Goal: Task Accomplishment & Management: Manage account settings

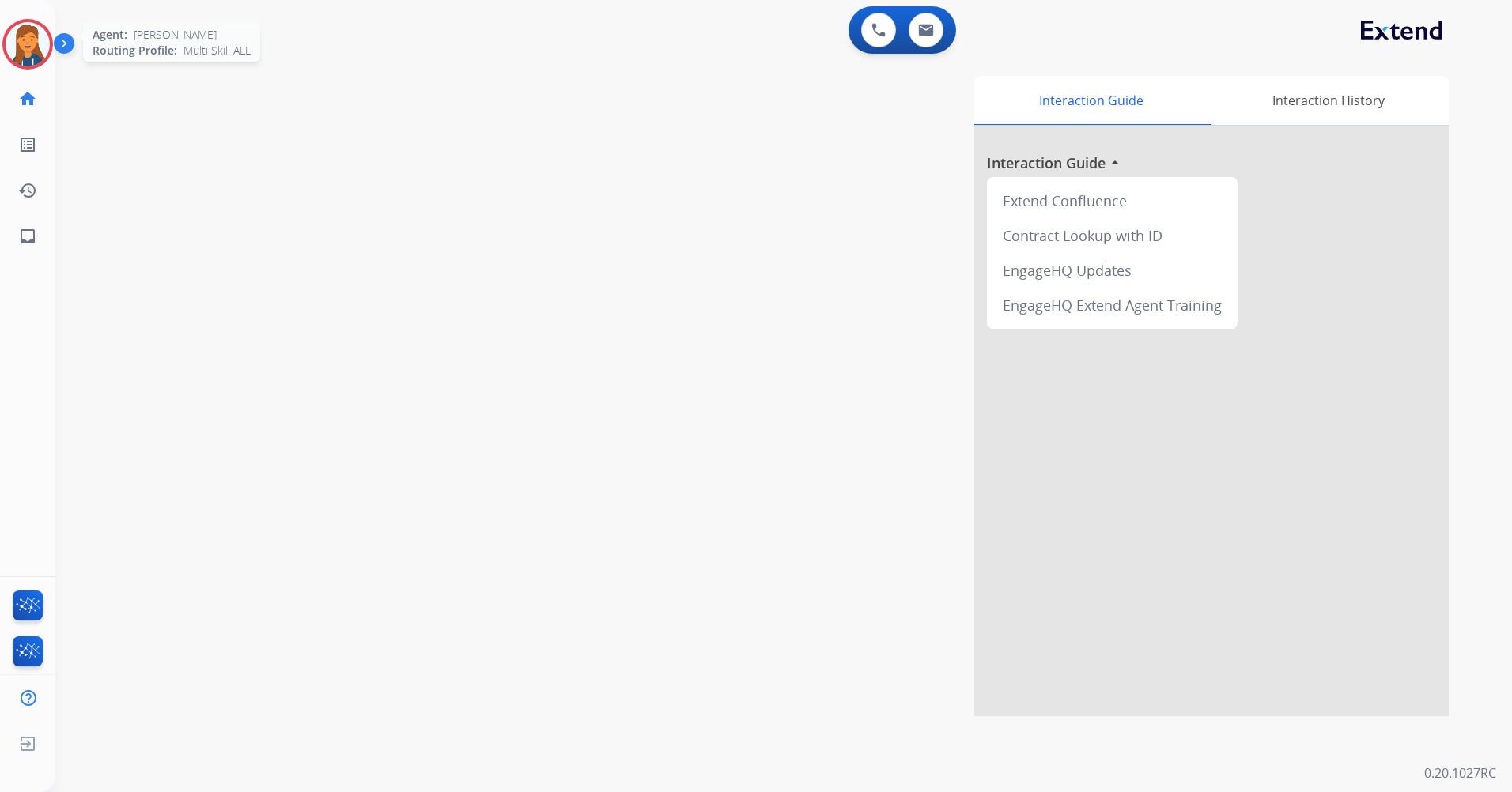
click at [20, 35] on img at bounding box center [27, 44] width 44 height 44
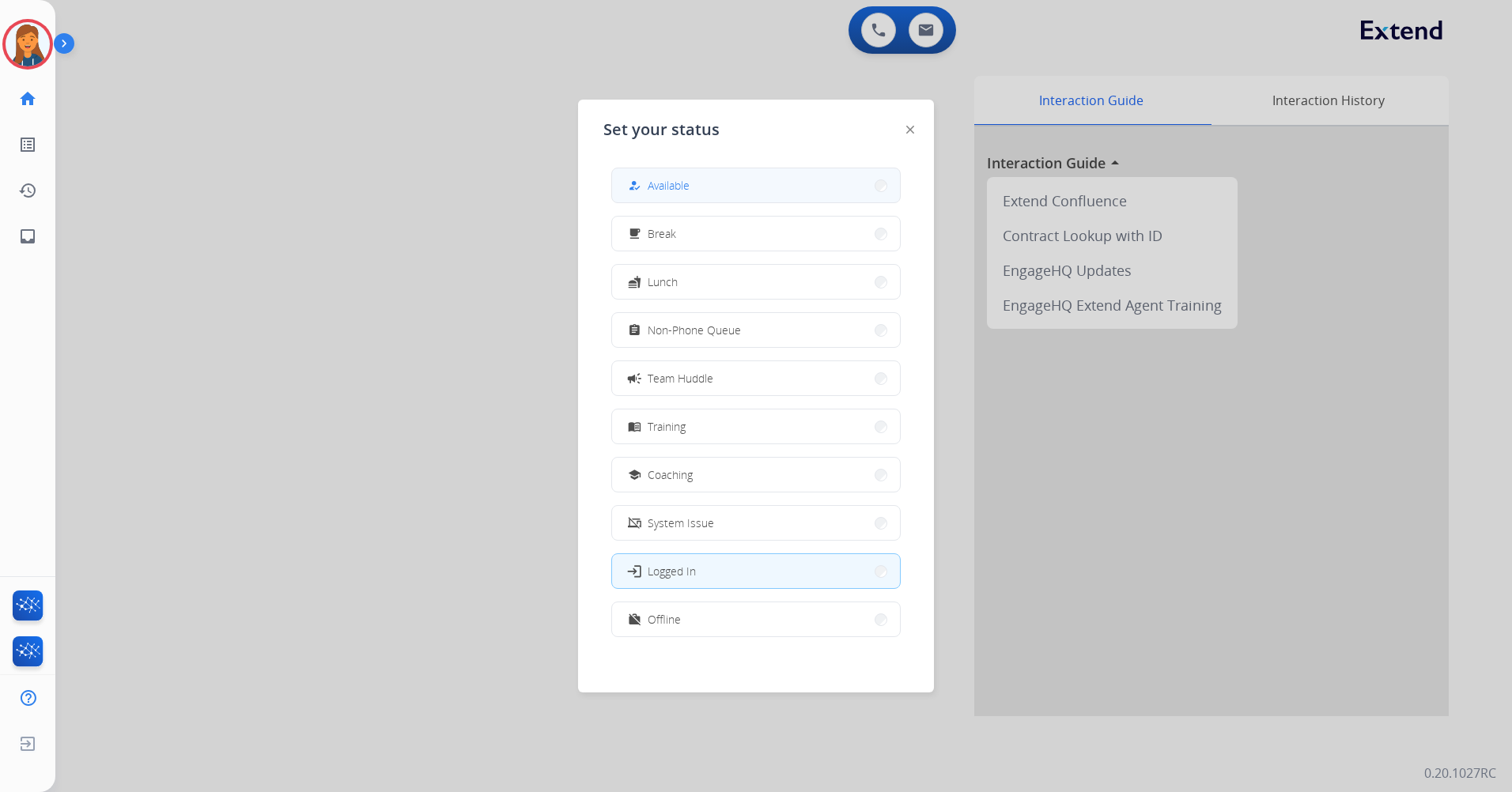
click at [649, 174] on button "how_to_reg Available" at bounding box center [756, 185] width 288 height 34
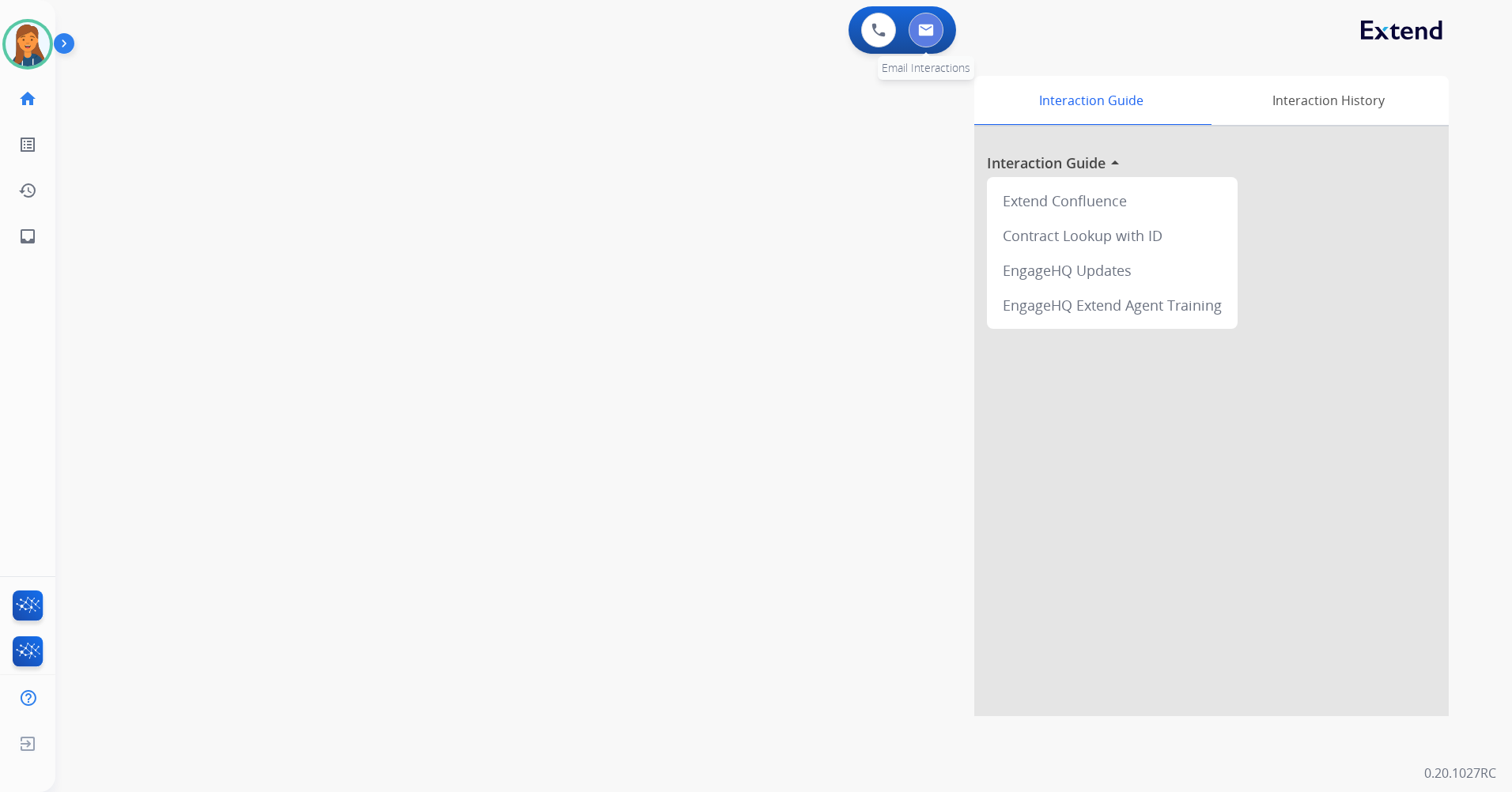
click at [920, 17] on button at bounding box center [925, 29] width 34 height 34
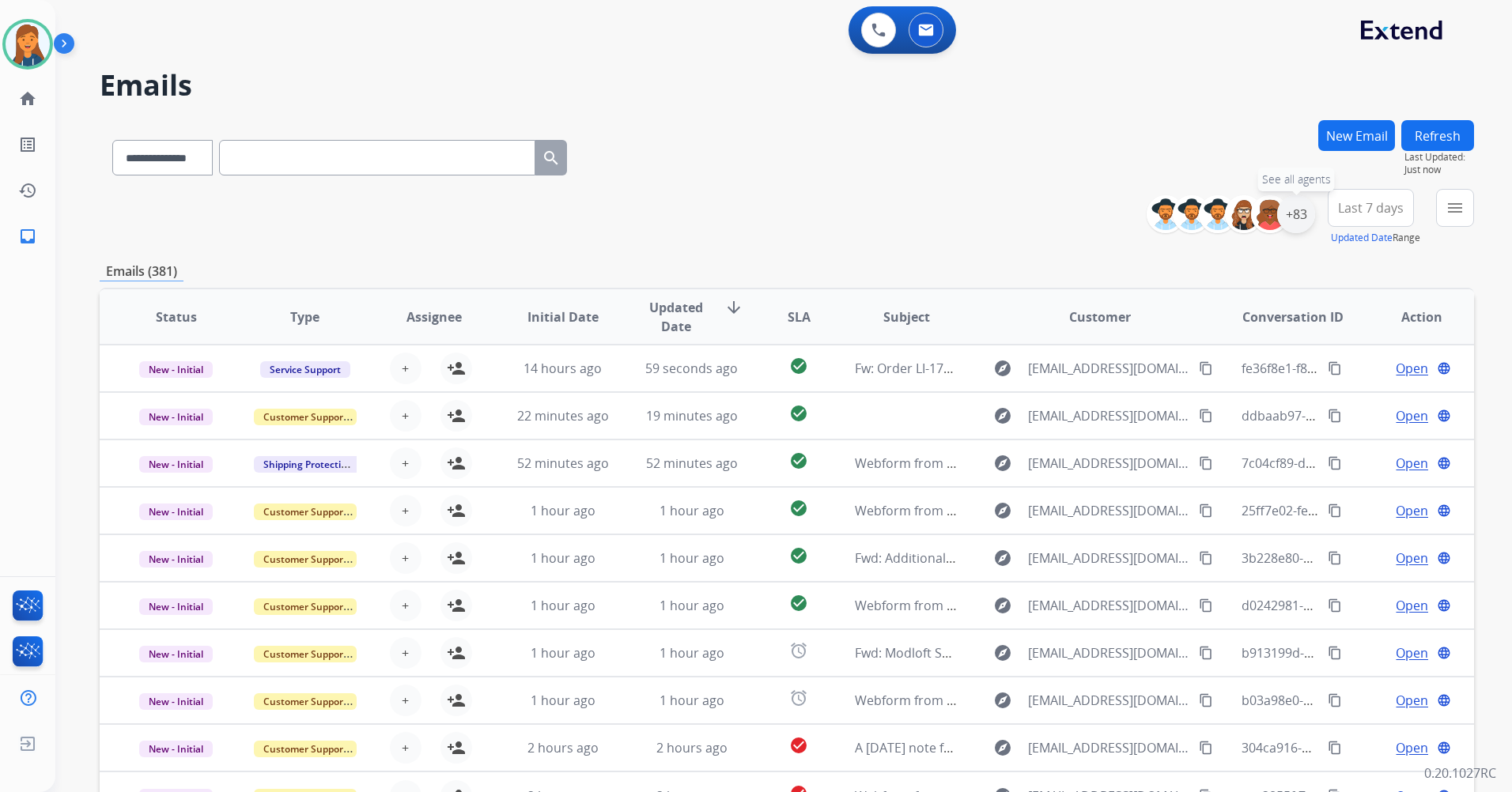
click at [1300, 206] on div "+83" at bounding box center [1295, 214] width 38 height 38
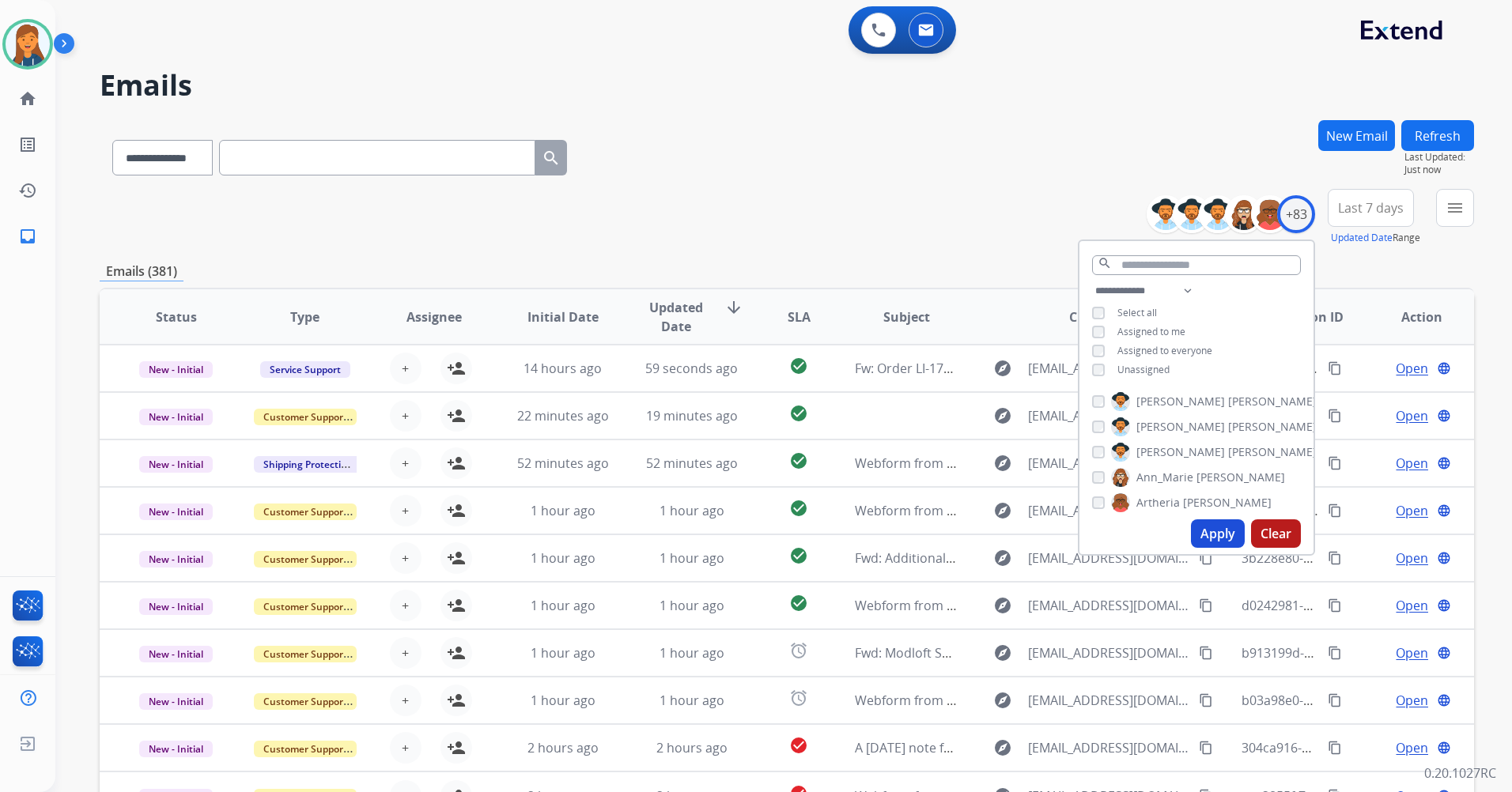
click at [1344, 224] on button "Last 7 days" at bounding box center [1371, 207] width 86 height 38
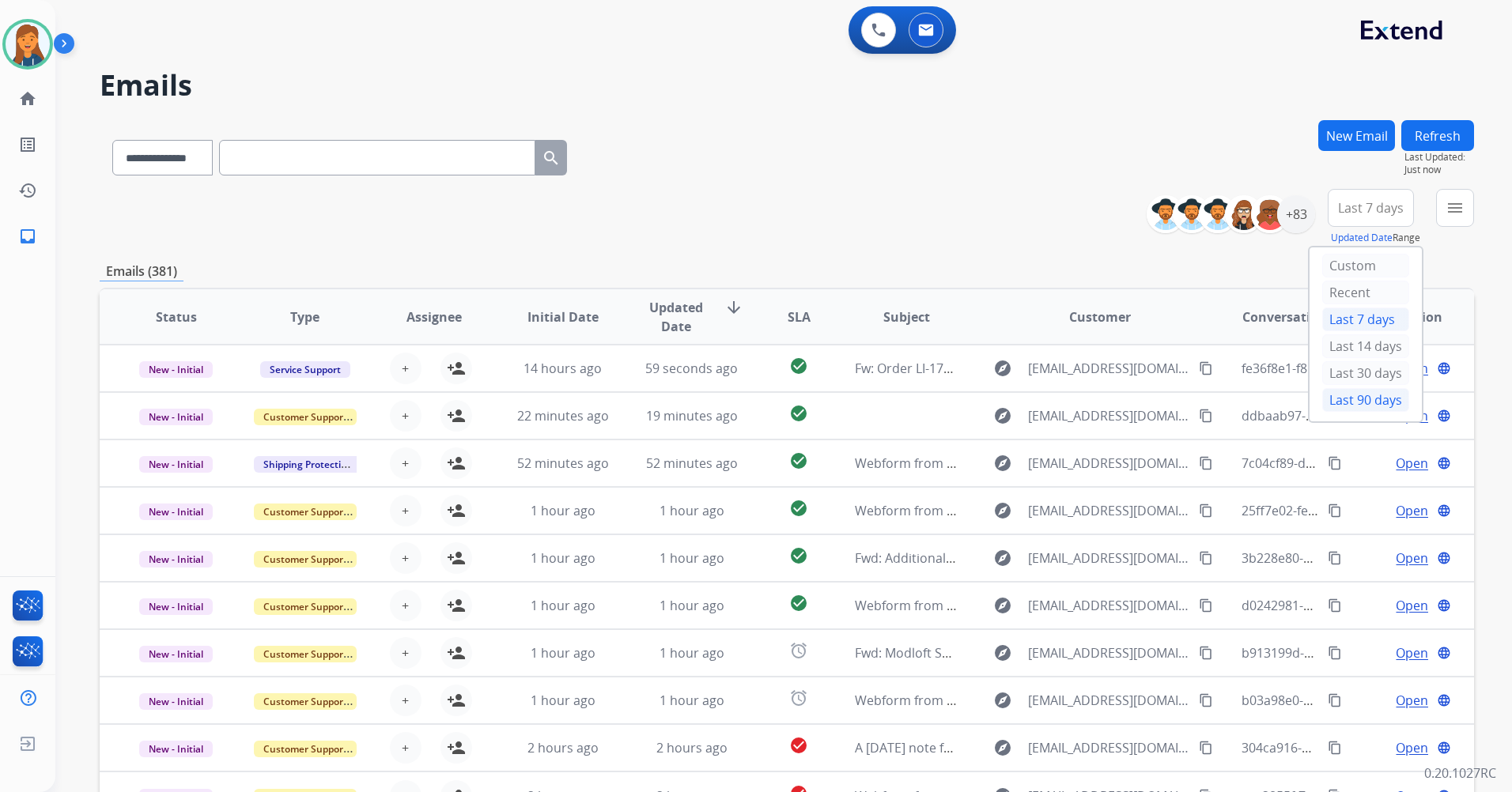
click at [1328, 397] on div "Last 90 days" at bounding box center [1365, 400] width 87 height 24
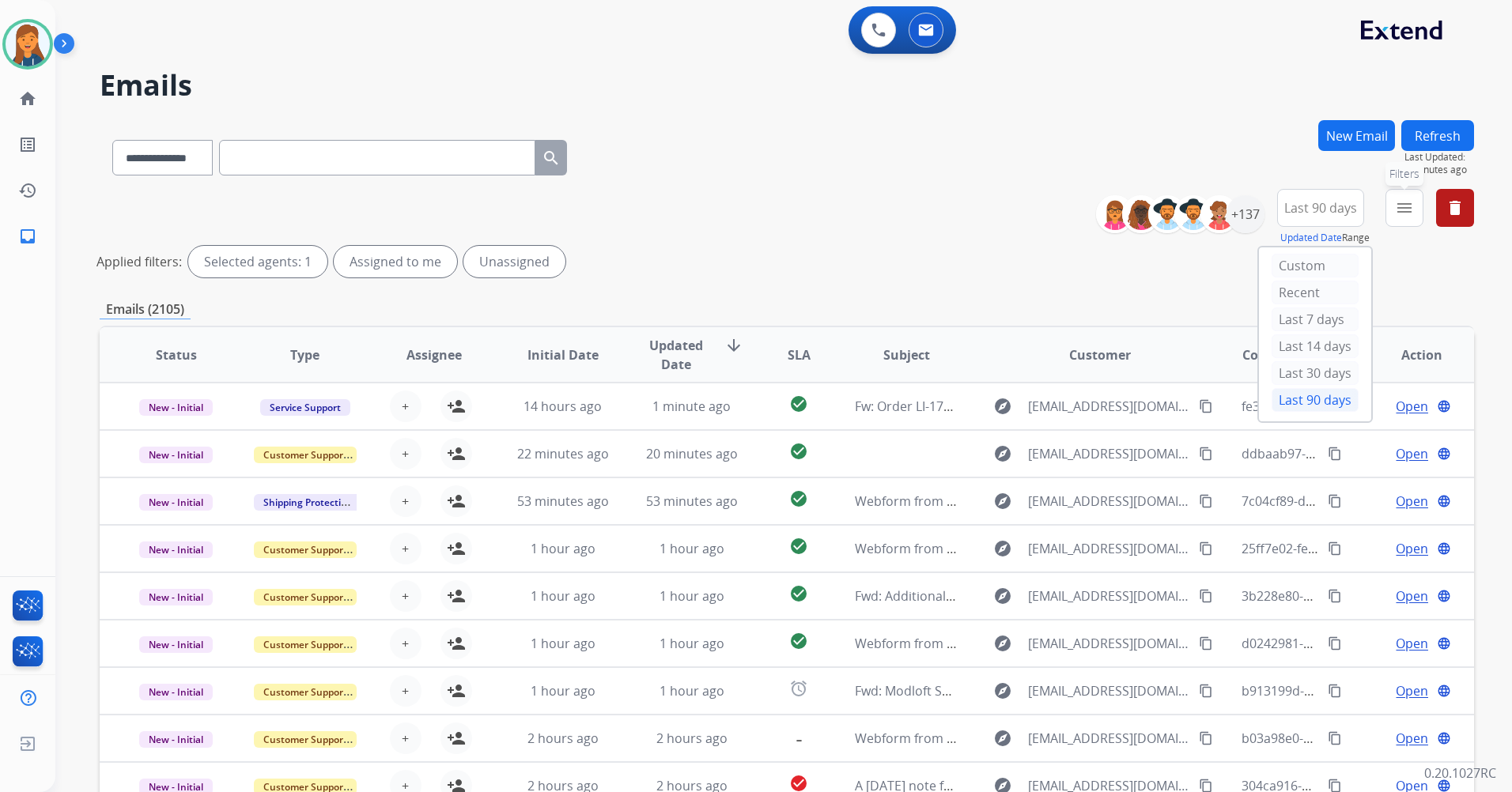
click at [1405, 196] on button "menu Filters" at bounding box center [1404, 207] width 38 height 38
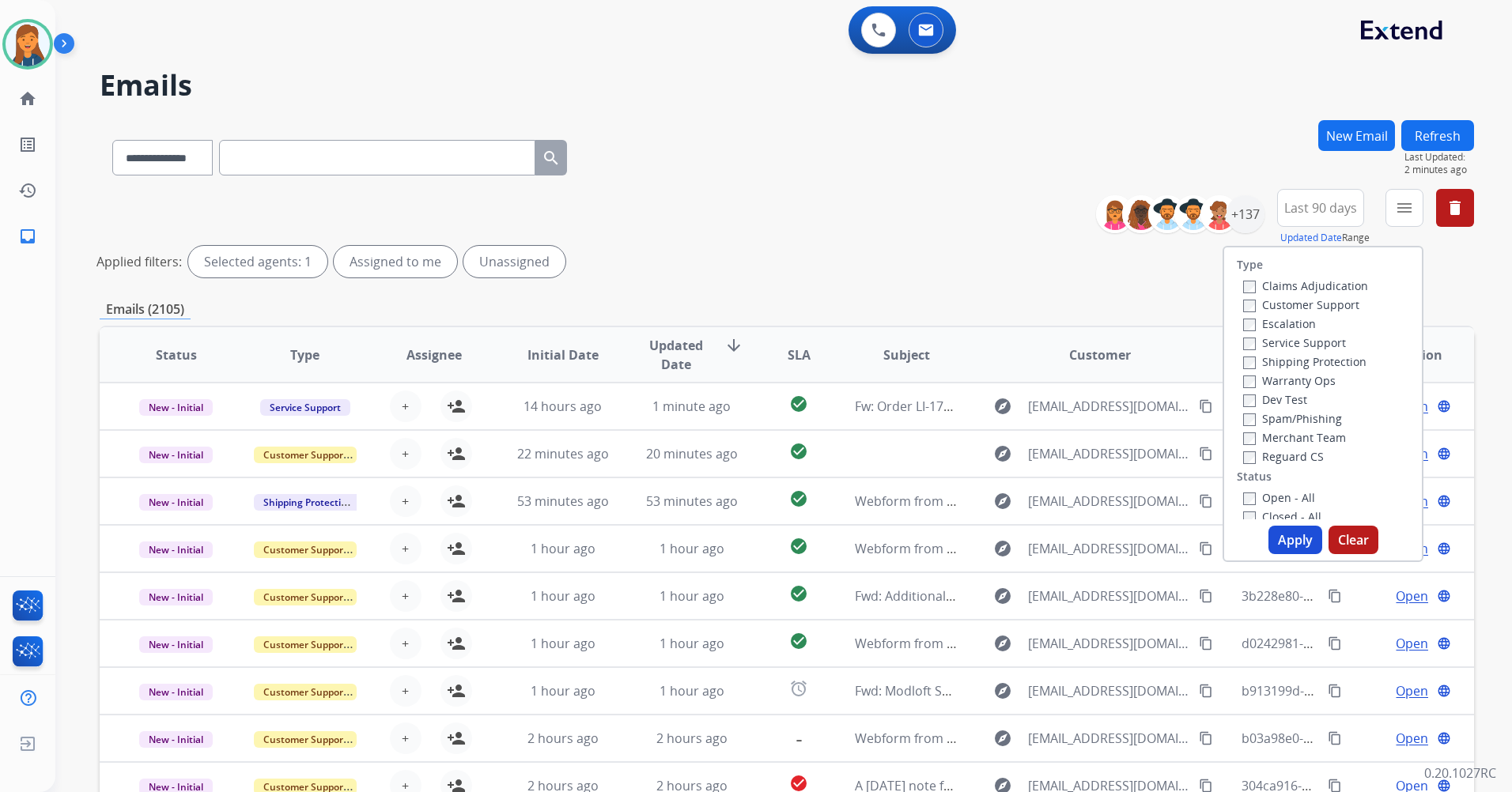
click at [1273, 302] on label "Customer Support" at bounding box center [1301, 304] width 116 height 15
click at [1274, 366] on label "Shipping Protection" at bounding box center [1305, 361] width 123 height 15
click at [1273, 449] on label "Reguard CS" at bounding box center [1284, 456] width 81 height 15
click at [1261, 497] on label "Open - All" at bounding box center [1279, 497] width 72 height 15
click at [1287, 548] on button "Apply" at bounding box center [1294, 540] width 54 height 28
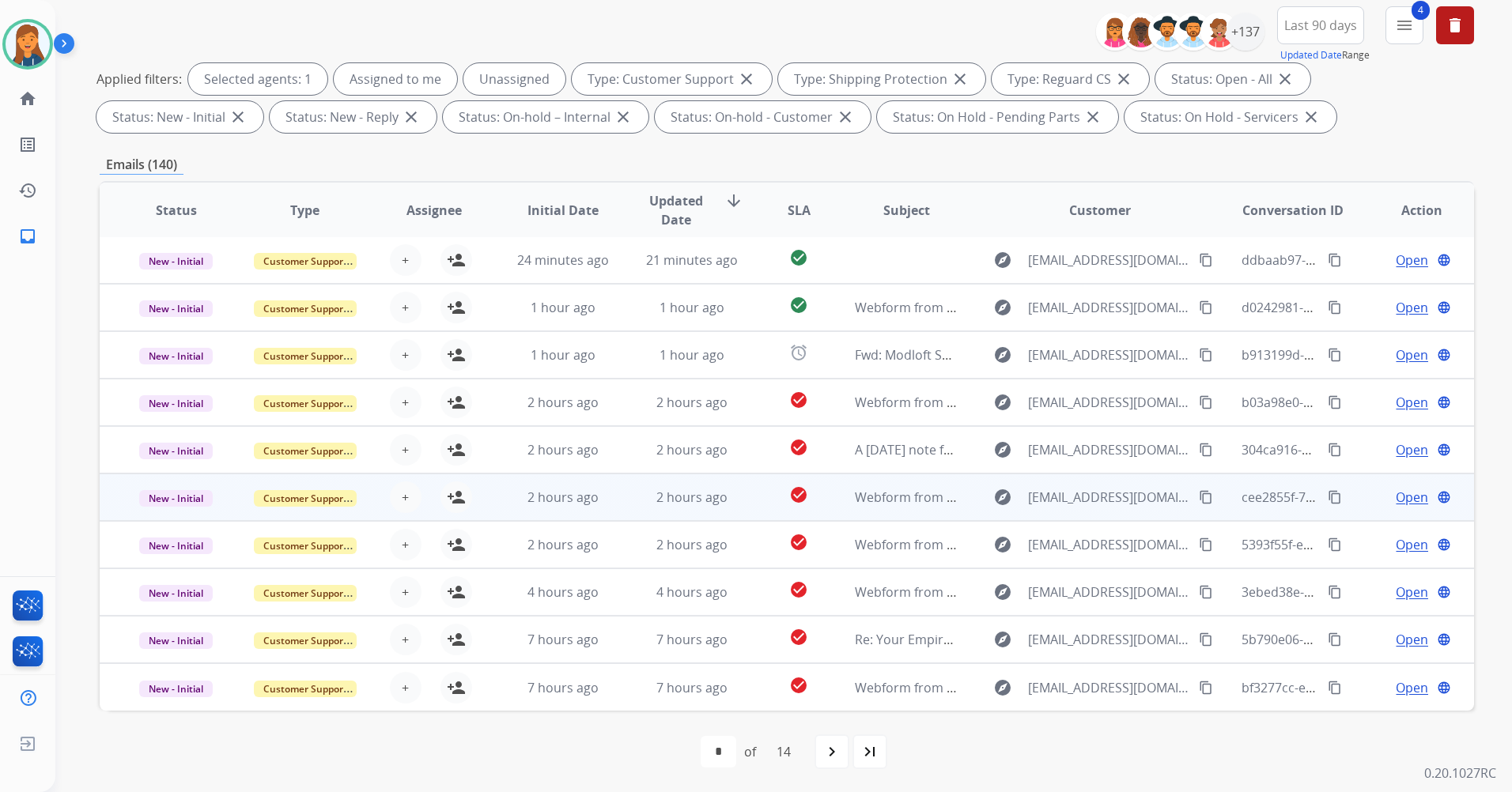
scroll to position [183, 0]
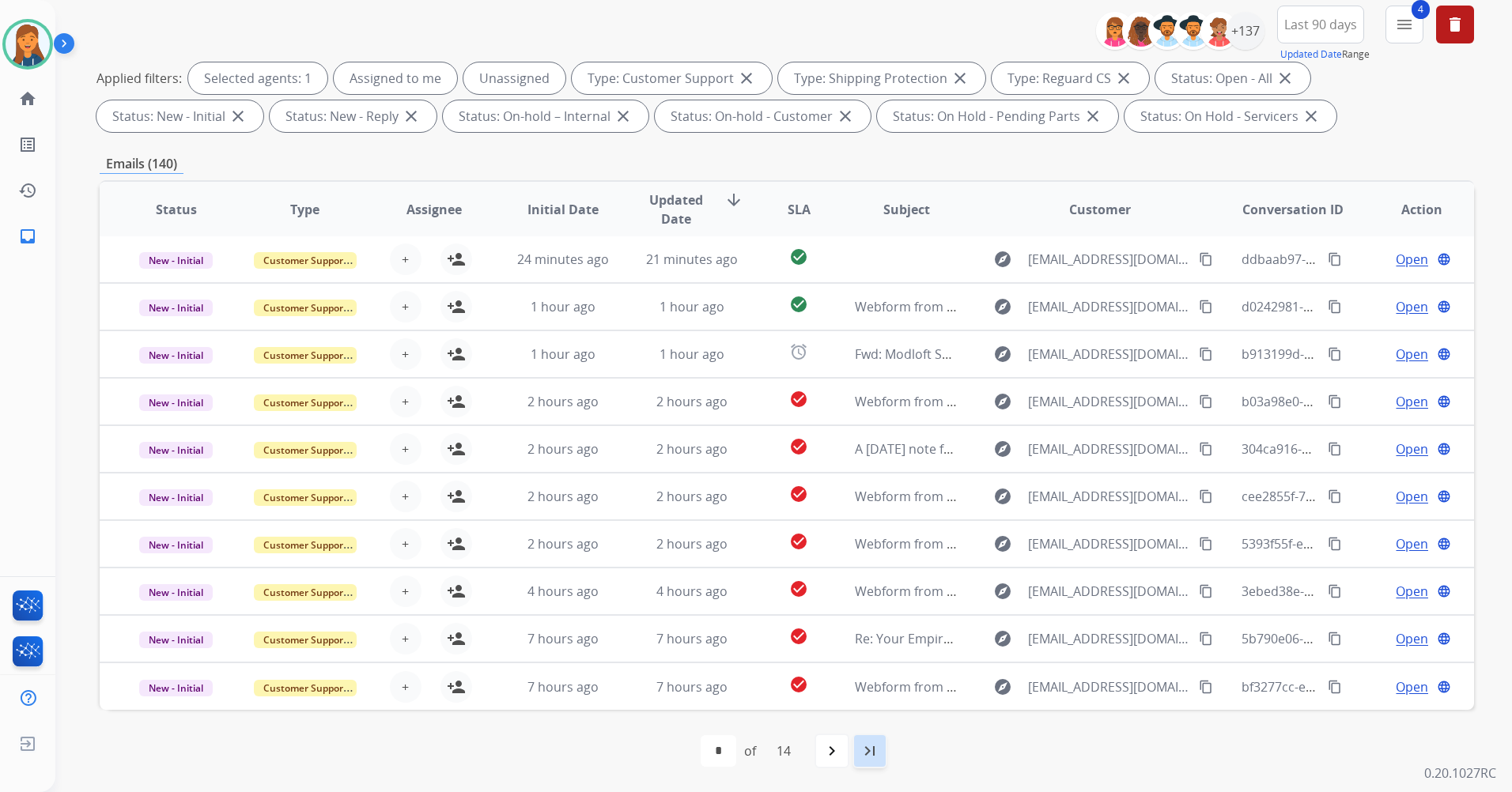
click at [863, 750] on mat-icon "last_page" at bounding box center [870, 751] width 19 height 19
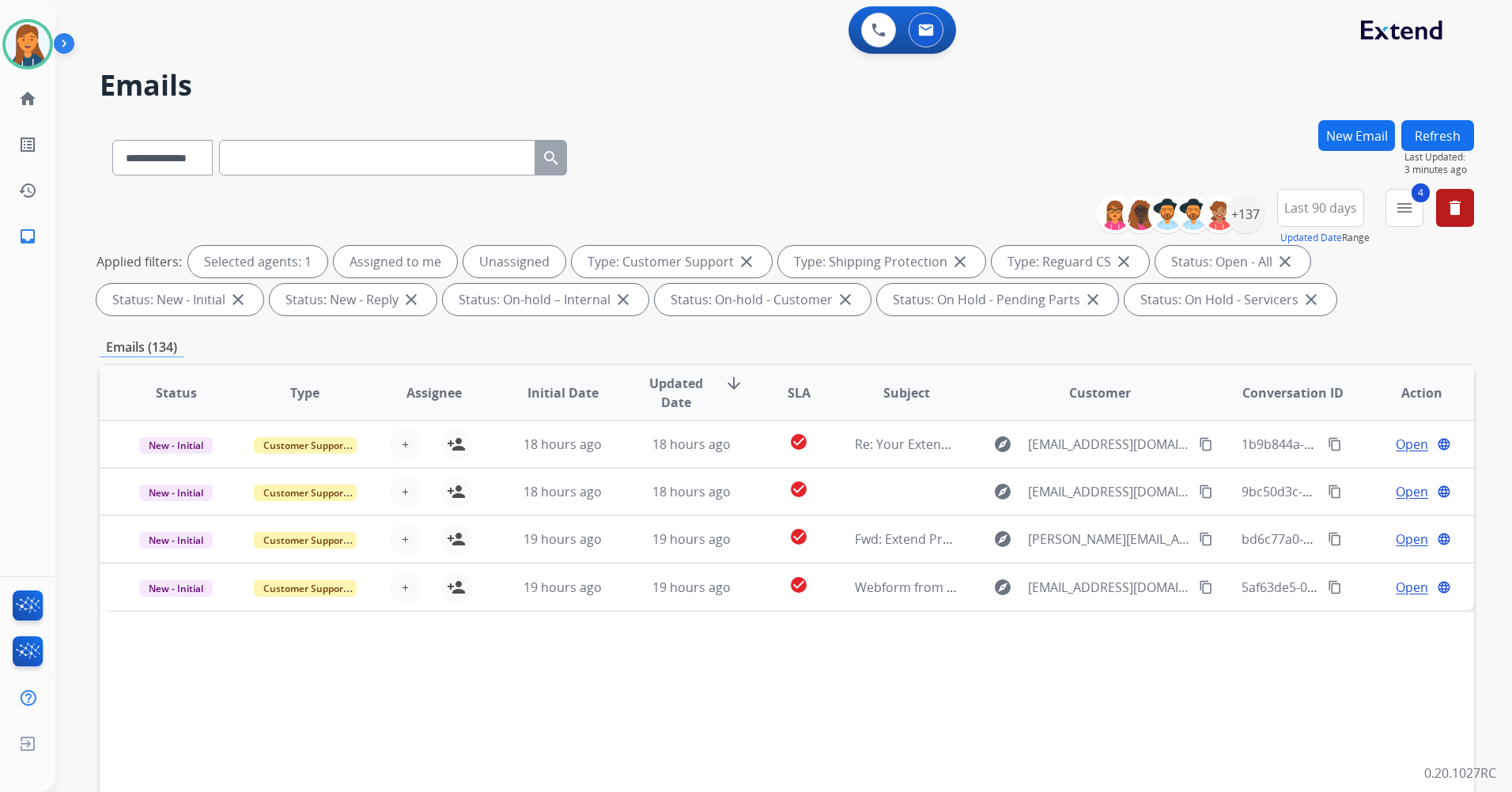
scroll to position [0, 0]
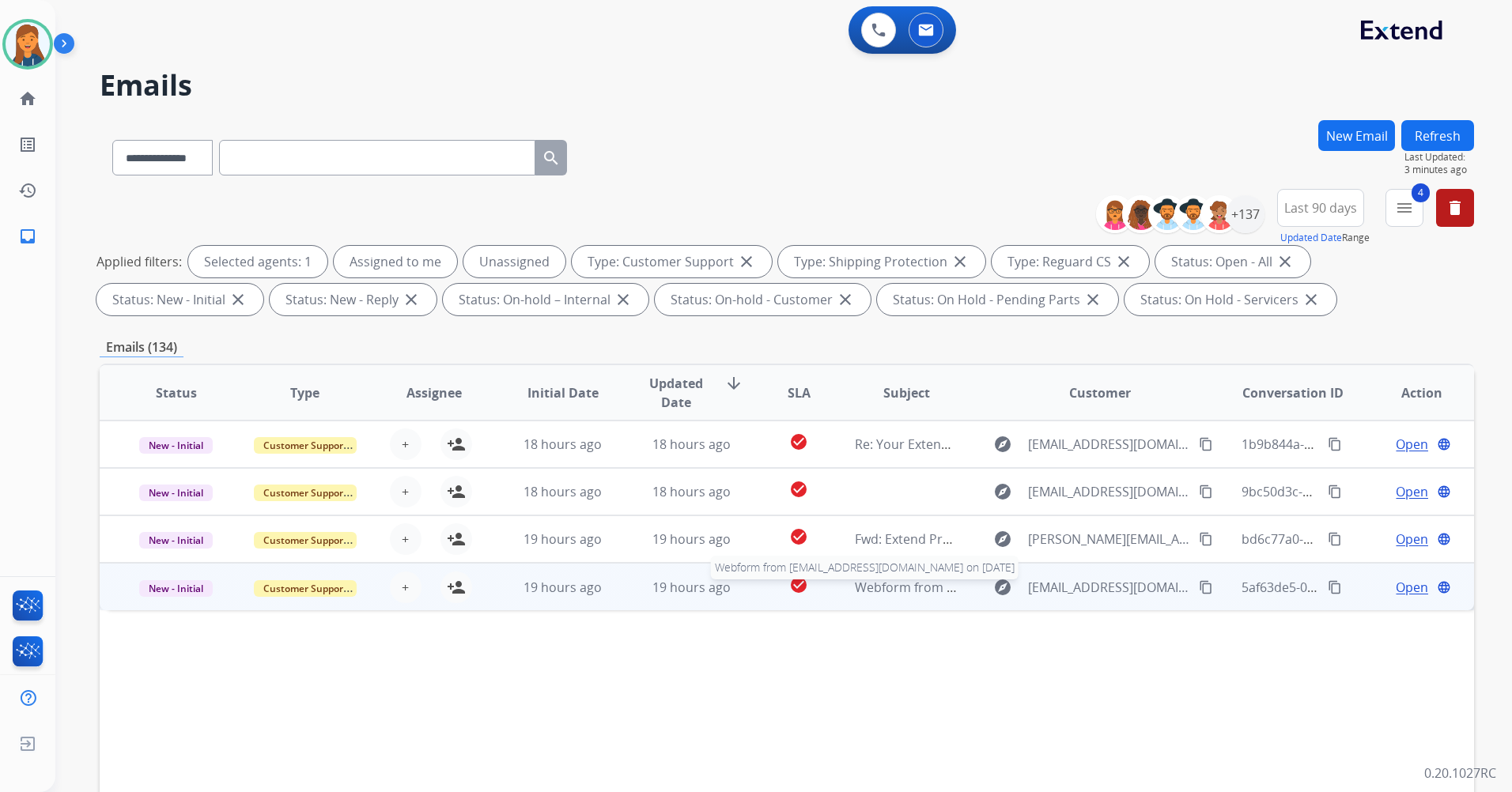
click at [884, 588] on span "Webform from kricharz@hotmail.com on 08/29/2025" at bounding box center [1034, 588] width 358 height 18
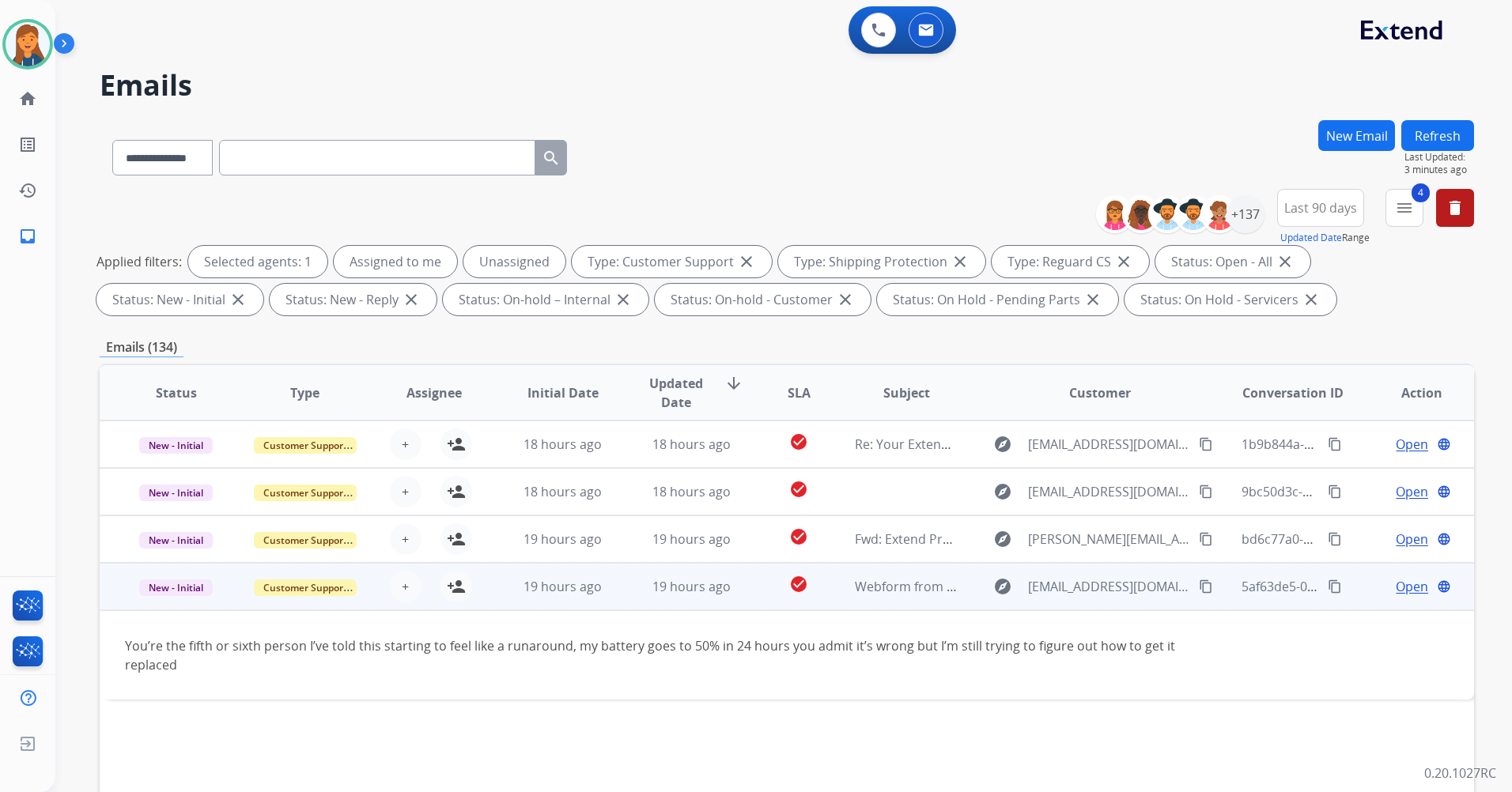
click at [1198, 590] on mat-icon "content_copy" at bounding box center [1205, 587] width 14 height 14
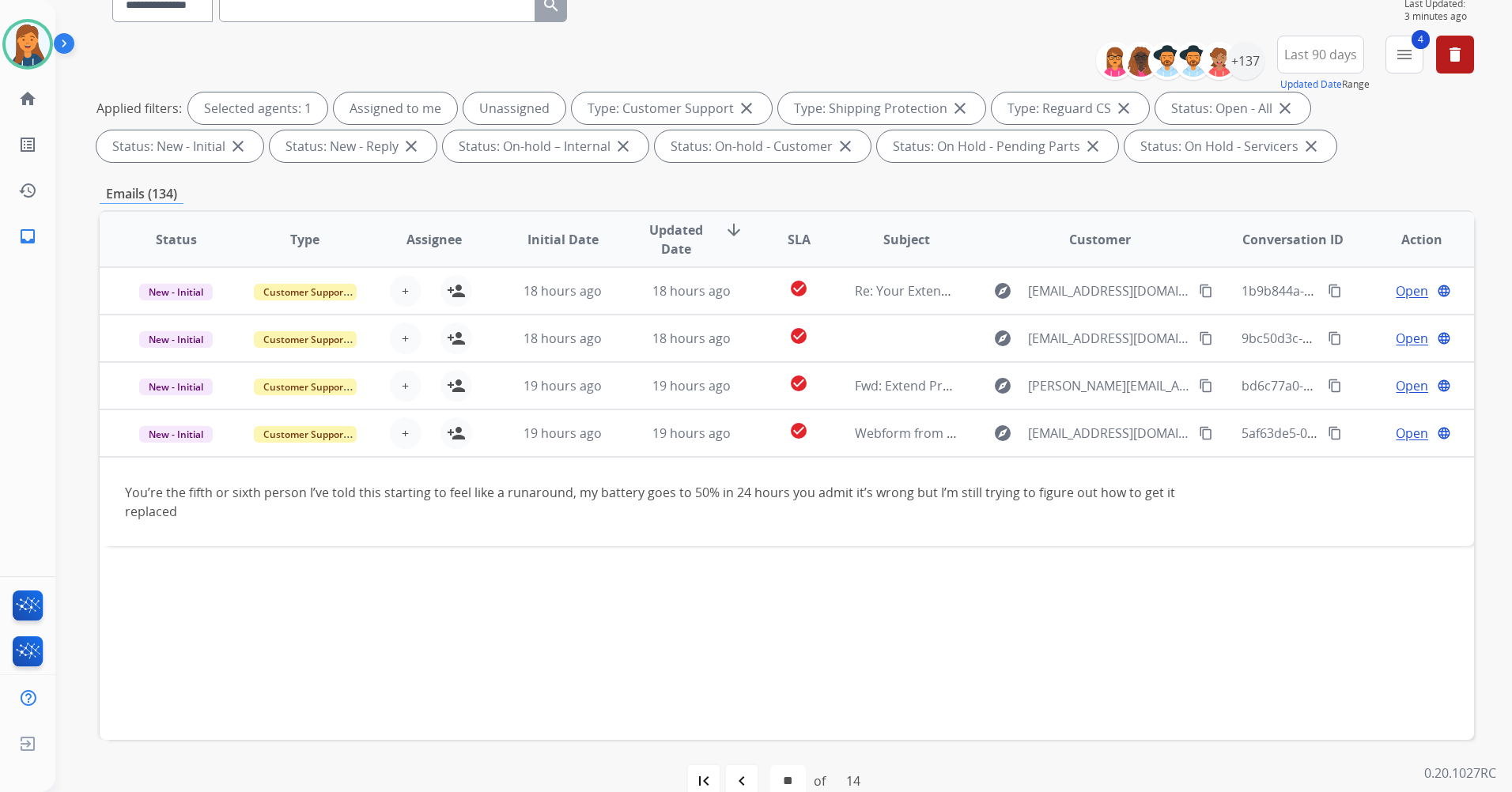
scroll to position [183, 0]
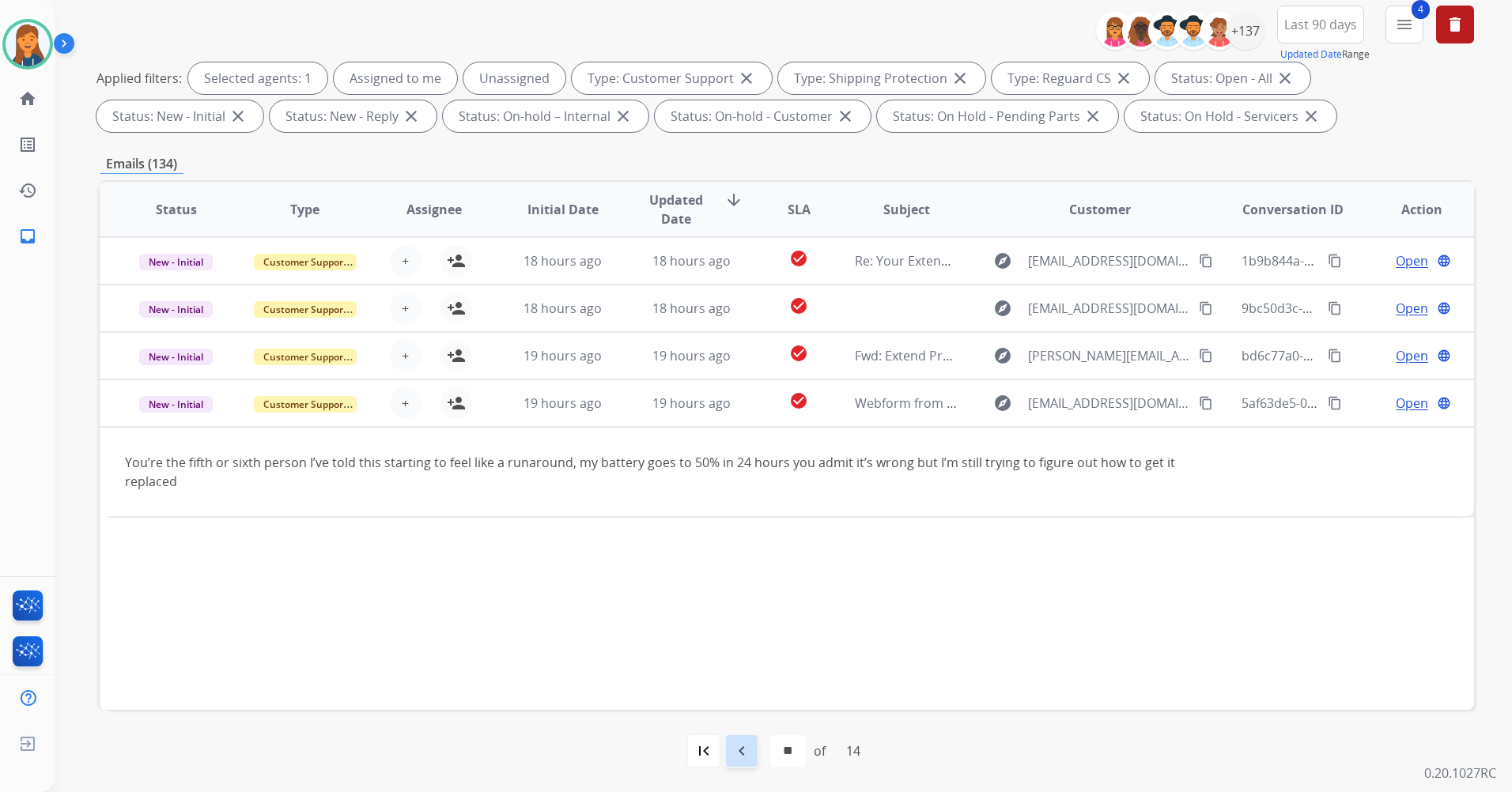
click at [750, 750] on div "navigate_before" at bounding box center [741, 751] width 34 height 34
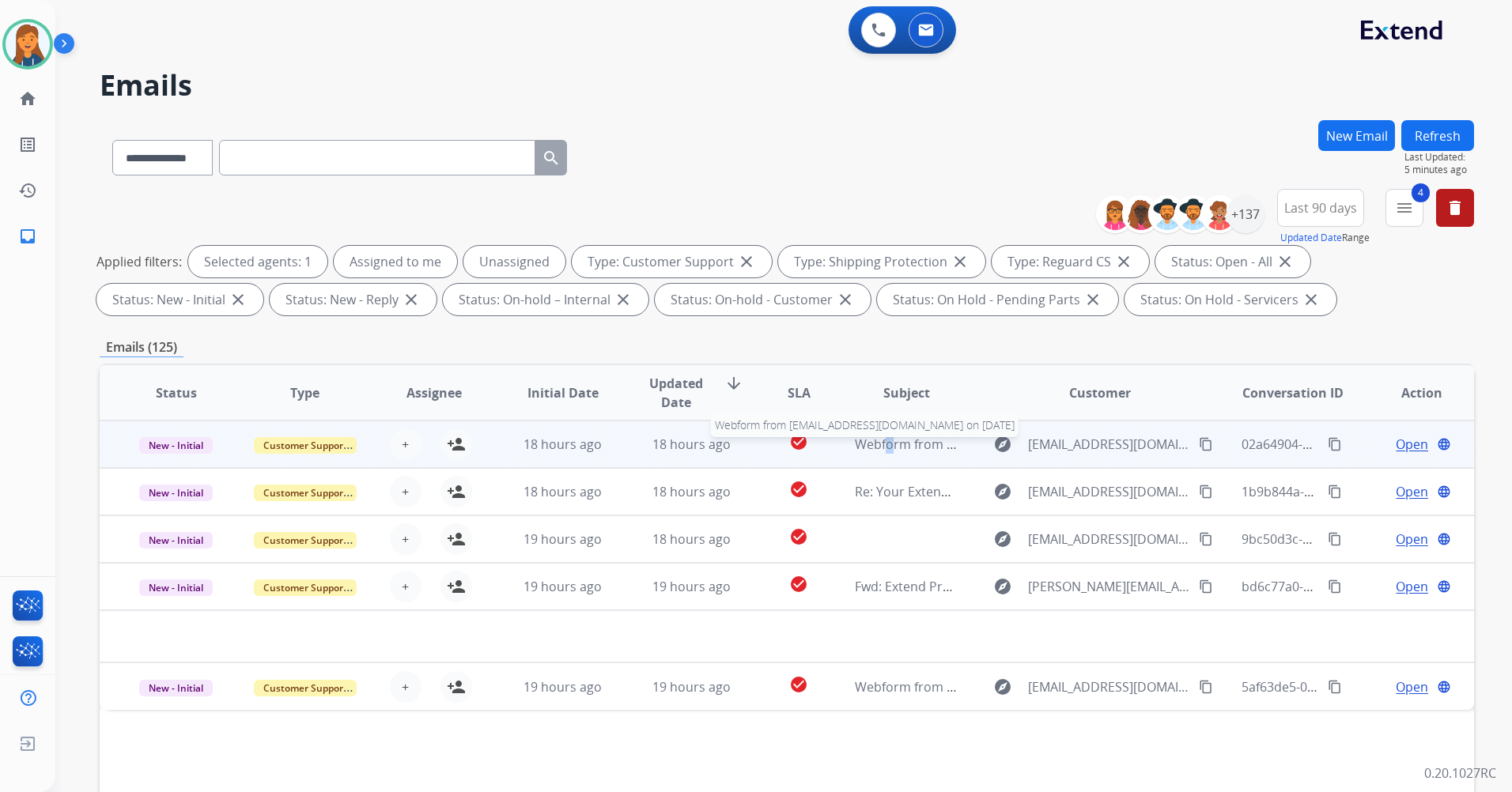
click at [878, 443] on span "Webform from Lakim0806@gmail.com on 08/29/2025" at bounding box center [1034, 444] width 358 height 18
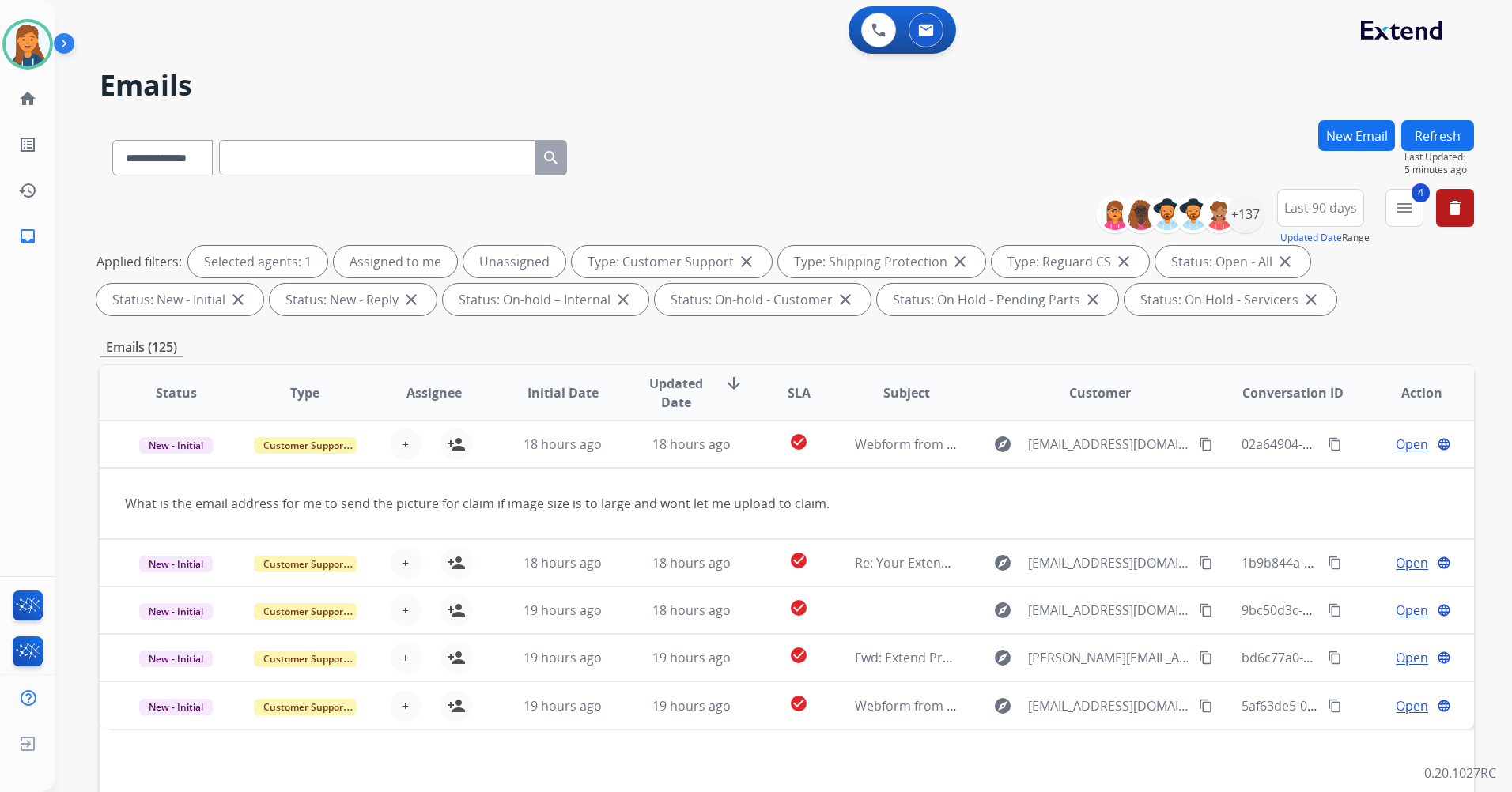
click at [1367, 313] on div "Applied filters: Selected agents: 1 Assigned to me Unassigned Type: Customer Su…" at bounding box center [782, 280] width 1374 height 70
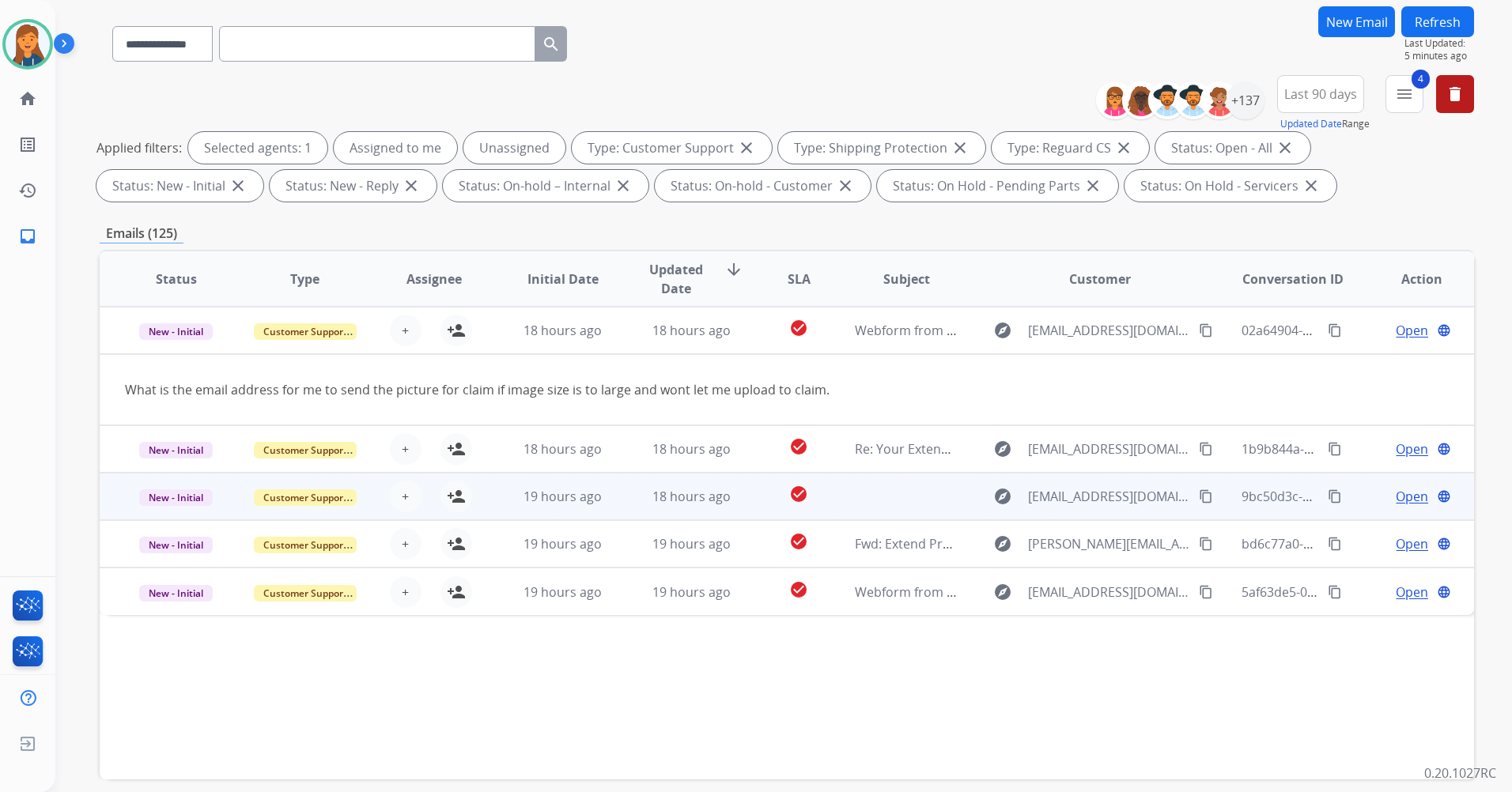
scroll to position [183, 0]
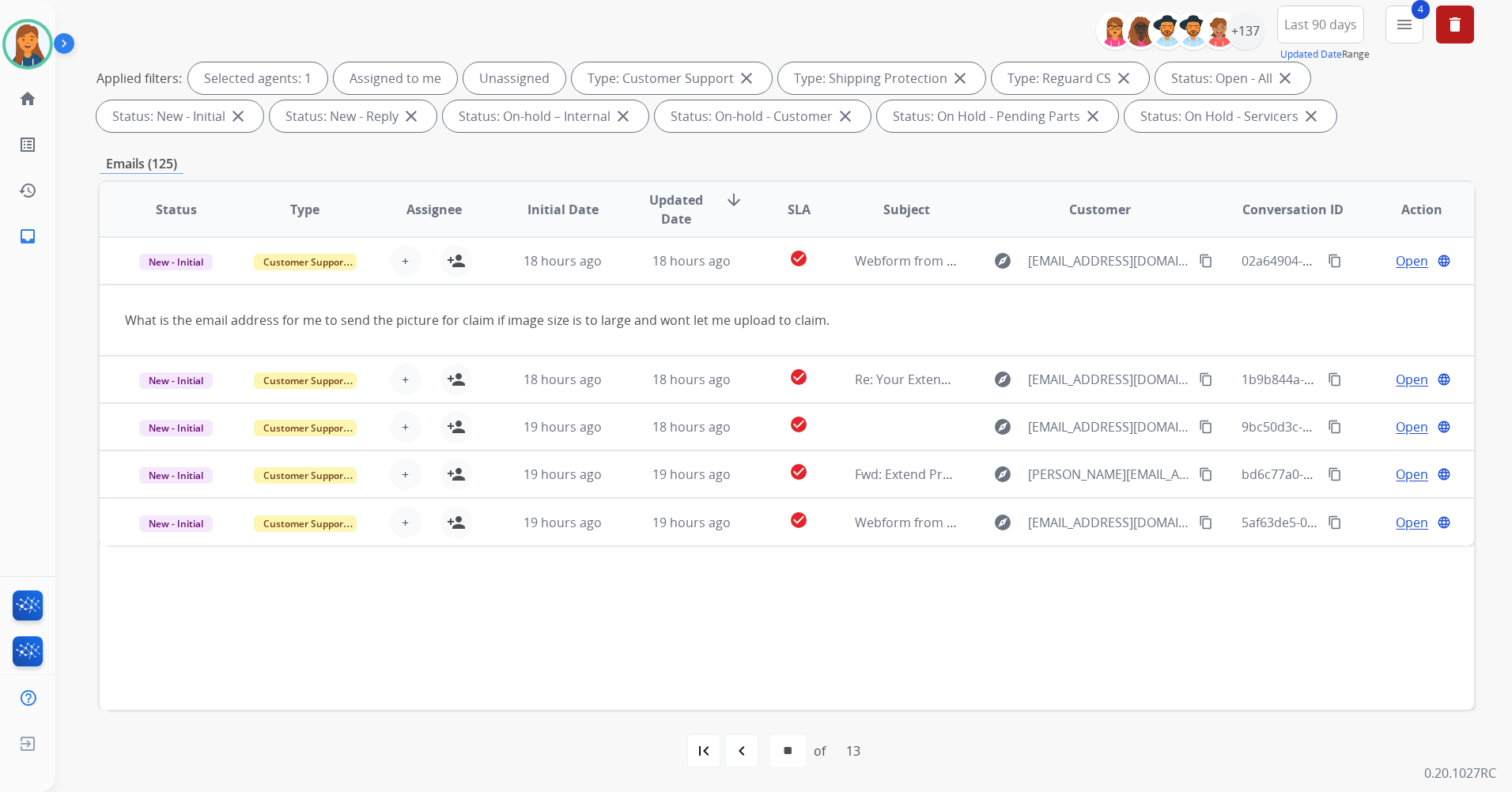
click at [751, 743] on div "navigate_before" at bounding box center [741, 751] width 34 height 34
select select "**"
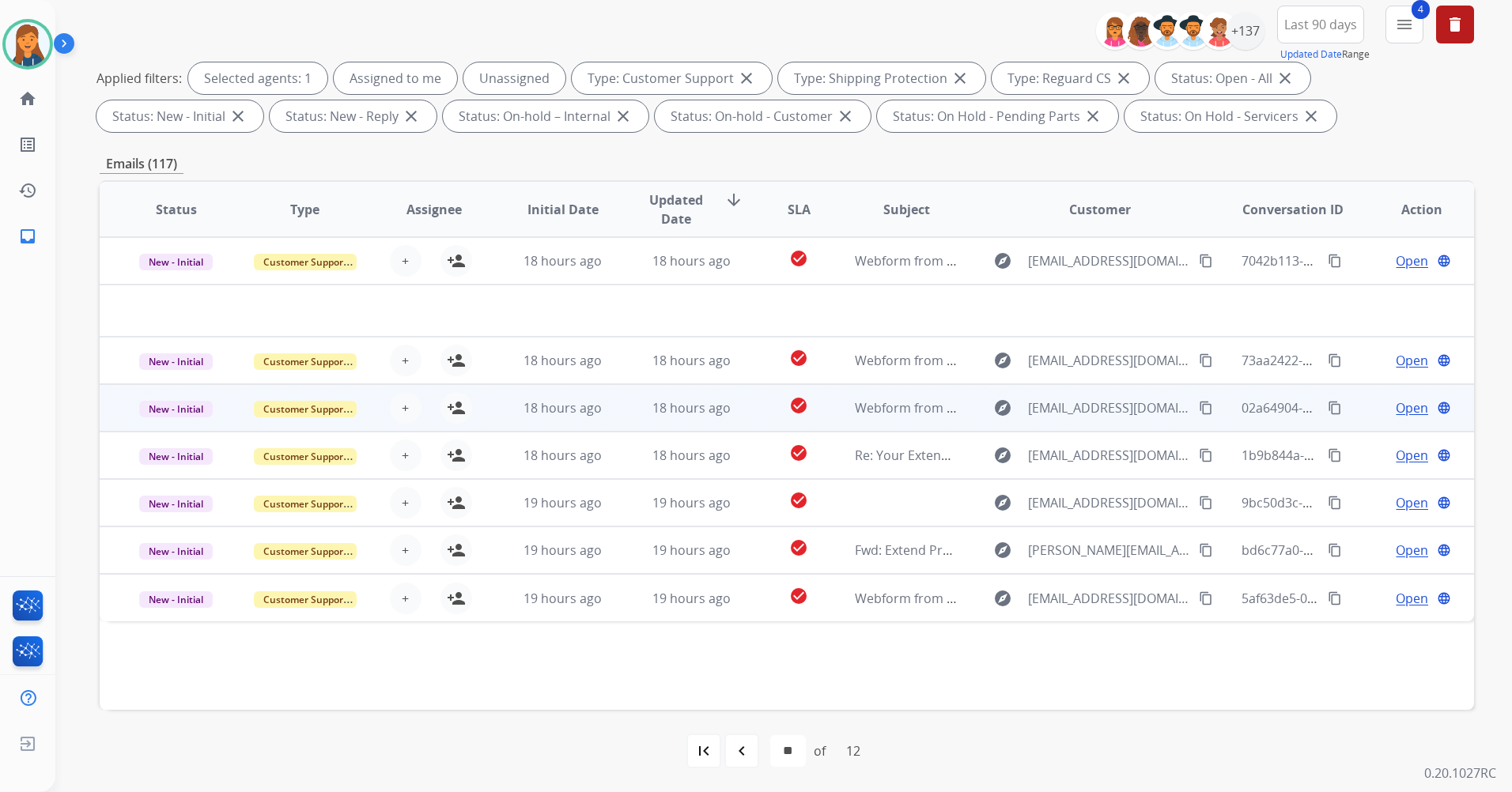
click at [887, 419] on td "Webform from Lakim0806@gmail.com on 08/29/2025" at bounding box center [893, 408] width 129 height 48
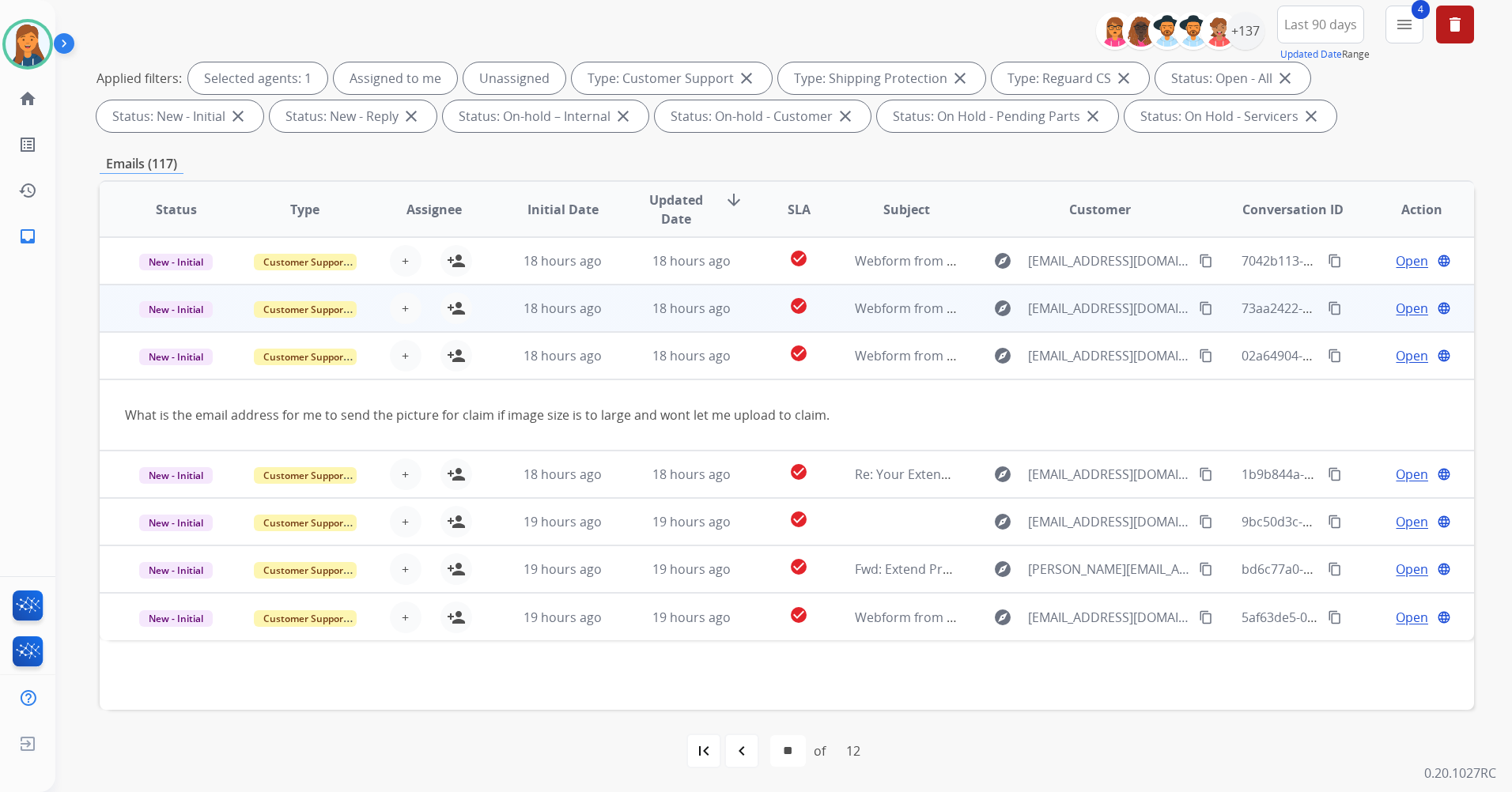
click at [910, 294] on td "Webform from davidherring34@gmail.com on 08/29/2025" at bounding box center [893, 308] width 129 height 48
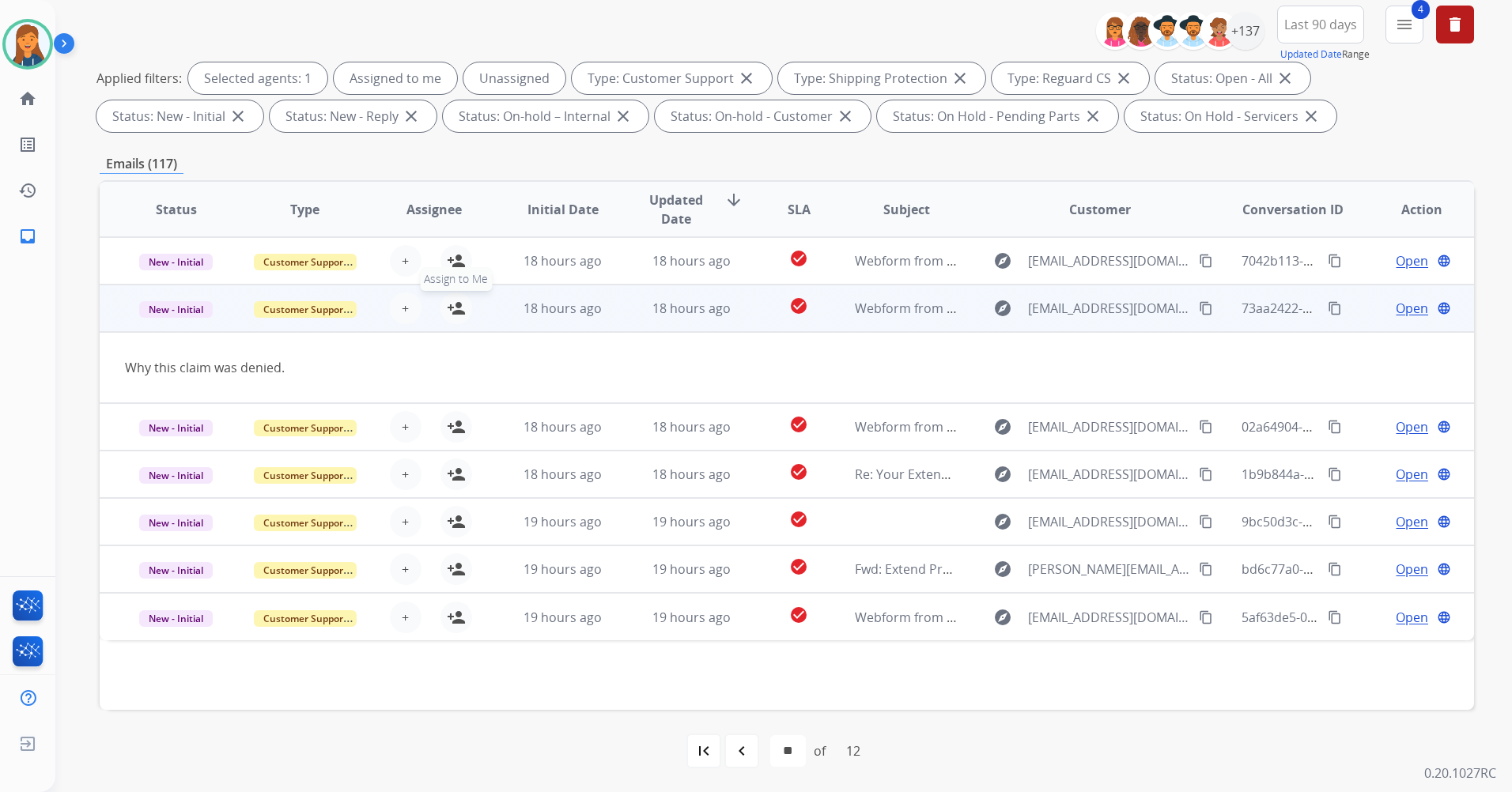
click at [447, 315] on mat-icon "person_add" at bounding box center [456, 308] width 19 height 19
click at [1397, 310] on span "Open" at bounding box center [1412, 308] width 33 height 19
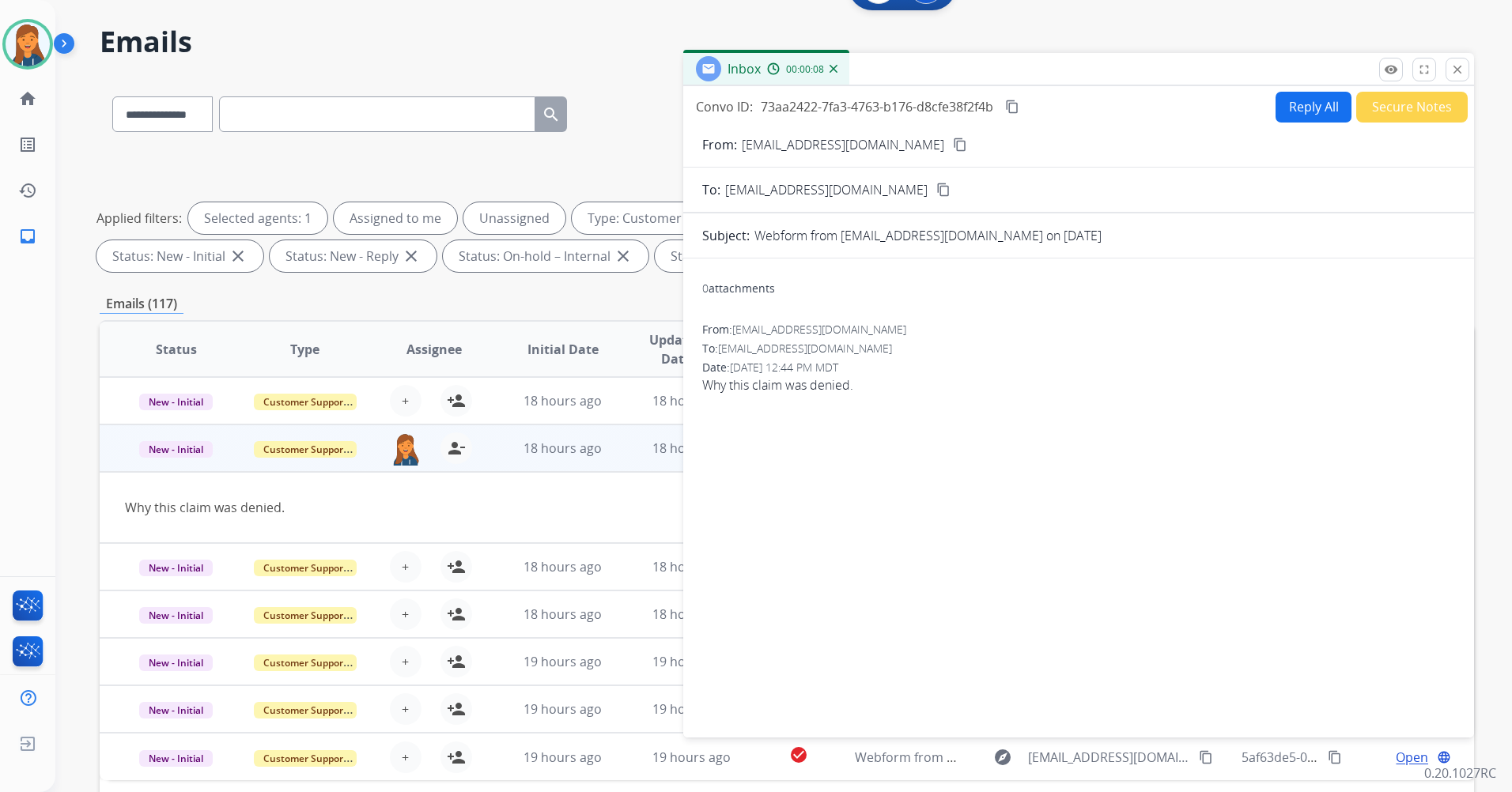
scroll to position [26, 0]
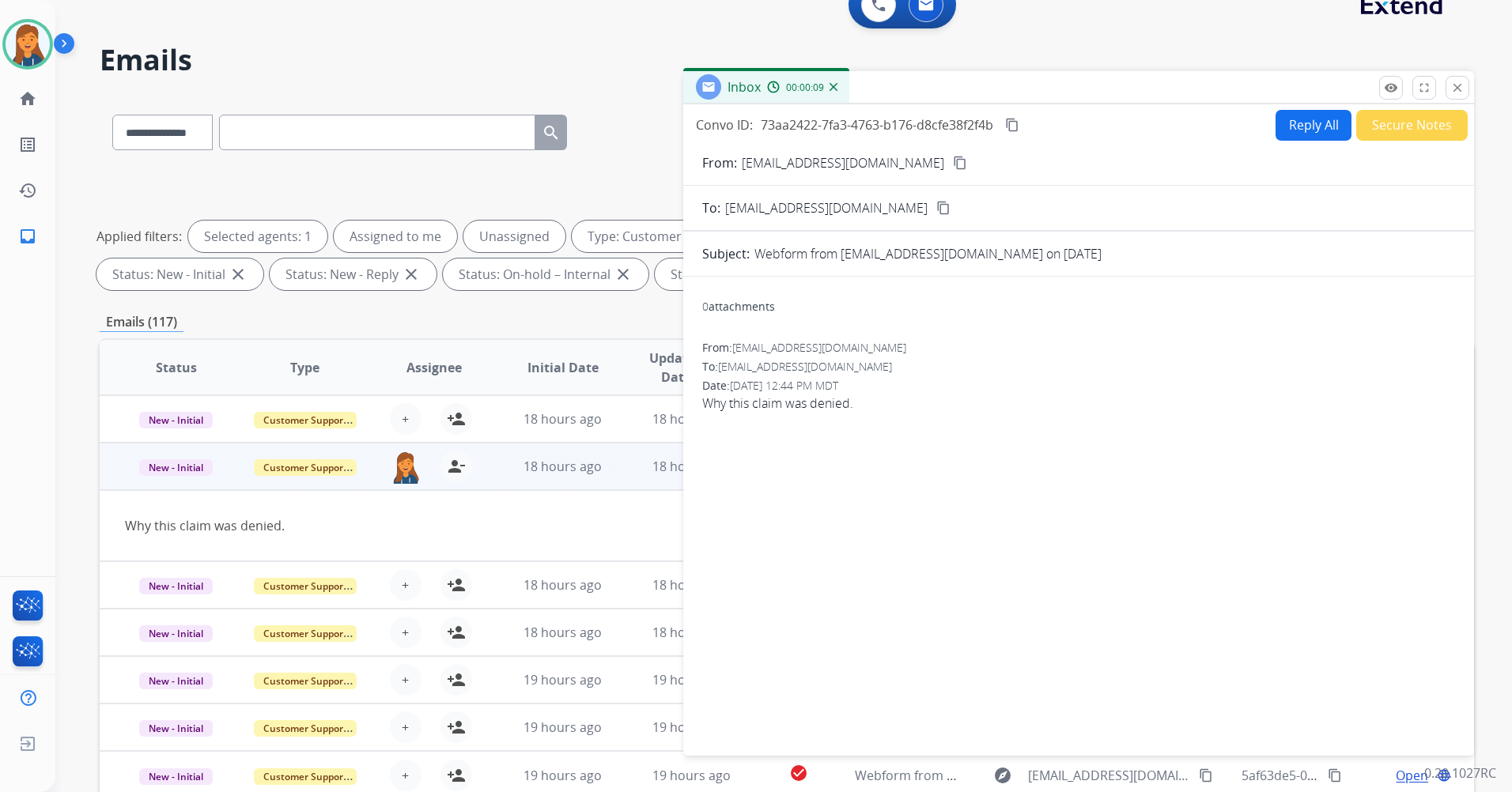
click at [952, 164] on mat-icon "content_copy" at bounding box center [960, 163] width 14 height 14
click at [952, 165] on mat-icon "content_copy" at bounding box center [960, 163] width 14 height 14
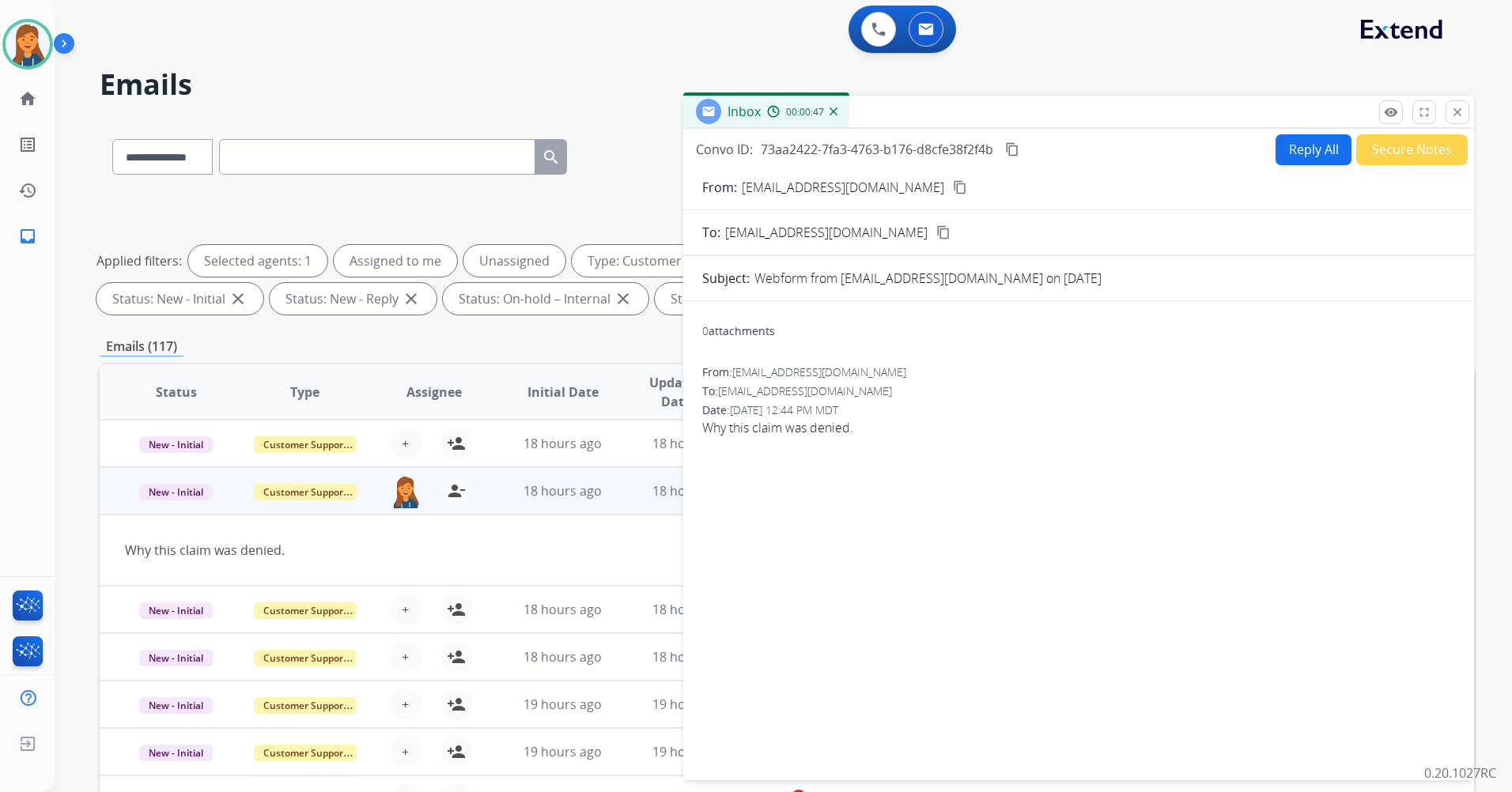
scroll to position [0, 0]
click at [1280, 144] on button "Reply All" at bounding box center [1313, 150] width 76 height 31
select select "**********"
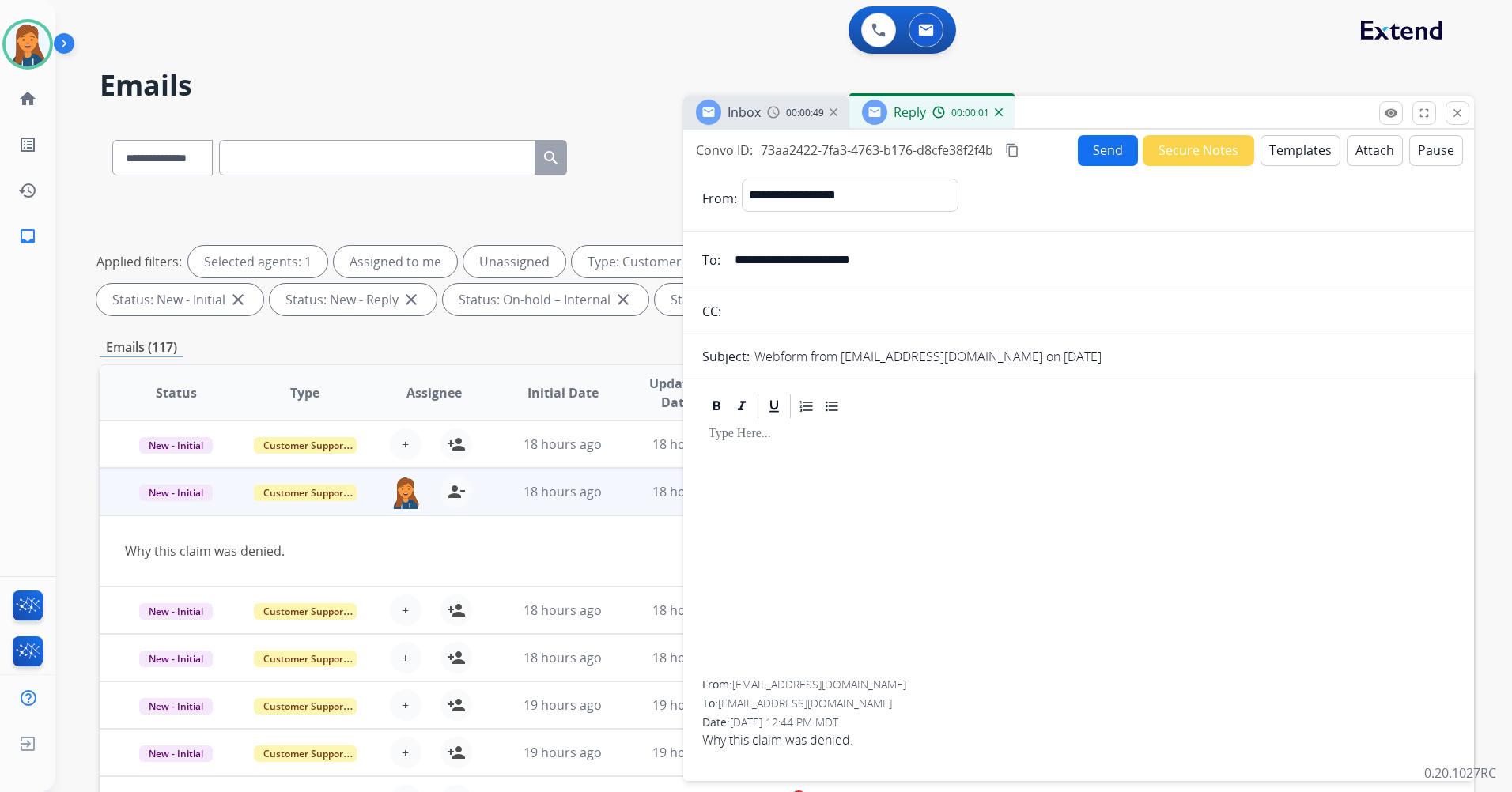
click at [1265, 155] on button "Templates" at bounding box center [1300, 150] width 80 height 31
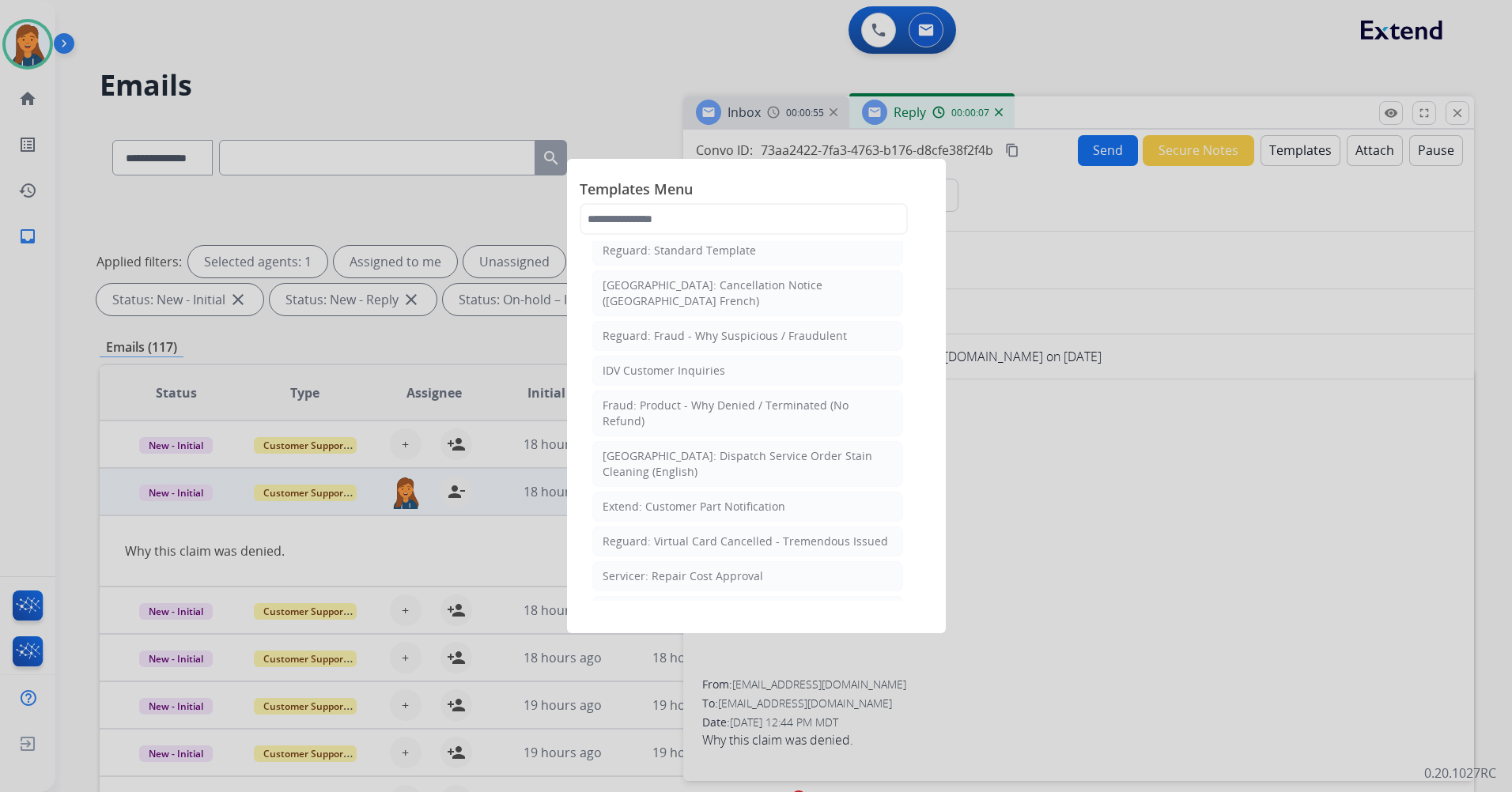
scroll to position [396, 0]
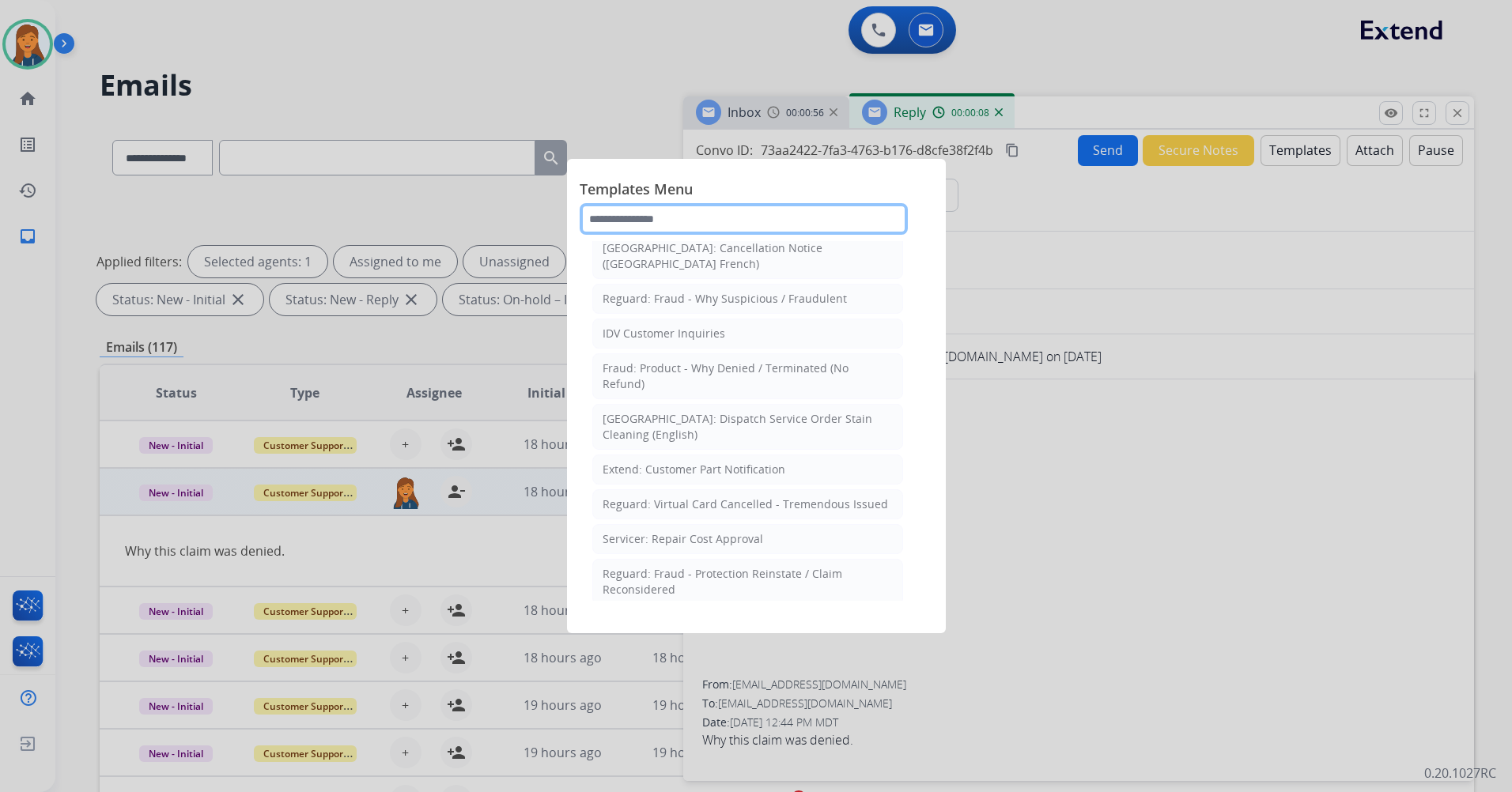
click at [690, 228] on input "text" at bounding box center [744, 219] width 328 height 32
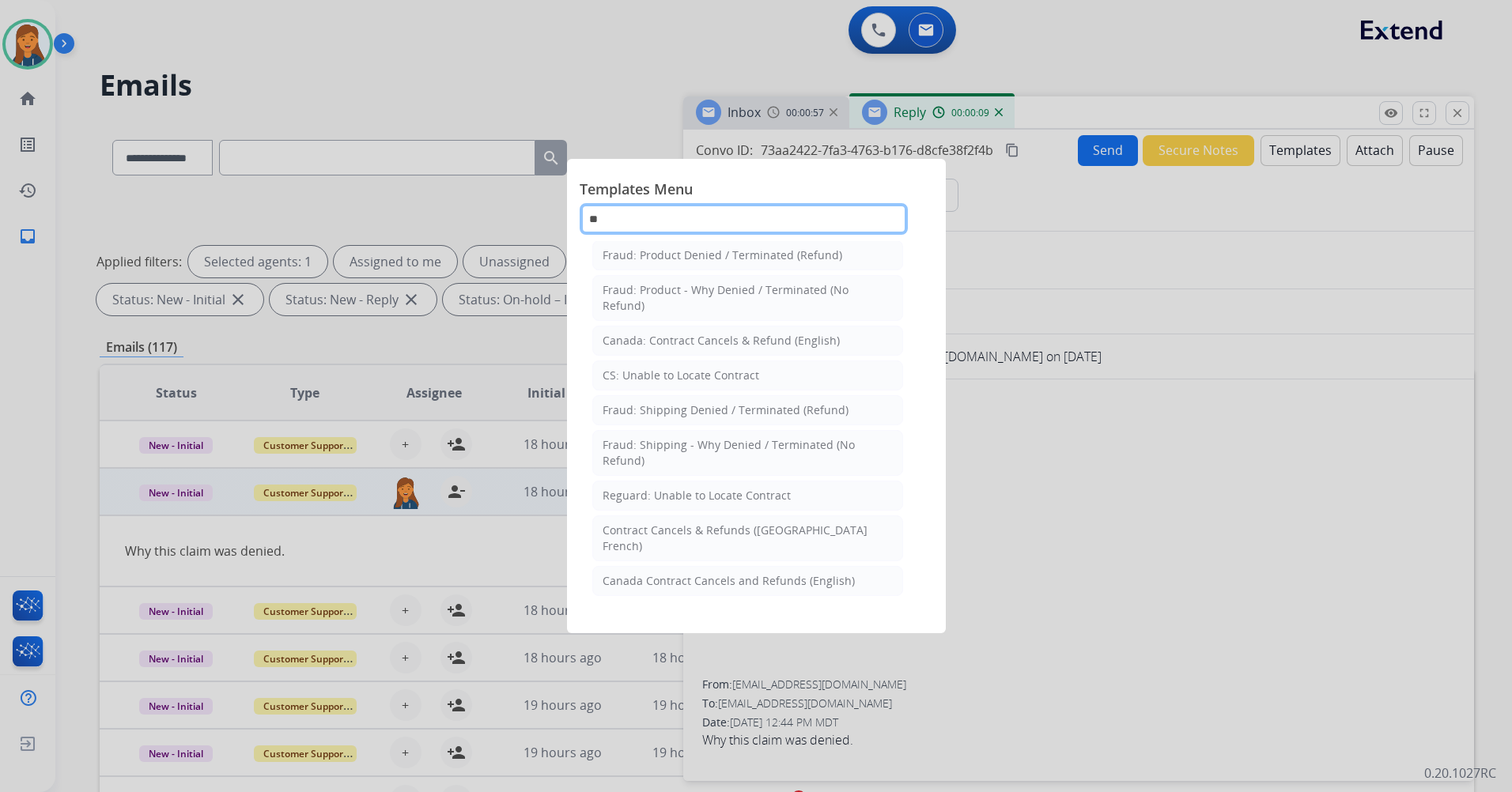
scroll to position [0, 0]
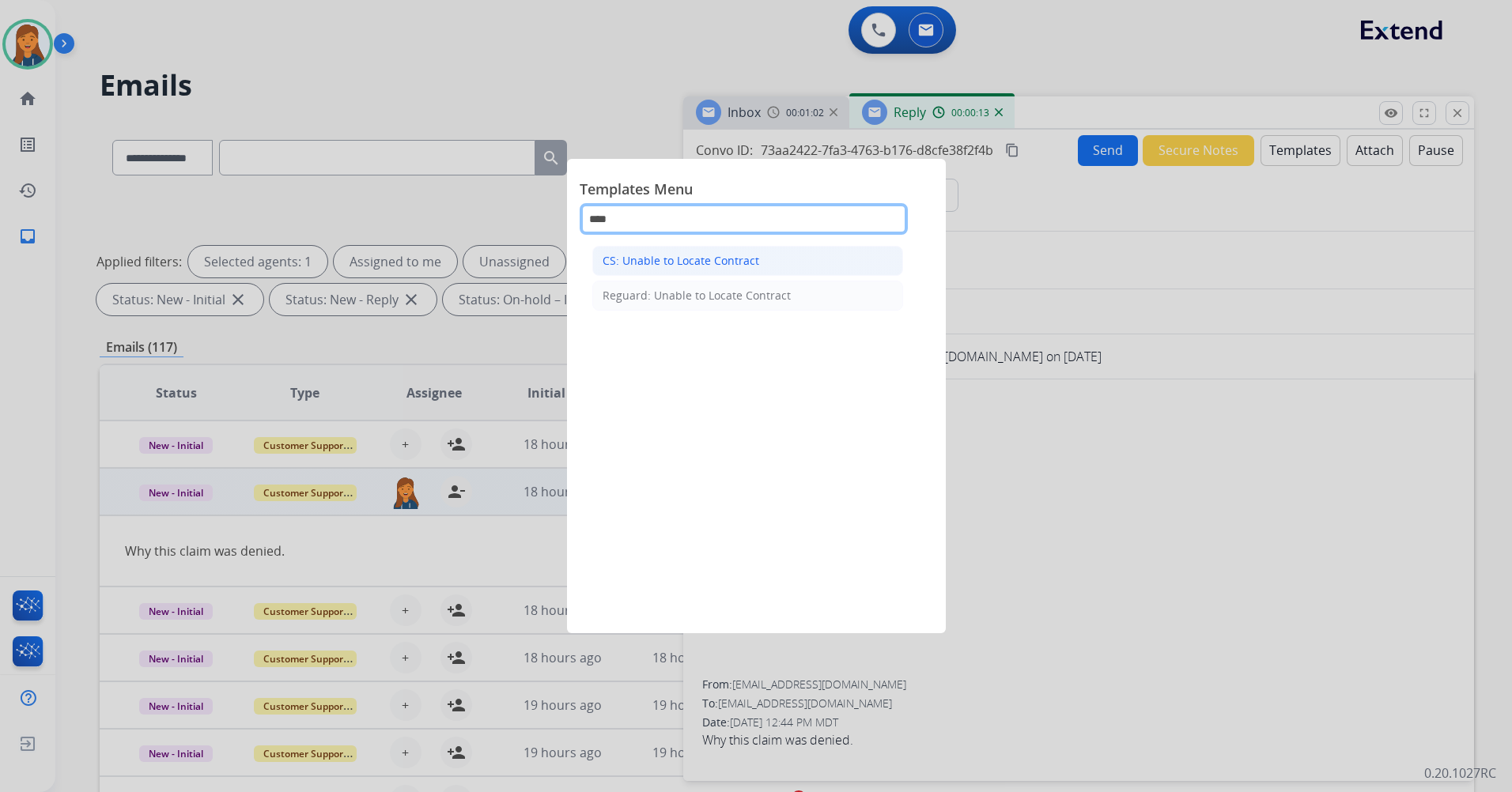
type input "****"
click at [717, 262] on div "CS: Unable to Locate Contract" at bounding box center [681, 261] width 157 height 16
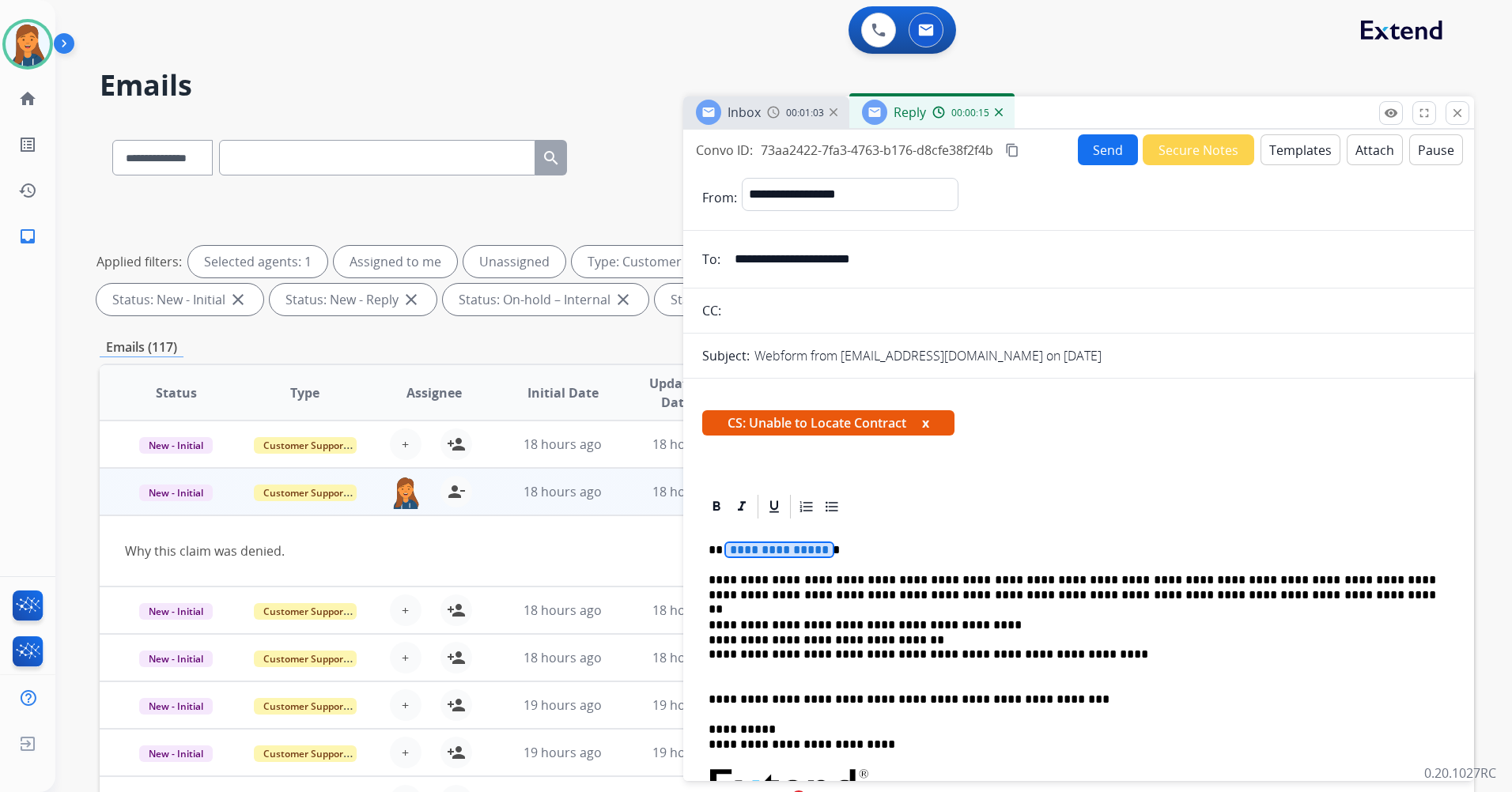
click at [804, 557] on span "**********" at bounding box center [779, 549] width 107 height 13
click at [1109, 158] on button "Send" at bounding box center [1108, 150] width 60 height 31
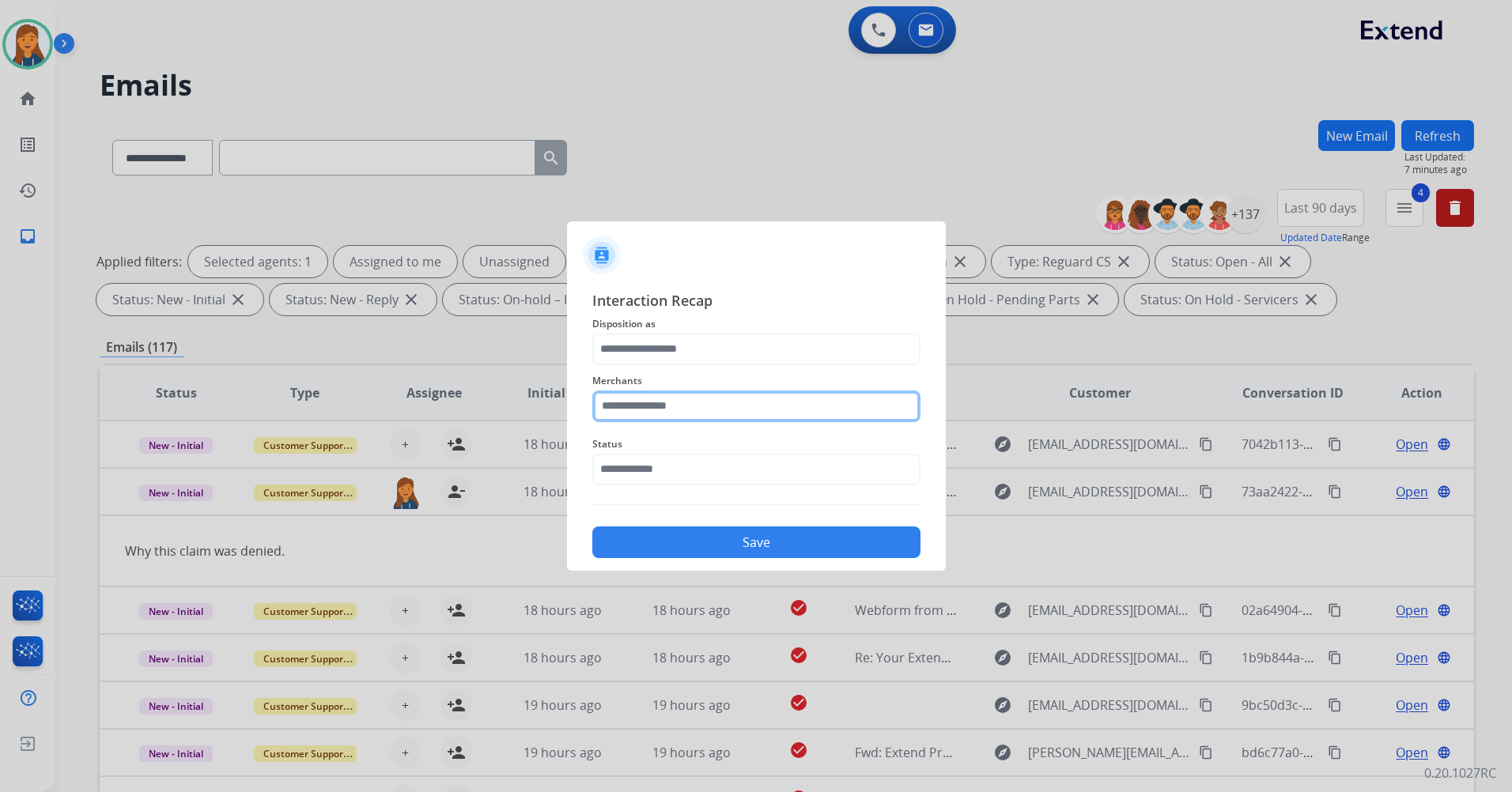
click at [666, 411] on input "text" at bounding box center [756, 406] width 328 height 32
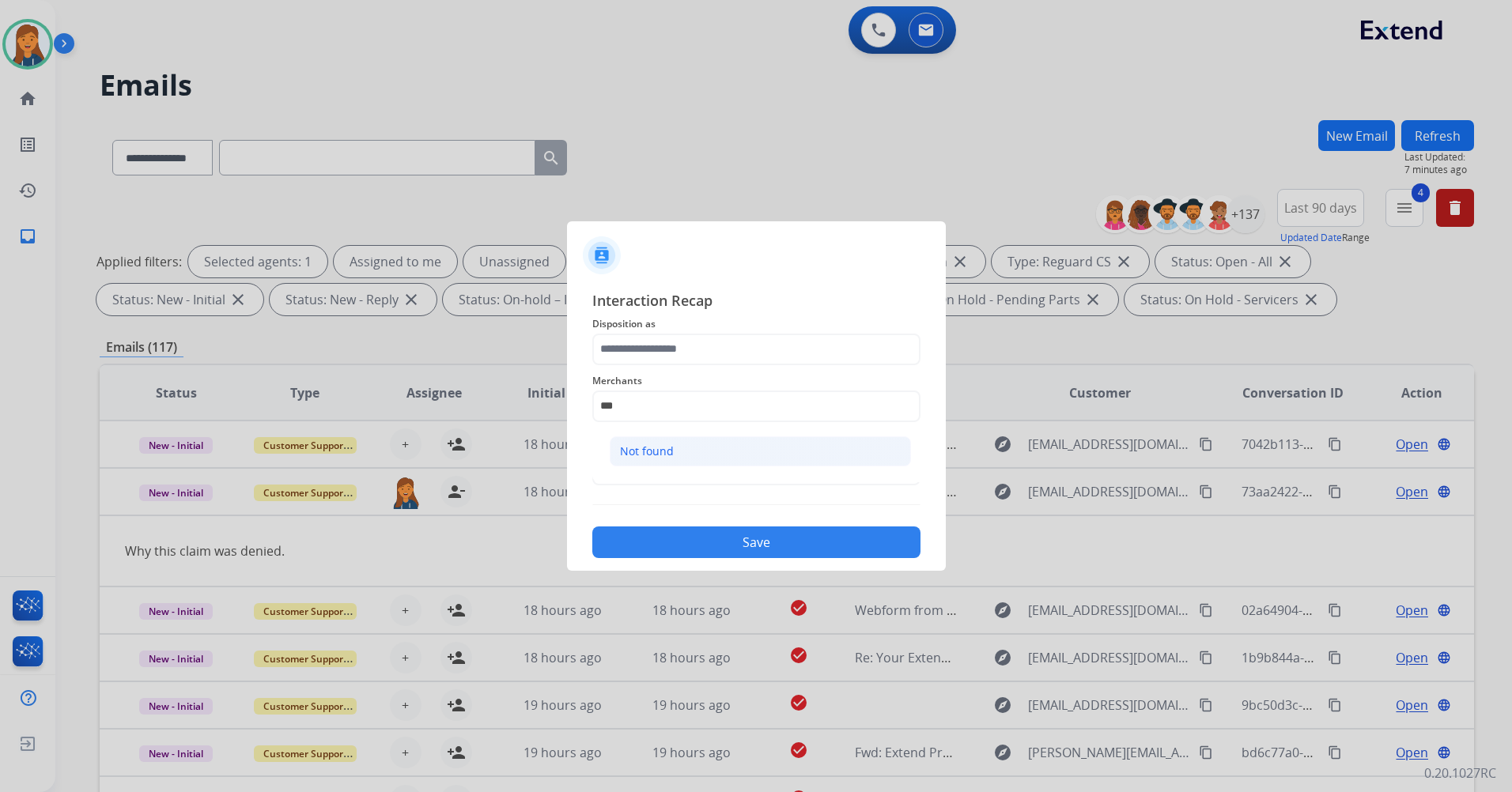
click at [675, 448] on li "Not found" at bounding box center [760, 451] width 301 height 30
type input "*********"
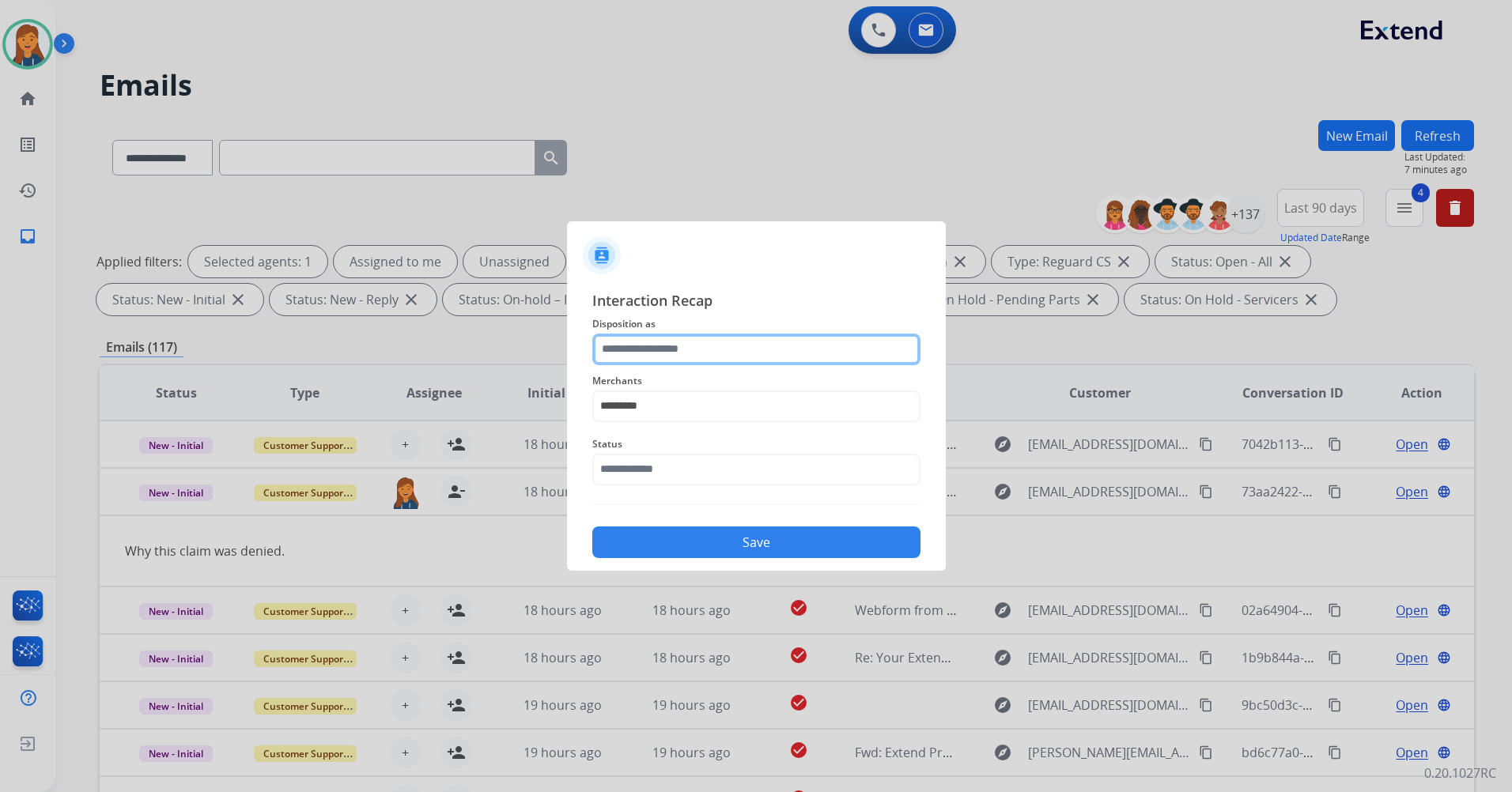
click at [670, 352] on input "text" at bounding box center [756, 350] width 328 height 32
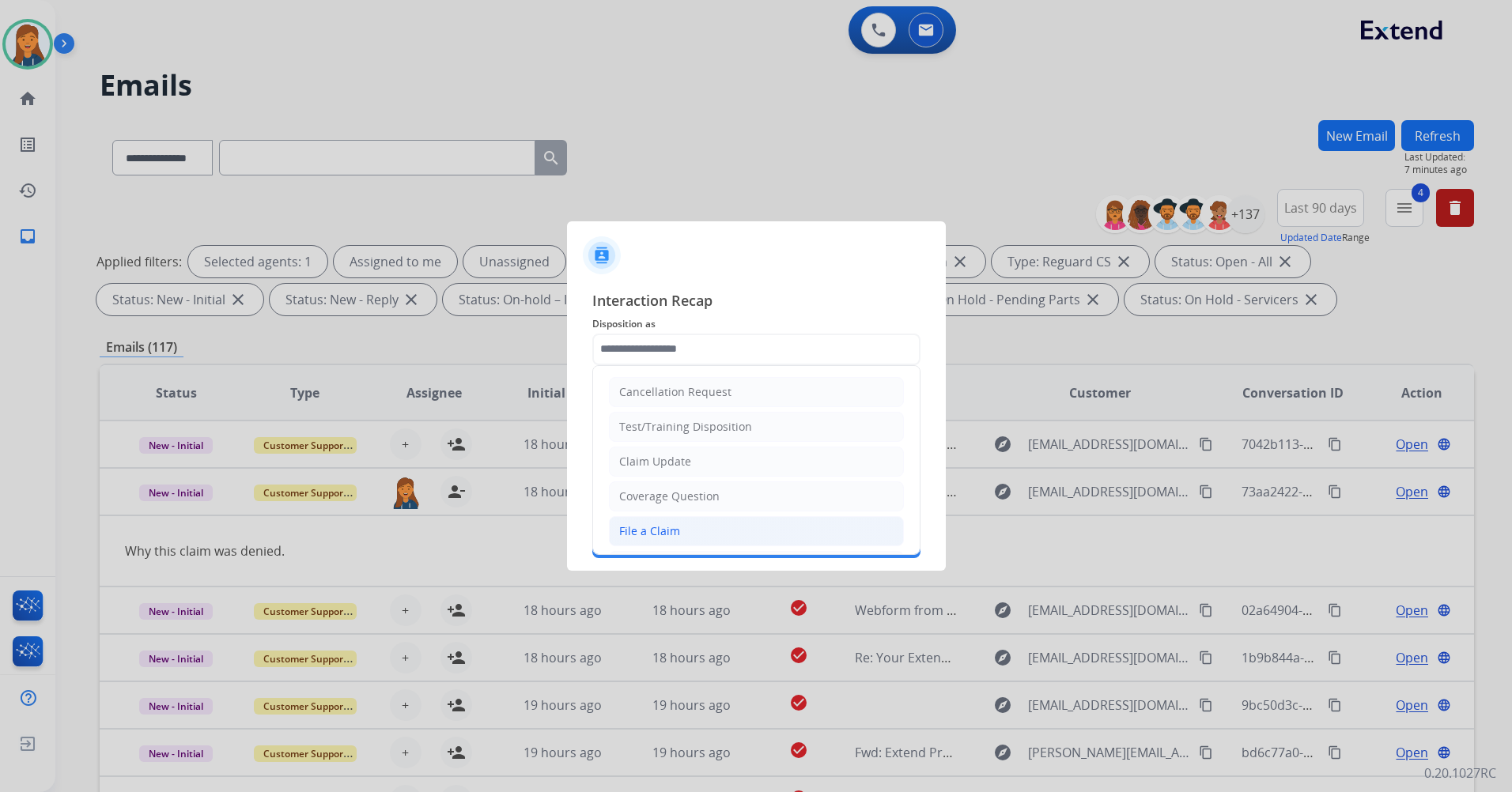
click at [642, 532] on div "File a Claim" at bounding box center [649, 531] width 61 height 16
type input "**********"
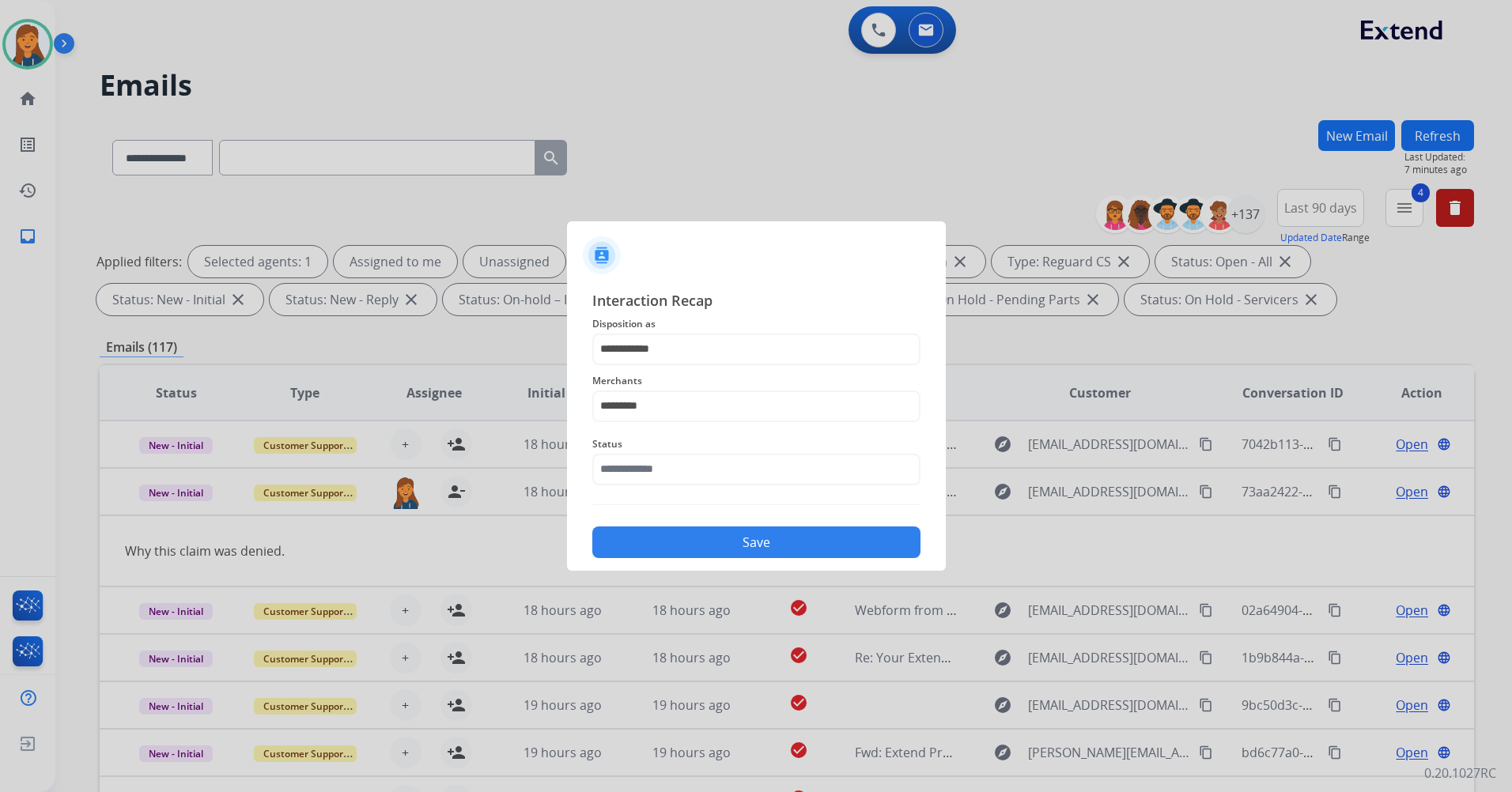
click at [638, 488] on div "Status" at bounding box center [756, 460] width 328 height 63
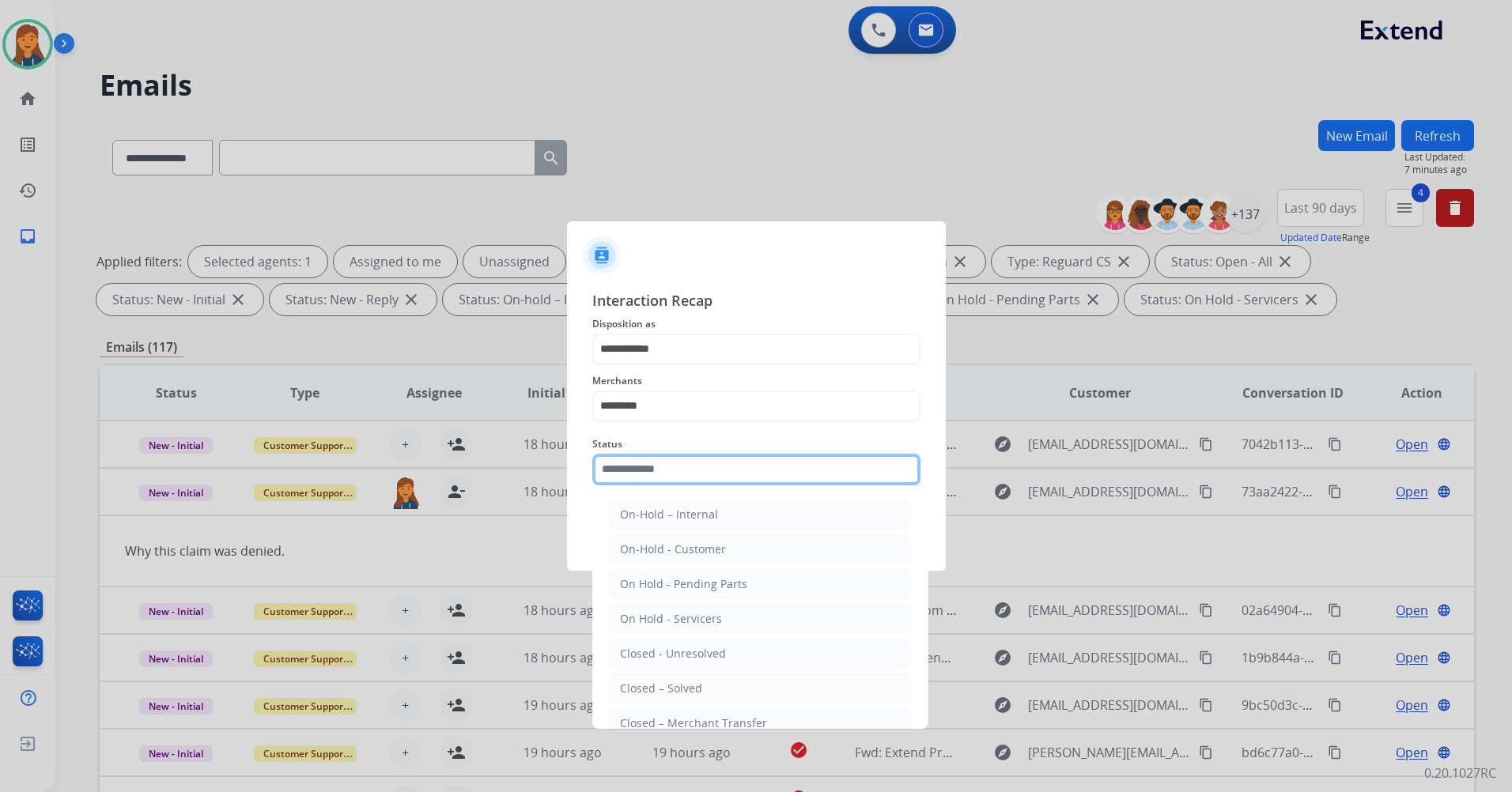
click at [638, 480] on input "text" at bounding box center [756, 470] width 328 height 32
click at [631, 684] on div "Closed – Solved" at bounding box center [660, 689] width 82 height 16
type input "**********"
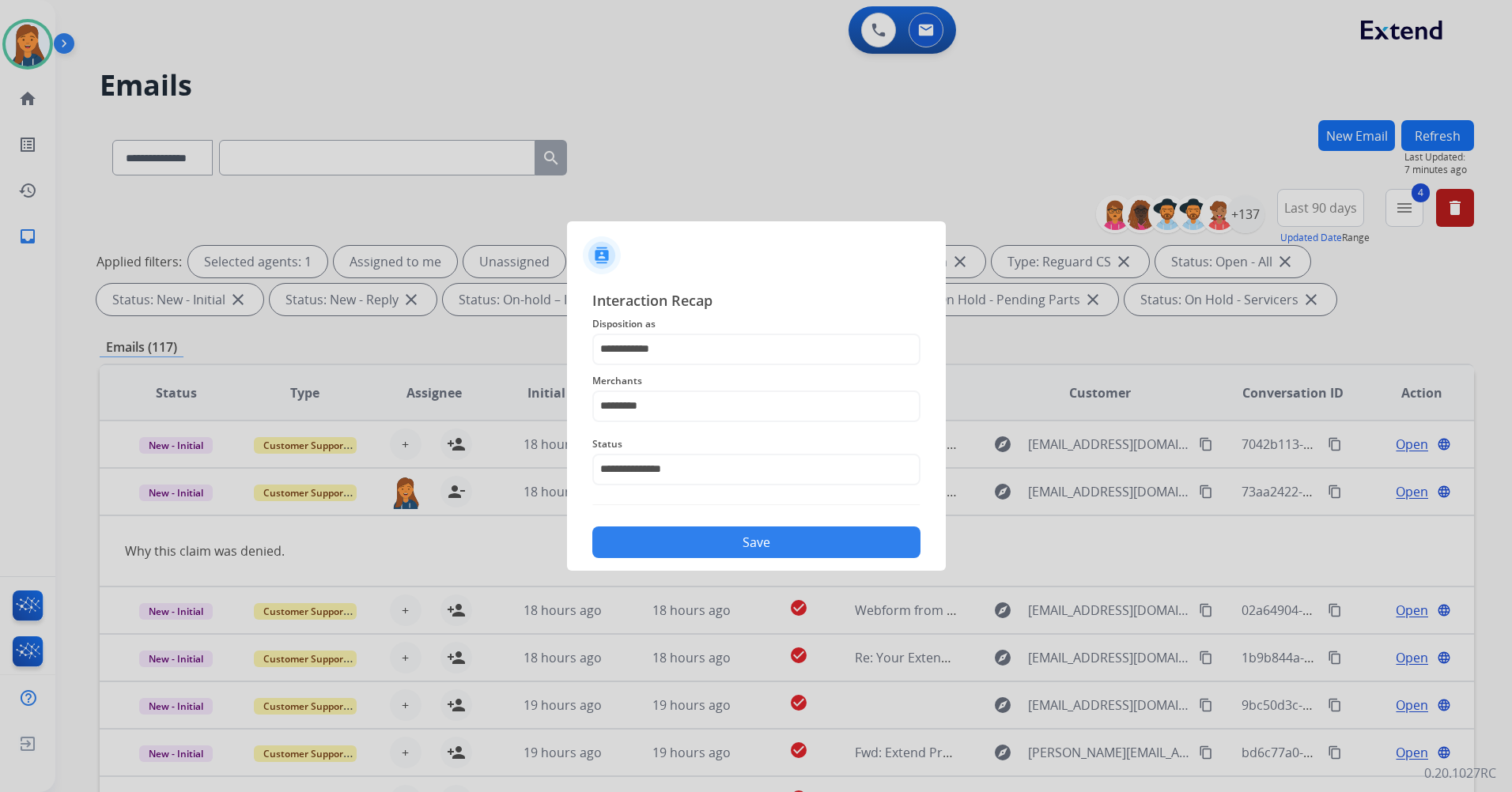
click at [657, 527] on div "Save" at bounding box center [756, 537] width 328 height 41
click at [656, 534] on button "Save" at bounding box center [756, 543] width 328 height 32
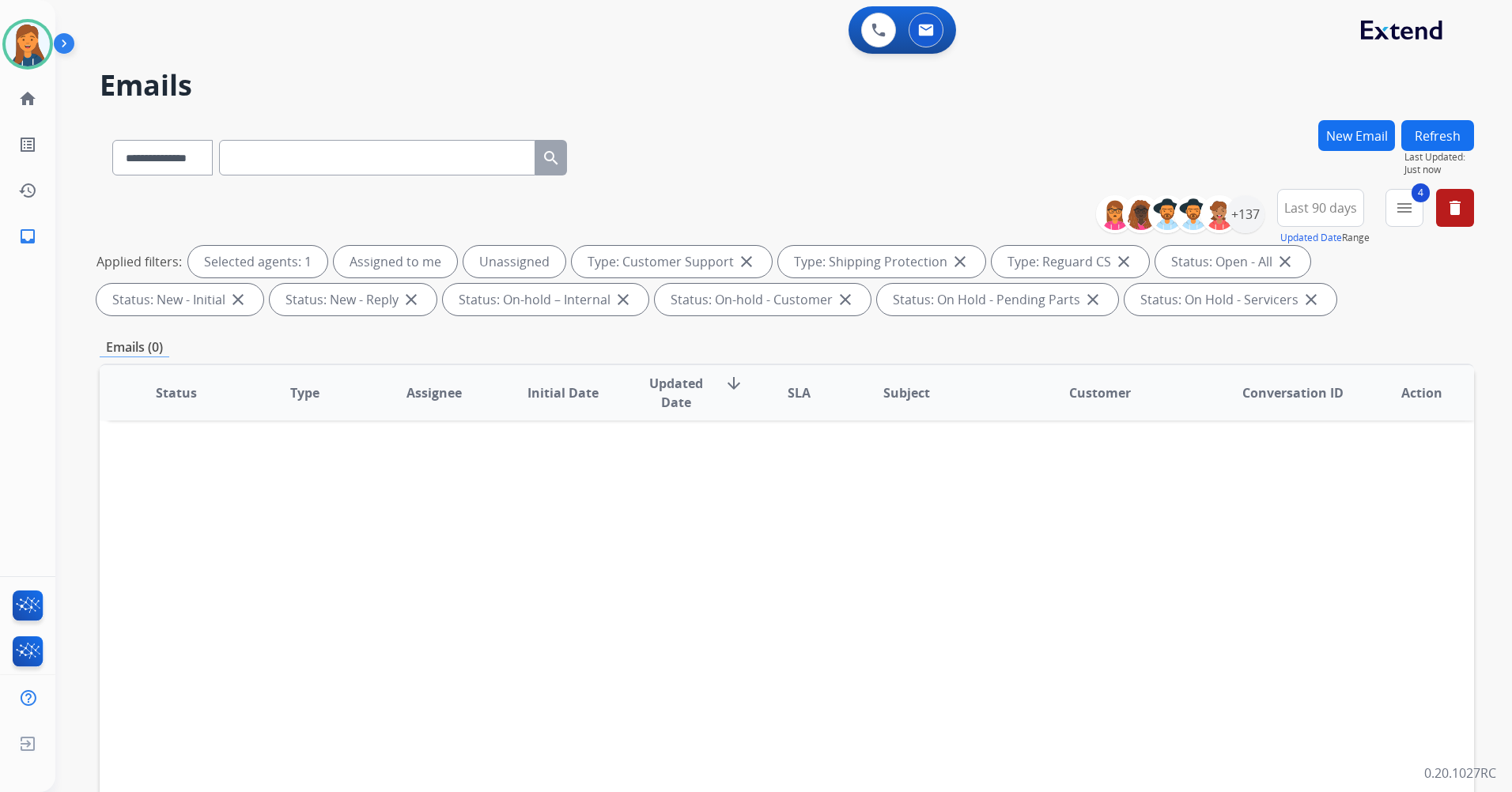
scroll to position [183, 0]
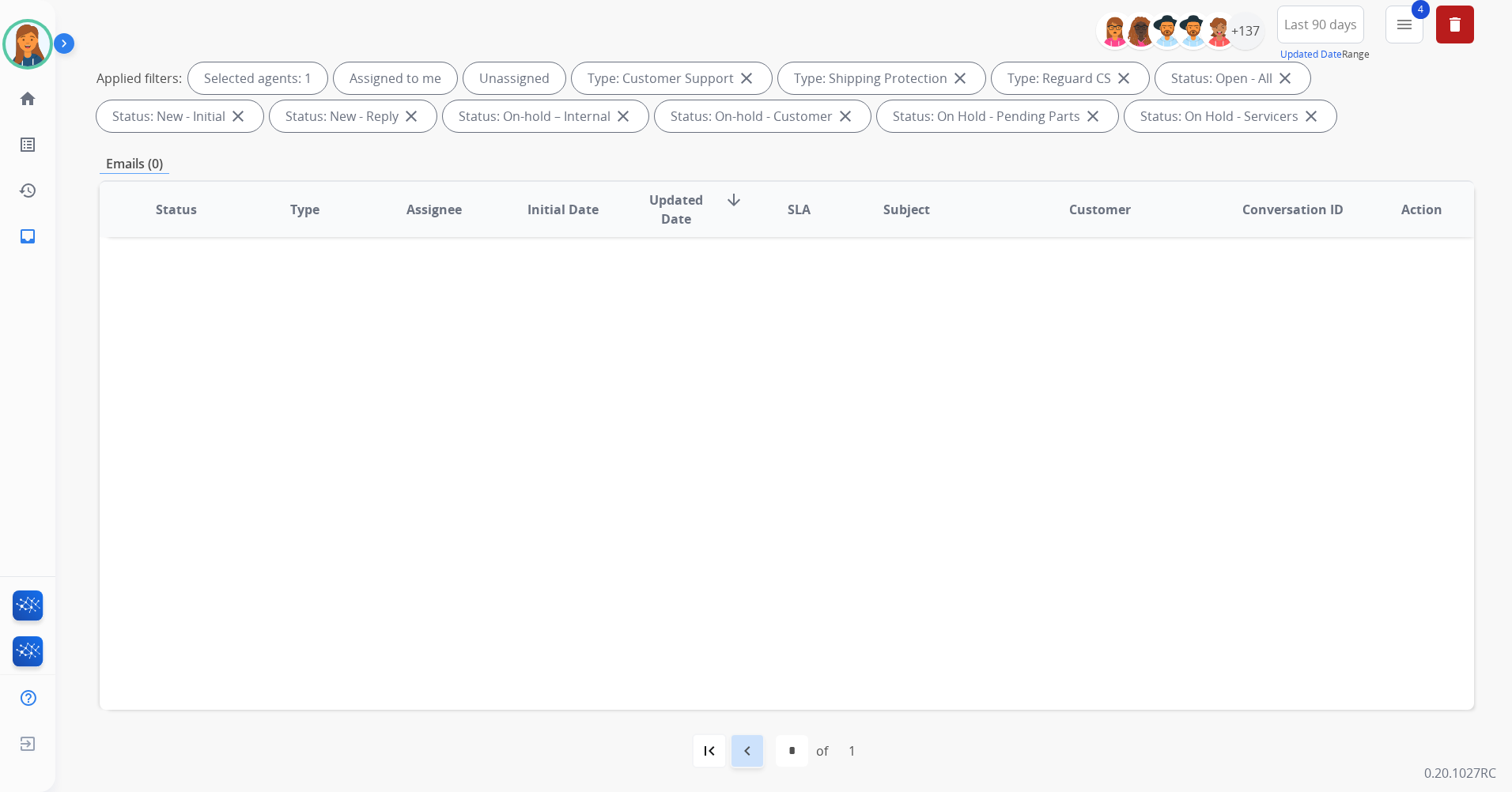
click at [745, 766] on div "navigate_before" at bounding box center [746, 751] width 34 height 34
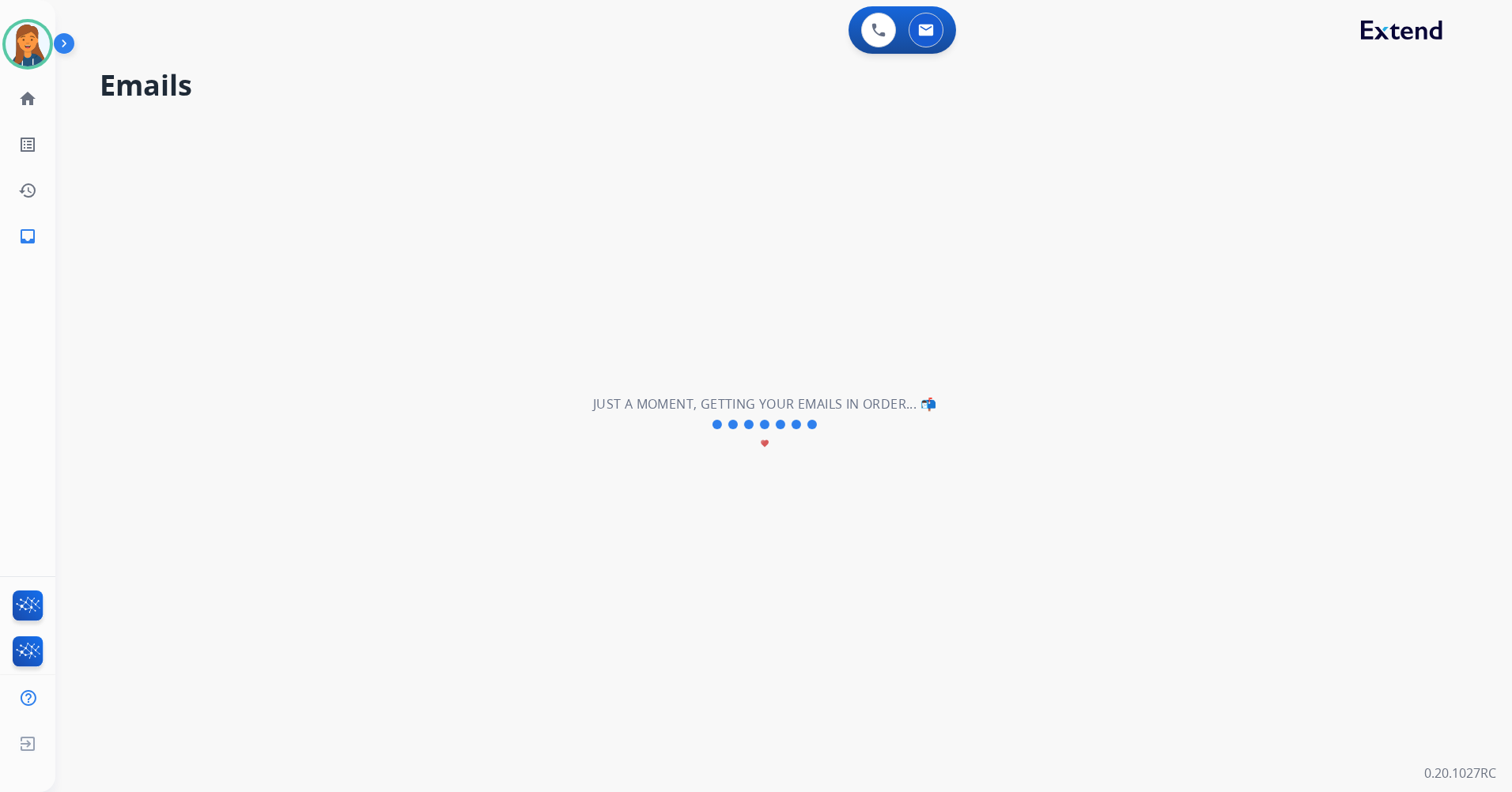
scroll to position [0, 0]
select select "**"
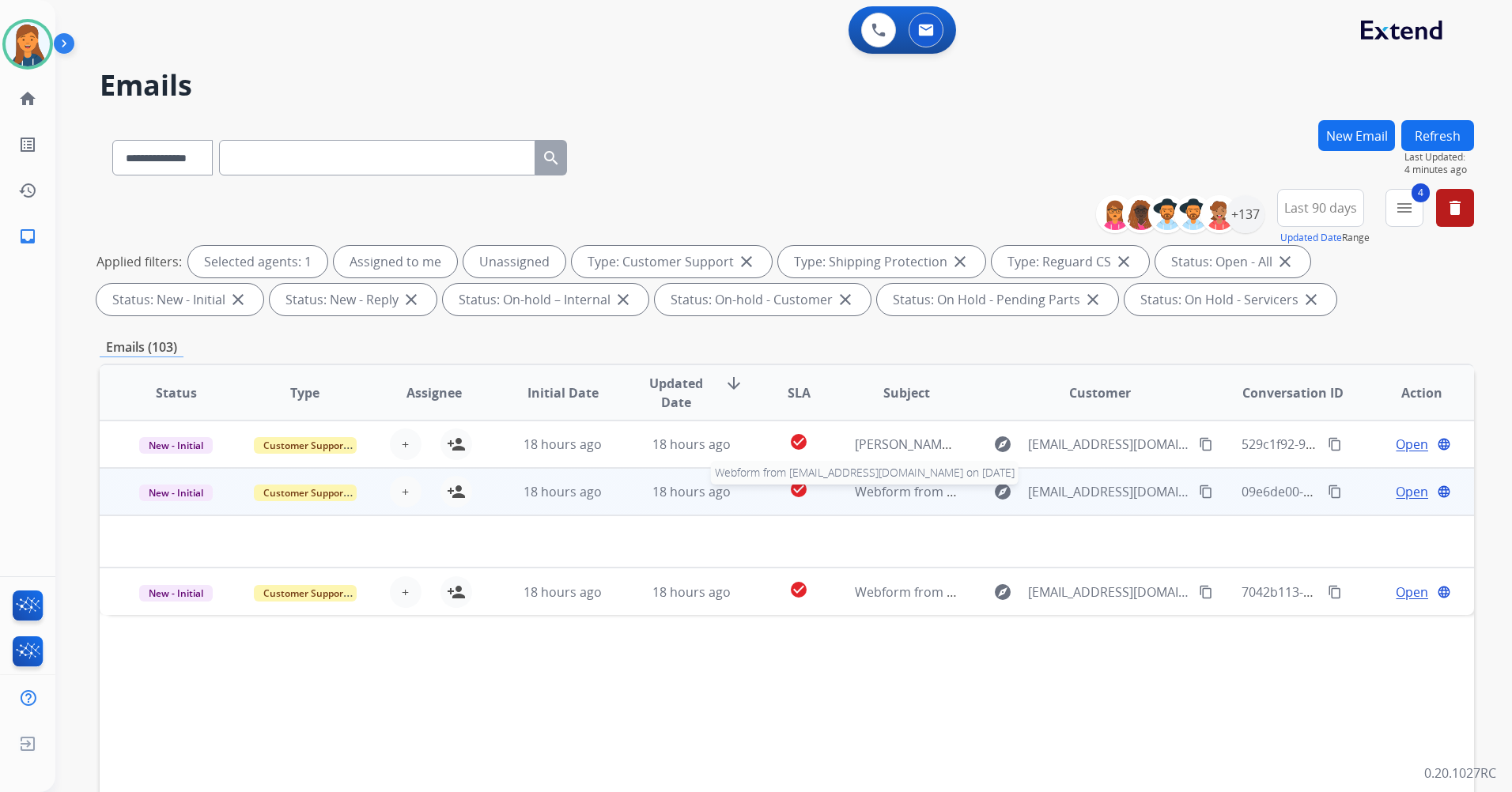
click at [881, 495] on span "Webform from [EMAIL_ADDRESS][DOMAIN_NAME] on [DATE]" at bounding box center [1034, 492] width 358 height 18
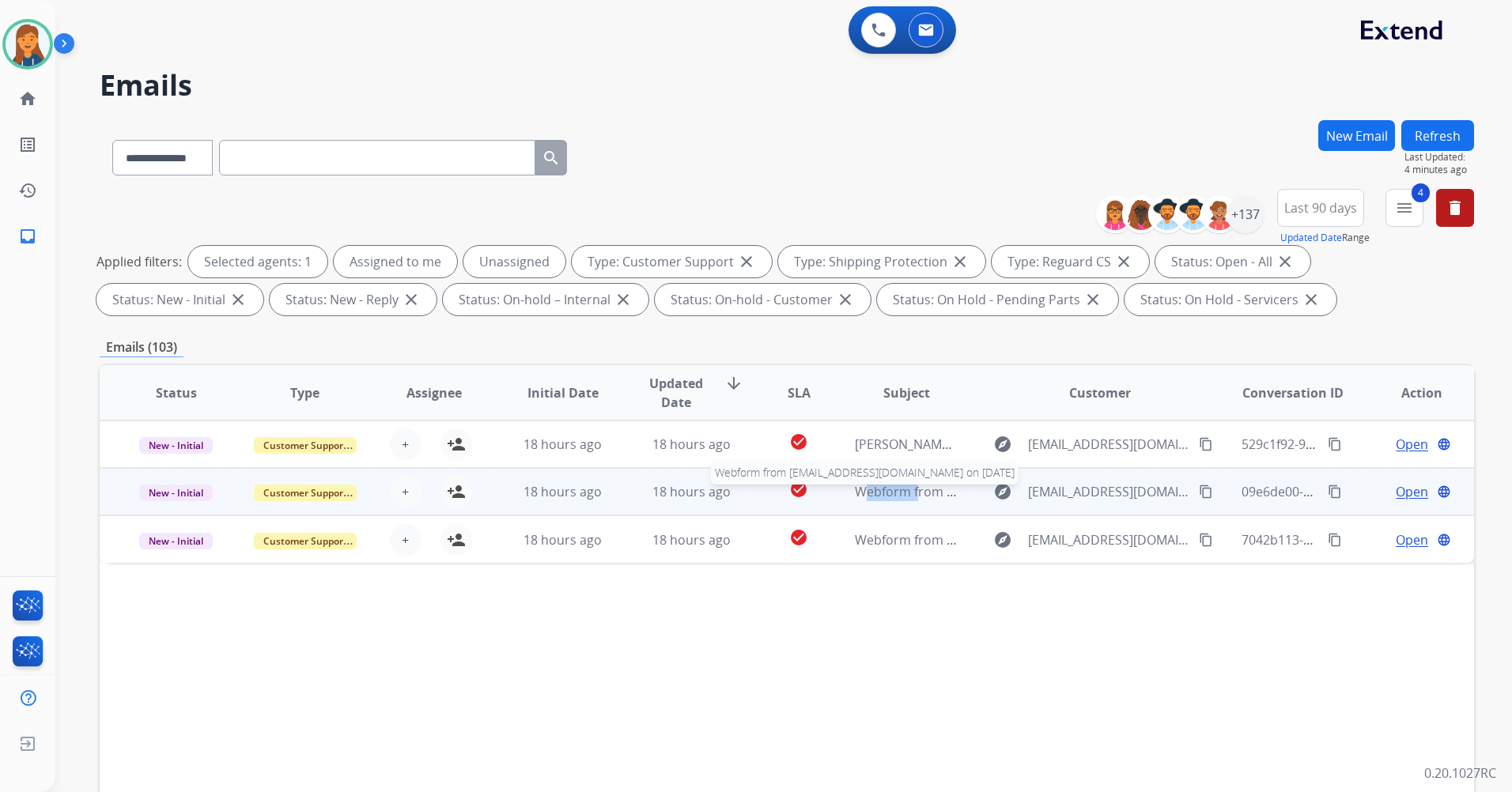
click at [881, 495] on span "Webform from [EMAIL_ADDRESS][DOMAIN_NAME] on [DATE]" at bounding box center [1034, 492] width 358 height 18
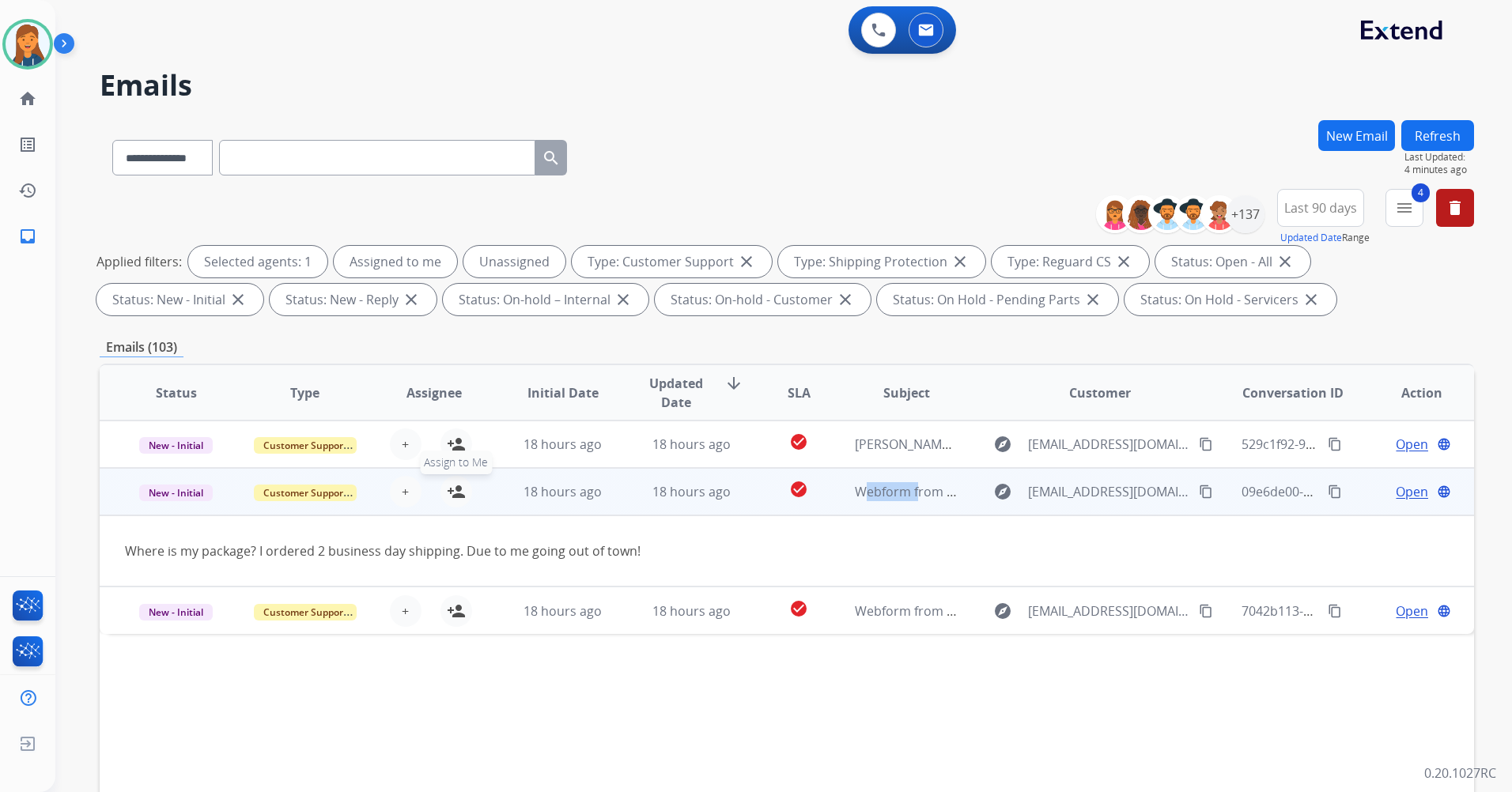
click at [456, 488] on mat-icon "person_add" at bounding box center [456, 492] width 19 height 19
click at [1406, 493] on span "Open" at bounding box center [1412, 492] width 33 height 19
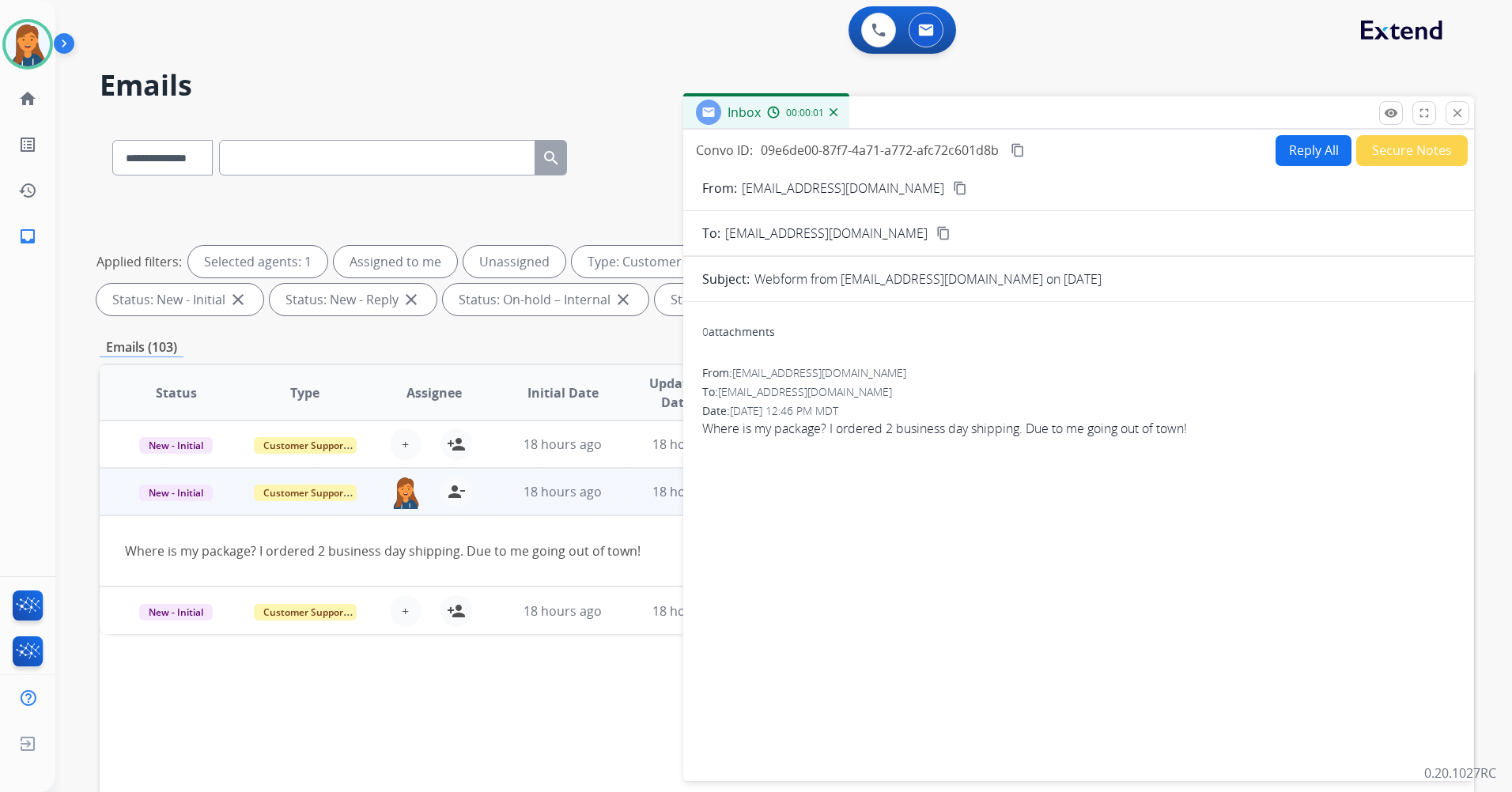
click at [952, 194] on mat-icon "content_copy" at bounding box center [960, 188] width 14 height 14
click at [1285, 151] on button "Reply All" at bounding box center [1313, 150] width 76 height 31
select select "**********"
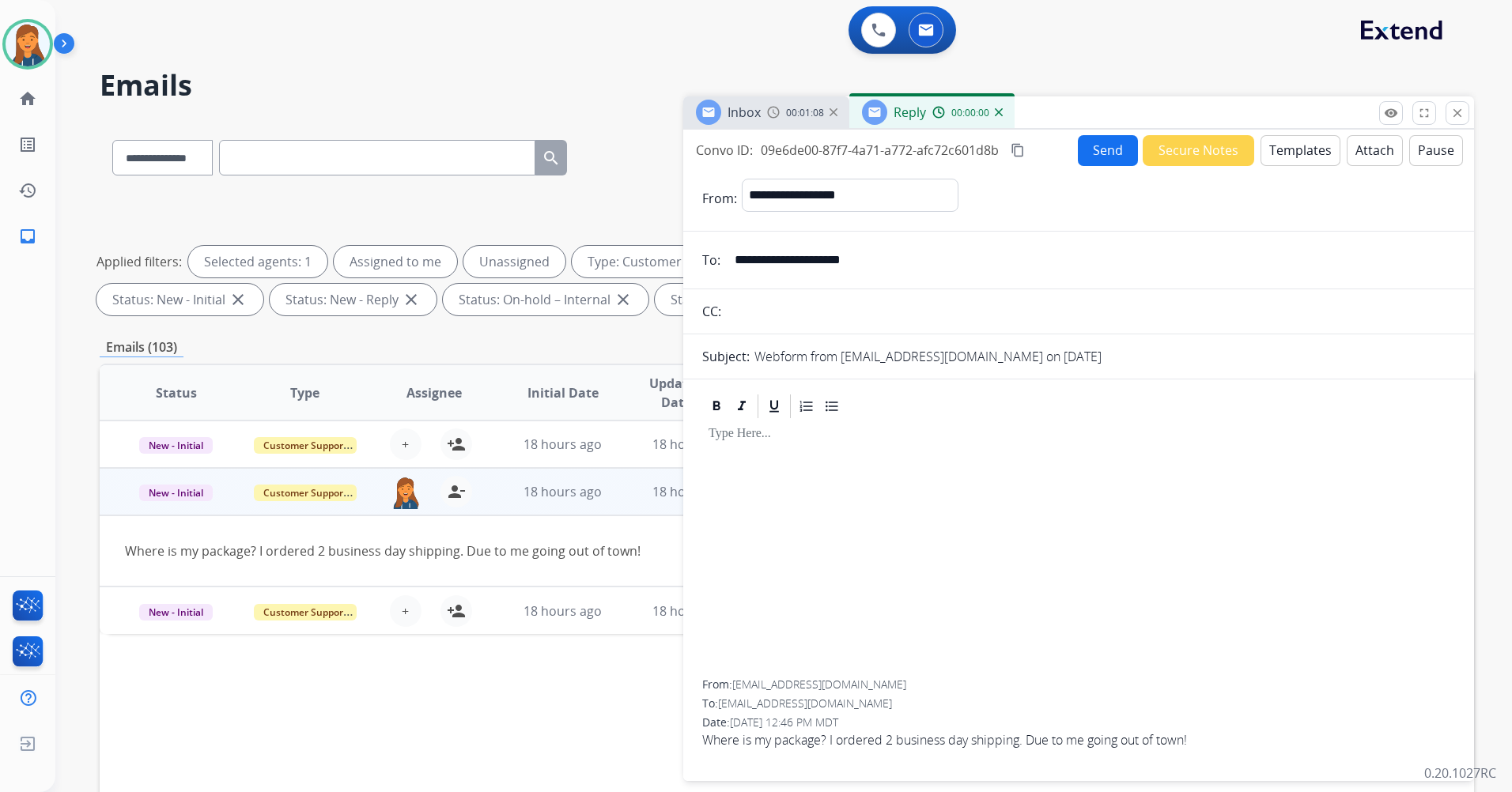
click at [1282, 159] on button "Templates" at bounding box center [1300, 150] width 80 height 31
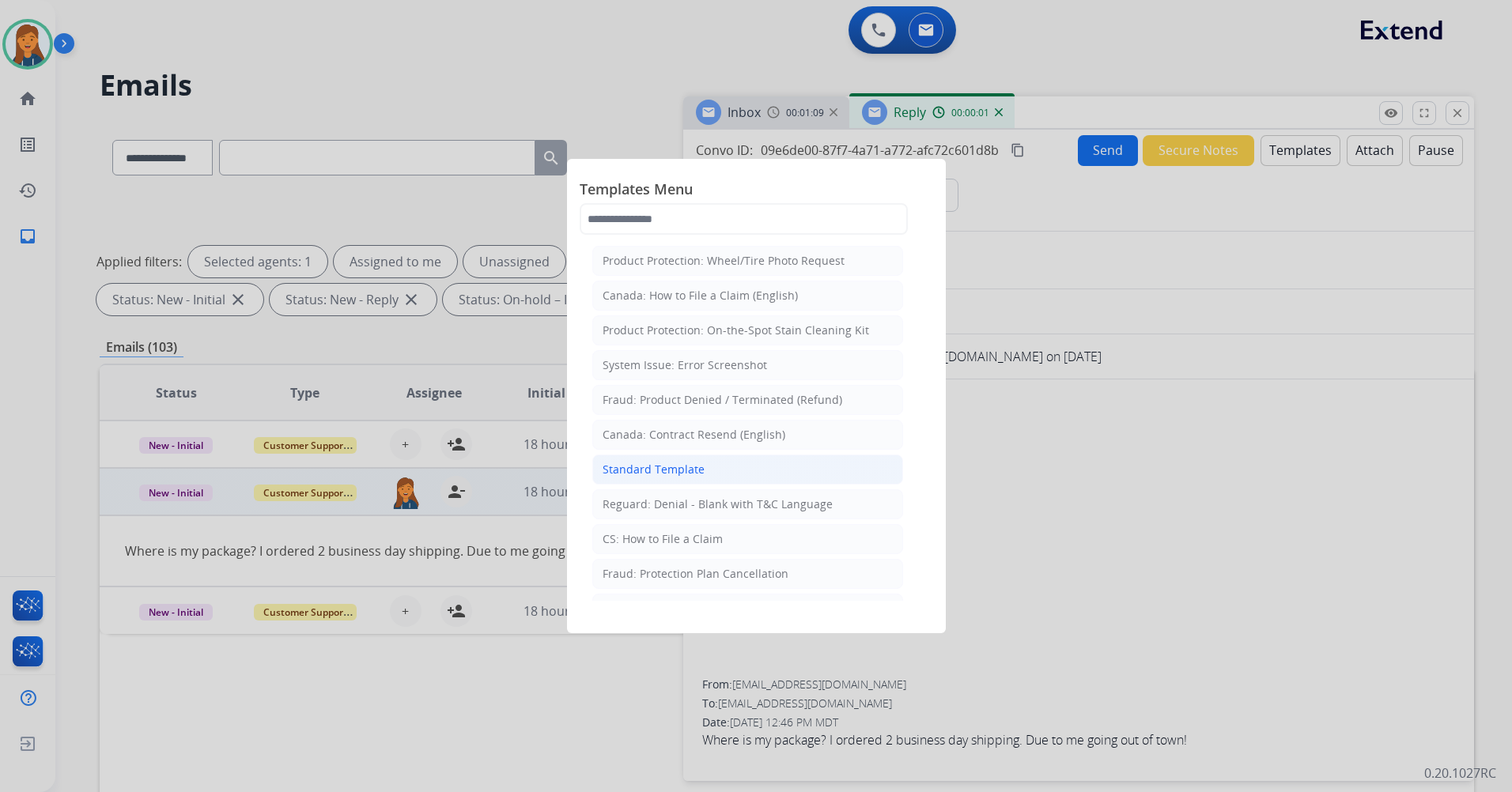
click at [659, 475] on div "Standard Template" at bounding box center [654, 470] width 102 height 16
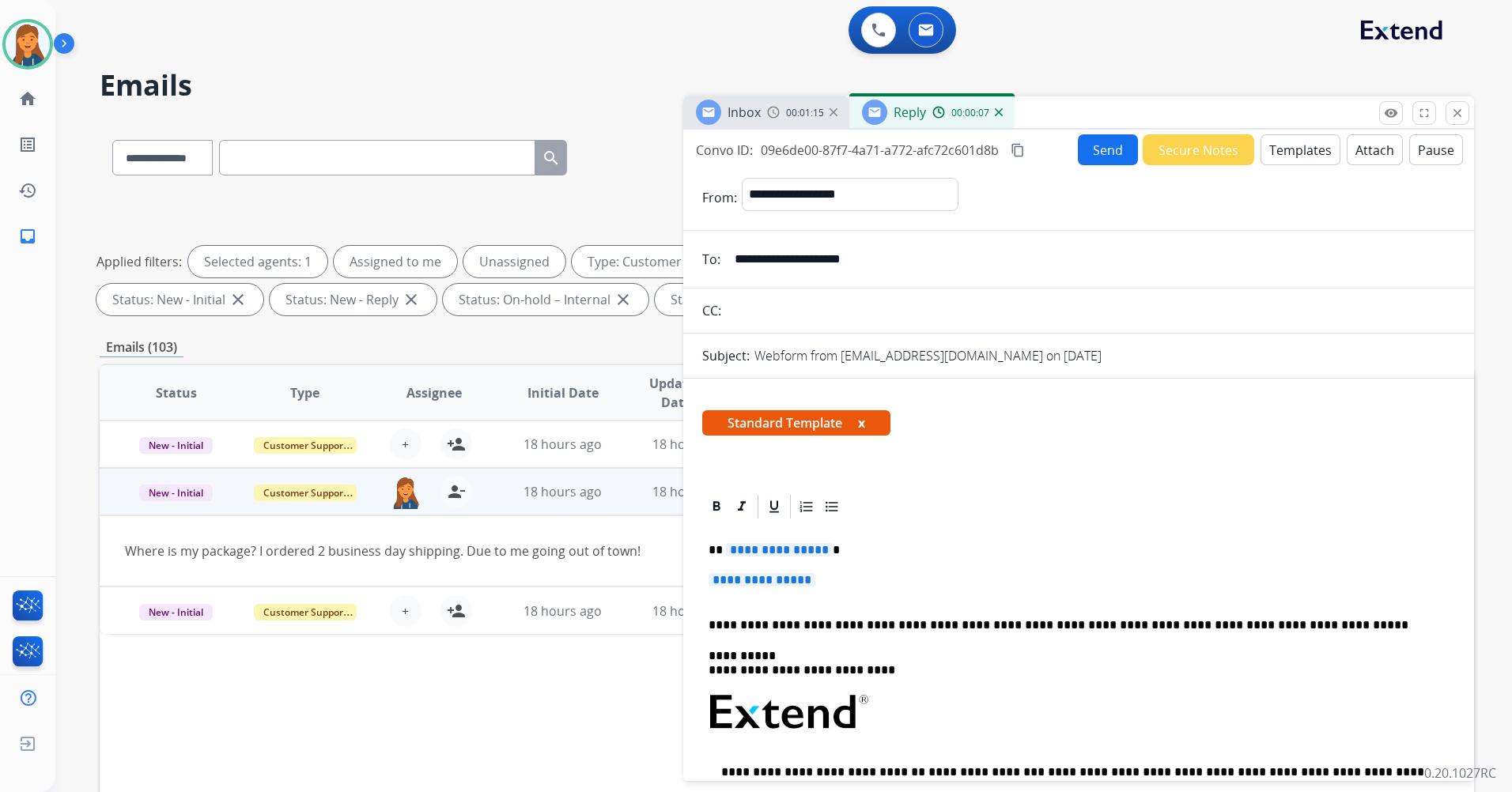
click at [751, 554] on span "**********" at bounding box center [779, 549] width 107 height 13
click at [800, 578] on span "**********" at bounding box center [761, 580] width 107 height 13
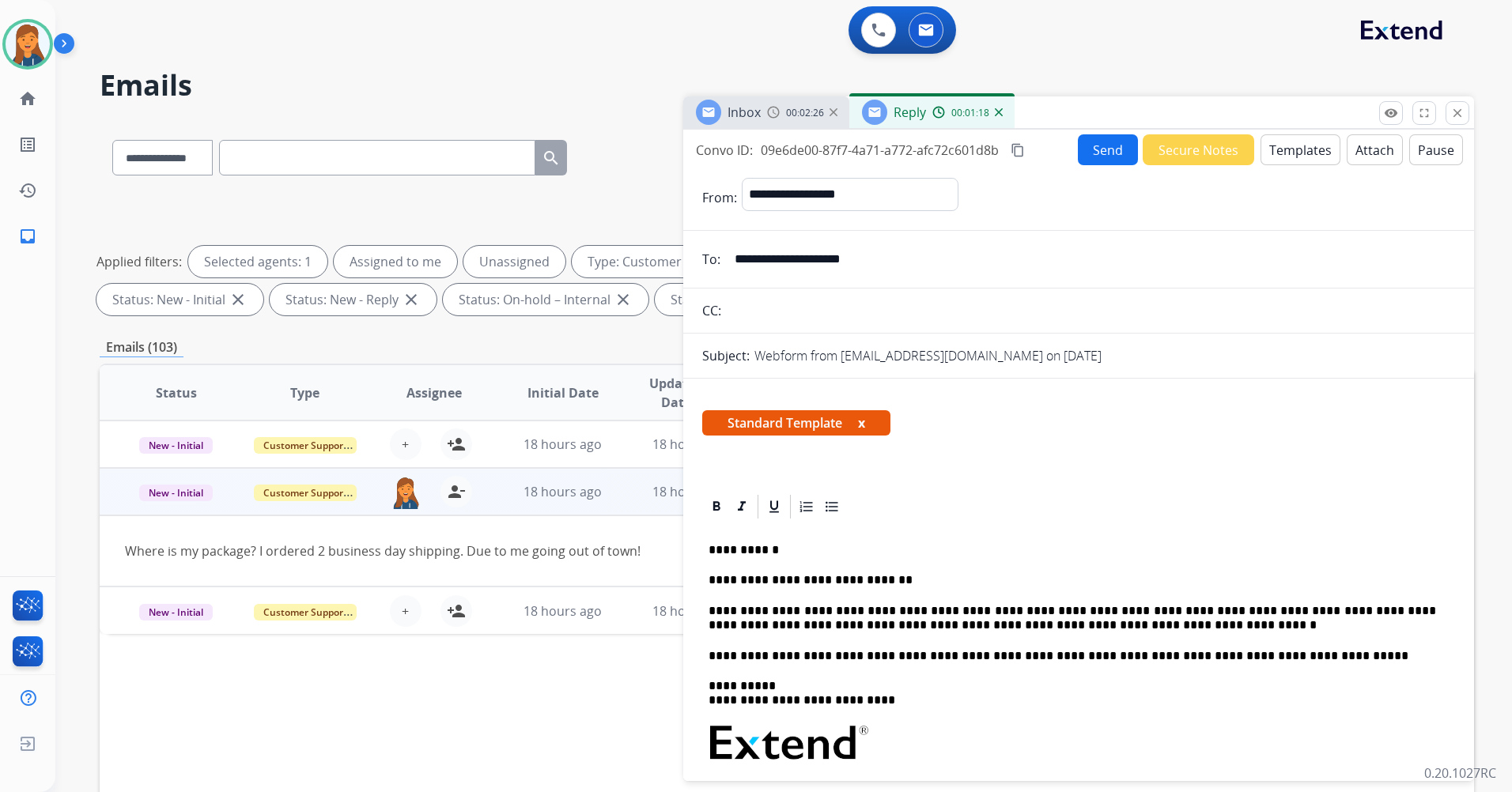
click at [1021, 159] on button "content_copy" at bounding box center [1018, 151] width 19 height 19
click at [1083, 151] on button "Send" at bounding box center [1108, 150] width 60 height 31
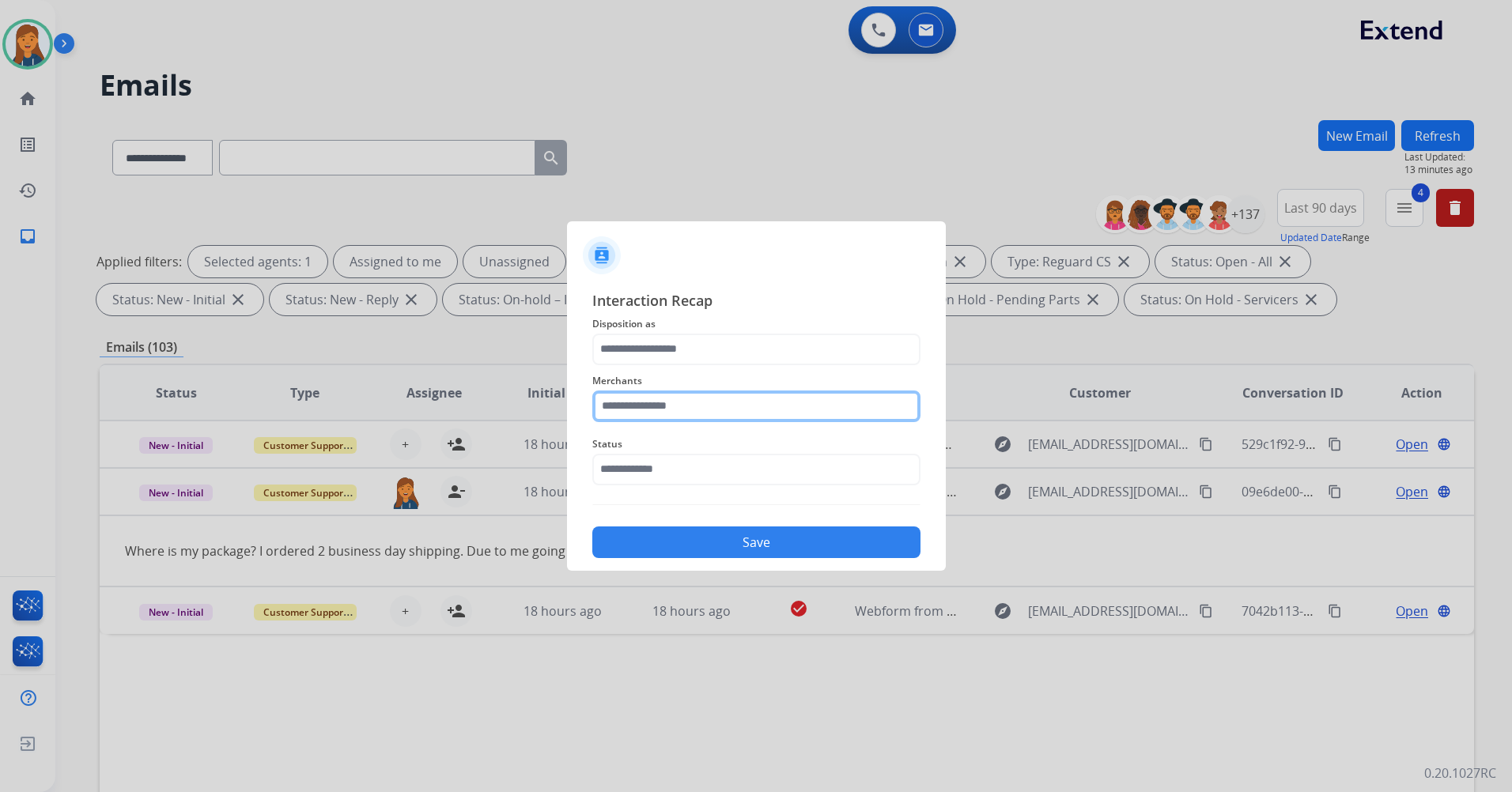
click at [663, 413] on input "text" at bounding box center [756, 406] width 328 height 32
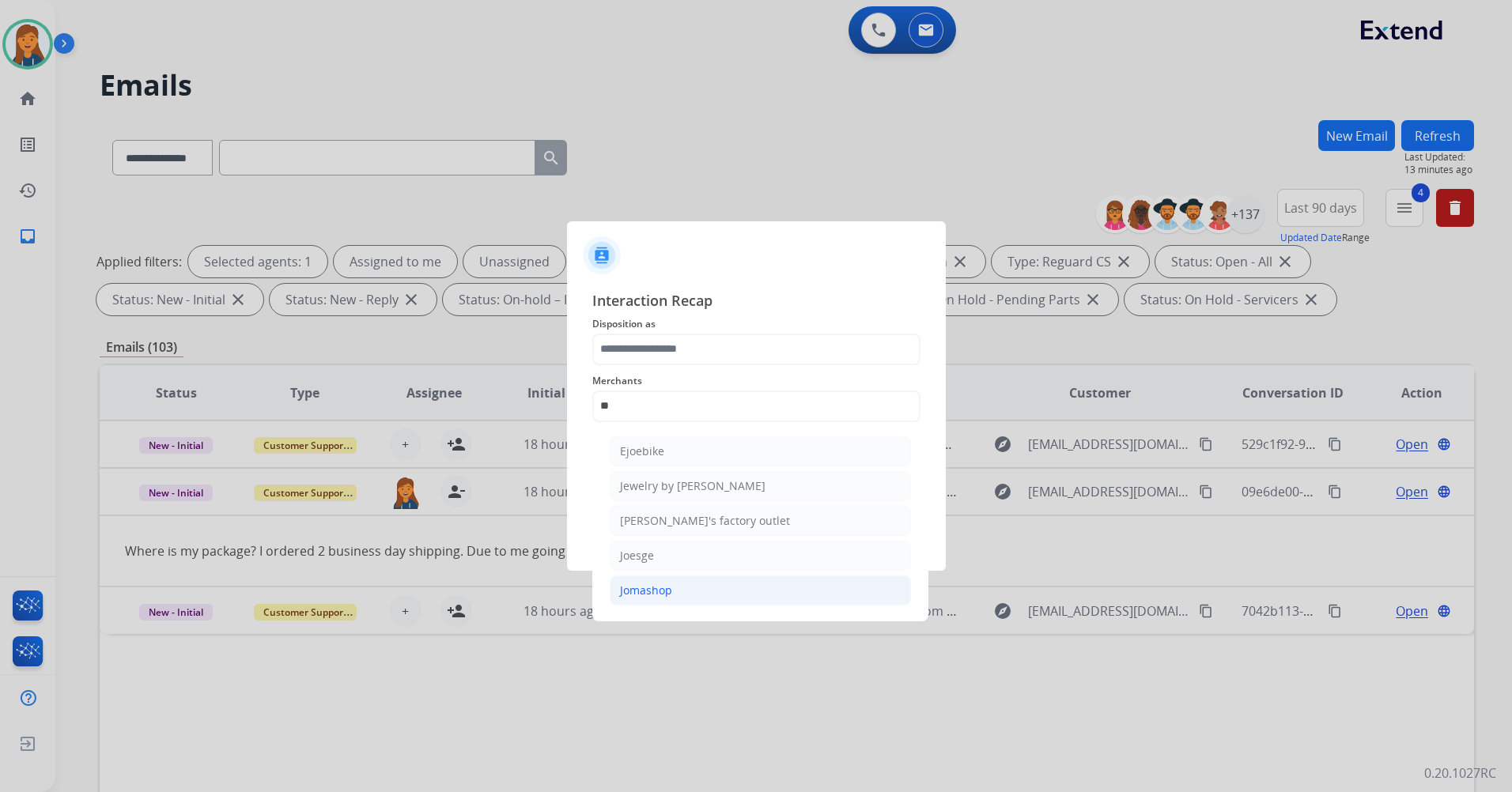
click at [642, 596] on div "Jomashop" at bounding box center [645, 590] width 52 height 16
type input "********"
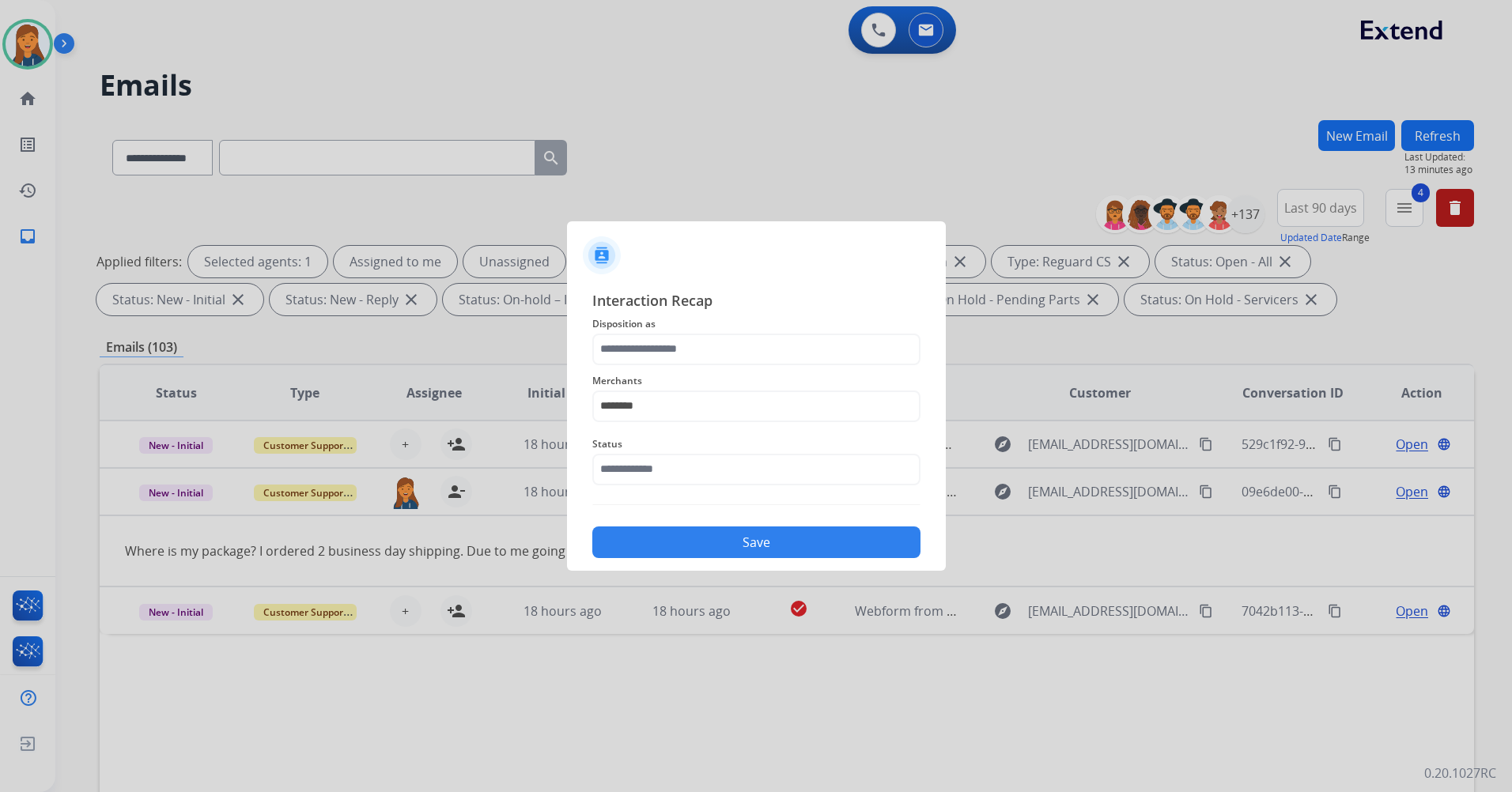
click at [671, 327] on span "Disposition as" at bounding box center [756, 324] width 328 height 19
click at [662, 358] on input "text" at bounding box center [756, 350] width 328 height 32
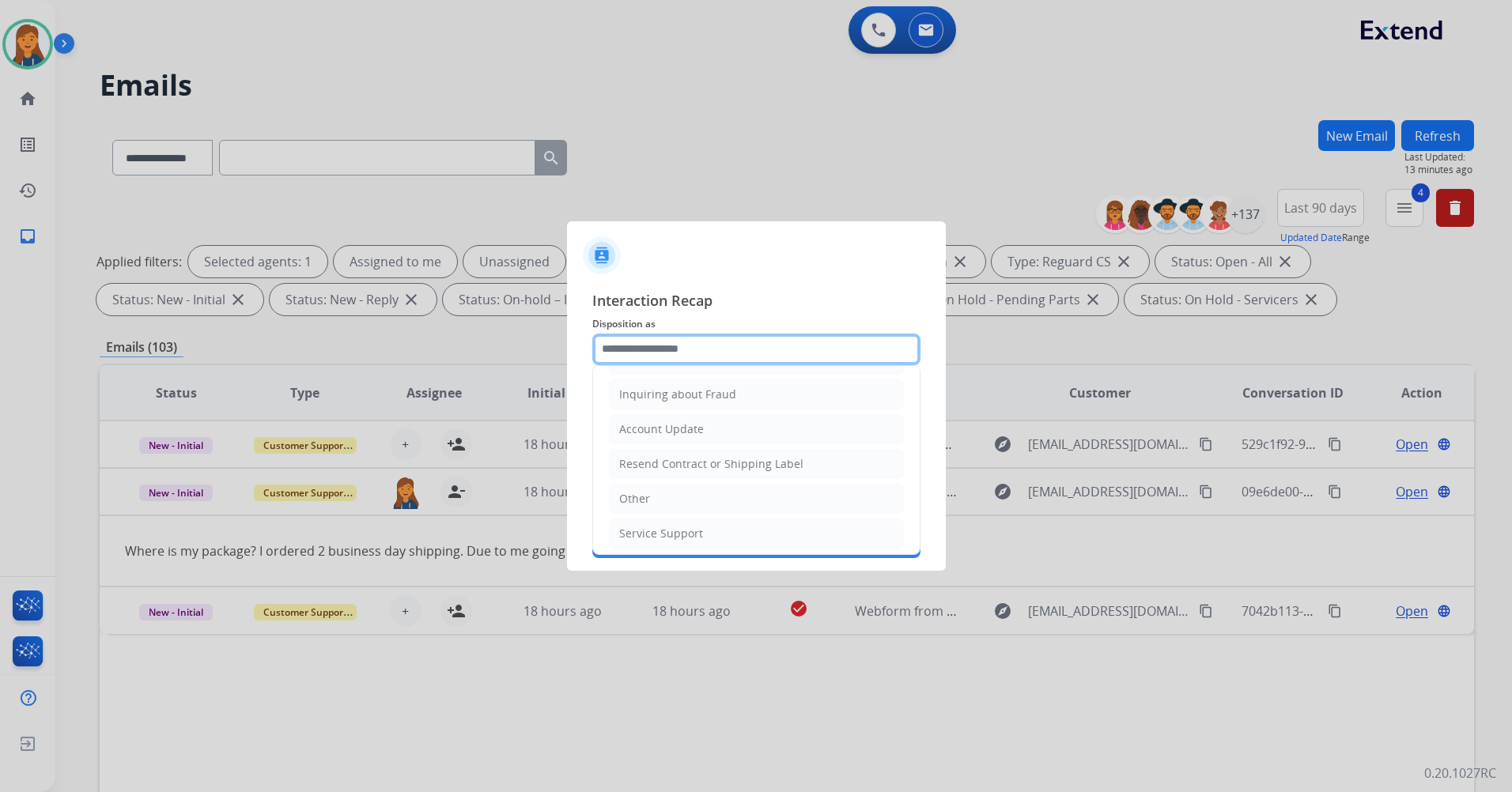
scroll to position [247, 0]
click at [654, 500] on li "Other" at bounding box center [756, 493] width 295 height 30
type input "*****"
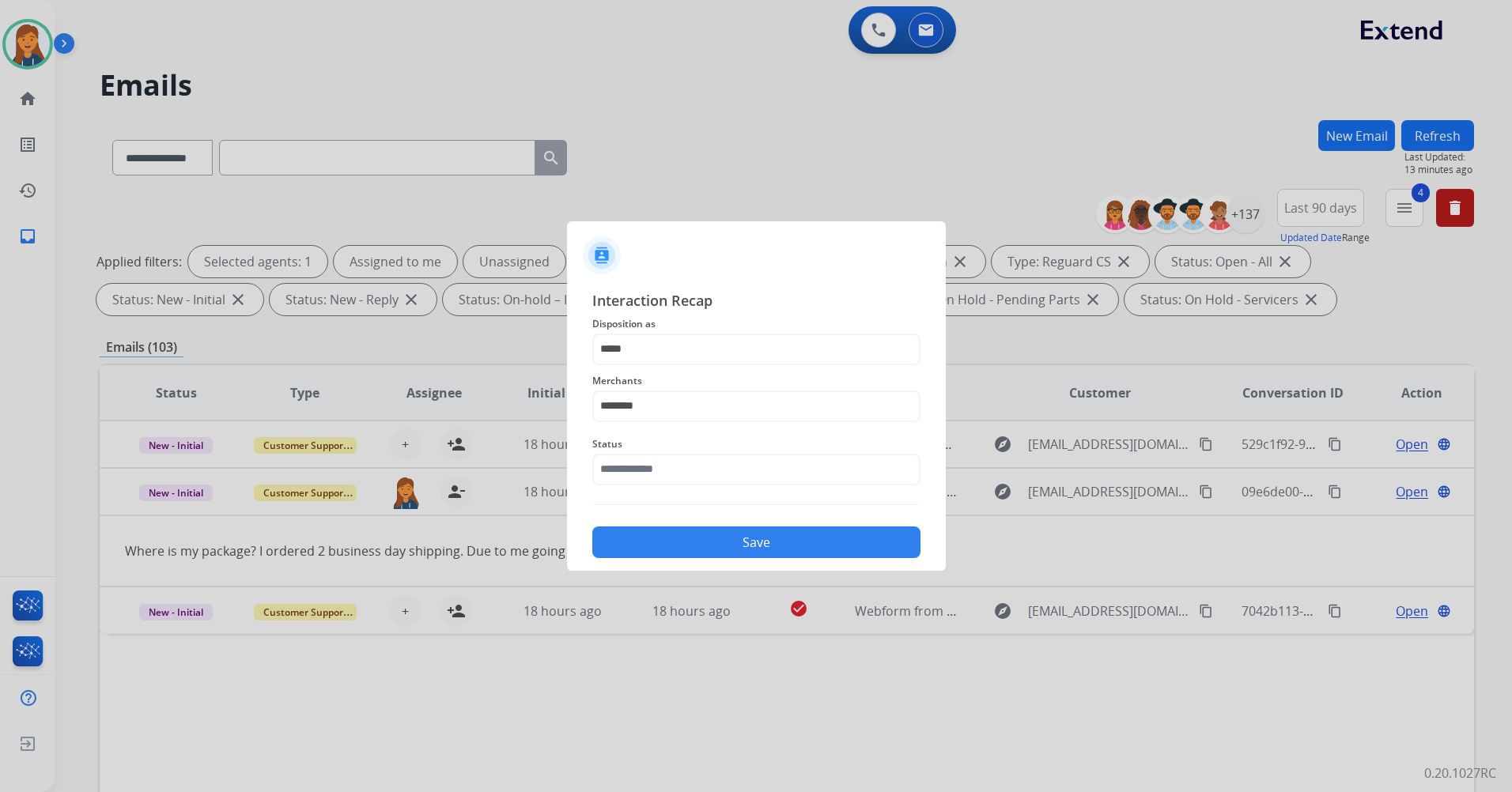
click at [653, 485] on div "Status" at bounding box center [756, 460] width 328 height 63
click at [653, 479] on input "text" at bounding box center [756, 470] width 328 height 32
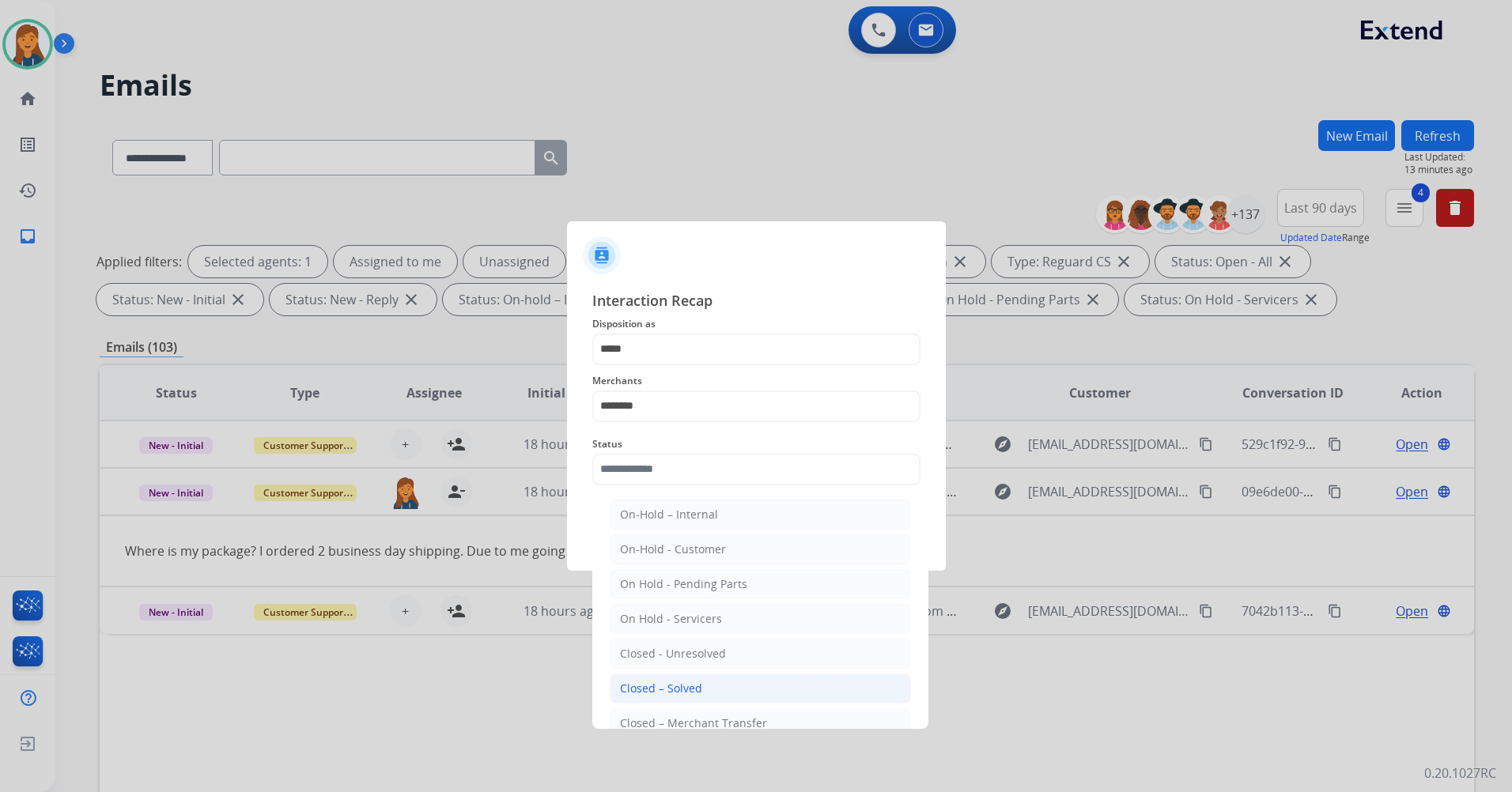
click at [634, 686] on div "Closed – Solved" at bounding box center [660, 689] width 82 height 16
type input "**********"
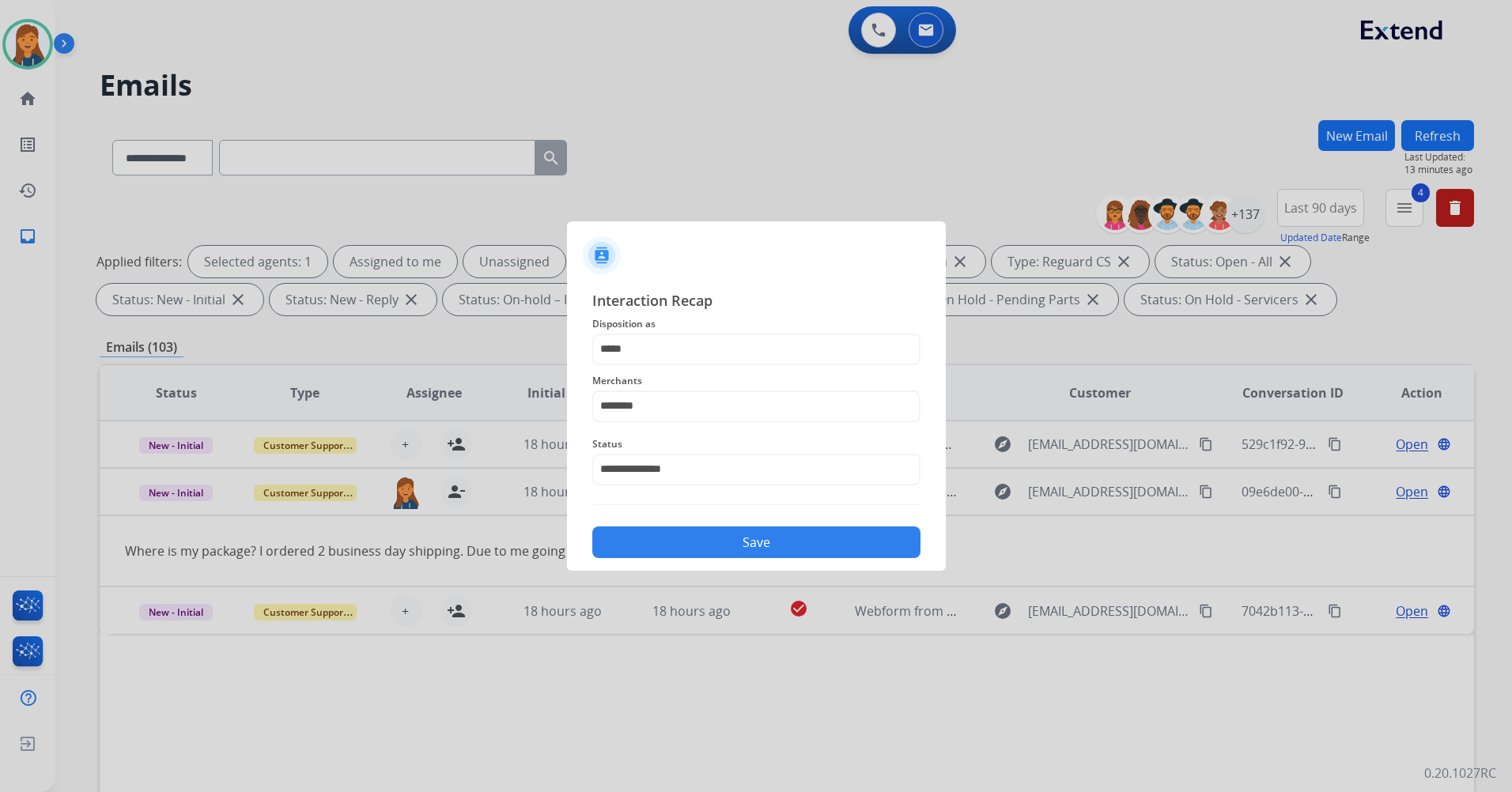
drag, startPoint x: 672, startPoint y: 535, endPoint x: 674, endPoint y: 546, distance: 11.2
click at [674, 546] on button "Save" at bounding box center [756, 543] width 328 height 32
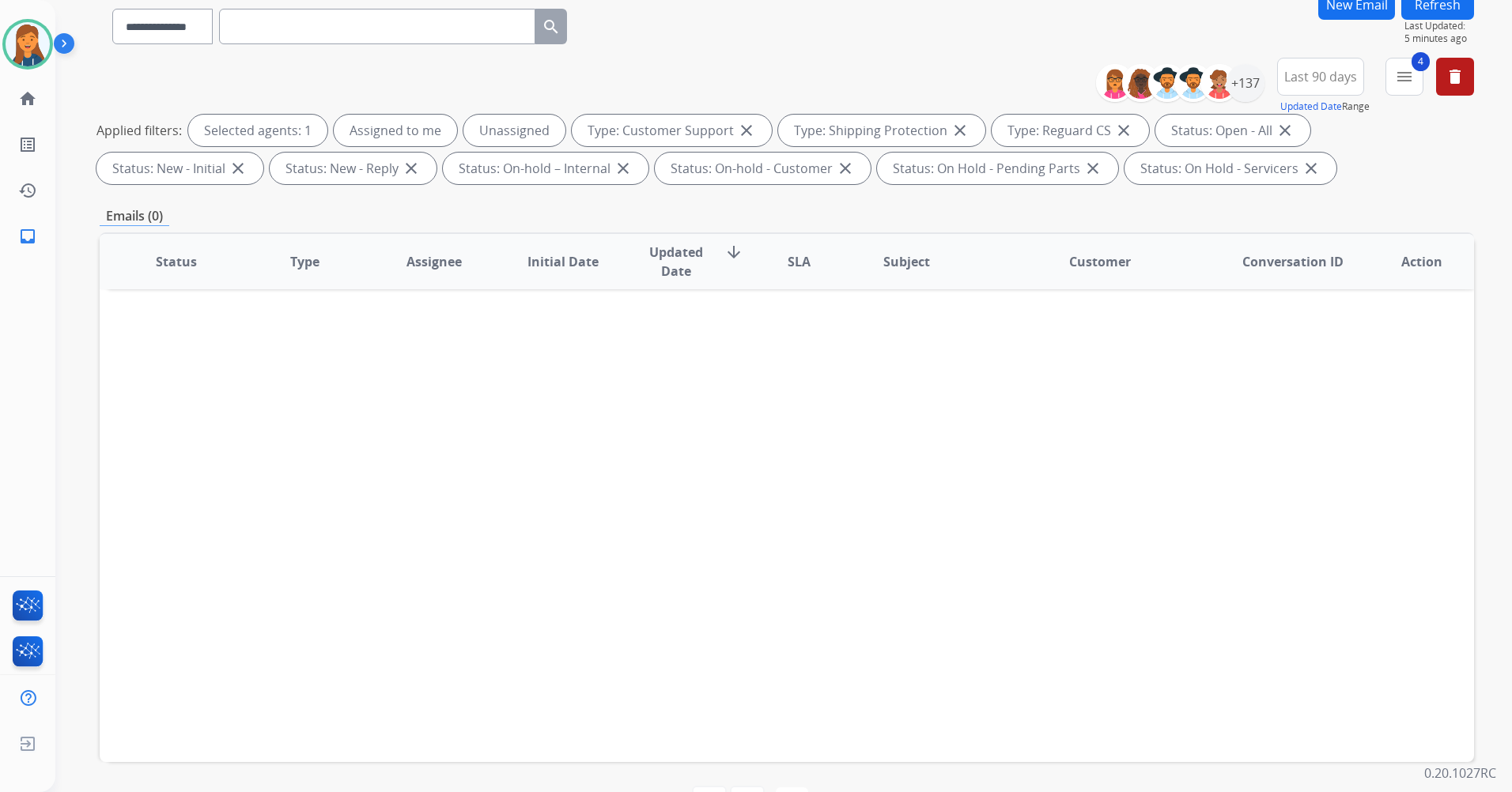
scroll to position [183, 0]
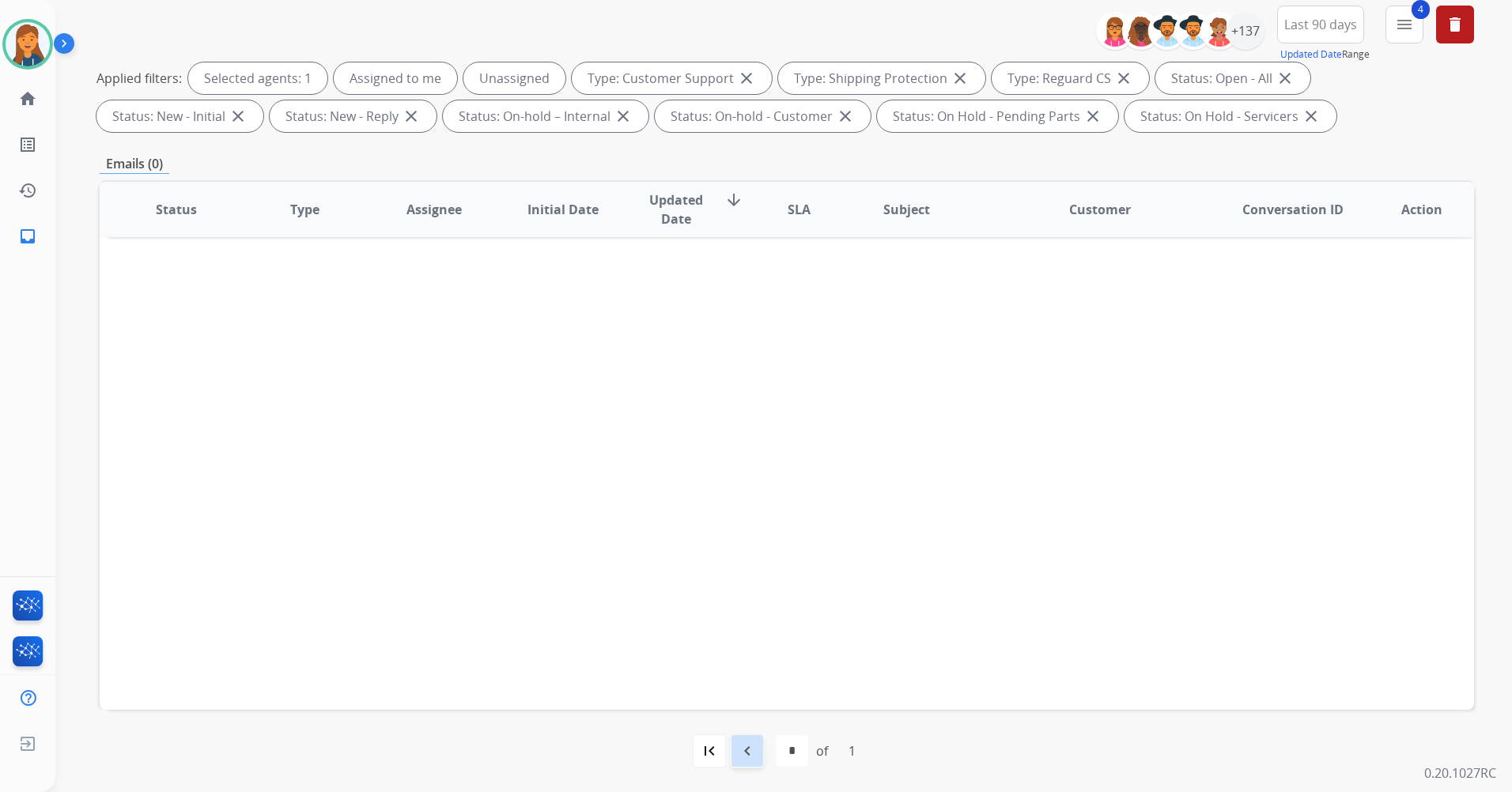
click at [747, 755] on mat-icon "navigate_before" at bounding box center [747, 751] width 19 height 19
click at [740, 749] on mat-icon "navigate_before" at bounding box center [747, 751] width 19 height 19
click at [694, 750] on div "first_page" at bounding box center [708, 751] width 34 height 34
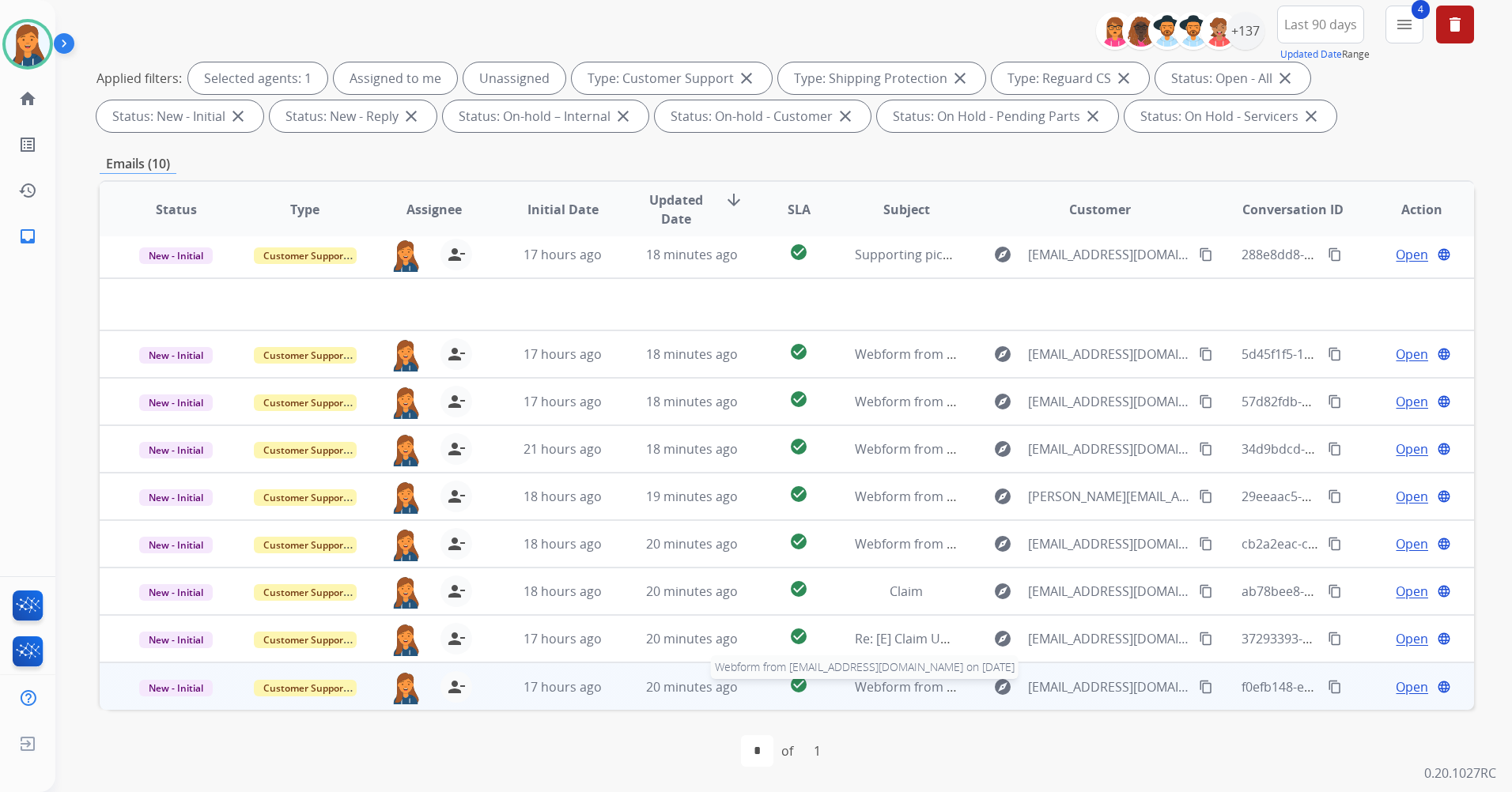
click at [878, 692] on span "Webform from [EMAIL_ADDRESS][DOMAIN_NAME] on [DATE]" at bounding box center [1034, 687] width 358 height 18
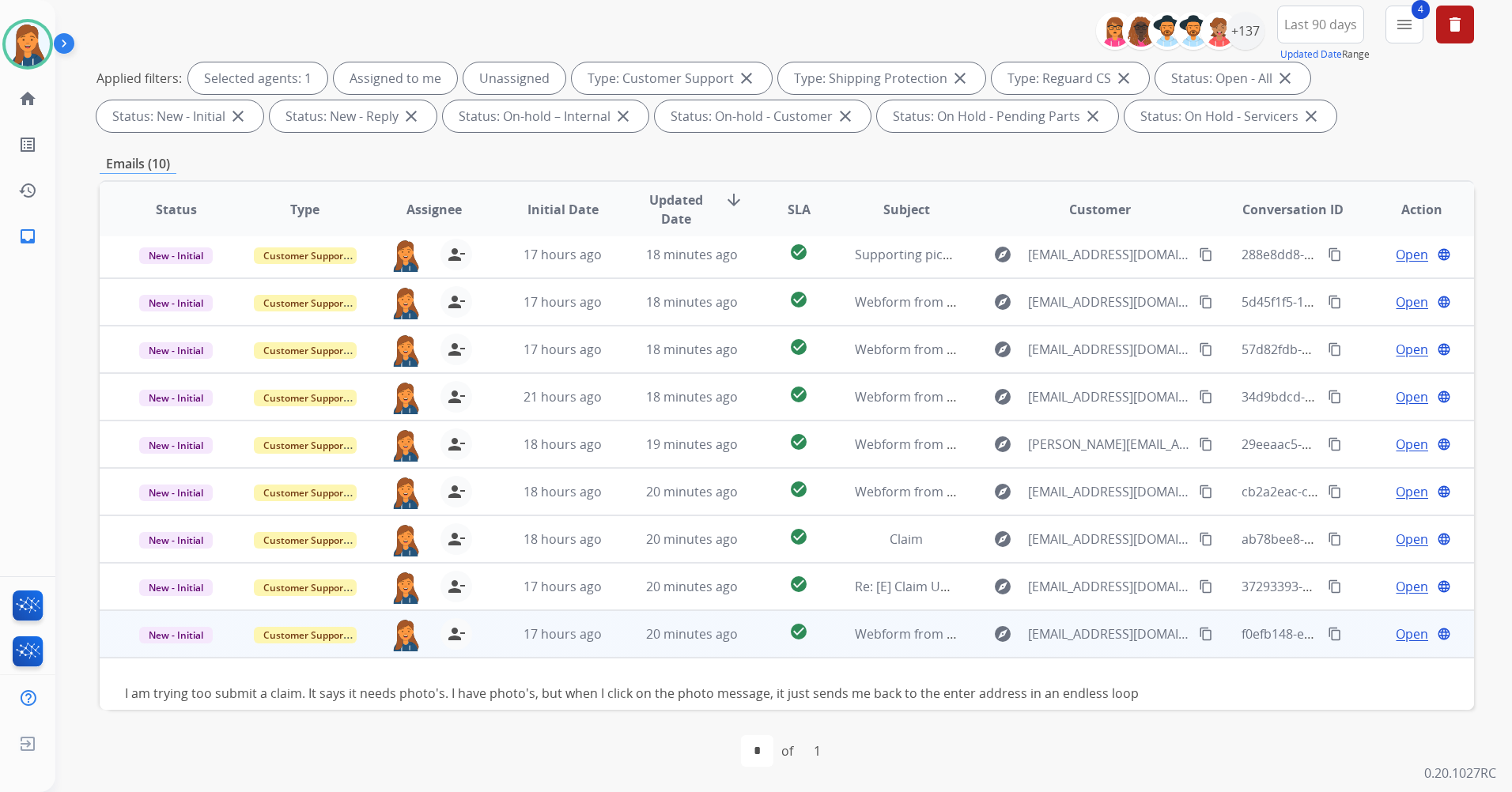
scroll to position [72, 0]
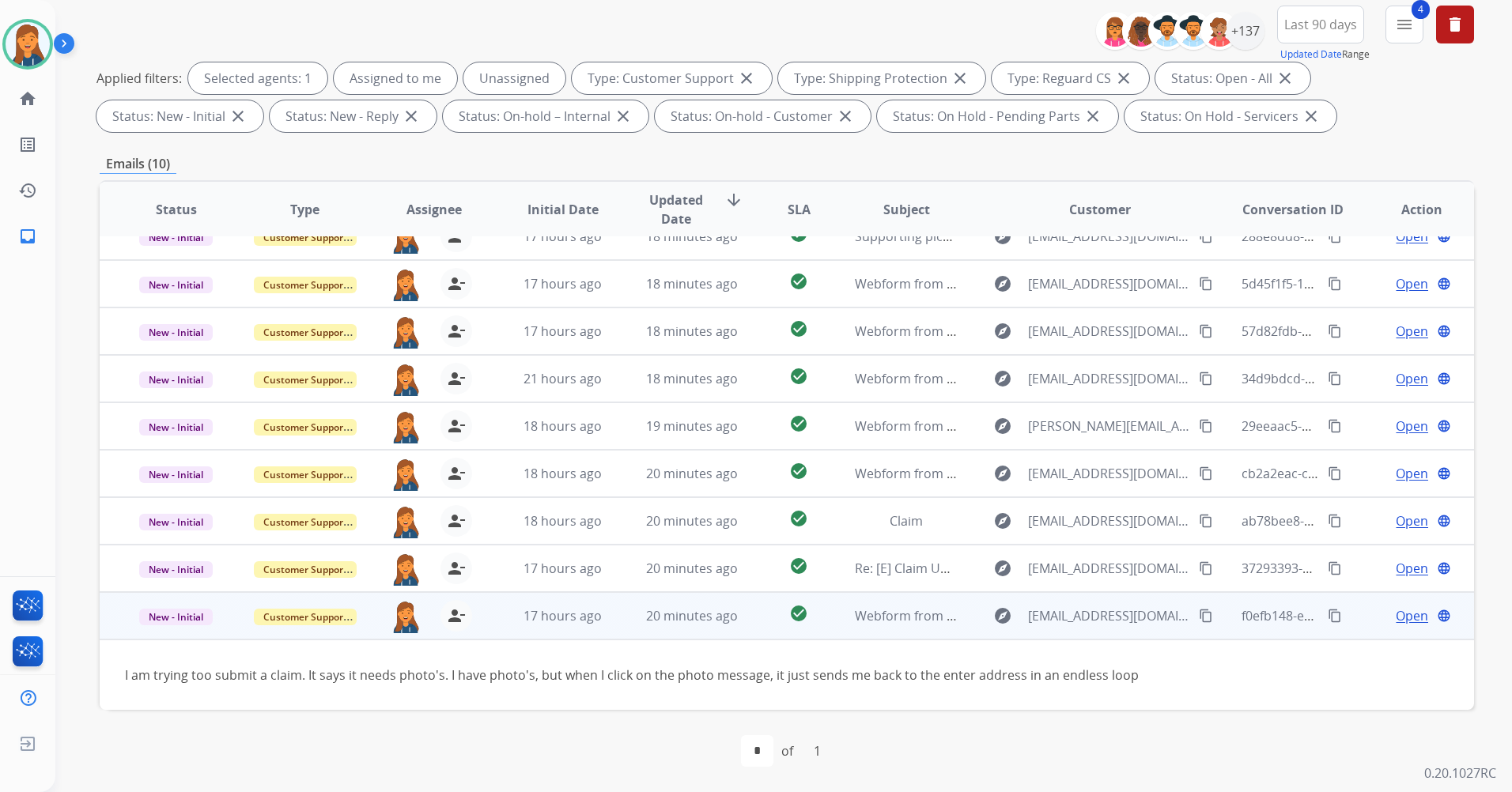
click at [1198, 617] on mat-icon "content_copy" at bounding box center [1205, 616] width 14 height 14
click at [1397, 617] on span "Open" at bounding box center [1412, 616] width 33 height 19
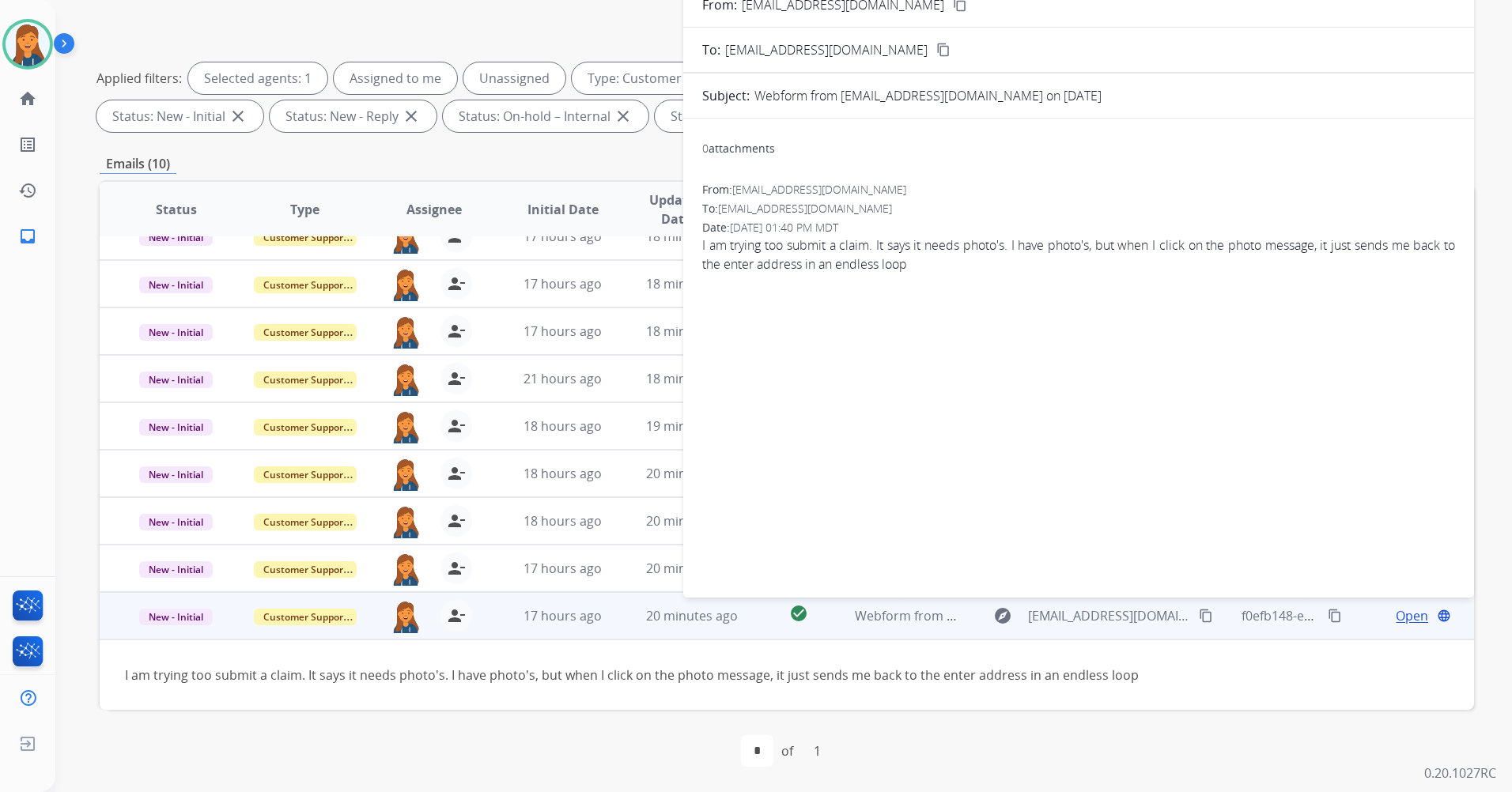
scroll to position [26, 0]
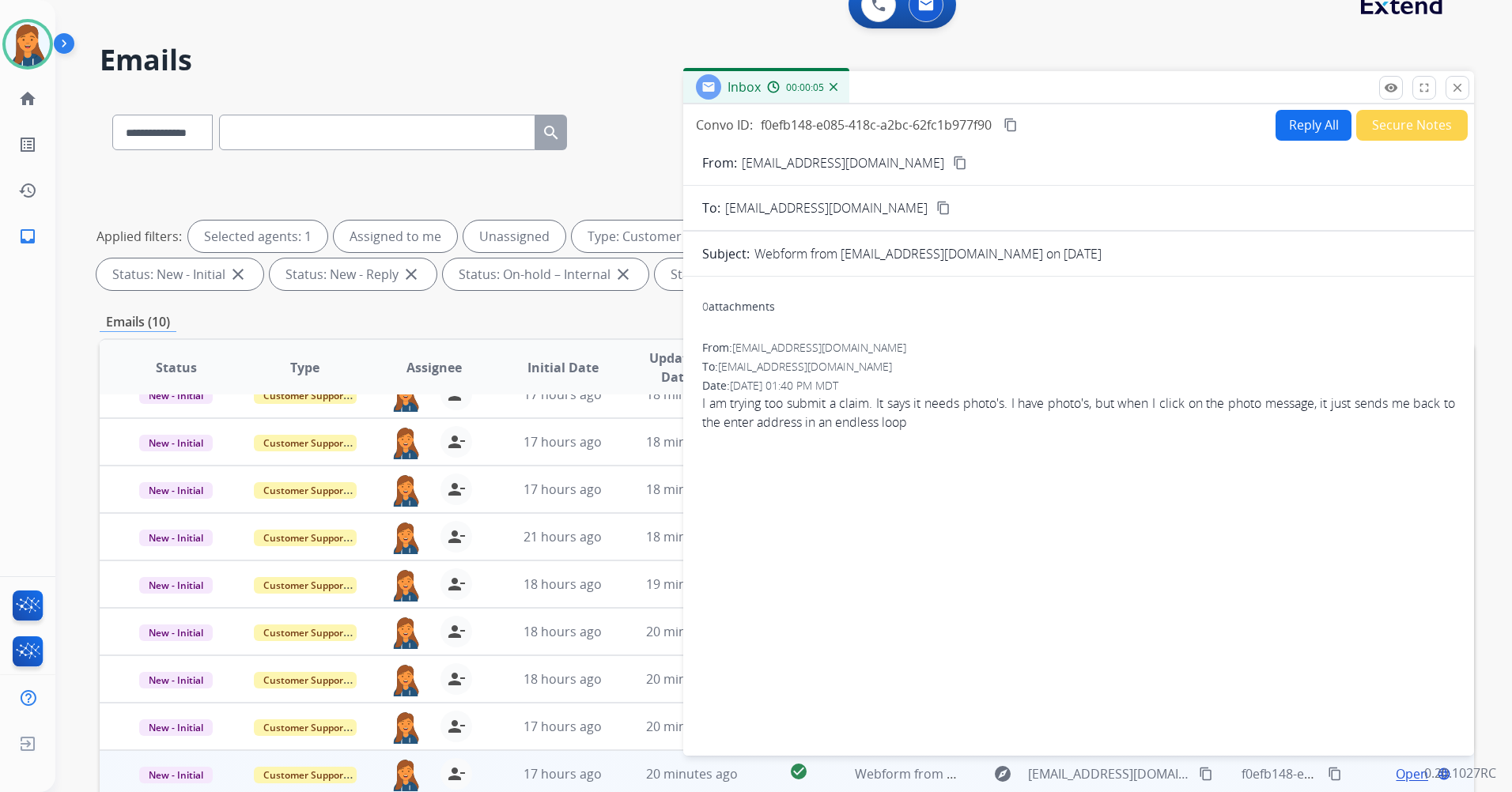
click at [1297, 125] on button "Reply All" at bounding box center [1313, 125] width 76 height 31
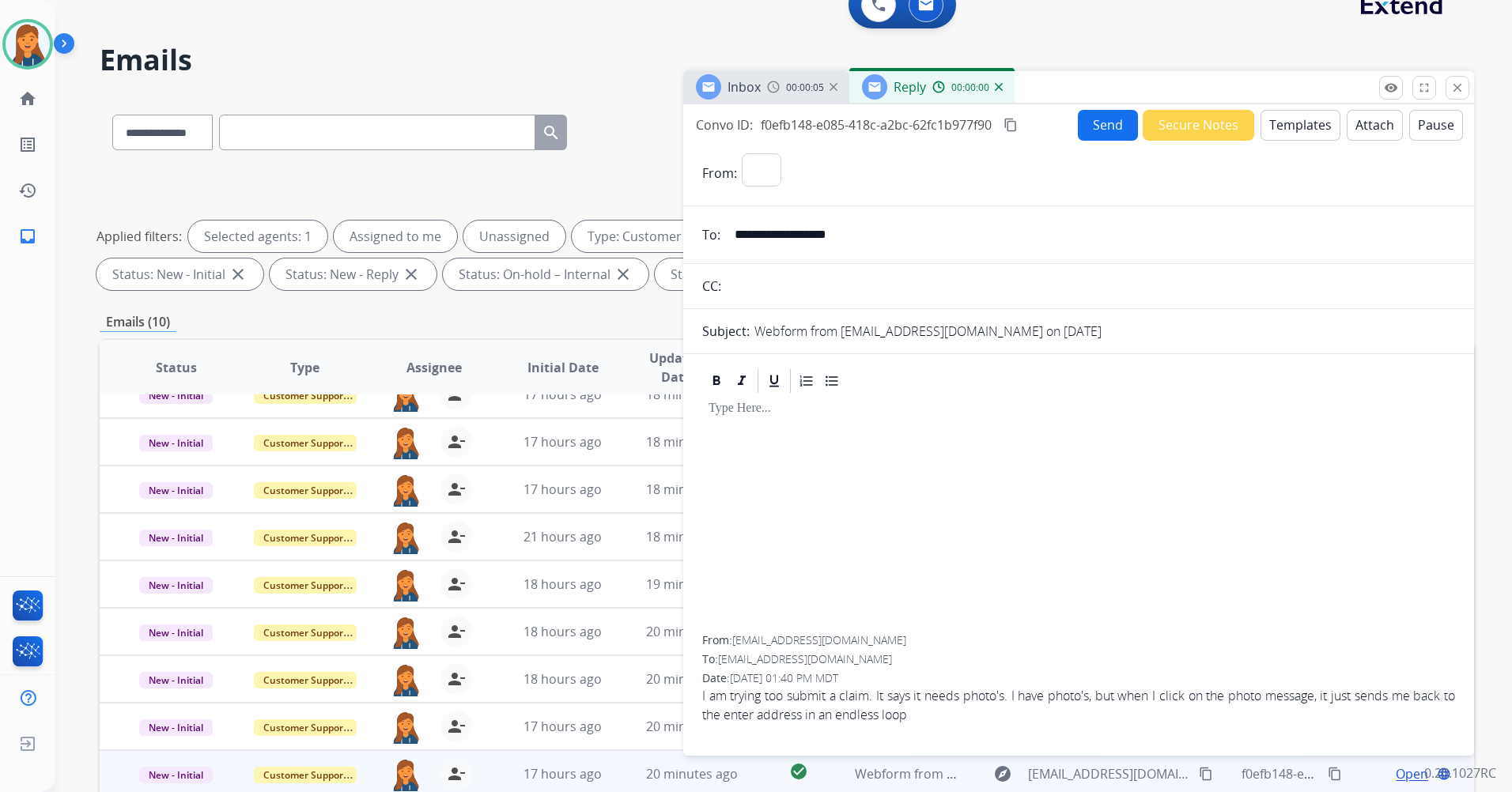
select select "**********"
click at [1305, 125] on button "Templates" at bounding box center [1300, 125] width 80 height 31
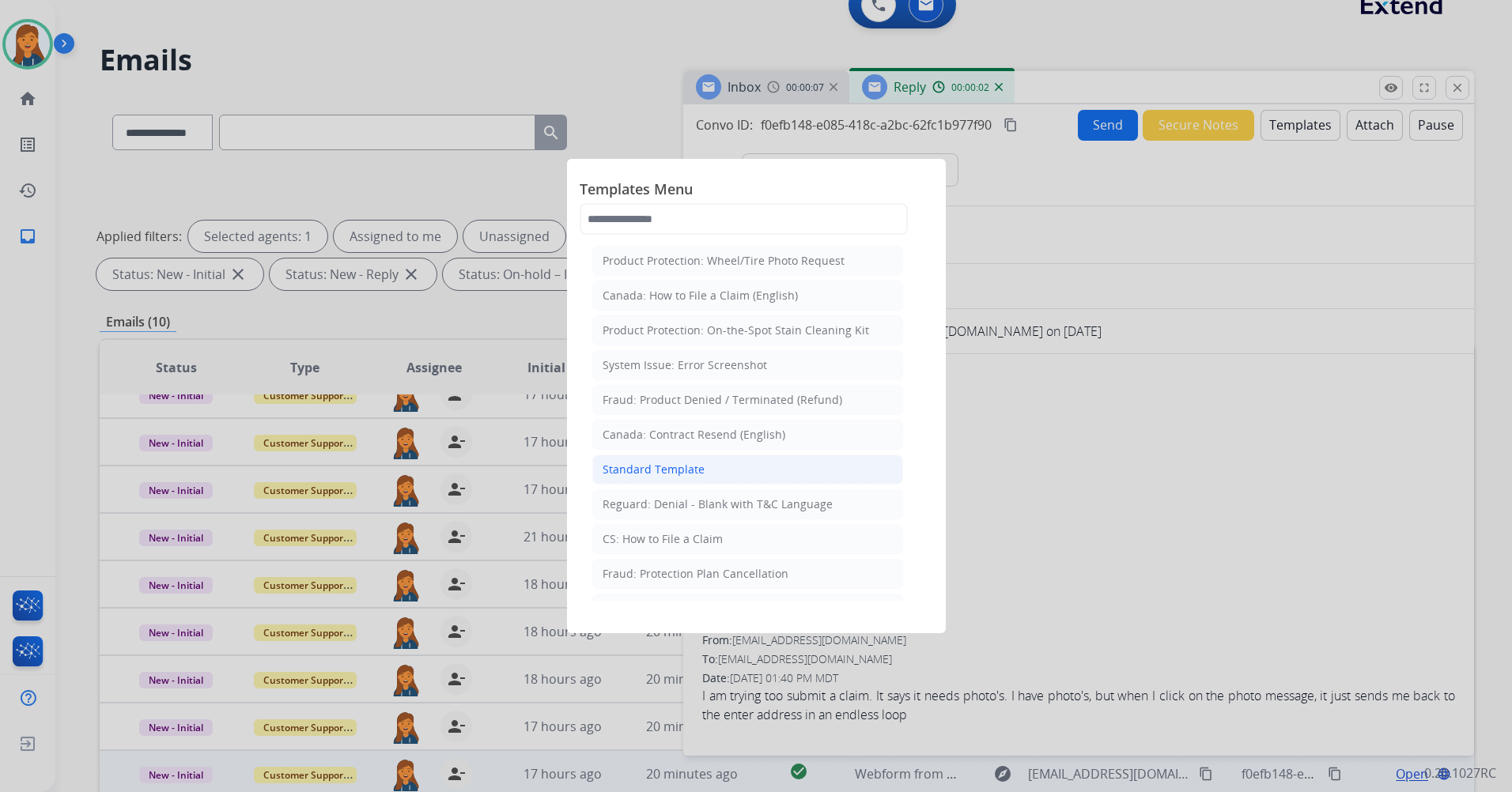
click at [658, 466] on div "Standard Template" at bounding box center [654, 470] width 102 height 16
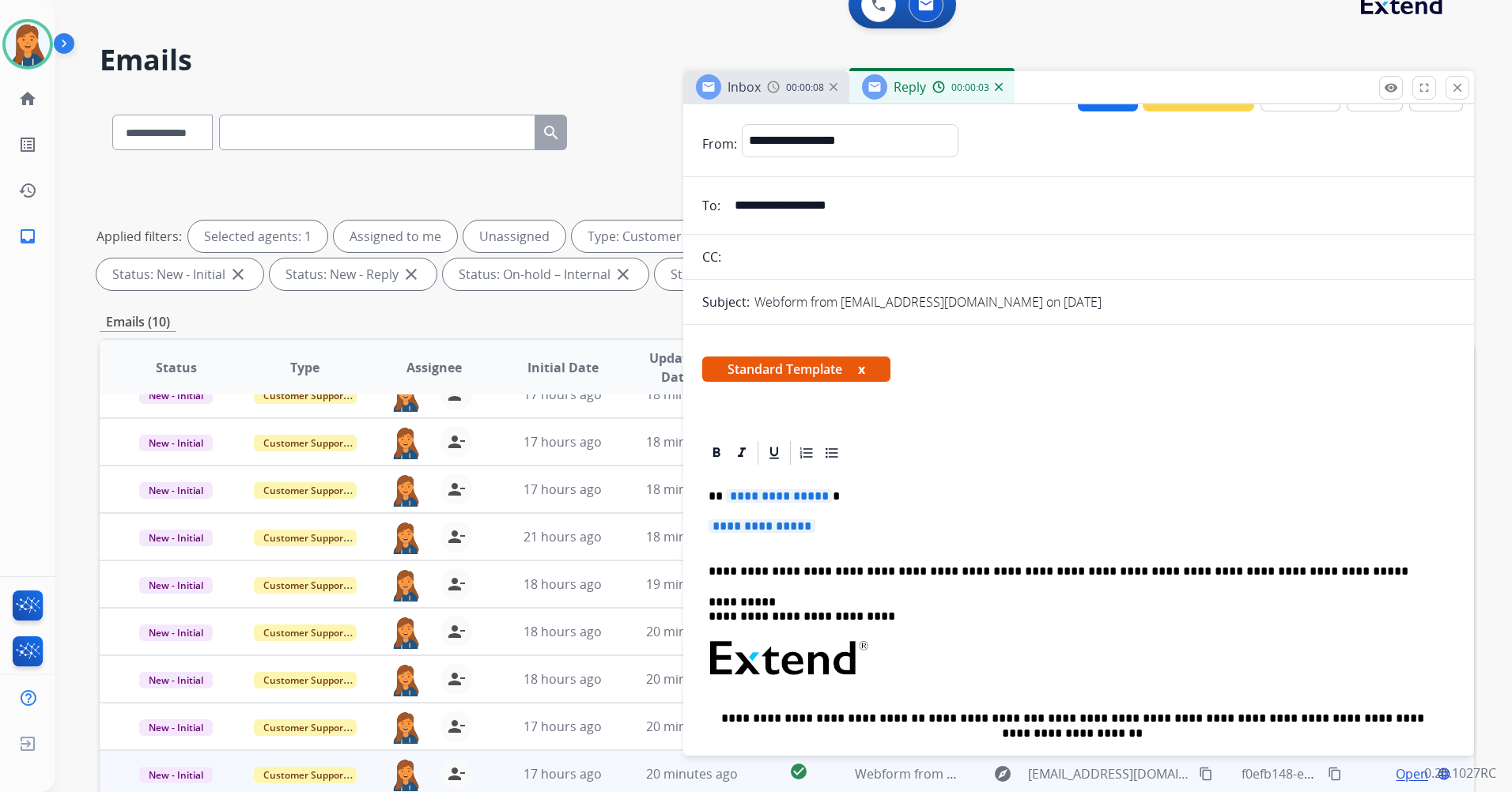
scroll to position [79, 0]
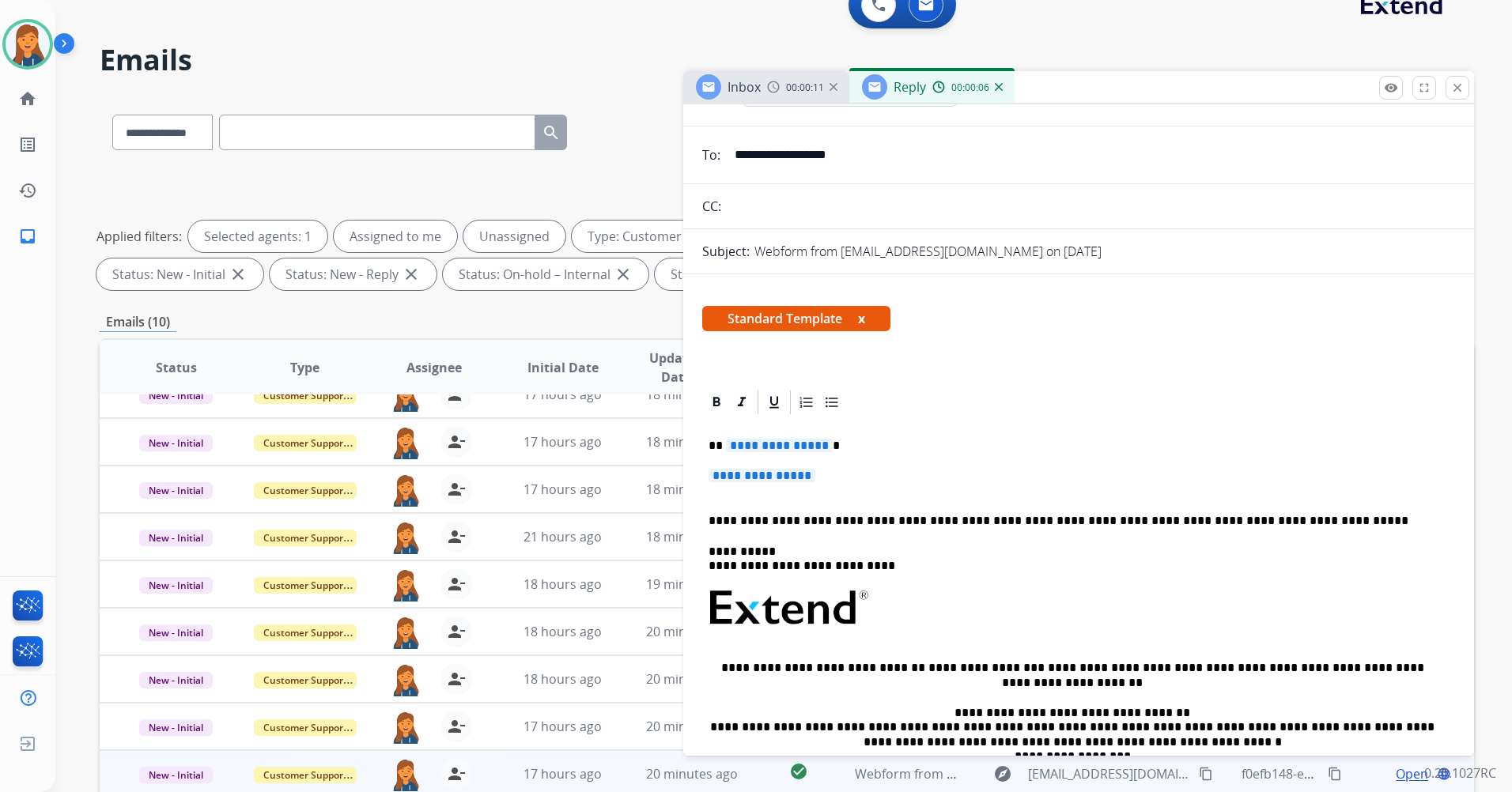
click at [746, 442] on span "**********" at bounding box center [779, 445] width 107 height 13
click at [791, 475] on span "**********" at bounding box center [761, 475] width 107 height 13
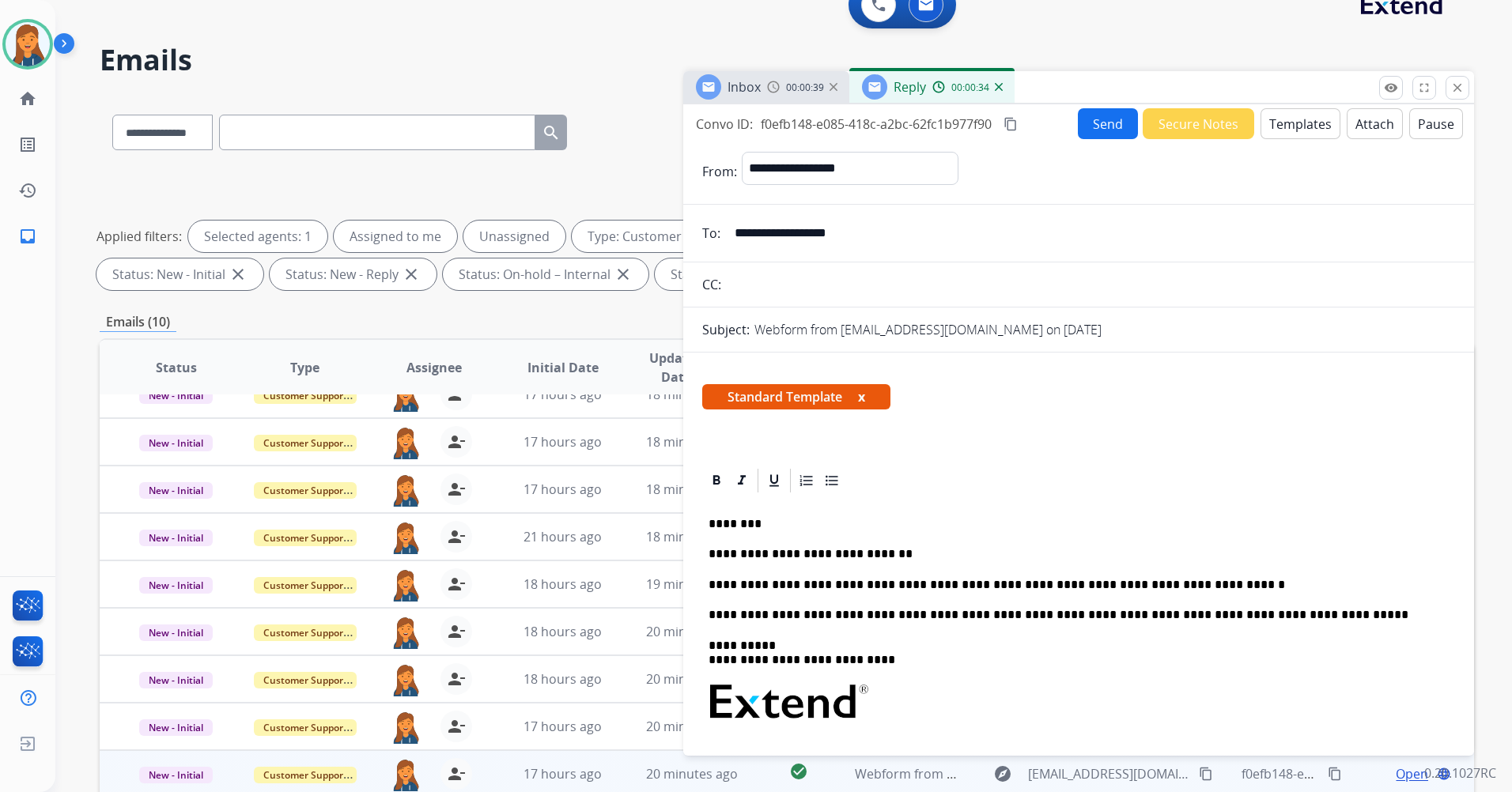
scroll to position [0, 0]
click at [1004, 122] on button "content_copy" at bounding box center [1011, 125] width 19 height 19
click at [1088, 125] on button "Send" at bounding box center [1108, 124] width 60 height 31
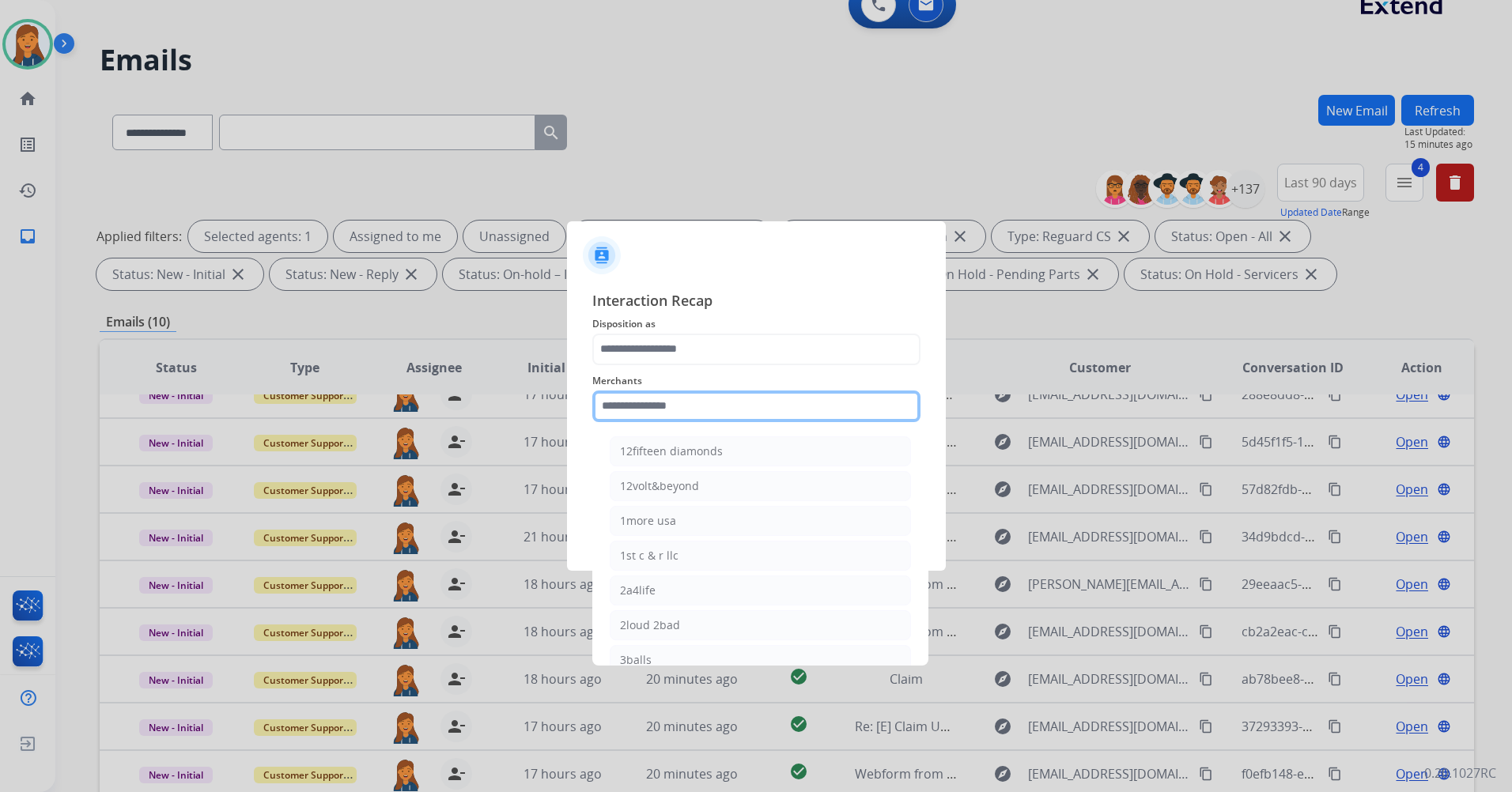
click at [689, 409] on input "text" at bounding box center [756, 406] width 328 height 32
drag, startPoint x: 725, startPoint y: 442, endPoint x: 722, endPoint y: 433, distance: 9.5
click at [725, 441] on li "Bed bath & beyond" at bounding box center [760, 451] width 301 height 30
type input "**********"
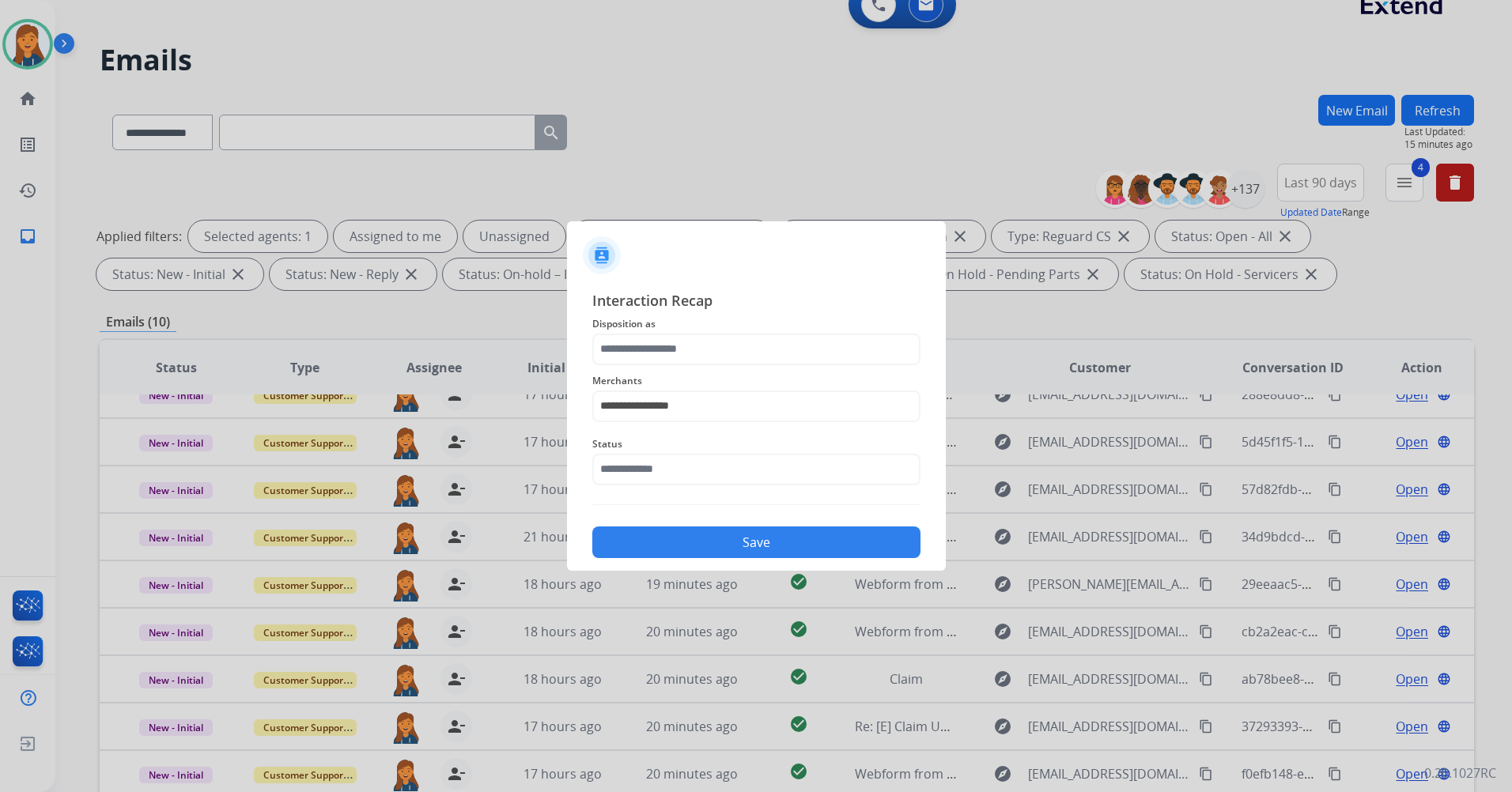
click at [704, 366] on div "**********" at bounding box center [756, 397] width 328 height 63
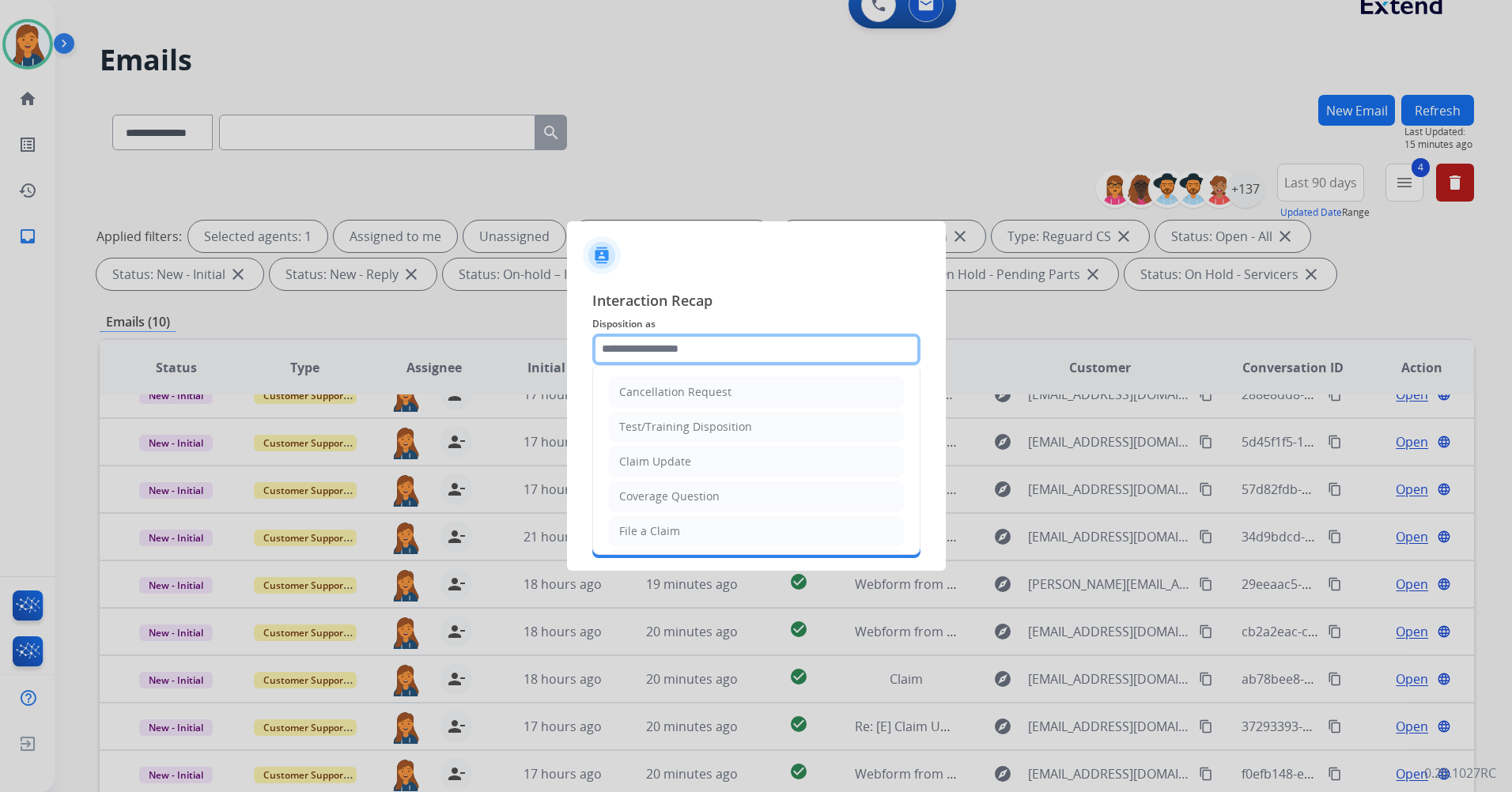
click at [699, 351] on input "text" at bounding box center [756, 350] width 328 height 32
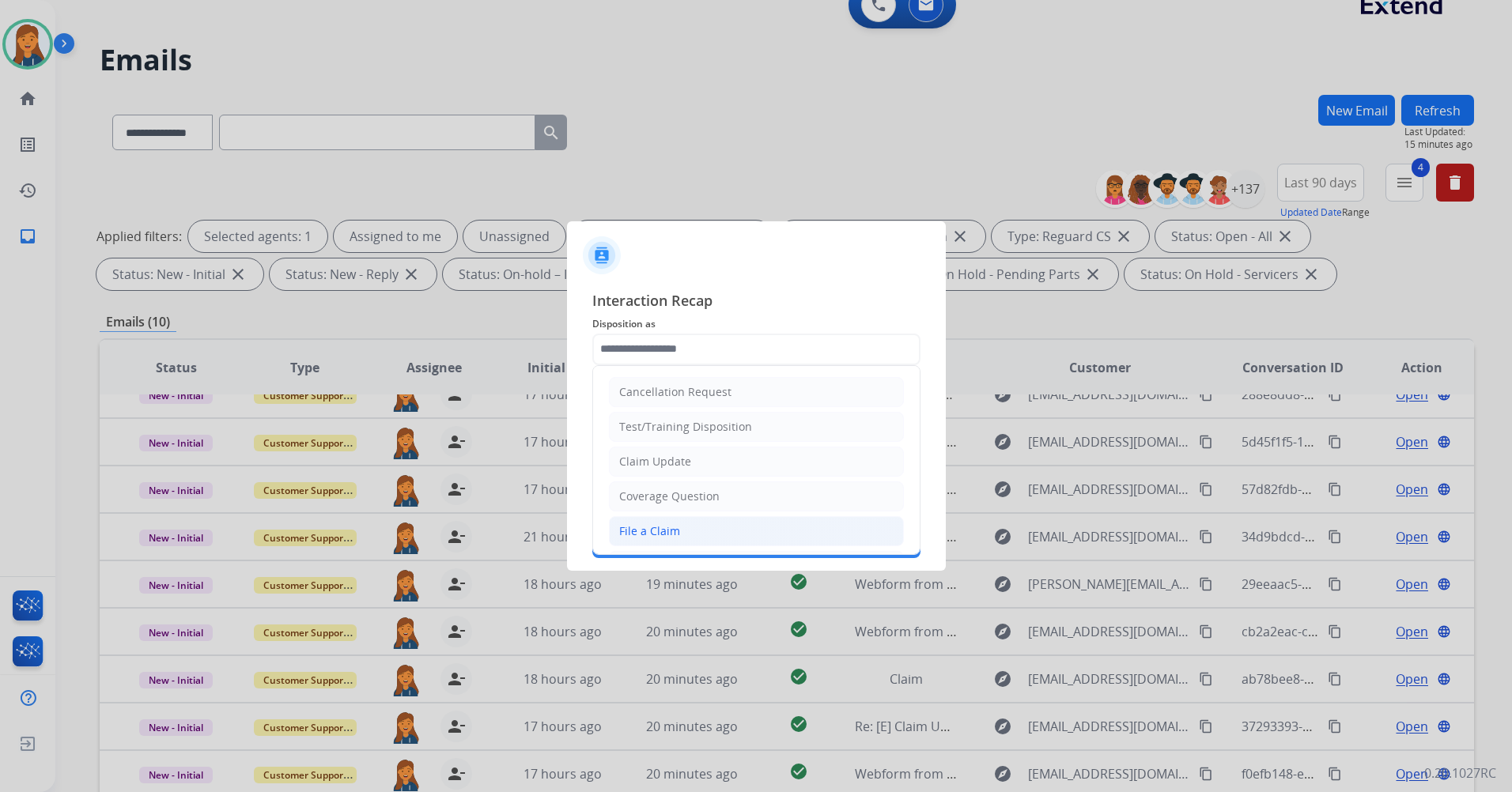
click at [677, 523] on div "File a Claim" at bounding box center [649, 531] width 61 height 16
type input "**********"
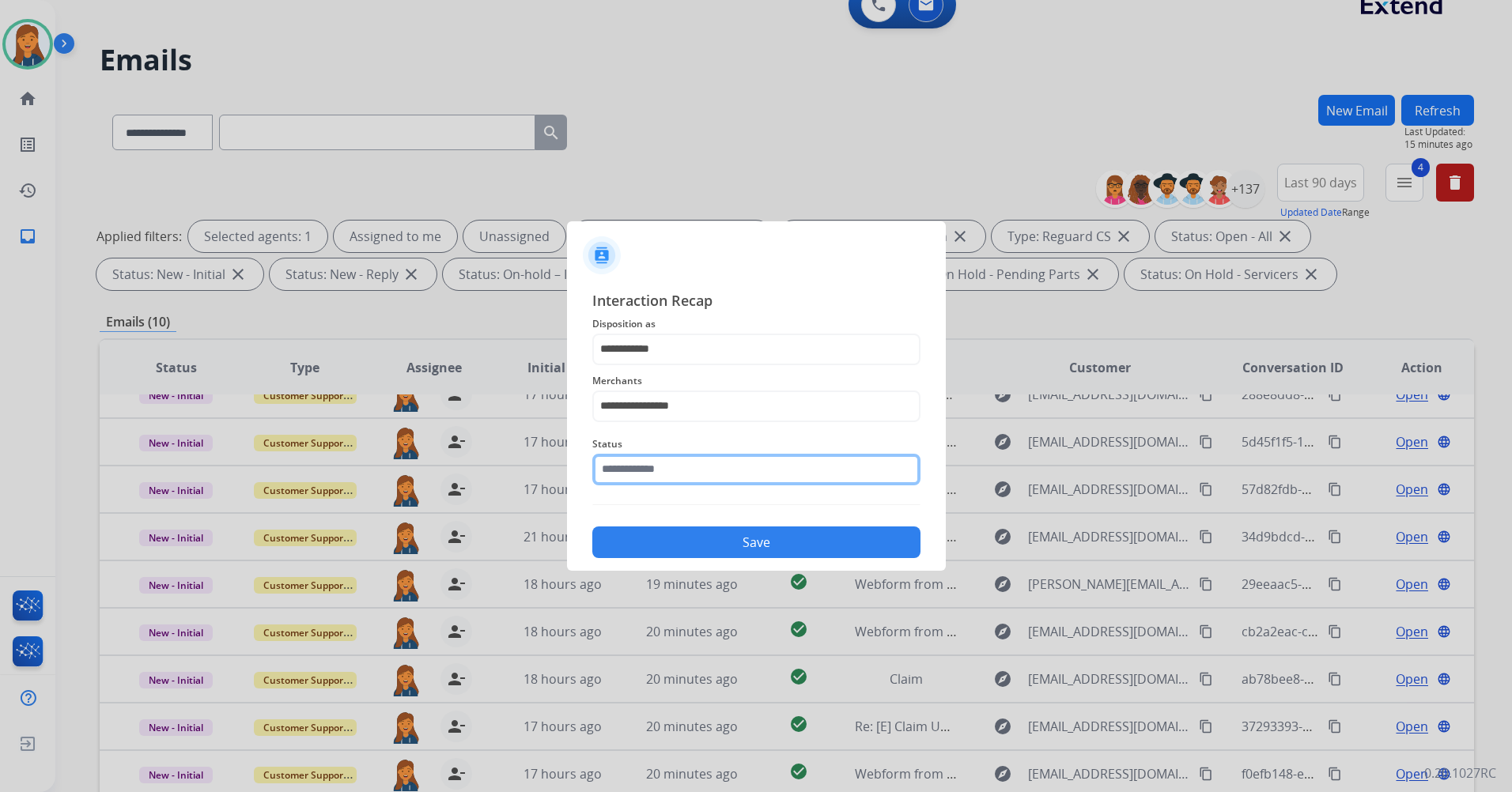
click at [677, 480] on input "text" at bounding box center [756, 470] width 328 height 32
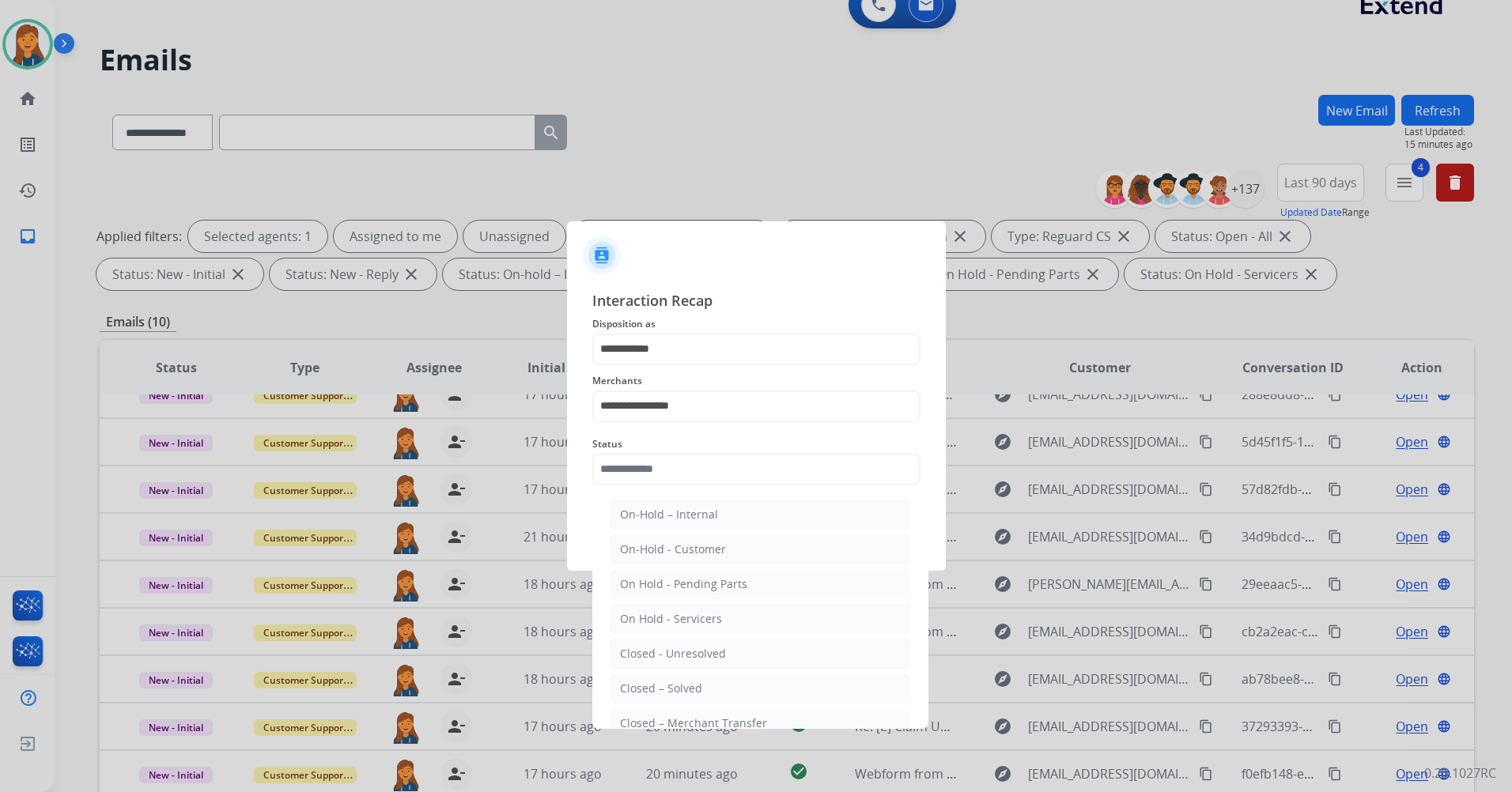
click at [655, 685] on div "Closed – Solved" at bounding box center [660, 689] width 82 height 16
type input "**********"
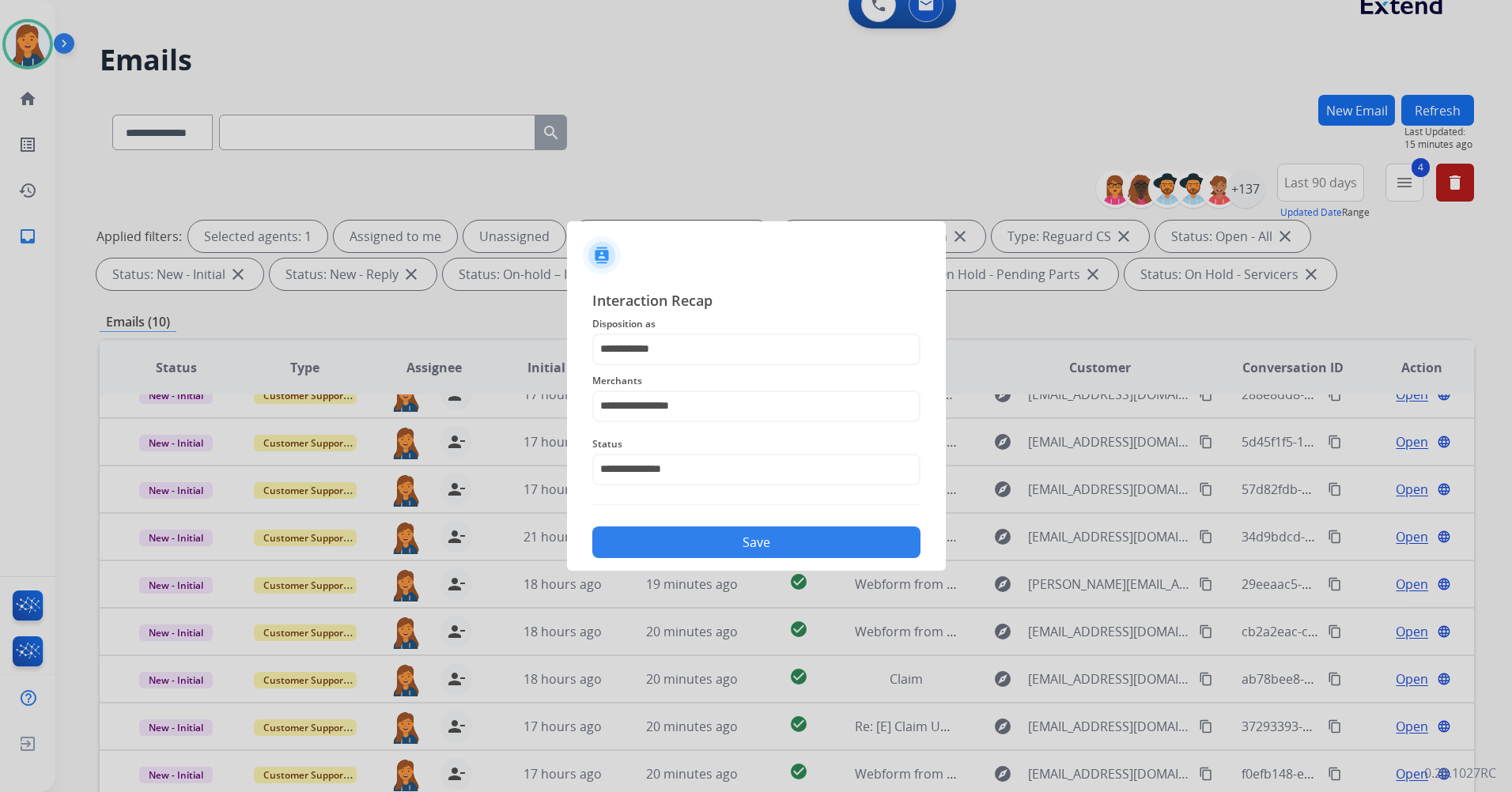
click at [674, 559] on div "**********" at bounding box center [756, 424] width 379 height 295
click at [674, 528] on button "Save" at bounding box center [756, 543] width 328 height 32
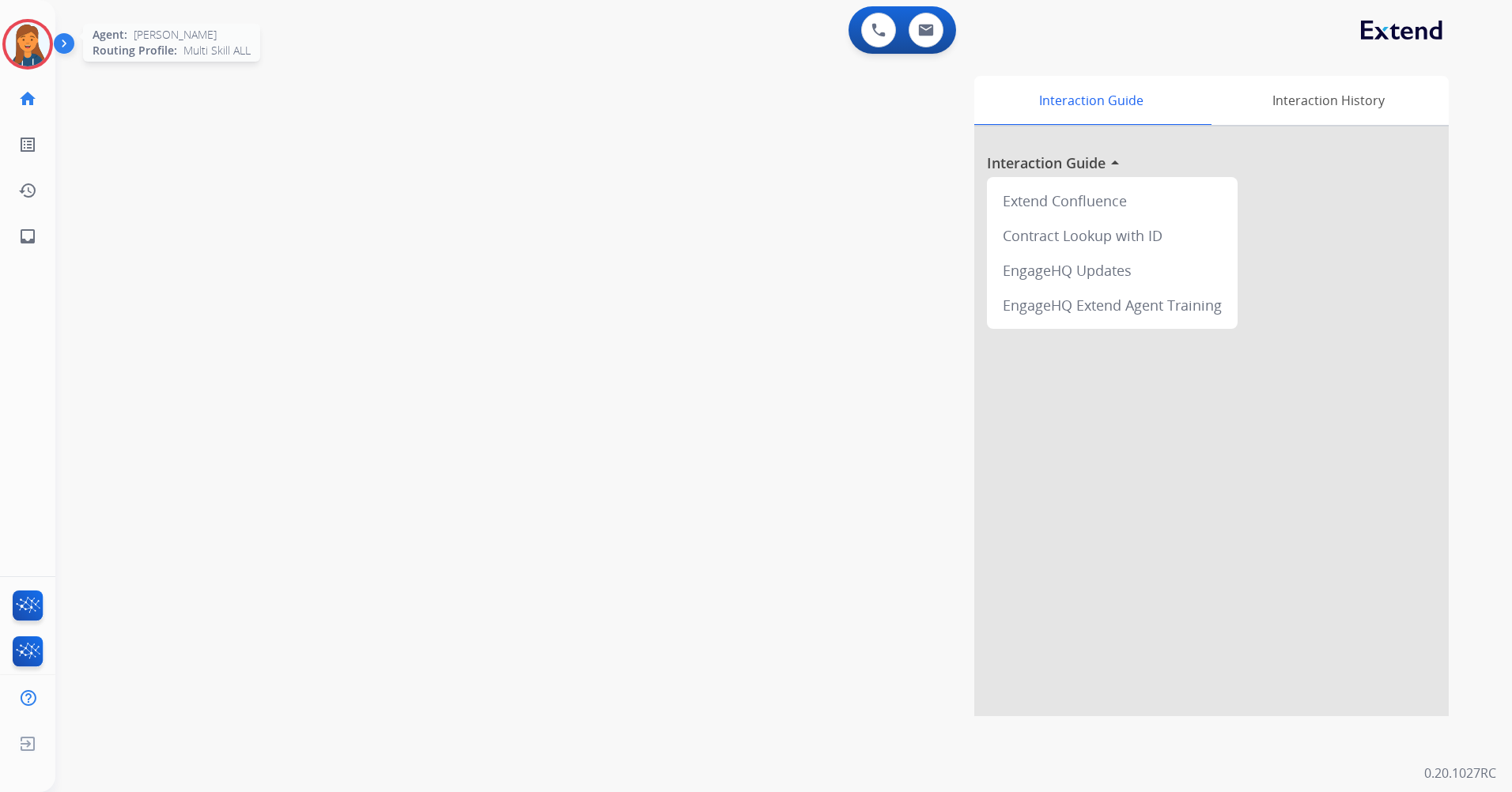
click at [35, 41] on img at bounding box center [27, 44] width 44 height 44
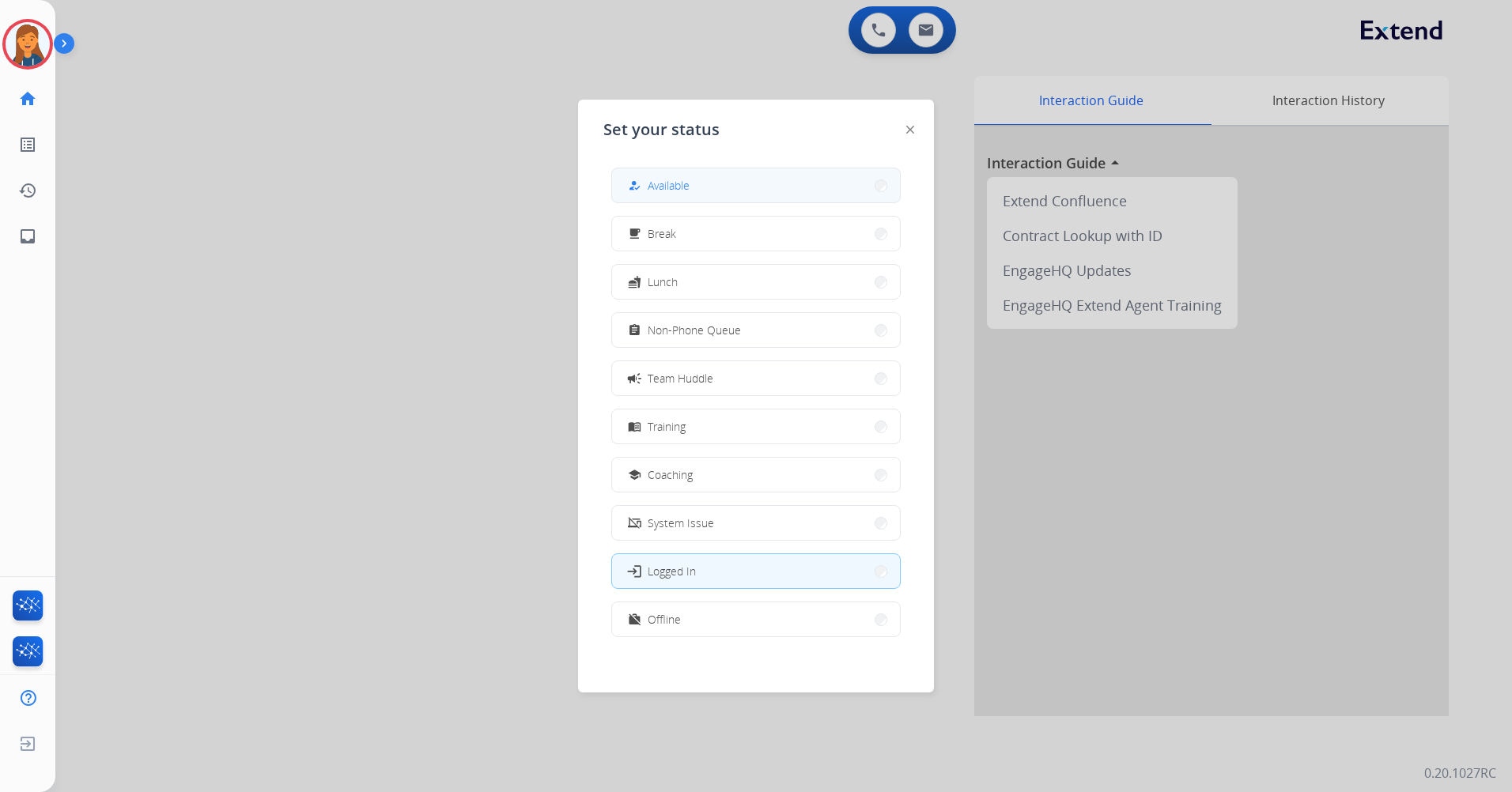
click at [662, 168] on div "how_to_reg Available" at bounding box center [756, 185] width 289 height 35
click at [666, 183] on span "Available" at bounding box center [669, 185] width 42 height 17
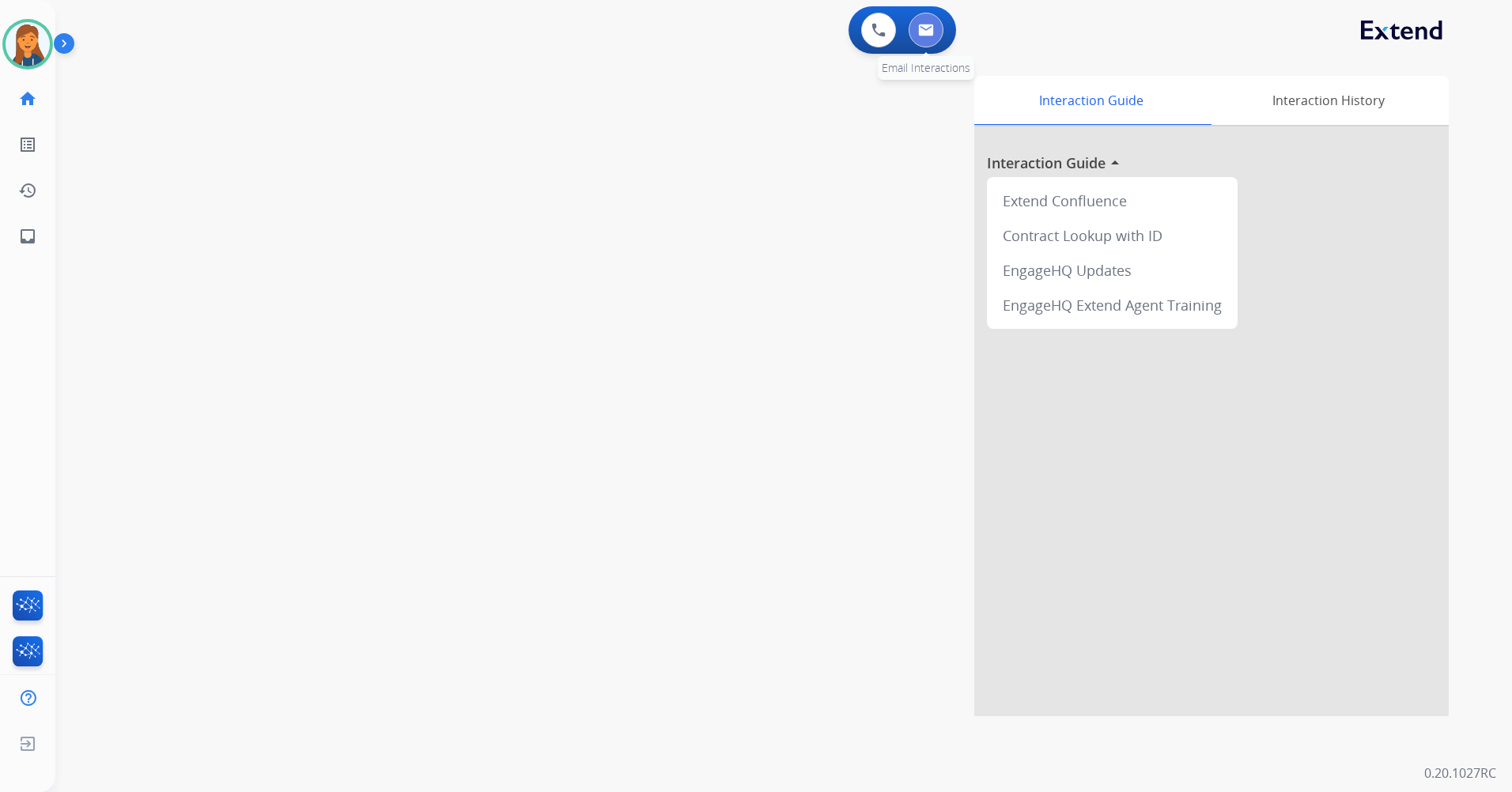
click at [923, 30] on img at bounding box center [926, 30] width 16 height 12
select select "**********"
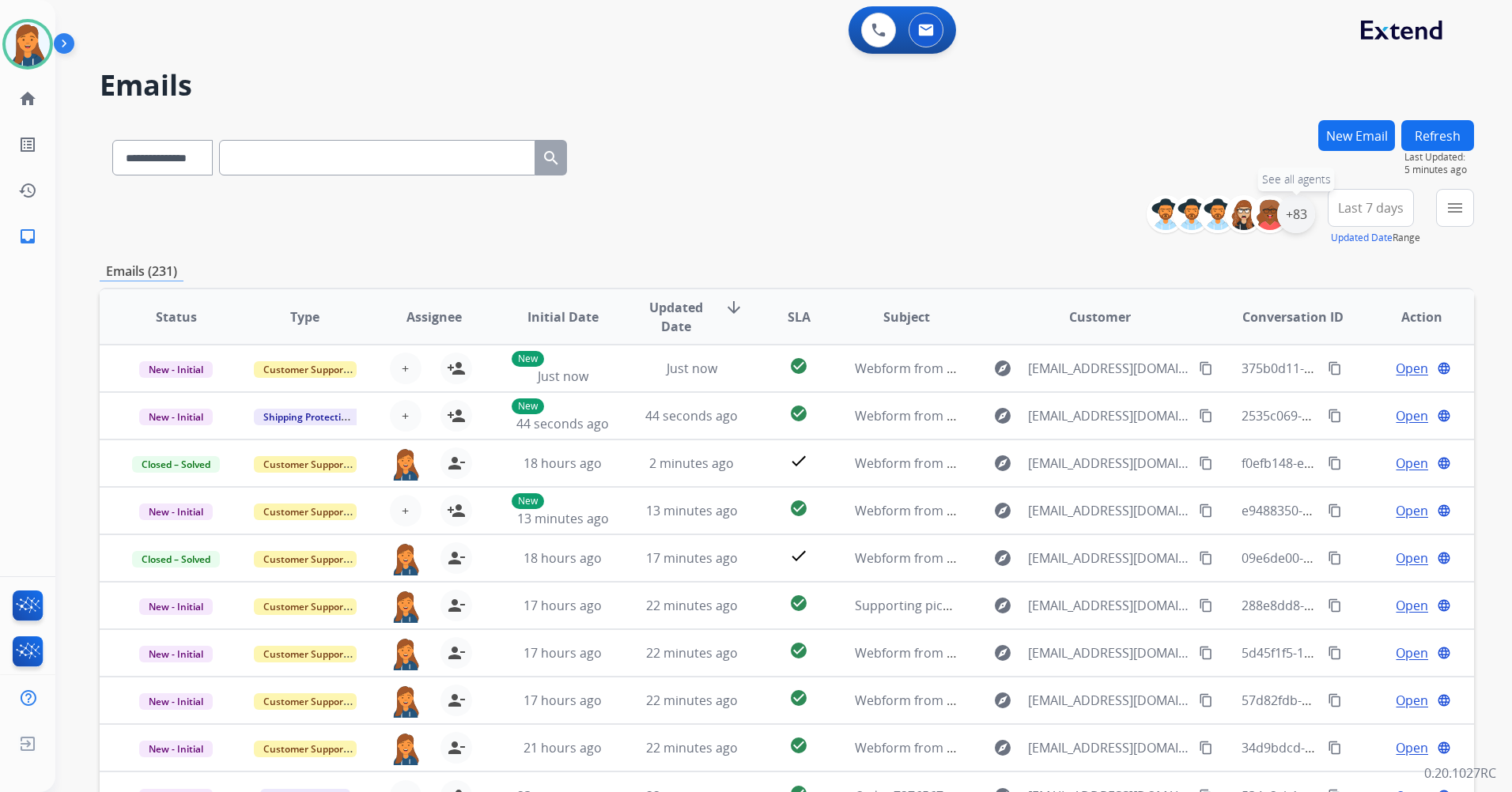
click at [1290, 219] on div "+83" at bounding box center [1295, 214] width 38 height 38
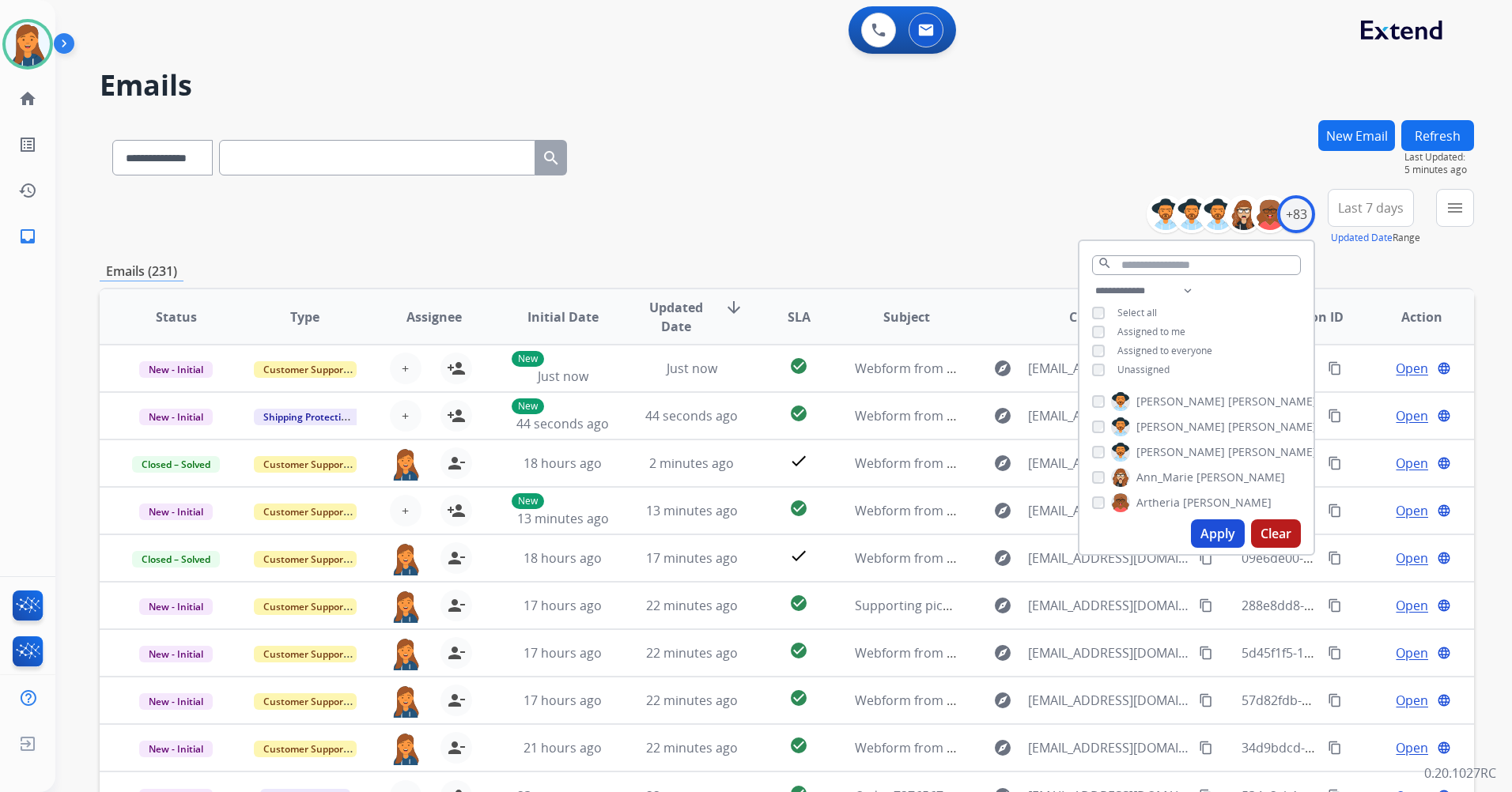
click at [1207, 537] on button "Apply" at bounding box center [1217, 534] width 54 height 28
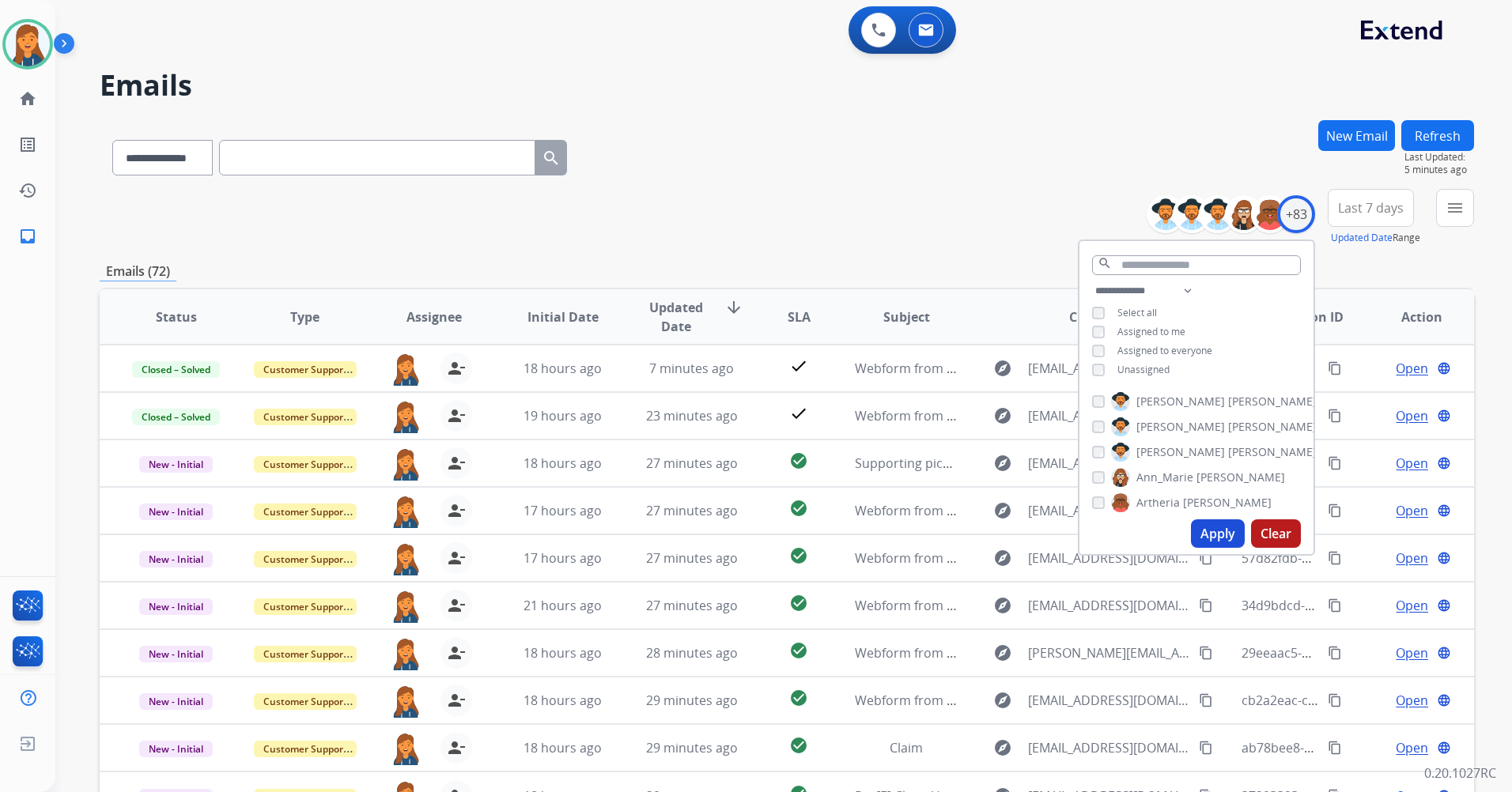
click at [792, 221] on div "**********" at bounding box center [786, 217] width 1374 height 57
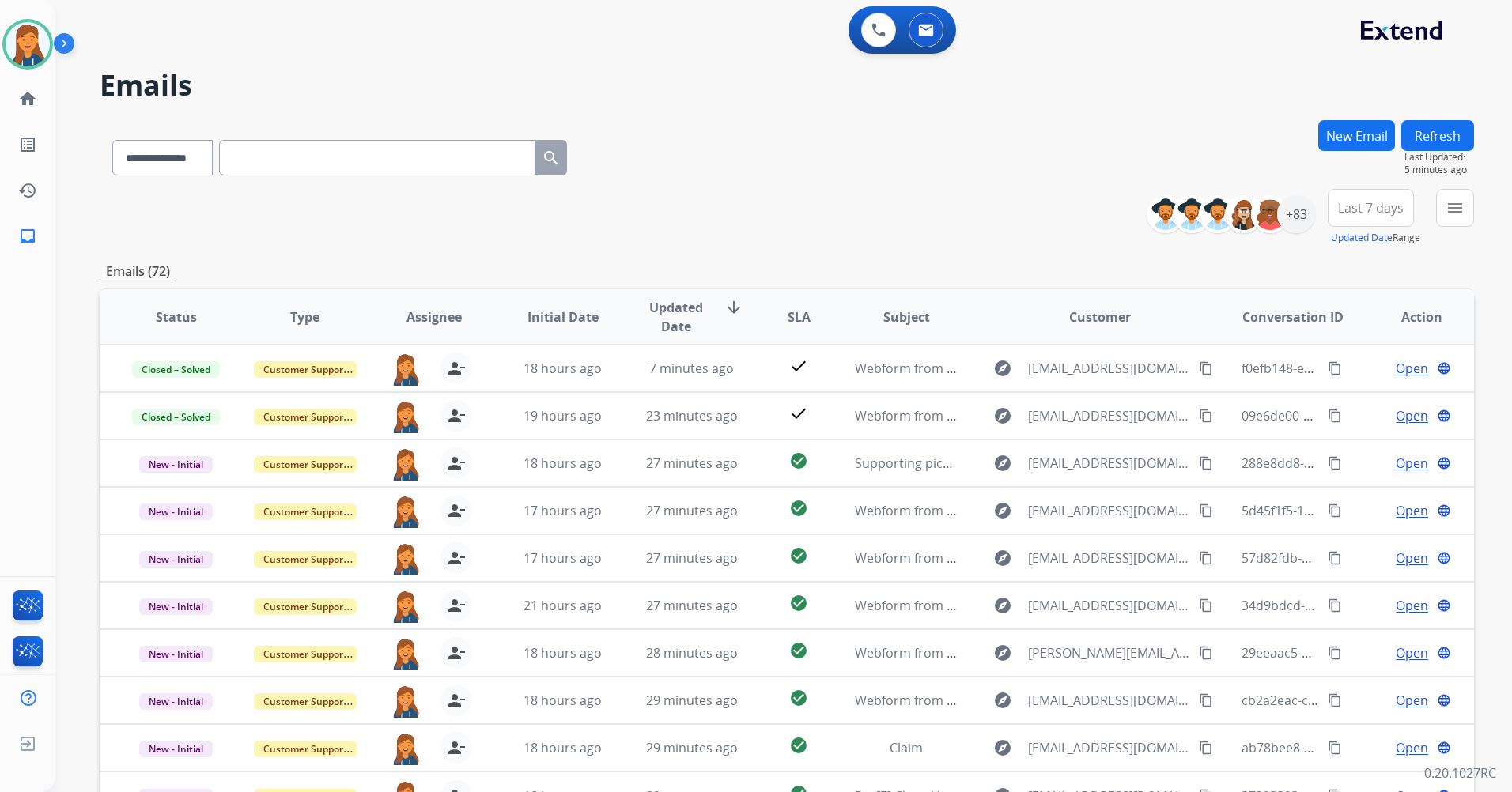
scroll to position [2, 0]
click at [1360, 211] on span "Last 7 days" at bounding box center [1370, 207] width 65 height 6
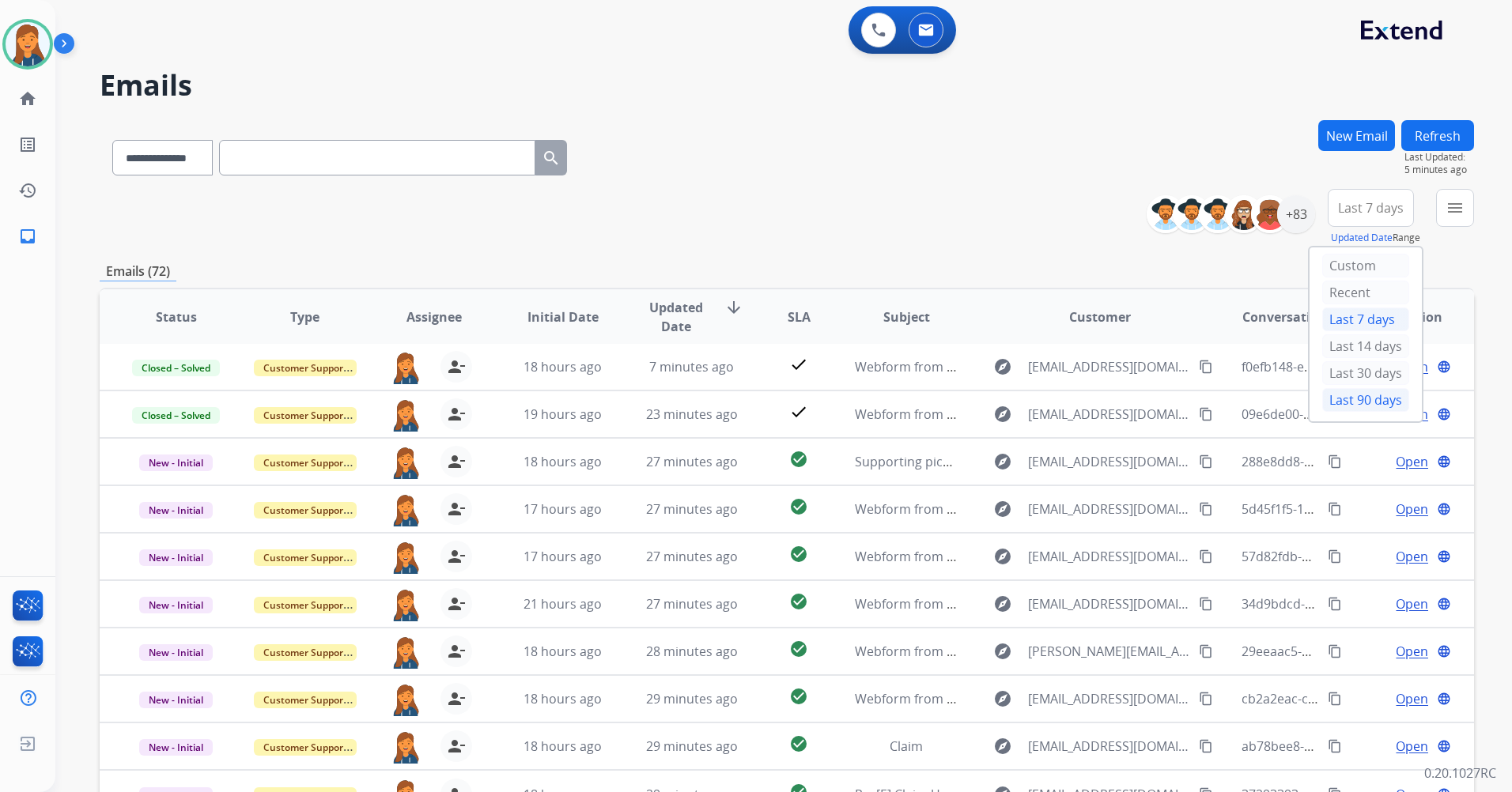
click at [1329, 399] on div "Last 90 days" at bounding box center [1365, 400] width 87 height 24
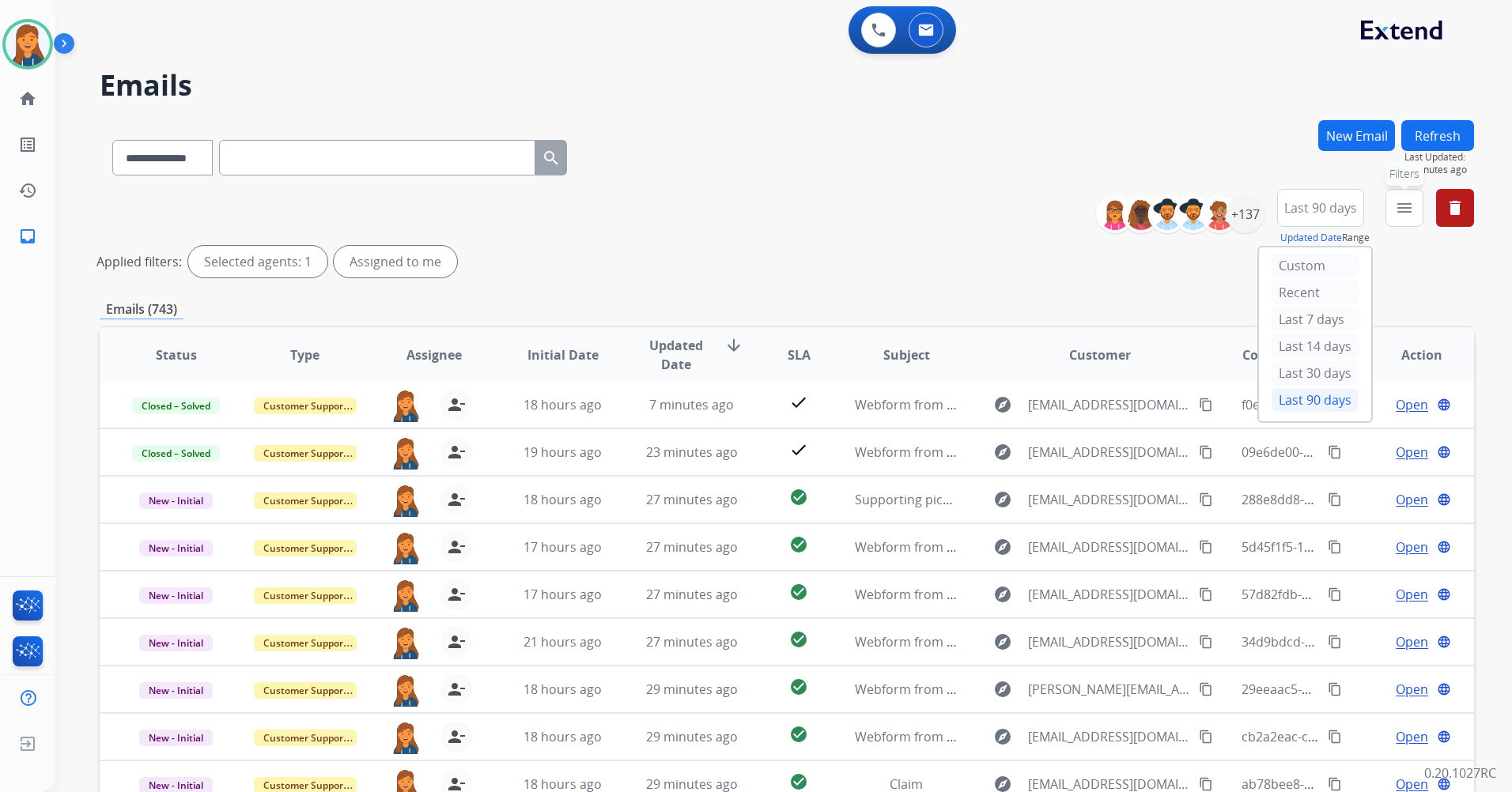
click at [1392, 209] on button "menu Filters" at bounding box center [1404, 207] width 38 height 38
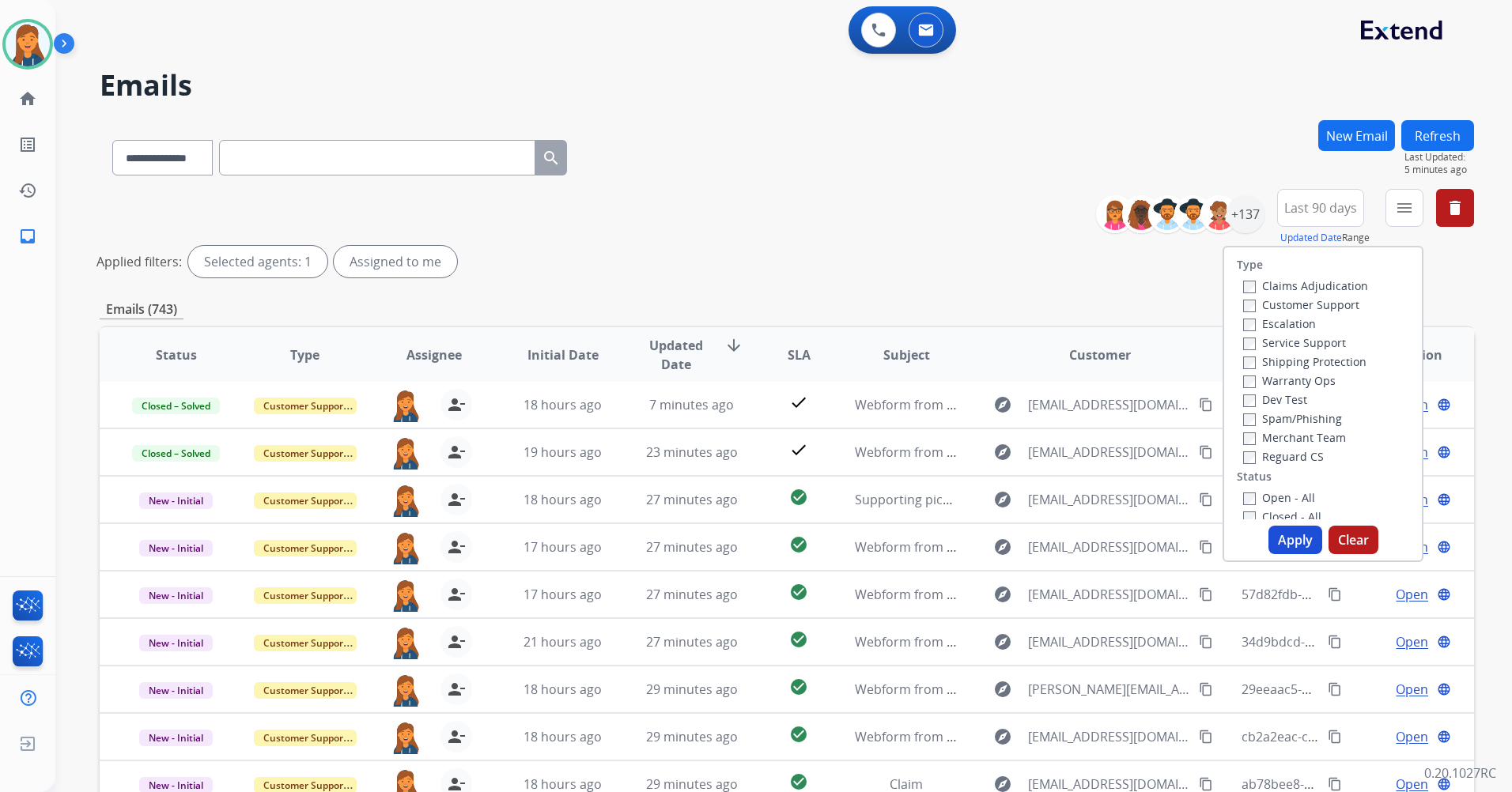
click at [1276, 307] on label "Customer Support" at bounding box center [1301, 304] width 116 height 15
click at [1266, 359] on label "Shipping Protection" at bounding box center [1305, 361] width 123 height 15
click at [1261, 462] on label "Reguard CS" at bounding box center [1284, 456] width 81 height 15
click at [1257, 500] on label "Open - All" at bounding box center [1279, 497] width 72 height 15
click at [1274, 535] on button "Apply" at bounding box center [1294, 540] width 54 height 28
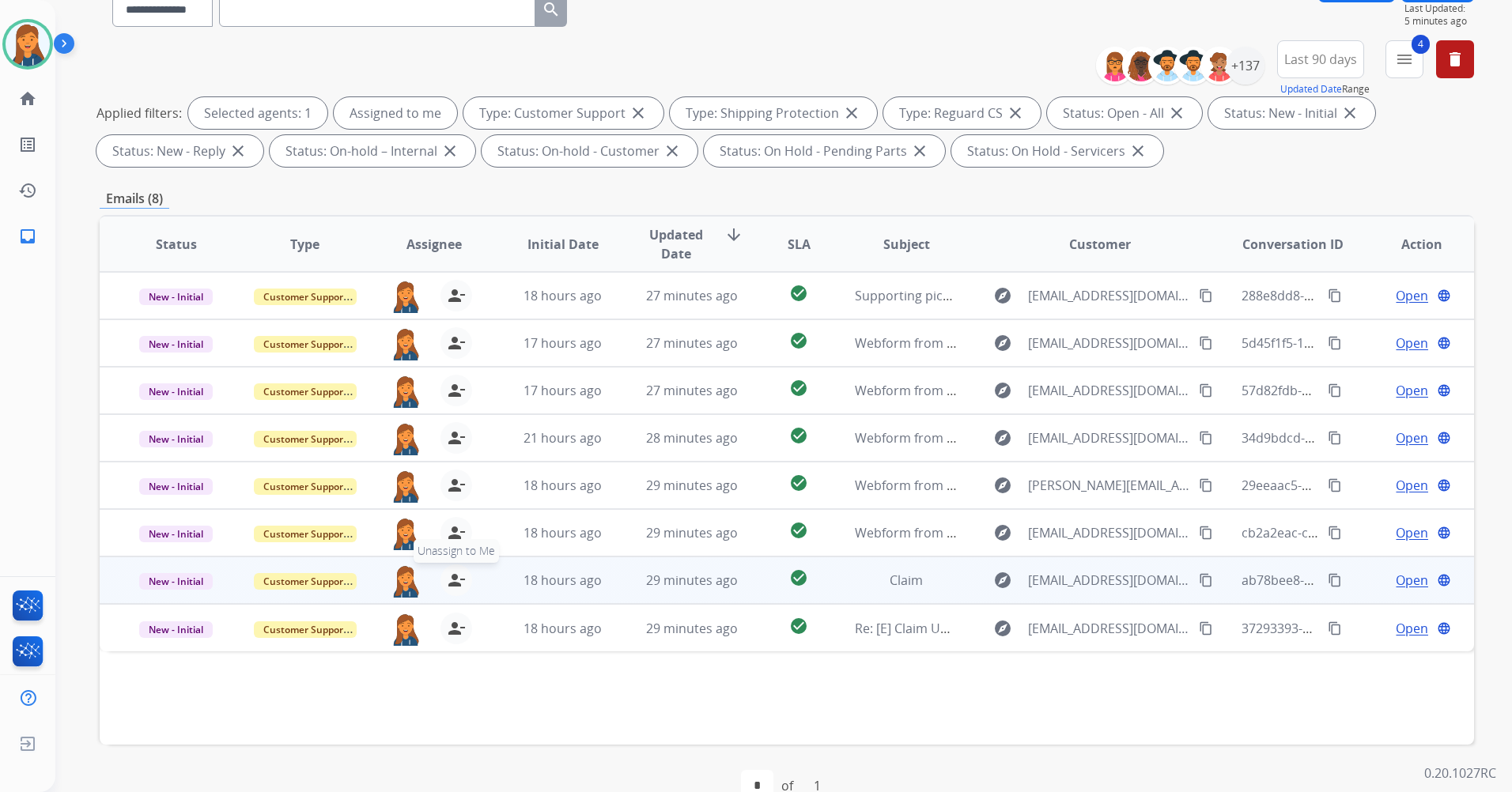
scroll to position [183, 0]
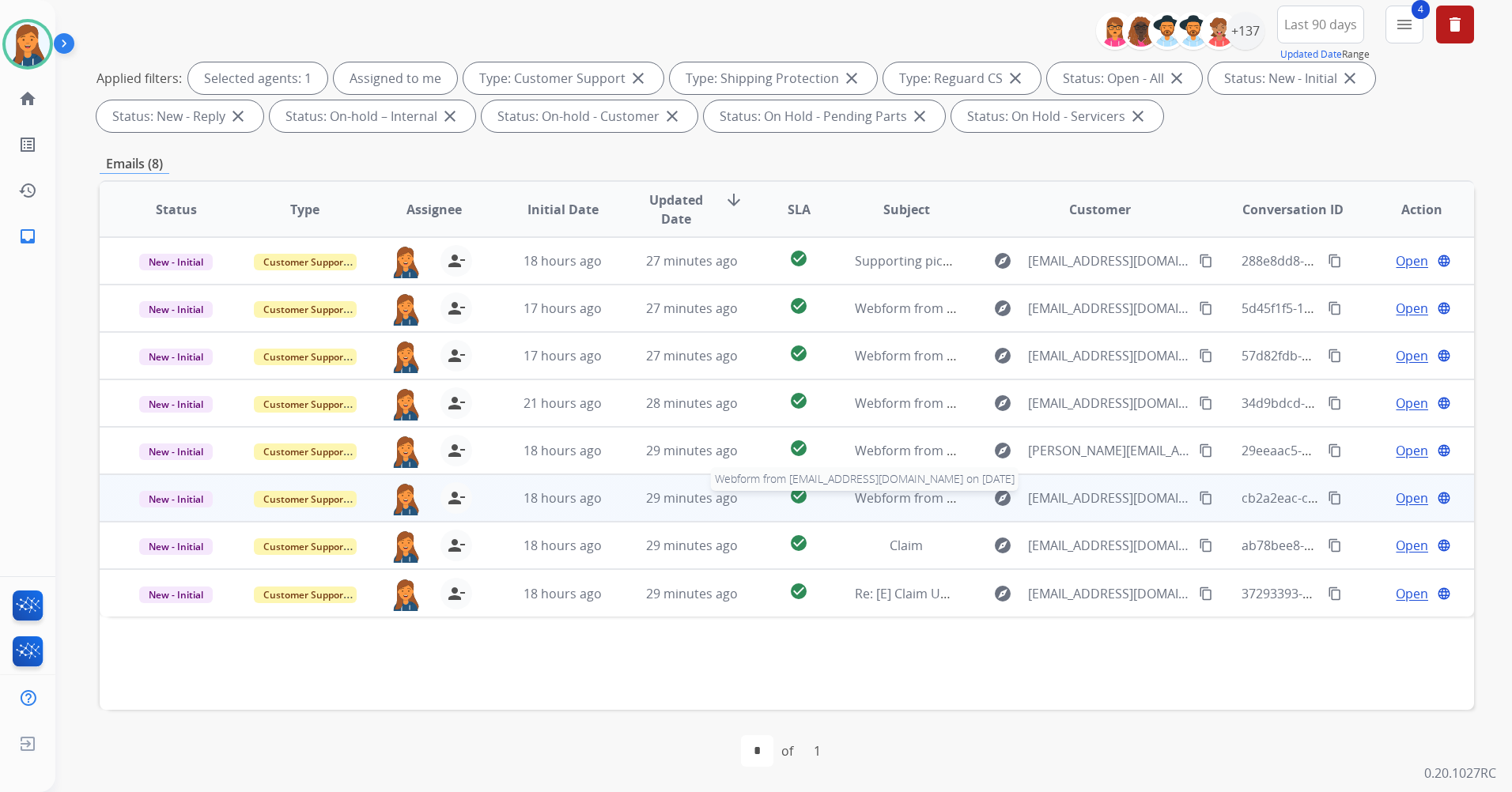
click at [884, 504] on span "Webform from [EMAIL_ADDRESS][DOMAIN_NAME] on [DATE]" at bounding box center [1034, 498] width 358 height 18
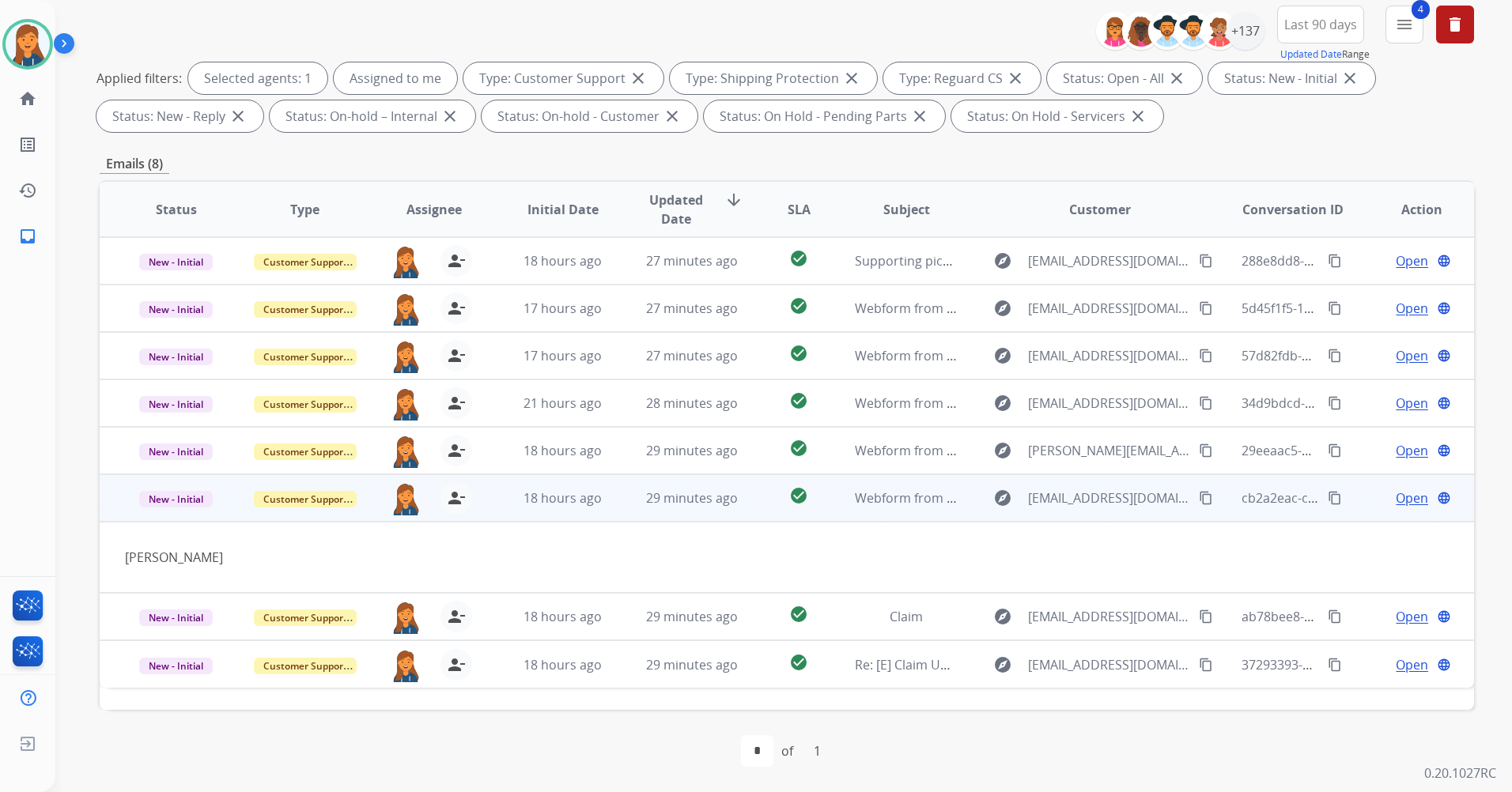
click at [1397, 497] on span "Open" at bounding box center [1412, 499] width 33 height 19
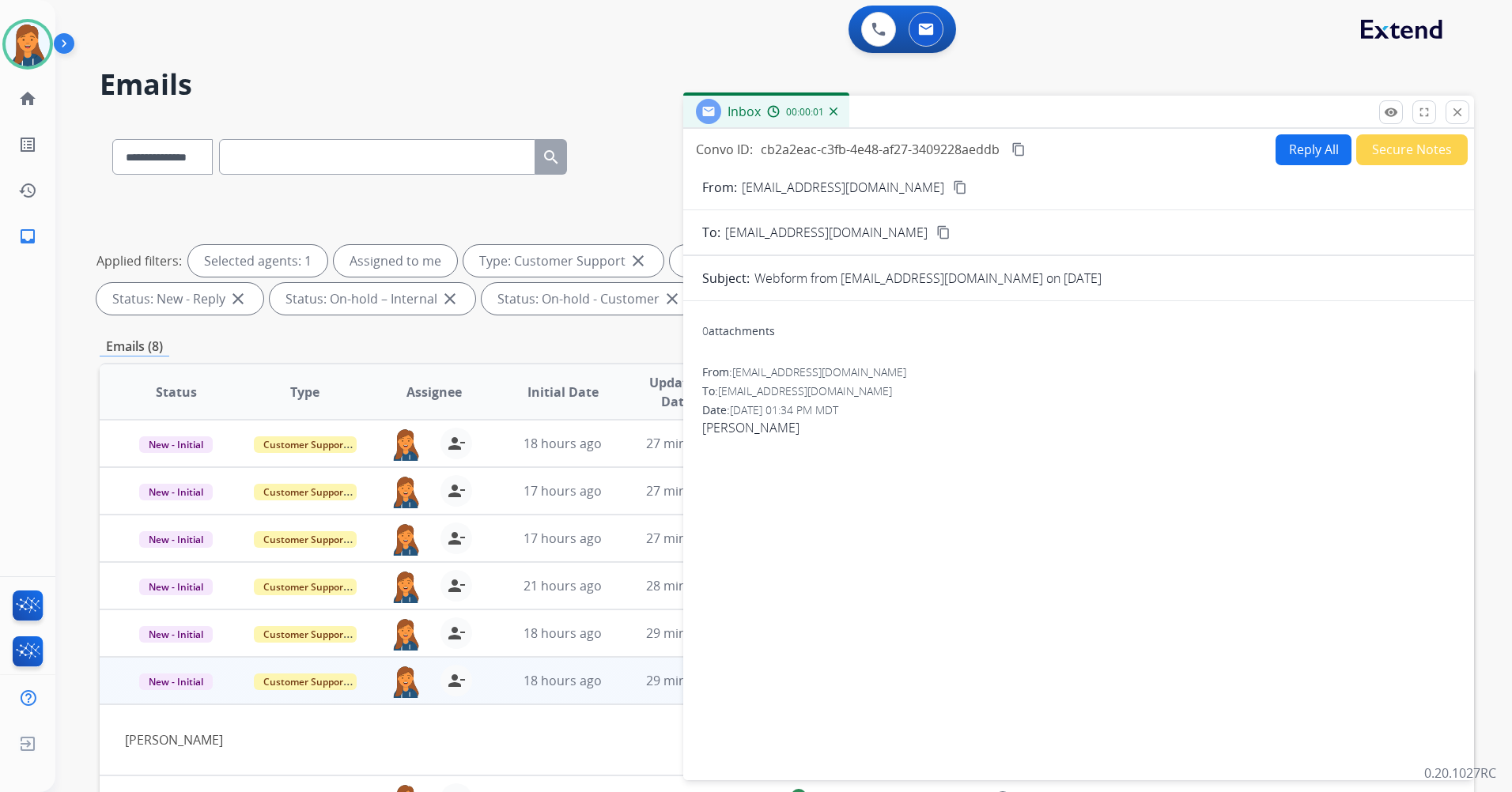
scroll to position [0, 0]
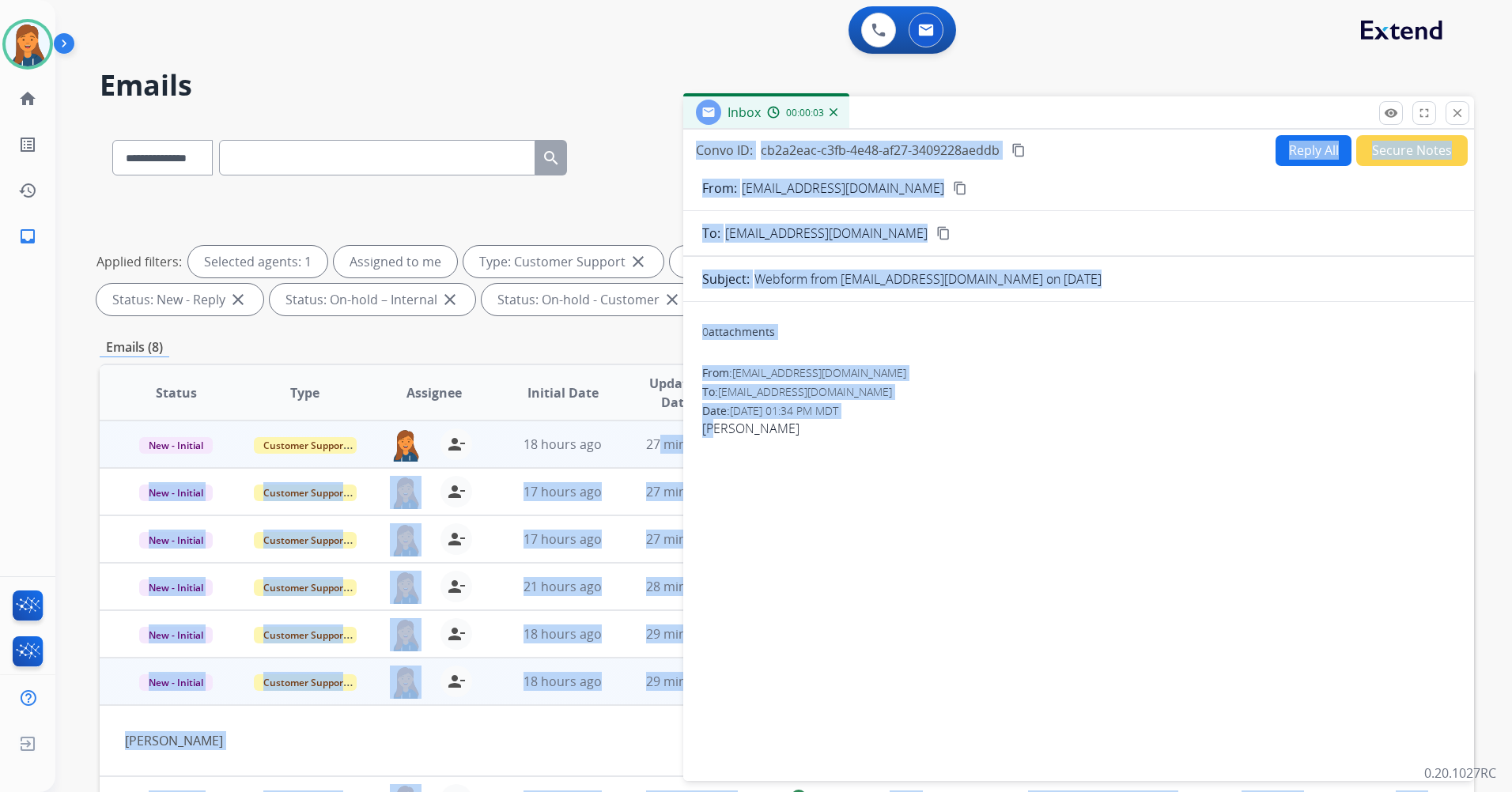
drag, startPoint x: 720, startPoint y: 430, endPoint x: 656, endPoint y: 432, distance: 64.0
click at [656, 432] on div "**********" at bounding box center [786, 547] width 1374 height 855
drag, startPoint x: 656, startPoint y: 432, endPoint x: 723, endPoint y: 457, distance: 71.5
click at [720, 457] on div "0 attachments From: [EMAIL_ADDRESS][DOMAIN_NAME] To: [EMAIL_ADDRESS][DOMAIN_NAM…" at bounding box center [1078, 538] width 790 height 448
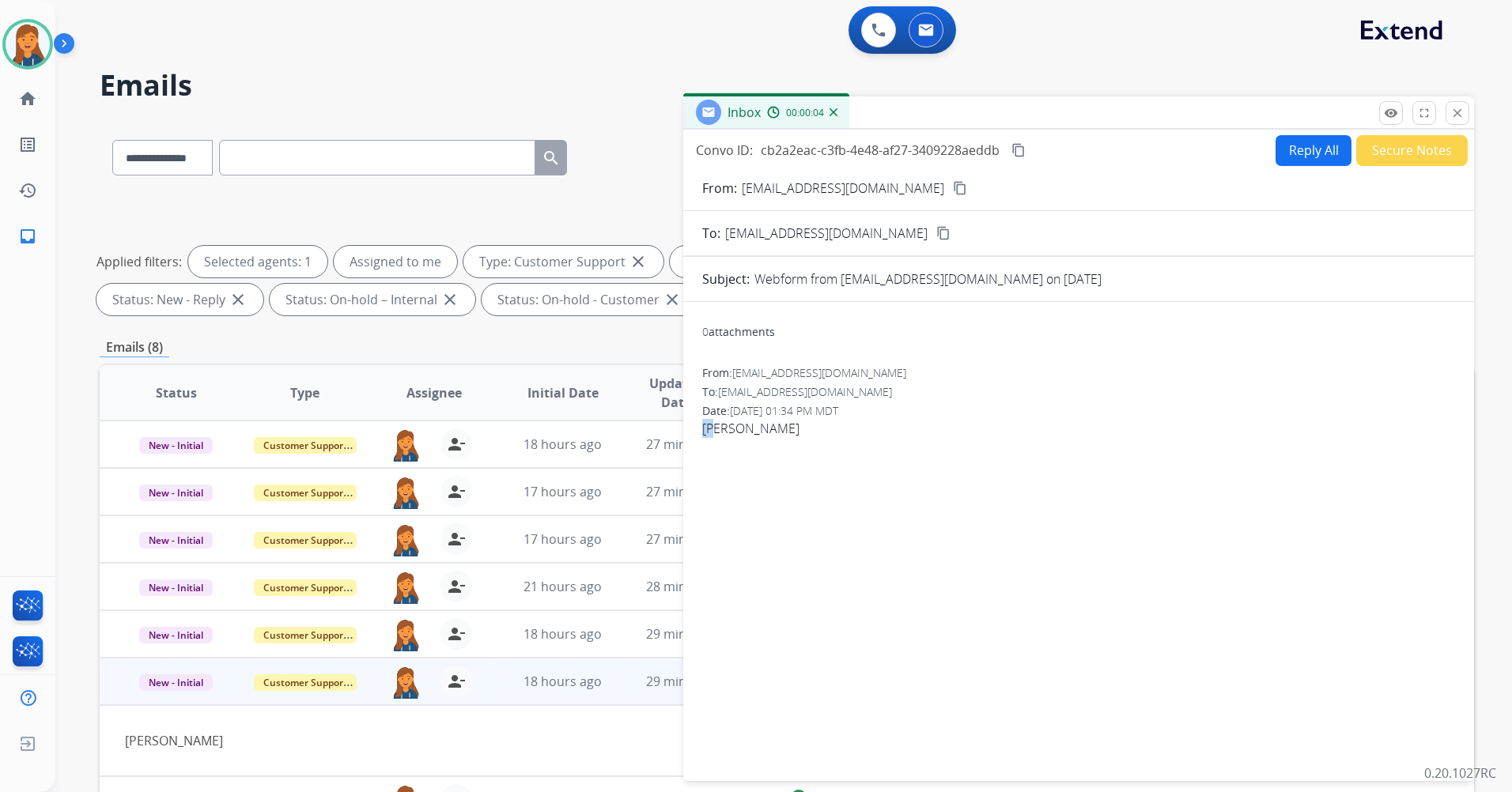
drag, startPoint x: 714, startPoint y: 432, endPoint x: 691, endPoint y: 431, distance: 23.0
click at [691, 431] on div "0 attachments From: [EMAIL_ADDRESS][DOMAIN_NAME] To: [EMAIL_ADDRESS][DOMAIN_NAM…" at bounding box center [1078, 538] width 790 height 448
click at [155, 684] on span "New - Initial" at bounding box center [175, 682] width 73 height 17
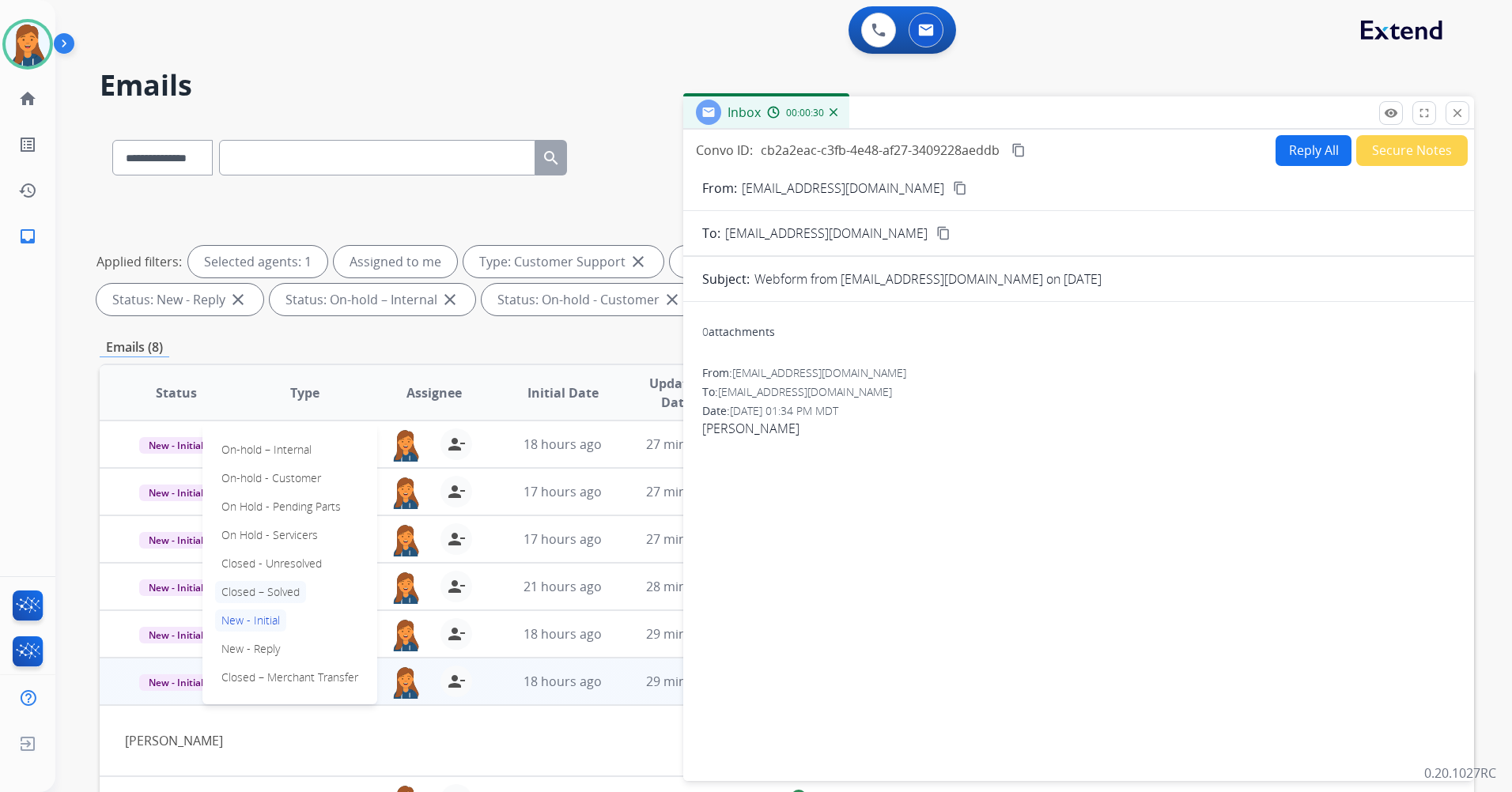
click at [250, 588] on p "Closed – Solved" at bounding box center [260, 592] width 91 height 22
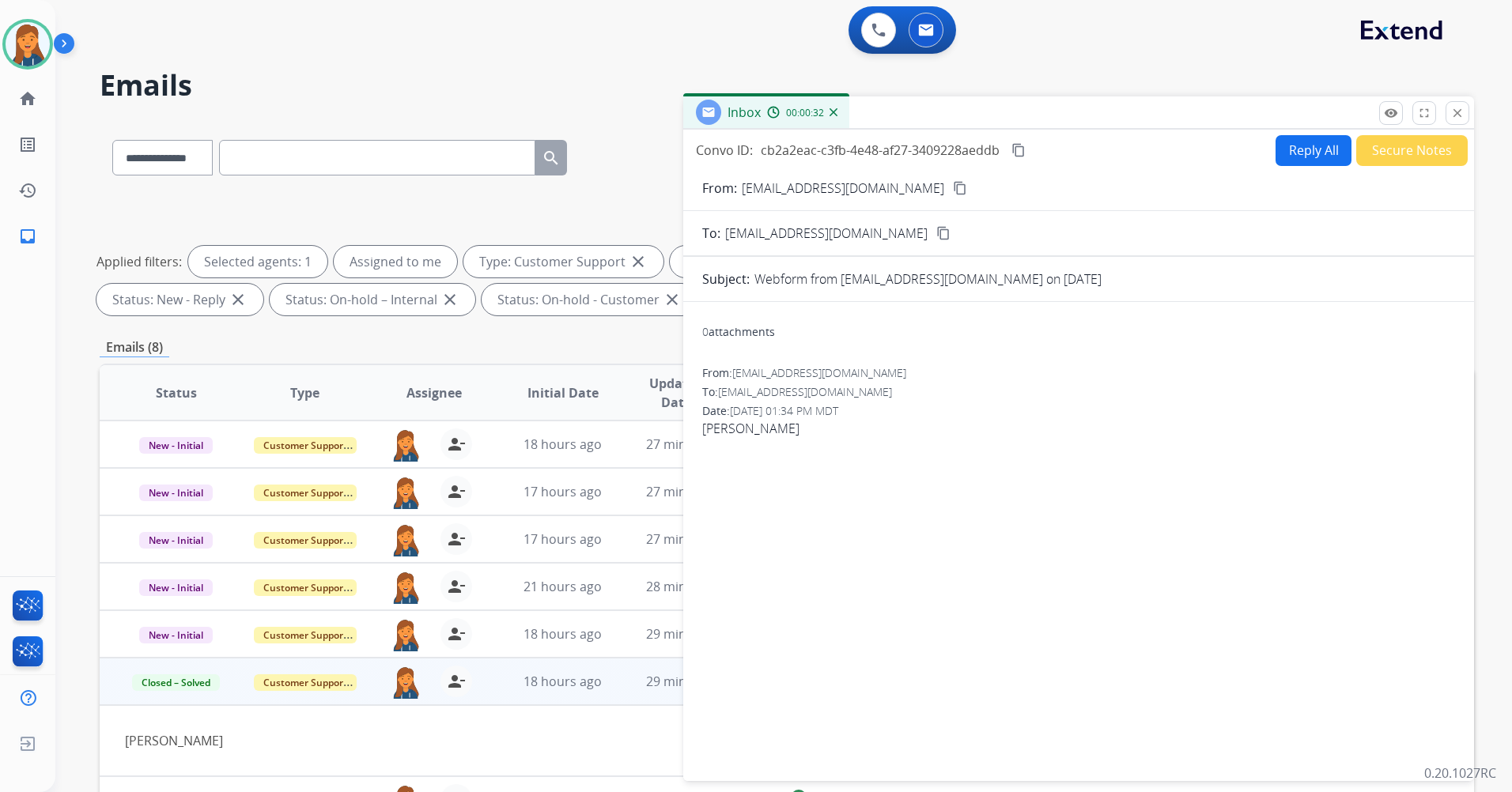
click at [1412, 153] on button "Secure Notes" at bounding box center [1412, 150] width 112 height 31
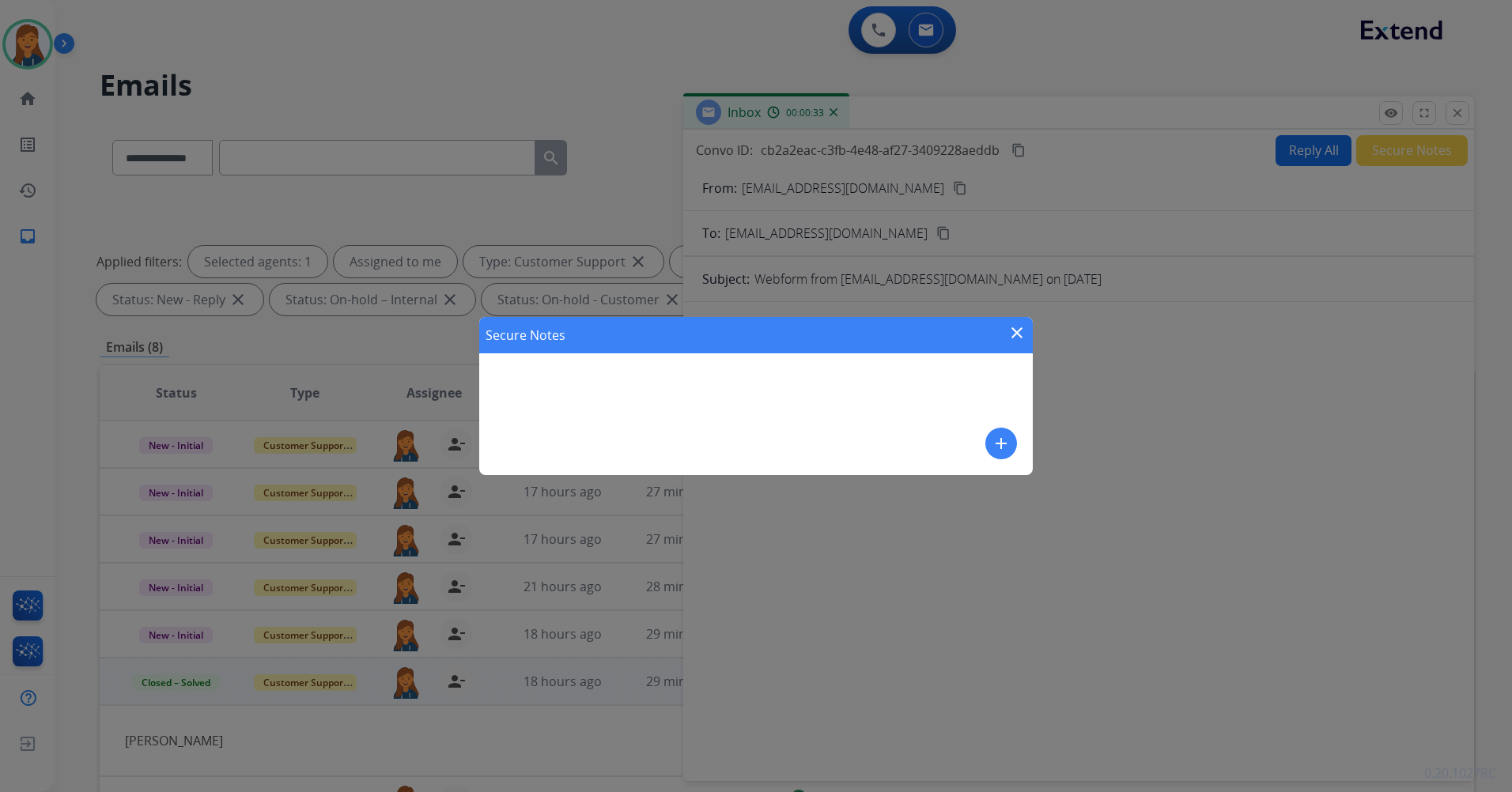
click at [1007, 440] on mat-icon "add" at bounding box center [1001, 444] width 19 height 19
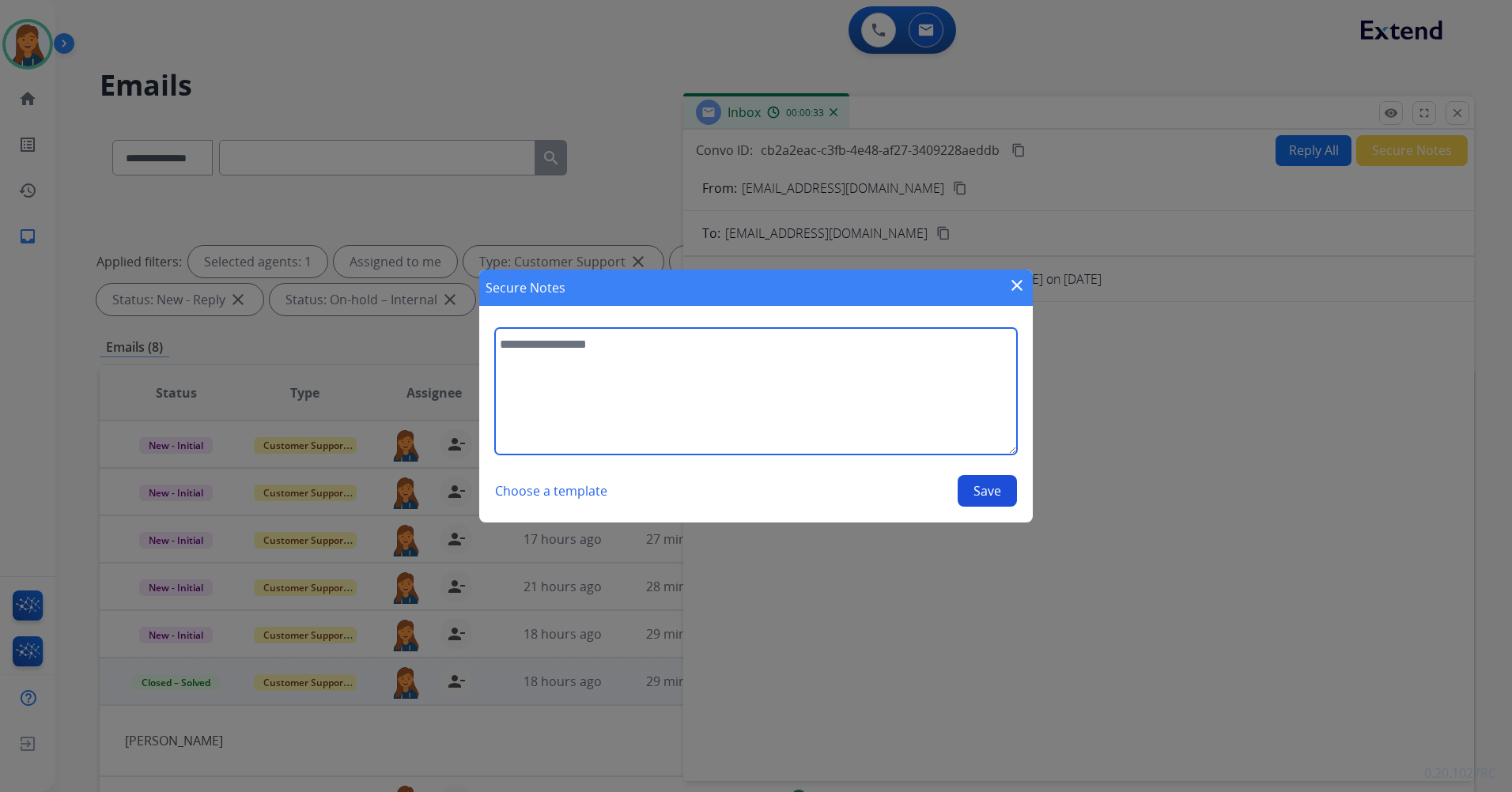
click at [826, 397] on textarea at bounding box center [756, 391] width 522 height 127
type textarea "**********"
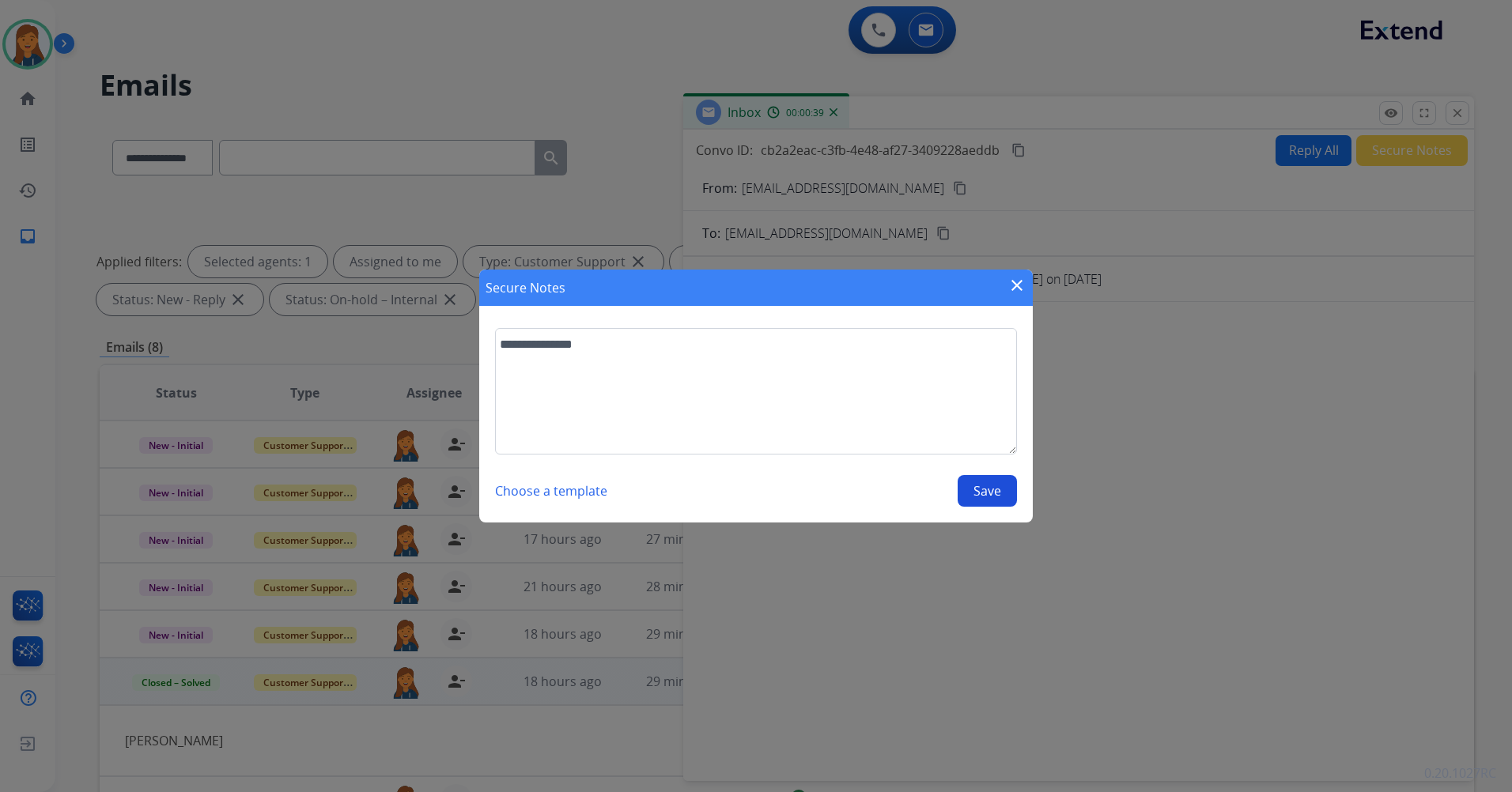
click at [989, 492] on button "Save" at bounding box center [987, 491] width 59 height 32
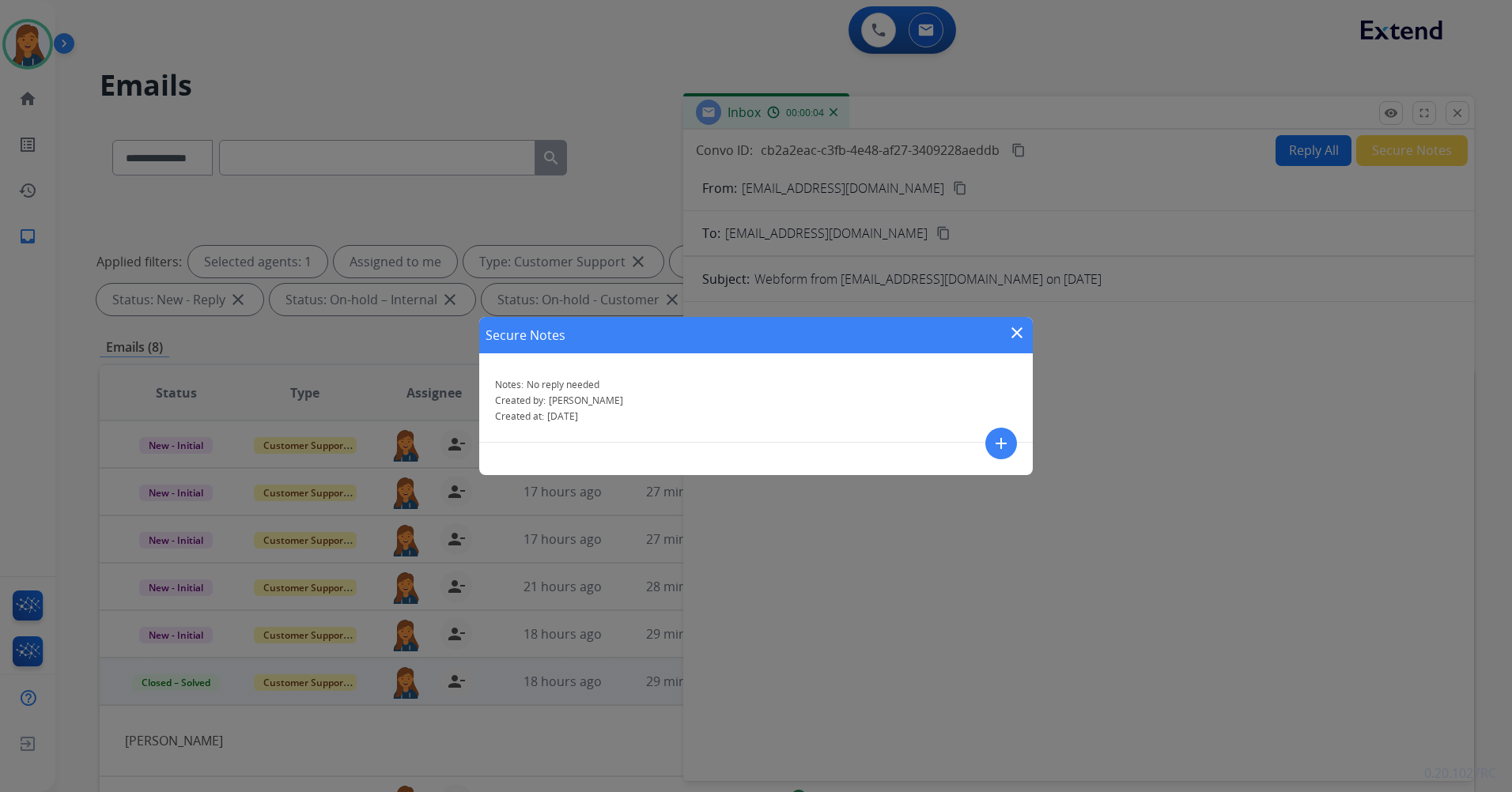
click at [1012, 338] on mat-icon "close" at bounding box center [1017, 333] width 19 height 19
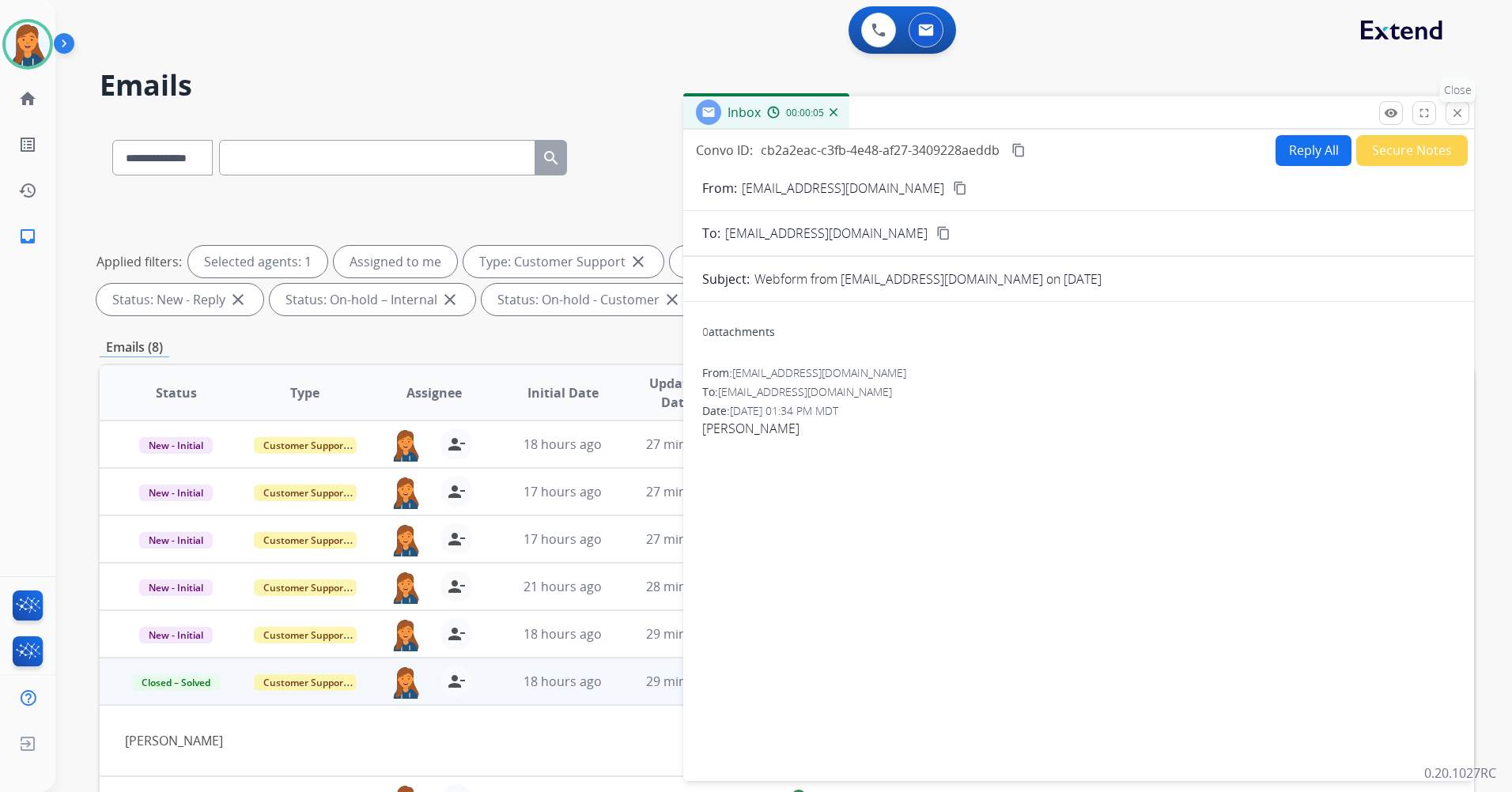
click at [1459, 102] on button "close Close" at bounding box center [1456, 113] width 24 height 24
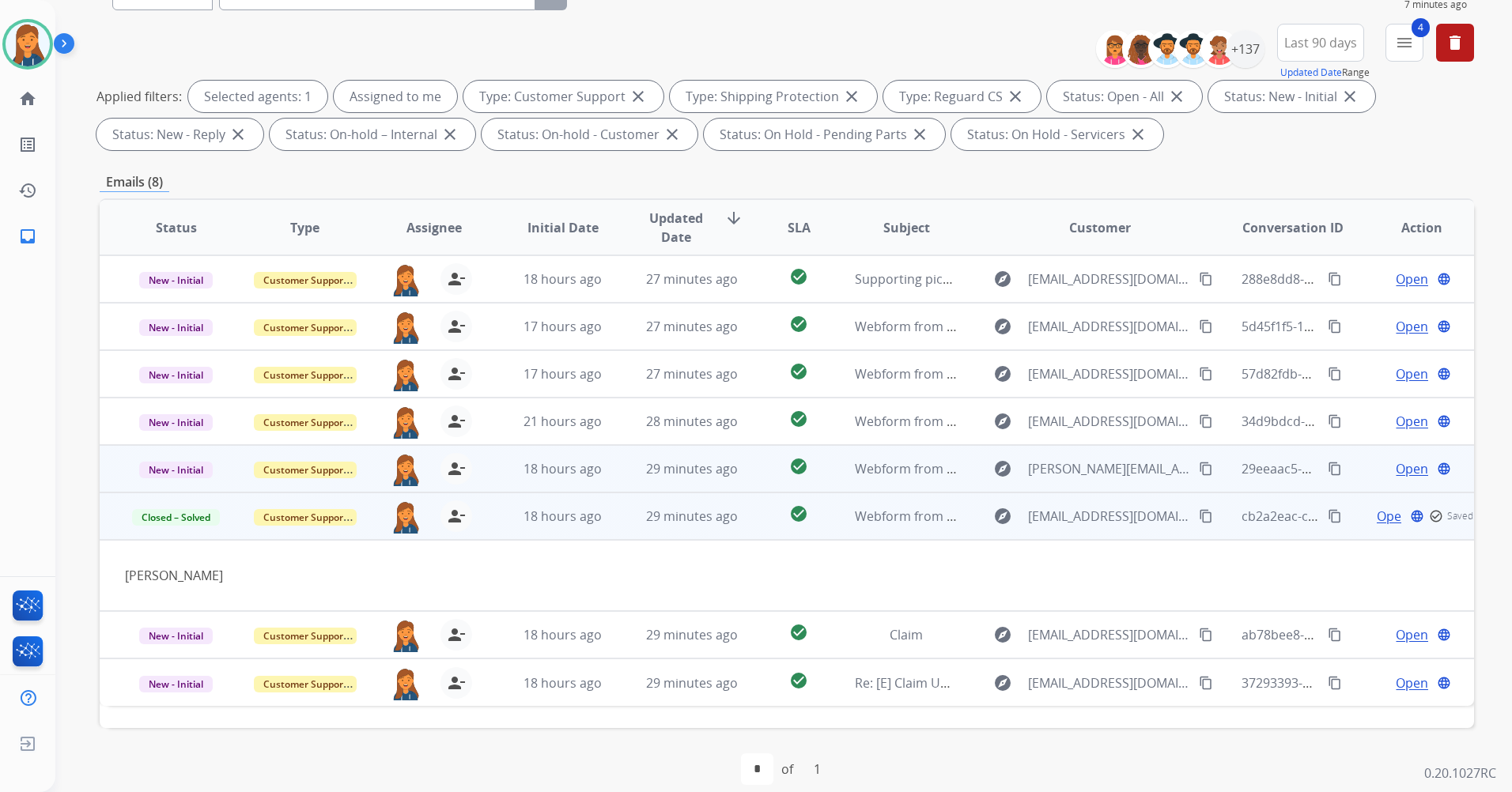
scroll to position [183, 0]
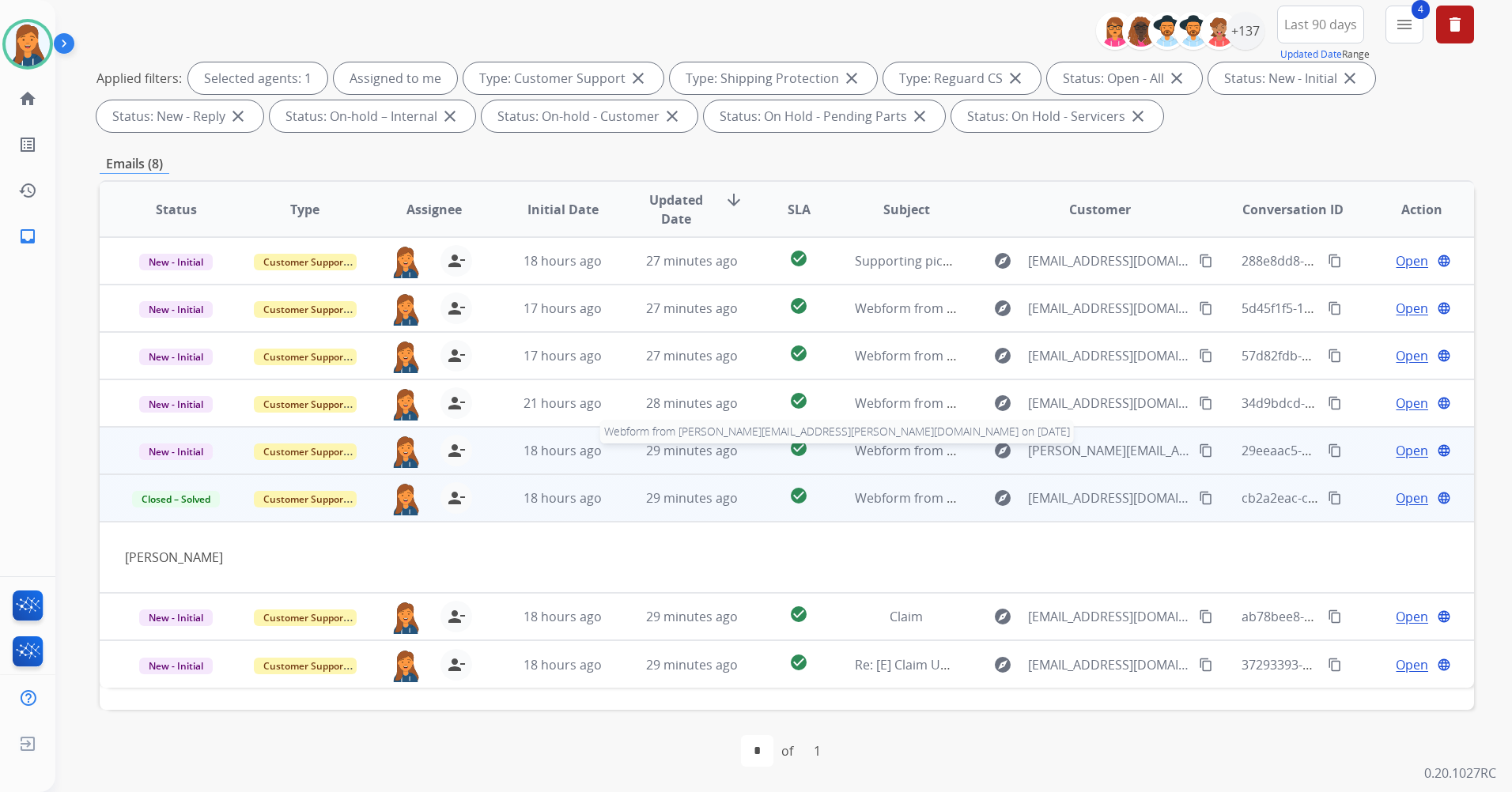
click at [896, 446] on span "Webform from [PERSON_NAME][EMAIL_ADDRESS][PERSON_NAME][DOMAIN_NAME] on [DATE]" at bounding box center [1131, 451] width 554 height 18
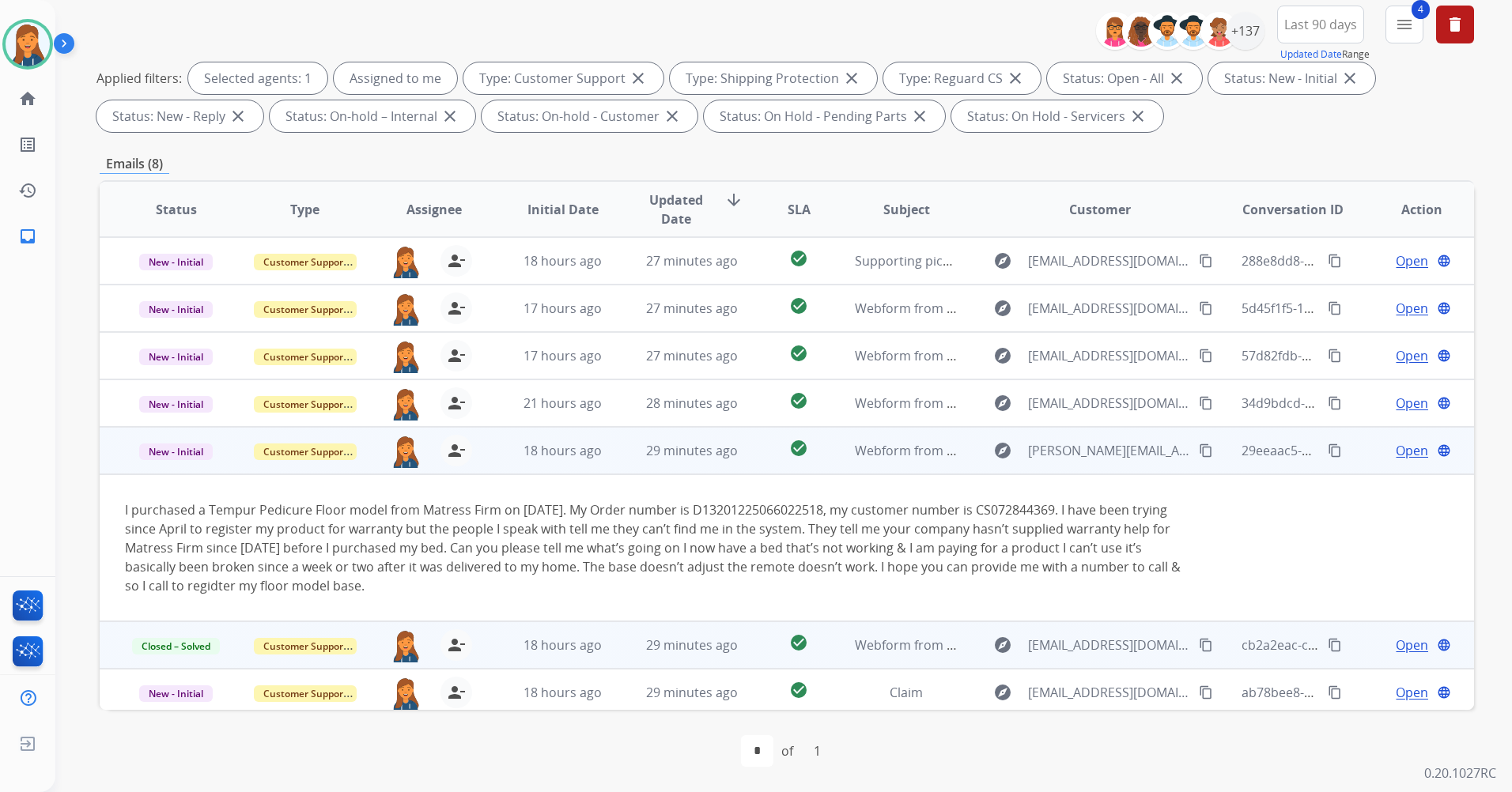
scroll to position [54, 0]
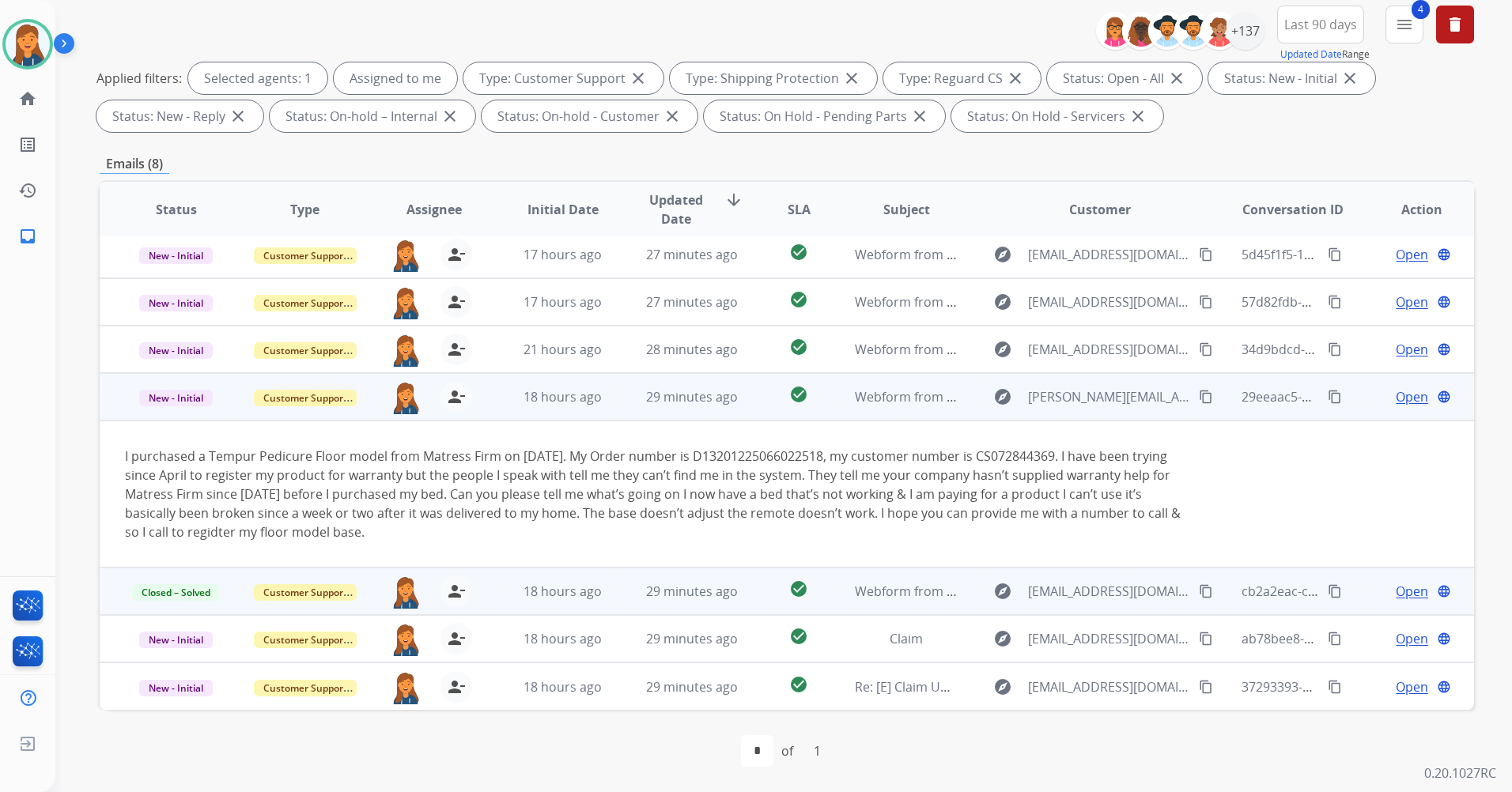
click at [1198, 392] on mat-icon "content_copy" at bounding box center [1205, 396] width 14 height 14
click at [1396, 395] on span "Open" at bounding box center [1412, 397] width 33 height 19
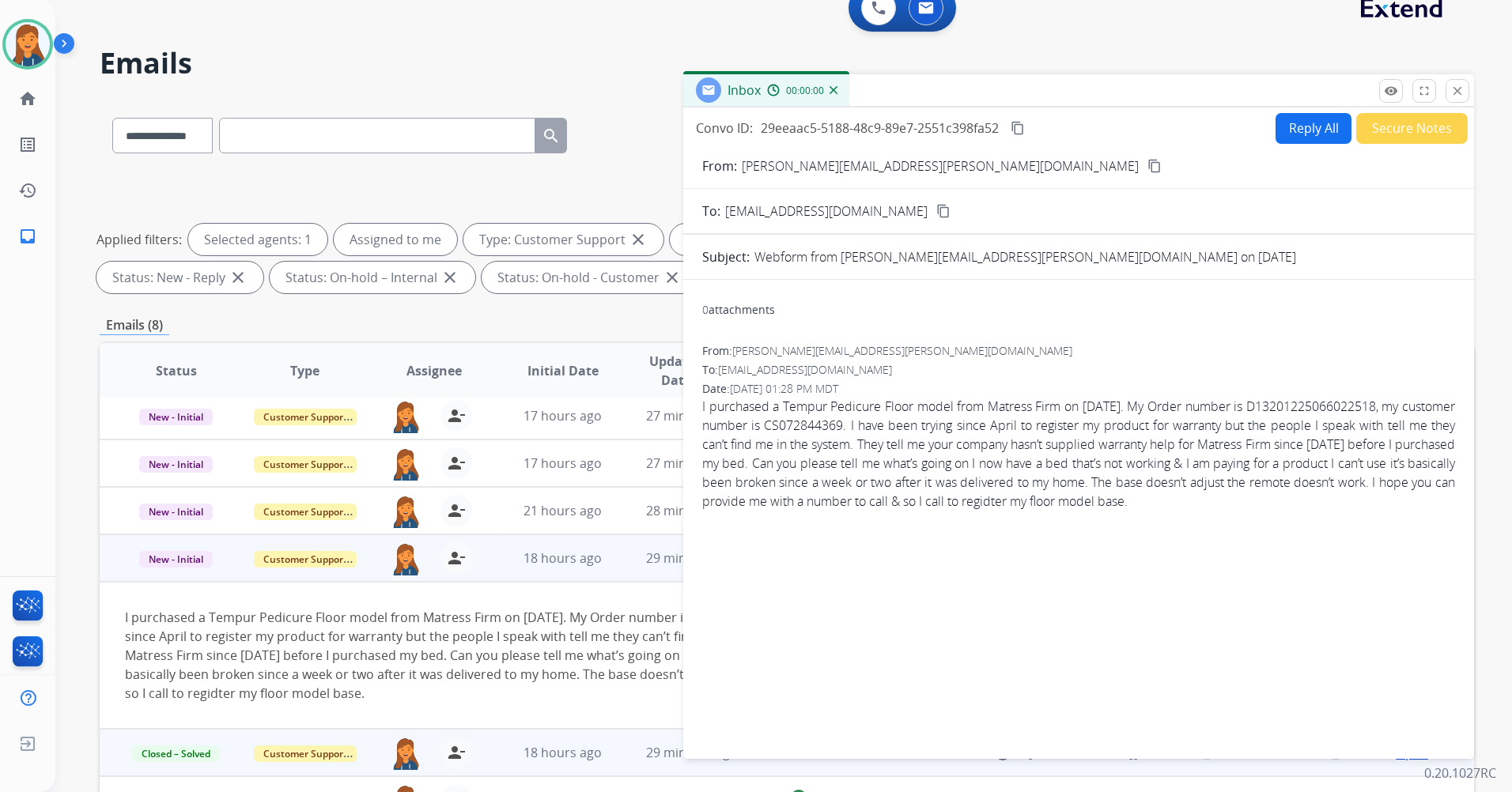
scroll to position [0, 0]
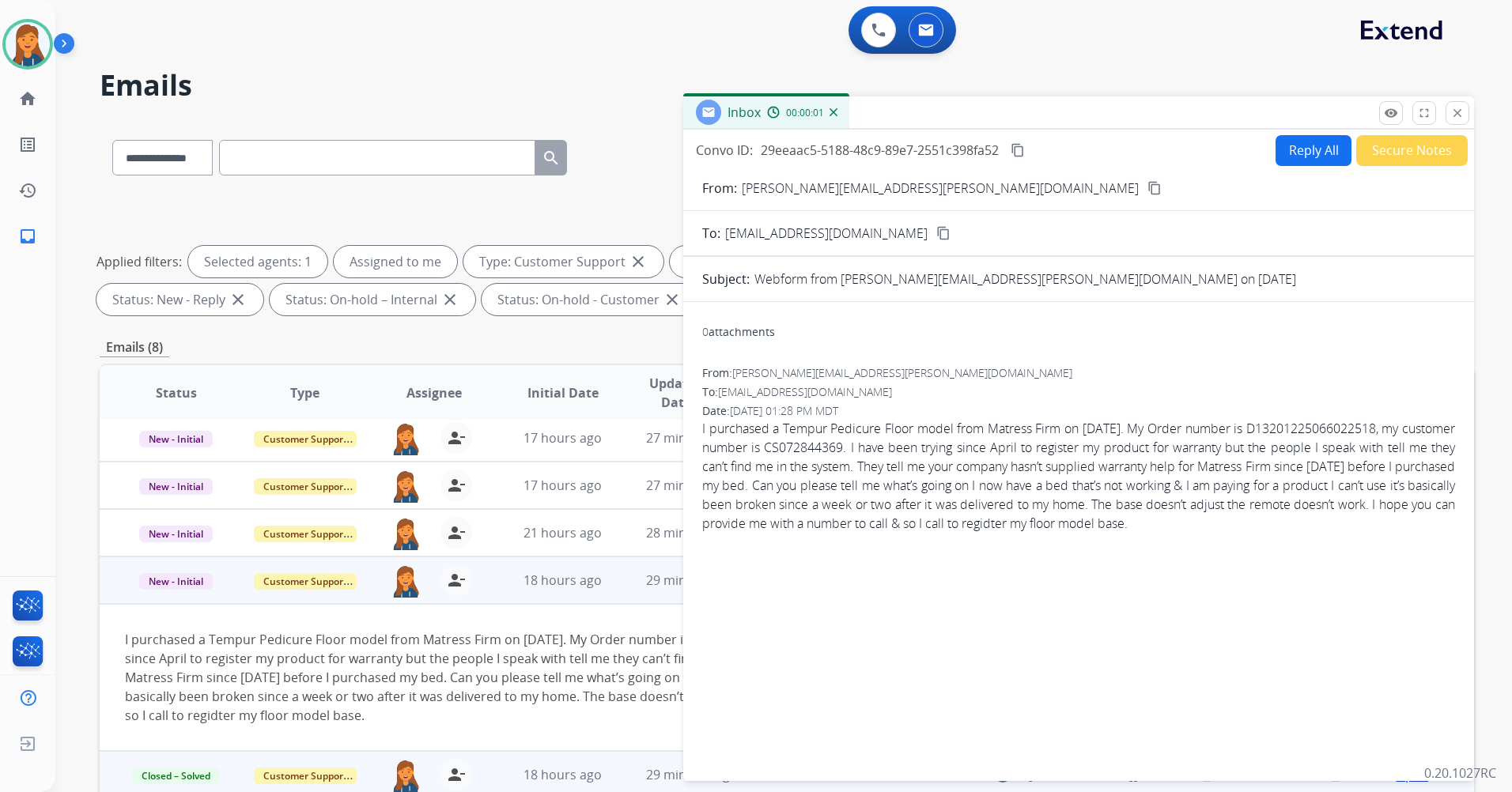
click at [1306, 153] on button "Reply All" at bounding box center [1313, 150] width 76 height 31
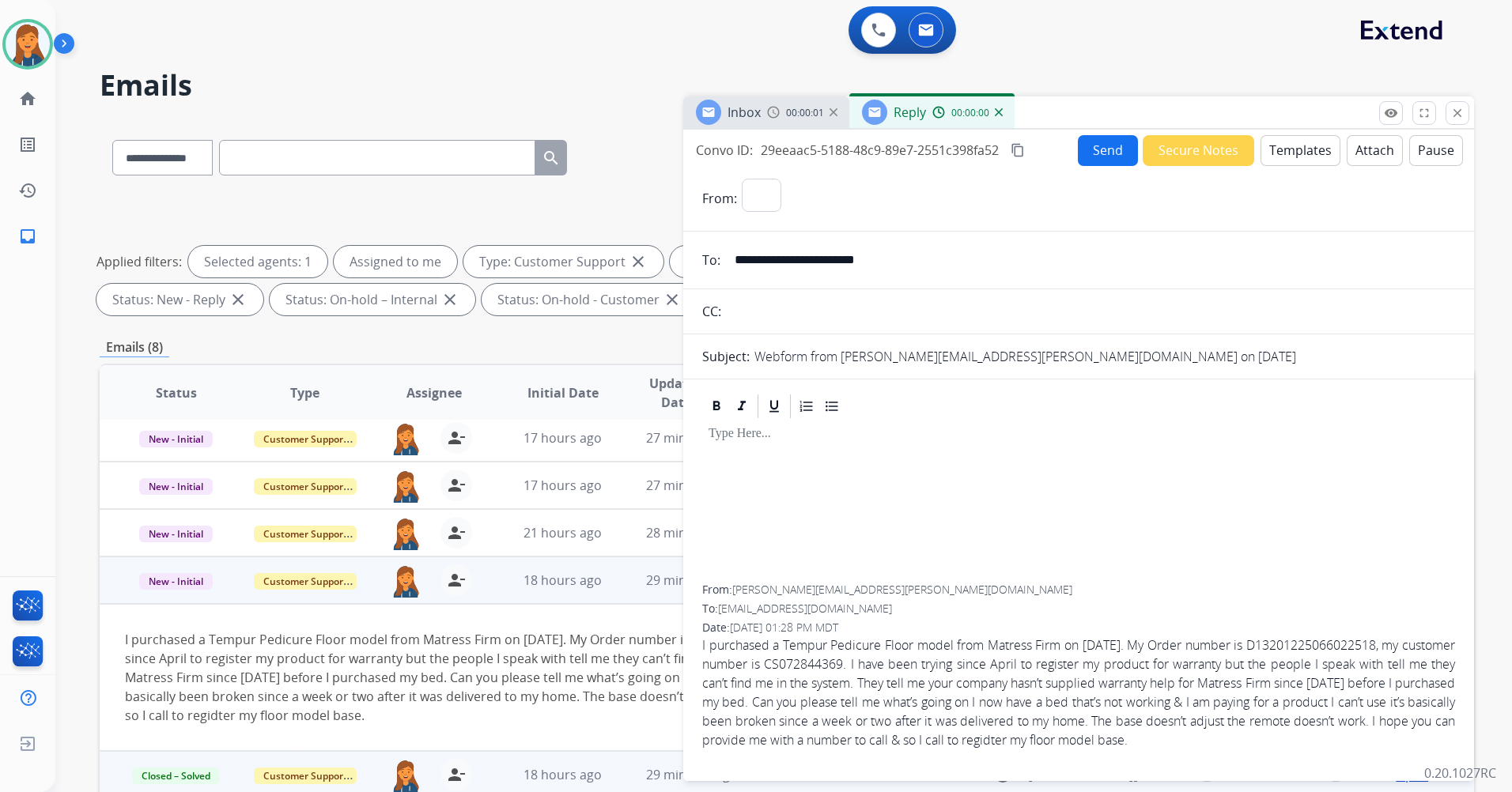
select select "**********"
click at [1289, 159] on button "Templates" at bounding box center [1300, 150] width 80 height 31
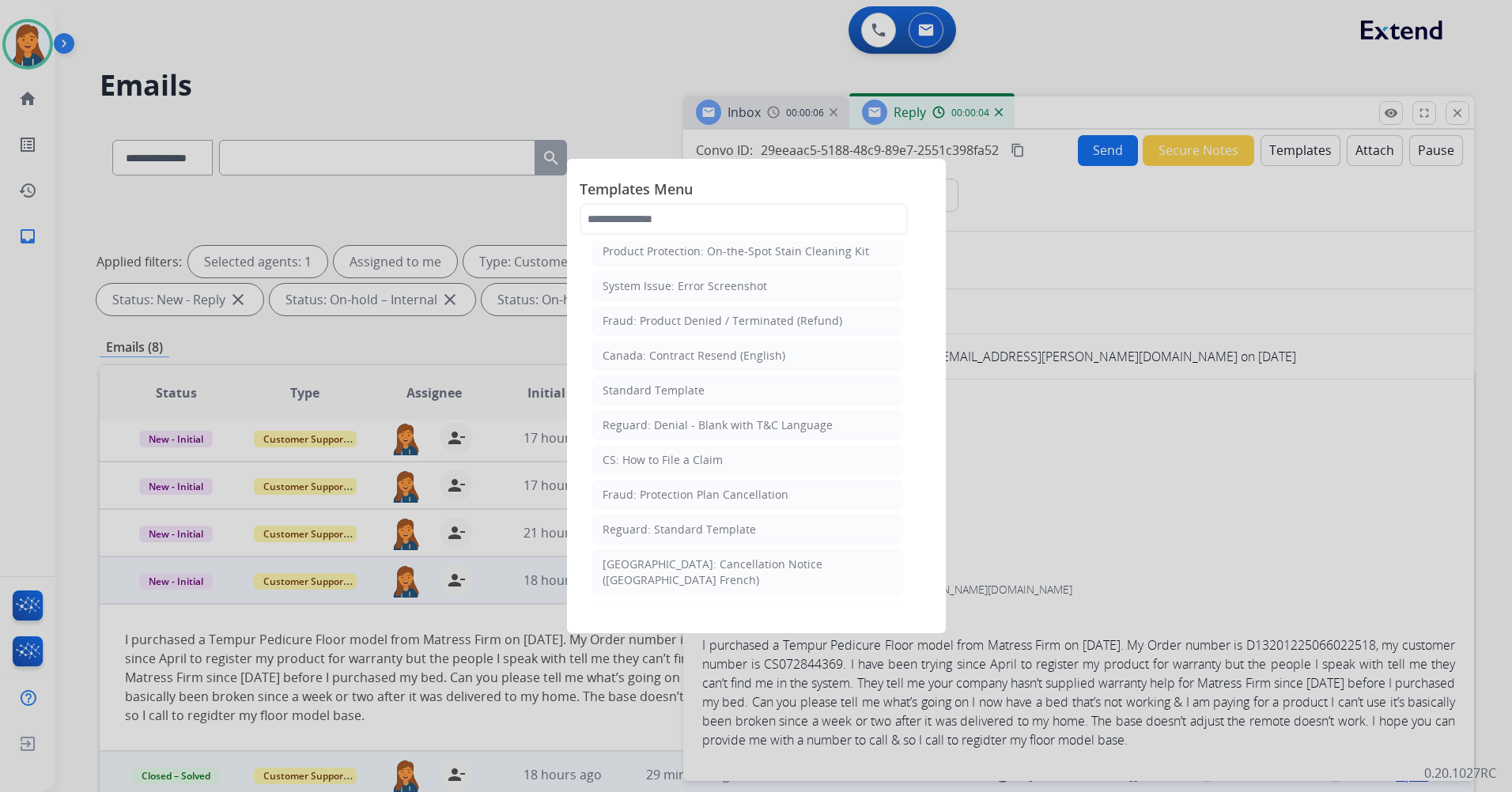
scroll to position [158, 0]
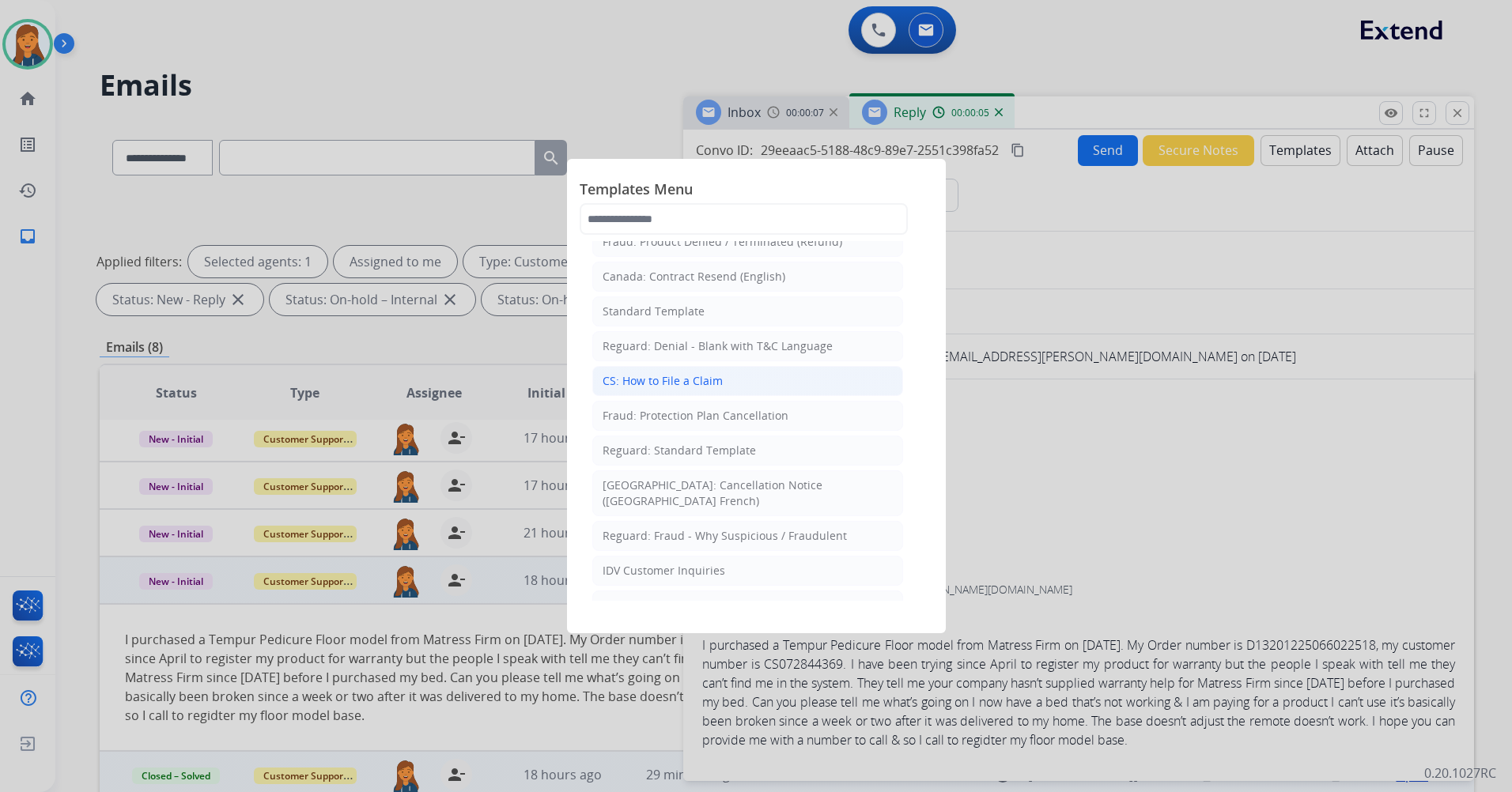
click at [708, 380] on div "CS: How to File a Claim" at bounding box center [663, 381] width 120 height 16
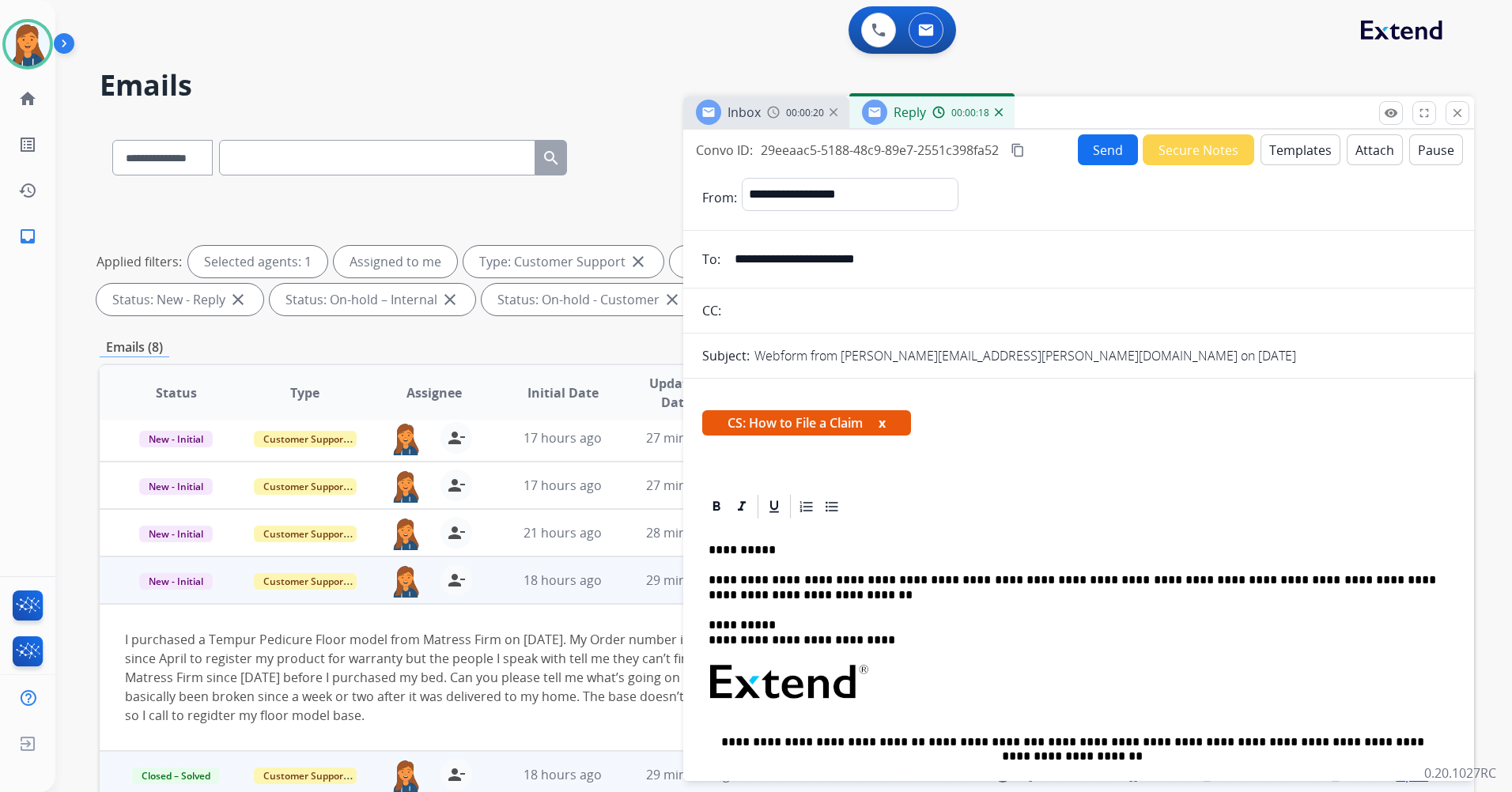
click at [1014, 153] on mat-icon "content_copy" at bounding box center [1018, 150] width 14 height 14
click at [1092, 140] on button "Send" at bounding box center [1108, 150] width 60 height 31
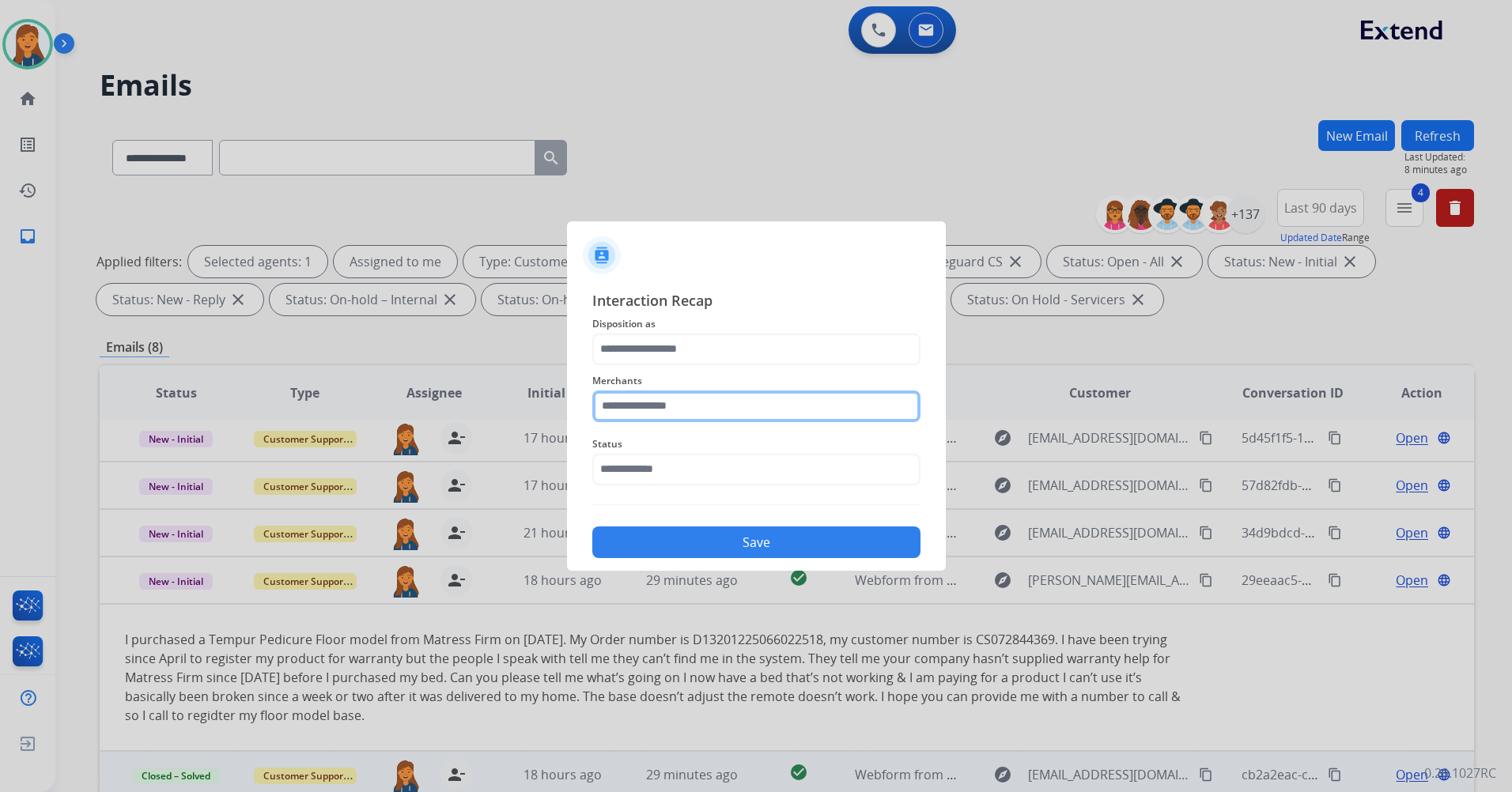
click at [681, 410] on input "text" at bounding box center [756, 406] width 328 height 32
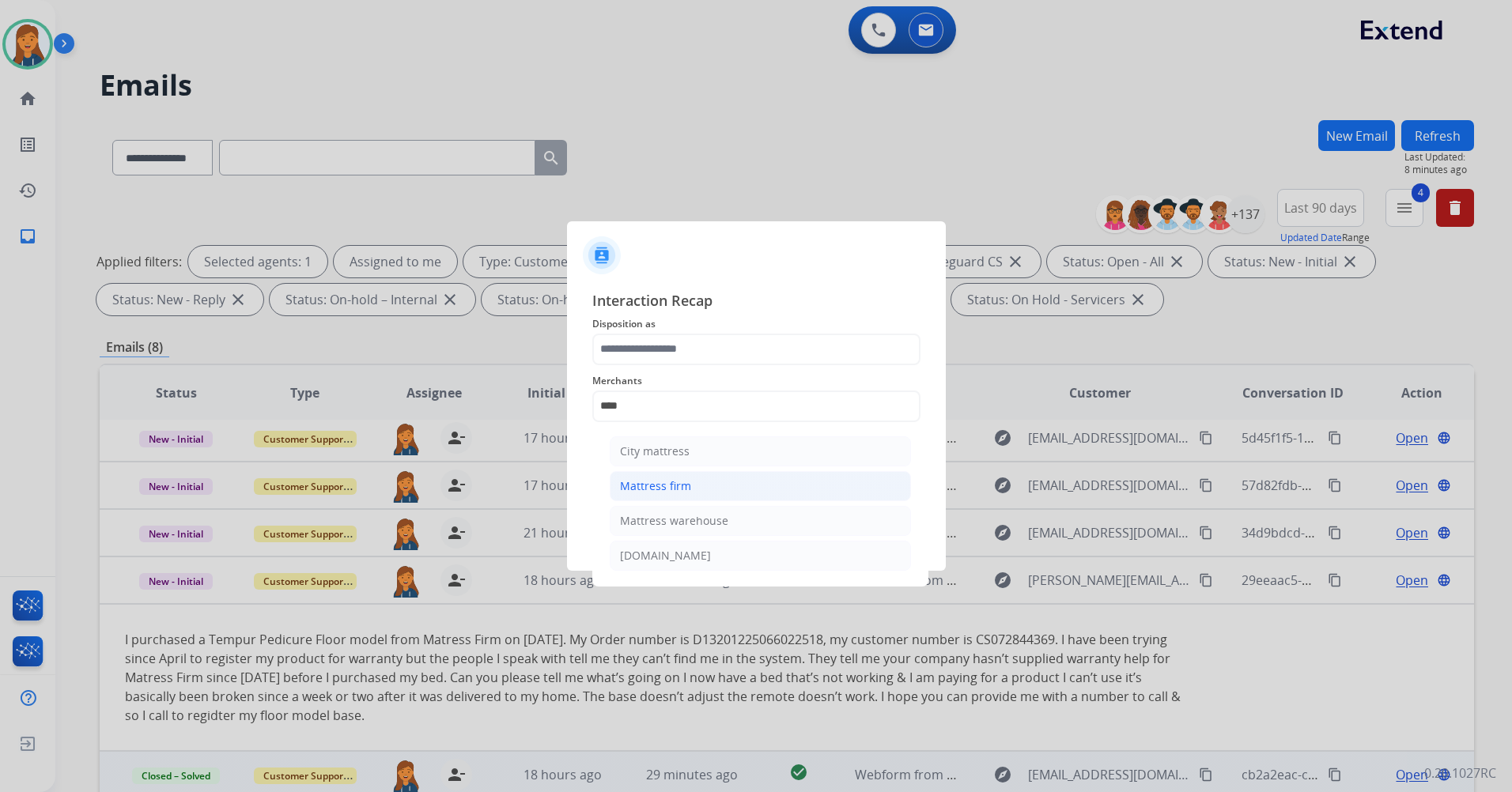
click at [659, 495] on li "Mattress firm" at bounding box center [760, 486] width 301 height 30
type input "**********"
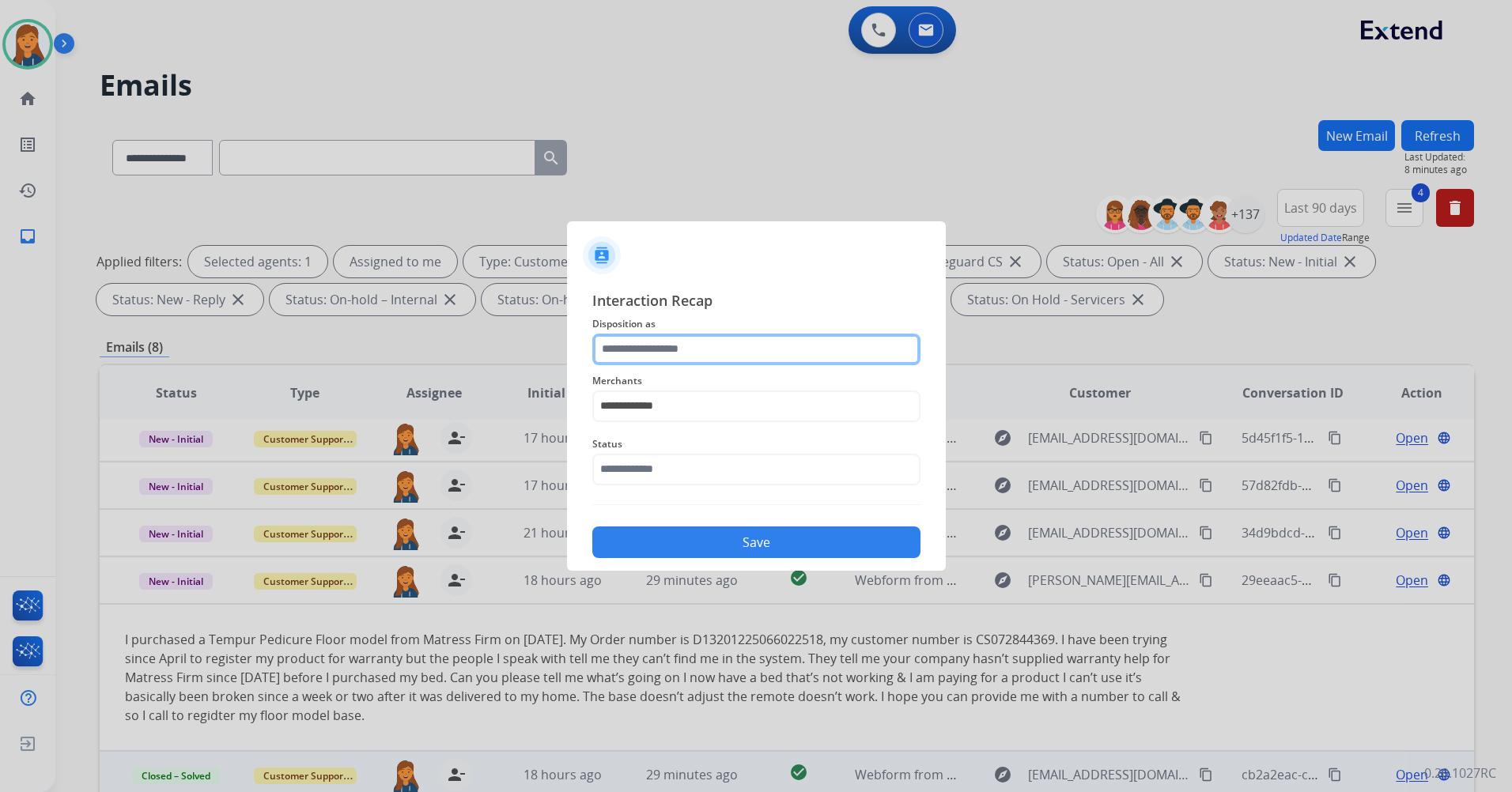
click at [655, 360] on input "text" at bounding box center [756, 350] width 328 height 32
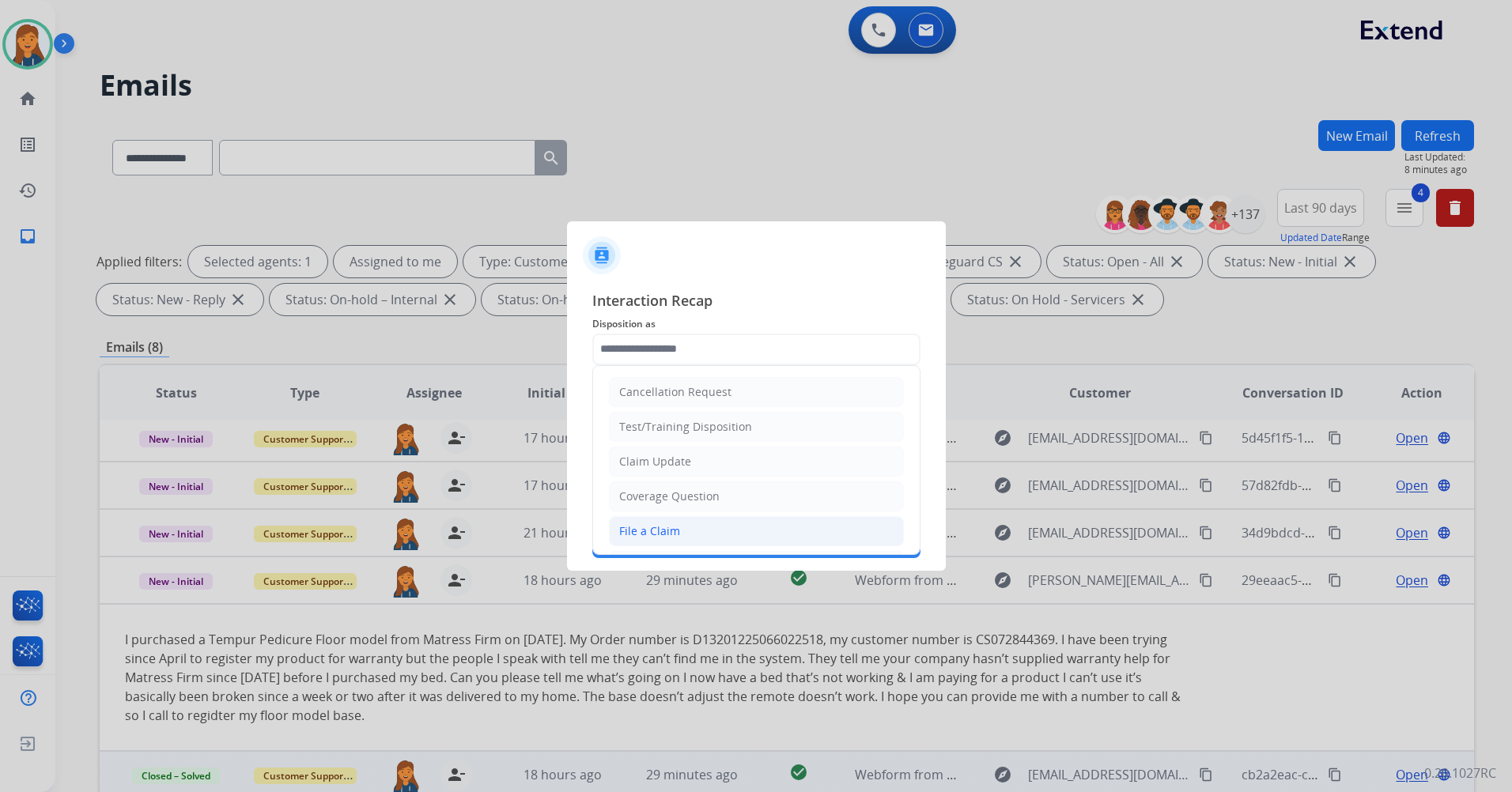
click at [646, 535] on div "File a Claim" at bounding box center [649, 531] width 61 height 16
type input "**********"
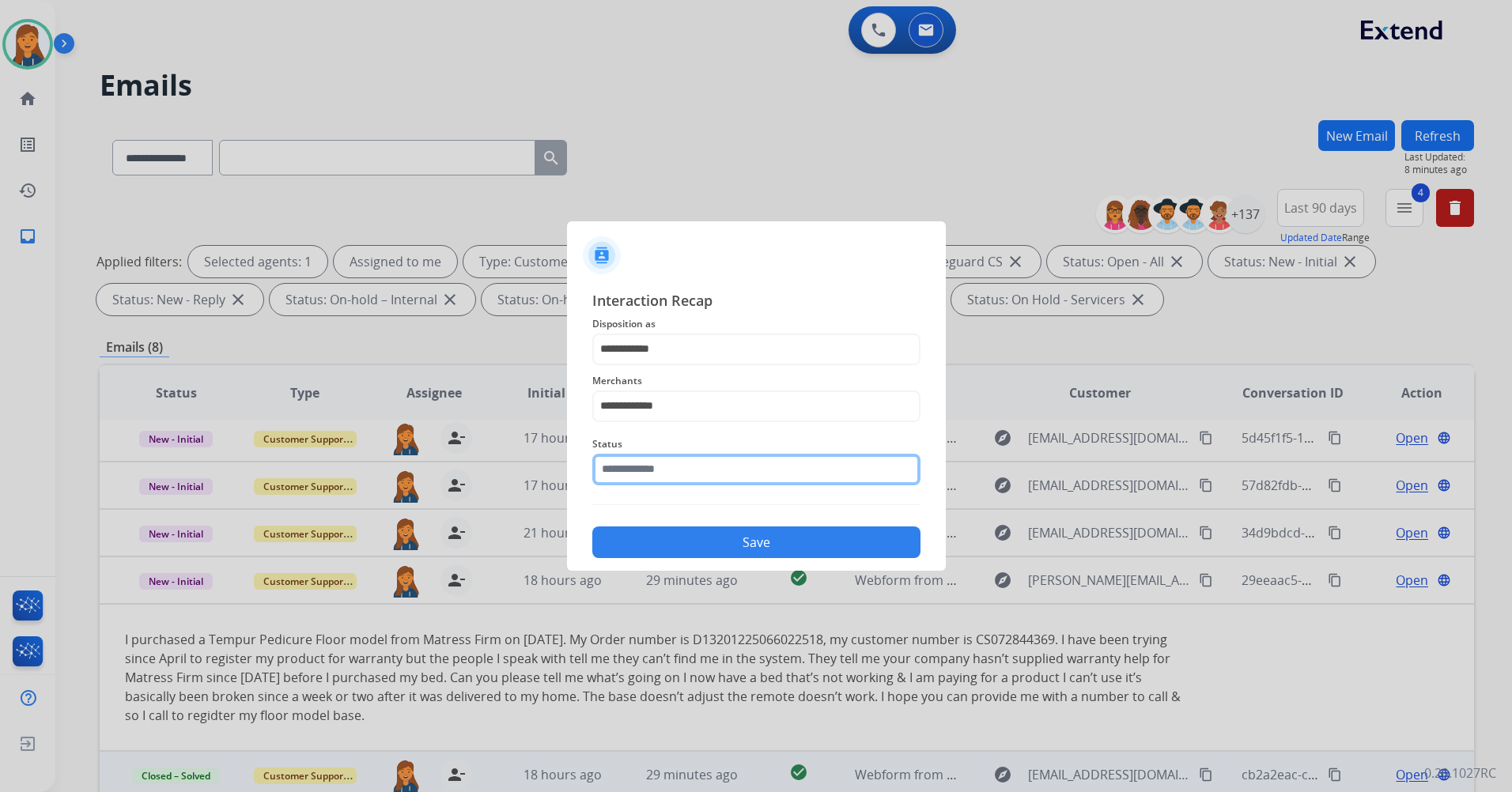
click at [637, 463] on input "text" at bounding box center [756, 470] width 328 height 32
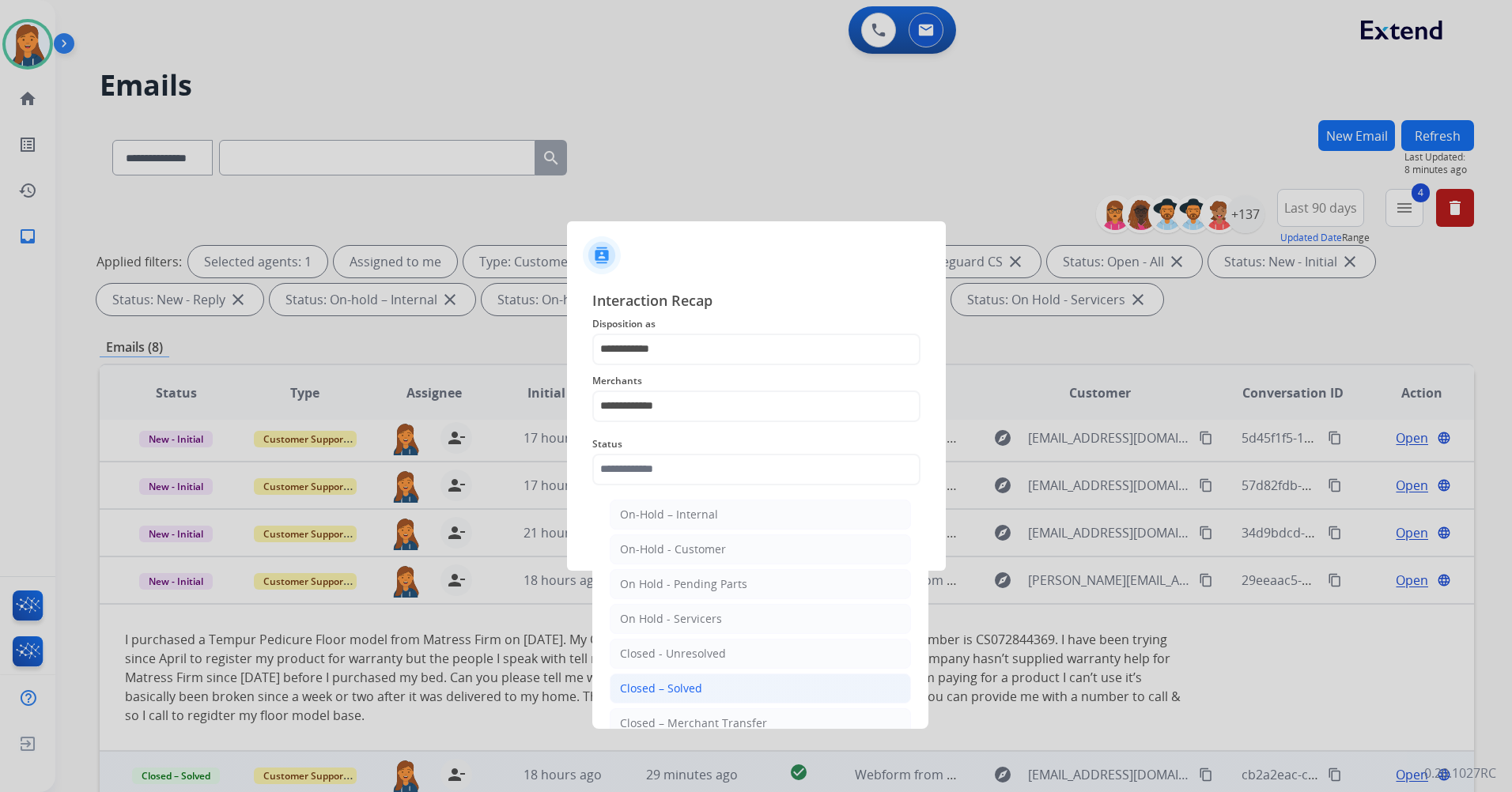
click at [671, 688] on div "Closed – Solved" at bounding box center [660, 689] width 82 height 16
type input "**********"
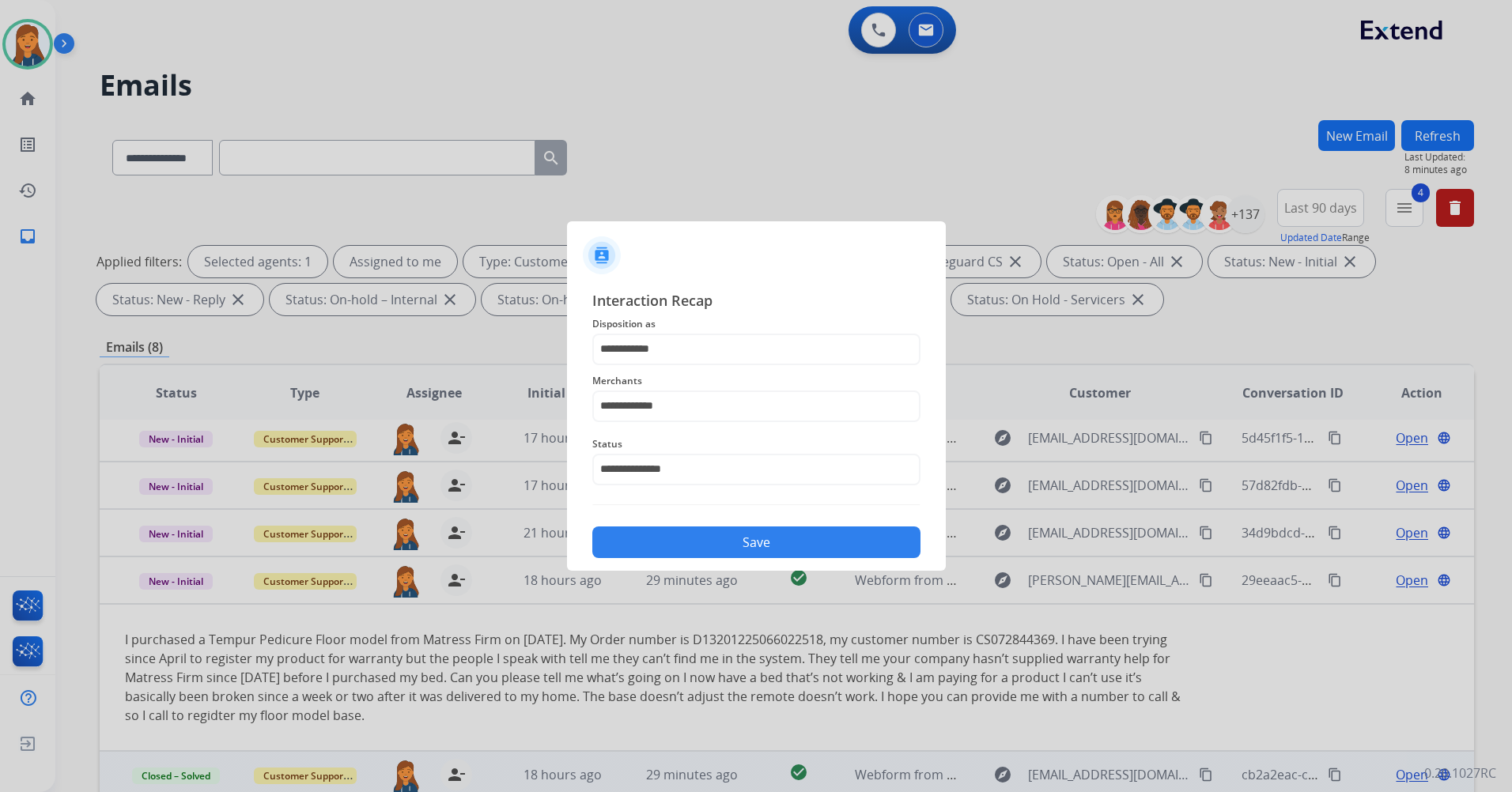
click at [672, 551] on button "Save" at bounding box center [756, 543] width 328 height 32
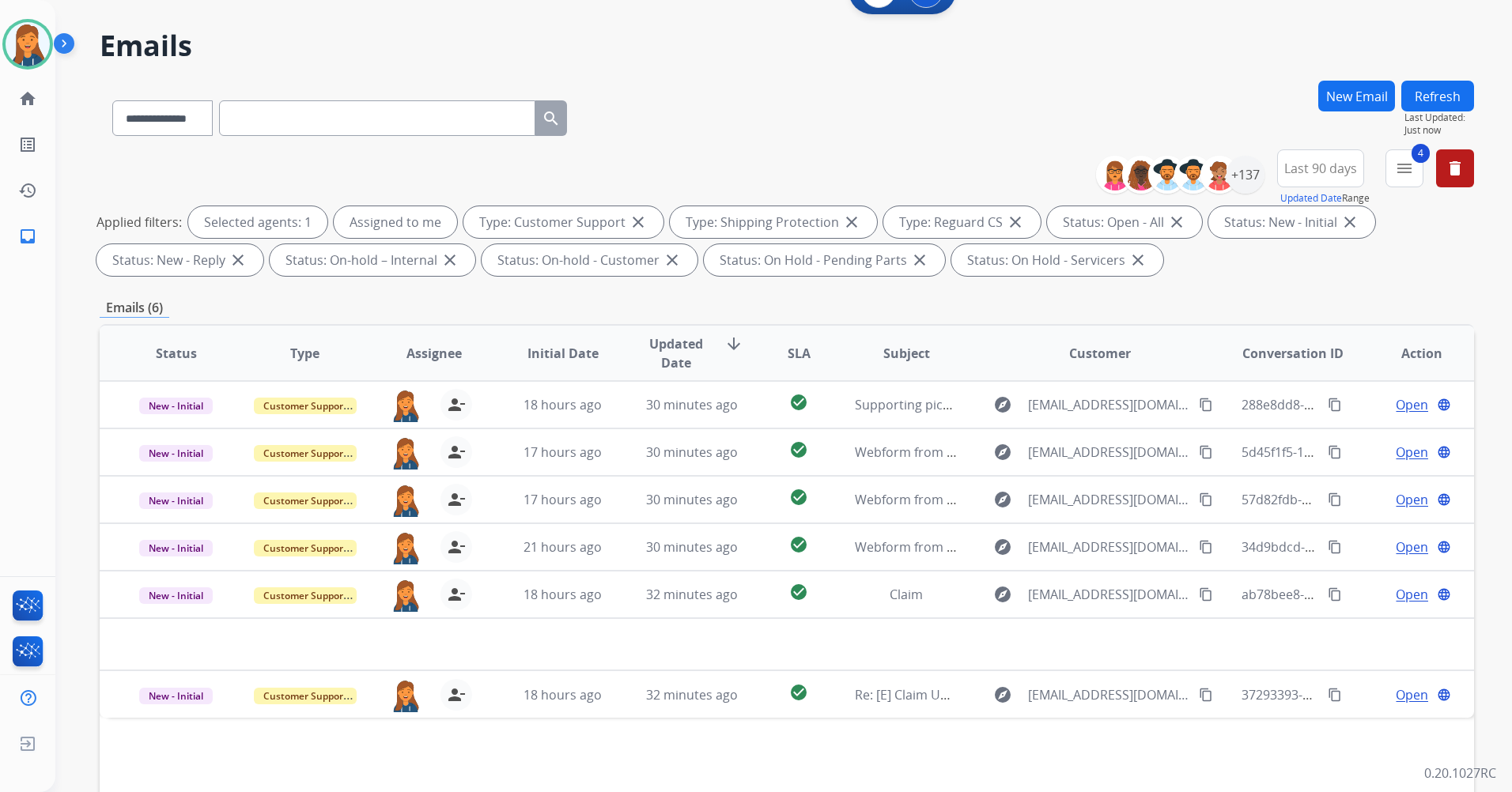
scroll to position [79, 0]
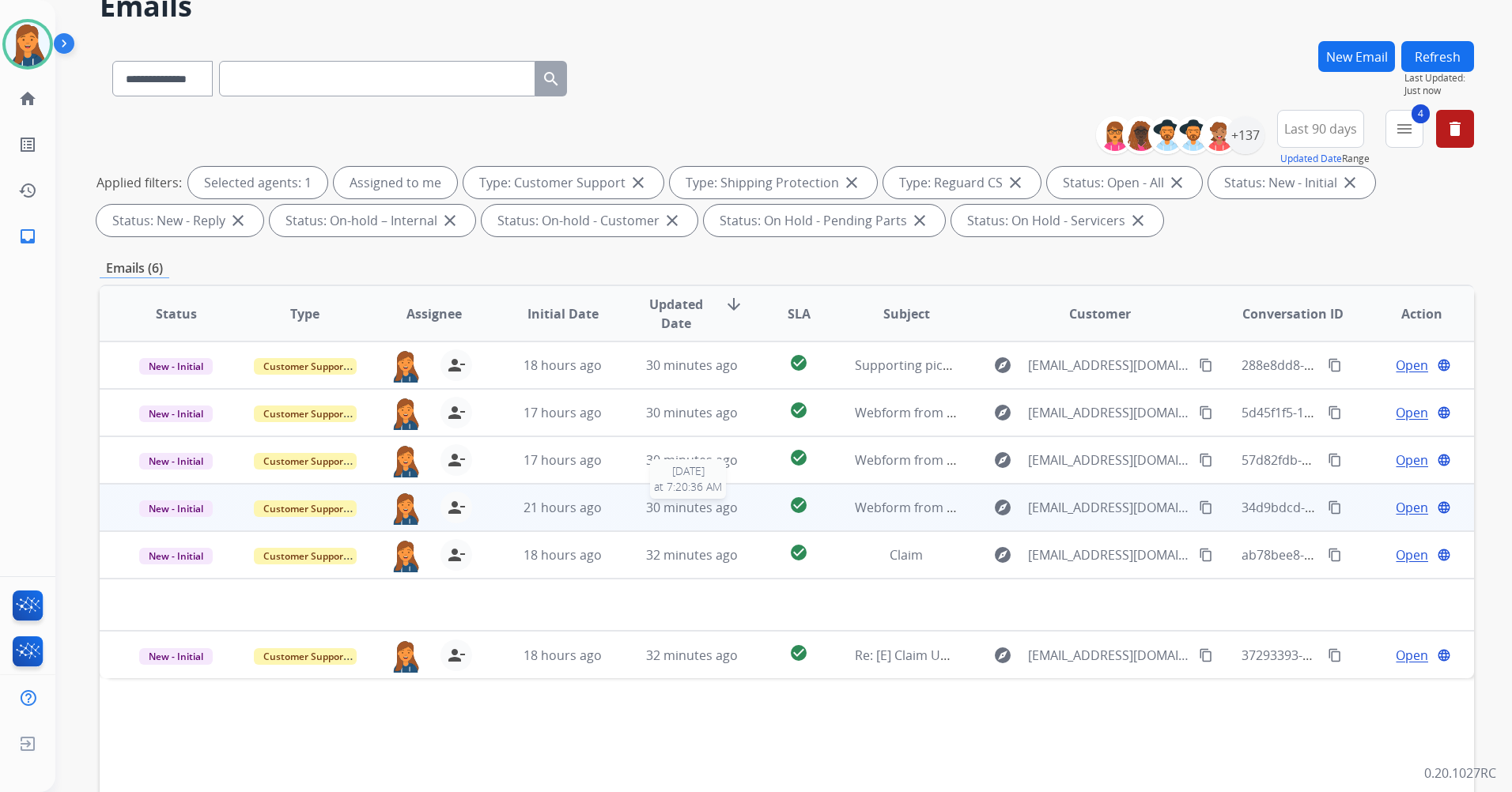
click at [688, 514] on span "30 minutes ago" at bounding box center [692, 507] width 92 height 18
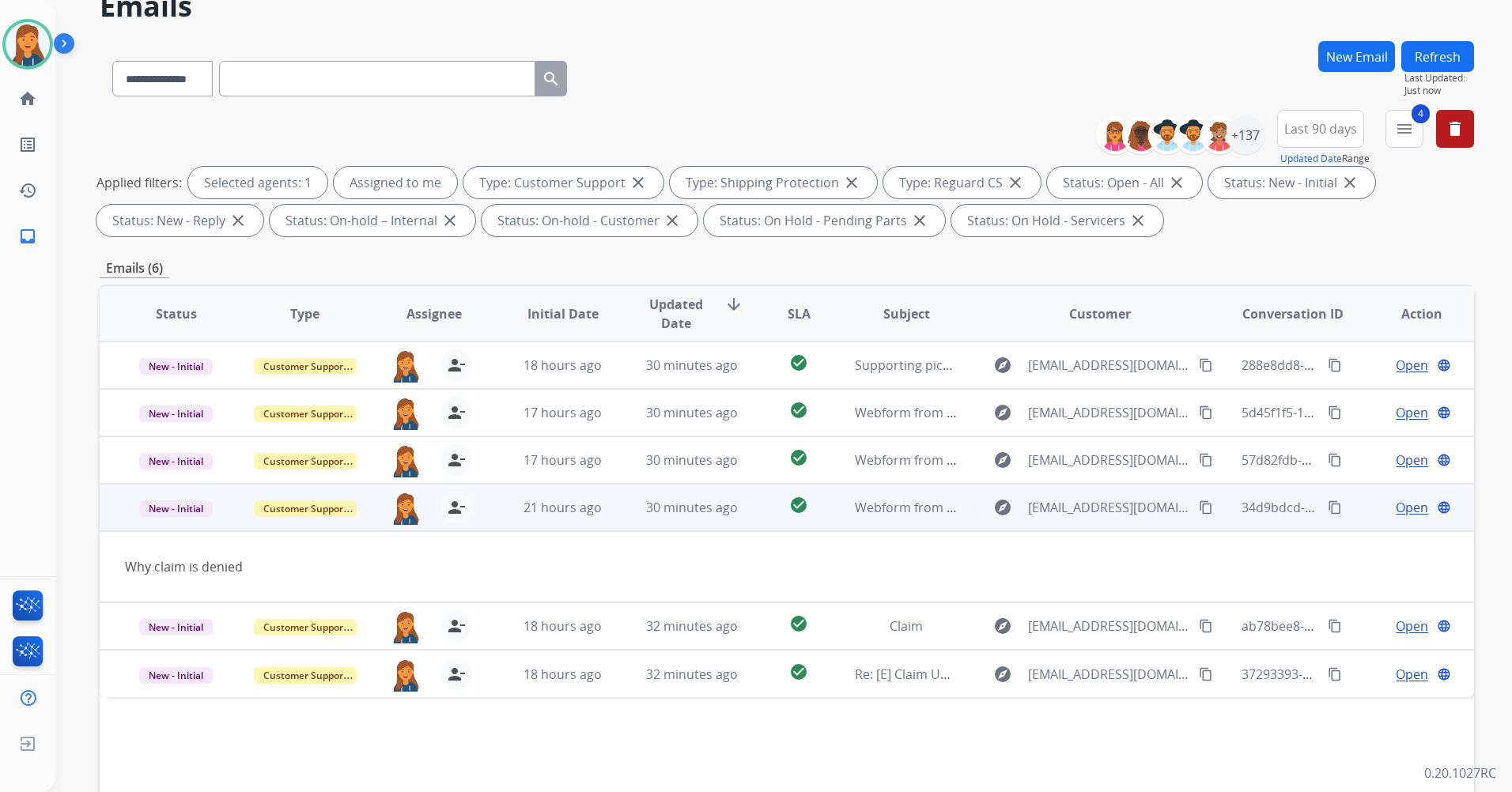
click at [1396, 504] on span "Open" at bounding box center [1412, 507] width 33 height 19
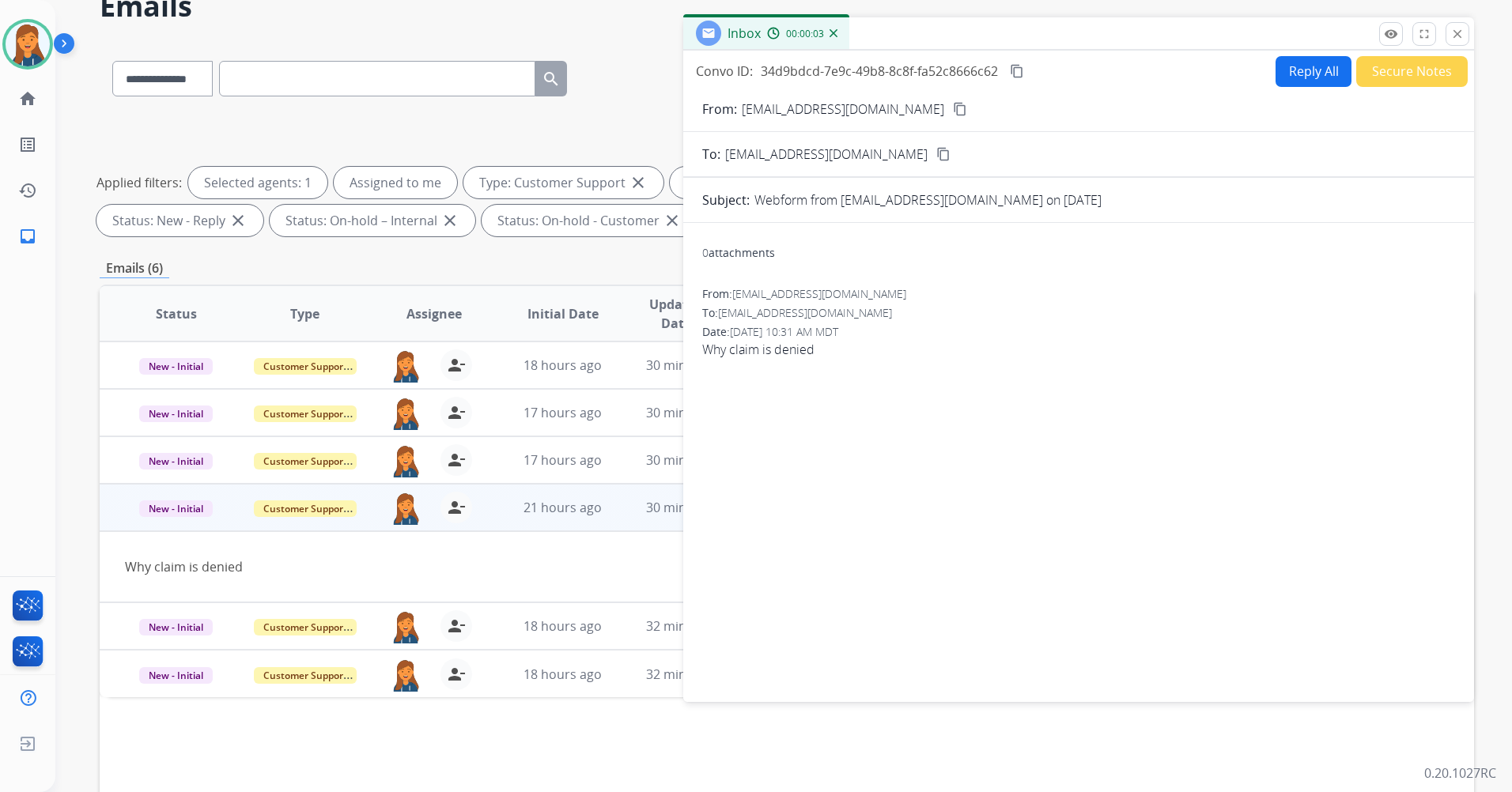
click at [952, 108] on mat-icon "content_copy" at bounding box center [960, 109] width 14 height 14
click at [1287, 61] on button "Reply All" at bounding box center [1313, 71] width 76 height 31
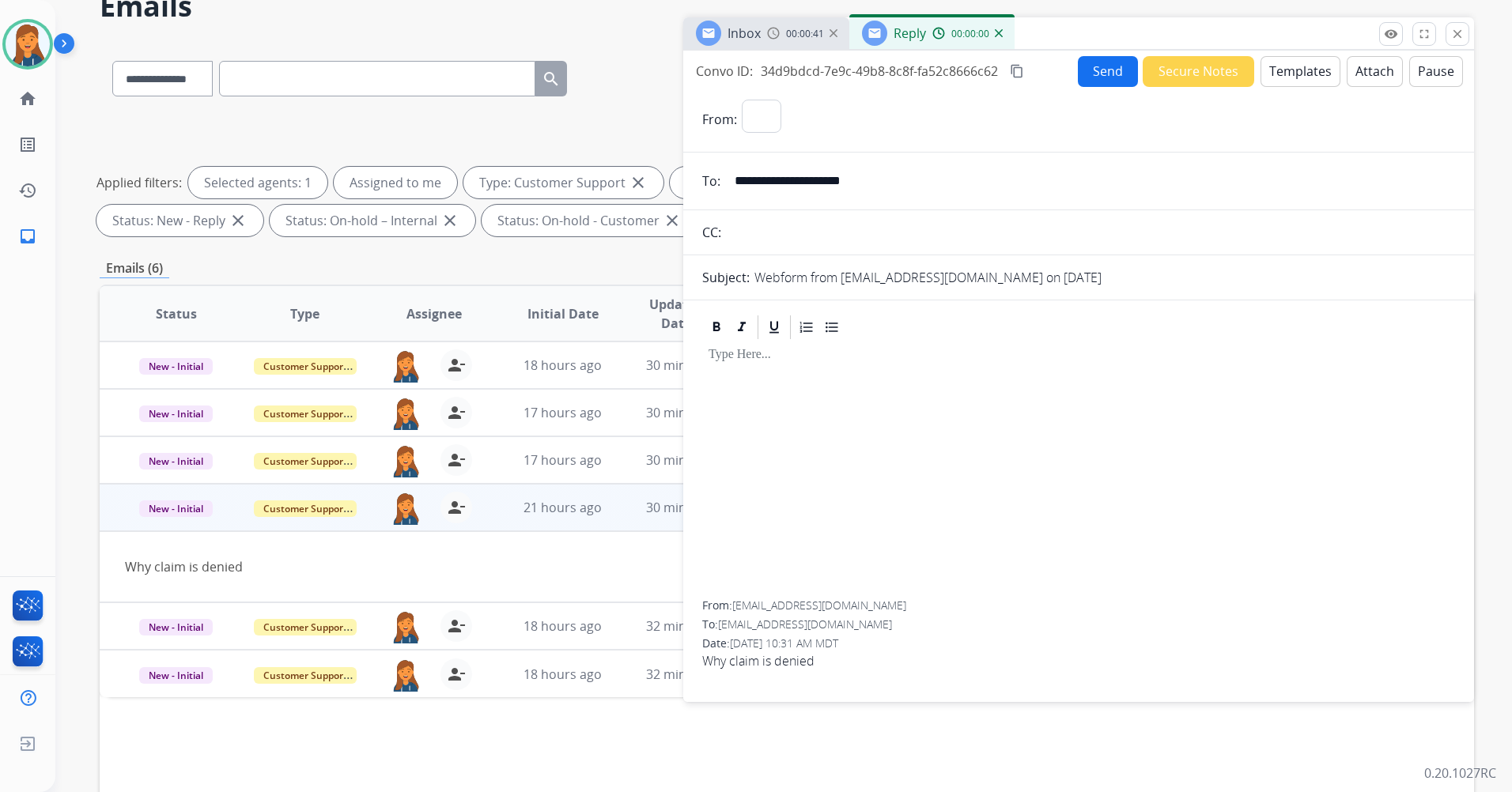
select select "**********"
click at [1306, 68] on button "Templates" at bounding box center [1300, 71] width 80 height 31
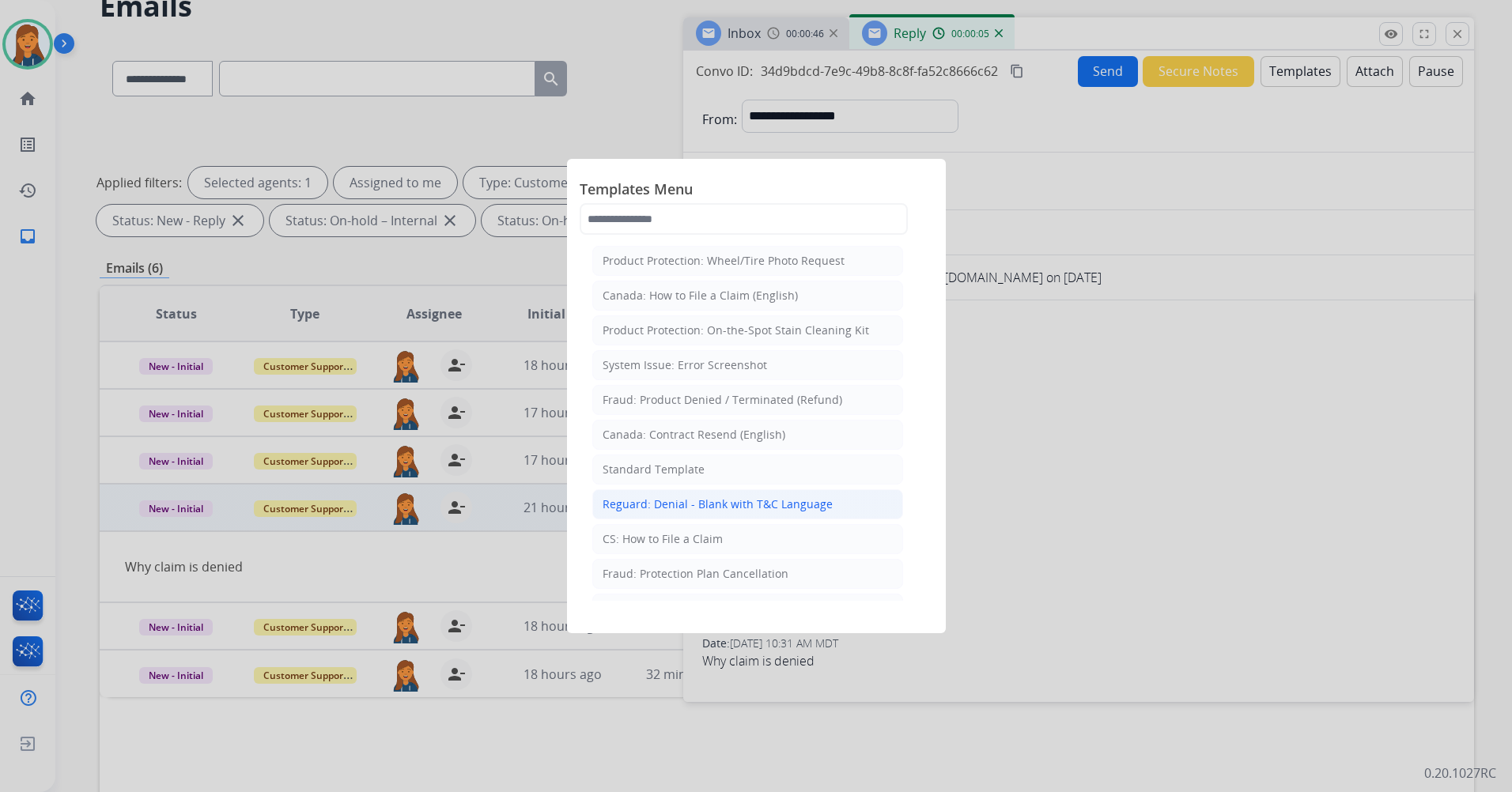
click at [721, 499] on div "Reguard: Denial - Blank with T&C Language" at bounding box center [717, 504] width 230 height 16
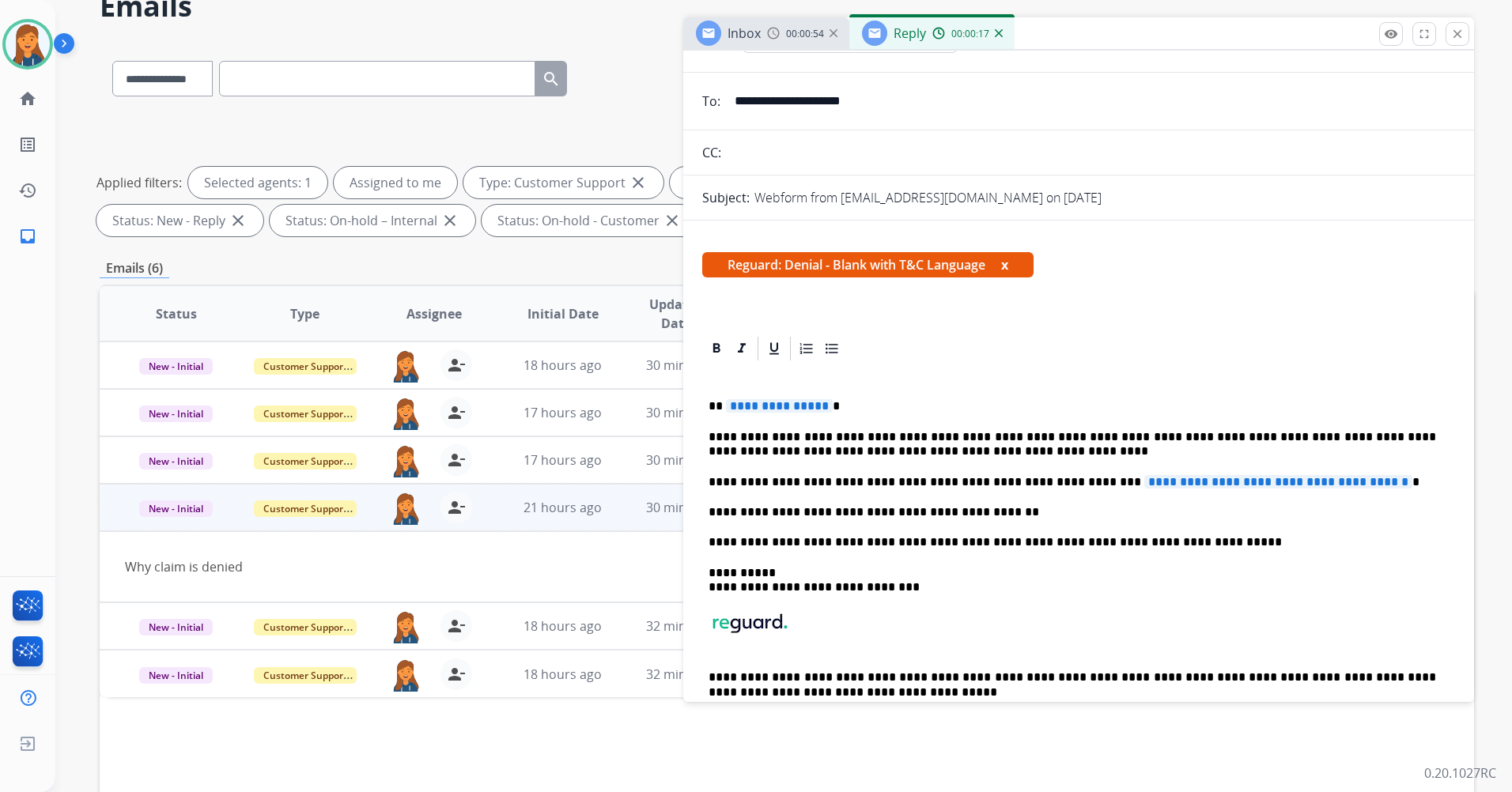
click at [795, 401] on span "**********" at bounding box center [779, 405] width 107 height 13
click at [1271, 485] on span "**********" at bounding box center [1278, 481] width 268 height 13
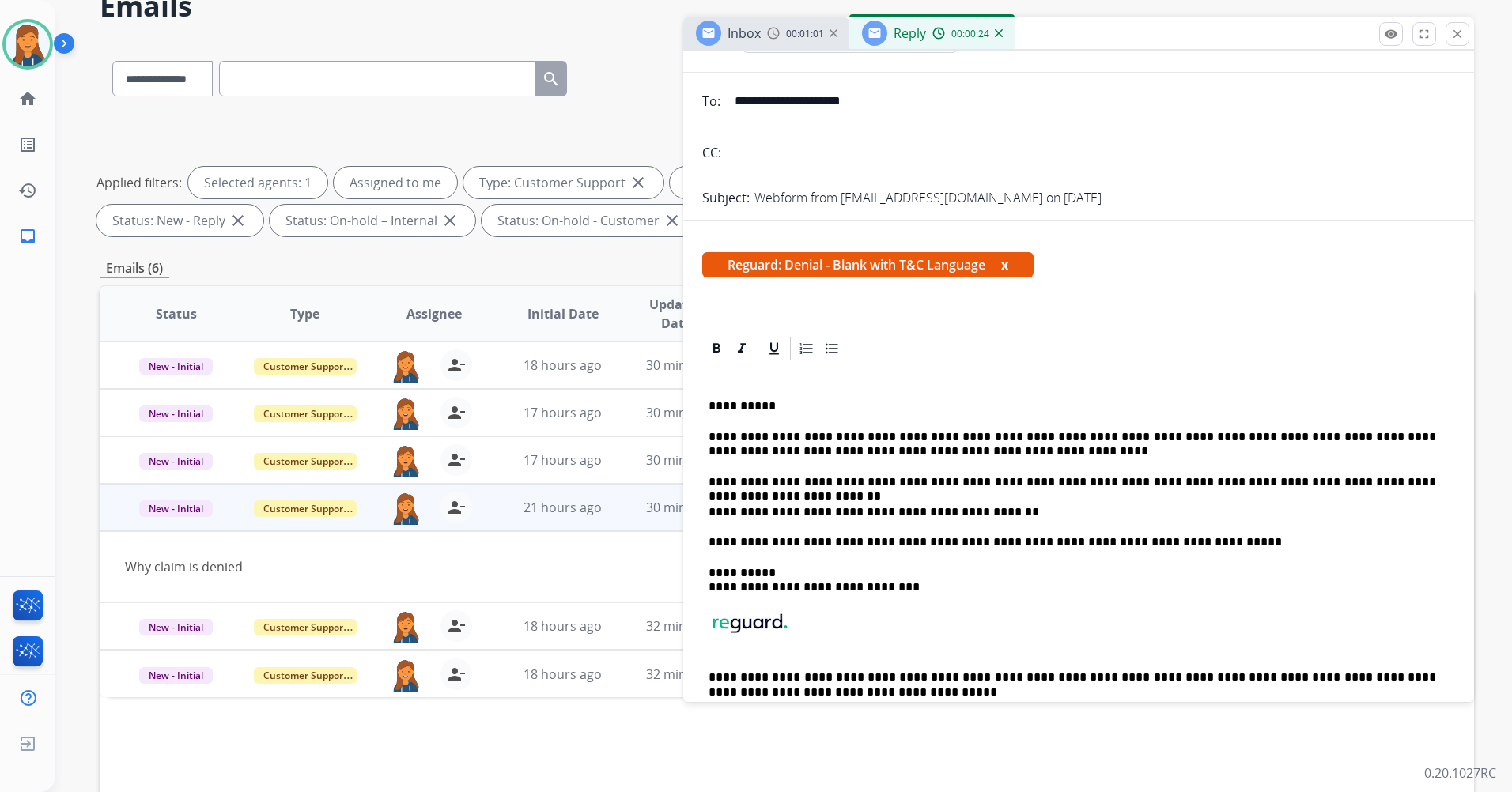
scroll to position [0, 0]
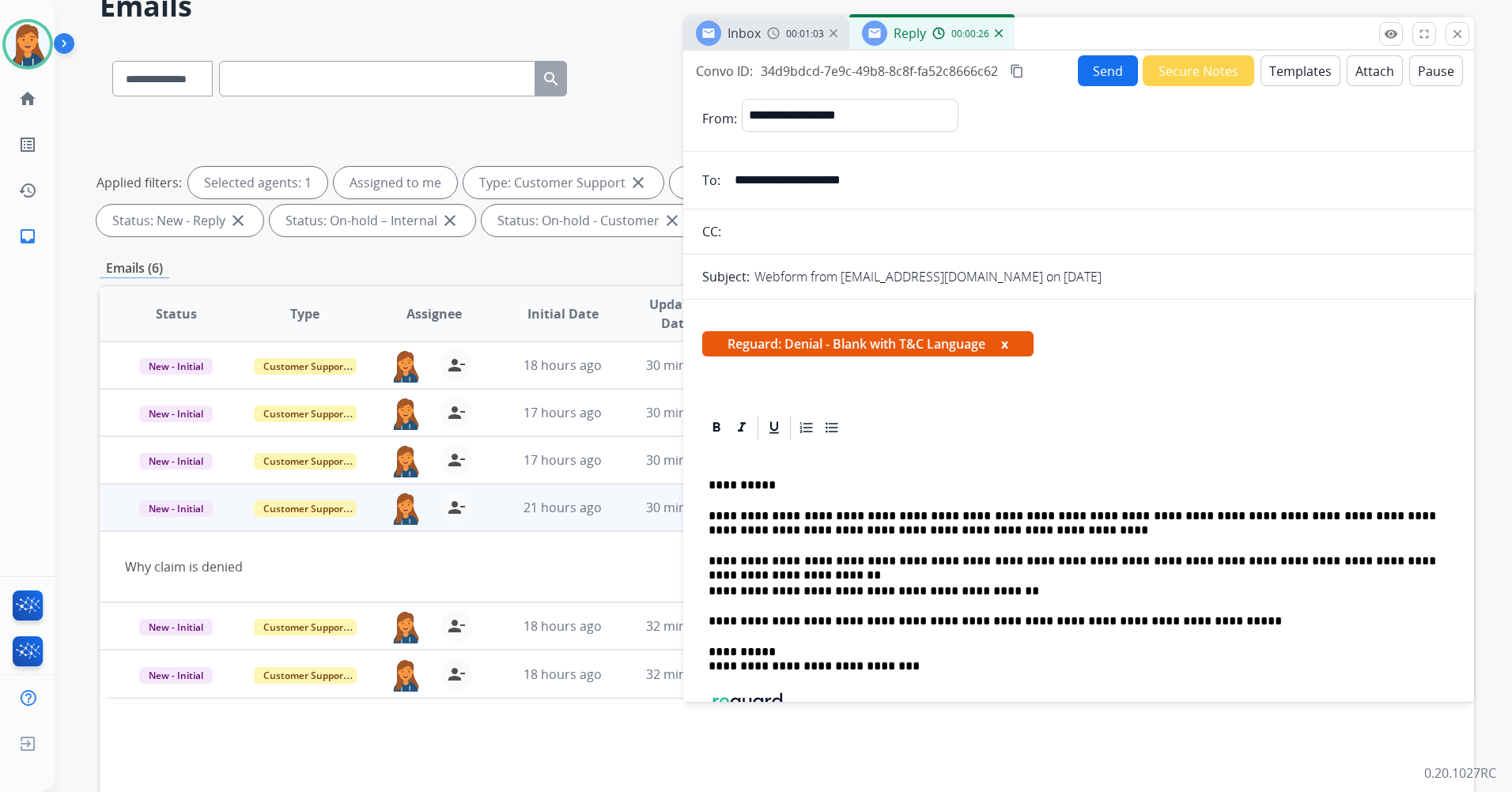
click at [1356, 77] on button "Attach" at bounding box center [1375, 70] width 56 height 31
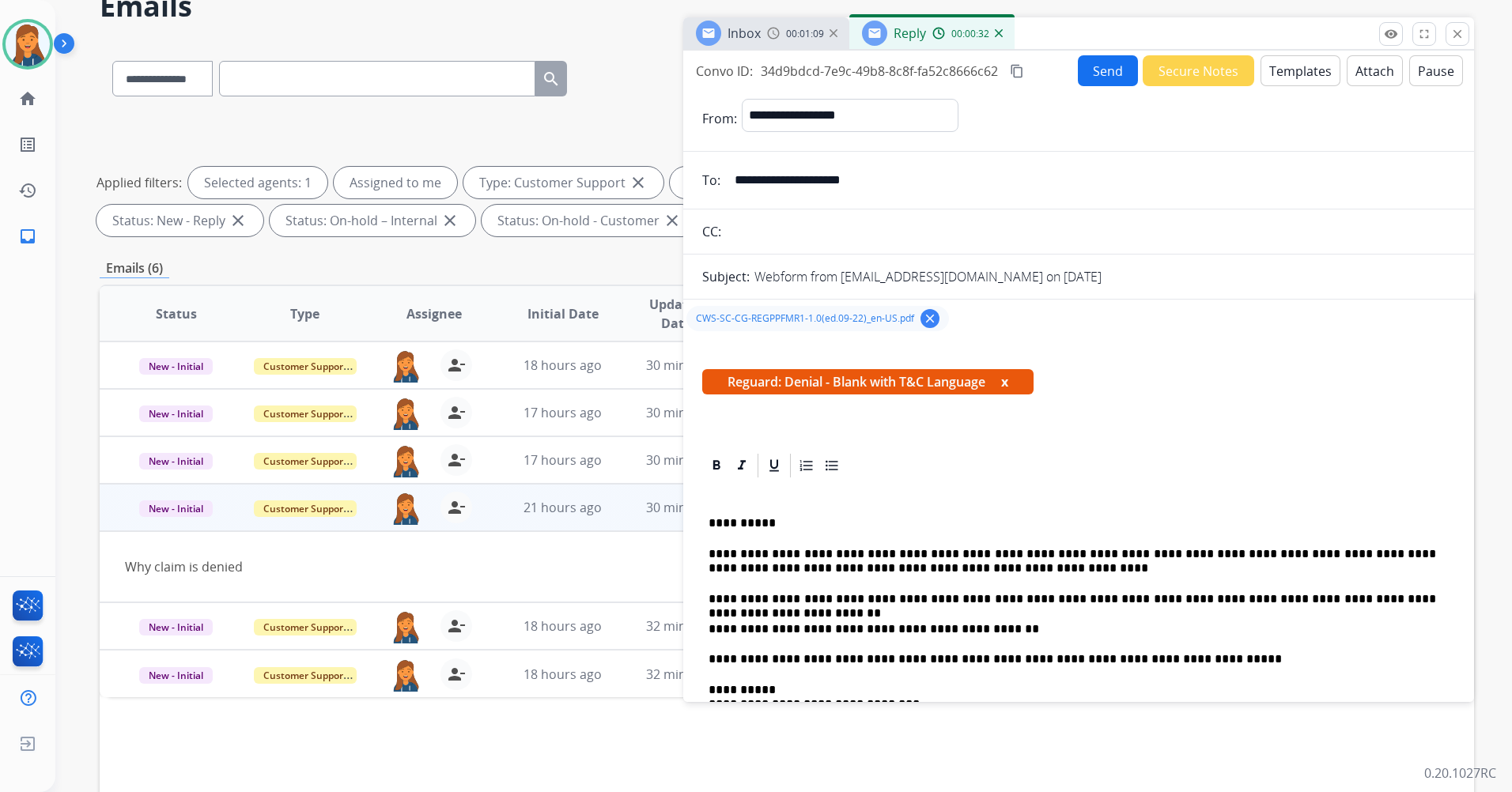
click at [1014, 73] on mat-icon "content_copy" at bounding box center [1017, 71] width 14 height 14
click at [1091, 71] on button "Send" at bounding box center [1108, 70] width 60 height 31
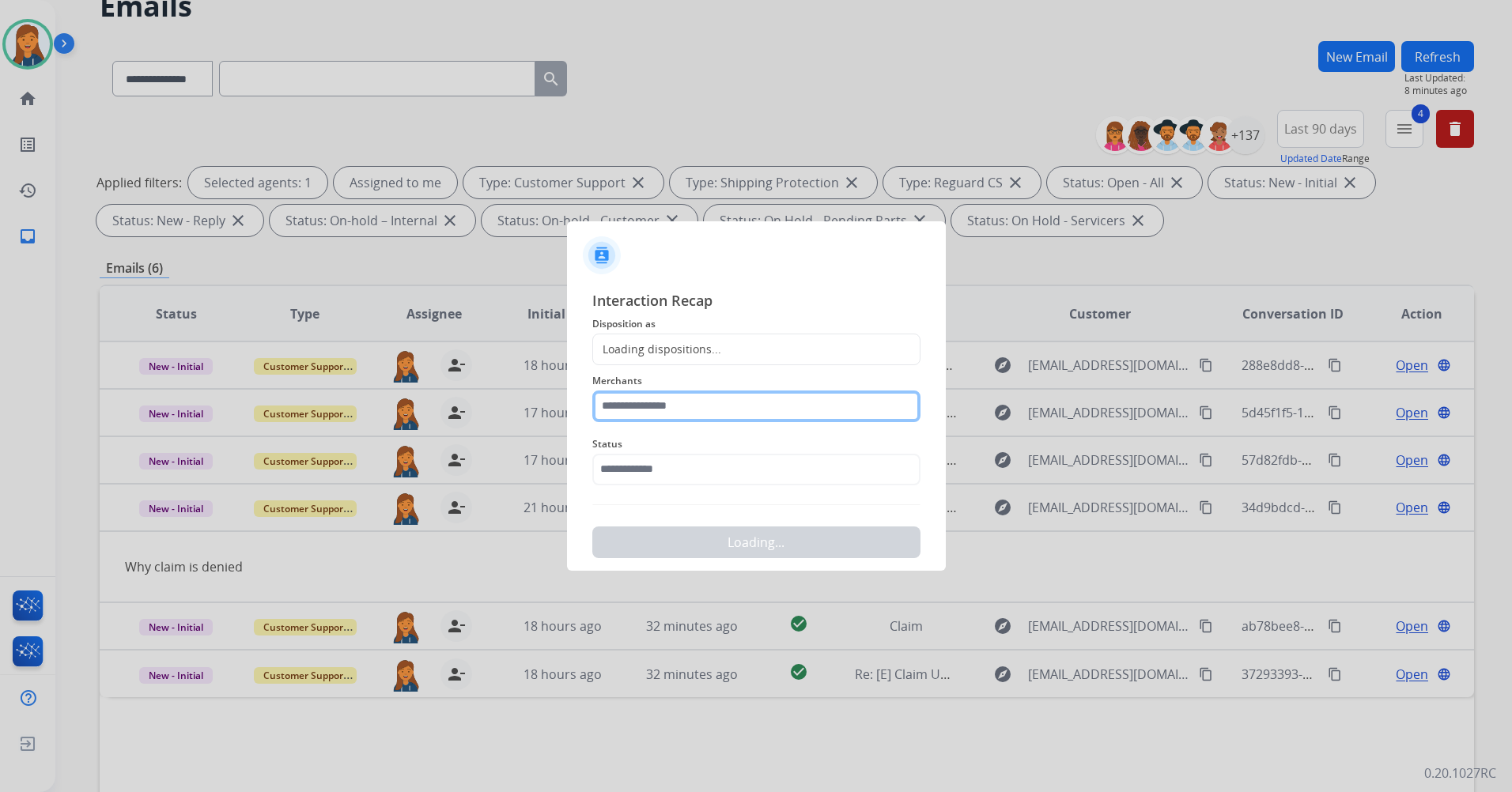
click at [687, 396] on input "text" at bounding box center [756, 406] width 328 height 32
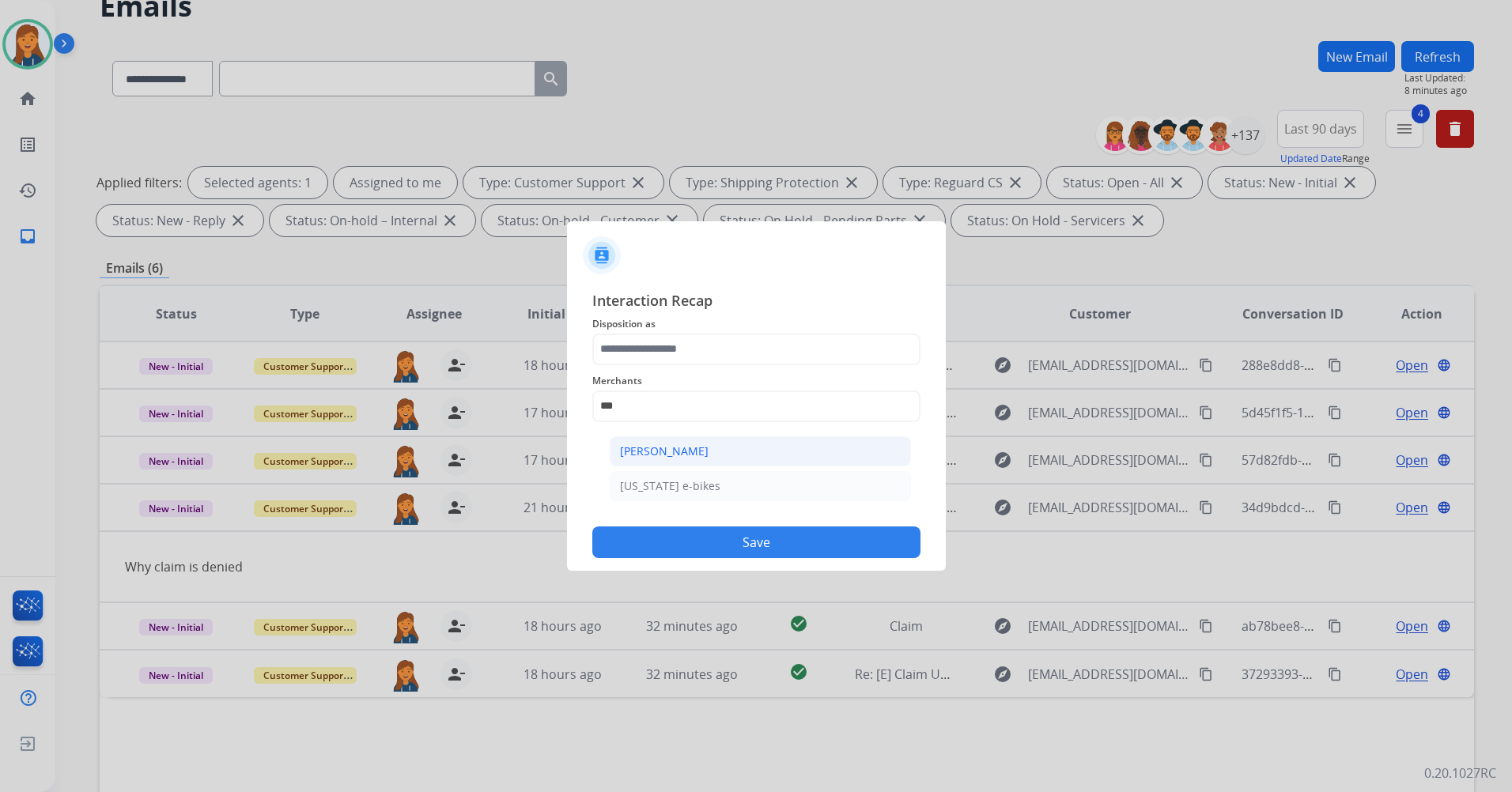
click at [686, 443] on div "[PERSON_NAME]" at bounding box center [663, 451] width 88 height 16
type input "**********"
click at [658, 330] on span "Disposition as" at bounding box center [756, 324] width 328 height 19
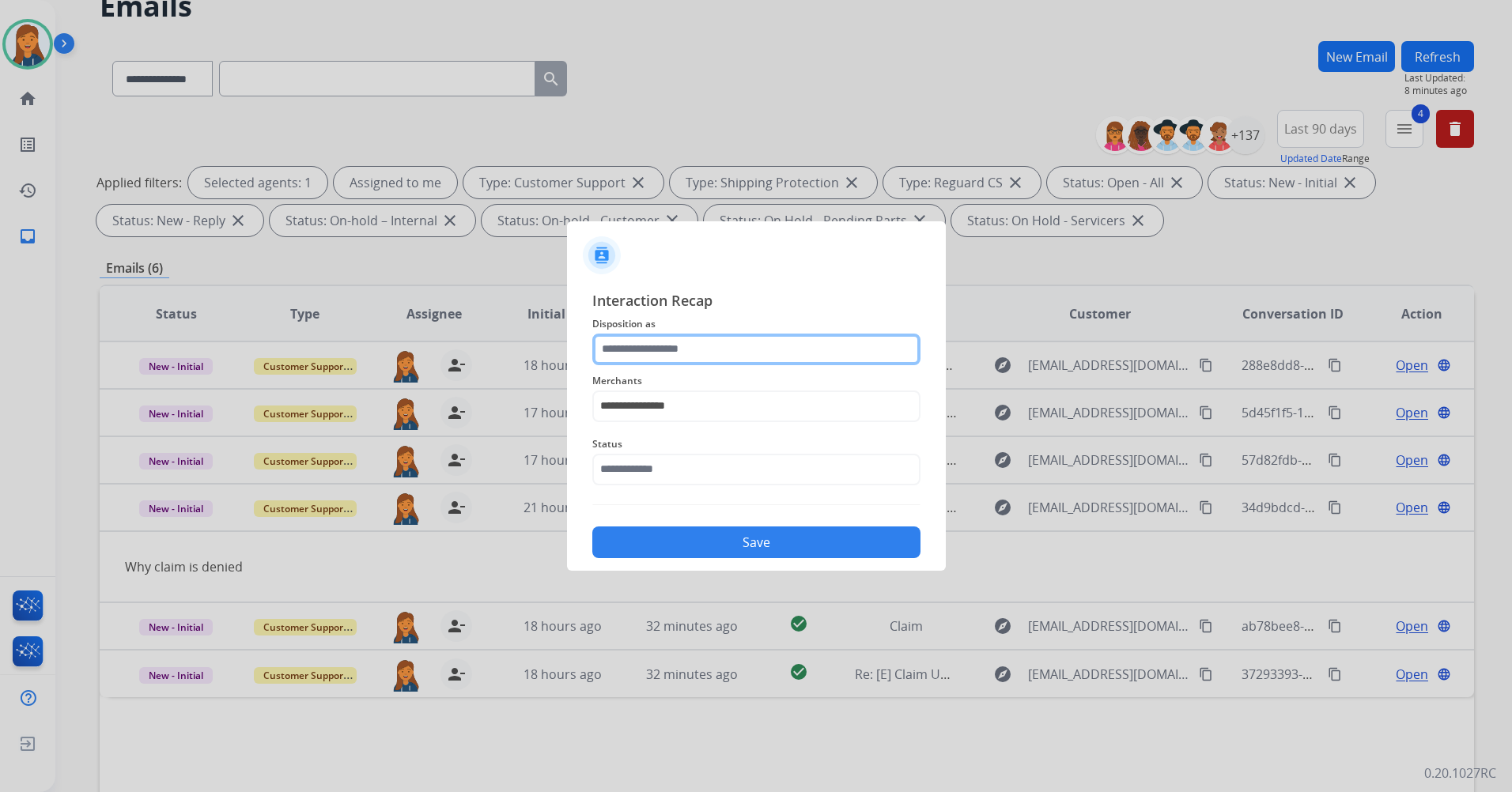
click at [657, 353] on input "text" at bounding box center [756, 350] width 328 height 32
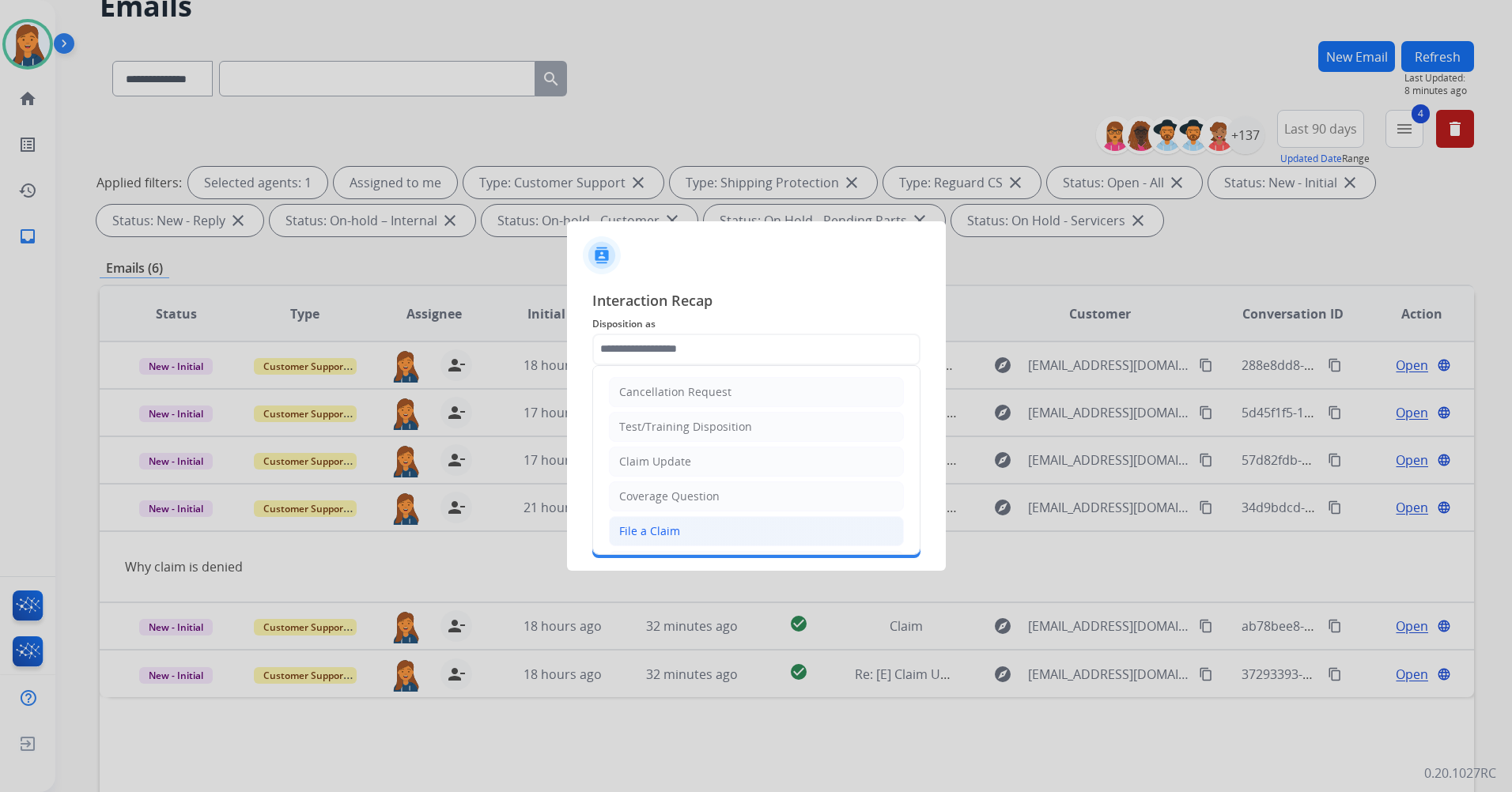
click at [656, 526] on div "File a Claim" at bounding box center [649, 531] width 61 height 16
type input "**********"
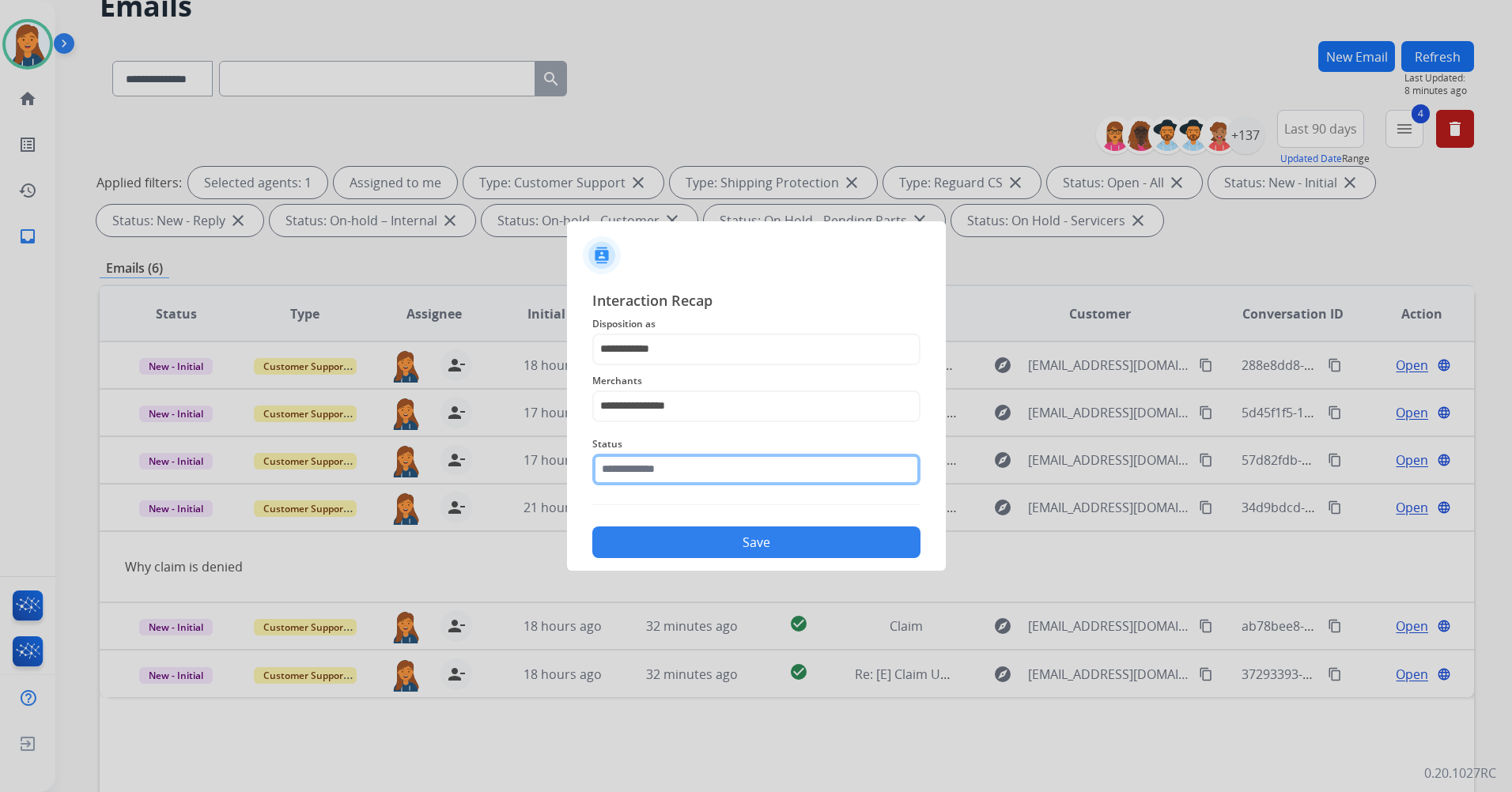
click at [664, 475] on input "text" at bounding box center [756, 470] width 328 height 32
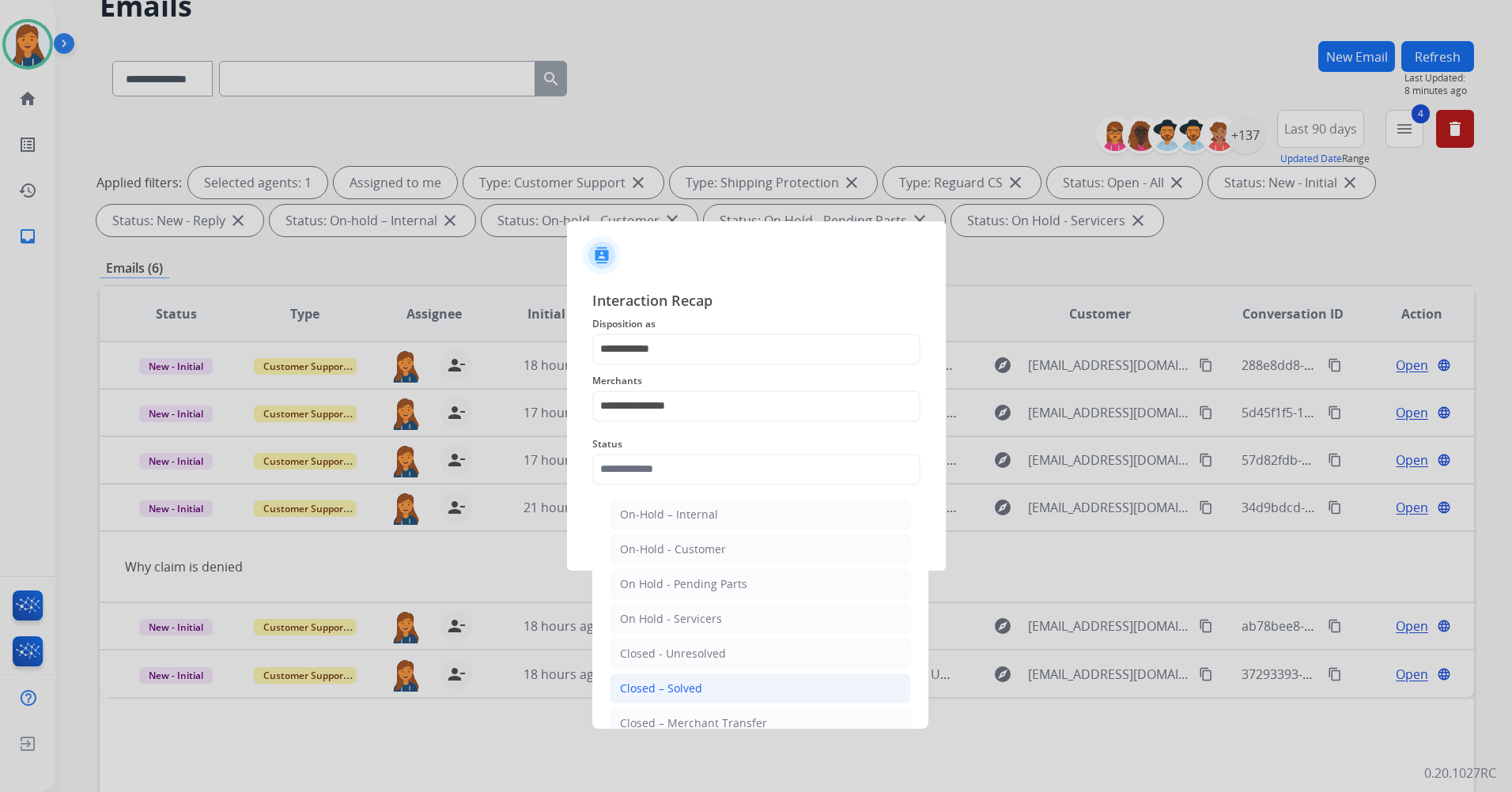
click at [658, 679] on li "Closed – Solved" at bounding box center [760, 688] width 301 height 30
type input "**********"
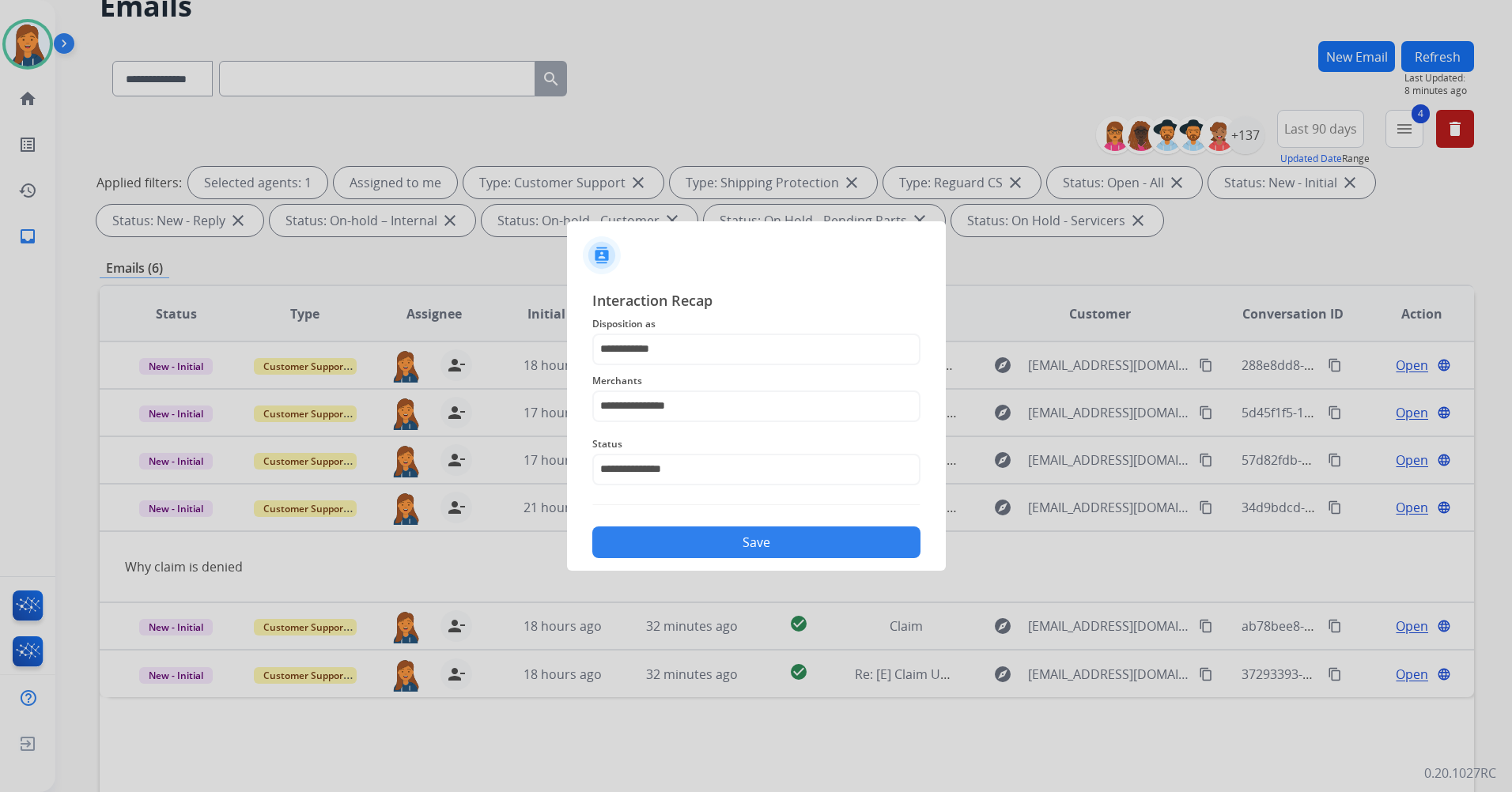
click at [724, 548] on button "Save" at bounding box center [756, 543] width 328 height 32
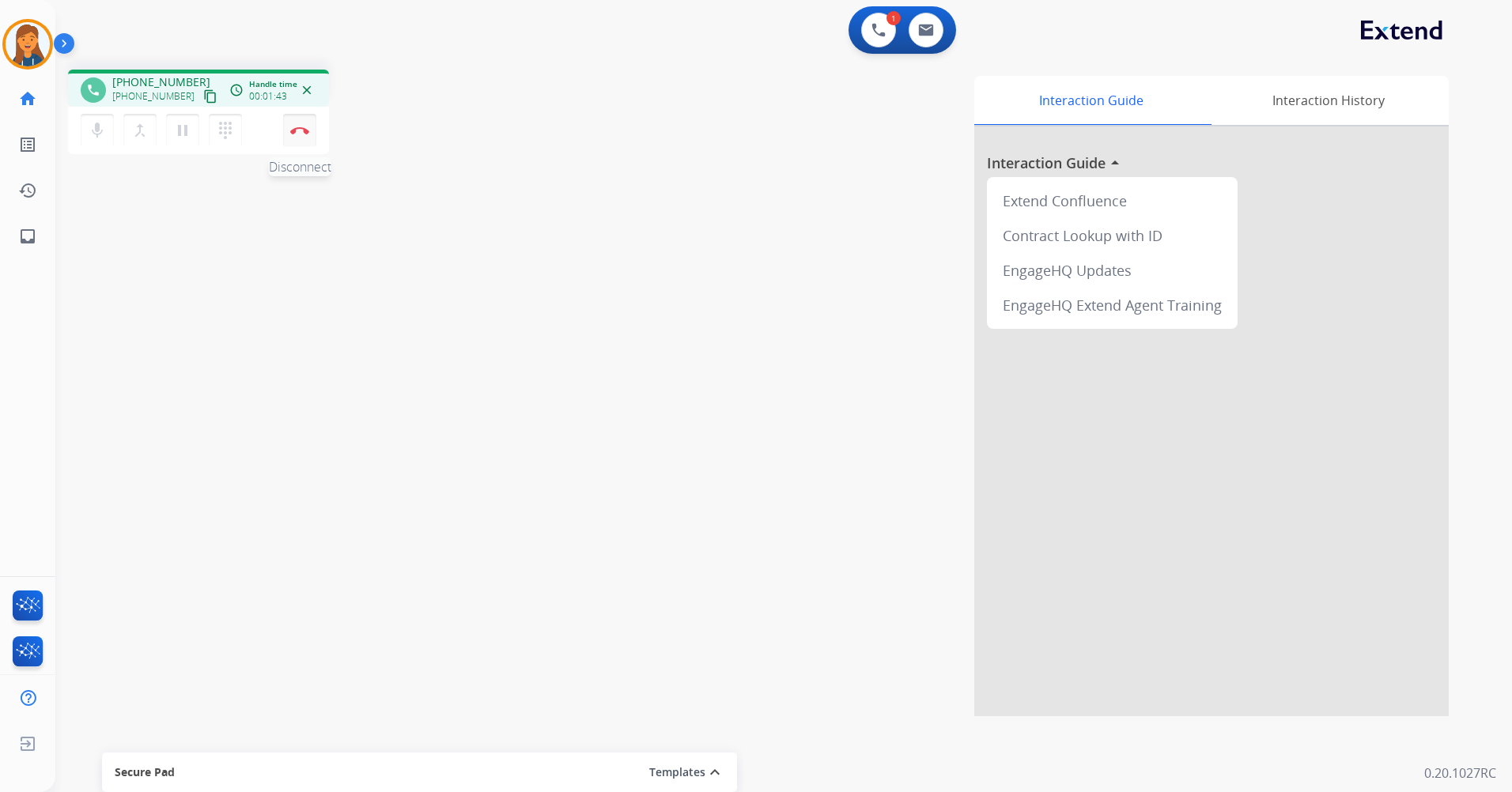
click at [292, 135] on button "Disconnect" at bounding box center [300, 130] width 33 height 33
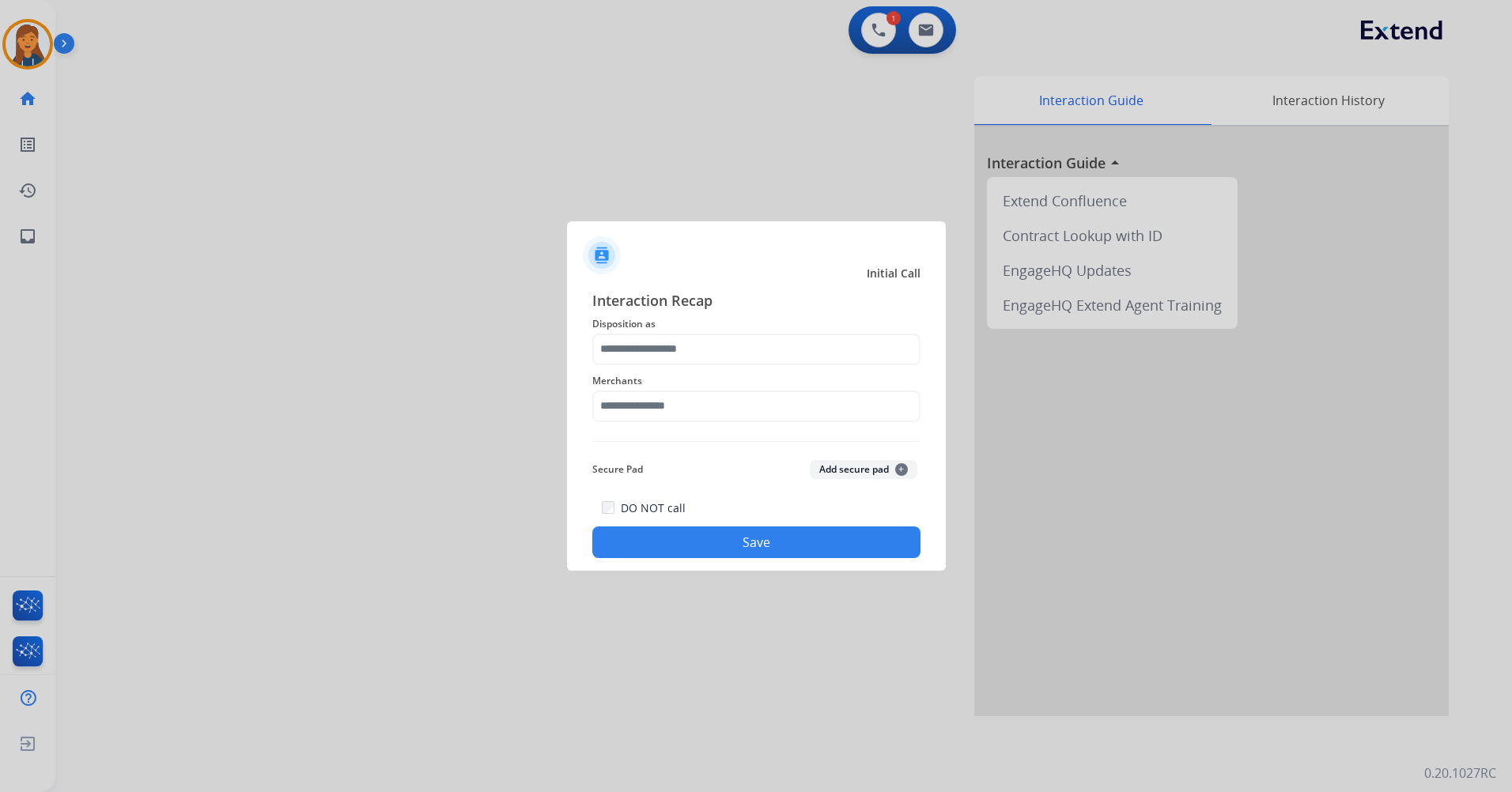
click at [685, 426] on div "Merchants" at bounding box center [756, 397] width 328 height 63
click at [666, 351] on input "text" at bounding box center [756, 350] width 328 height 32
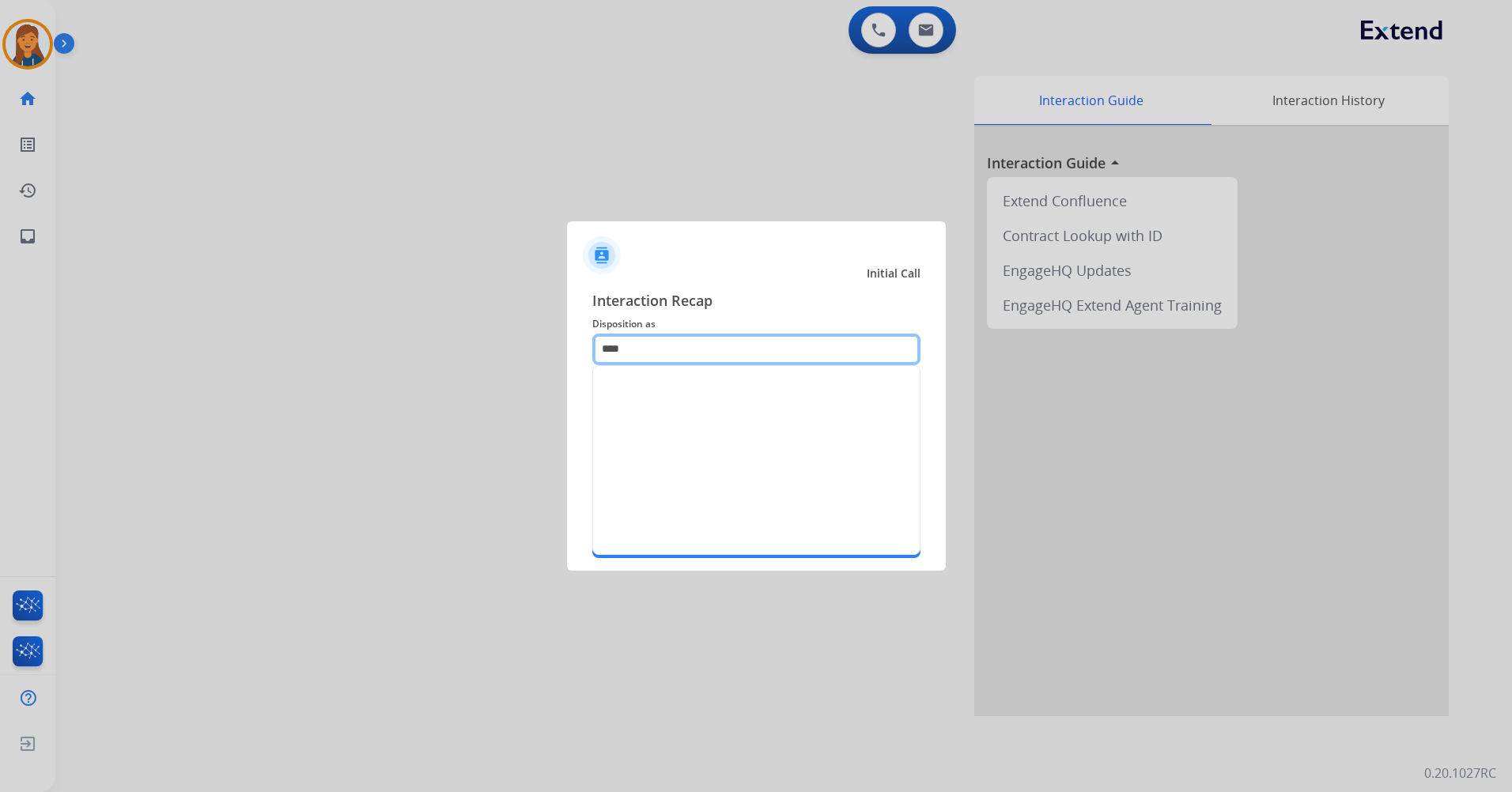
drag, startPoint x: 637, startPoint y: 355, endPoint x: 610, endPoint y: 352, distance: 27.2
click at [610, 352] on input "****" at bounding box center [756, 350] width 328 height 32
type input "*"
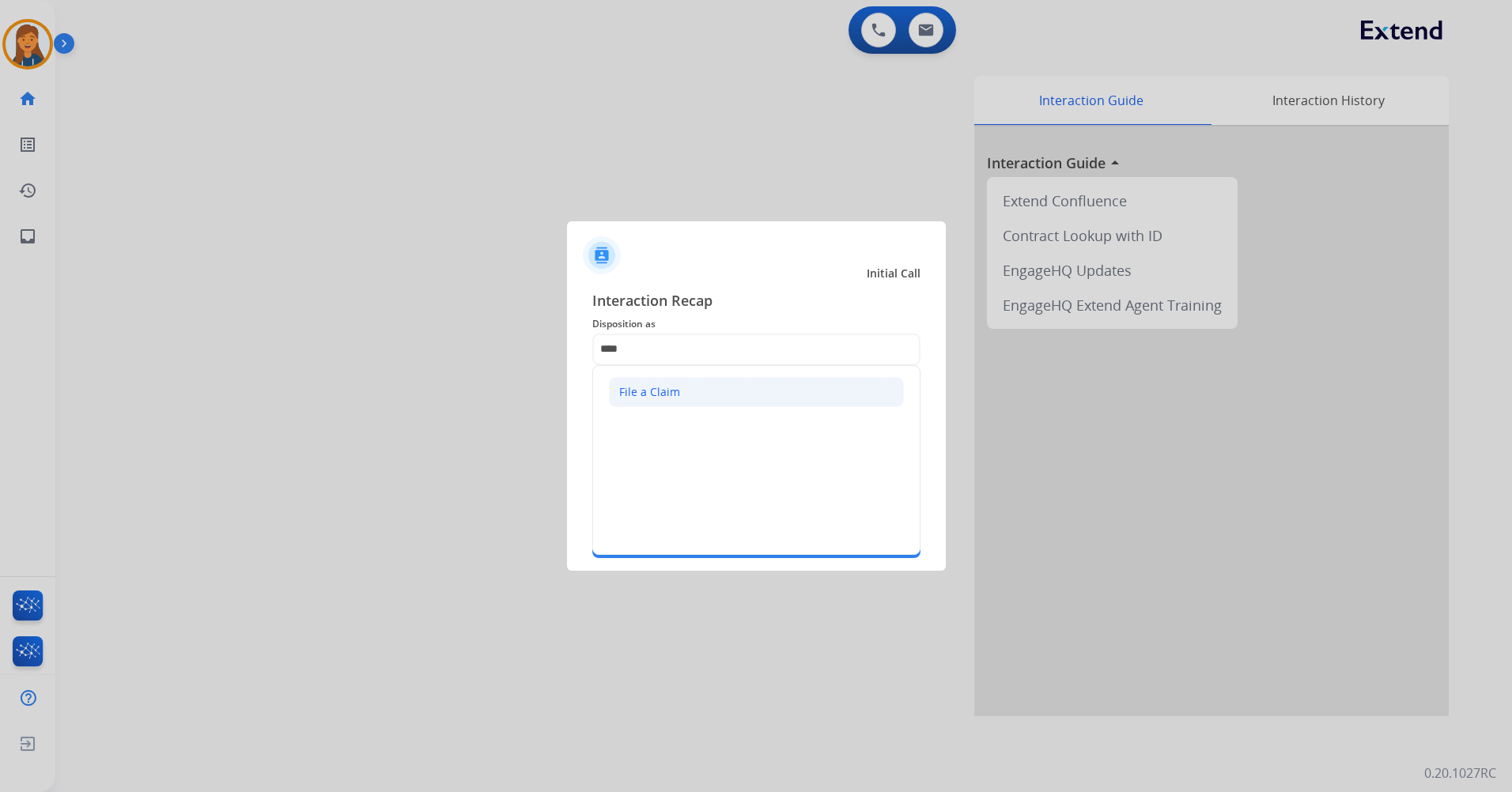
click at [697, 394] on li "File a Claim" at bounding box center [756, 392] width 295 height 30
type input "**********"
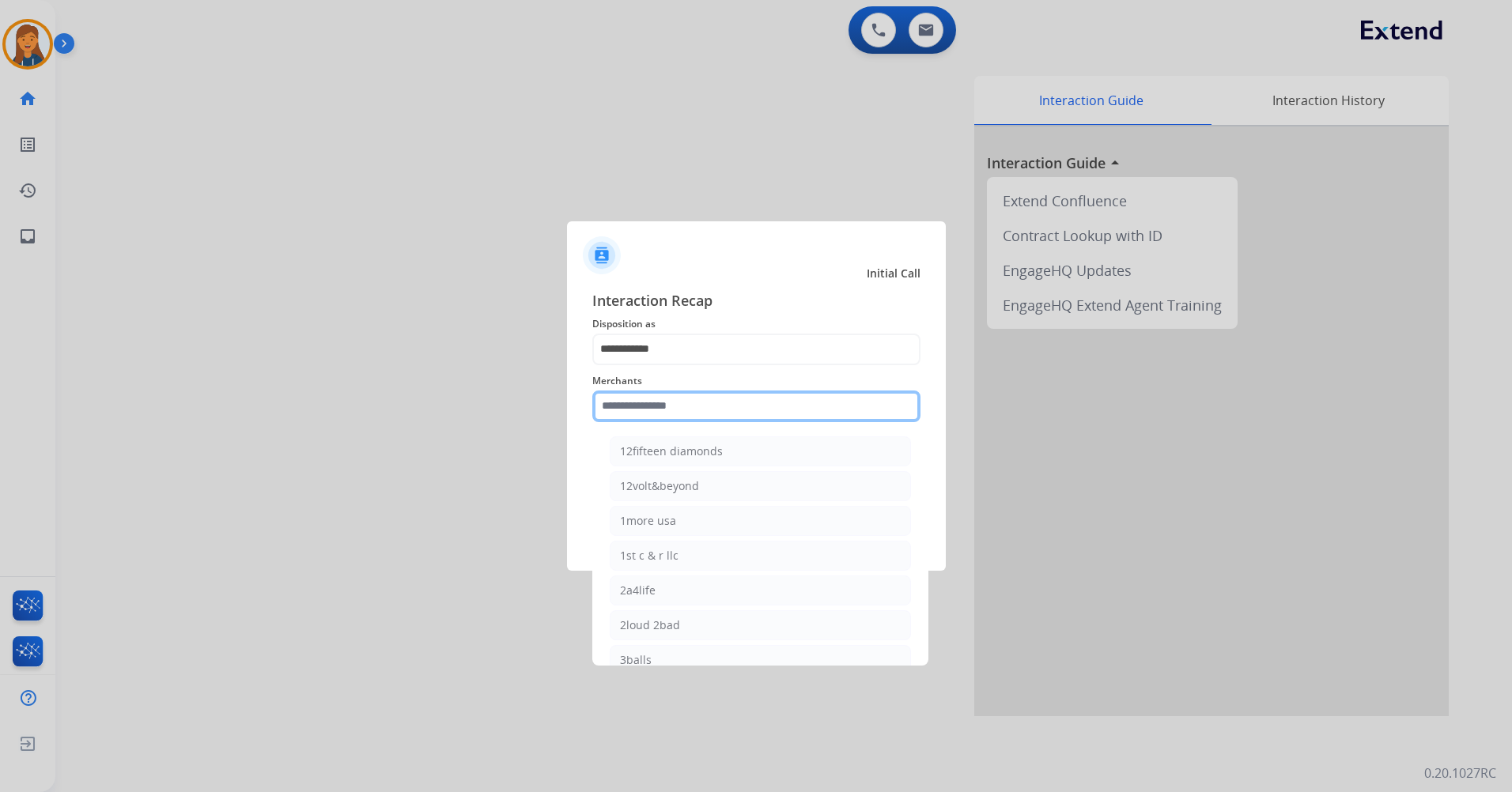
click at [655, 412] on input "text" at bounding box center [756, 406] width 328 height 32
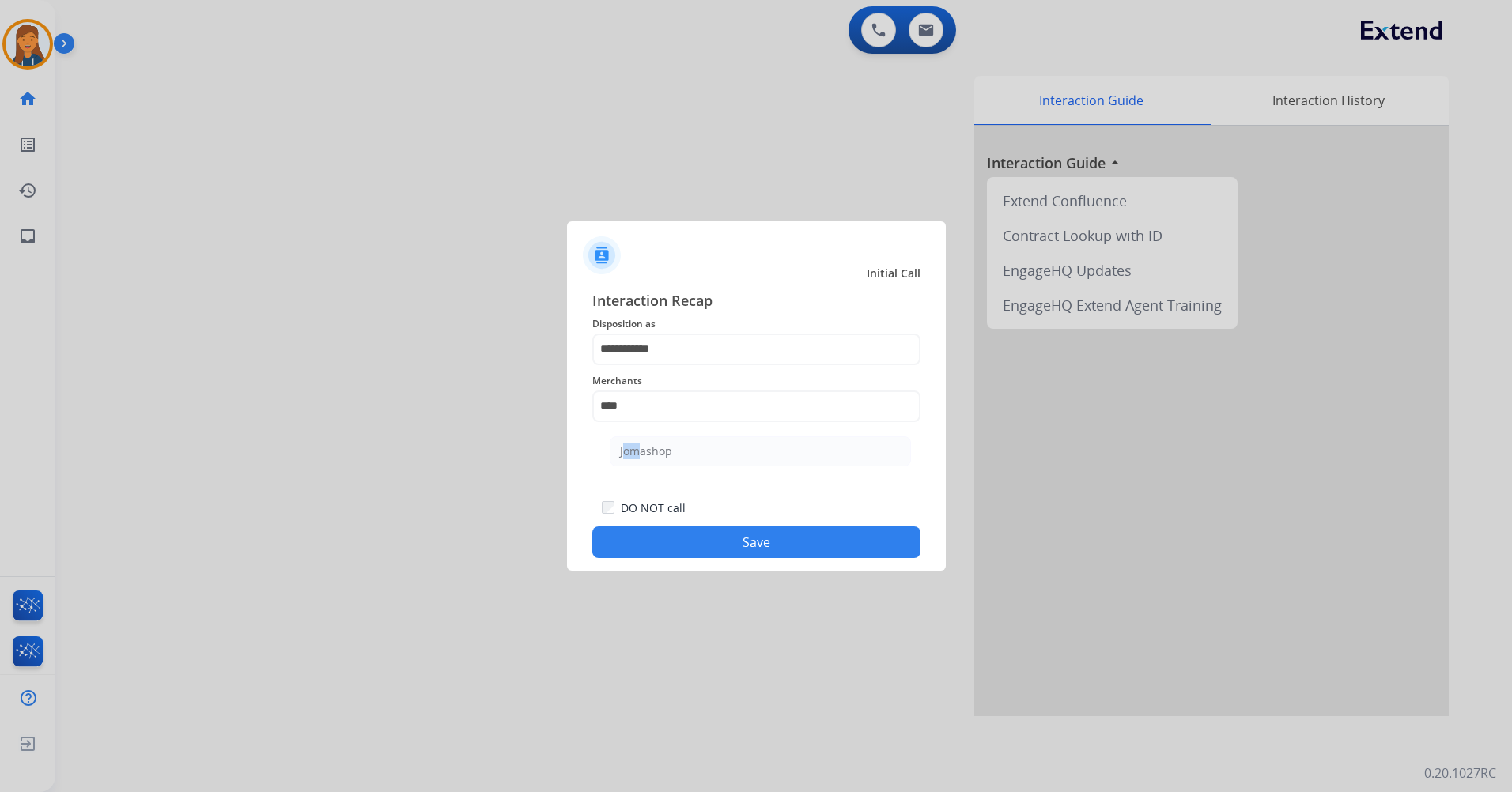
click at [619, 467] on ul "Jomashop" at bounding box center [760, 455] width 311 height 54
drag, startPoint x: 619, startPoint y: 467, endPoint x: 734, endPoint y: 460, distance: 115.2
click at [735, 461] on div "Secure Pad Add secure pad +" at bounding box center [756, 470] width 328 height 32
click at [666, 416] on input "****" at bounding box center [756, 406] width 328 height 32
click at [656, 448] on div "Jomashop" at bounding box center [645, 451] width 52 height 16
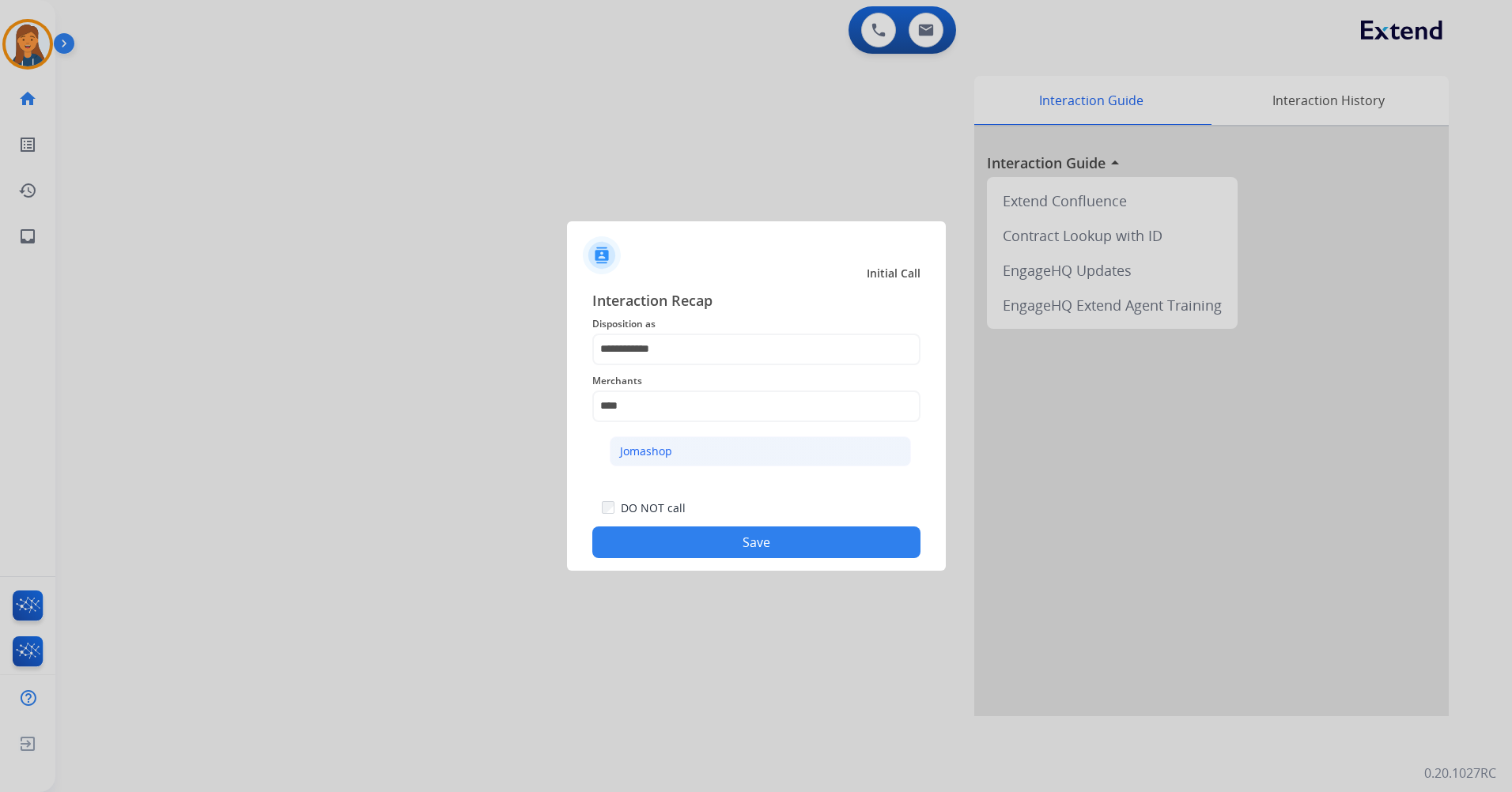
type input "********"
click at [679, 555] on button "Save" at bounding box center [756, 543] width 328 height 32
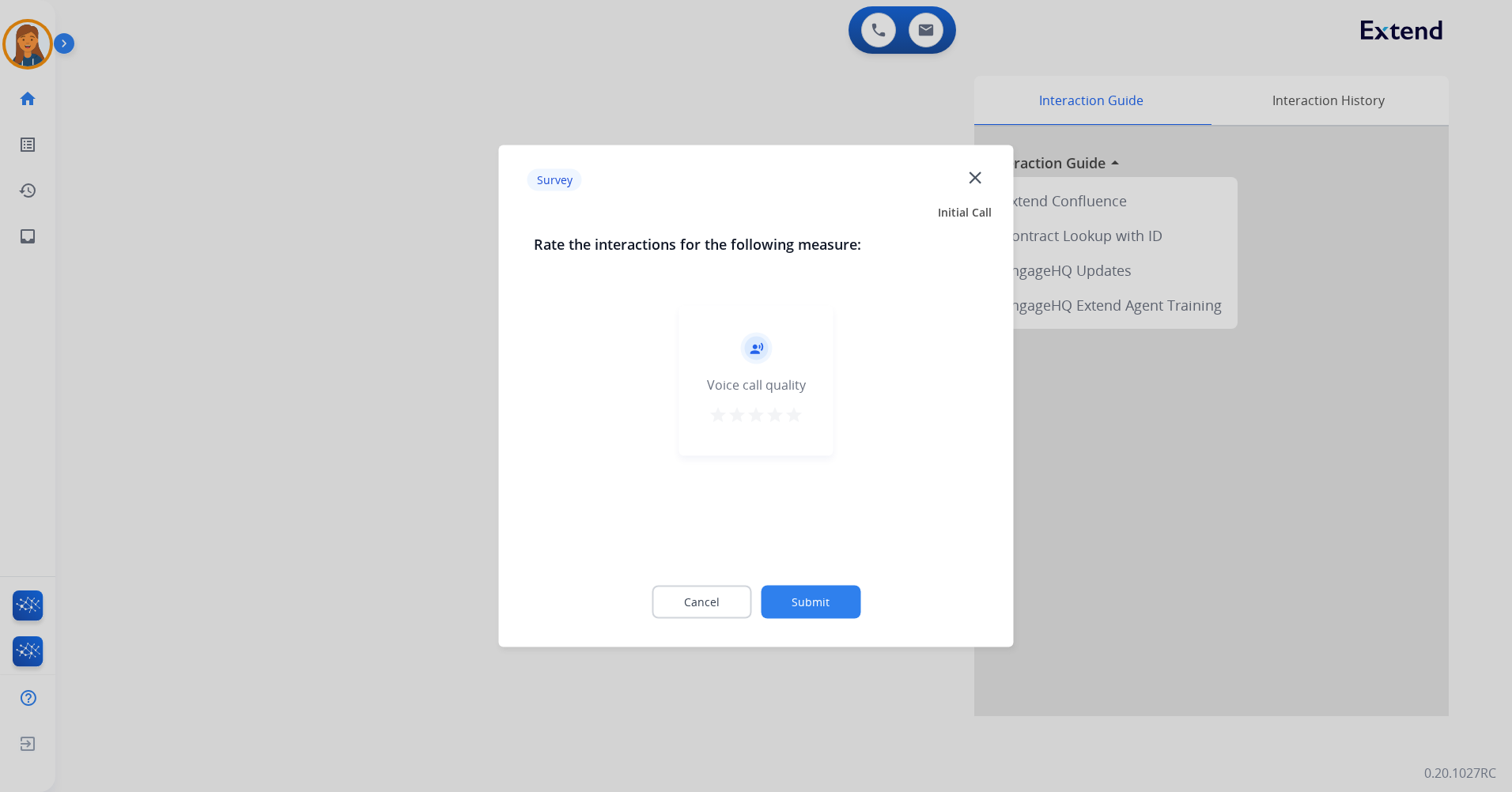
click at [797, 427] on button "star" at bounding box center [794, 417] width 19 height 24
click at [819, 584] on div "Cancel Submit" at bounding box center [756, 602] width 445 height 71
click at [813, 605] on button "Submit" at bounding box center [810, 603] width 100 height 33
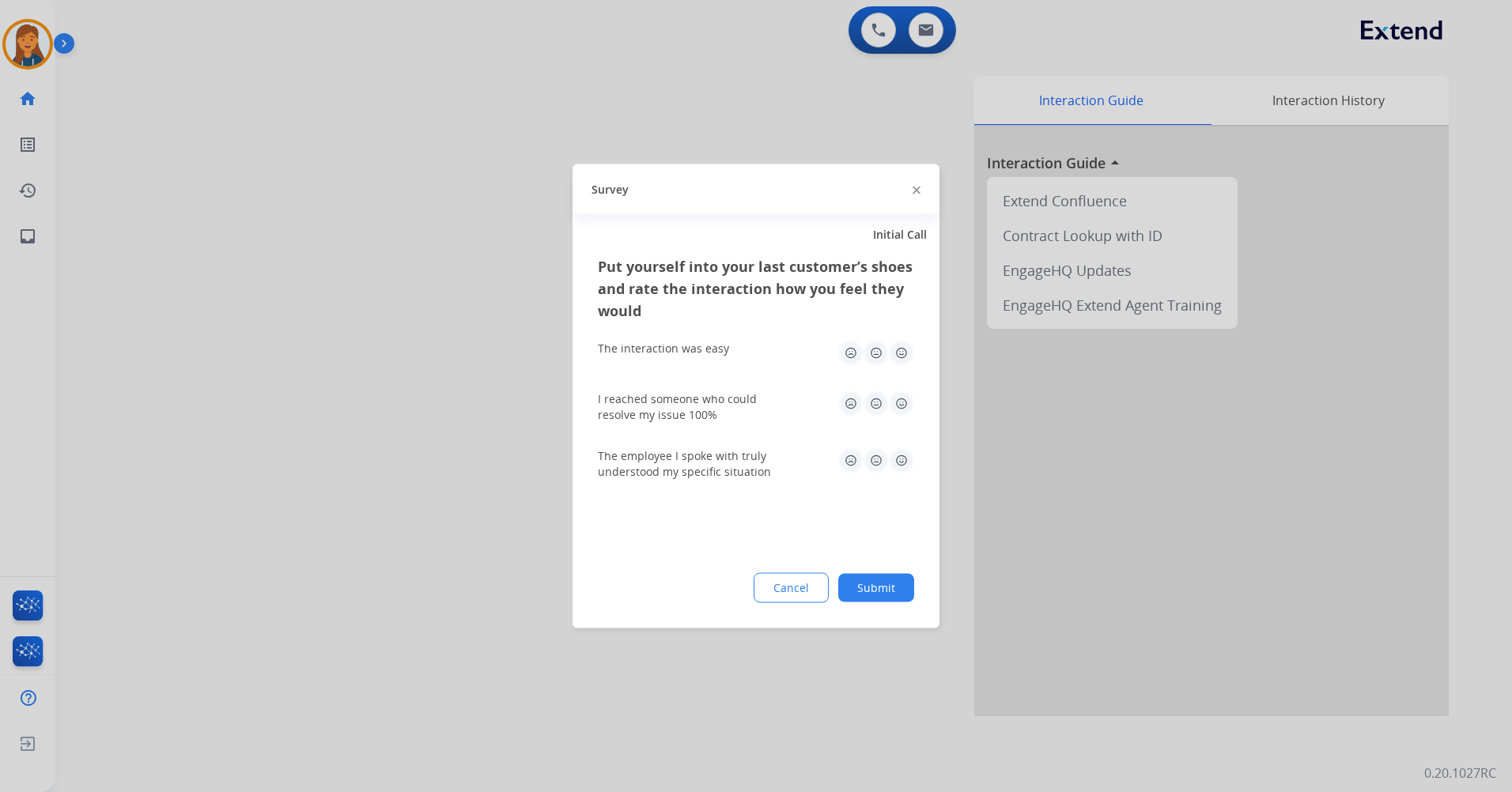
click at [897, 351] on img at bounding box center [901, 353] width 26 height 26
click at [906, 408] on img at bounding box center [901, 403] width 26 height 26
click at [901, 463] on img at bounding box center [901, 461] width 26 height 26
drag, startPoint x: 881, startPoint y: 560, endPoint x: 878, endPoint y: 581, distance: 21.2
click at [880, 567] on div "Put yourself into your last customer’s shoes and rate the interaction how you f…" at bounding box center [756, 442] width 367 height 374
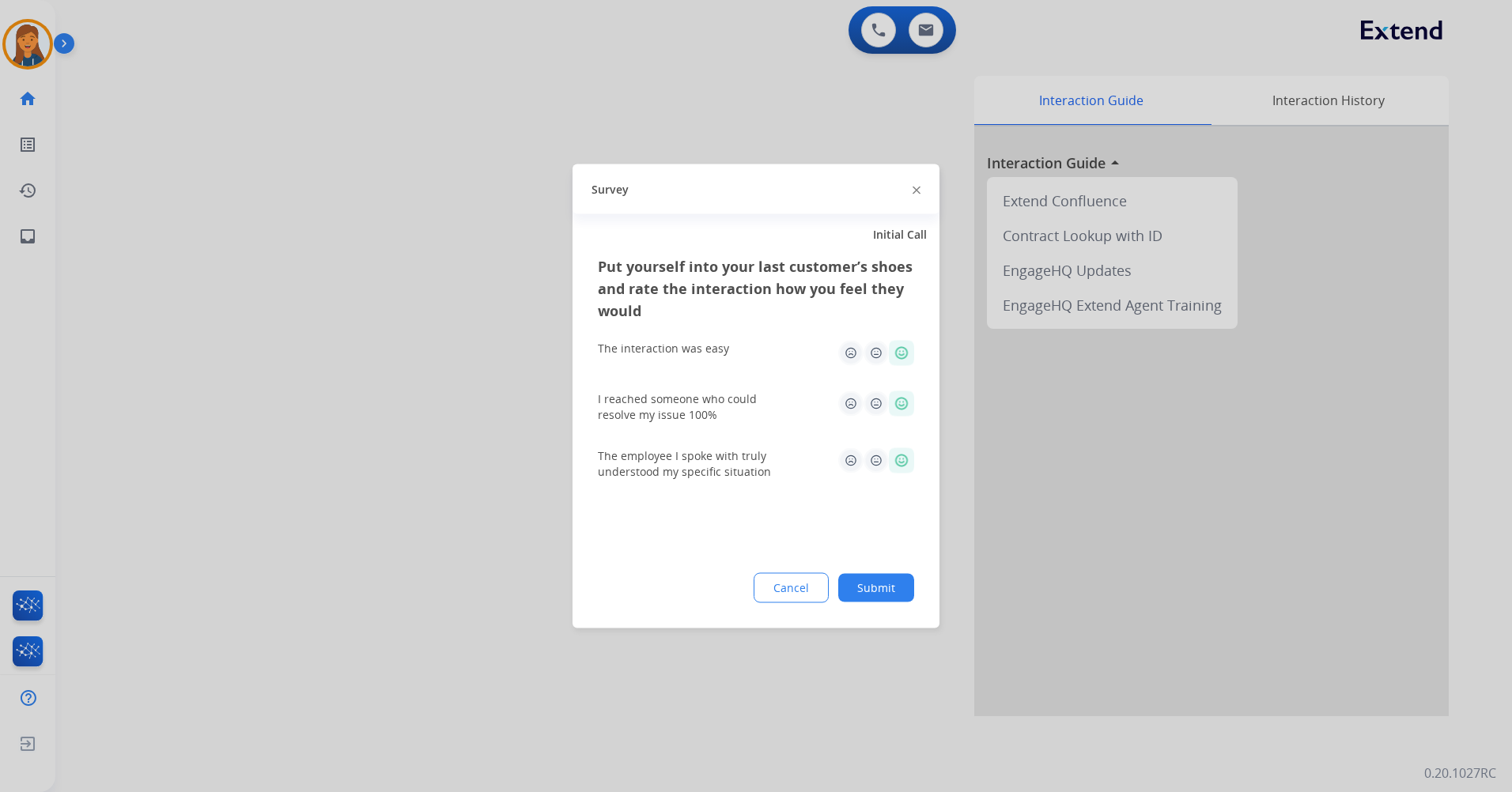
click at [878, 596] on button "Submit" at bounding box center [876, 588] width 76 height 28
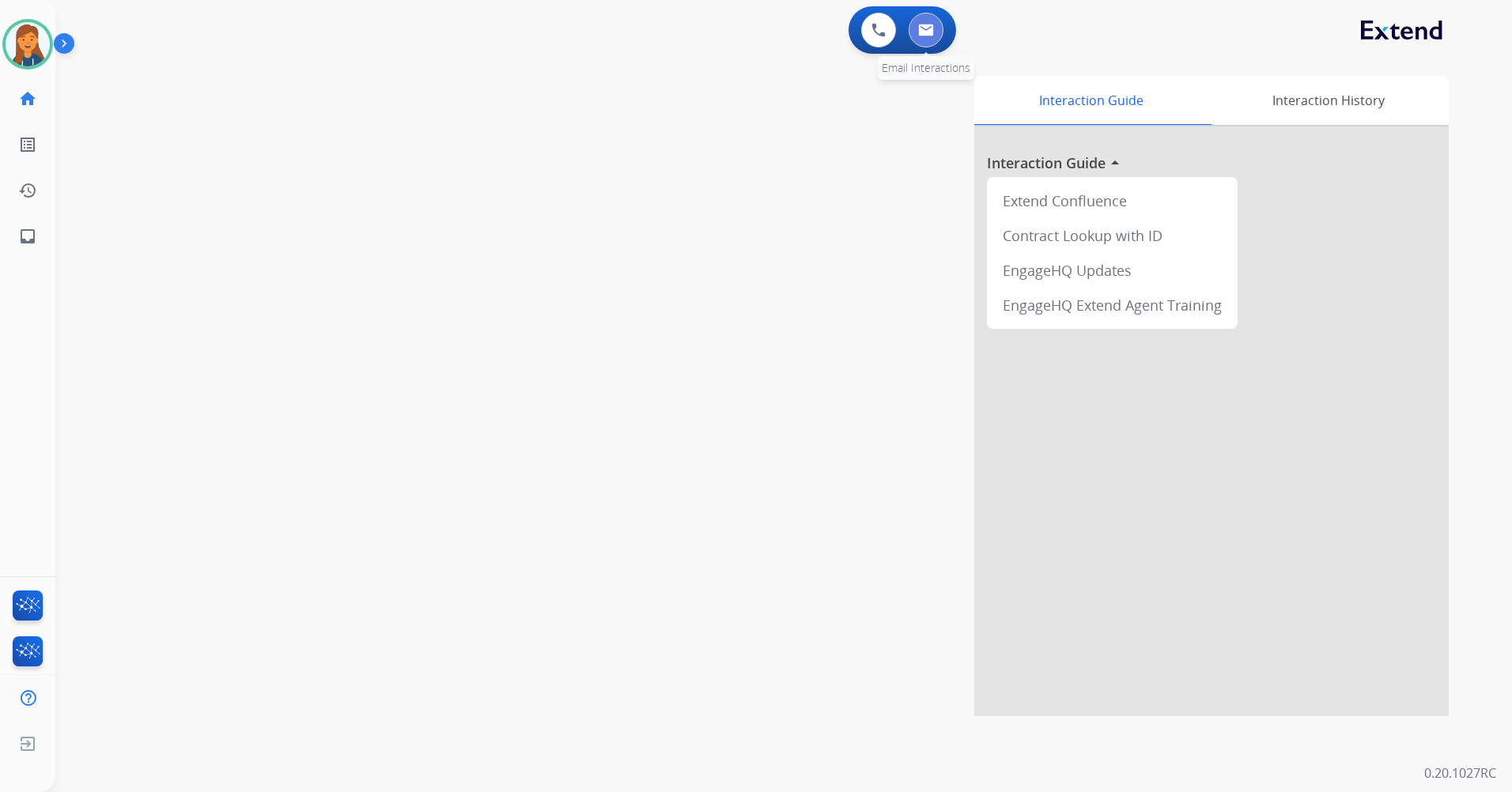
click at [926, 31] on img at bounding box center [926, 30] width 16 height 12
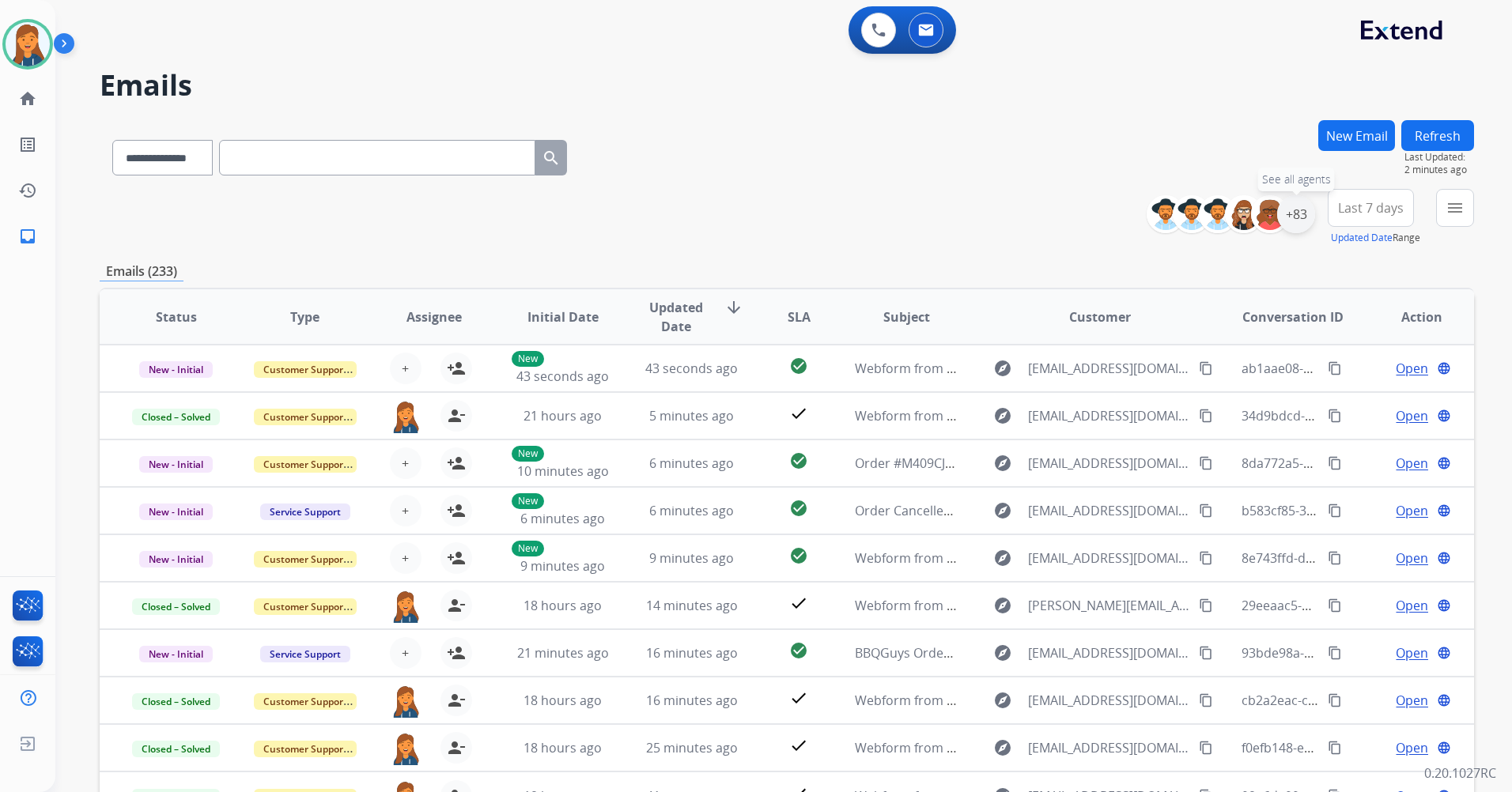
click at [1296, 219] on div "+83" at bounding box center [1295, 214] width 38 height 38
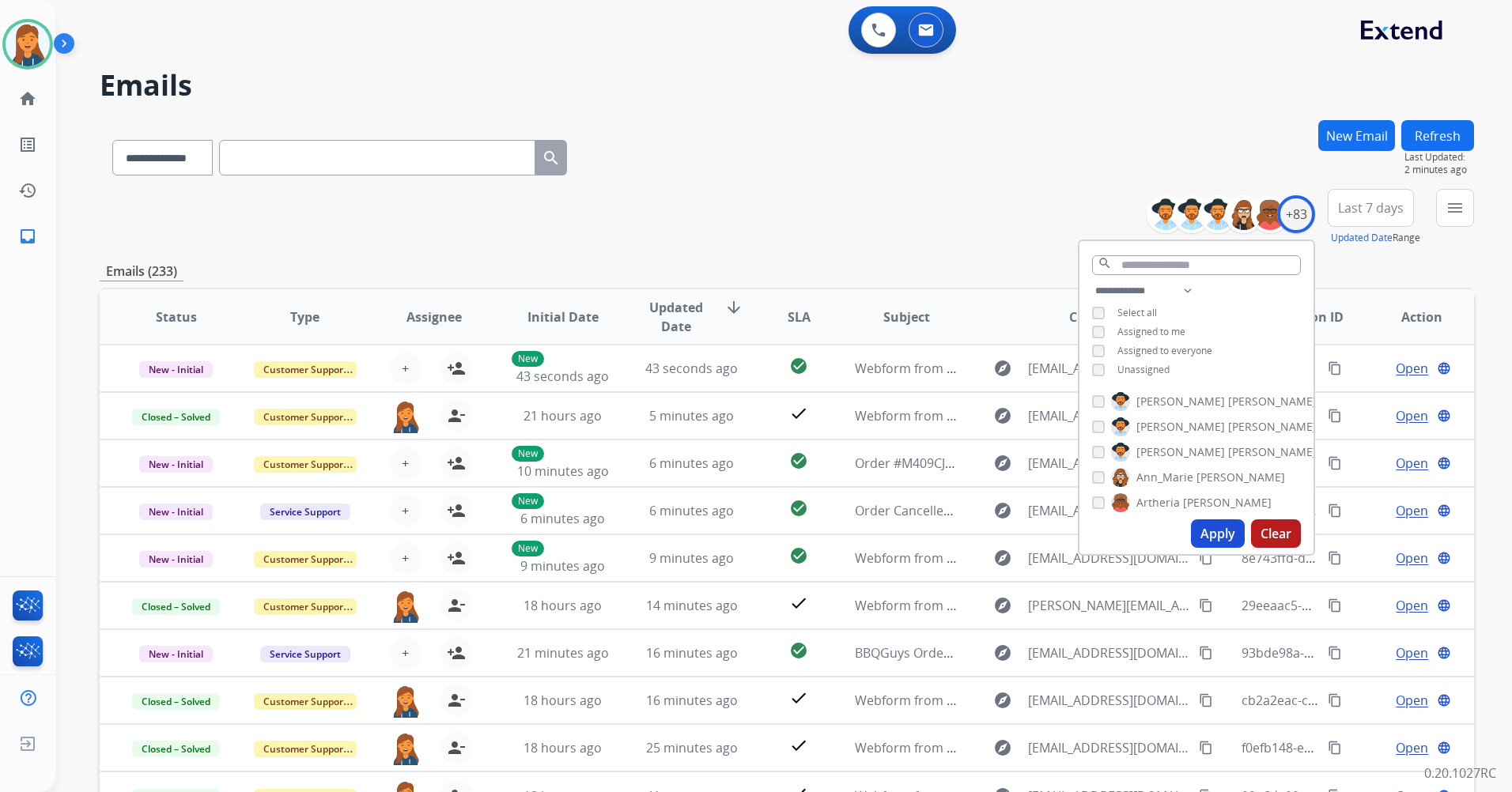
click at [1196, 527] on button "Apply" at bounding box center [1217, 534] width 54 height 28
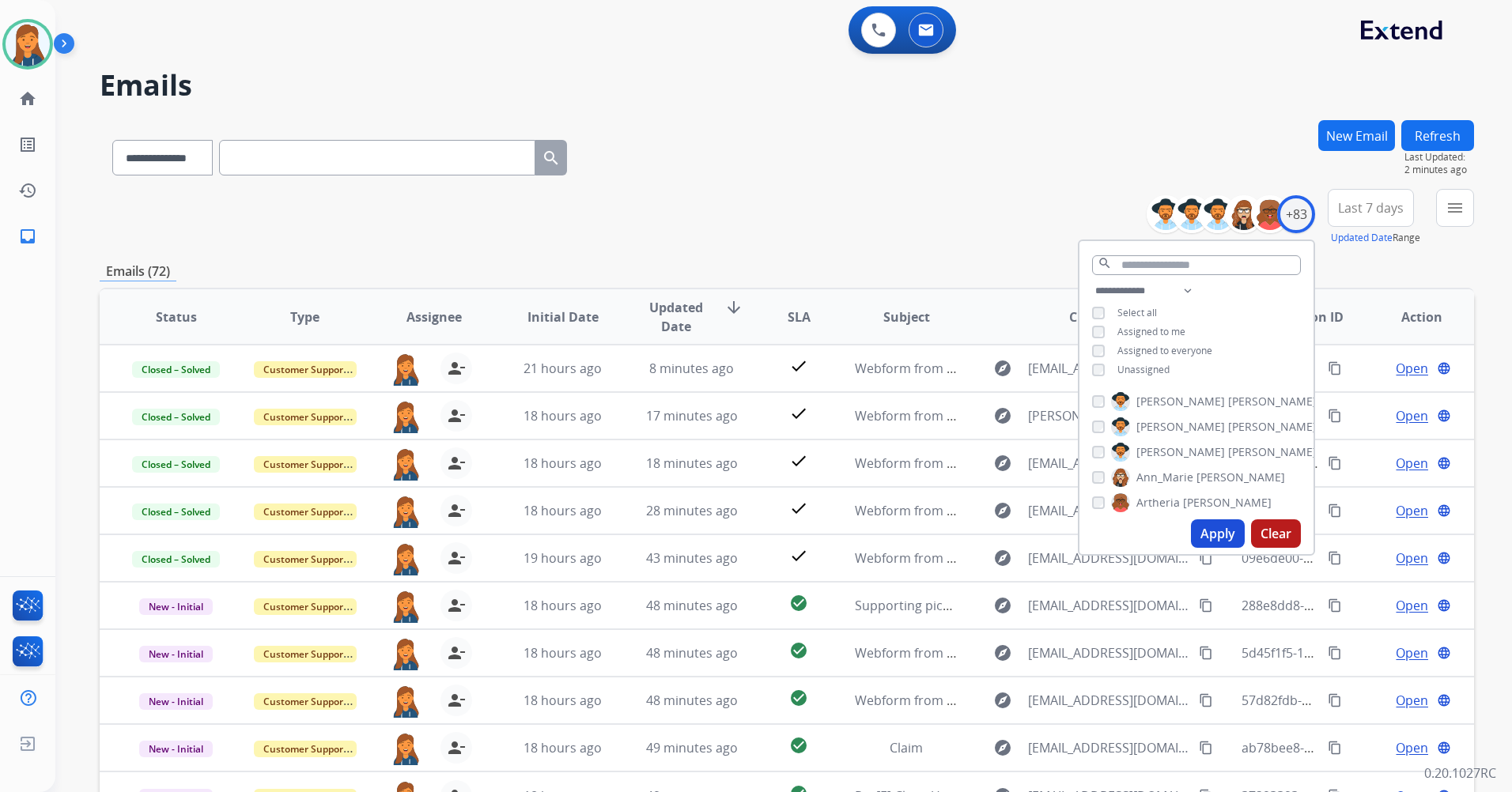
click at [1340, 218] on button "Last 7 days" at bounding box center [1371, 207] width 86 height 38
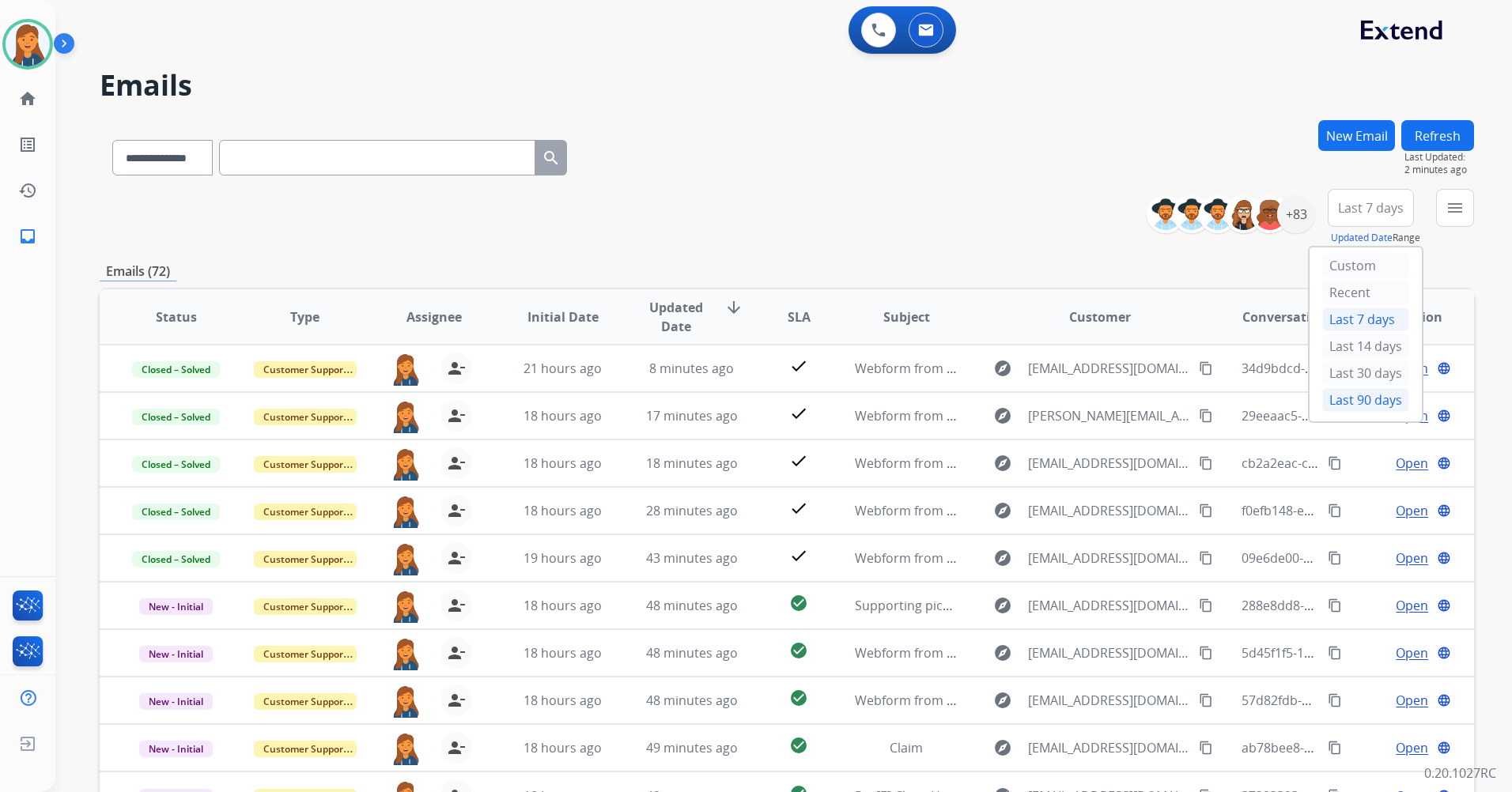
click at [1326, 403] on div "Last 90 days" at bounding box center [1365, 400] width 87 height 24
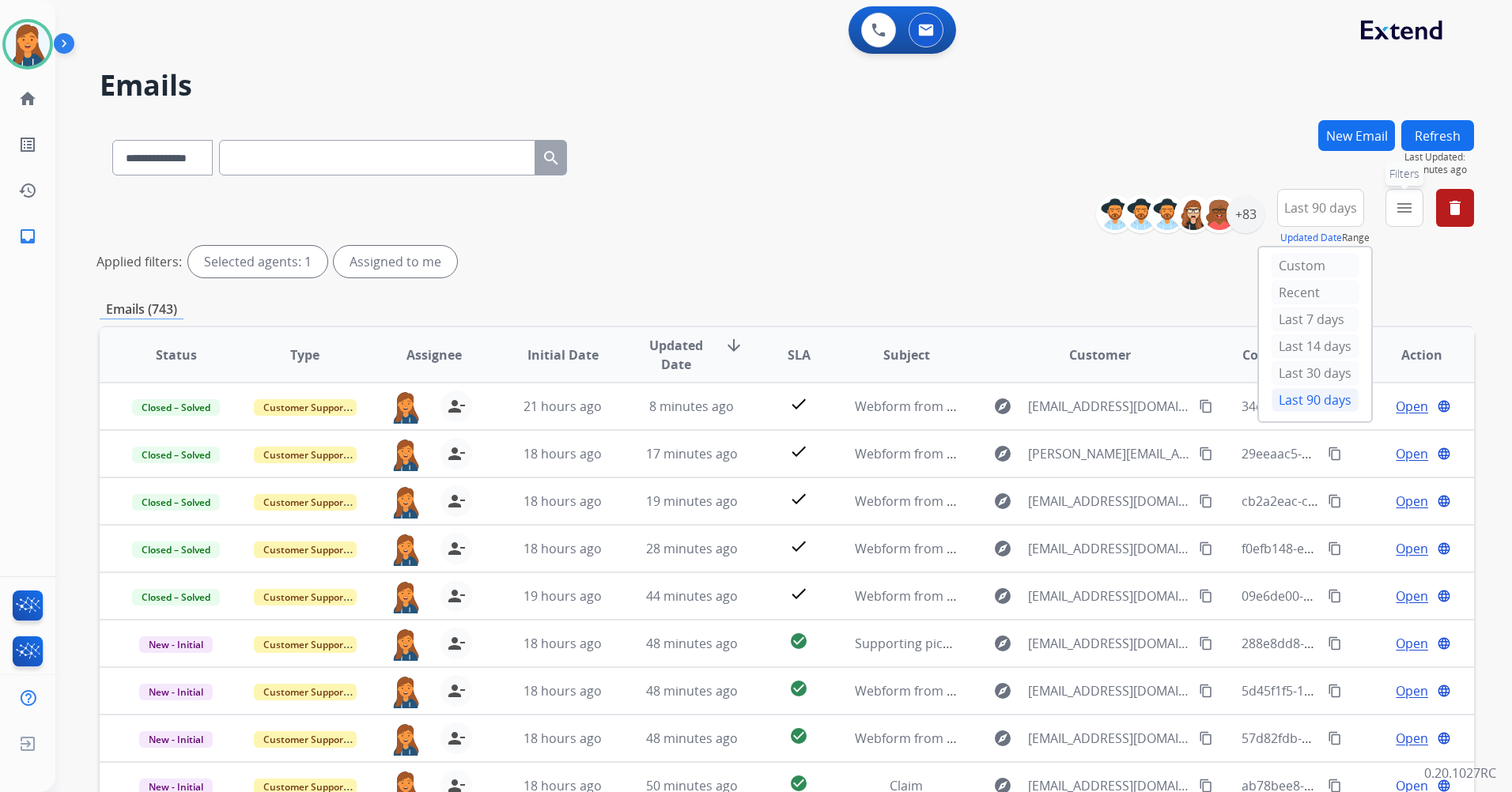
click at [1414, 216] on button "menu Filters" at bounding box center [1404, 207] width 38 height 38
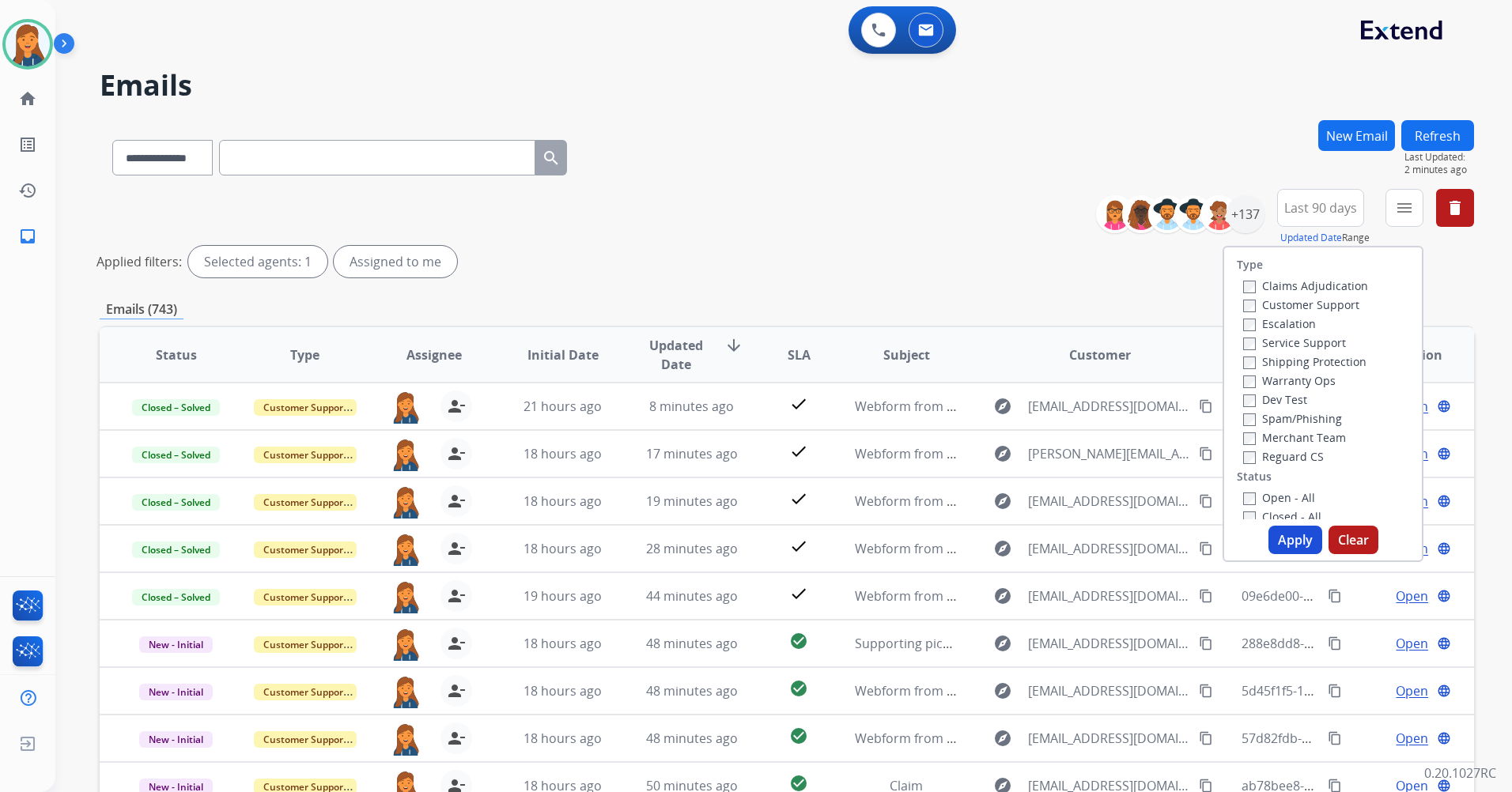
click at [1312, 301] on label "Customer Support" at bounding box center [1301, 304] width 116 height 15
click at [1296, 351] on div "Service Support" at bounding box center [1306, 343] width 125 height 19
click at [1294, 358] on label "Shipping Protection" at bounding box center [1305, 361] width 123 height 15
click at [1284, 455] on label "Reguard CS" at bounding box center [1284, 456] width 81 height 15
click at [1279, 495] on label "Open - All" at bounding box center [1279, 497] width 72 height 15
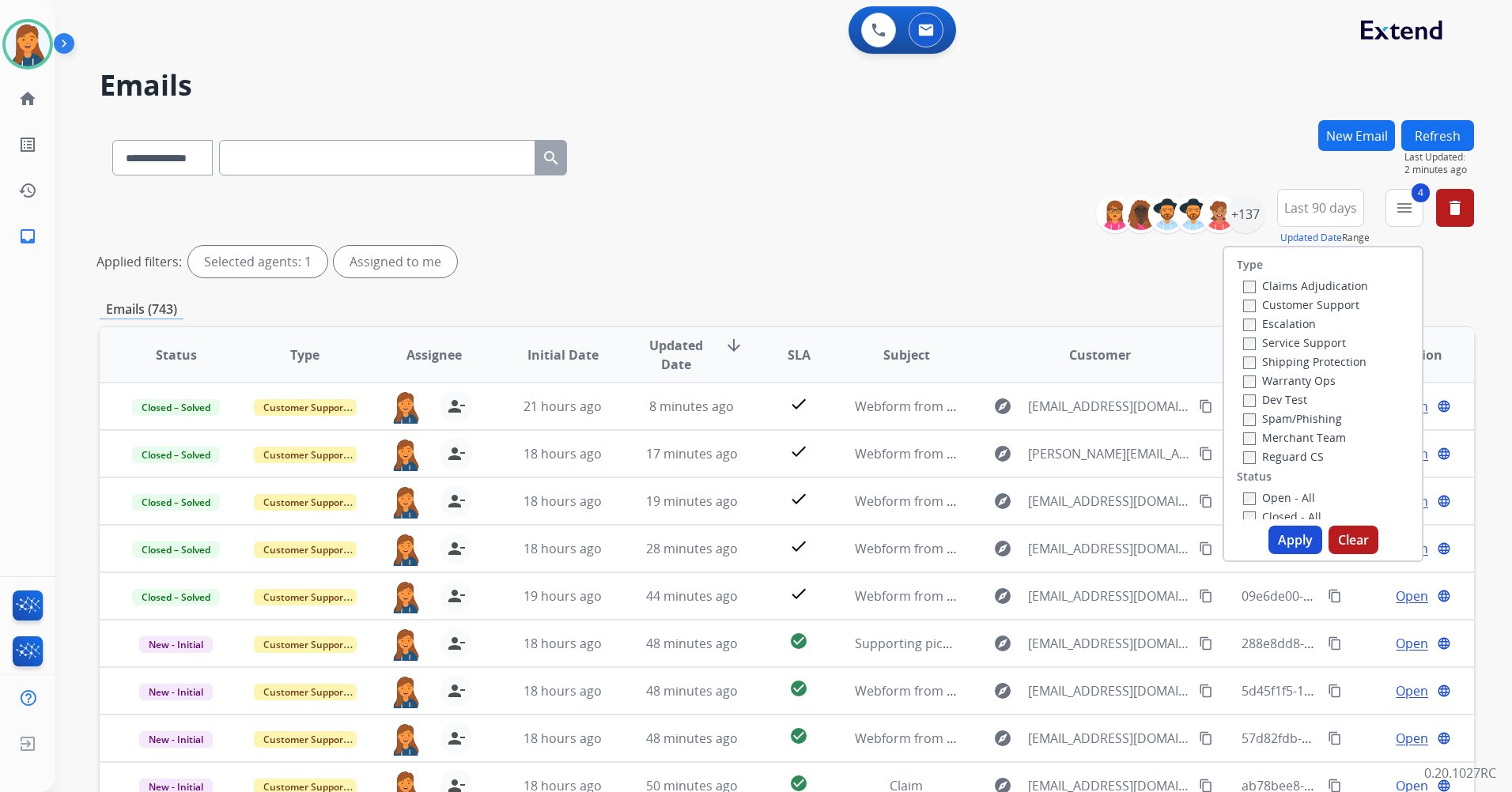
click at [1281, 537] on button "Apply" at bounding box center [1294, 540] width 54 height 28
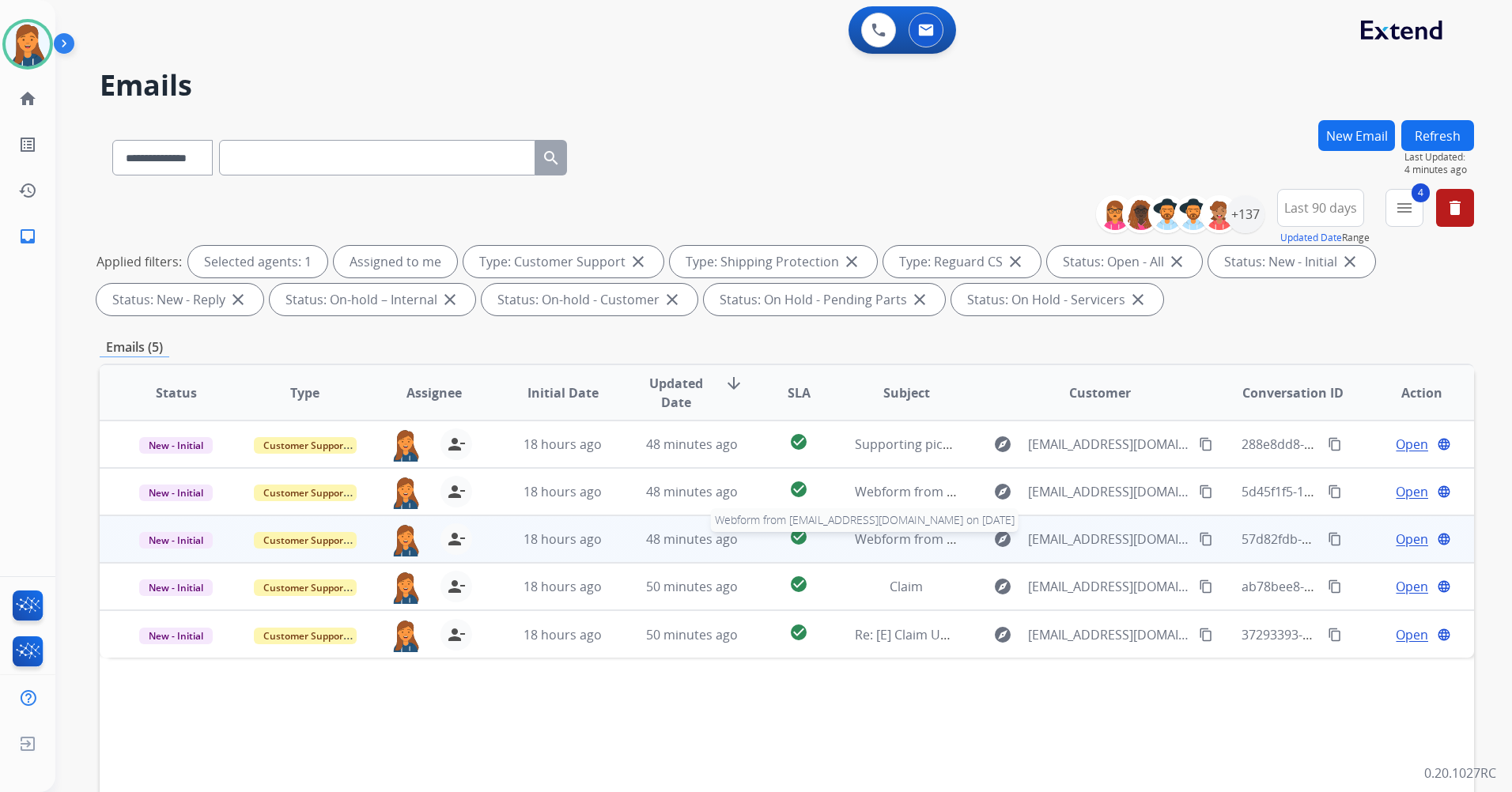
click at [896, 536] on span "Webform from [EMAIL_ADDRESS][DOMAIN_NAME] on [DATE]" at bounding box center [1034, 539] width 358 height 18
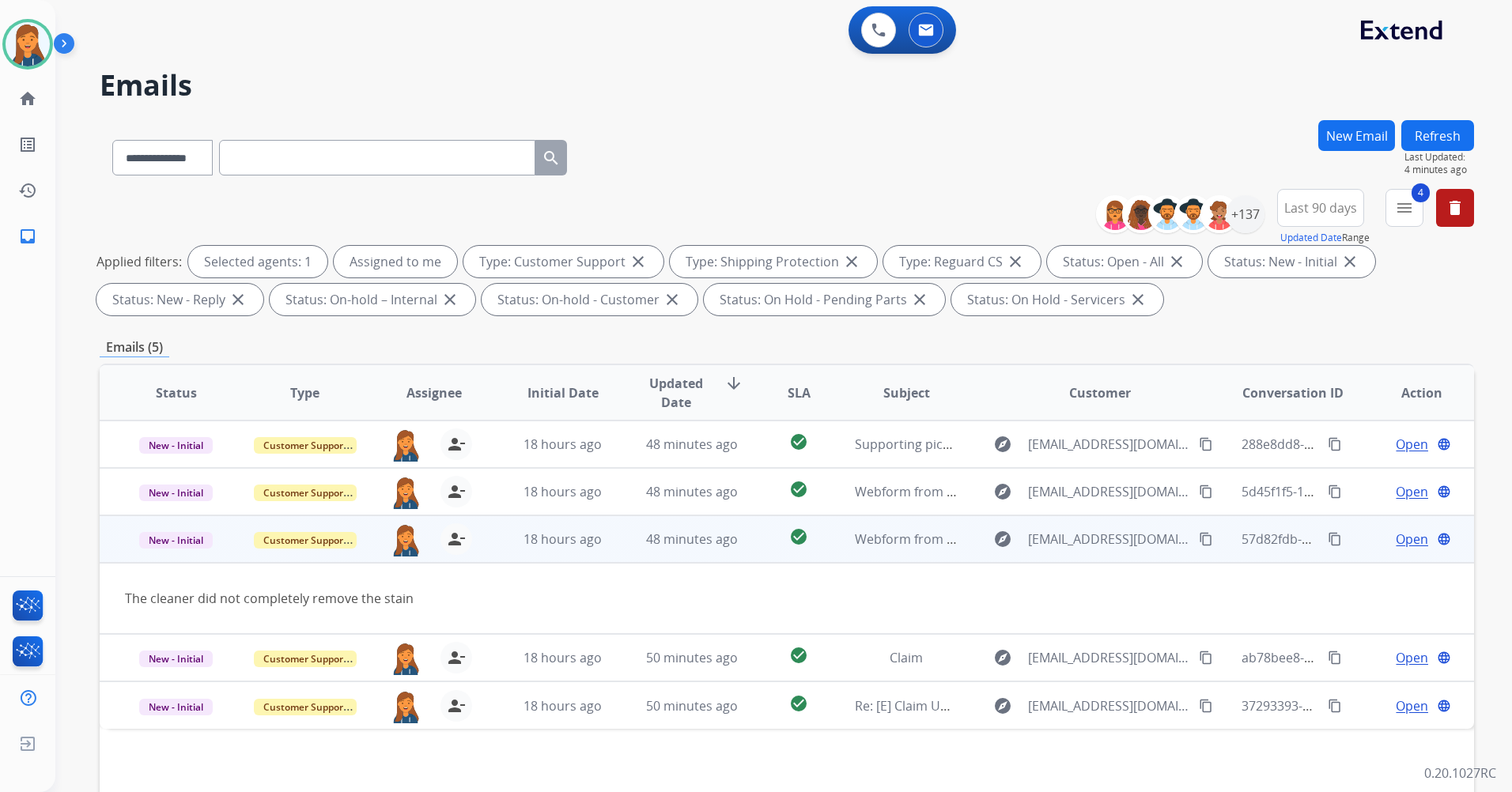
click at [1396, 540] on span "Open" at bounding box center [1412, 539] width 33 height 19
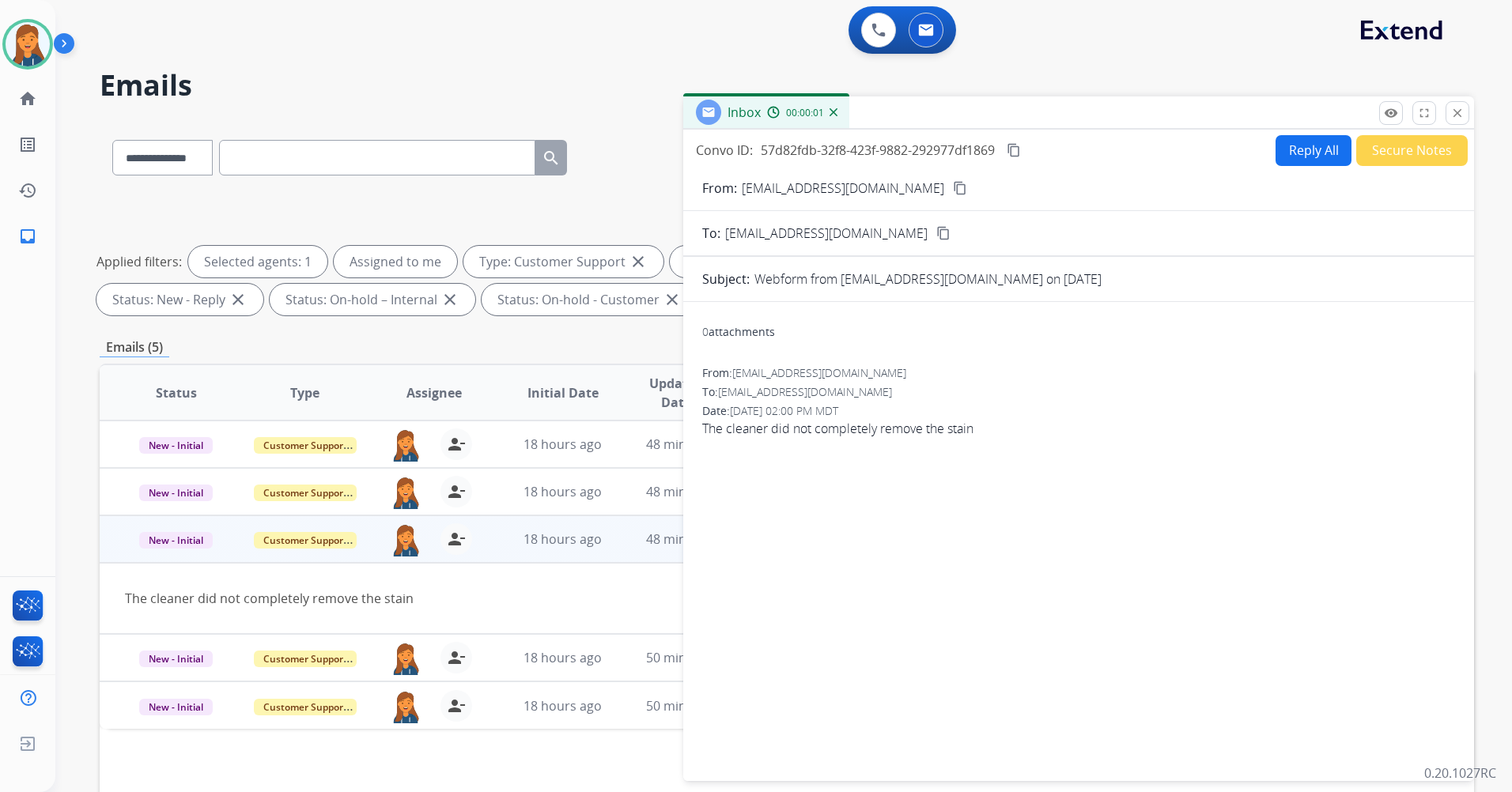
click at [952, 189] on mat-icon "content_copy" at bounding box center [960, 188] width 14 height 14
click at [1290, 143] on button "Reply All" at bounding box center [1313, 150] width 76 height 31
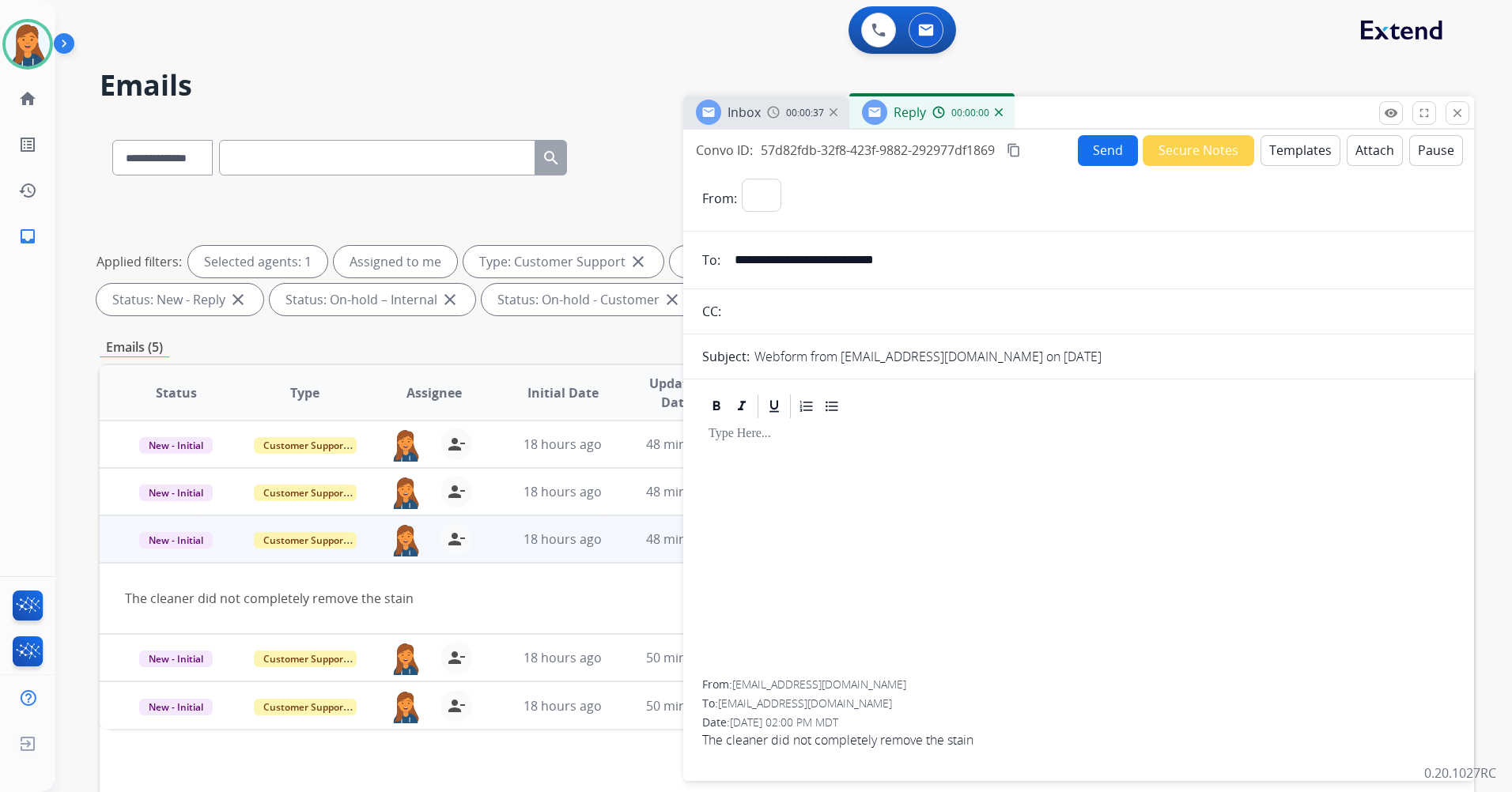
select select "**********"
click at [1292, 171] on form "**********" at bounding box center [1078, 470] width 790 height 609
click at [1294, 144] on button "Templates" at bounding box center [1300, 150] width 80 height 31
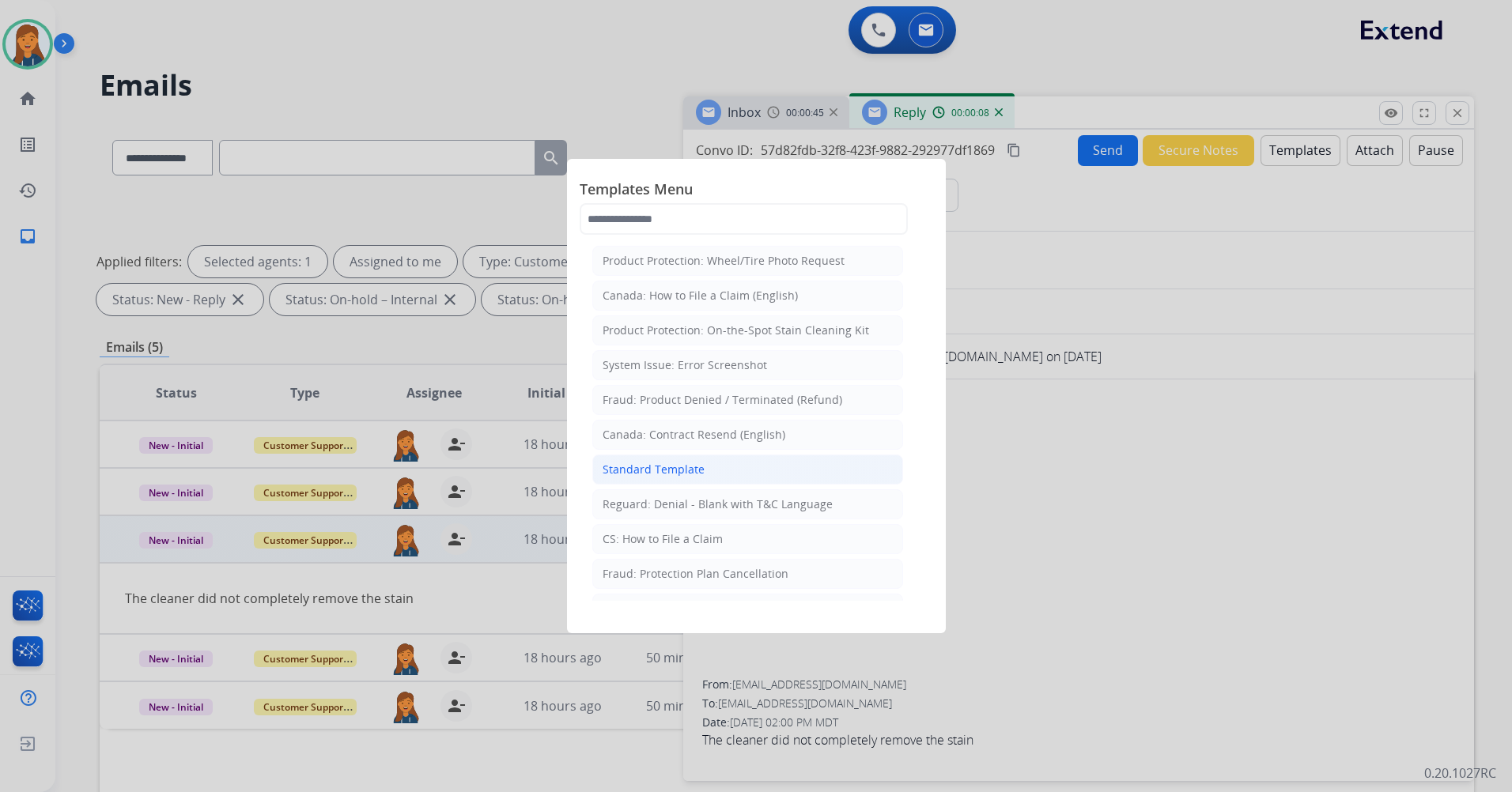
click at [668, 467] on div "Standard Template" at bounding box center [654, 470] width 102 height 16
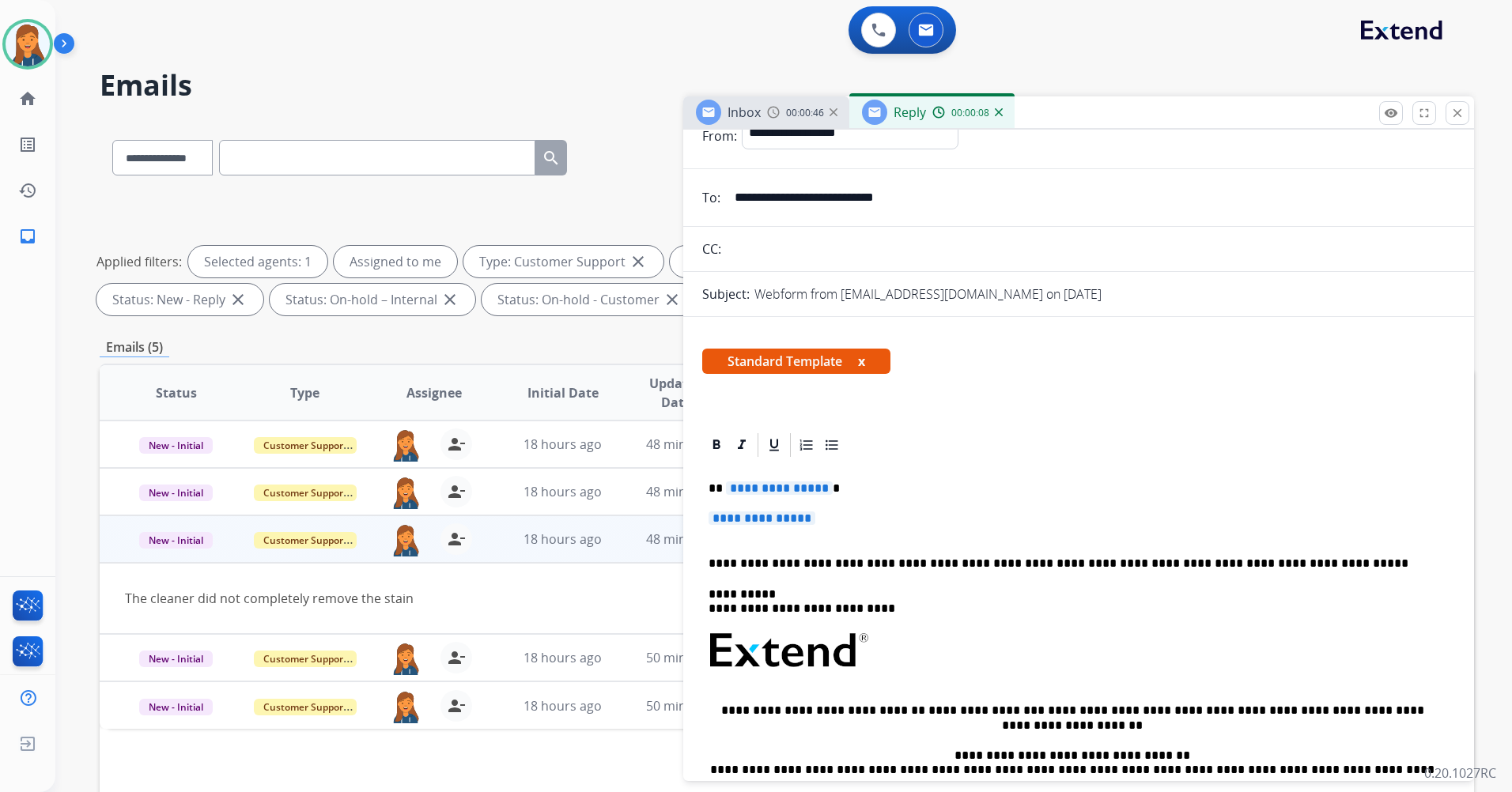
scroll to position [237, 0]
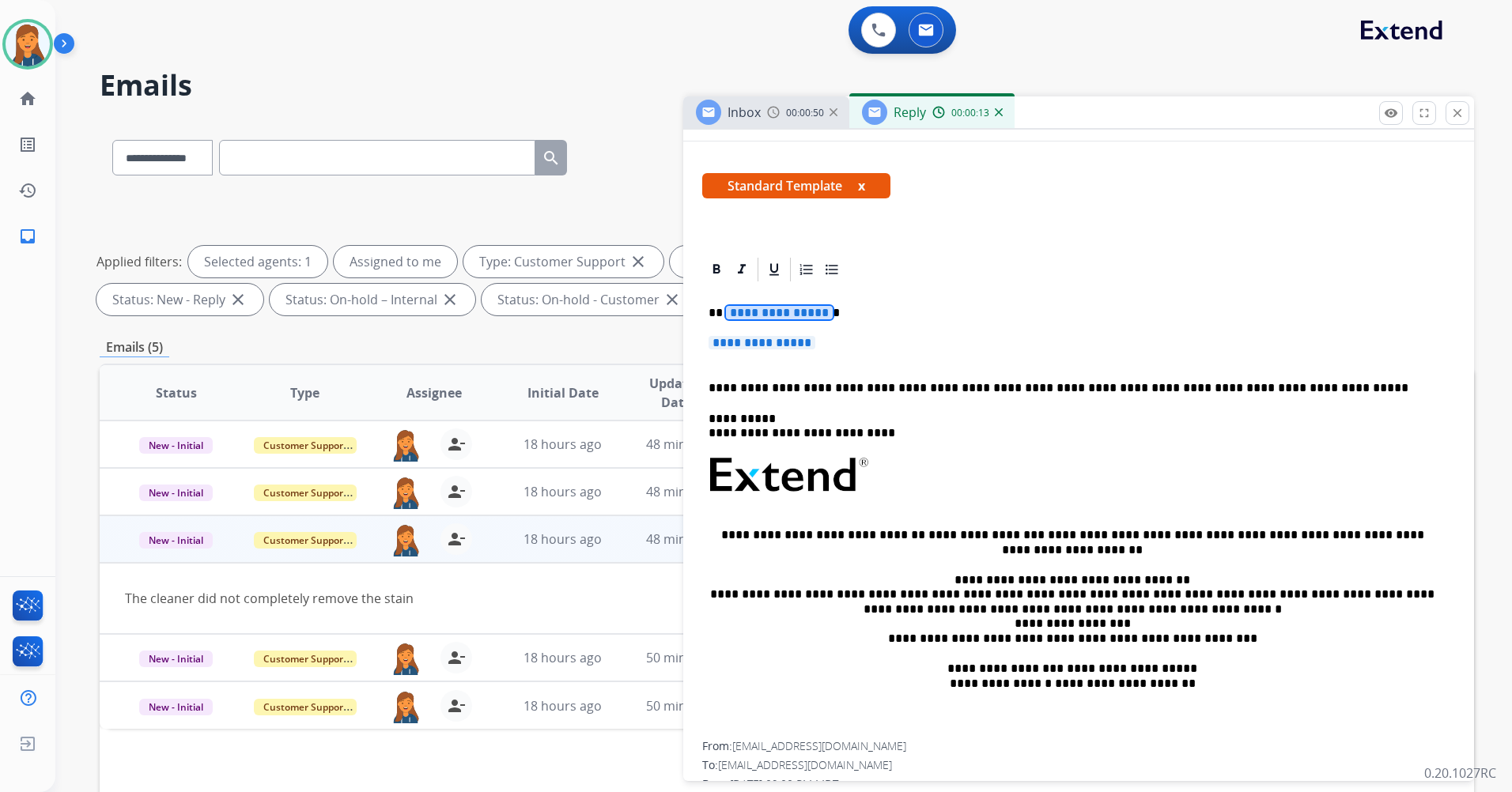
click at [752, 313] on span "**********" at bounding box center [779, 312] width 107 height 13
click at [725, 341] on span "**********" at bounding box center [761, 342] width 107 height 13
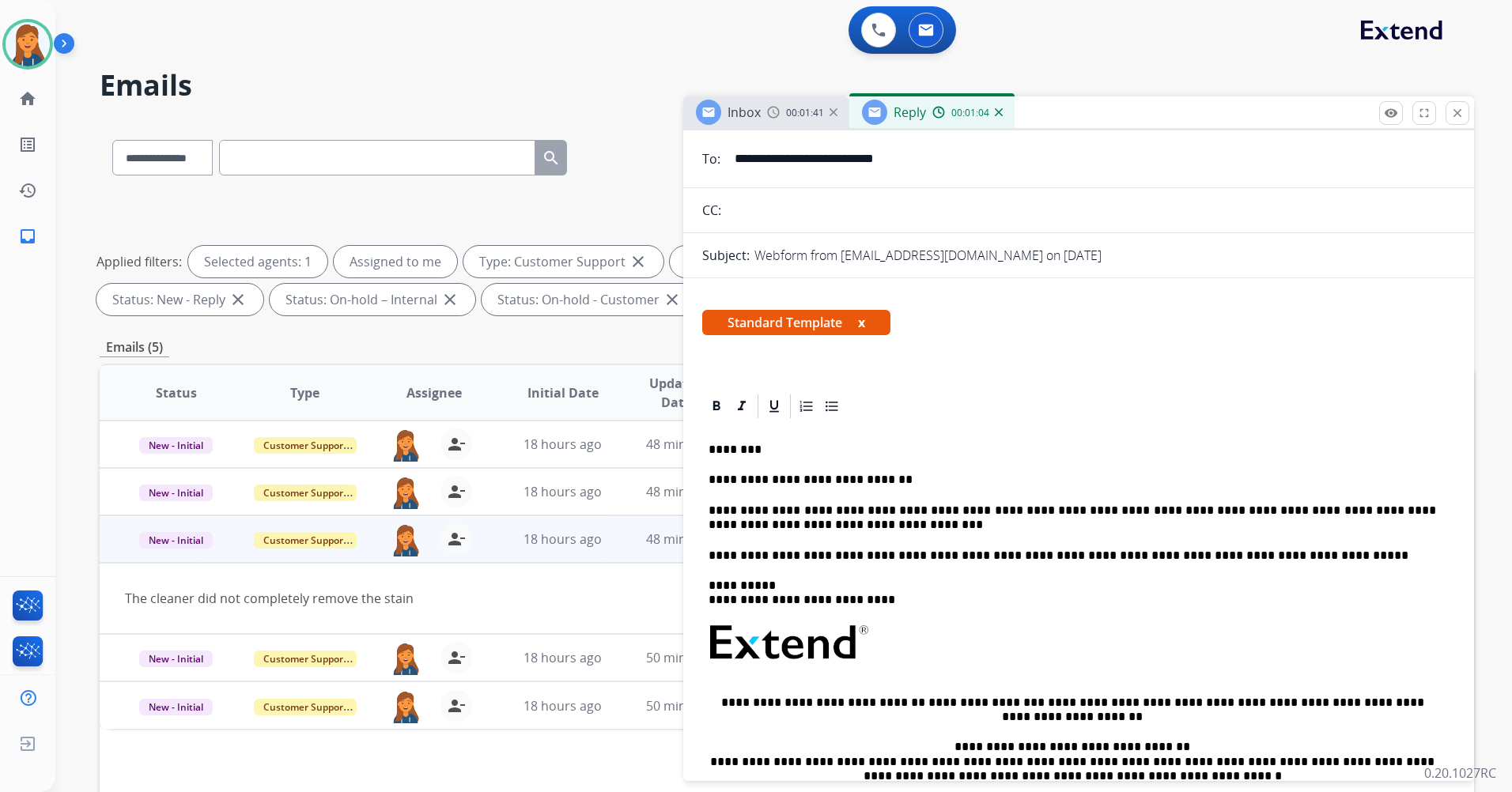
scroll to position [0, 0]
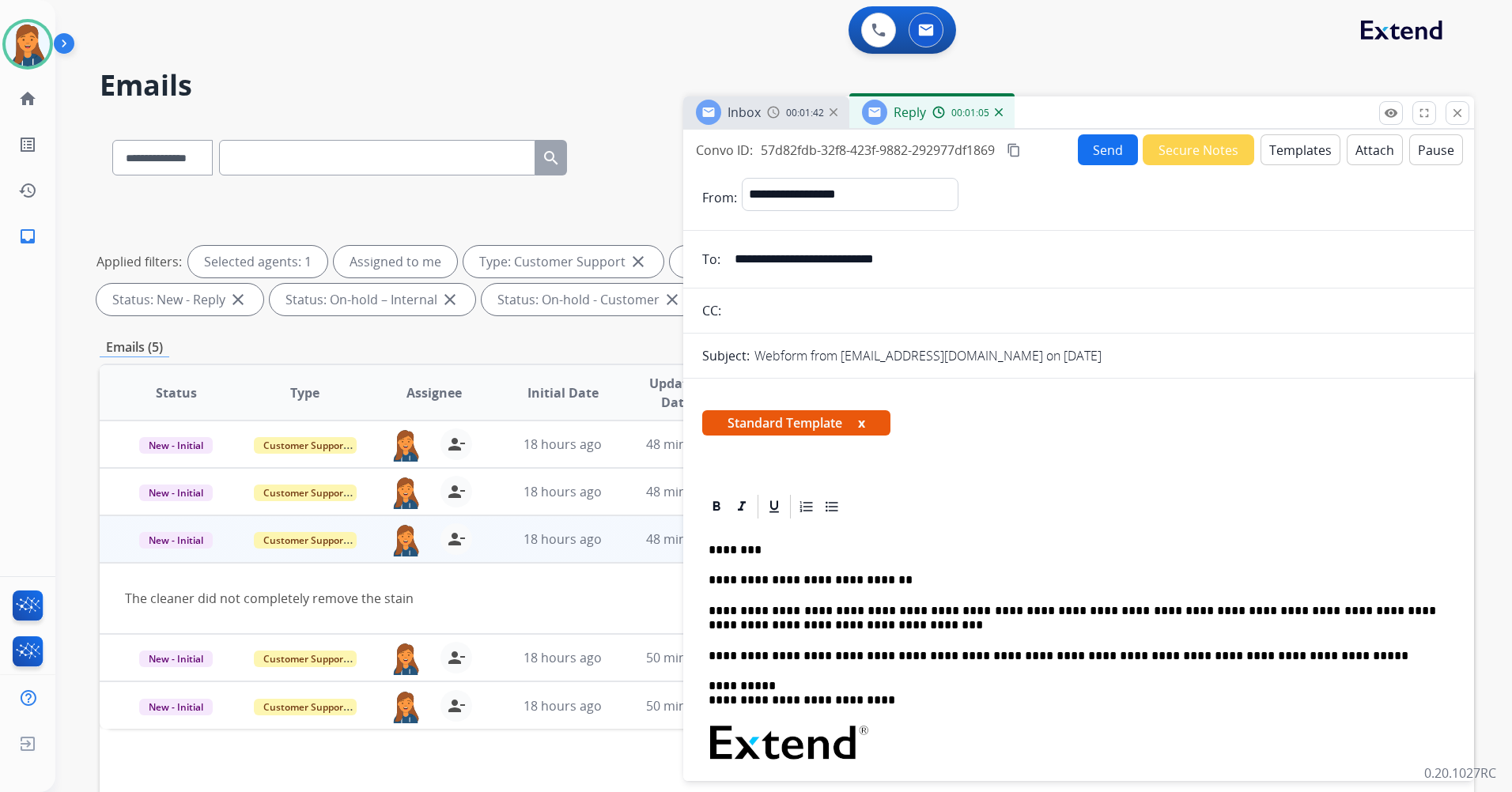
click at [1007, 149] on div "Convo ID: 57d82fdb-32f8-423f-9882-292977df1869 content_copy" at bounding box center [859, 151] width 327 height 19
click at [1014, 149] on mat-icon "content_copy" at bounding box center [1013, 150] width 14 height 14
click at [1086, 147] on button "Send" at bounding box center [1108, 150] width 60 height 31
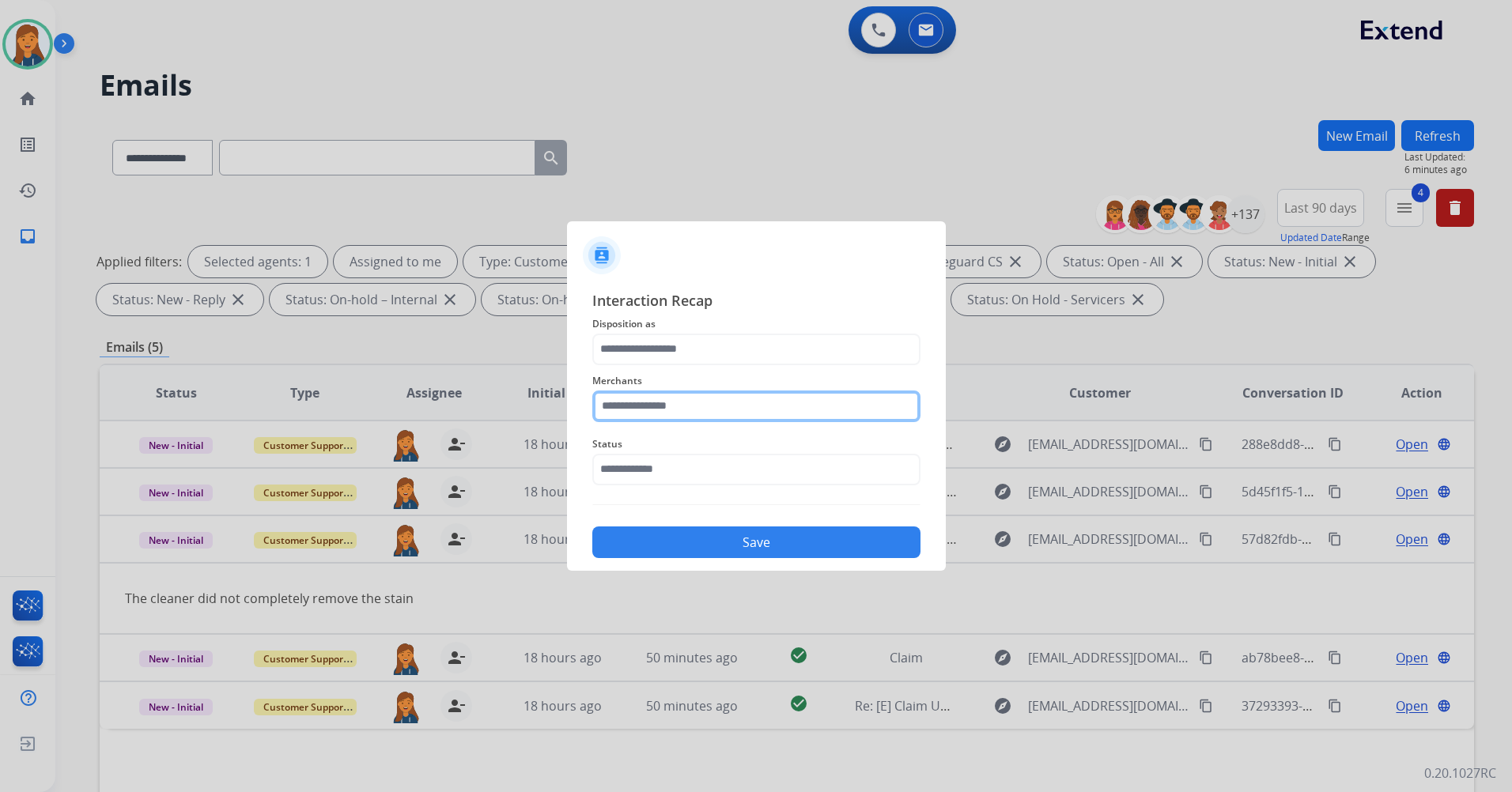
click at [665, 410] on input "text" at bounding box center [756, 406] width 328 height 32
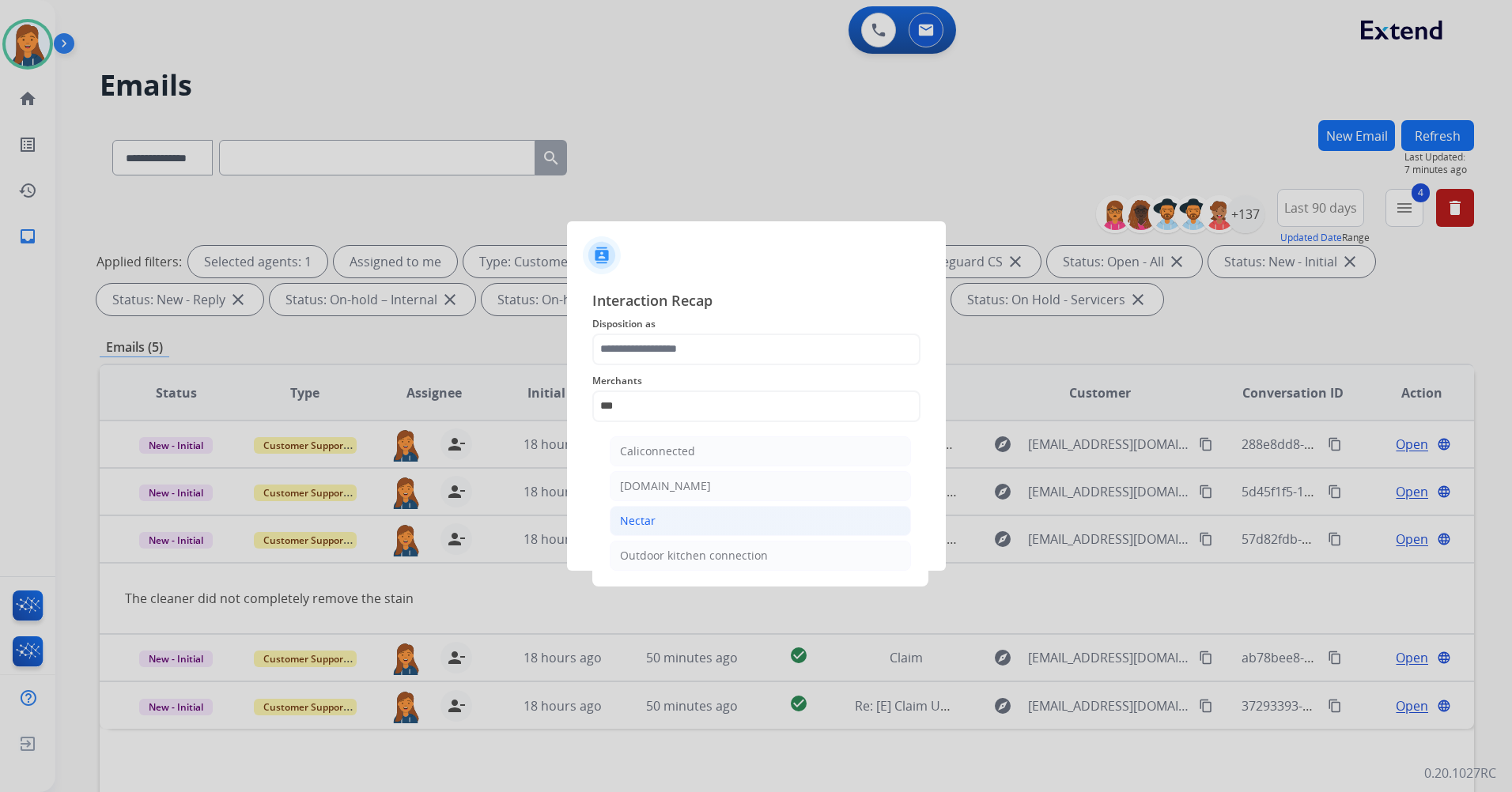
click at [661, 513] on li "Nectar" at bounding box center [760, 521] width 301 height 30
type input "******"
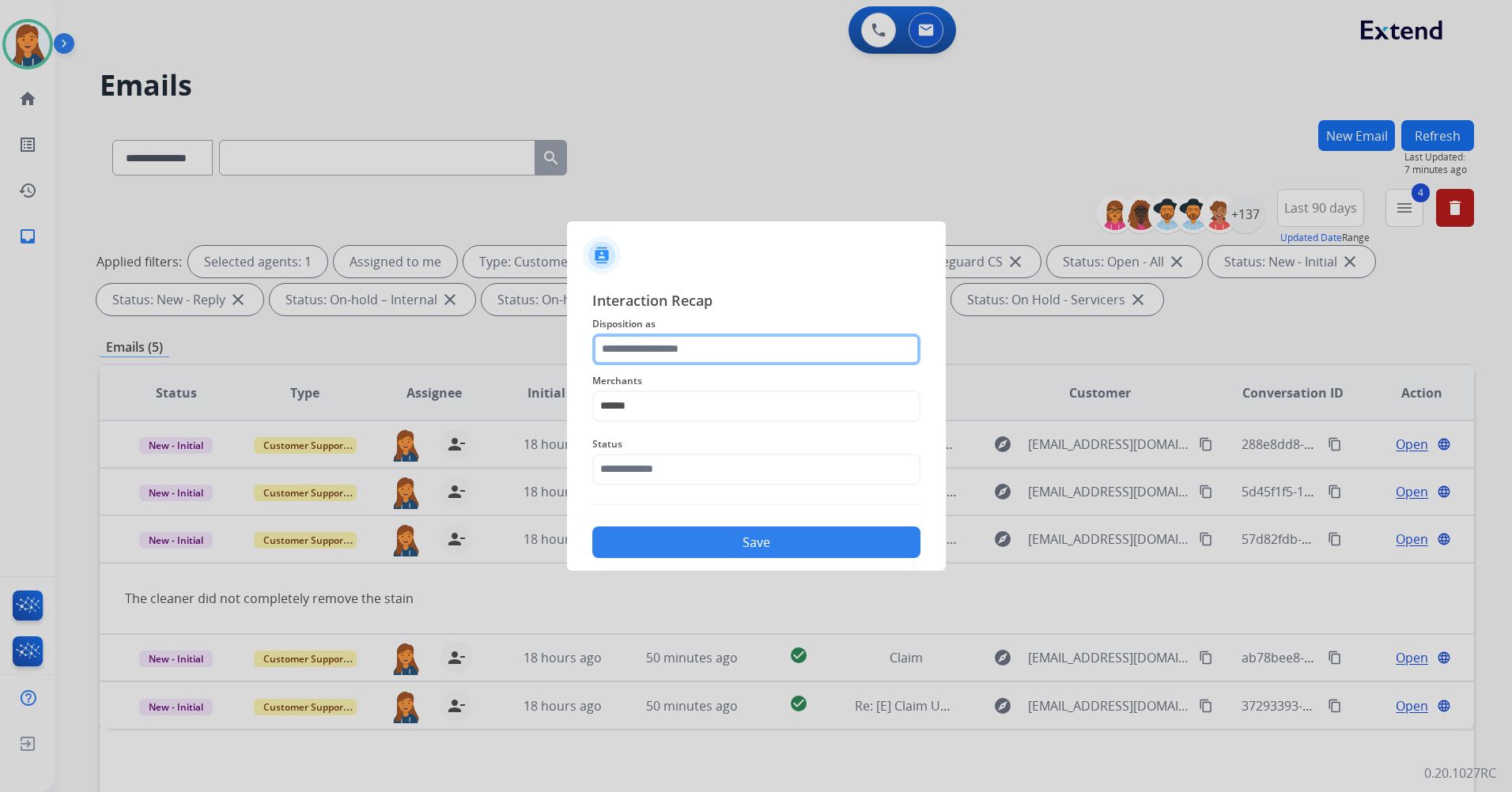
click at [674, 359] on input "text" at bounding box center [756, 350] width 328 height 32
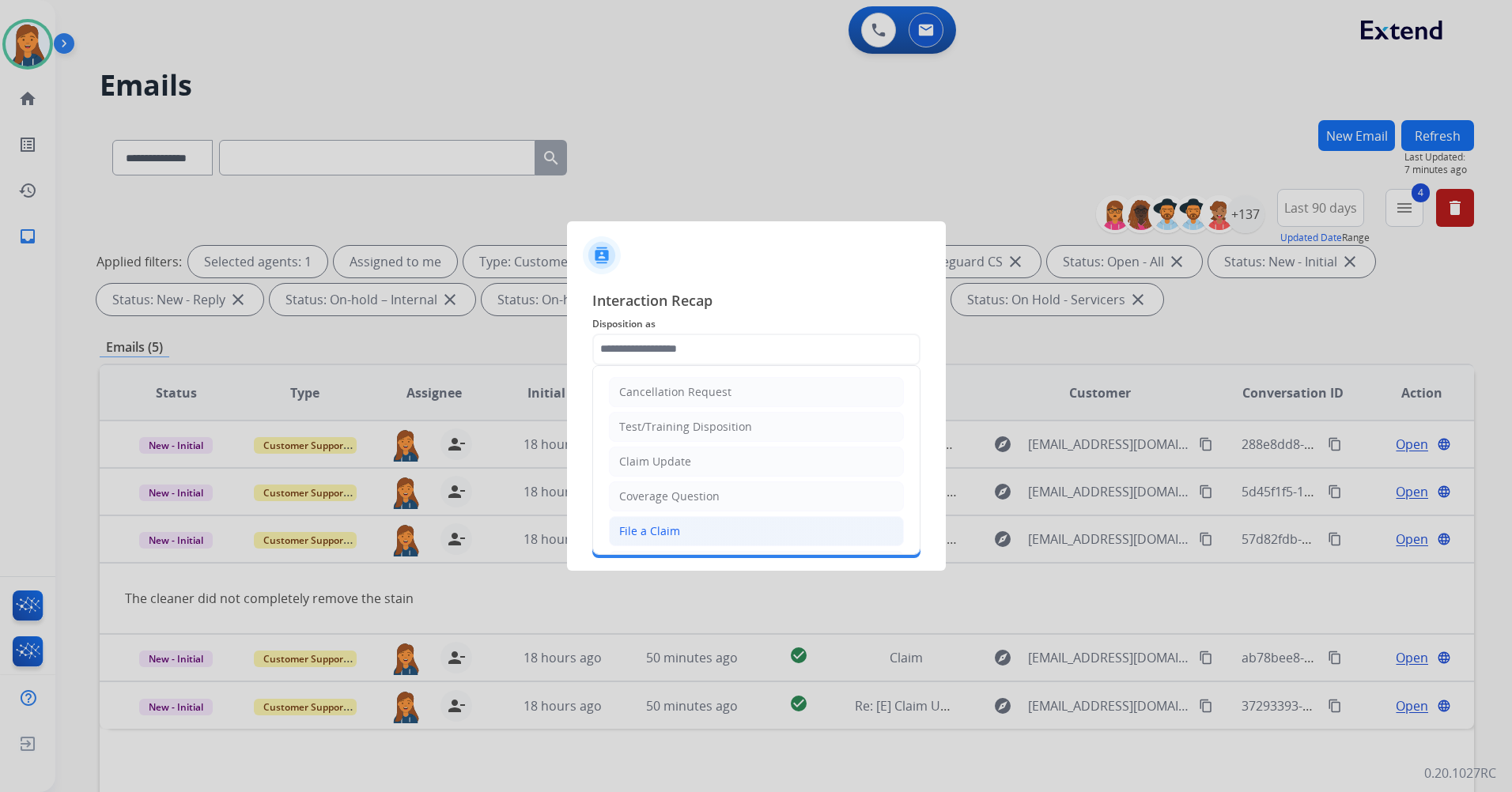
click at [669, 525] on div "File a Claim" at bounding box center [649, 531] width 61 height 16
type input "**********"
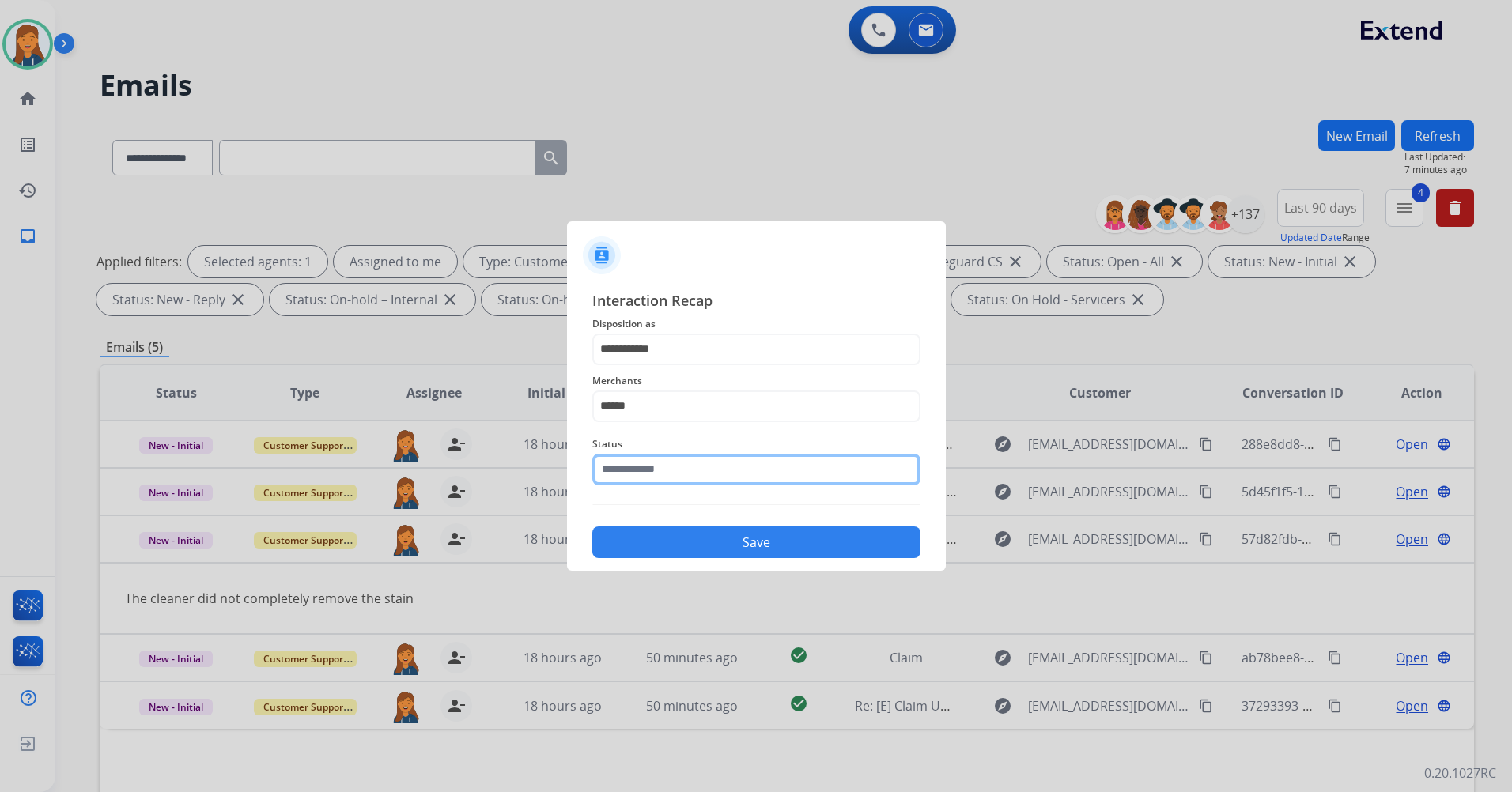
click at [658, 476] on input "text" at bounding box center [756, 470] width 328 height 32
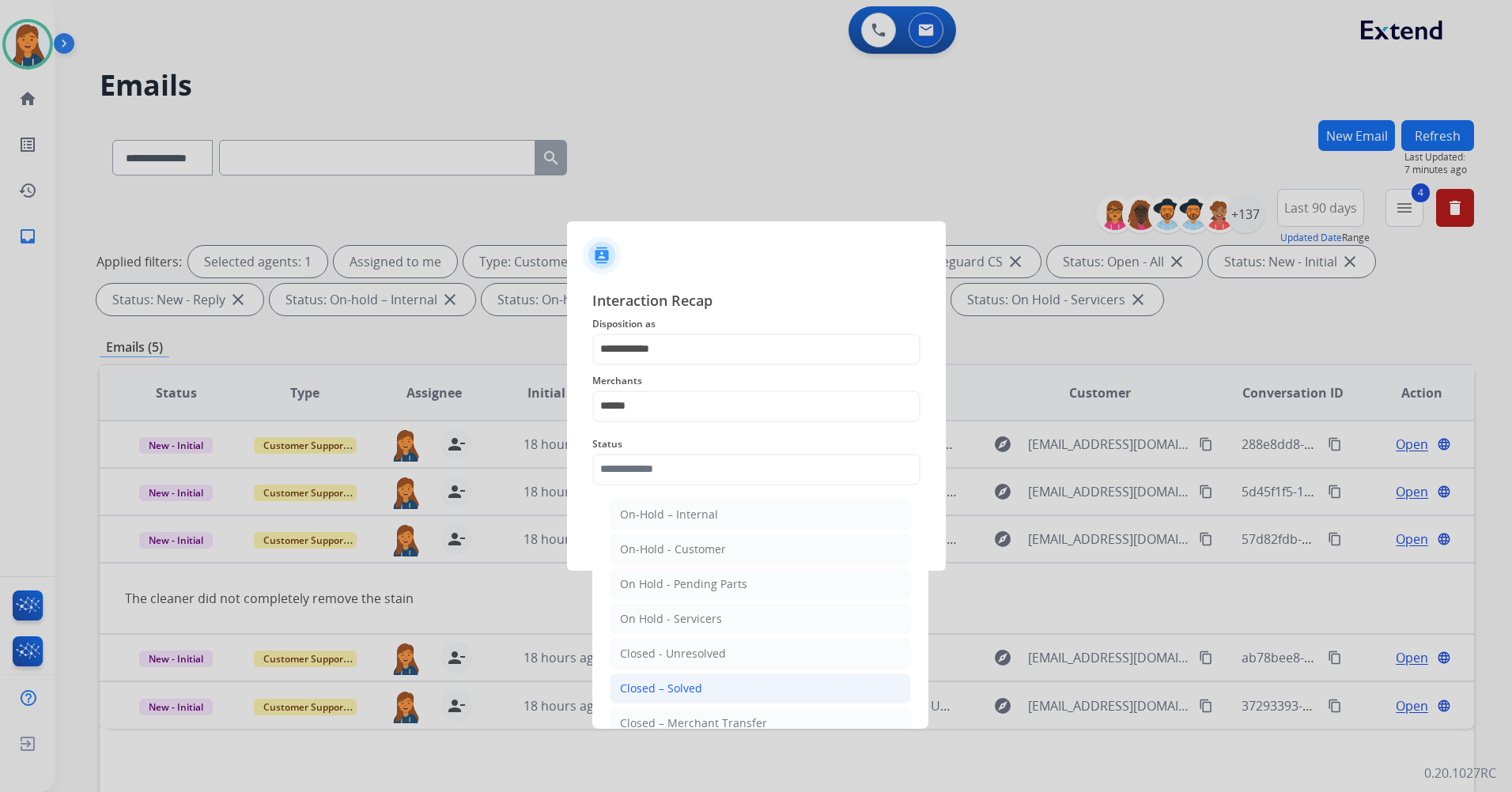
click at [667, 687] on div "Closed – Solved" at bounding box center [660, 689] width 82 height 16
type input "**********"
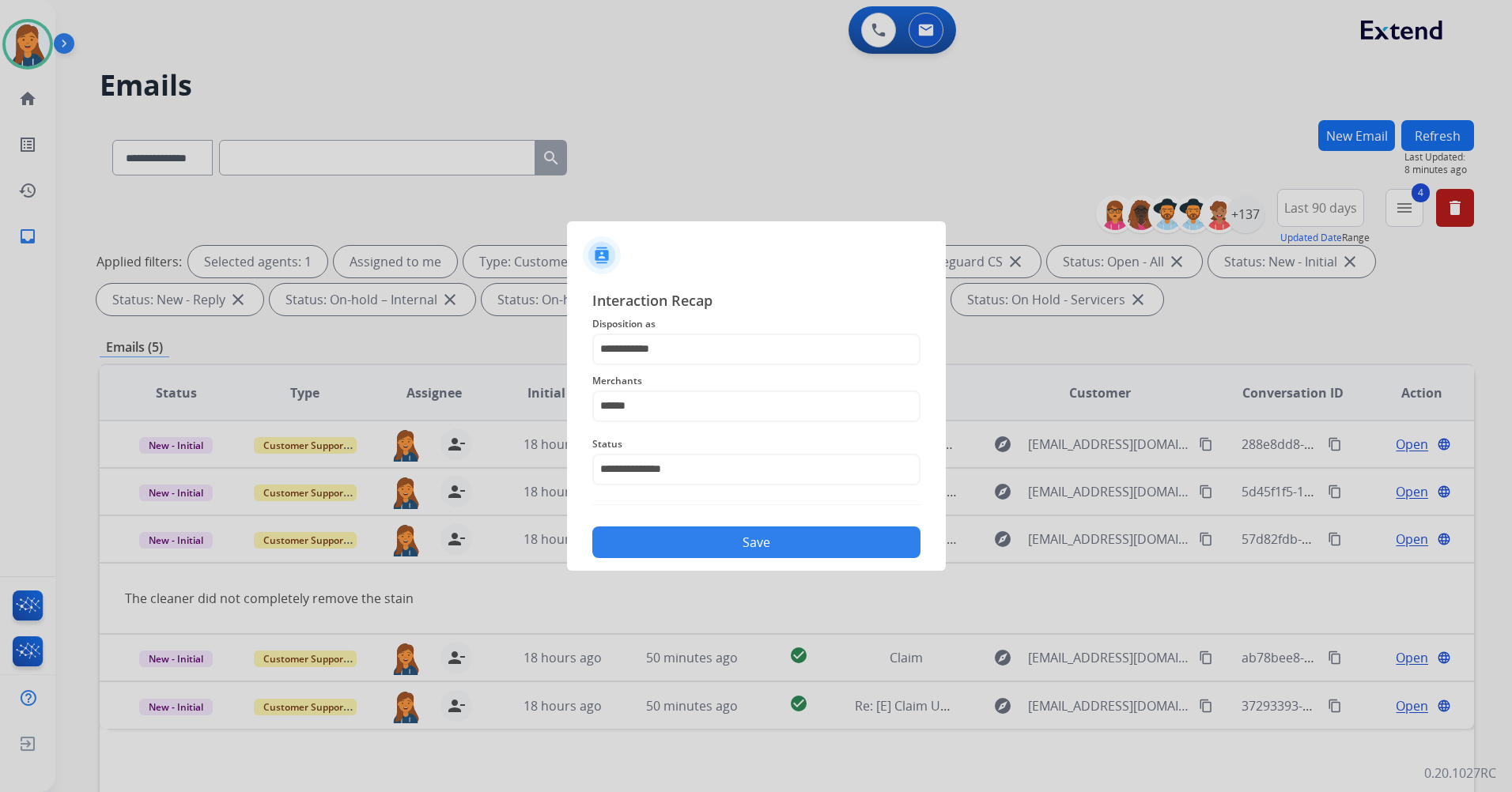
click at [671, 544] on button "Save" at bounding box center [756, 543] width 328 height 32
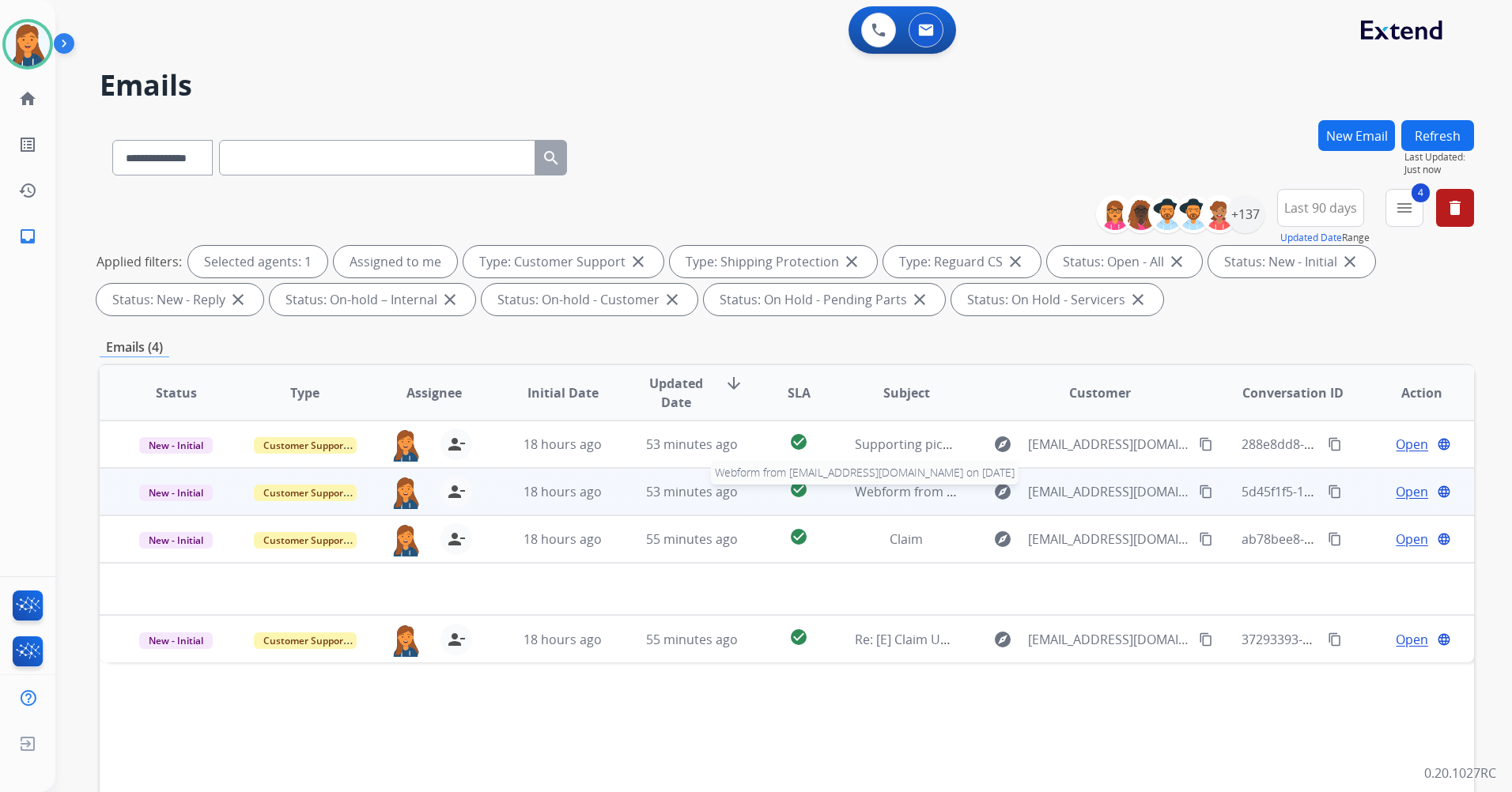
click at [901, 492] on span "Webform from [EMAIL_ADDRESS][DOMAIN_NAME] on [DATE]" at bounding box center [1034, 492] width 358 height 18
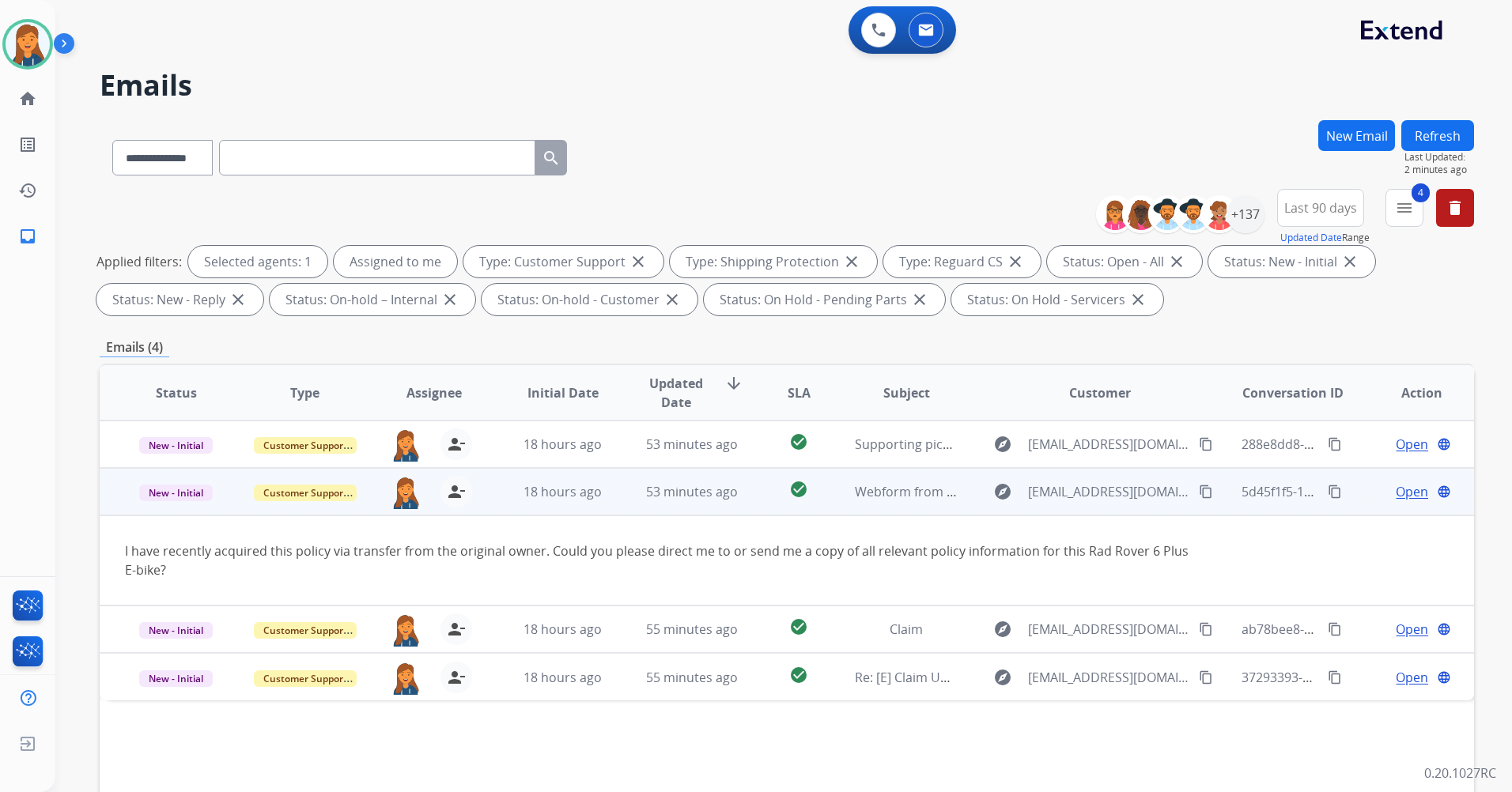
click at [1198, 491] on mat-icon "content_copy" at bounding box center [1205, 492] width 14 height 14
click at [1198, 492] on mat-icon "content_copy" at bounding box center [1205, 492] width 14 height 14
click at [1397, 494] on span "Open" at bounding box center [1412, 492] width 33 height 19
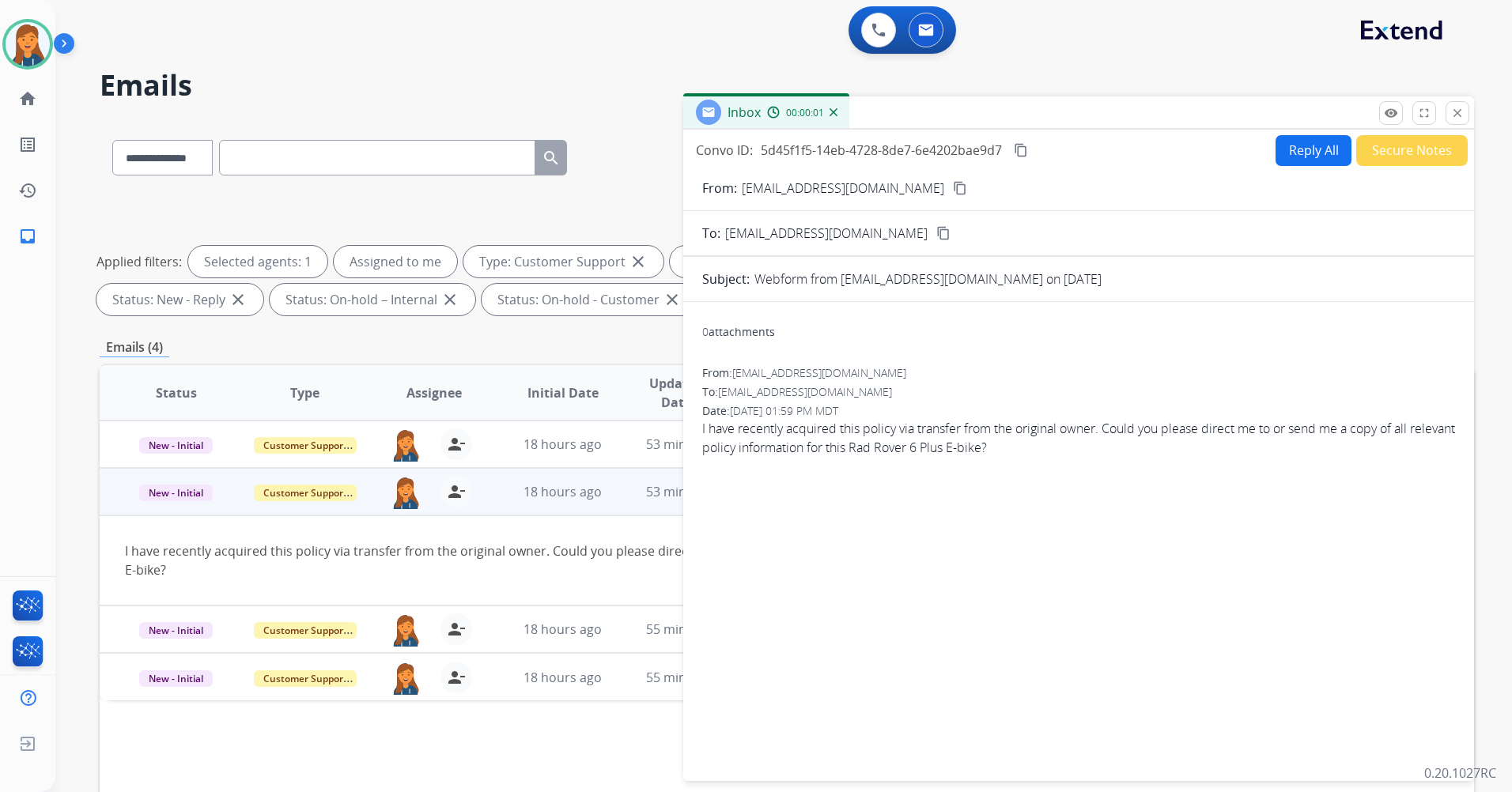
click at [1300, 149] on button "Reply All" at bounding box center [1313, 150] width 76 height 31
select select "**********"
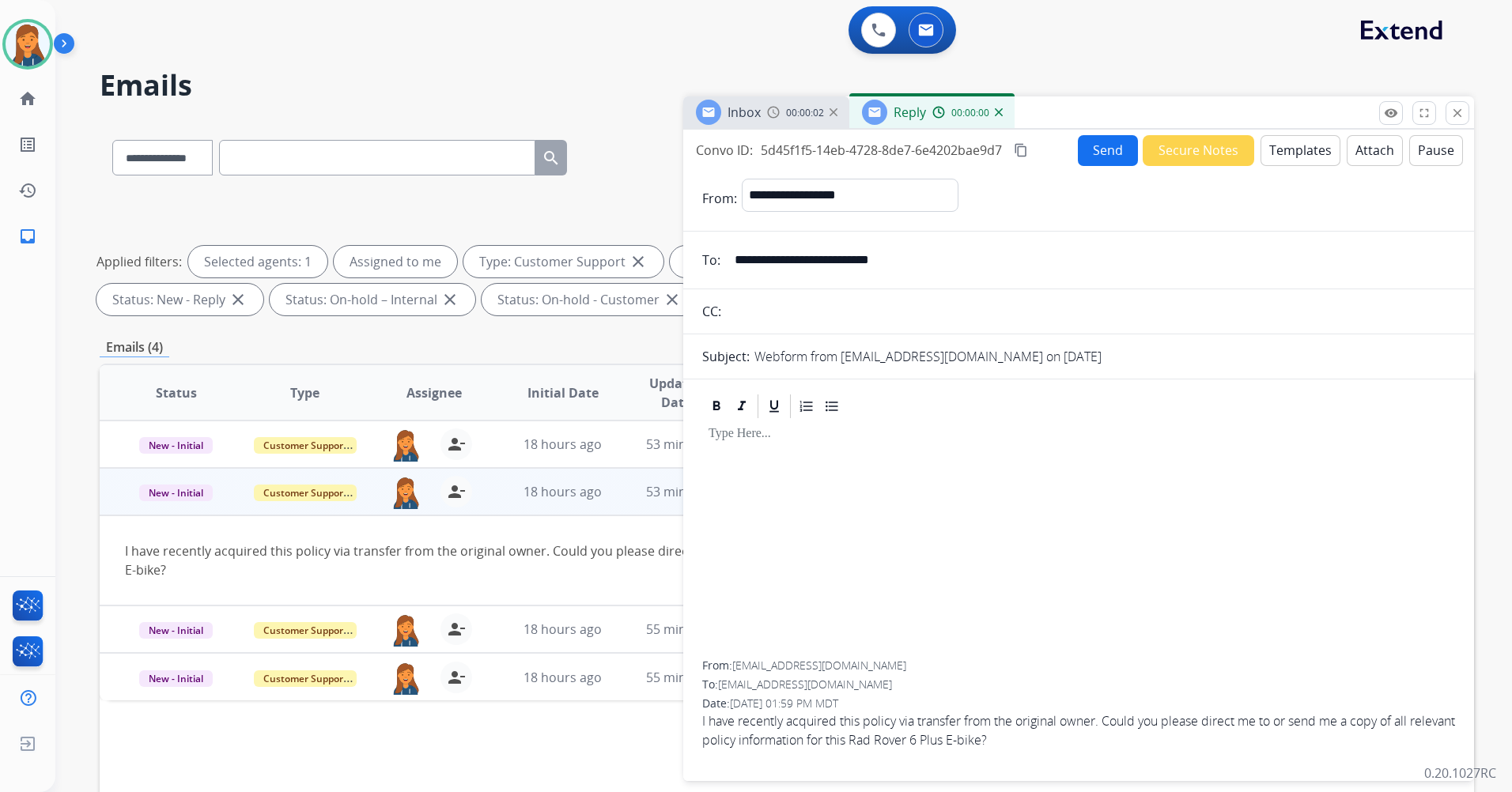
click at [1281, 158] on button "Templates" at bounding box center [1300, 150] width 80 height 31
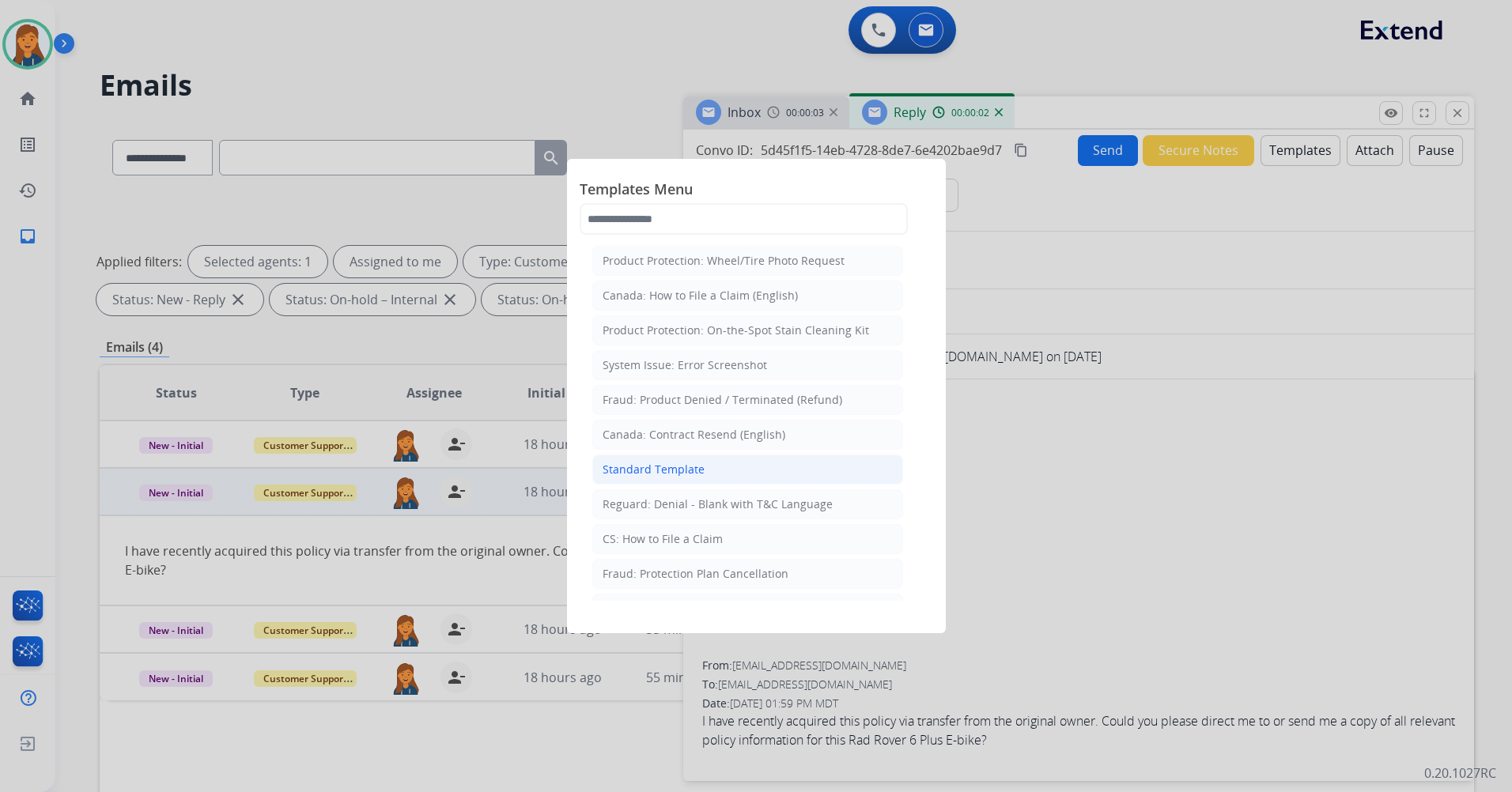
click at [689, 479] on li "Standard Template" at bounding box center [747, 470] width 311 height 30
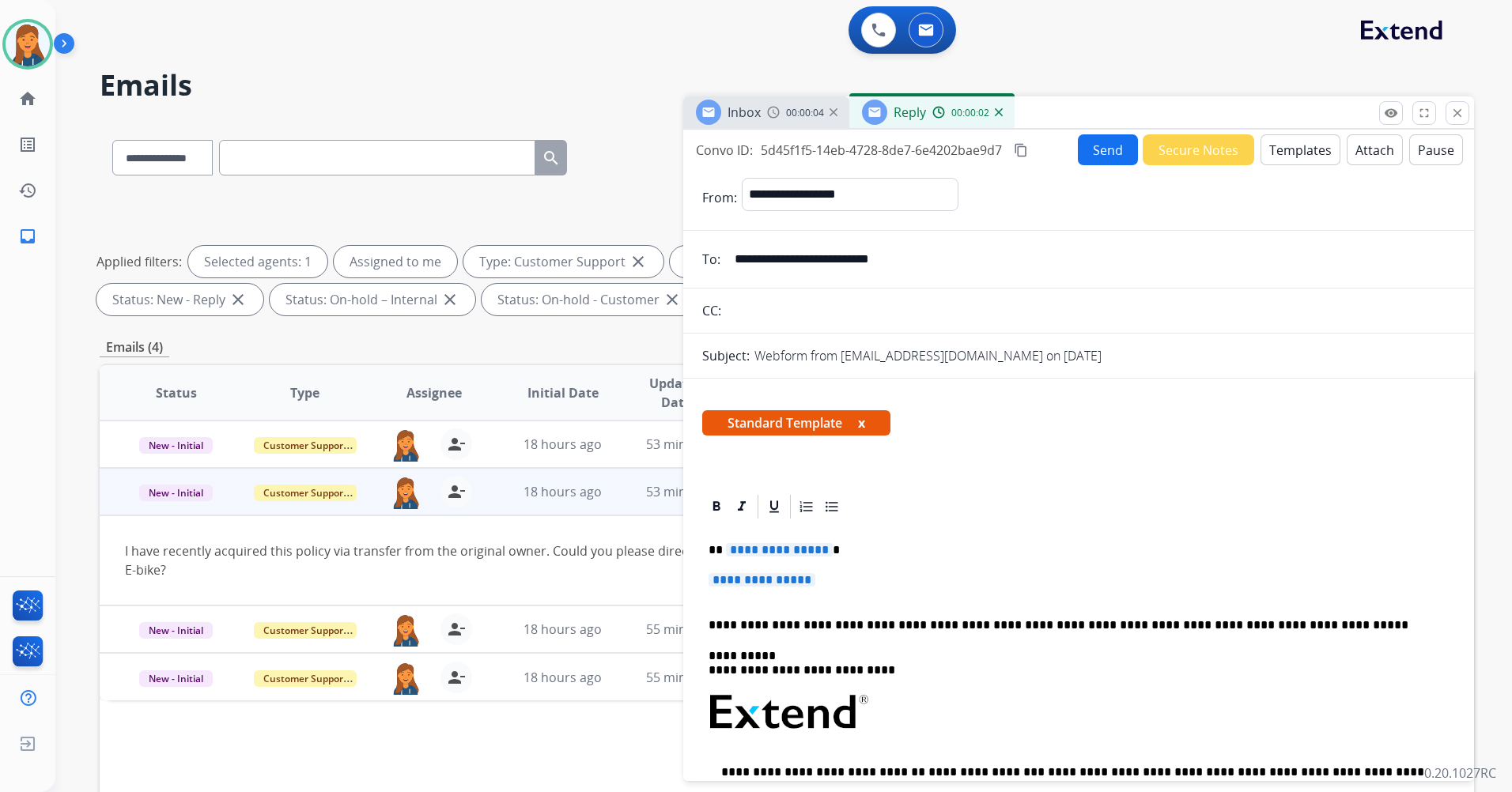
scroll to position [79, 0]
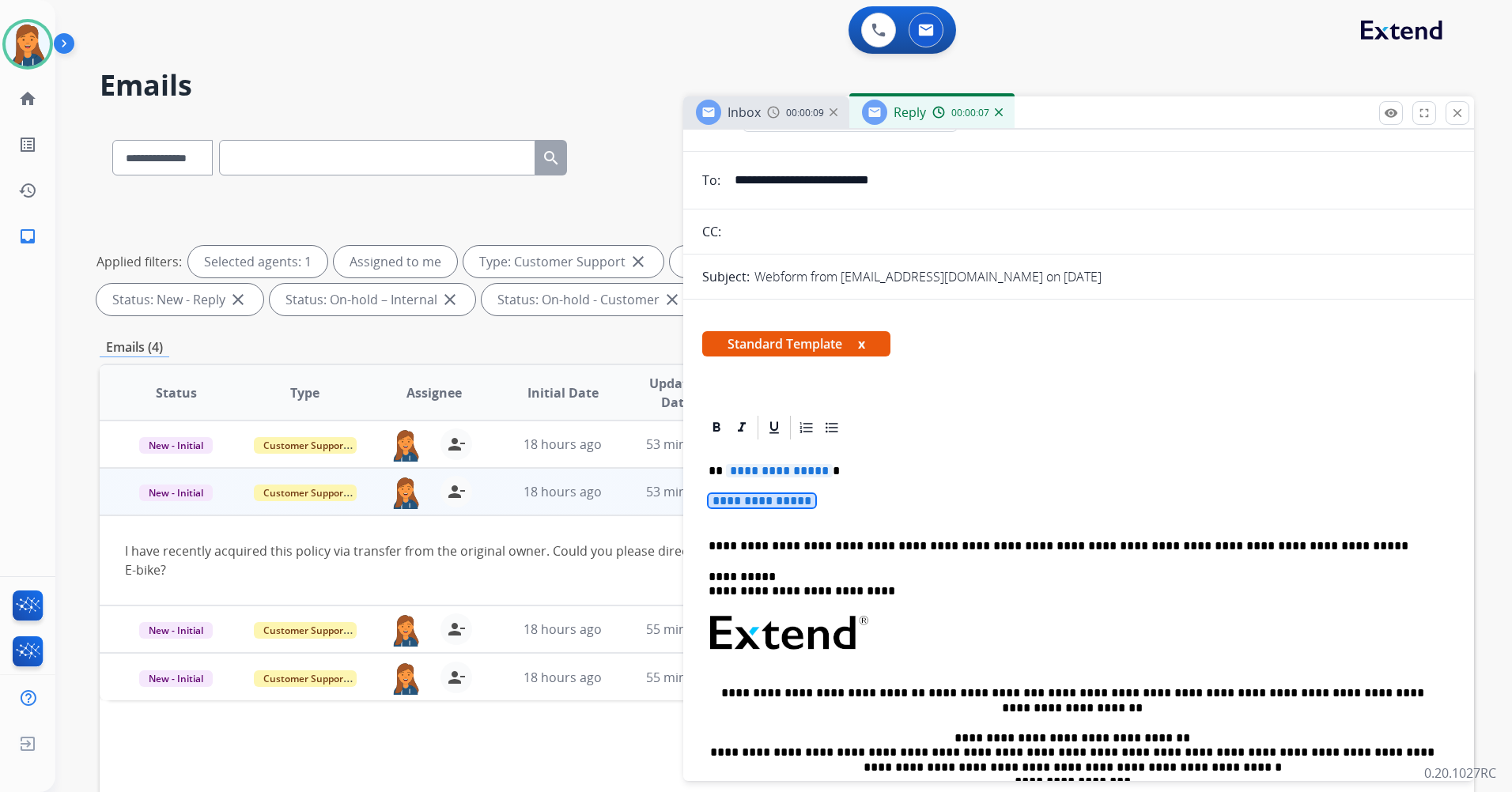
click at [755, 481] on div "**********" at bounding box center [1078, 671] width 752 height 458
click at [759, 475] on span "**********" at bounding box center [779, 470] width 107 height 13
click at [754, 494] on span "**********" at bounding box center [761, 500] width 107 height 13
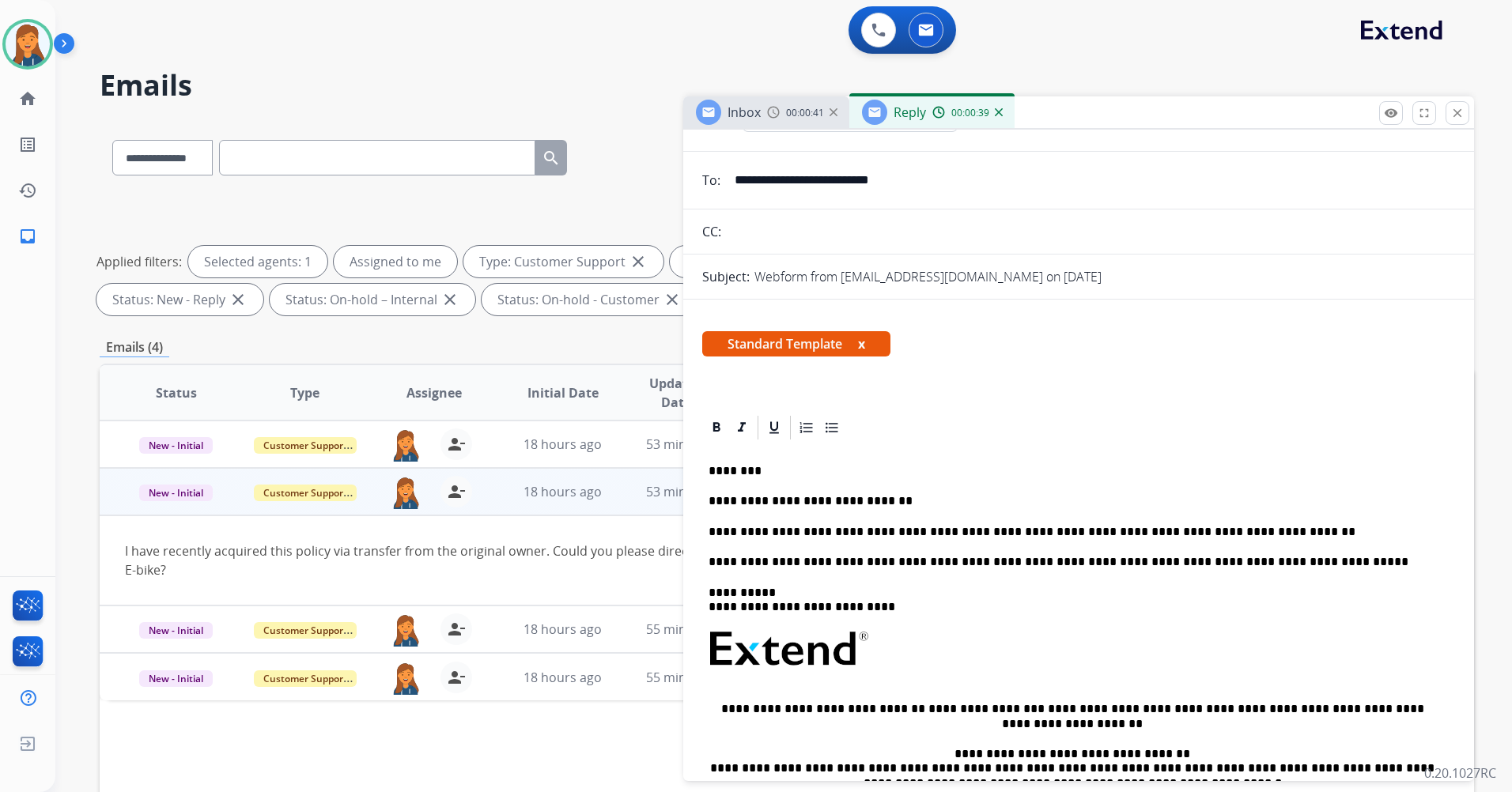
click at [1227, 535] on p "**********" at bounding box center [1072, 532] width 728 height 14
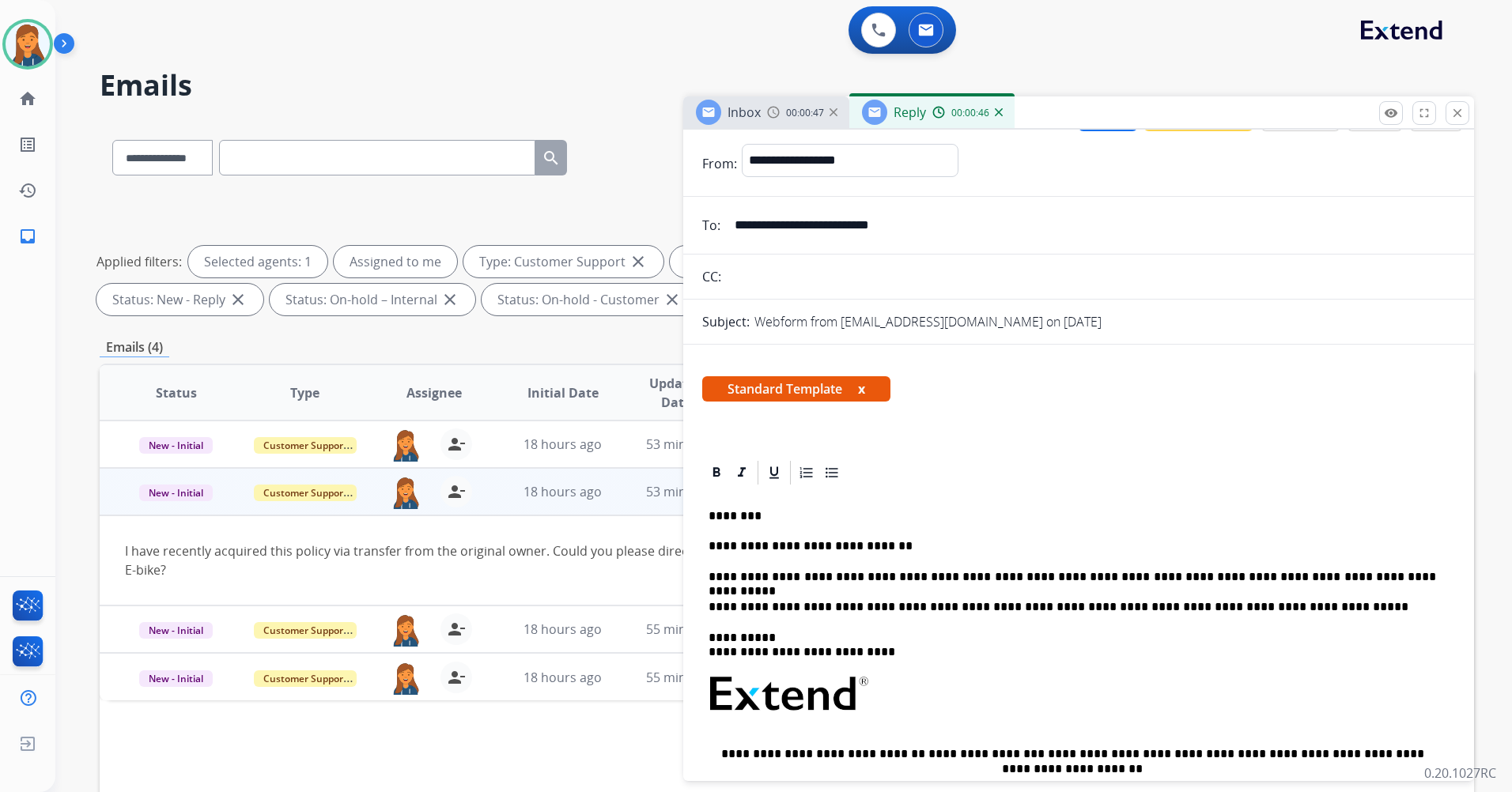
scroll to position [0, 0]
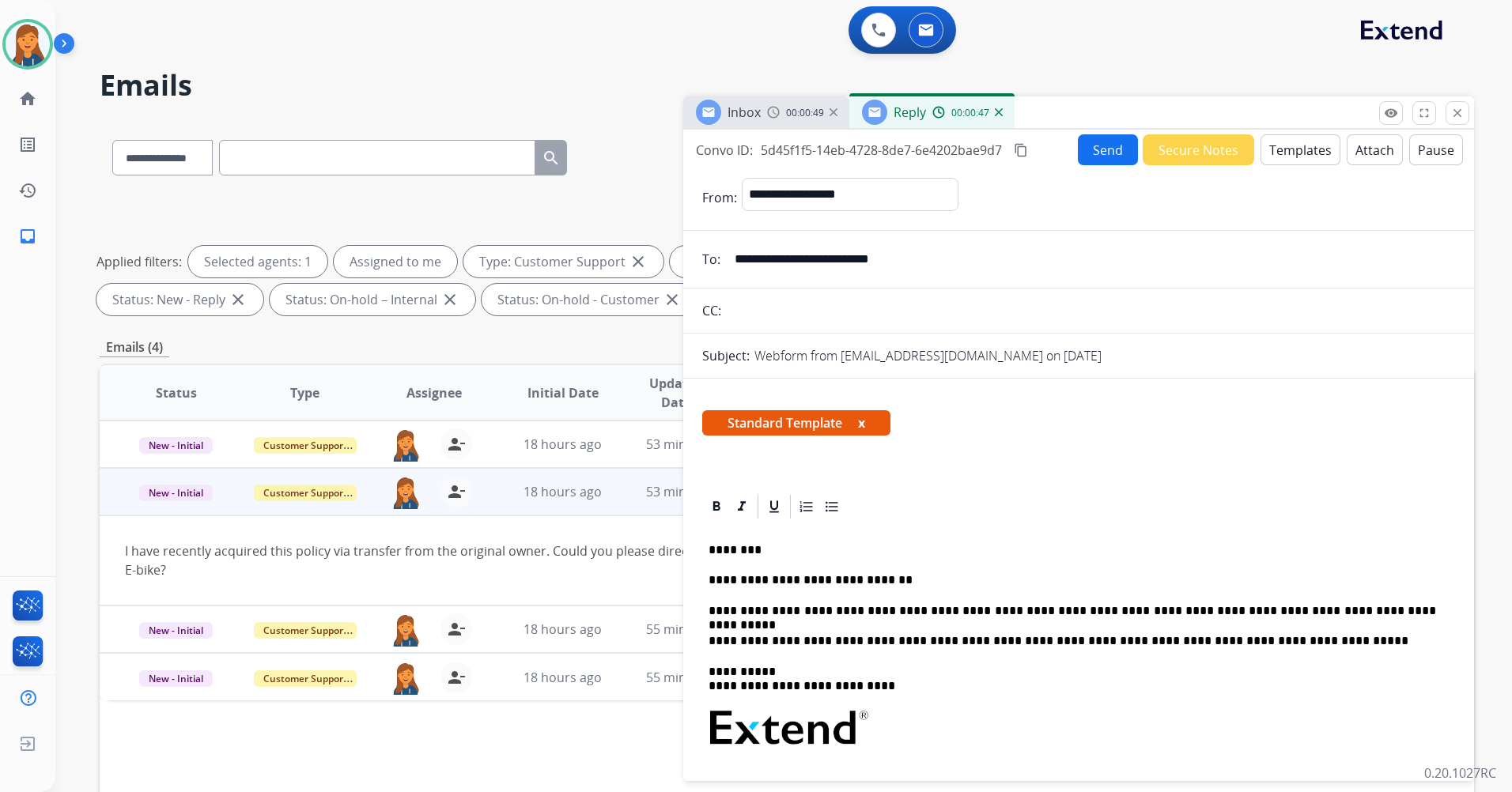
click at [1363, 152] on button "Attach" at bounding box center [1375, 150] width 56 height 31
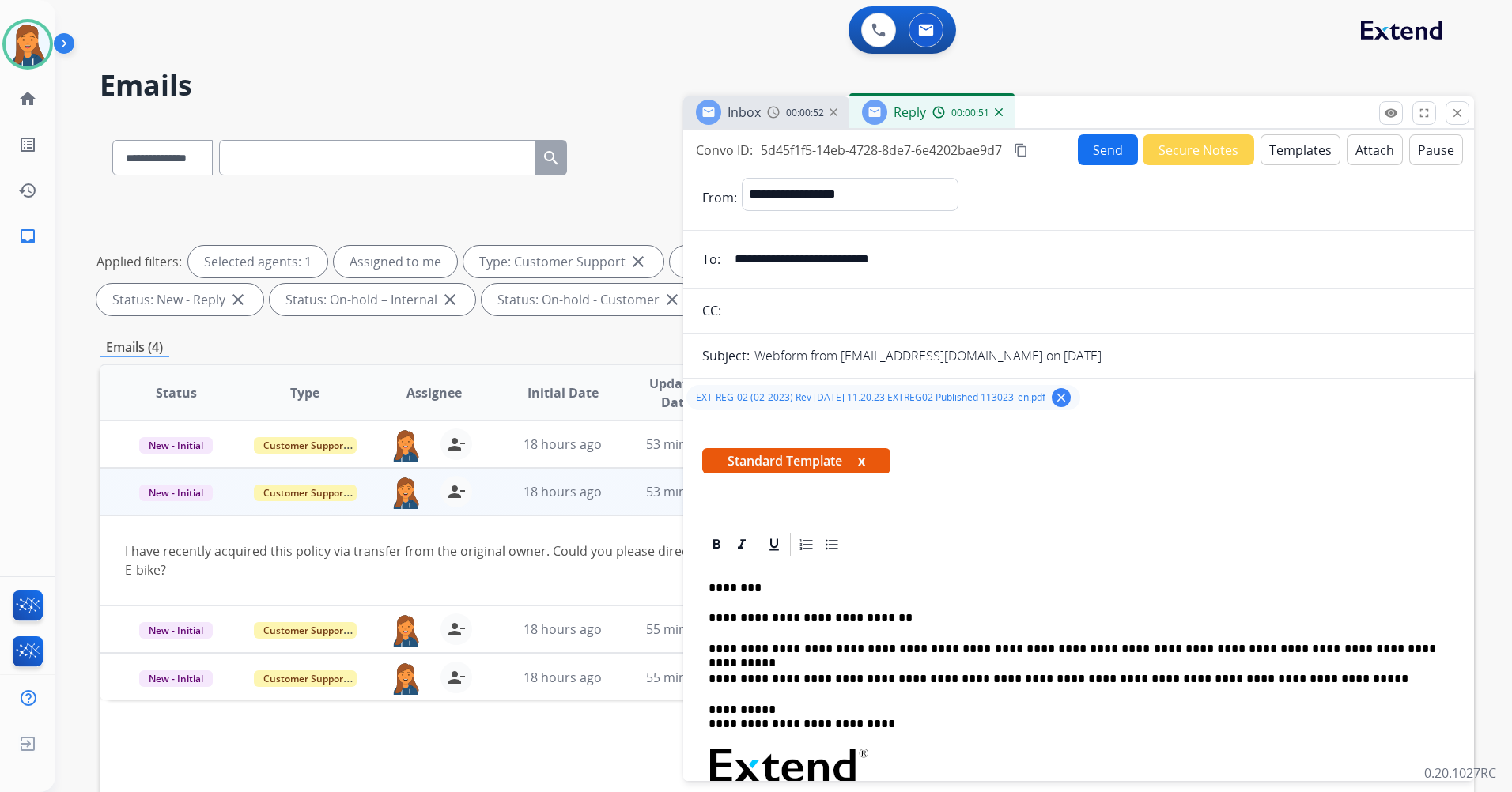
click at [1020, 151] on mat-icon "content_copy" at bounding box center [1020, 150] width 14 height 14
click at [1091, 148] on button "Send" at bounding box center [1108, 150] width 60 height 31
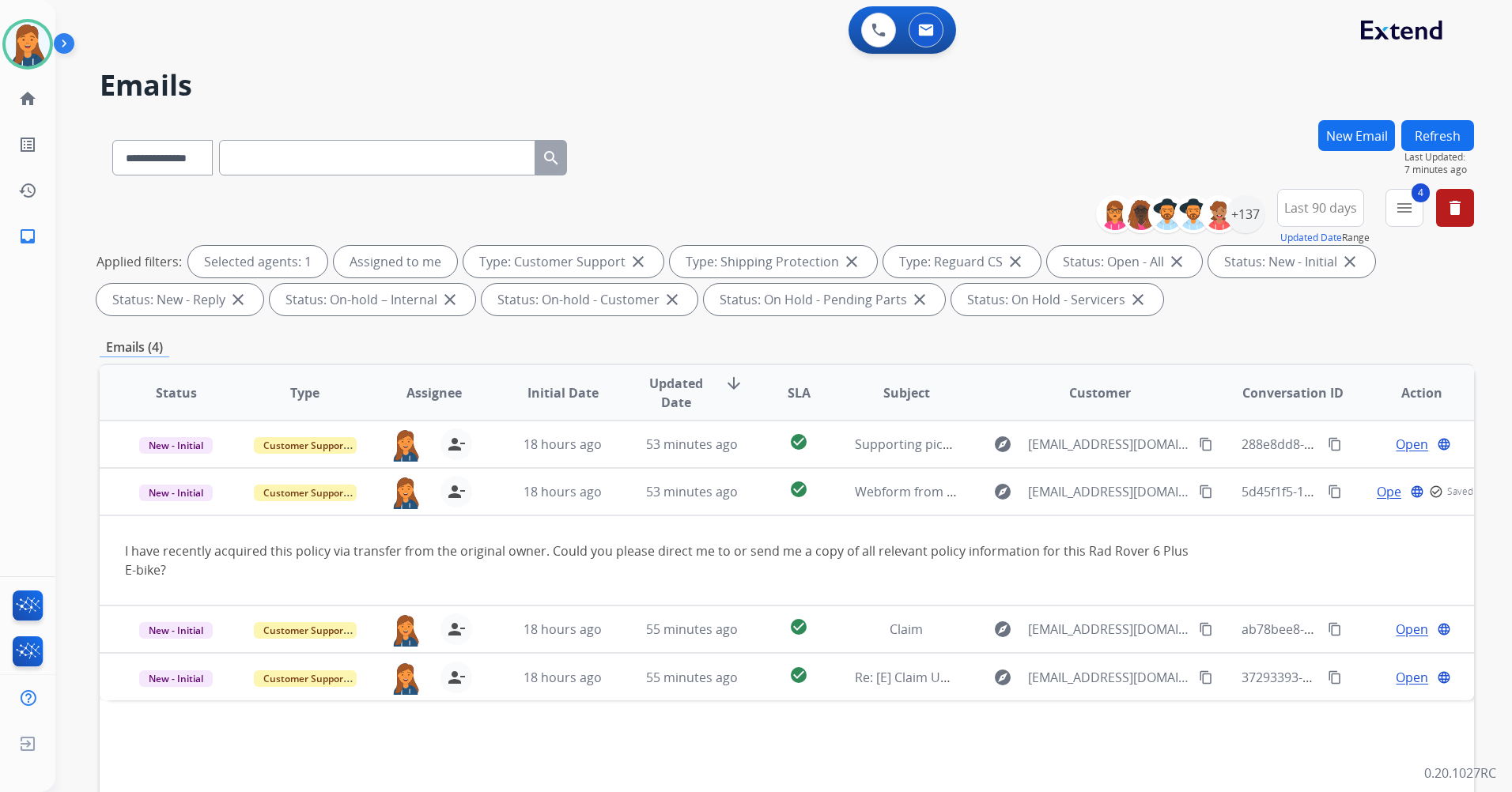
click at [1091, 148] on div "**********" at bounding box center [786, 154] width 1374 height 69
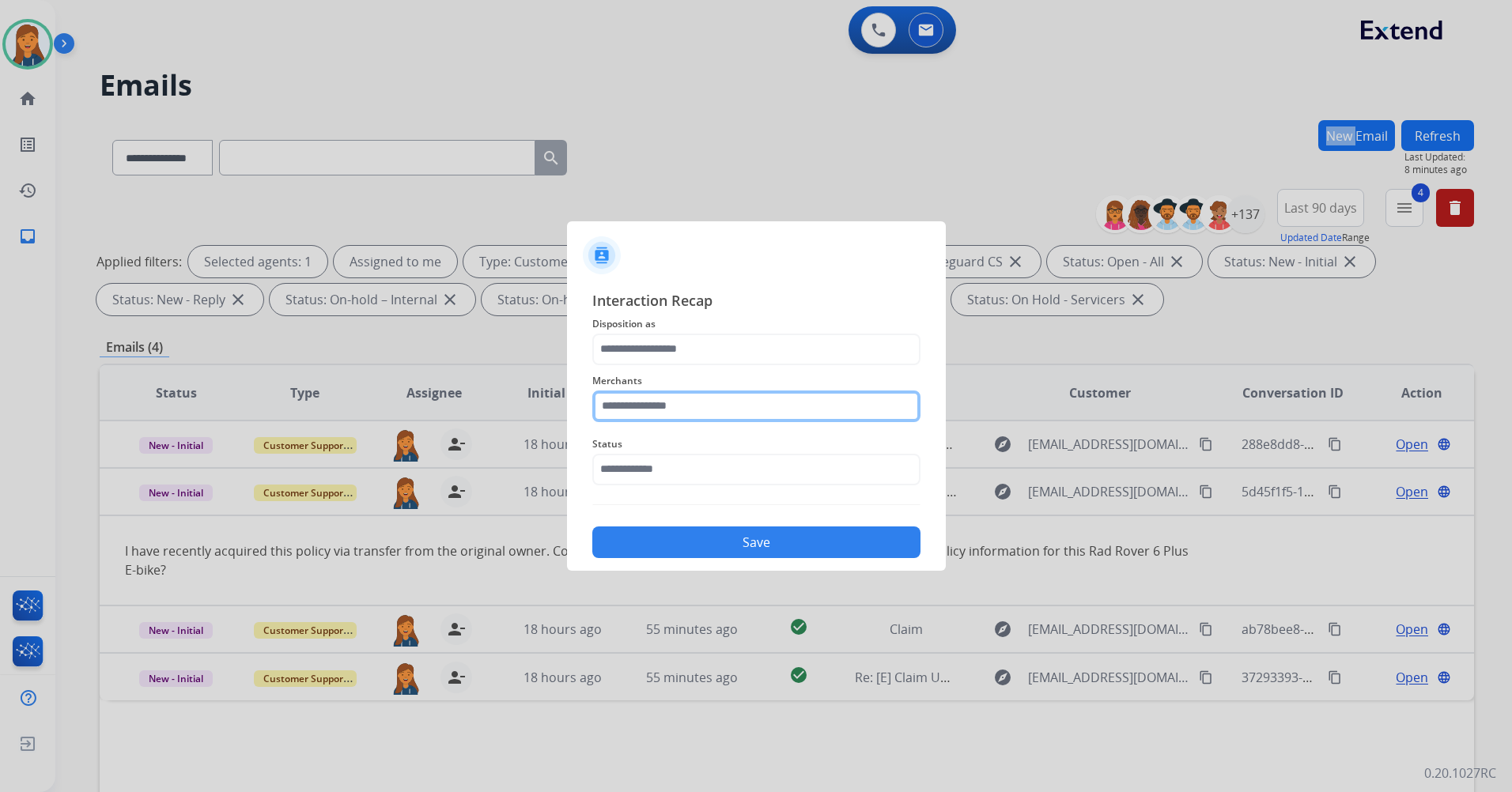
click at [693, 403] on input "text" at bounding box center [756, 406] width 328 height 32
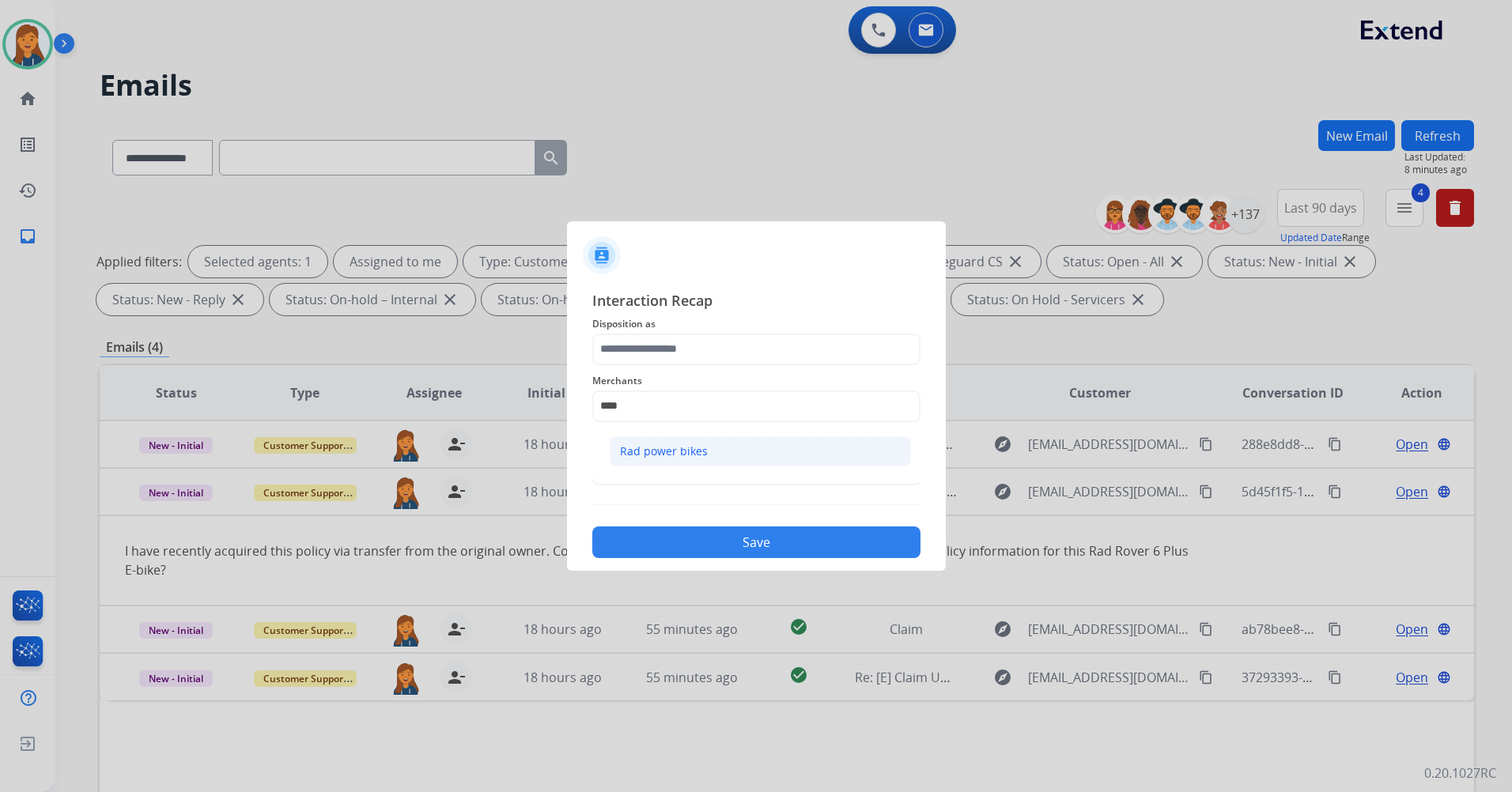
click at [662, 460] on li "Rad power bikes" at bounding box center [760, 451] width 301 height 30
type input "**********"
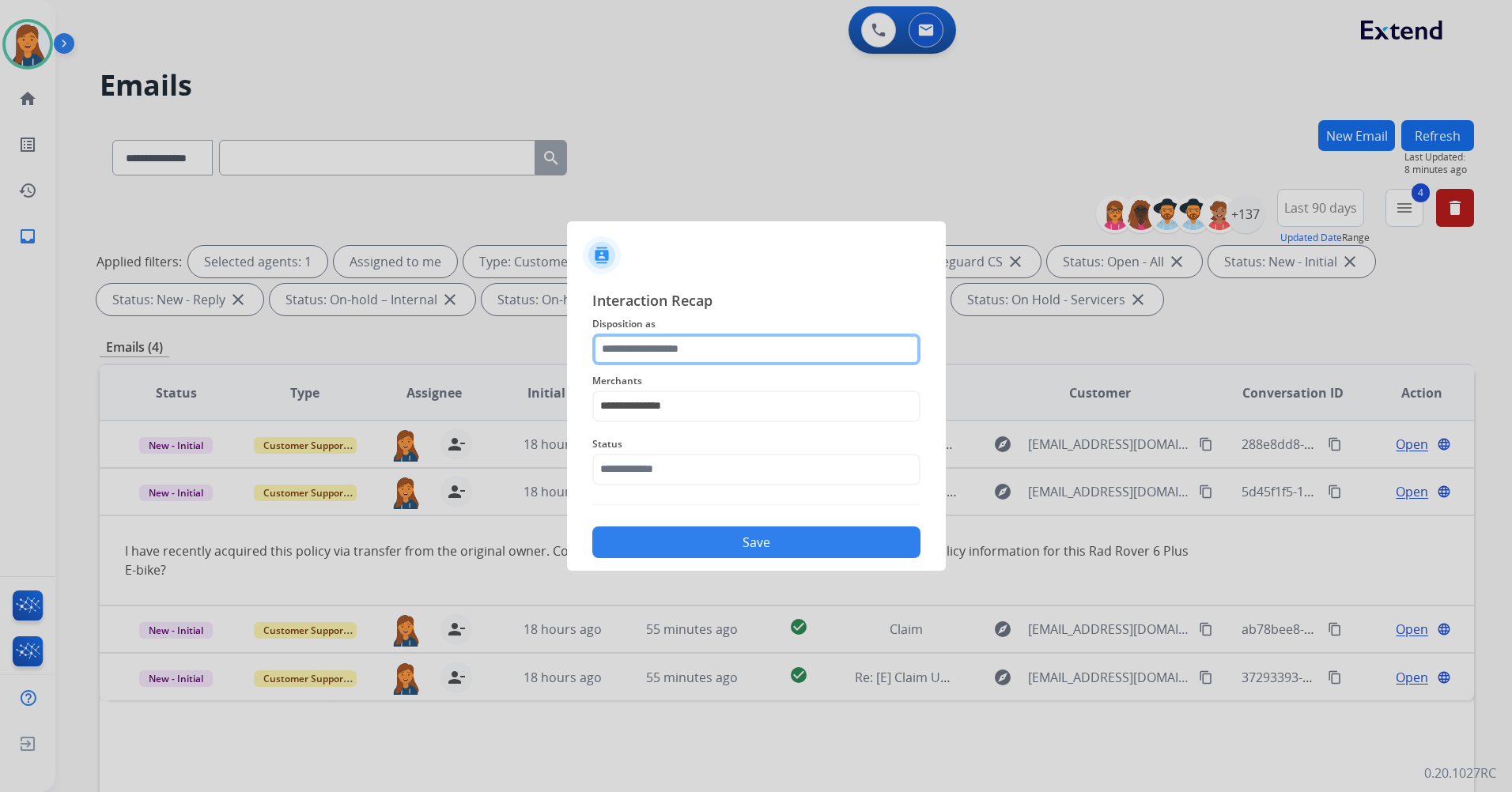
click at [659, 356] on input "text" at bounding box center [756, 350] width 328 height 32
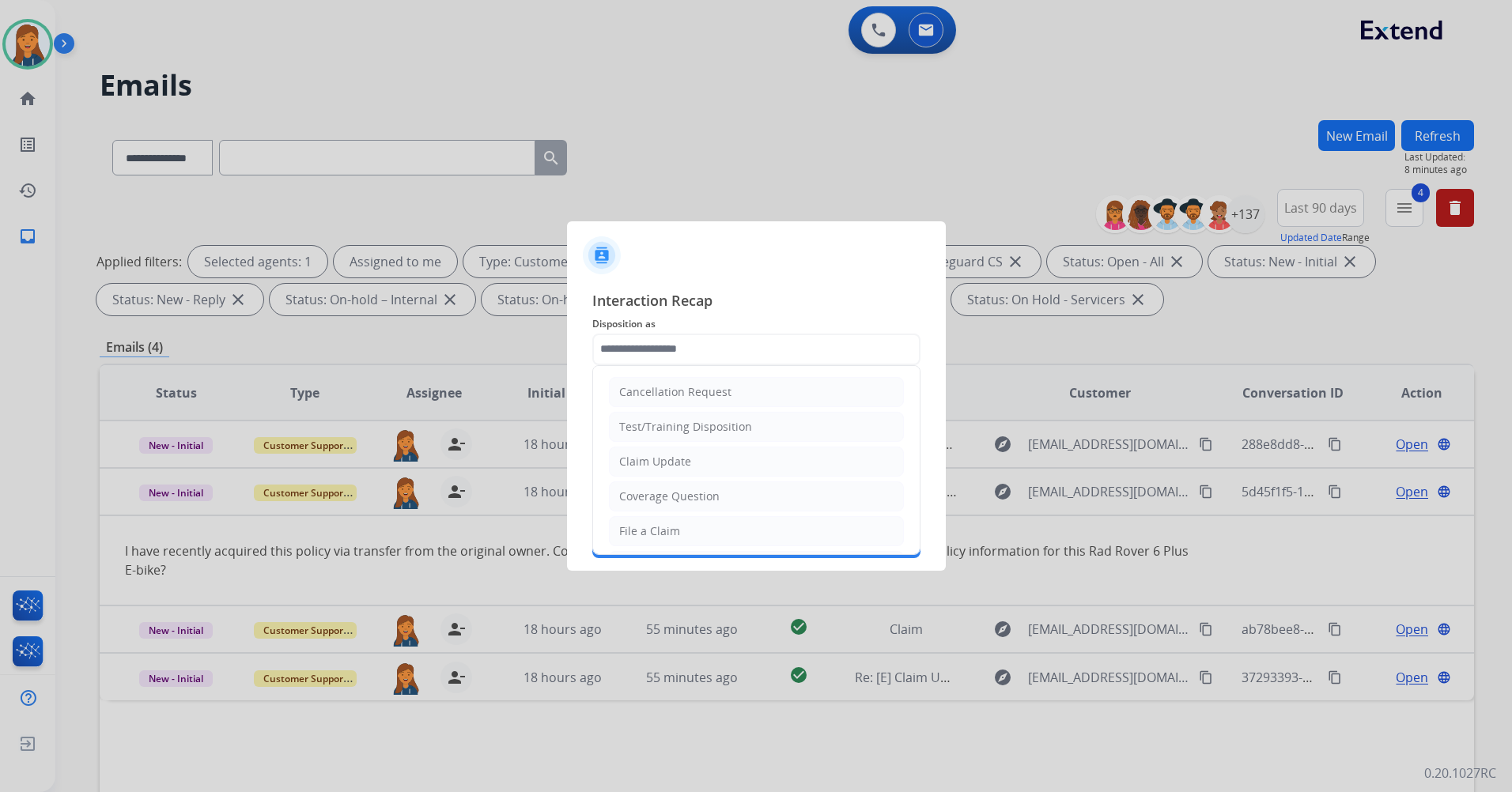
click at [654, 492] on div "Coverage Question" at bounding box center [670, 497] width 100 height 16
type input "**********"
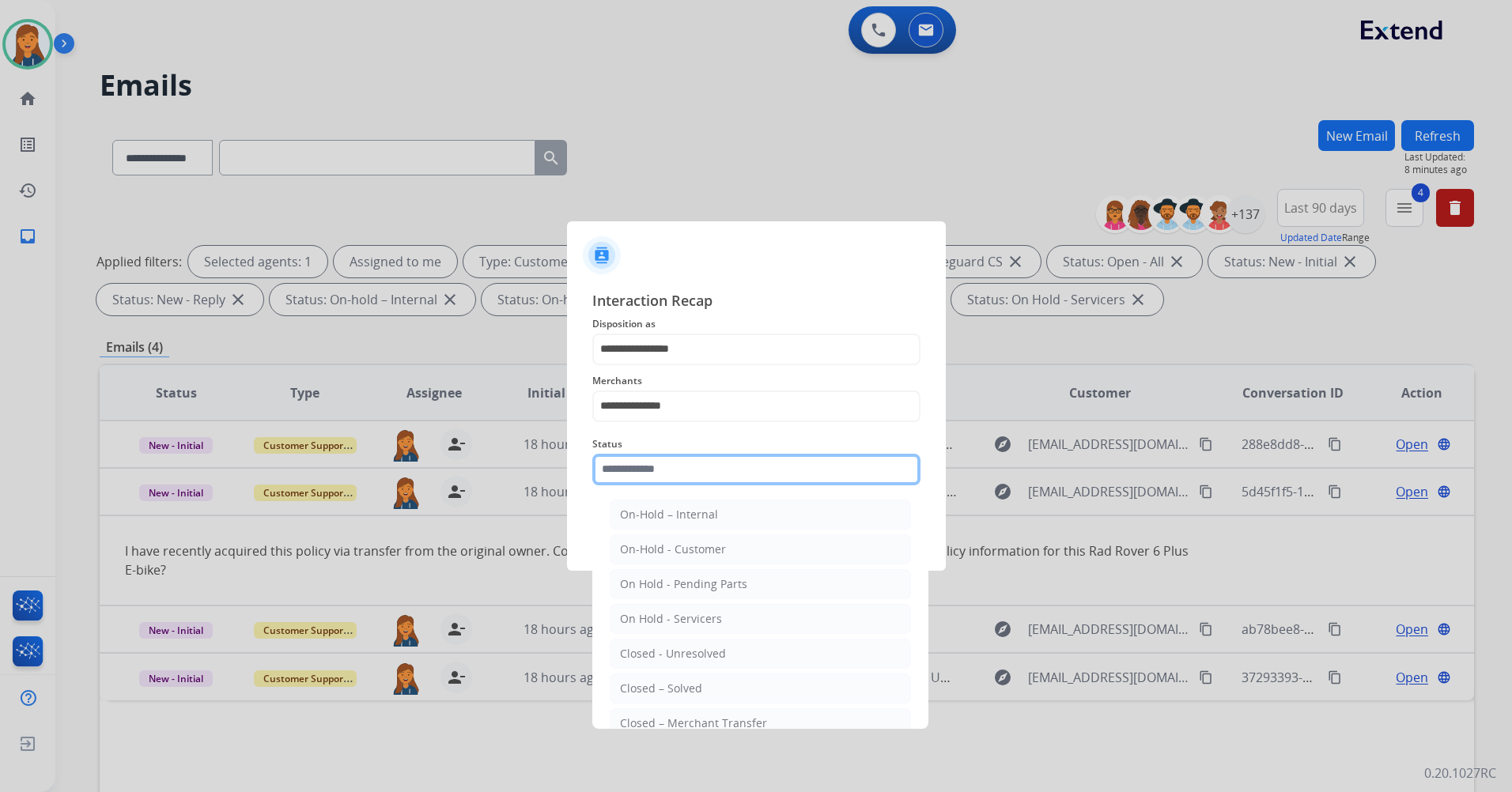
click at [649, 479] on input "text" at bounding box center [756, 470] width 328 height 32
click at [626, 695] on div "Closed – Solved" at bounding box center [660, 689] width 82 height 16
type input "**********"
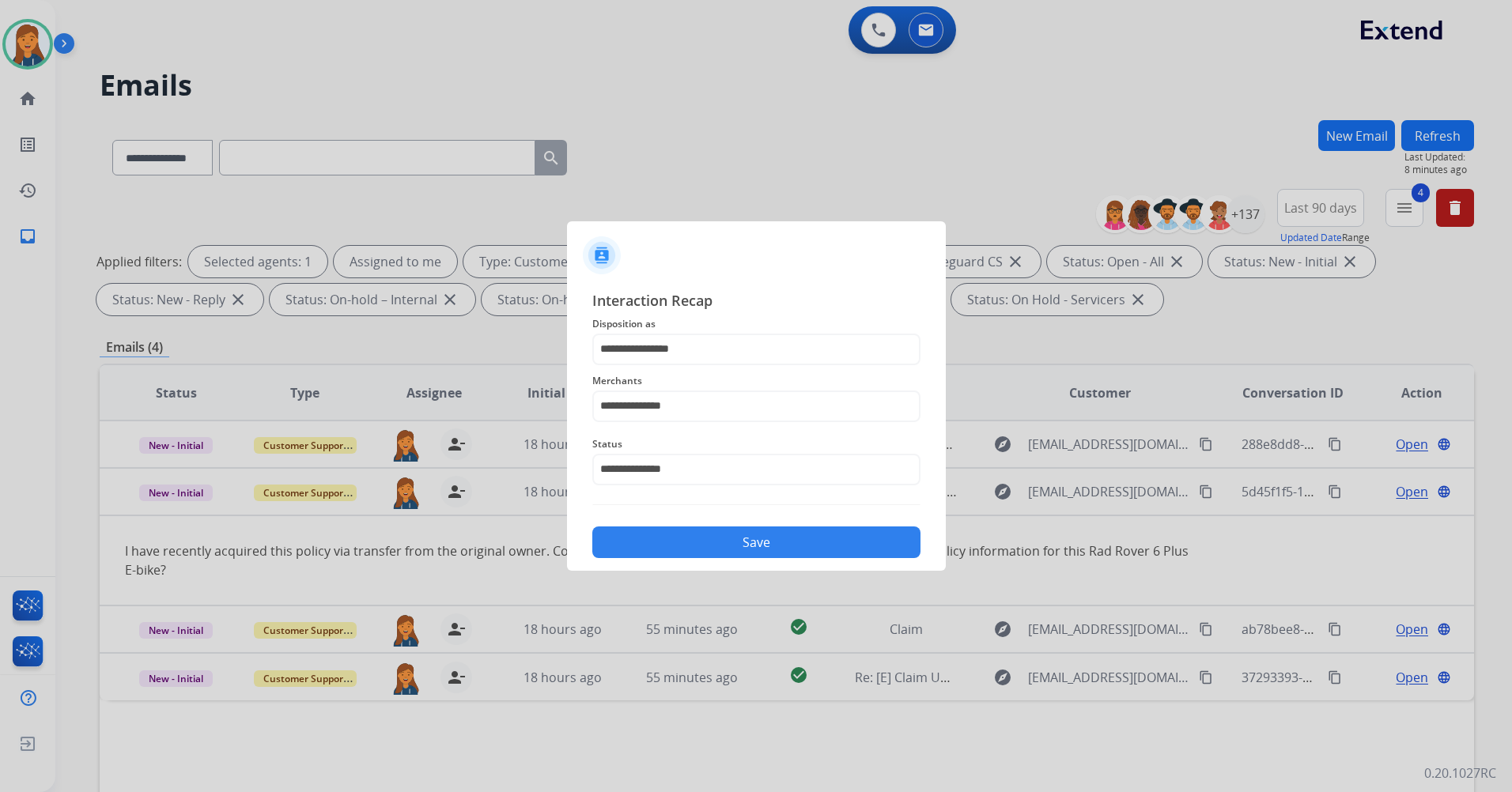
click at [647, 529] on button "Save" at bounding box center [756, 543] width 328 height 32
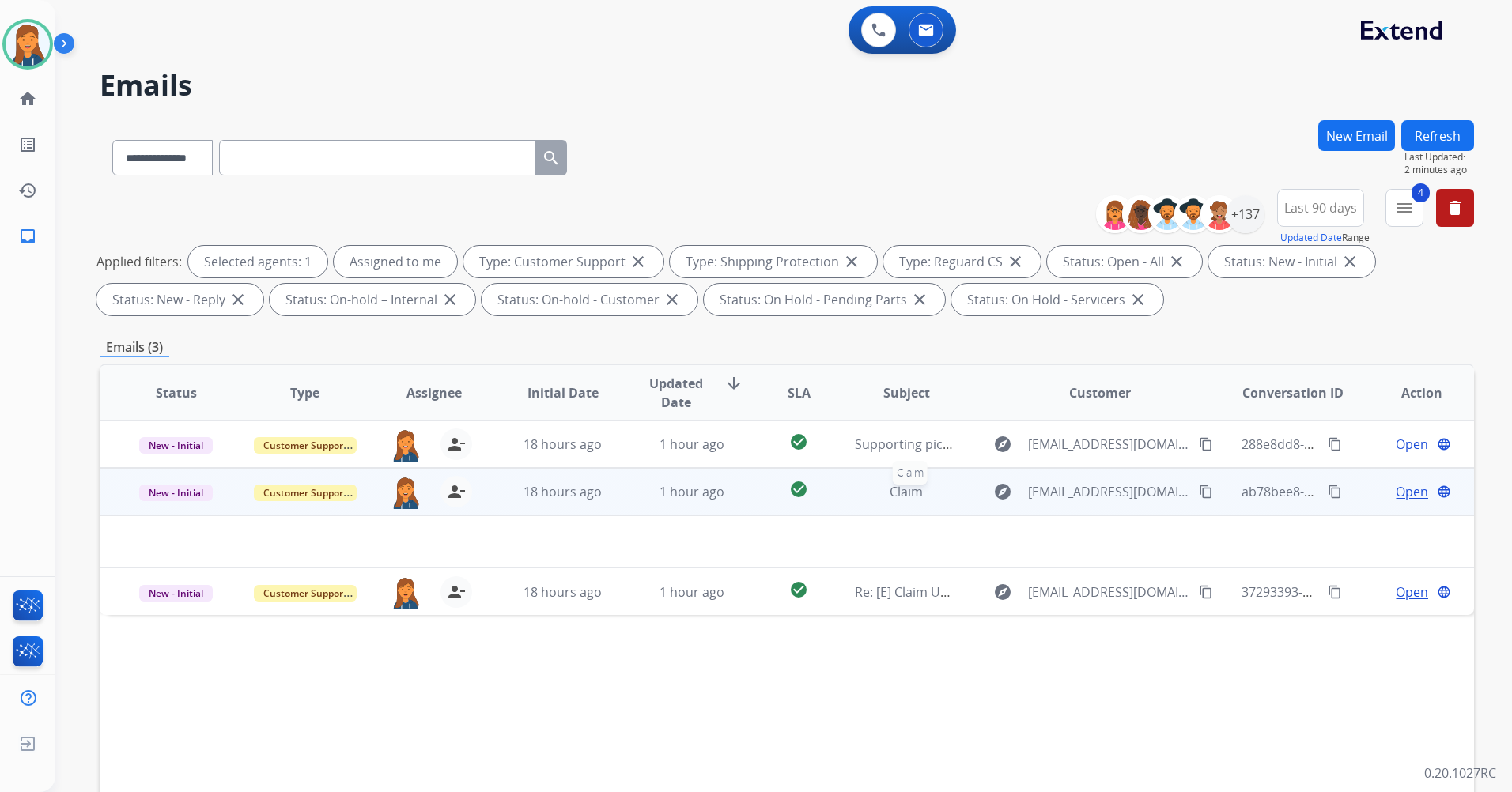
click at [895, 491] on span "Claim" at bounding box center [906, 492] width 33 height 18
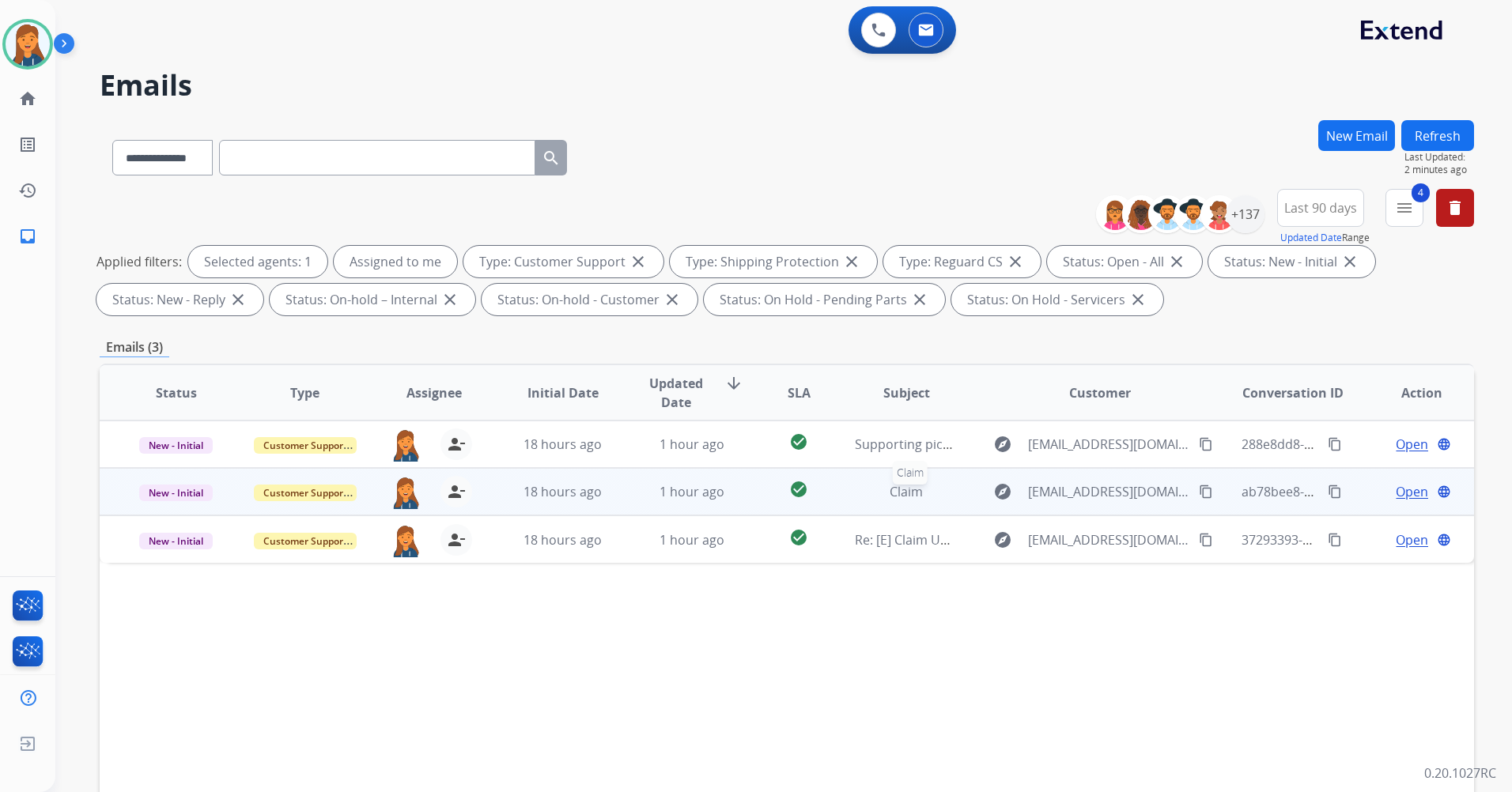
click at [889, 492] on span "Claim" at bounding box center [906, 492] width 33 height 18
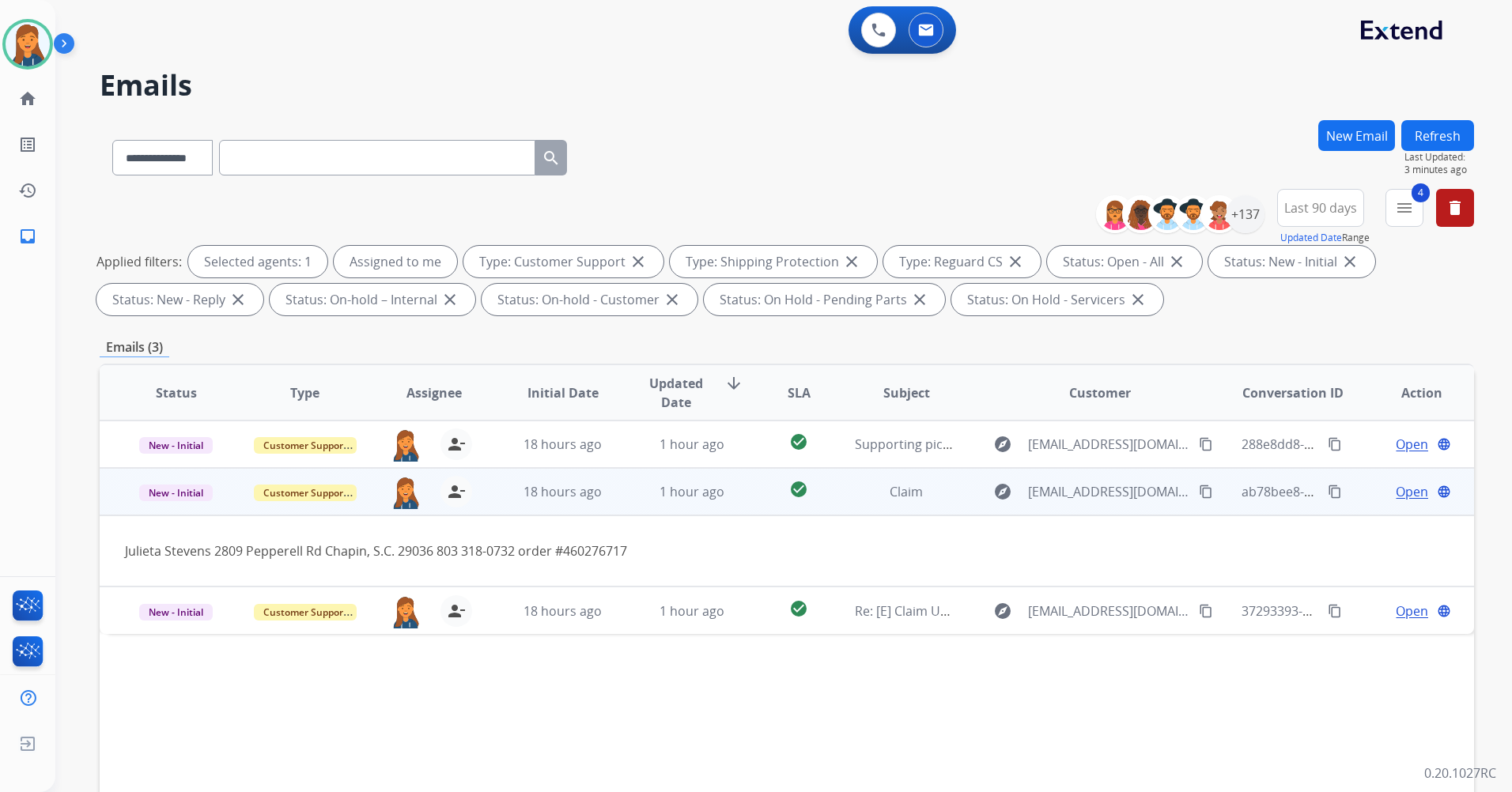
click at [1396, 490] on span "Open" at bounding box center [1412, 492] width 33 height 19
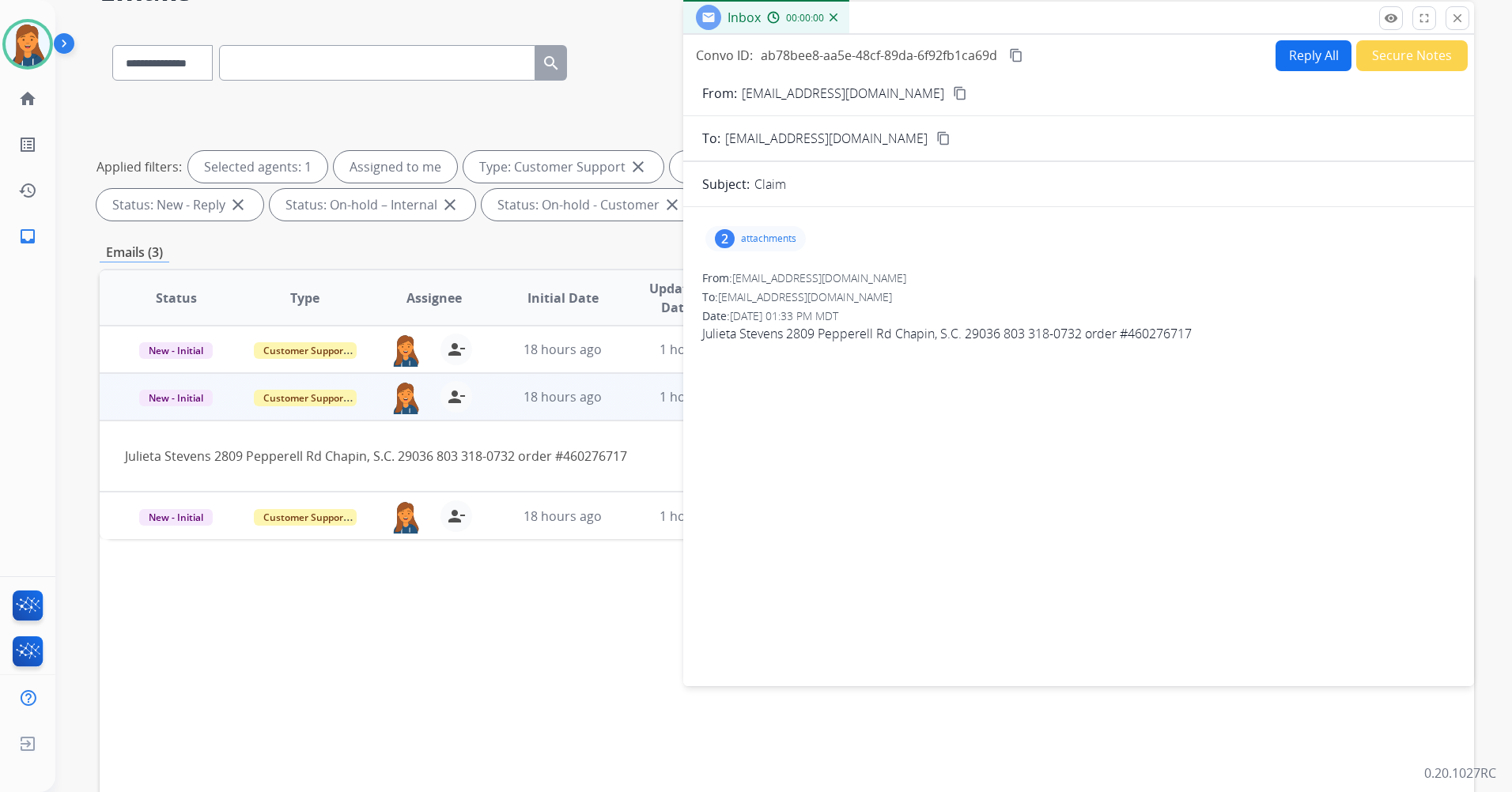
scroll to position [183, 0]
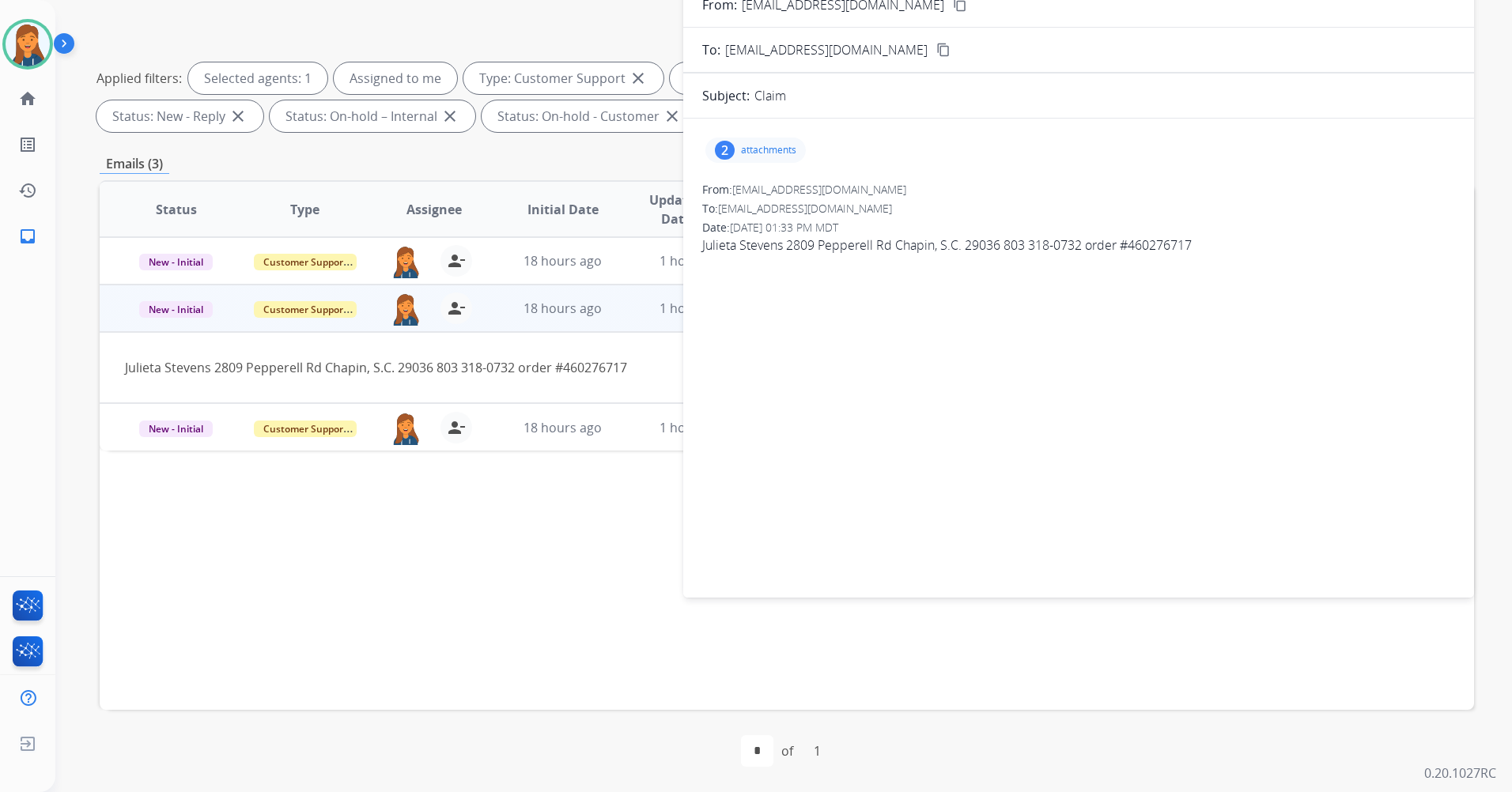
click at [737, 150] on div "2 attachments" at bounding box center [755, 150] width 100 height 26
click at [738, 189] on div at bounding box center [758, 190] width 79 height 56
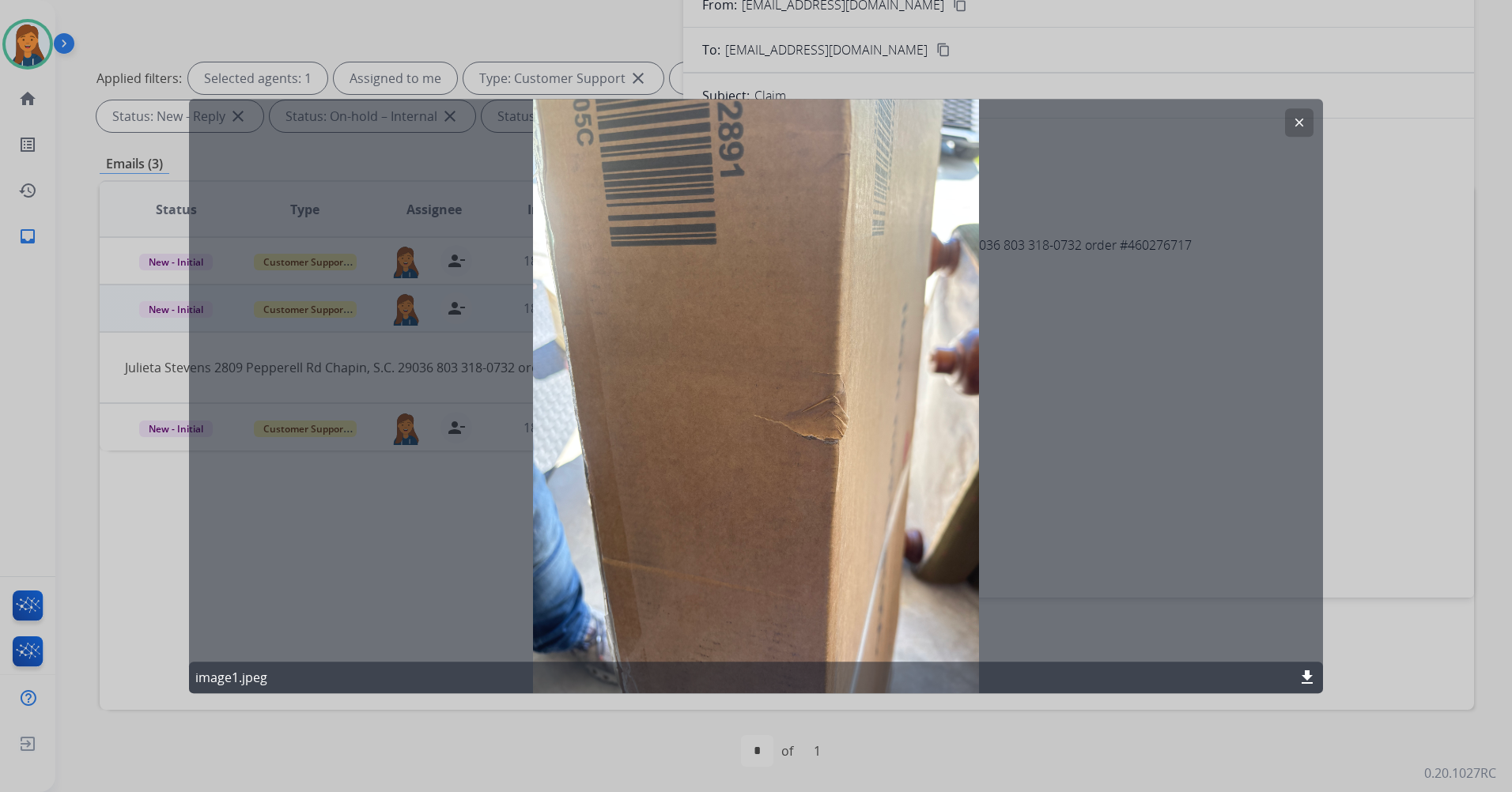
click at [745, 189] on div "clear image1.jpeg download" at bounding box center [755, 396] width 1134 height 595
click at [1300, 119] on mat-icon "clear" at bounding box center [1299, 122] width 14 height 14
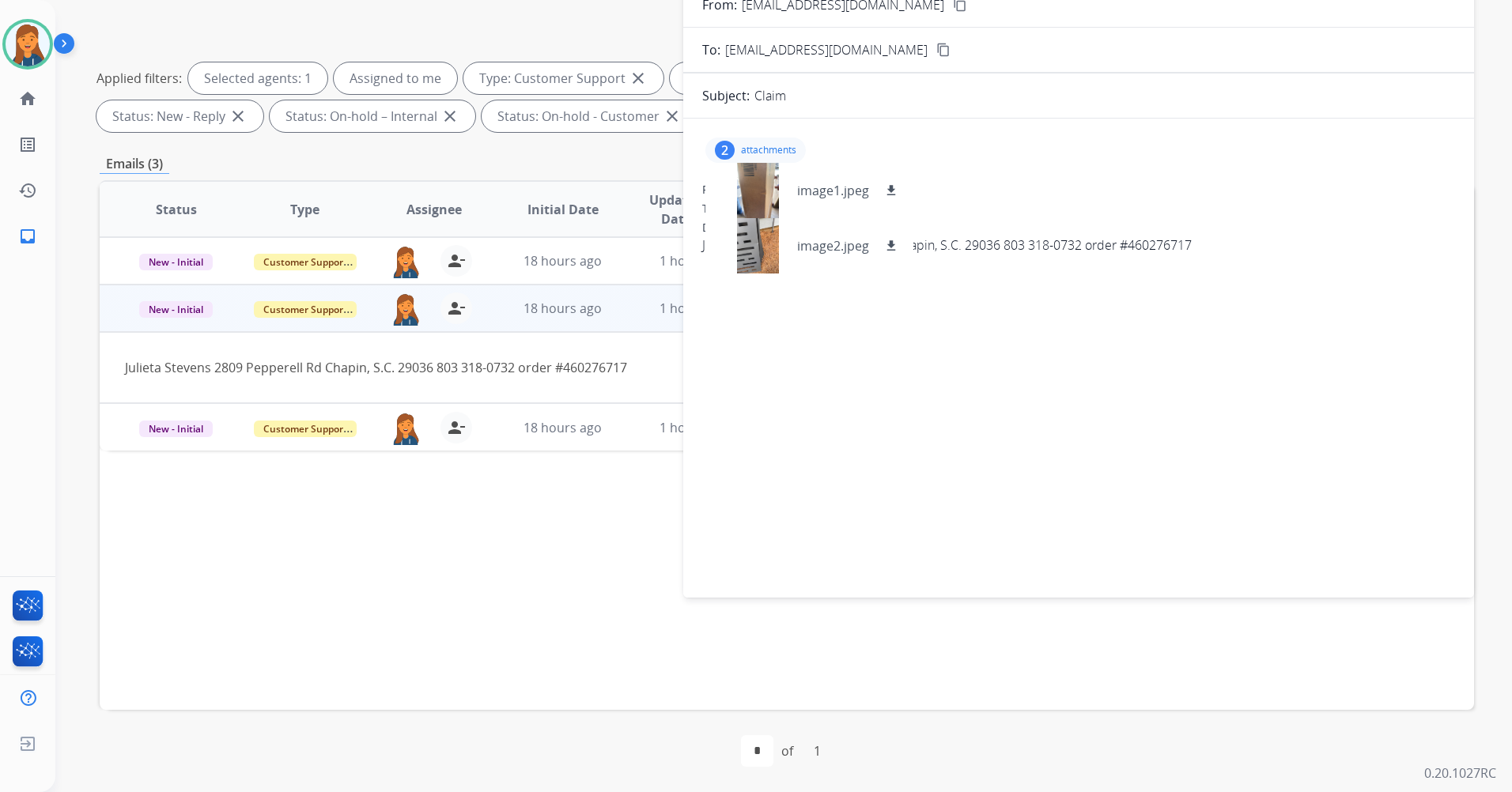
click at [901, 422] on div "2 attachments image1.jpeg download image2.jpeg download From: [EMAIL_ADDRESS][D…" at bounding box center [1078, 355] width 790 height 448
click at [774, 144] on p "attachments" at bounding box center [768, 150] width 56 height 12
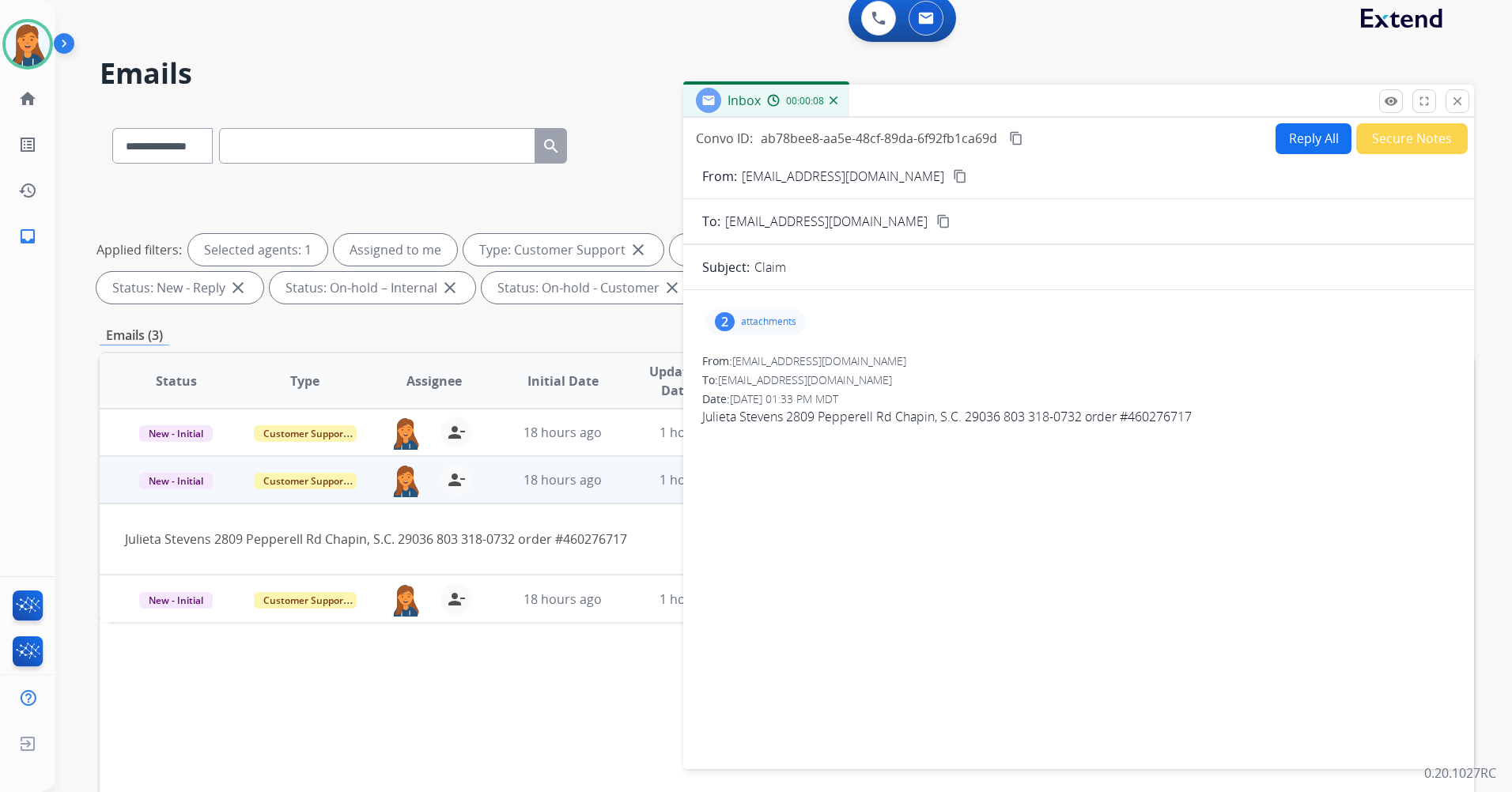
scroll to position [0, 0]
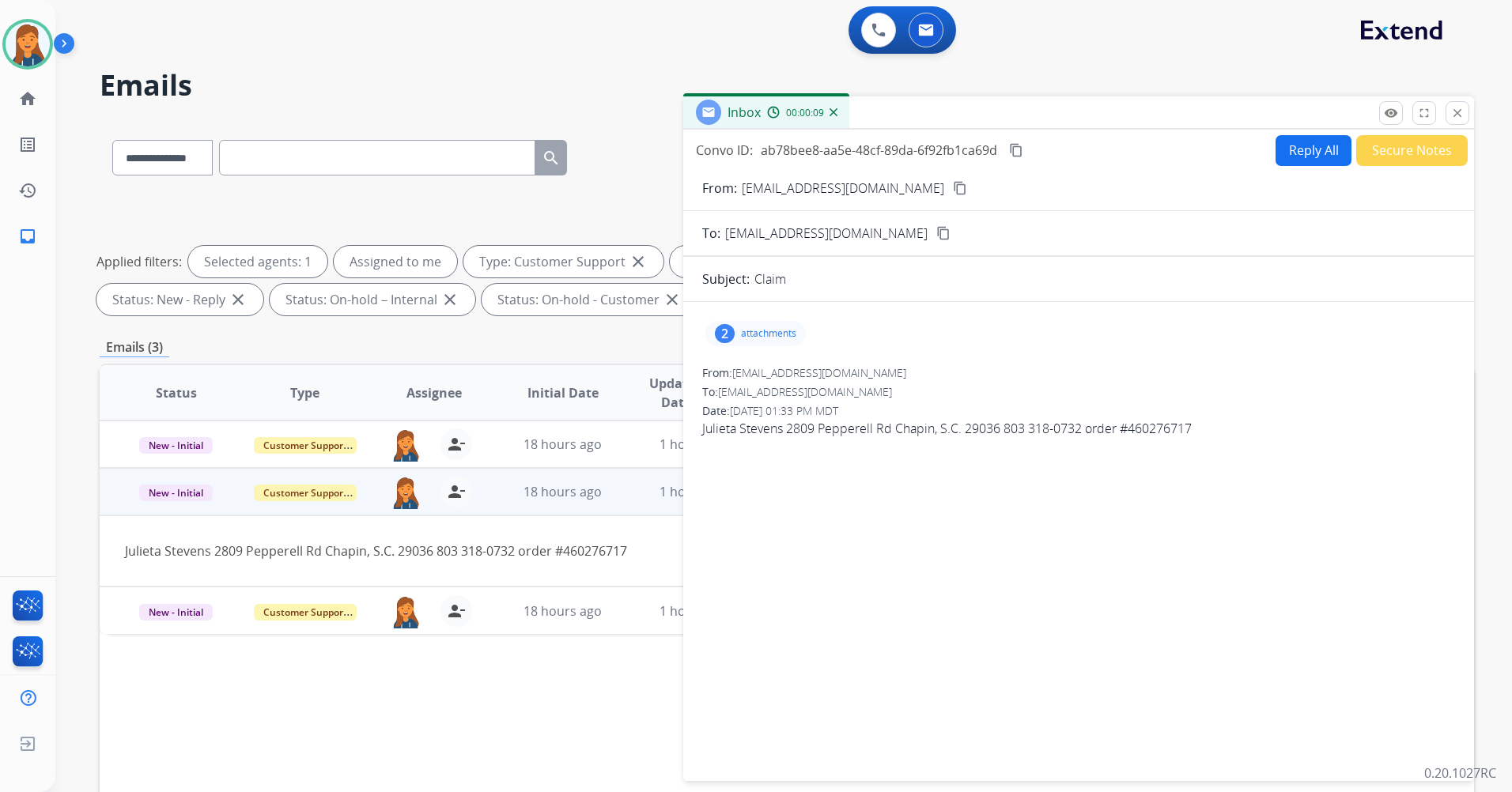
click at [951, 179] on button "content_copy" at bounding box center [960, 189] width 19 height 19
click at [770, 327] on p "attachments" at bounding box center [768, 333] width 56 height 12
click at [766, 421] on div at bounding box center [758, 429] width 79 height 56
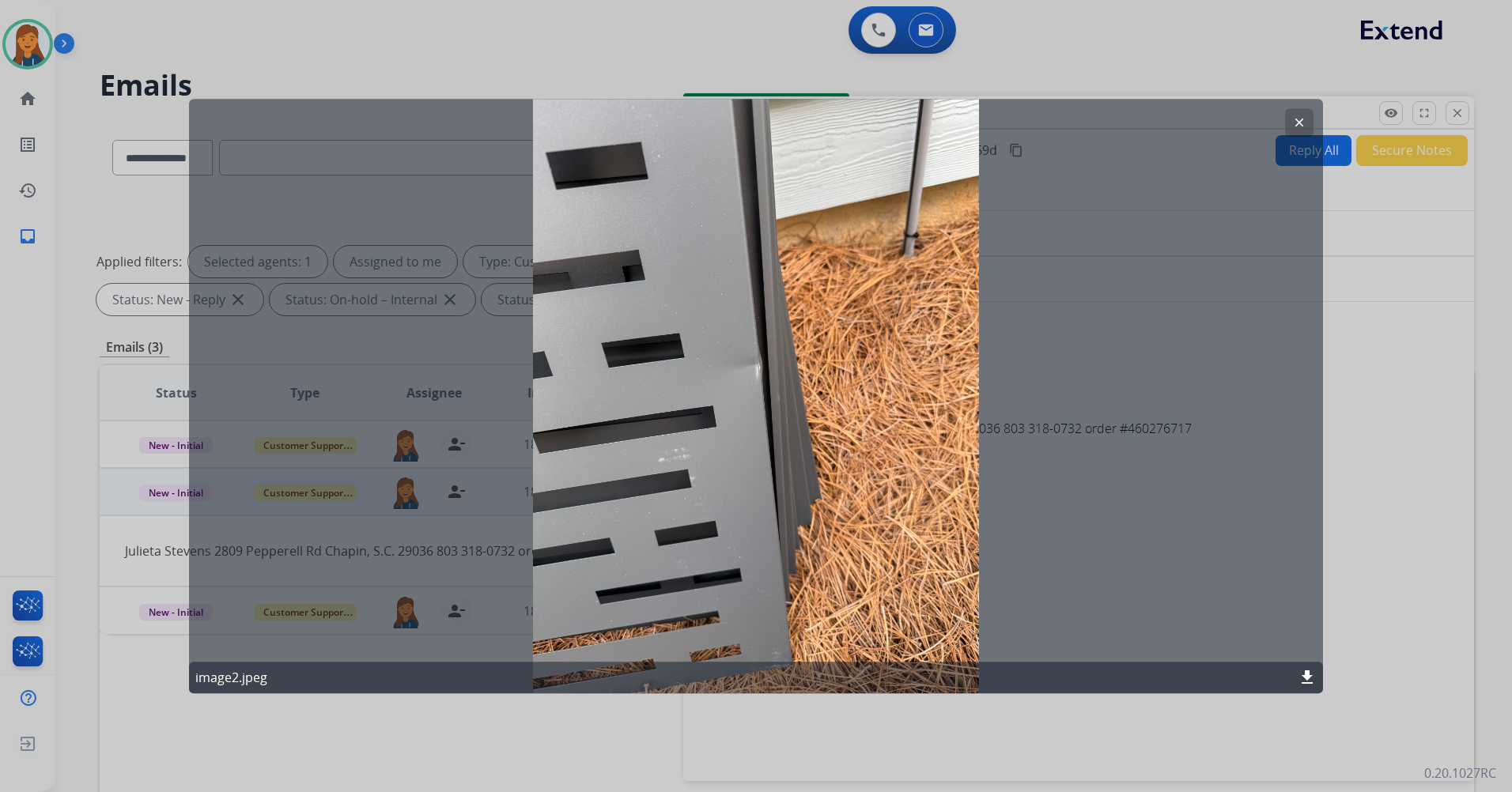
click at [1297, 121] on mat-icon "clear" at bounding box center [1299, 122] width 14 height 14
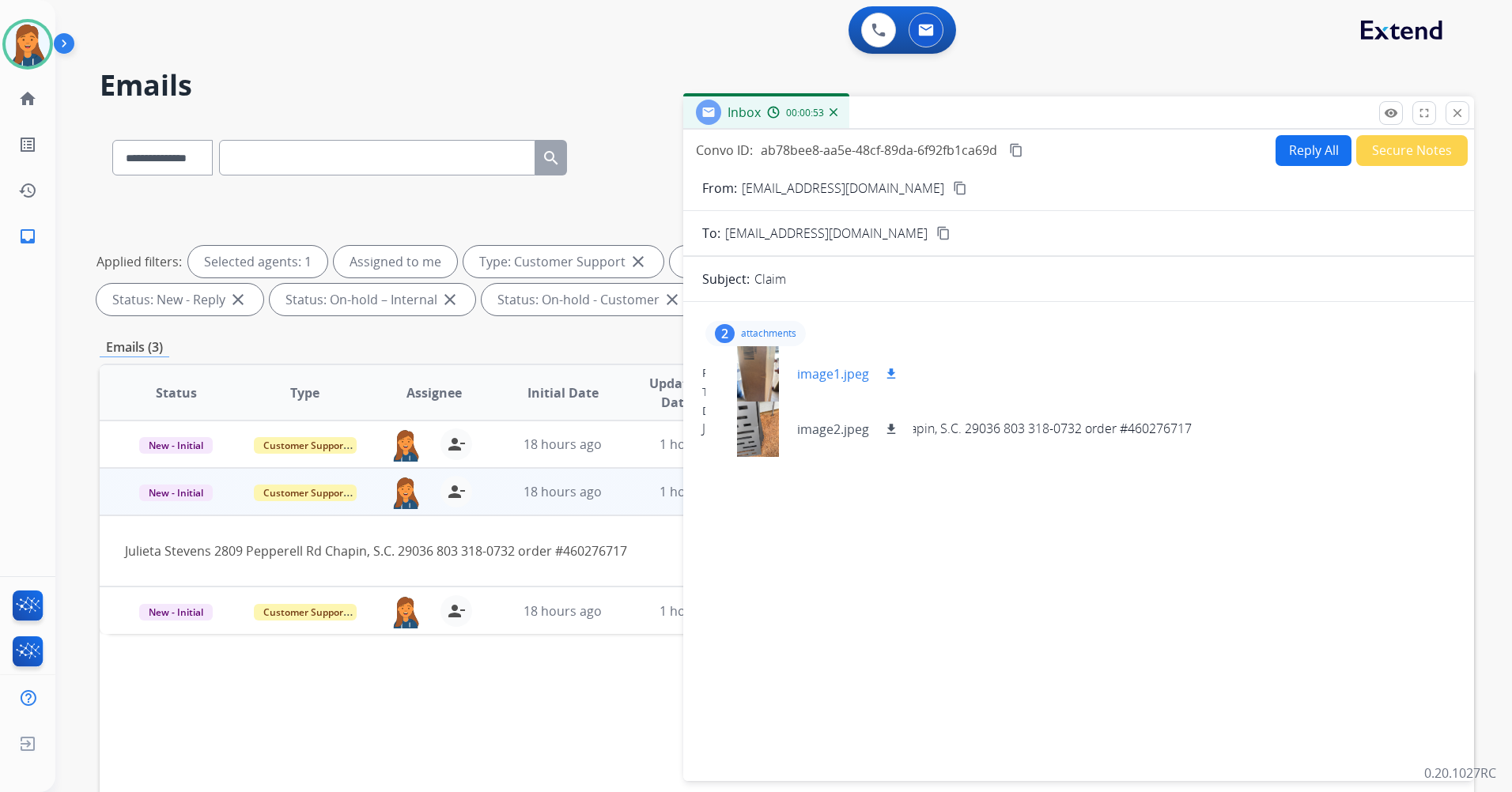
click at [783, 358] on div at bounding box center [758, 374] width 79 height 56
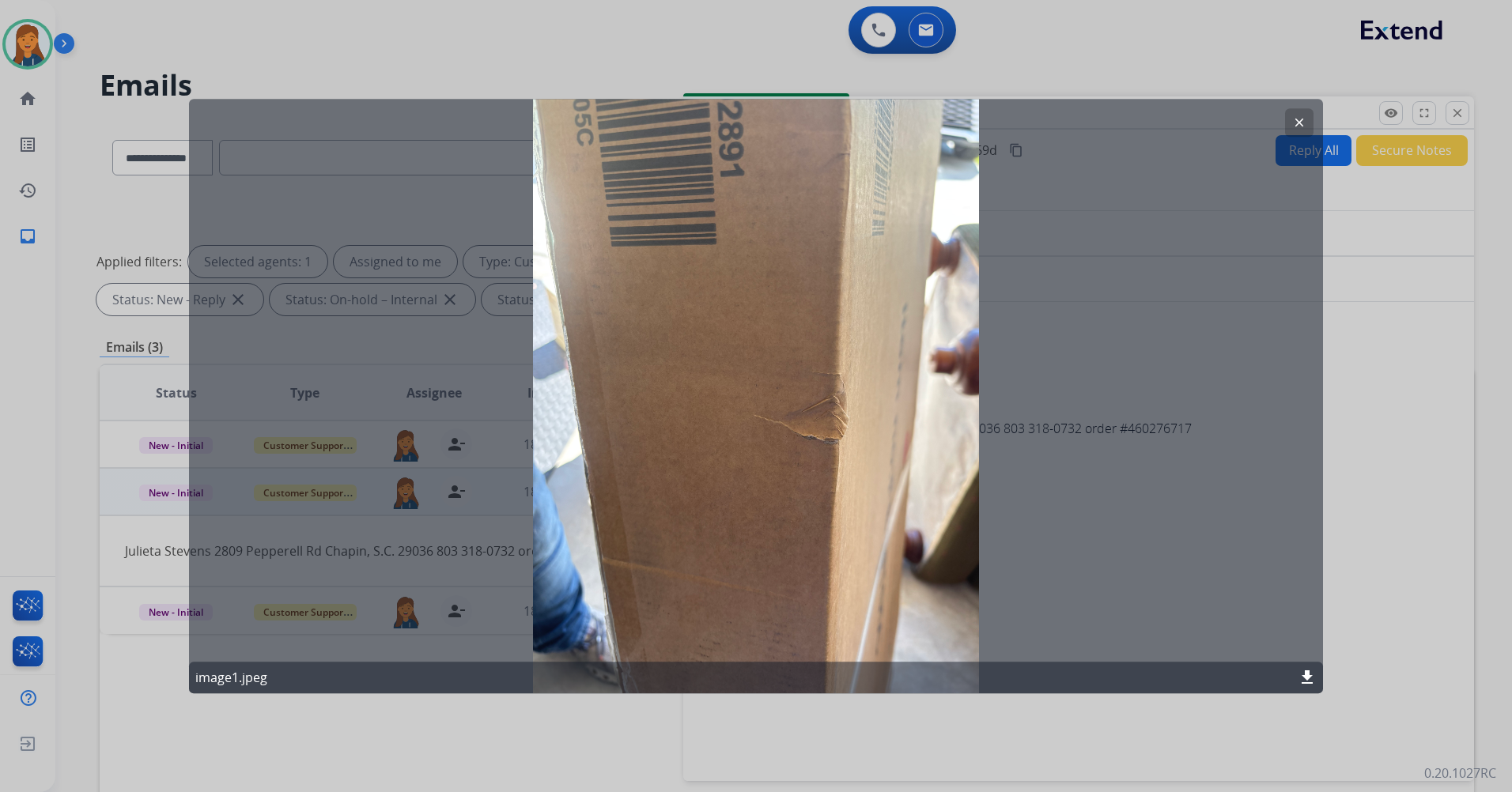
click at [1310, 116] on button "clear" at bounding box center [1299, 122] width 28 height 28
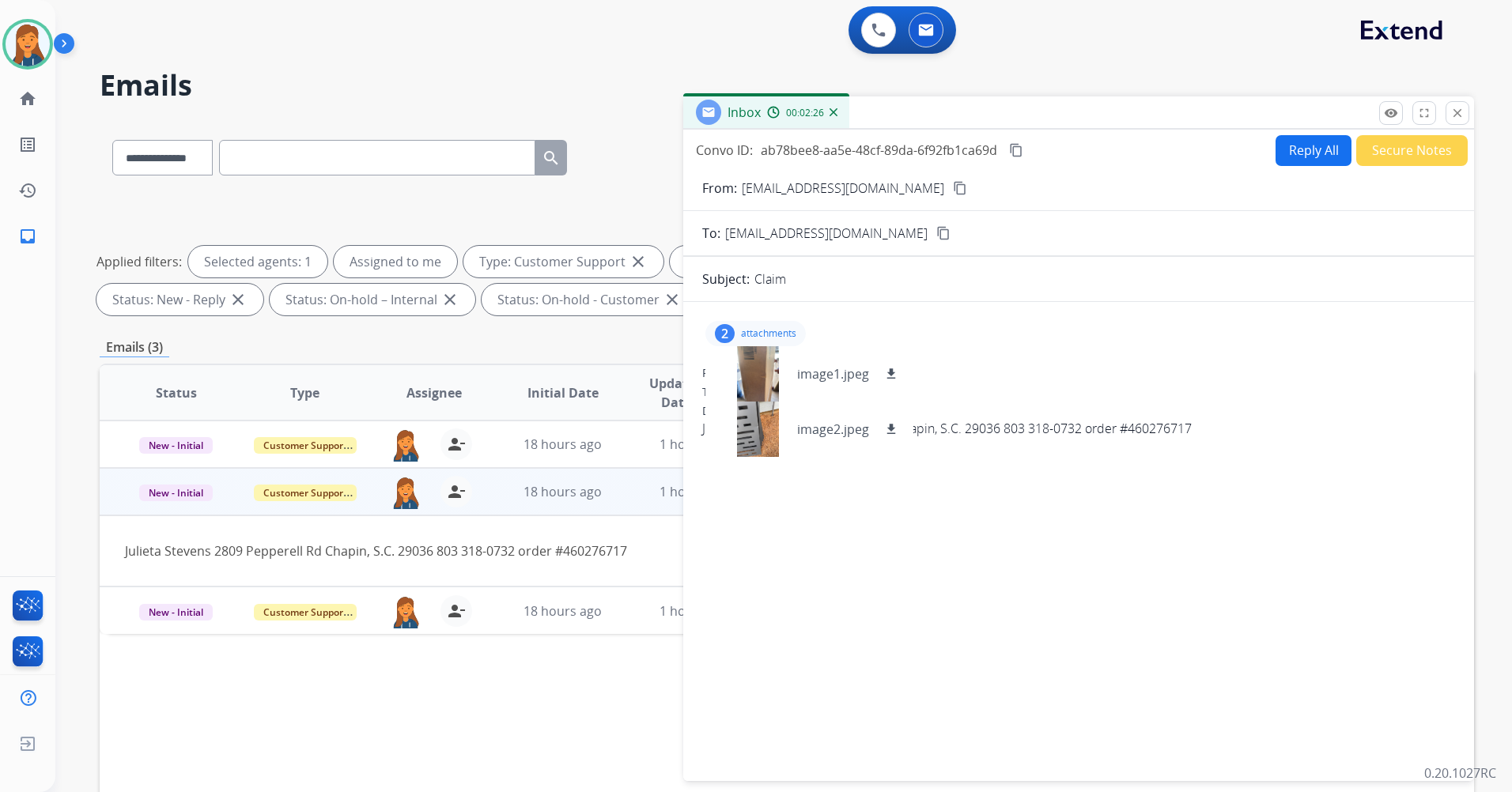
click at [1324, 143] on button "Reply All" at bounding box center [1313, 150] width 76 height 31
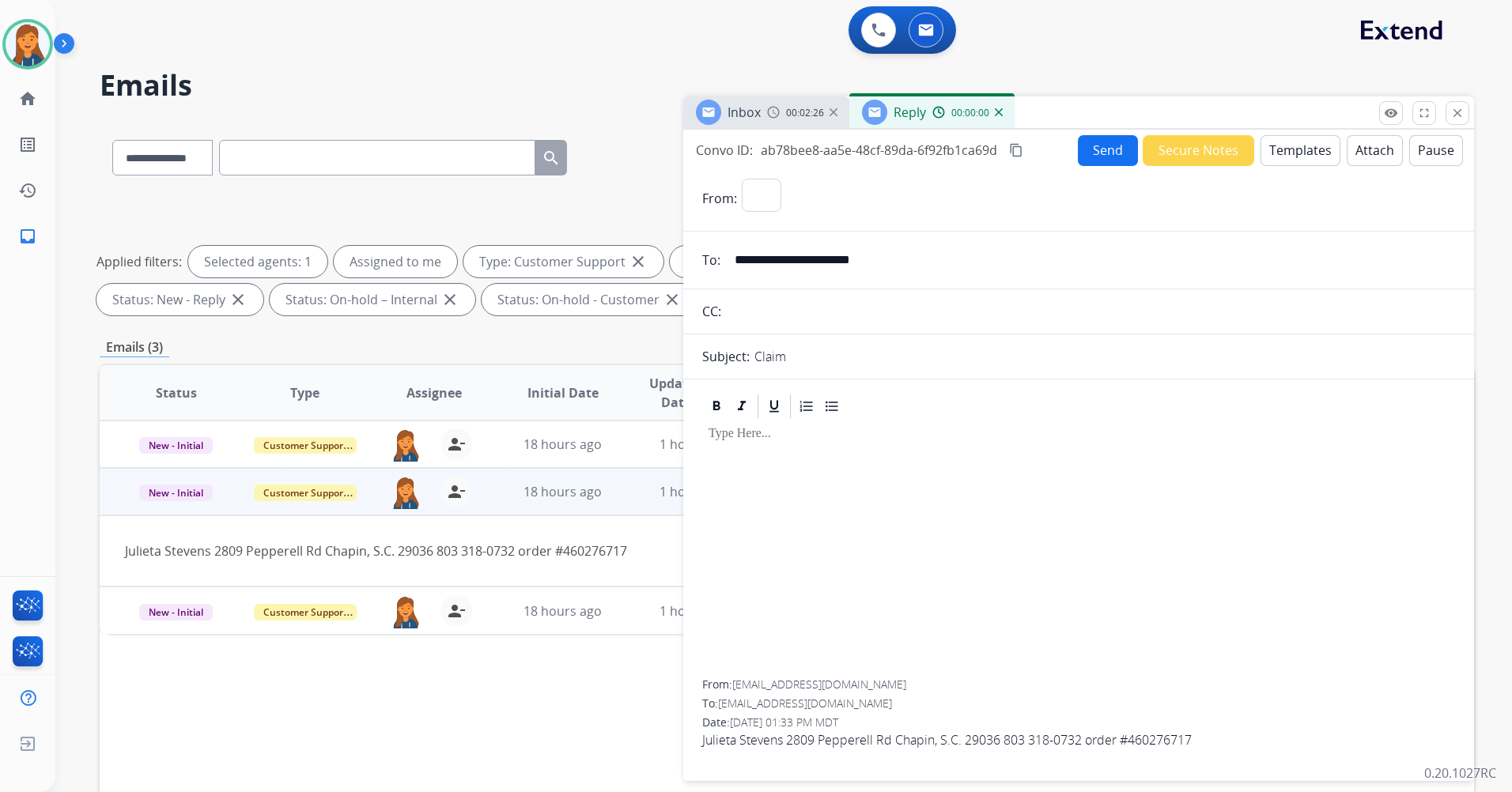
select select "**********"
click at [1294, 145] on button "Templates" at bounding box center [1300, 150] width 80 height 31
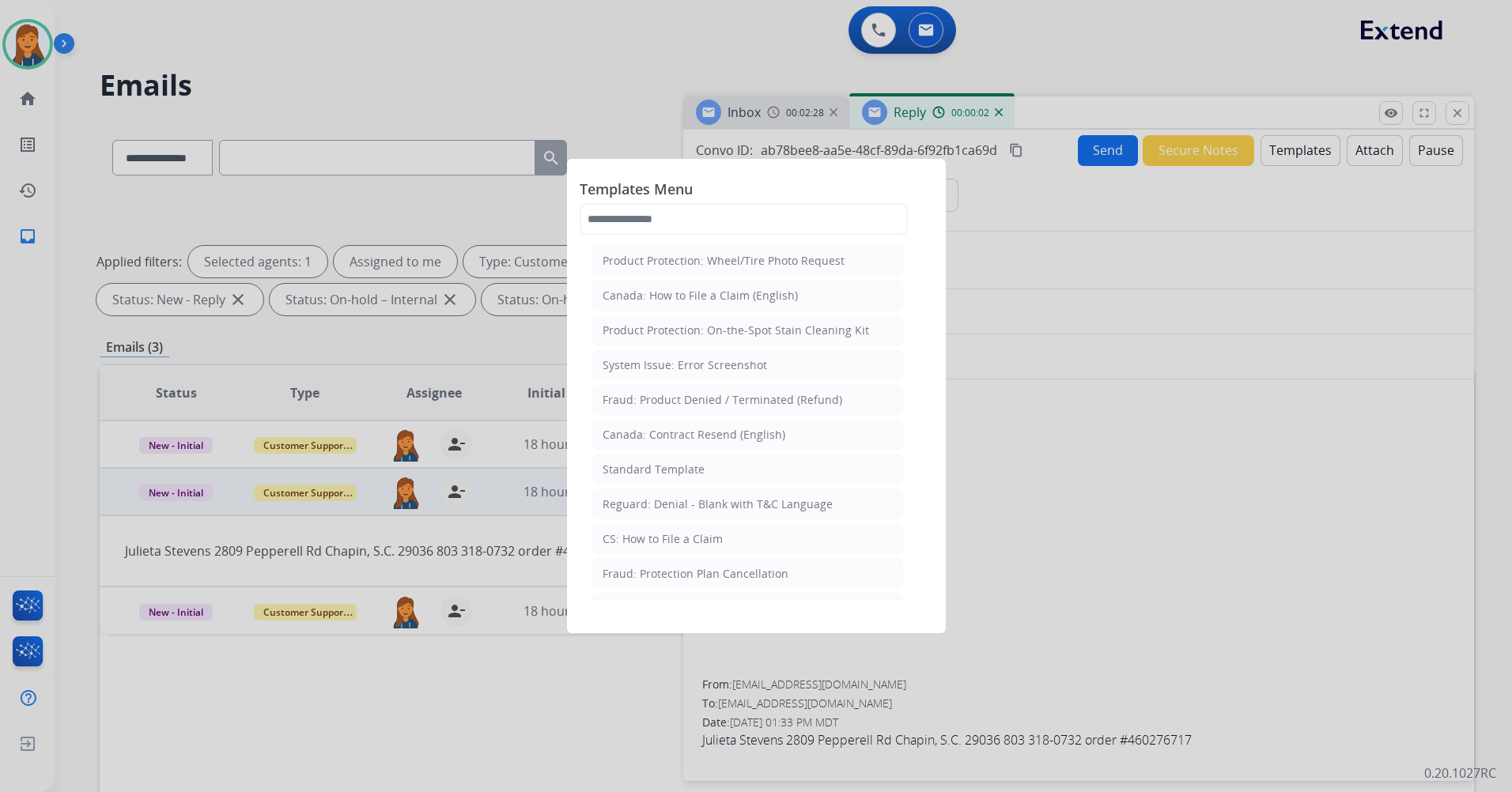
click at [623, 236] on div "Templates Menu Product Protection: Wheel/Tire Photo Request [GEOGRAPHIC_DATA]: …" at bounding box center [756, 206] width 353 height 70
click at [712, 221] on input "text" at bounding box center [744, 219] width 328 height 32
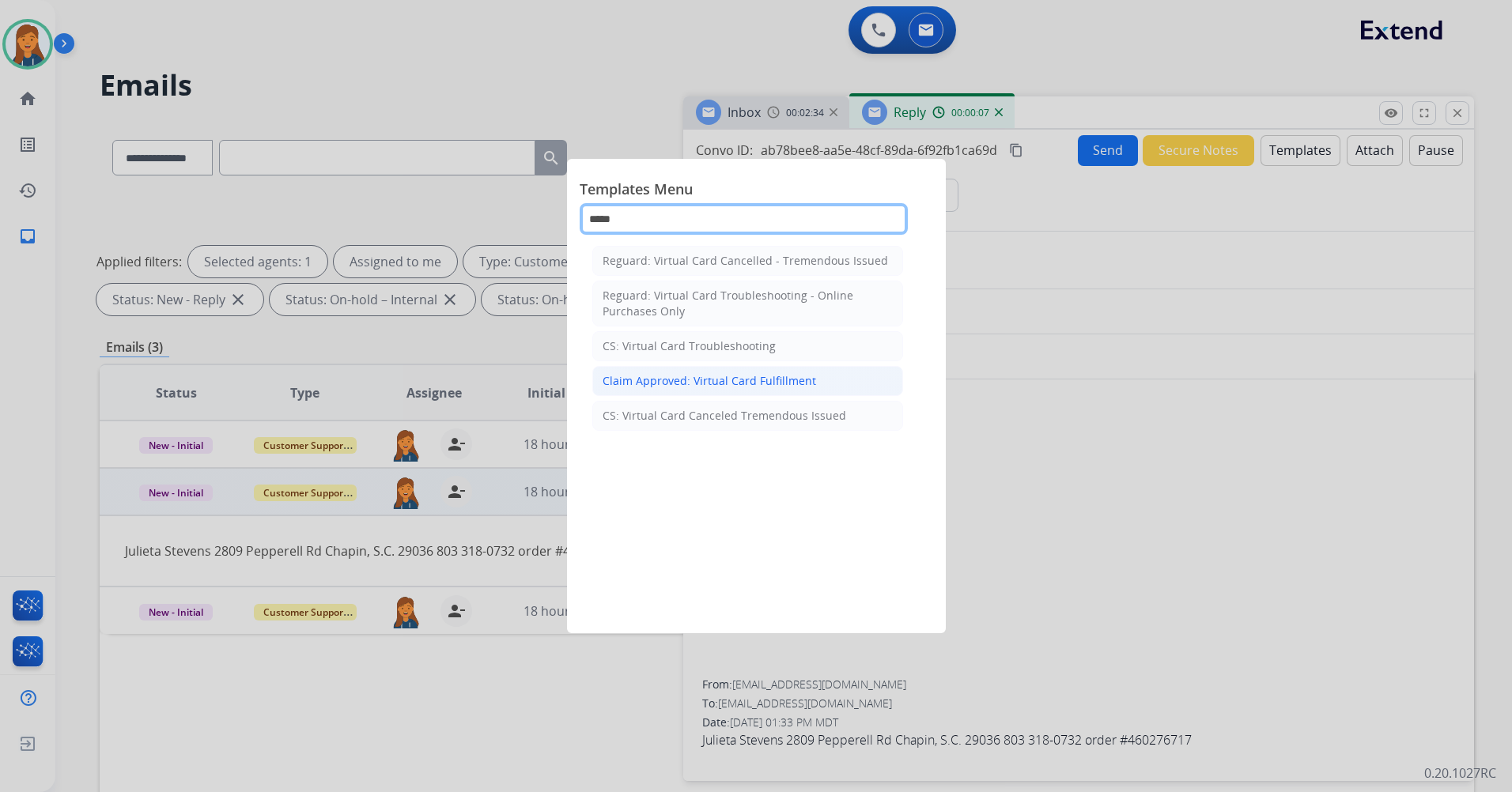
type input "*****"
click at [697, 384] on div "Claim Approved: Virtual Card Fulfillment" at bounding box center [709, 381] width 213 height 16
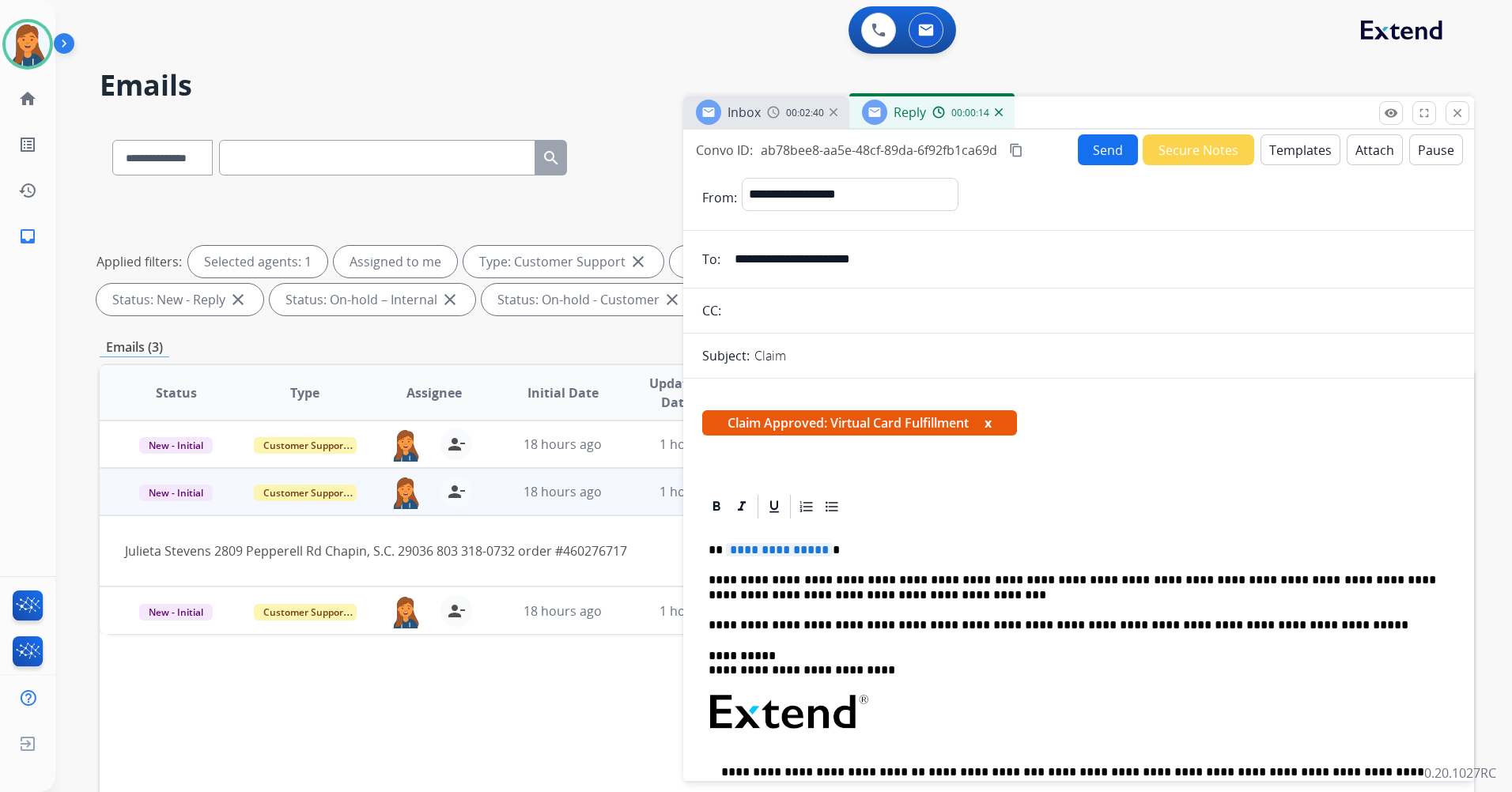
click at [749, 551] on span "**********" at bounding box center [779, 549] width 107 height 13
click at [1023, 148] on mat-icon "content_copy" at bounding box center [1016, 150] width 14 height 14
click at [1087, 143] on button "Send" at bounding box center [1108, 150] width 60 height 31
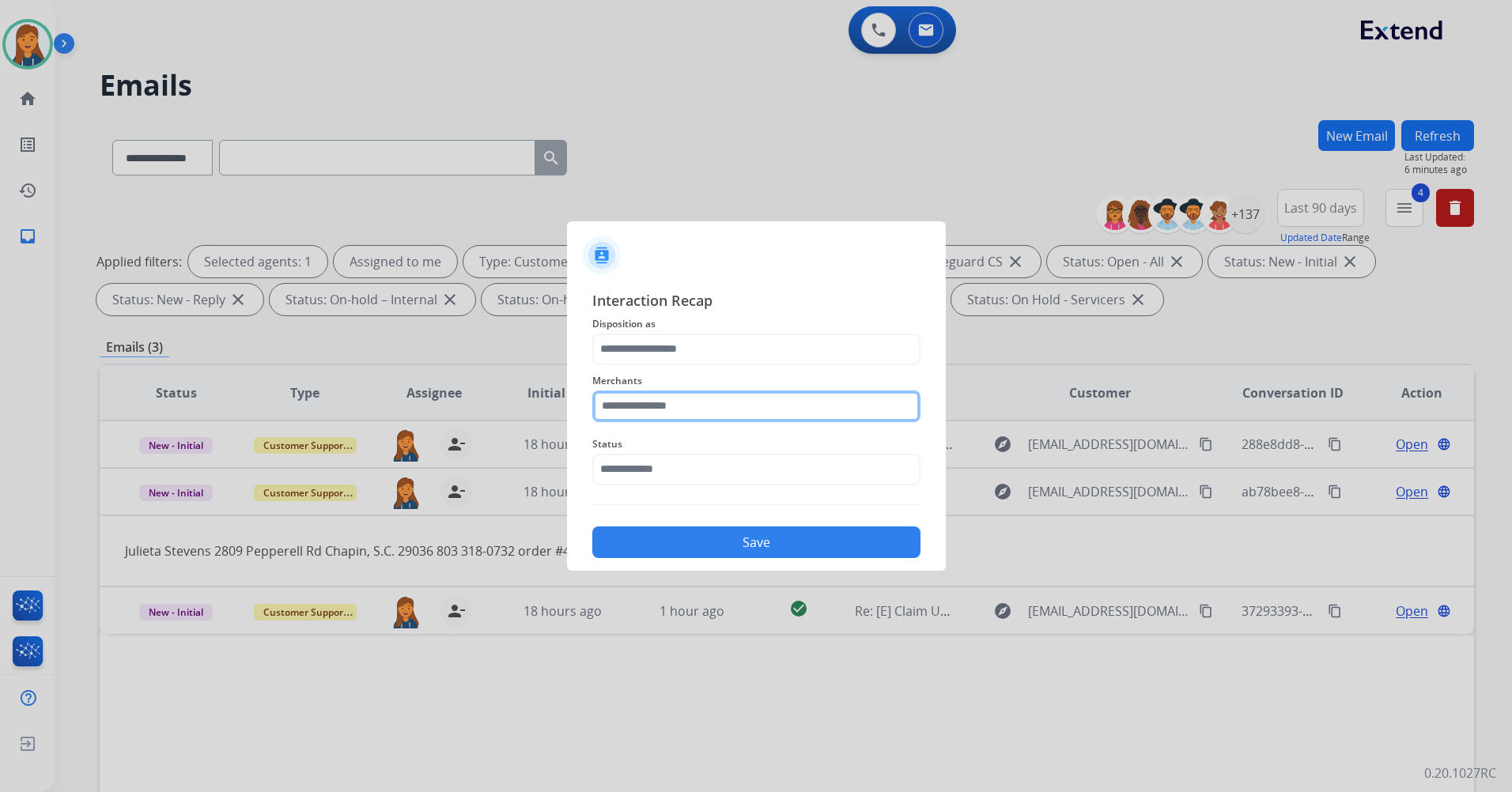
click at [688, 405] on input "text" at bounding box center [756, 406] width 328 height 32
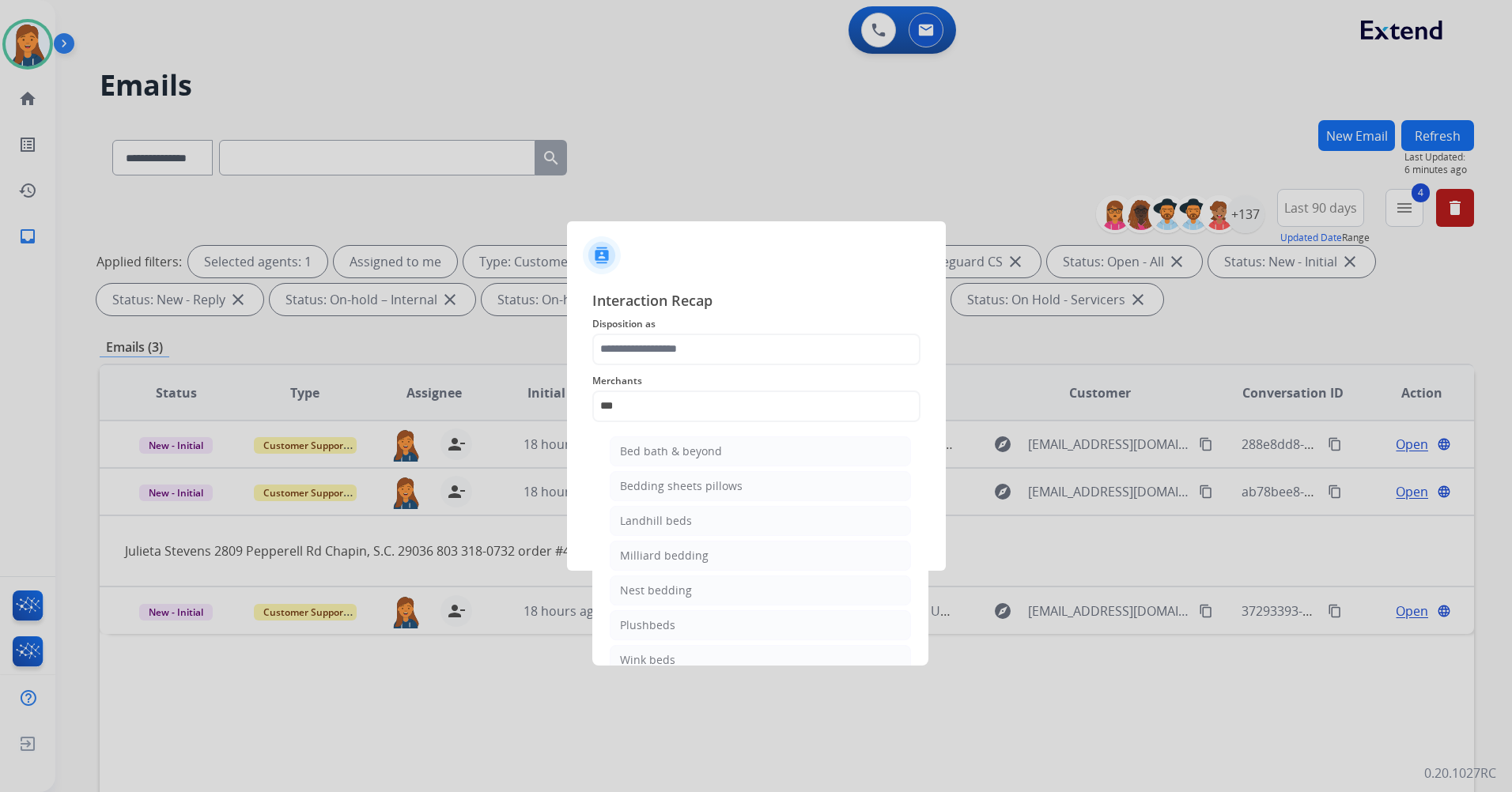
click at [669, 448] on div "Bed bath & beyond" at bounding box center [671, 451] width 102 height 16
type input "**********"
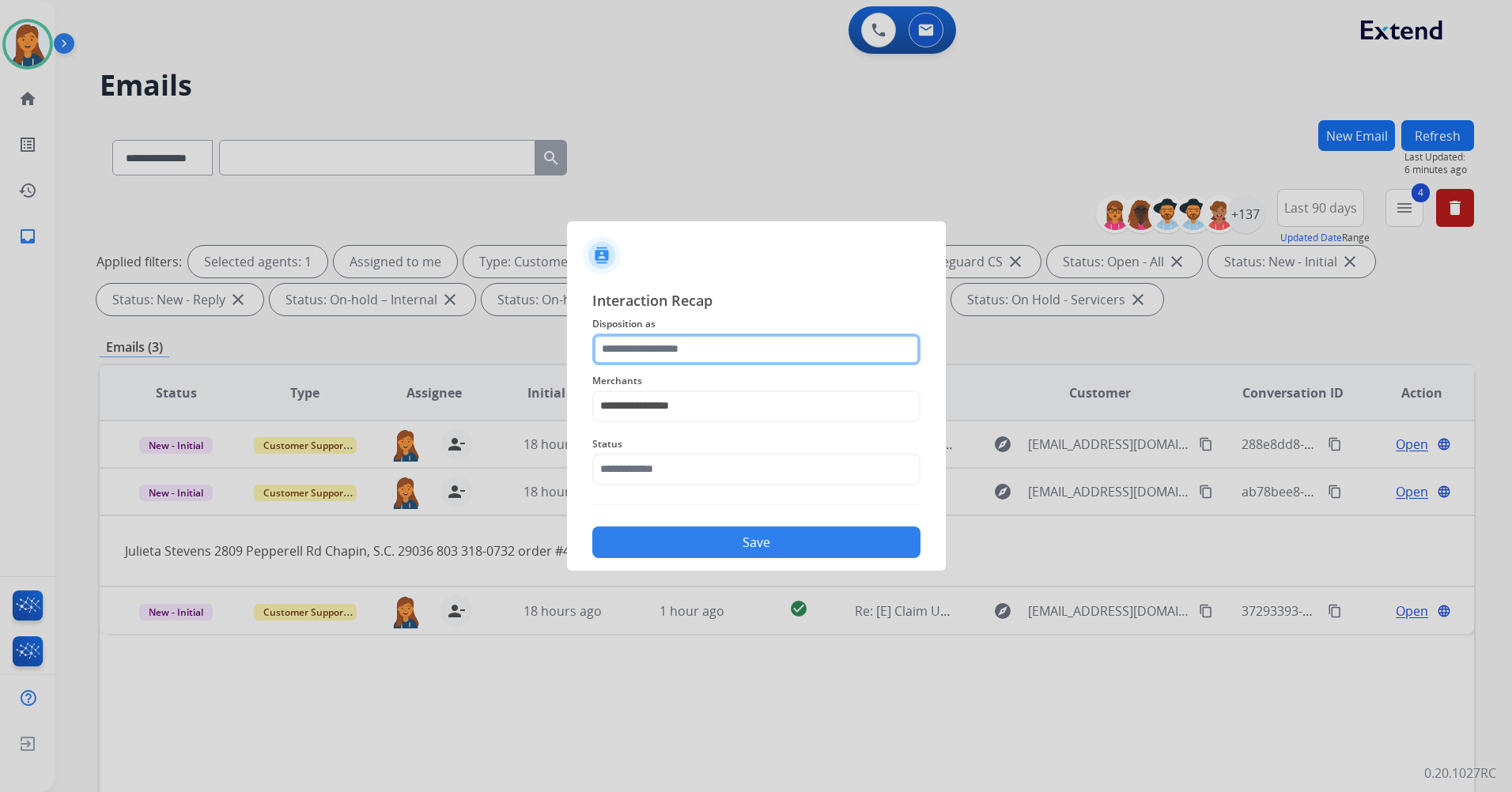
click at [669, 356] on input "text" at bounding box center [756, 350] width 328 height 32
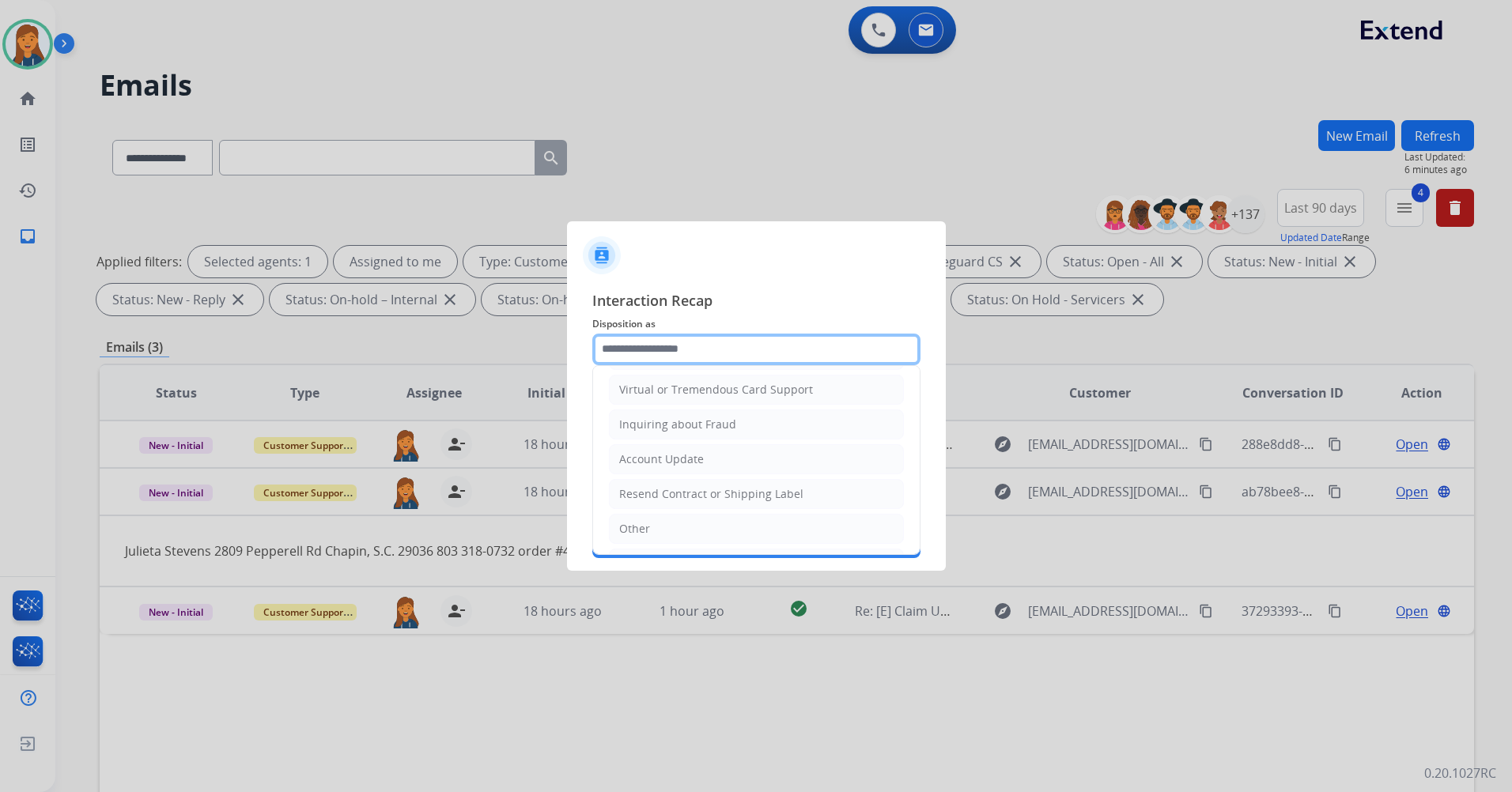
scroll to position [247, 0]
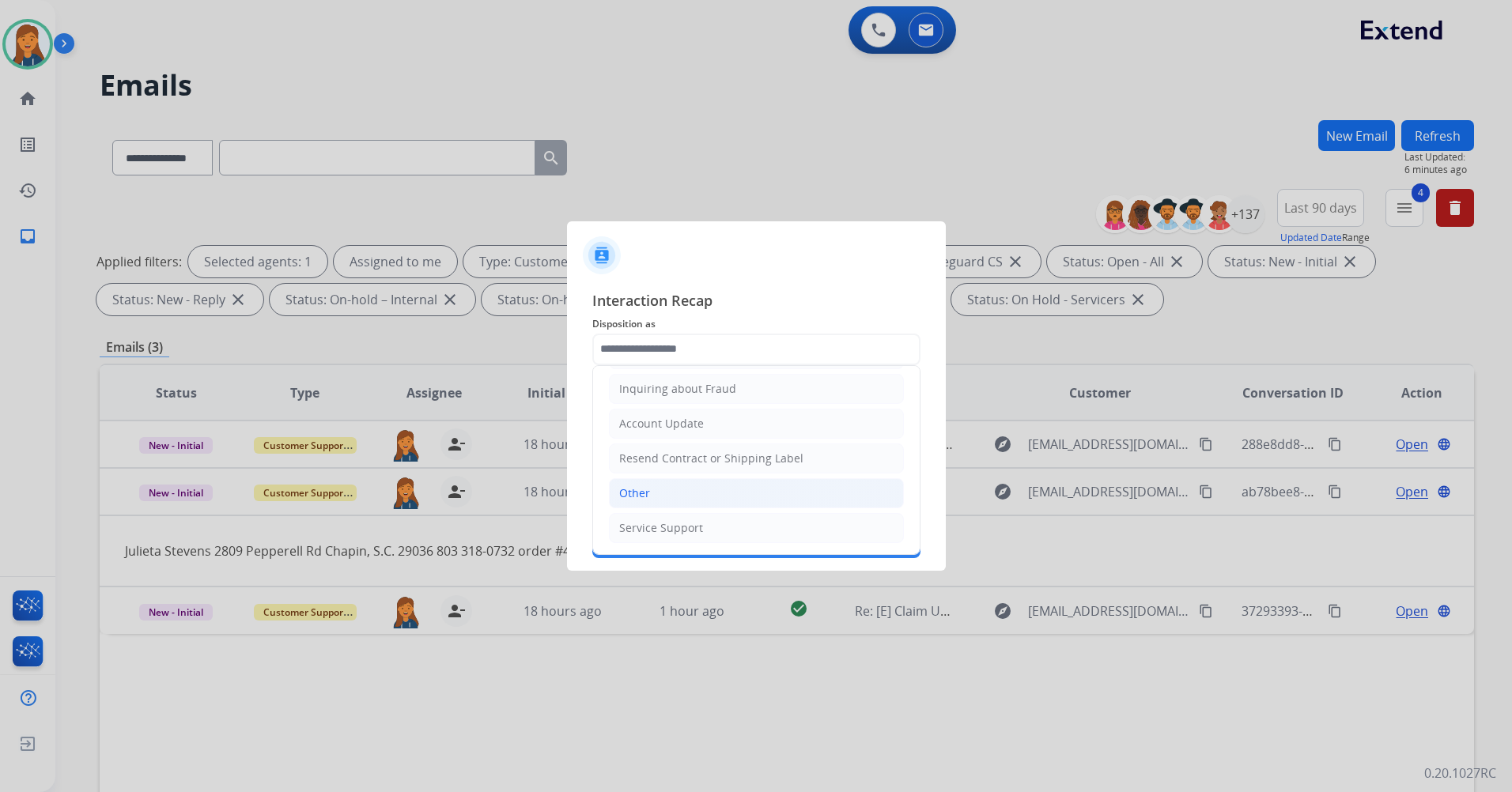
click at [691, 494] on li "Other" at bounding box center [756, 493] width 295 height 30
type input "*****"
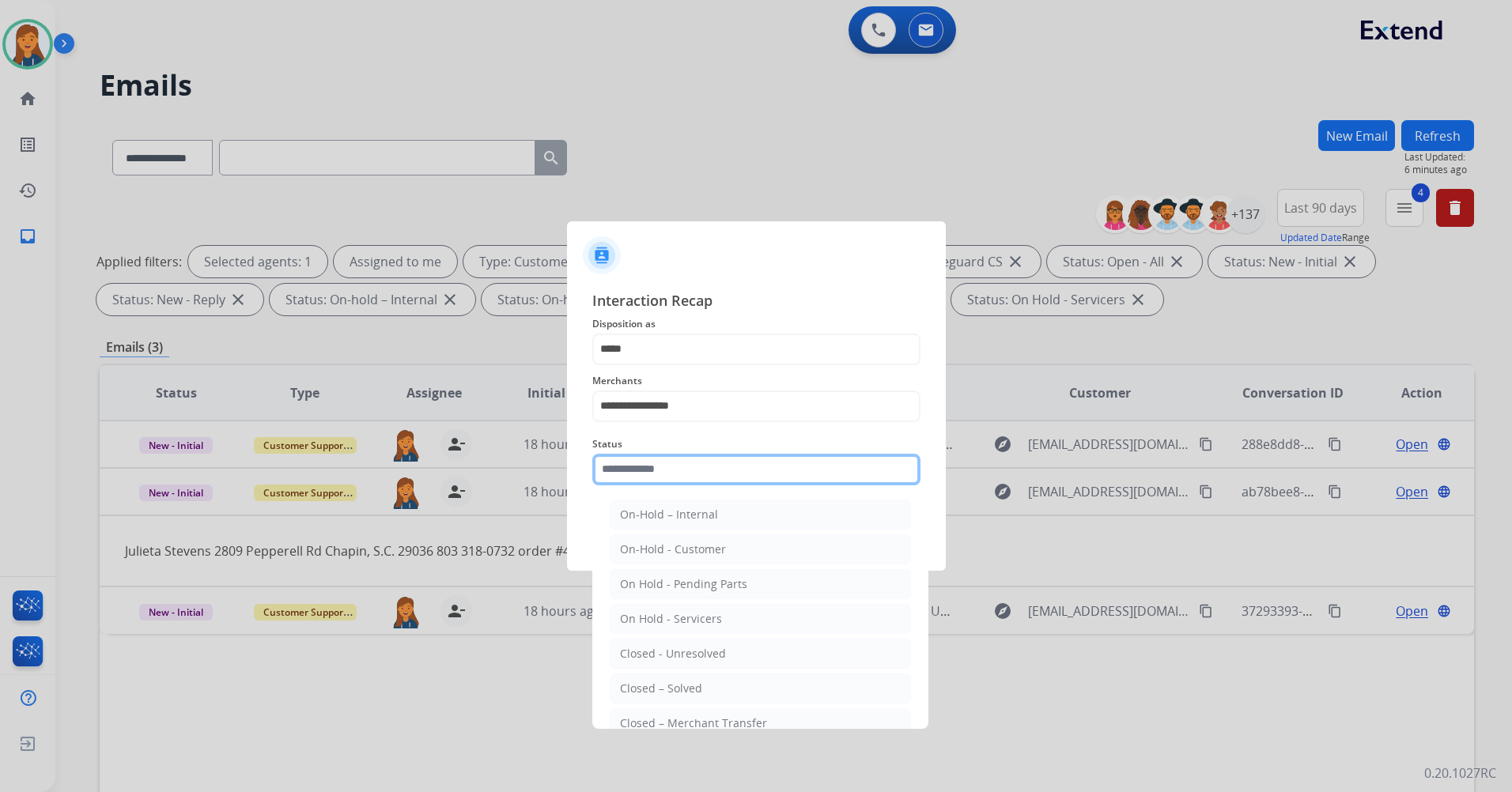
click at [681, 477] on input "text" at bounding box center [756, 470] width 328 height 32
drag, startPoint x: 669, startPoint y: 691, endPoint x: 664, endPoint y: 652, distance: 39.3
click at [668, 691] on div "Closed – Solved" at bounding box center [660, 689] width 82 height 16
type input "**********"
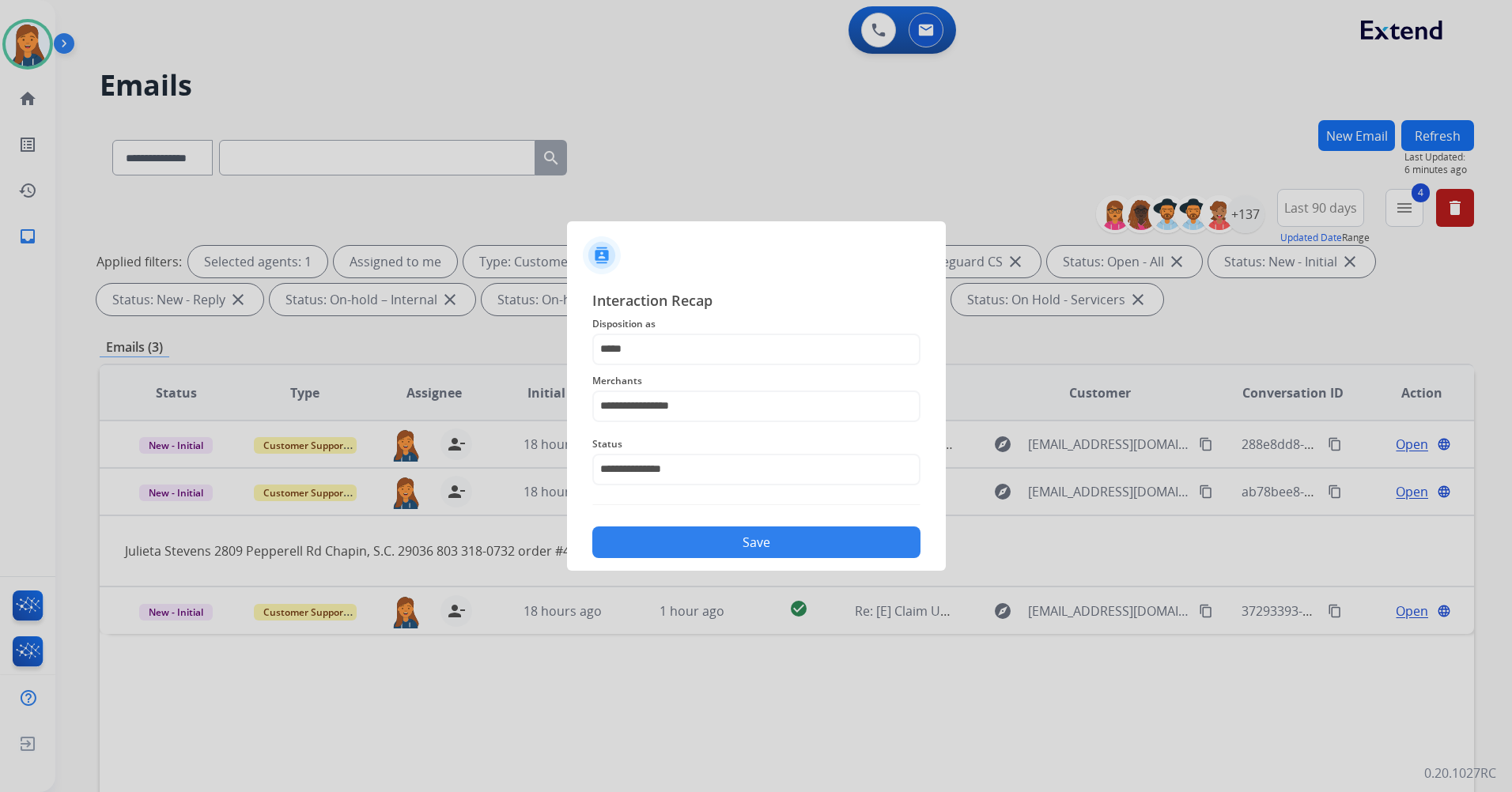
click at [710, 540] on button "Save" at bounding box center [756, 543] width 328 height 32
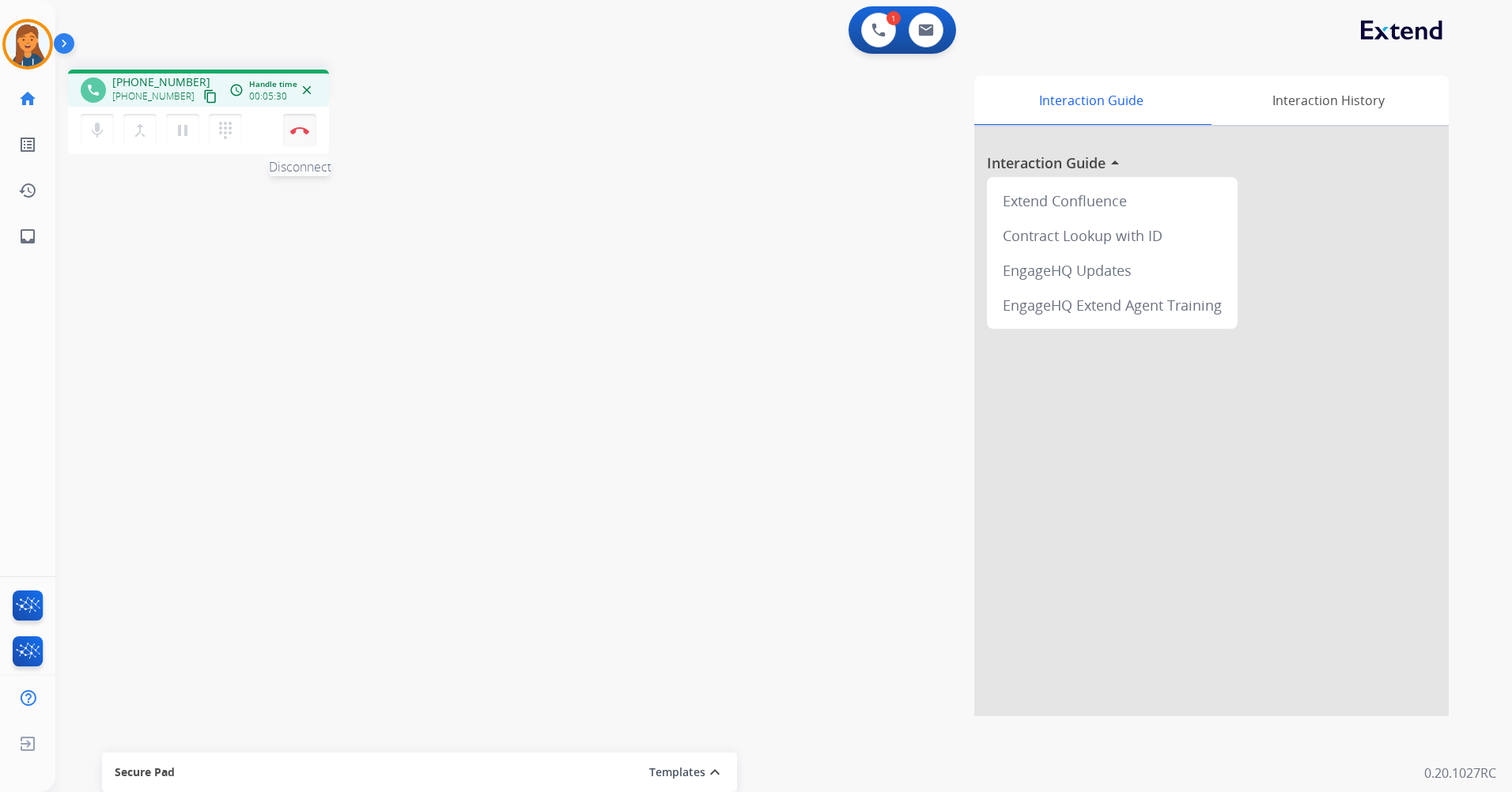
click at [304, 127] on button "Disconnect" at bounding box center [300, 130] width 33 height 33
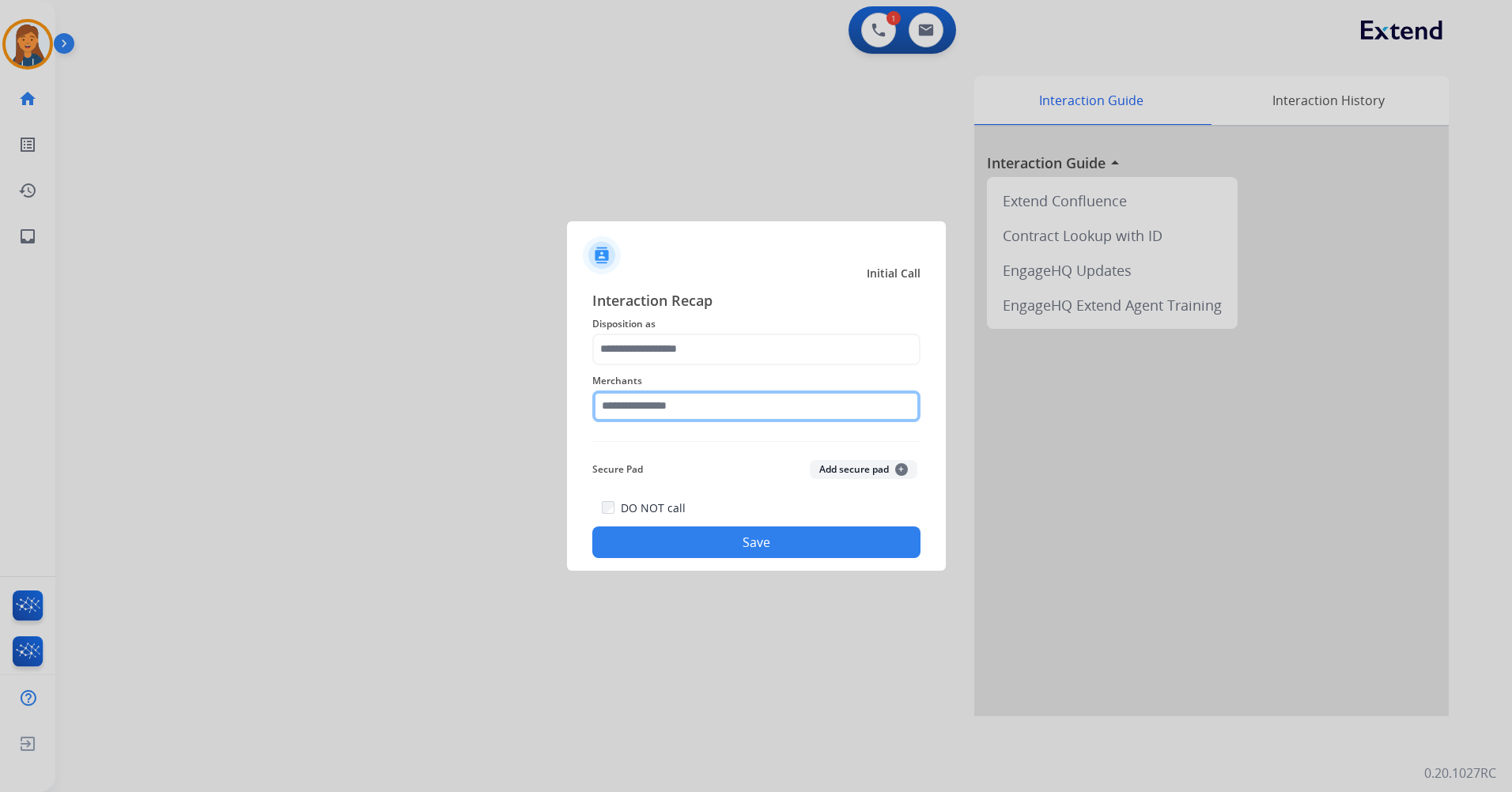
click at [667, 399] on input "text" at bounding box center [756, 406] width 328 height 32
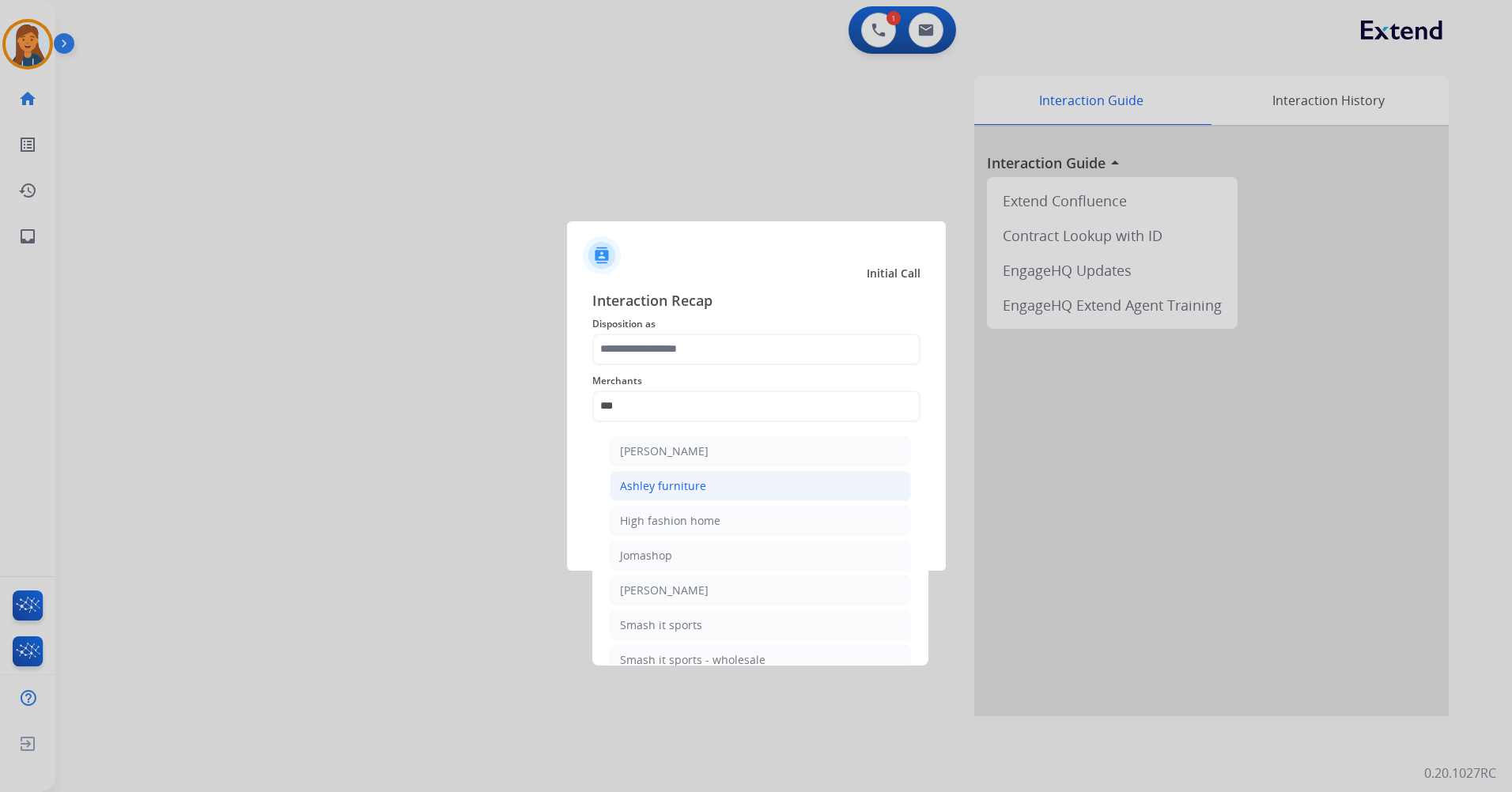
click at [678, 479] on div "Ashley furniture" at bounding box center [663, 486] width 86 height 16
type input "**********"
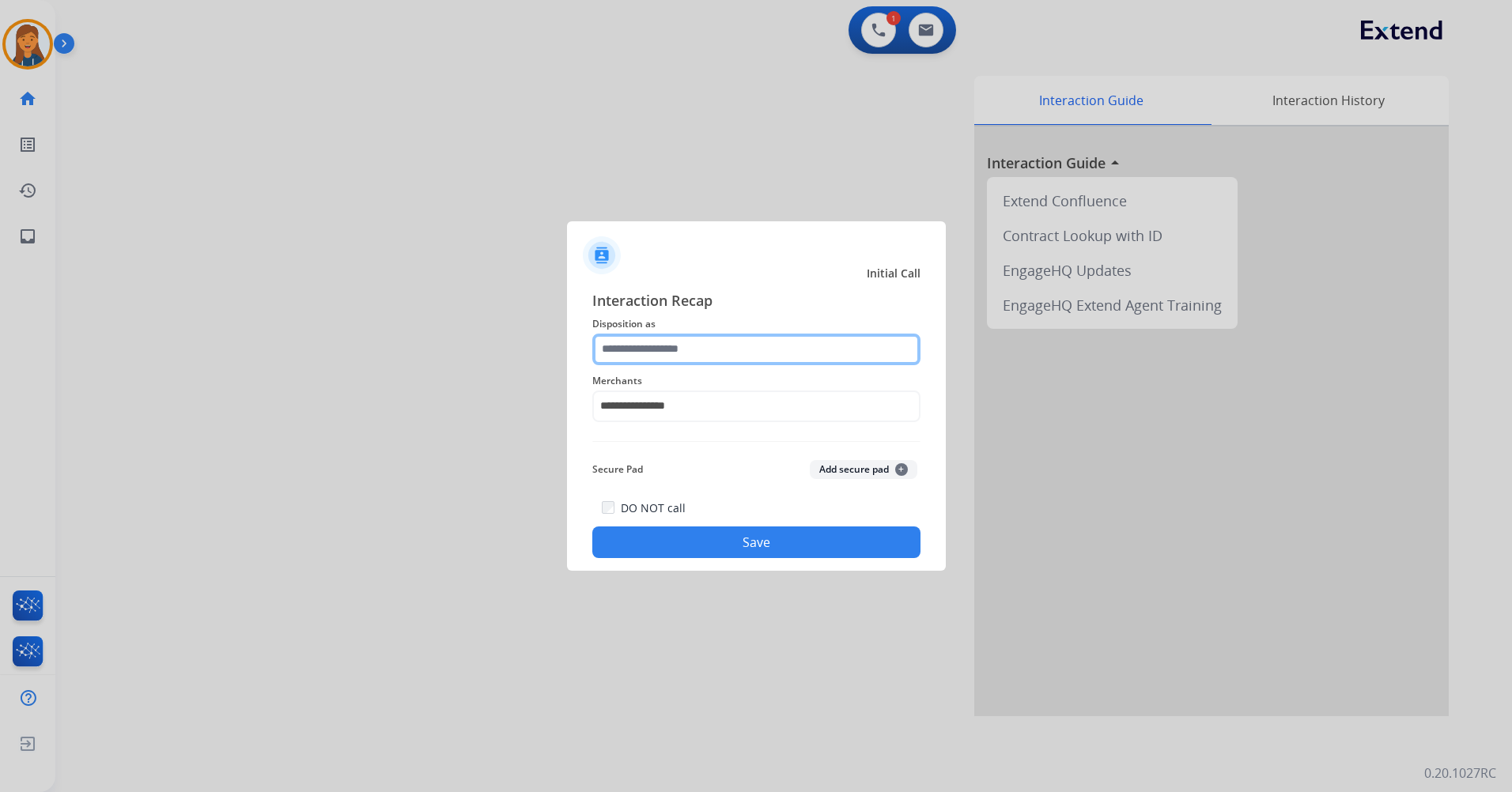
click at [680, 345] on input "text" at bounding box center [756, 350] width 328 height 32
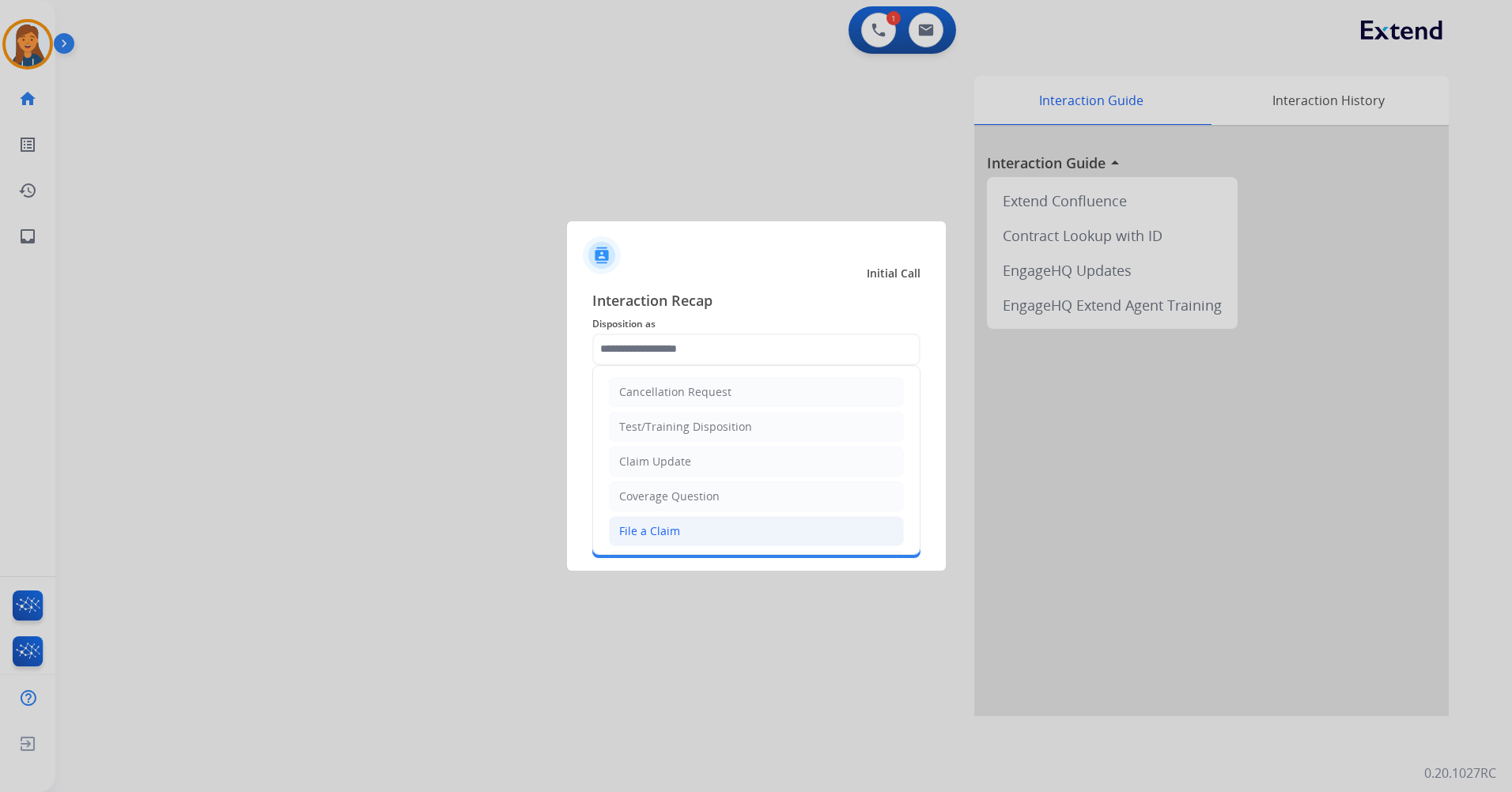
click at [661, 536] on div "File a Claim" at bounding box center [649, 531] width 61 height 16
type input "**********"
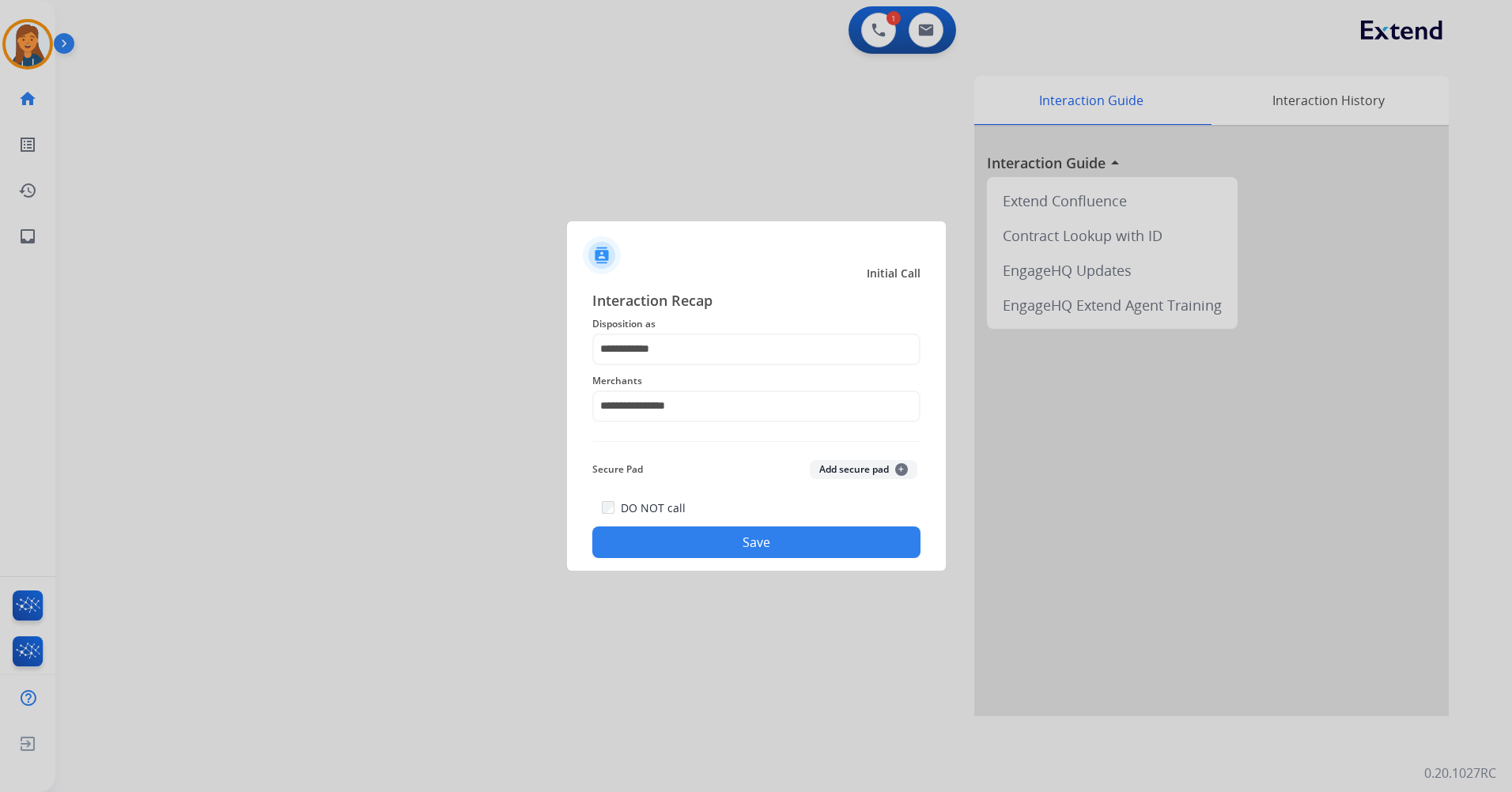
click at [671, 548] on button "Save" at bounding box center [756, 543] width 328 height 32
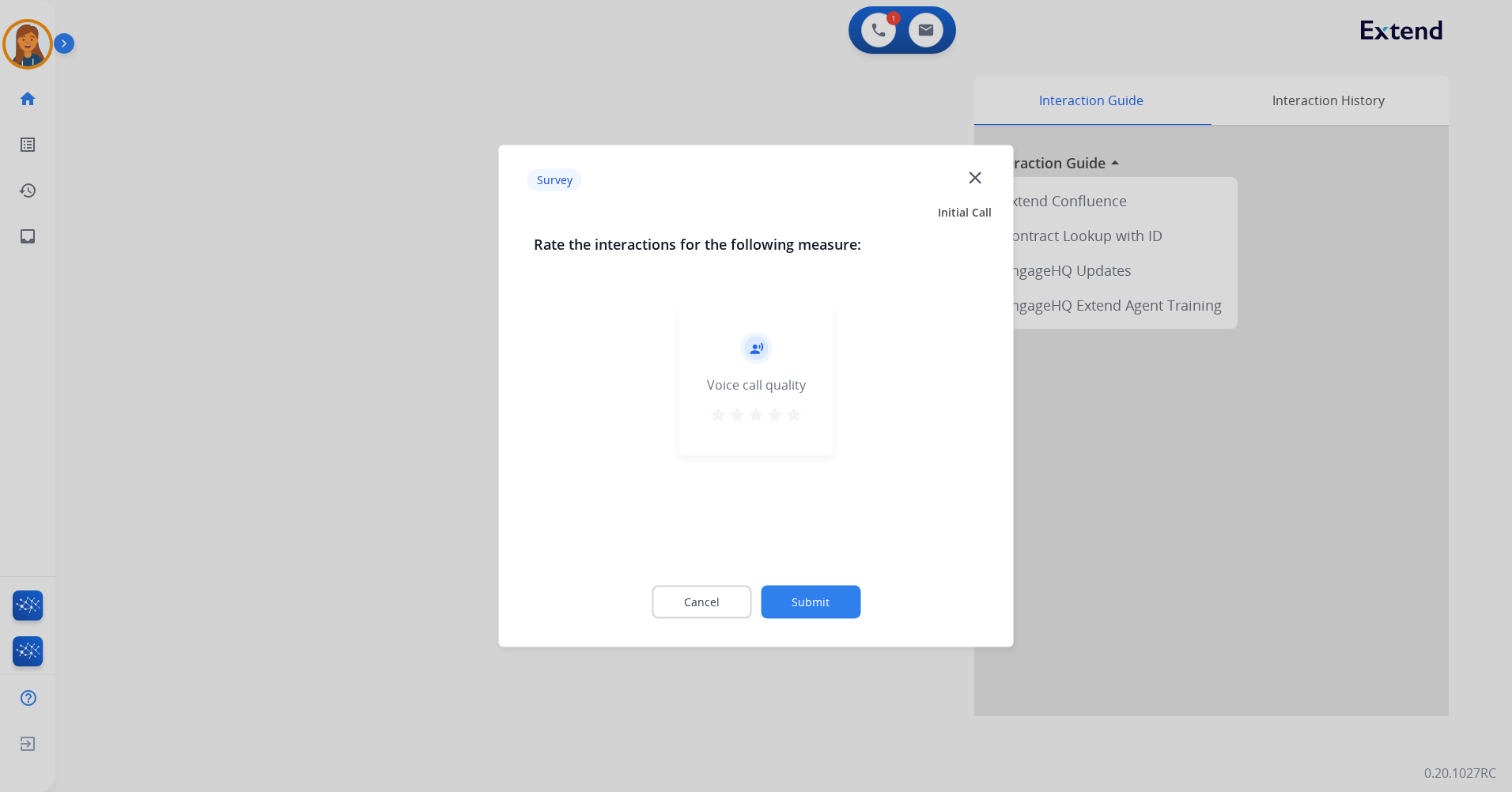
click at [791, 411] on mat-icon "star" at bounding box center [794, 415] width 19 height 19
click at [798, 593] on button "Submit" at bounding box center [810, 603] width 100 height 33
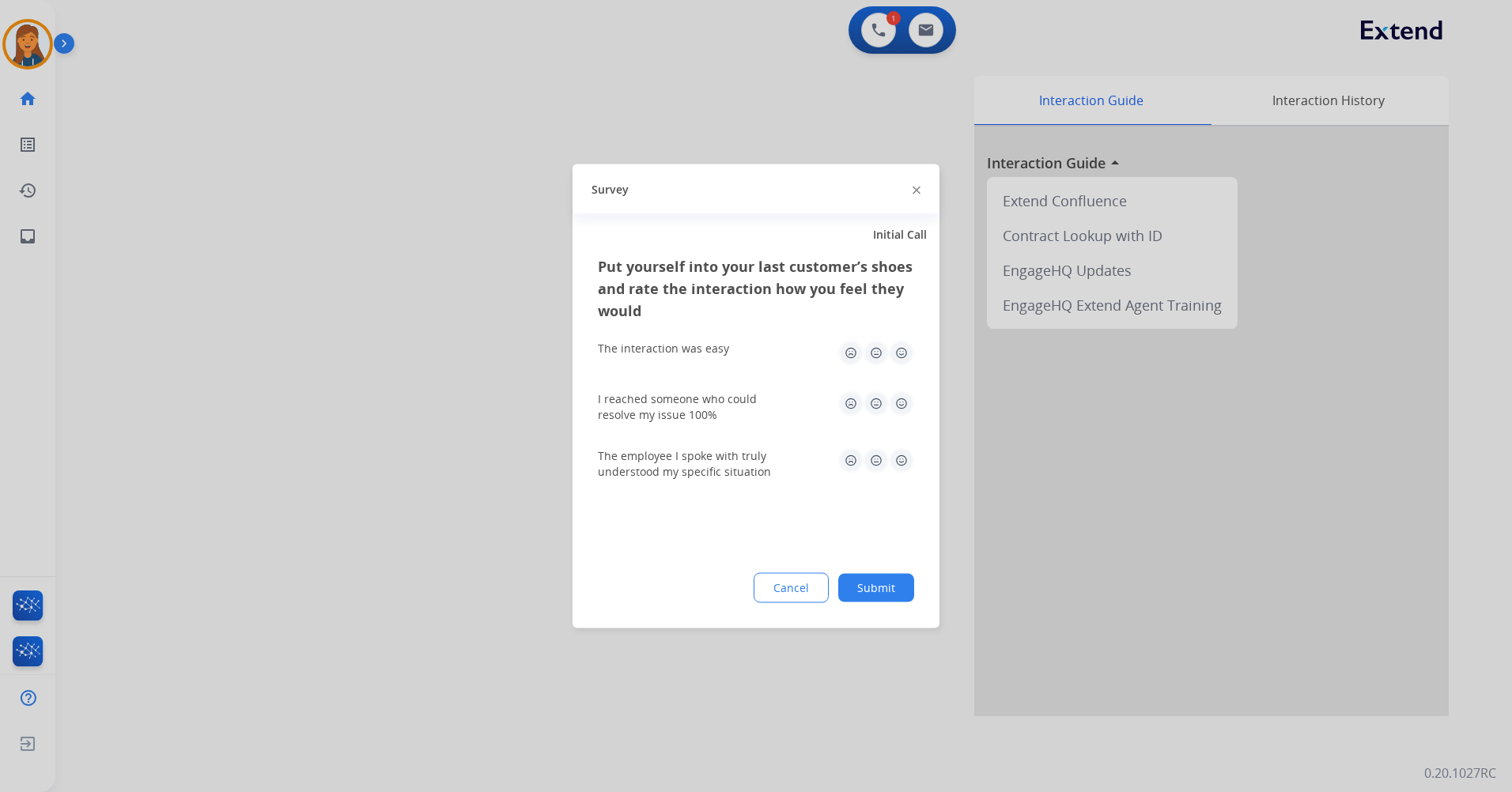
click at [901, 348] on img at bounding box center [901, 353] width 26 height 26
click at [905, 404] on img at bounding box center [901, 403] width 26 height 26
click at [901, 464] on img at bounding box center [901, 461] width 26 height 26
click at [893, 571] on div "Put yourself into your last customer’s shoes and rate the interaction how you f…" at bounding box center [756, 442] width 367 height 374
click at [893, 574] on div "Cancel Submit" at bounding box center [755, 588] width 316 height 30
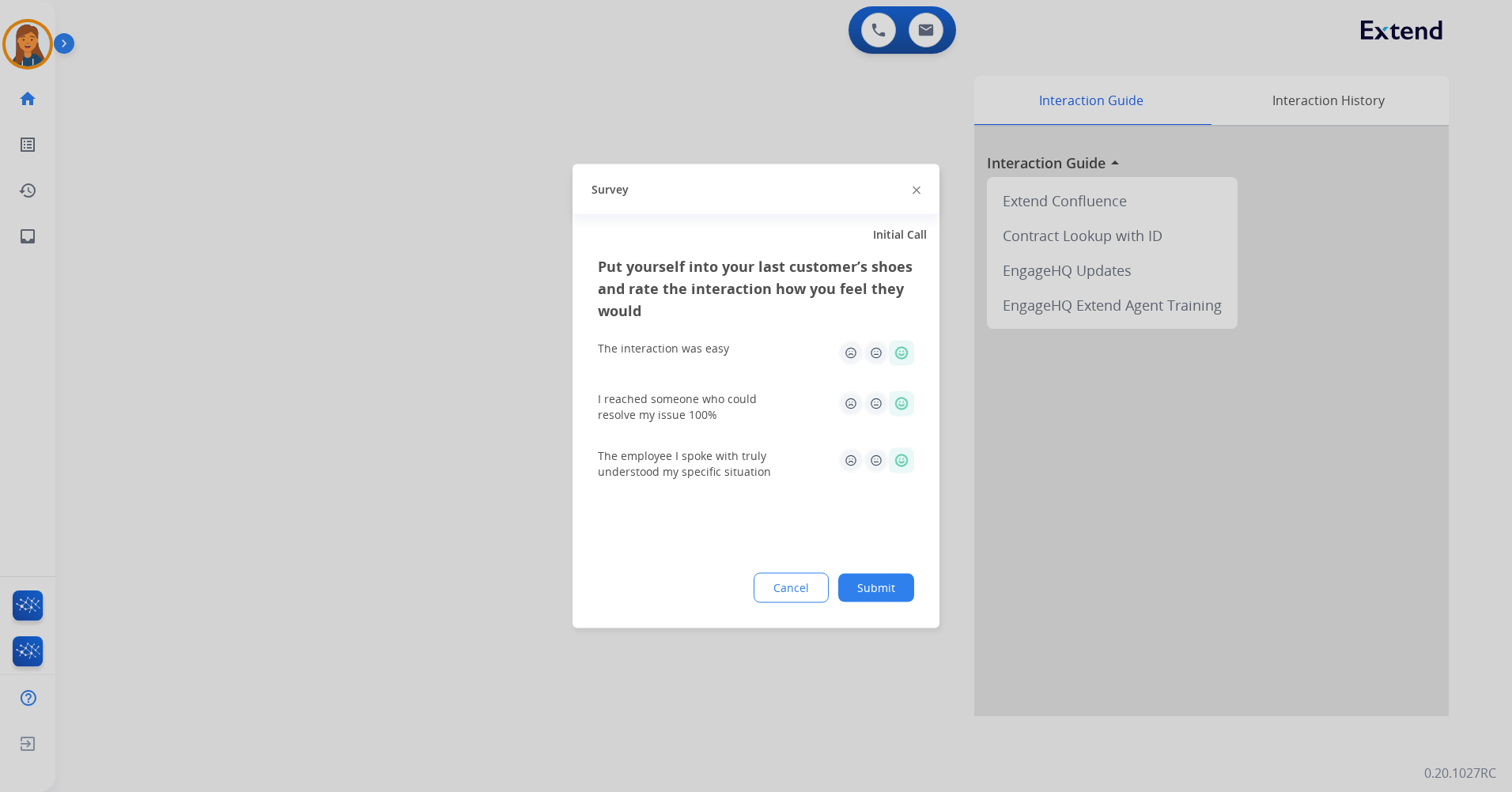
click at [892, 588] on button "Submit" at bounding box center [876, 588] width 76 height 28
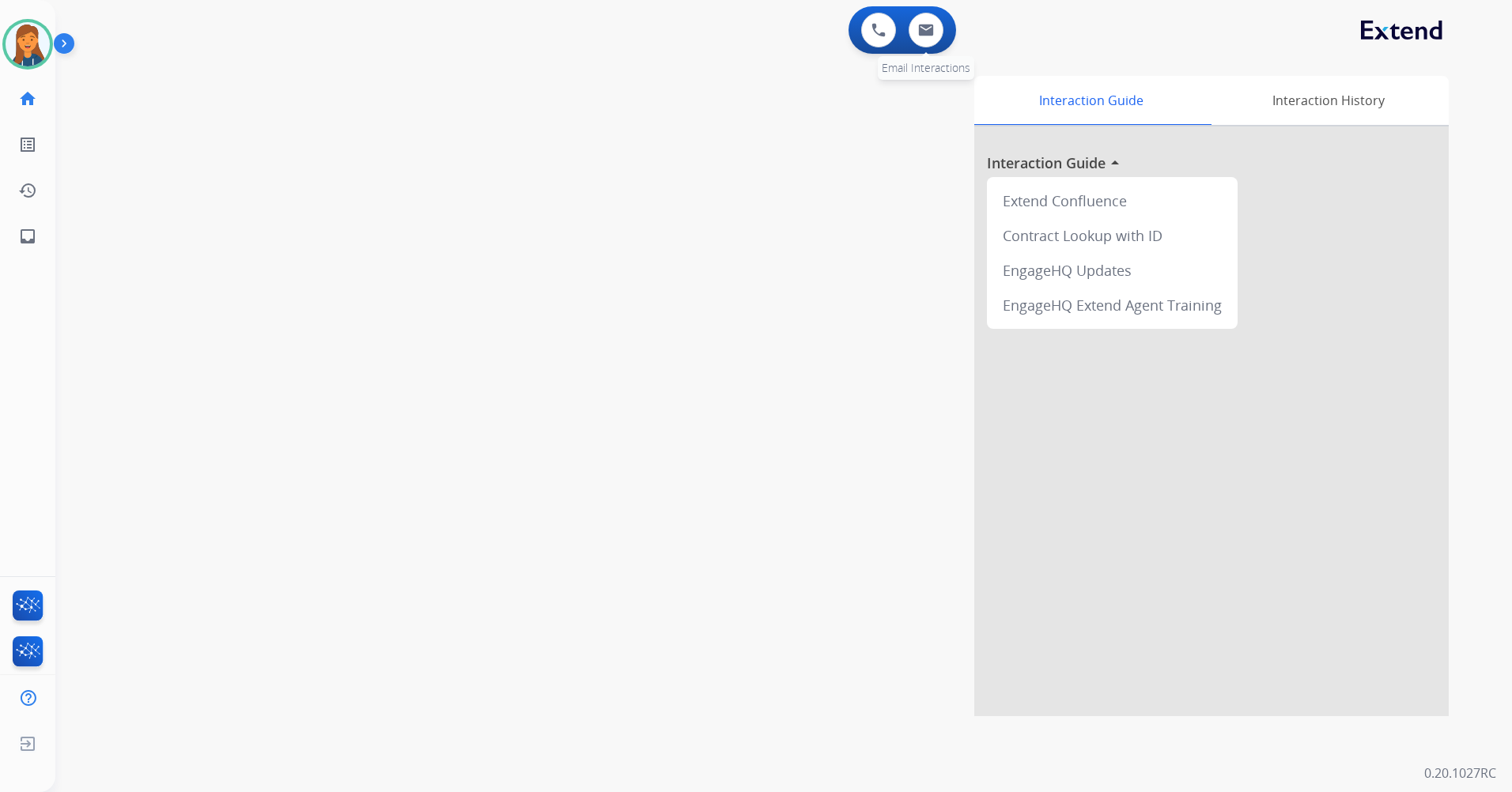
click at [945, 24] on div "0 Email Interactions" at bounding box center [926, 29] width 48 height 34
click at [935, 27] on button at bounding box center [925, 29] width 34 height 34
select select "**********"
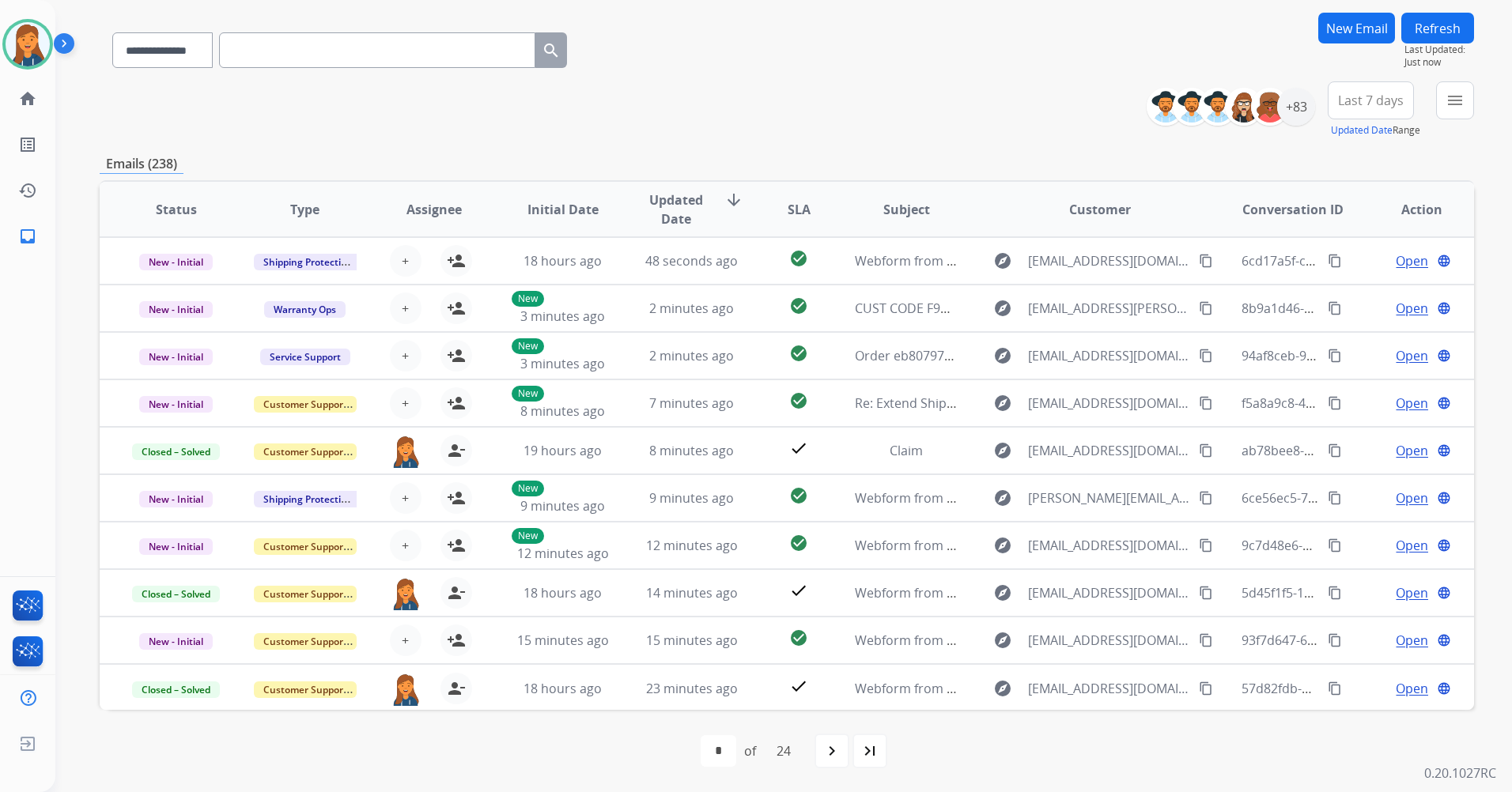
click at [1356, 97] on span "Last 7 days" at bounding box center [1370, 100] width 65 height 6
click at [1338, 304] on div "Last 90 days" at bounding box center [1365, 292] width 87 height 24
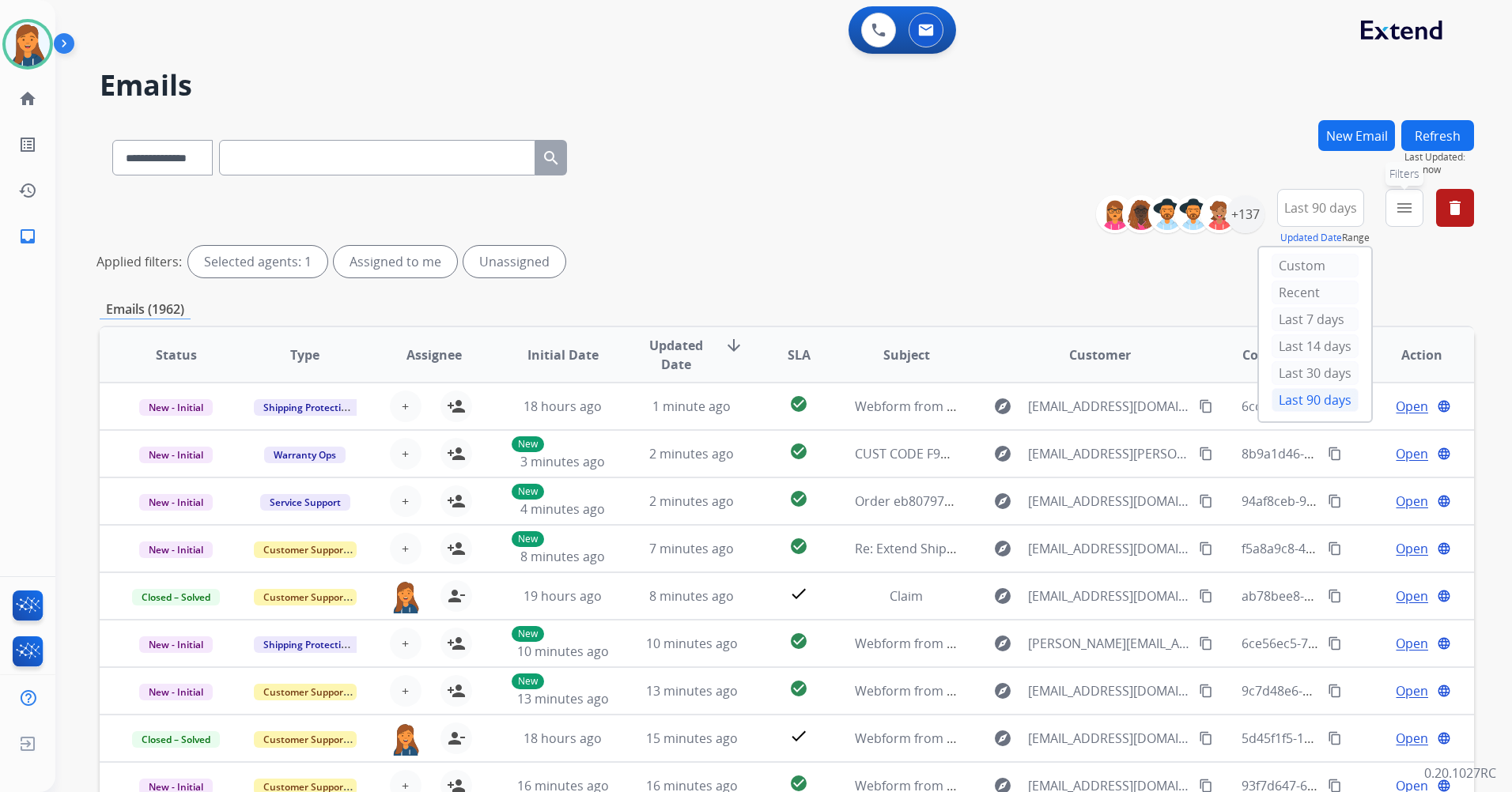
click at [1392, 205] on button "menu Filters" at bounding box center [1404, 207] width 38 height 38
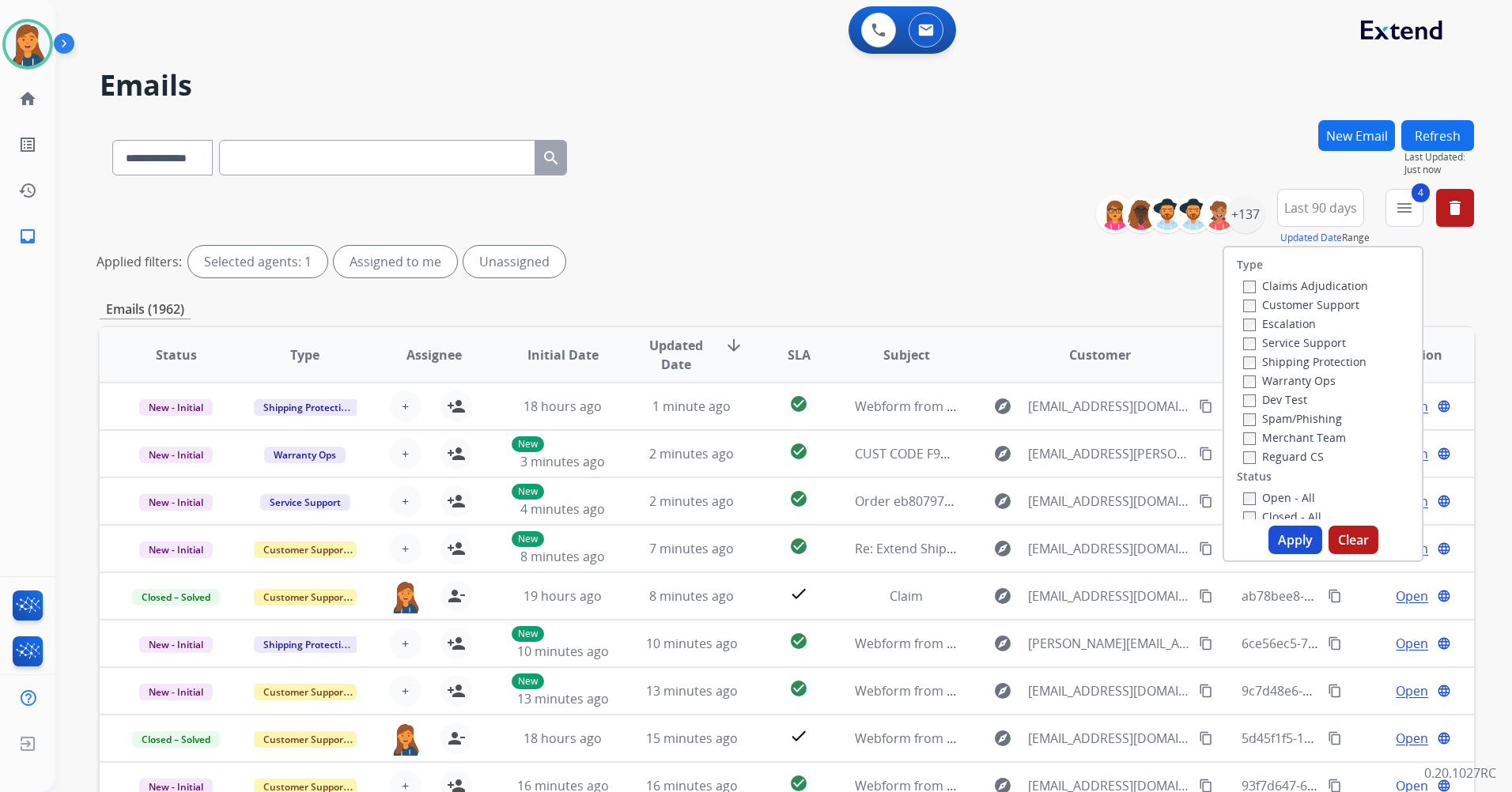
click at [1281, 544] on button "Apply" at bounding box center [1294, 540] width 54 height 28
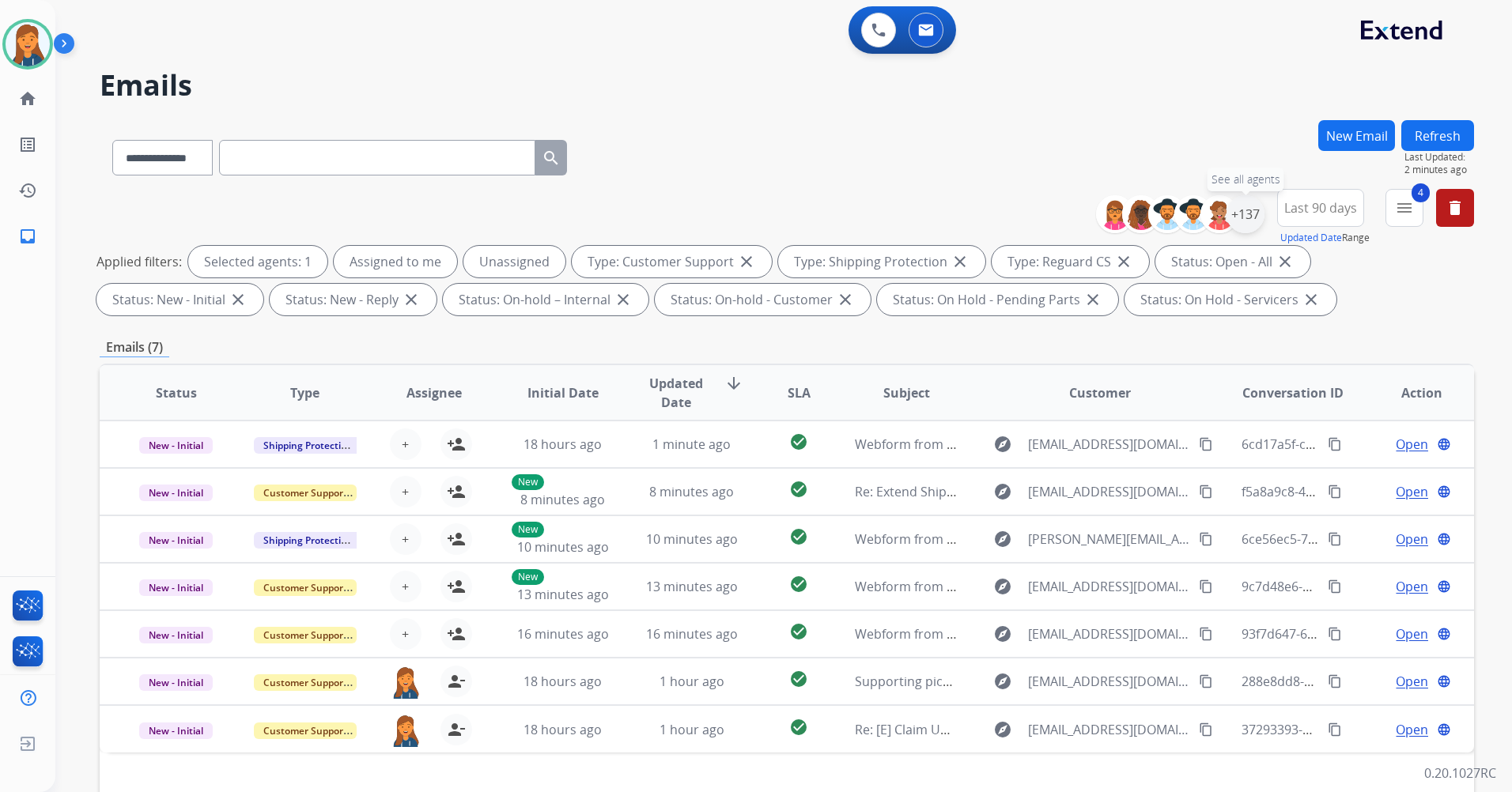
click at [1238, 211] on div "+137" at bounding box center [1245, 214] width 38 height 38
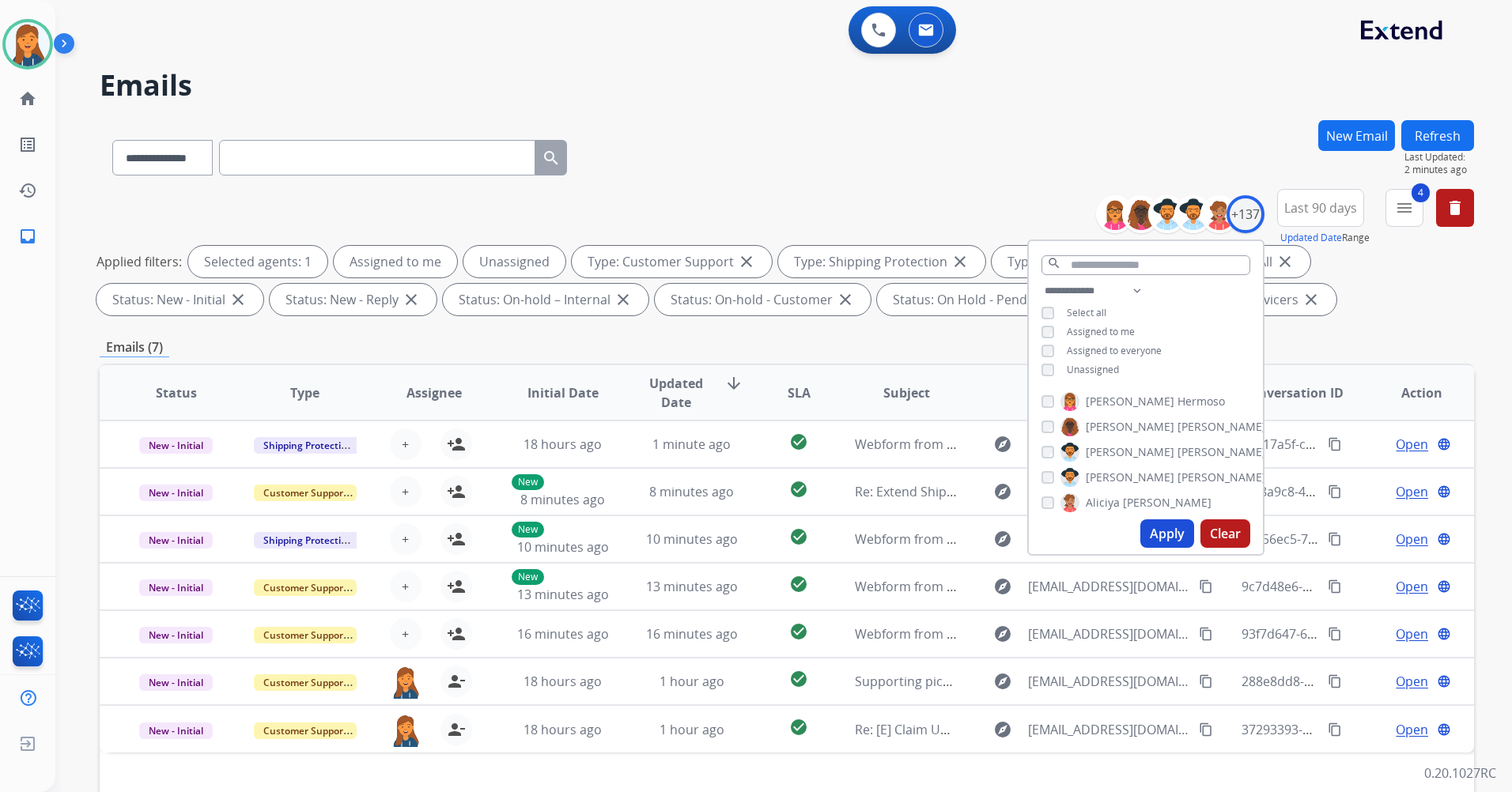
click at [1043, 360] on div "**********" at bounding box center [1145, 331] width 234 height 101
click at [1163, 535] on button "Apply" at bounding box center [1167, 534] width 54 height 28
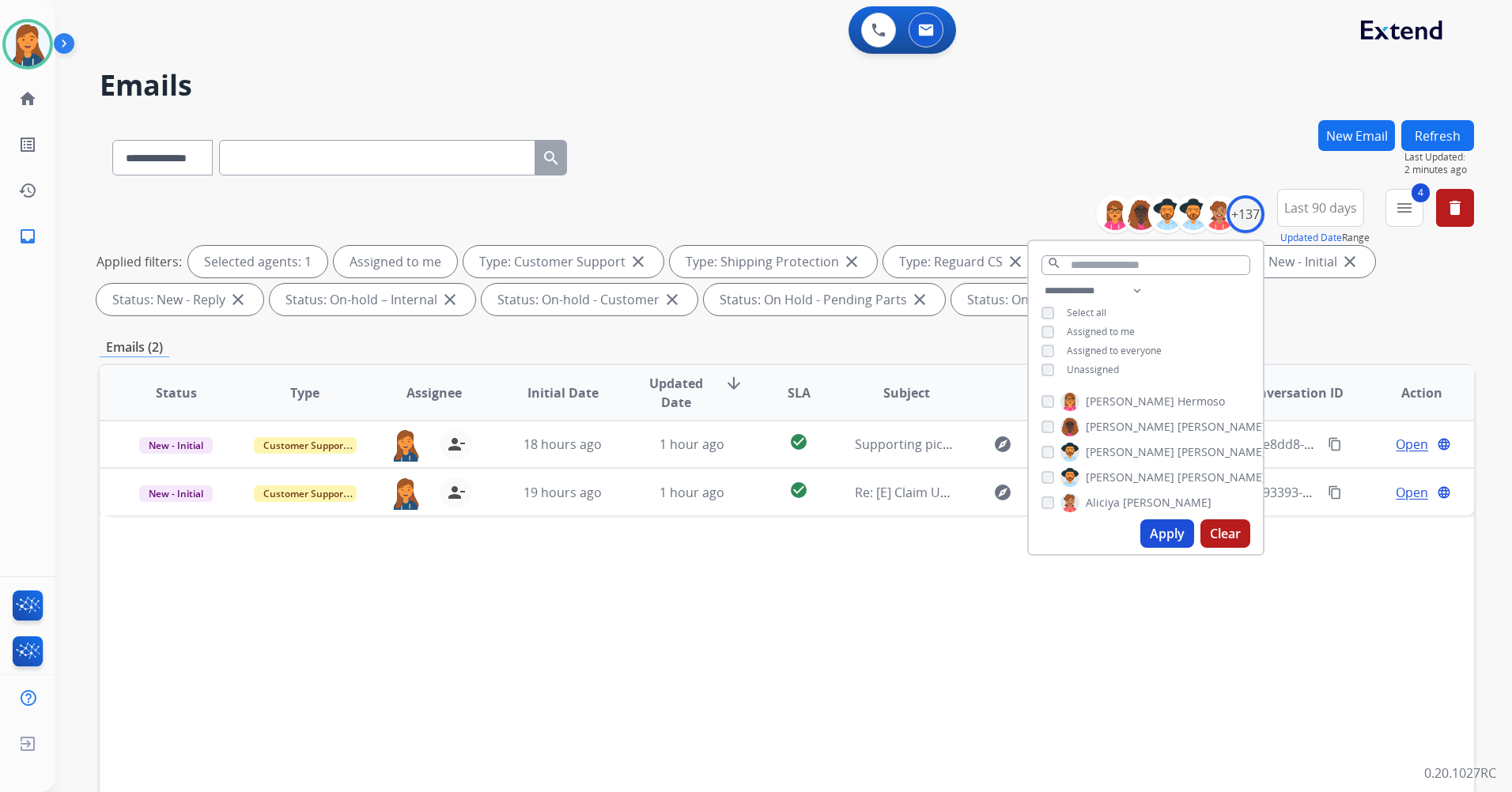
drag, startPoint x: 953, startPoint y: 617, endPoint x: 926, endPoint y: 544, distance: 77.8
click at [952, 617] on div "Status Type Assignee Initial Date Updated Date arrow_downward SLA Subject Custo…" at bounding box center [786, 628] width 1374 height 529
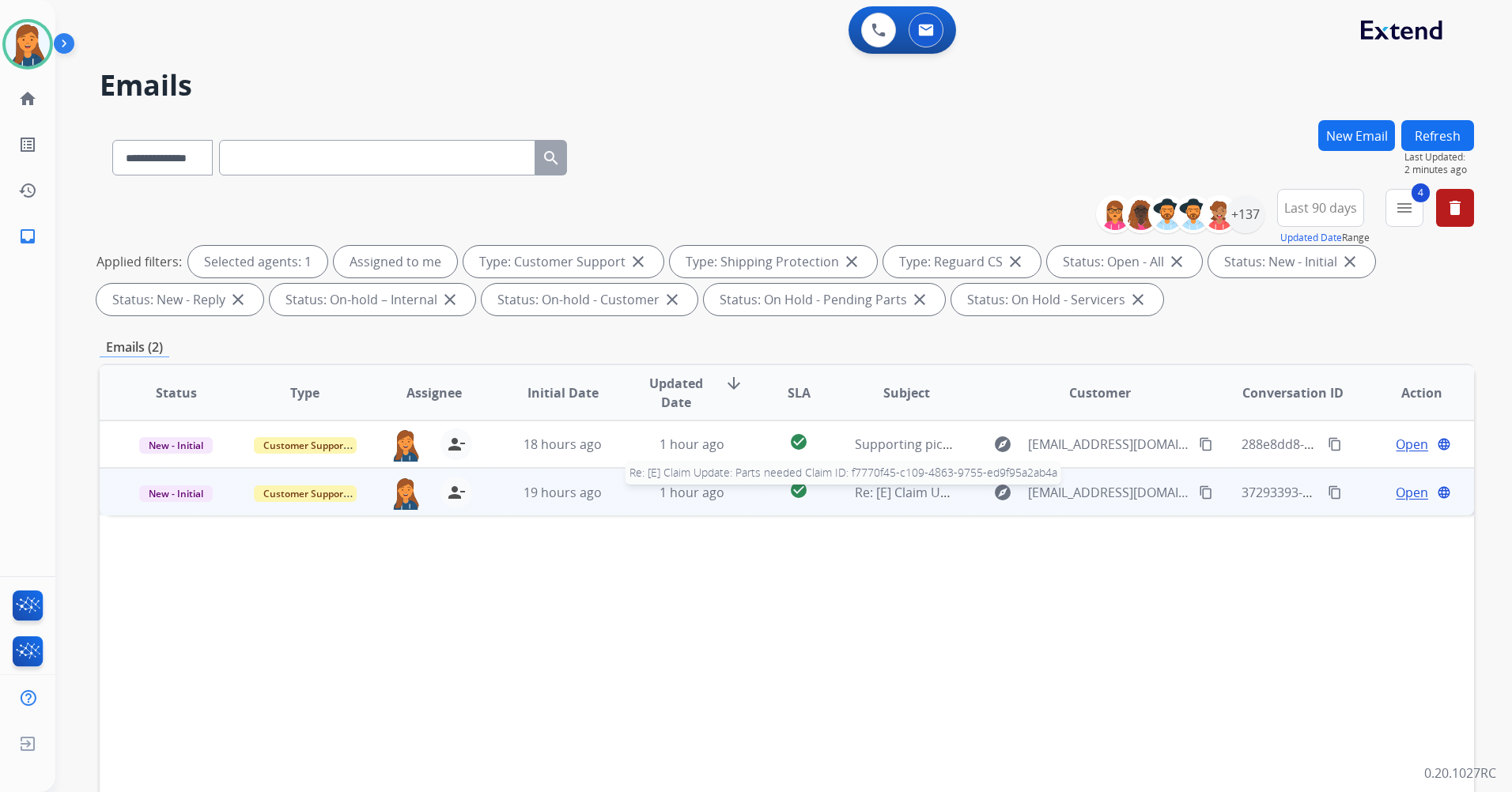
click at [912, 496] on span "Re: [E] Claim Update: Parts needed Claim ID: f7770f45-c109-4863-9755-ed9f95a2ab…" at bounding box center [1104, 492] width 500 height 18
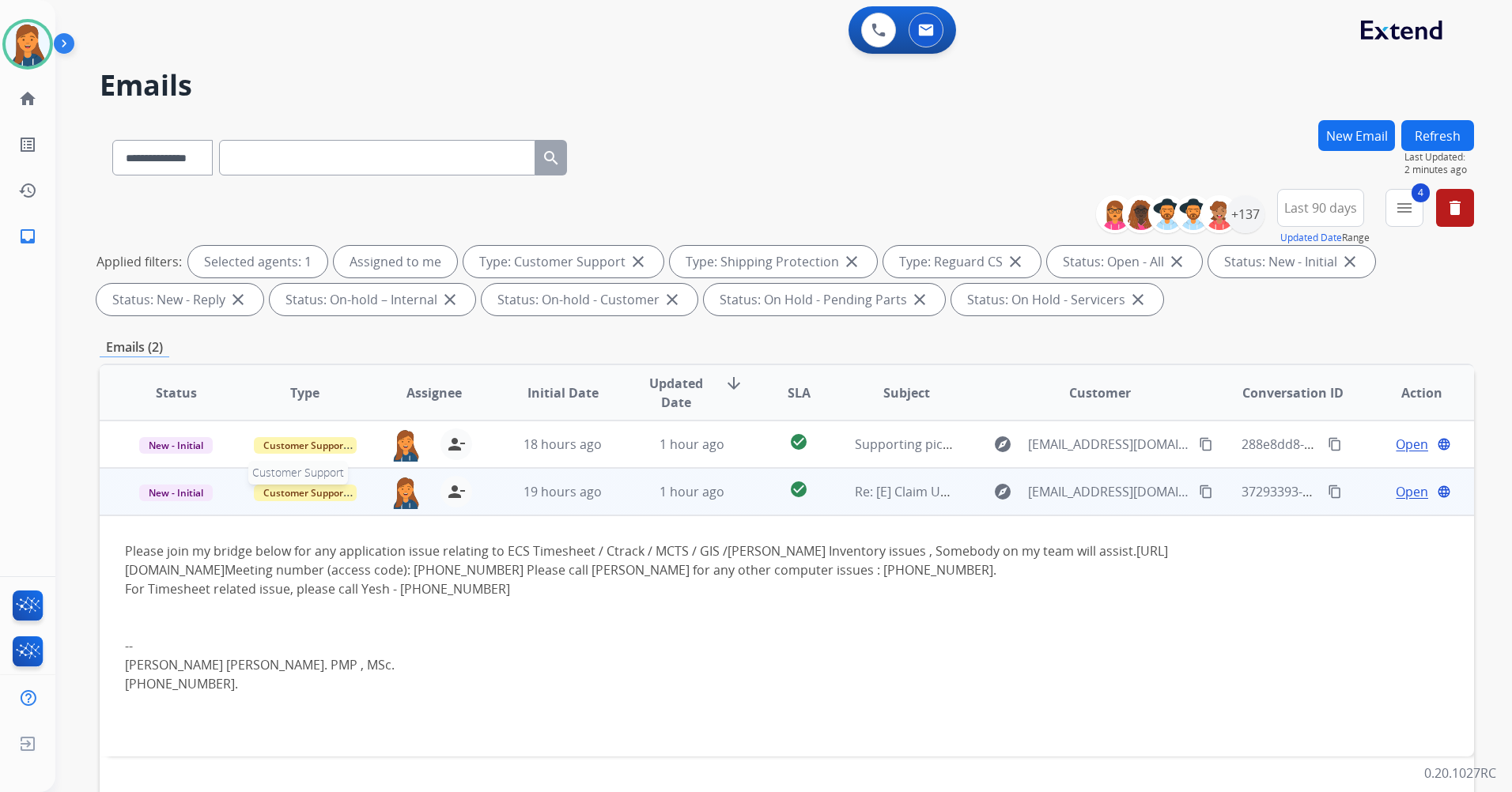
click at [283, 496] on span "Customer Support" at bounding box center [305, 492] width 103 height 17
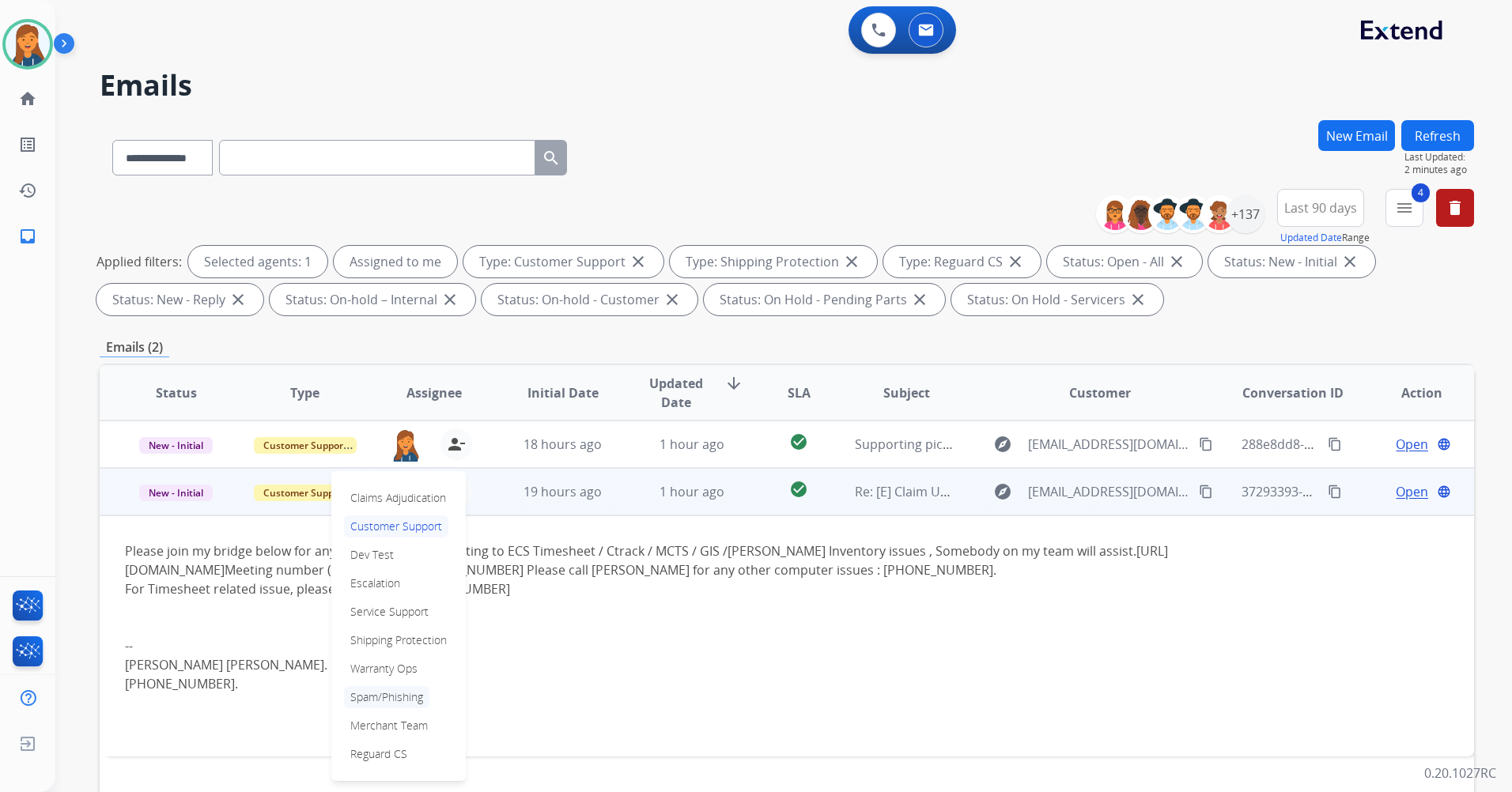
click at [404, 692] on p "Spam/Phishing" at bounding box center [386, 697] width 85 height 22
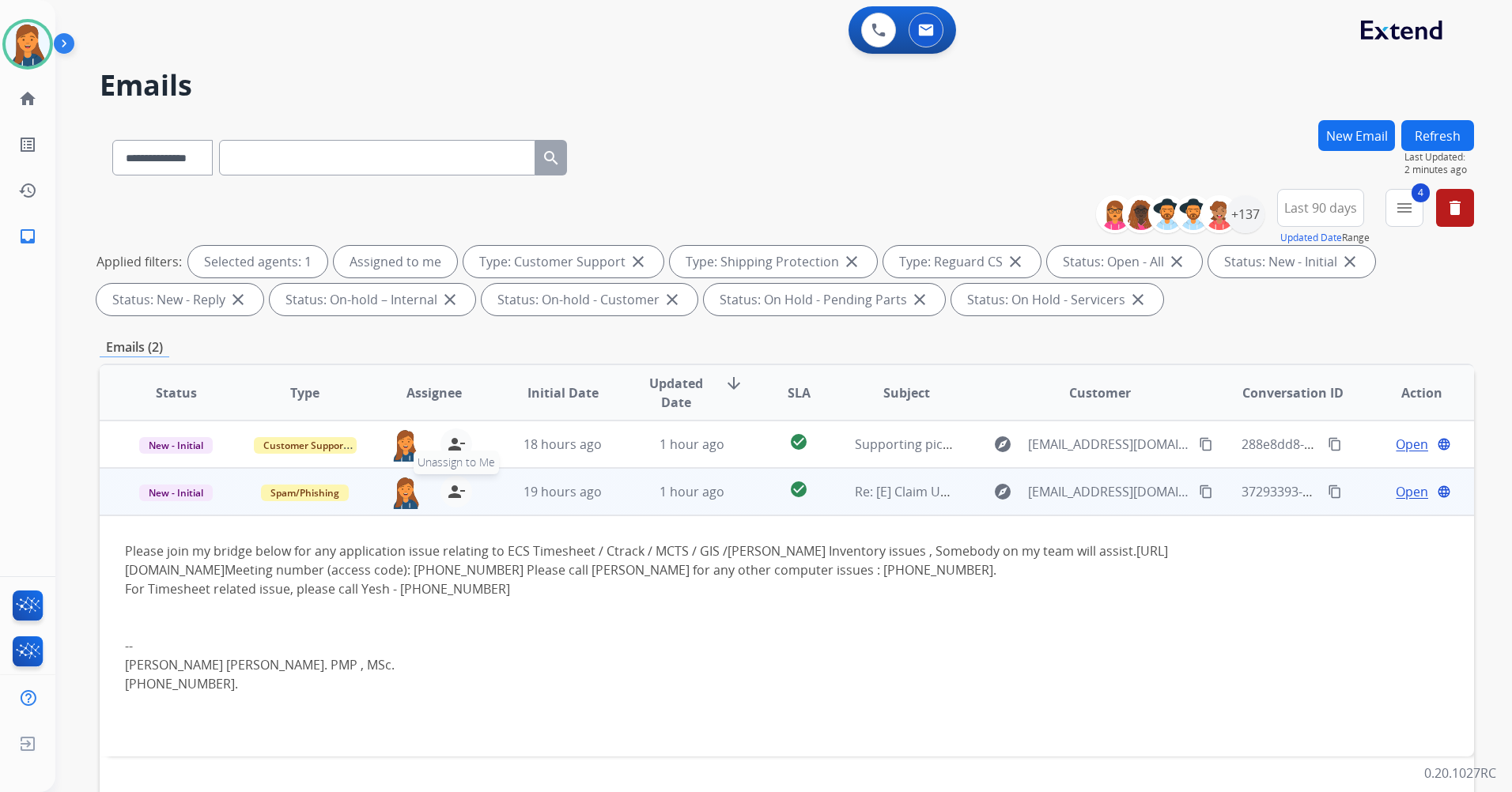
click at [448, 496] on mat-icon "person_remove" at bounding box center [456, 492] width 19 height 19
click at [1432, 141] on button "Refresh" at bounding box center [1437, 135] width 73 height 31
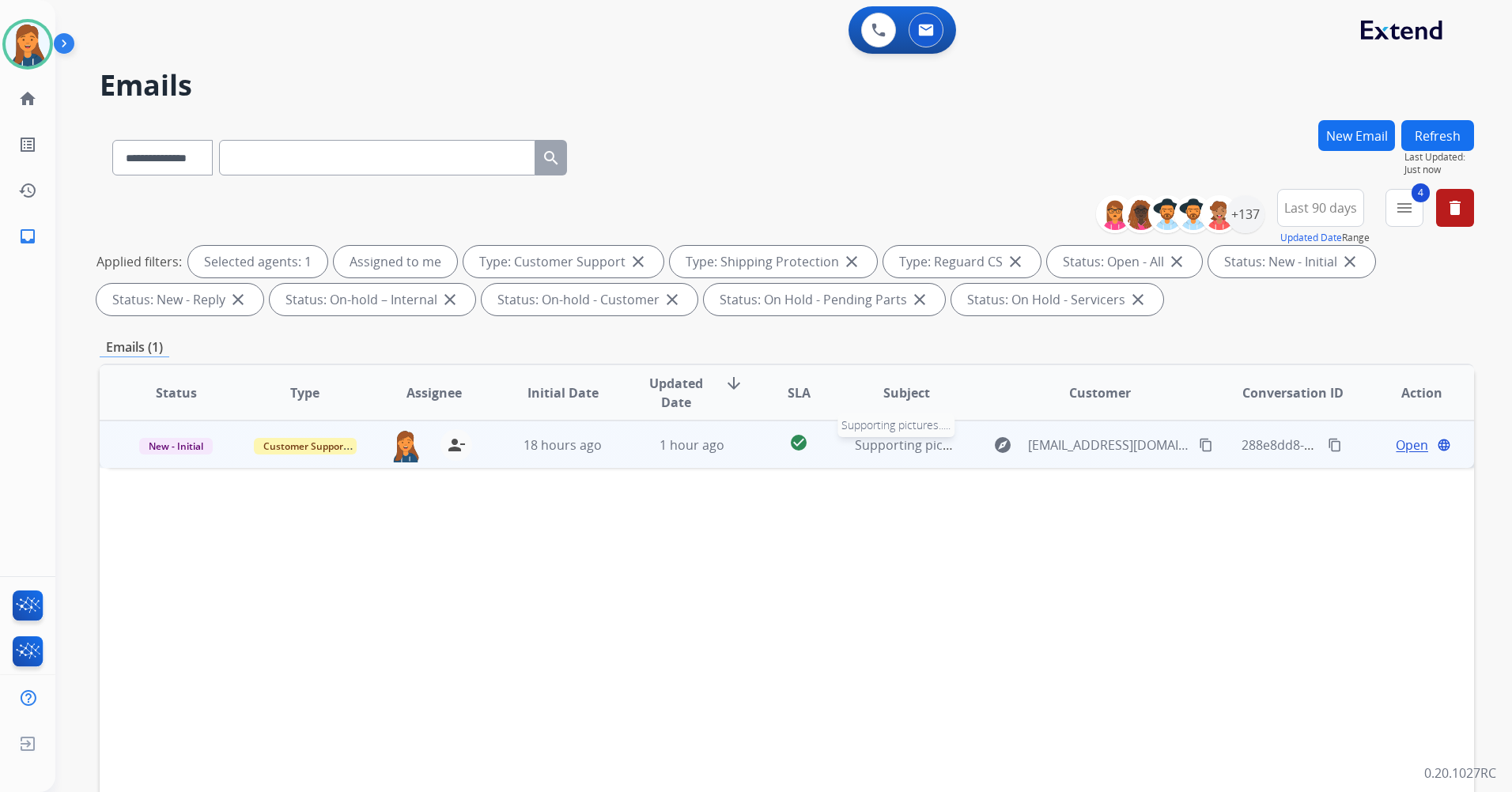
click at [880, 445] on span "Supporting pictures....." at bounding box center [922, 445] width 135 height 18
click at [1396, 447] on span "Open" at bounding box center [1412, 445] width 33 height 19
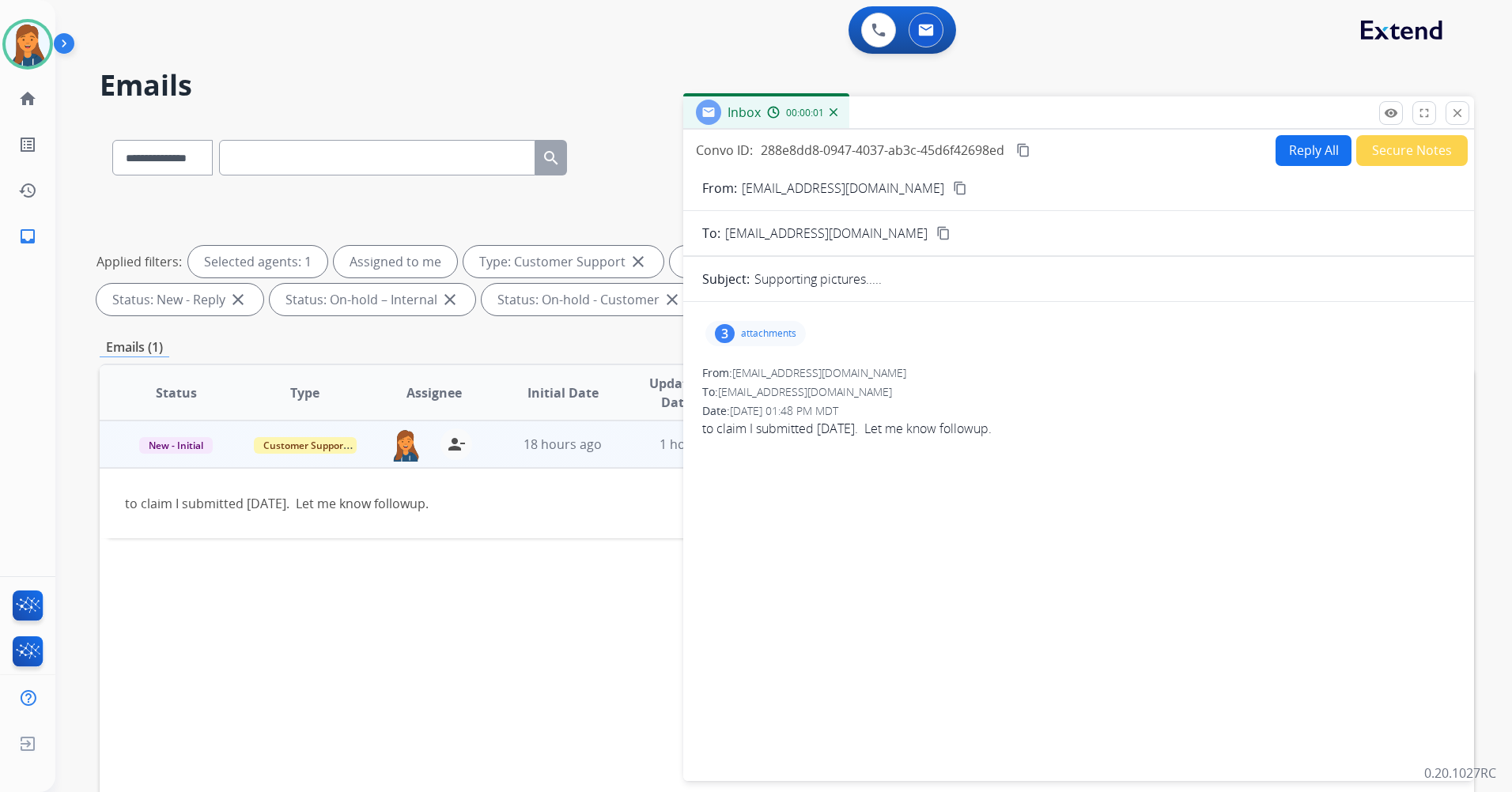
click at [952, 186] on mat-icon "content_copy" at bounding box center [960, 188] width 14 height 14
click at [779, 331] on p "attachments" at bounding box center [768, 333] width 56 height 12
click at [962, 603] on div "3 attachments IMG_1307.jpg download IMG_1306.jpg download IMG_1308.jpg download…" at bounding box center [1078, 538] width 790 height 448
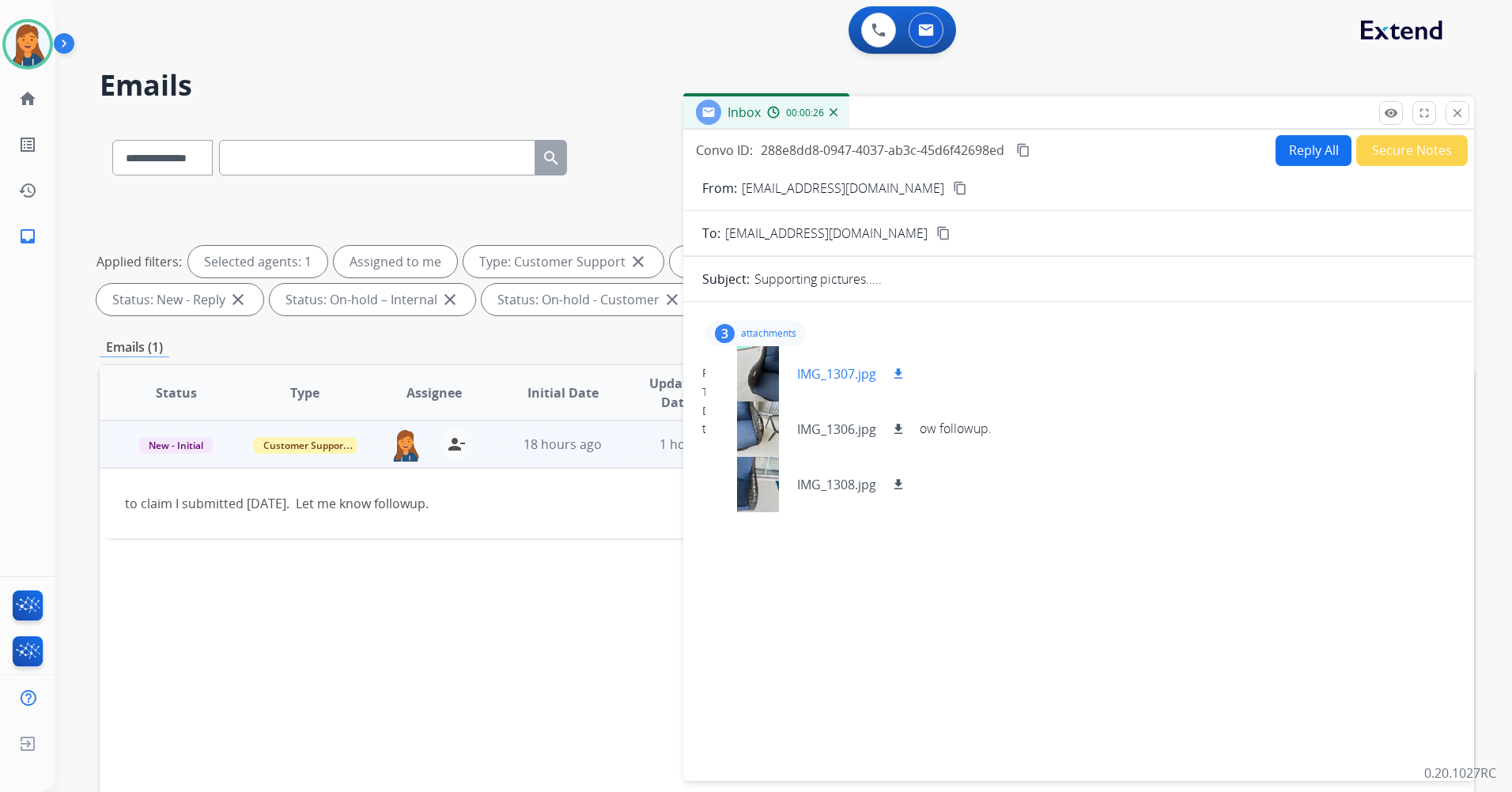
click at [748, 374] on div at bounding box center [758, 374] width 79 height 56
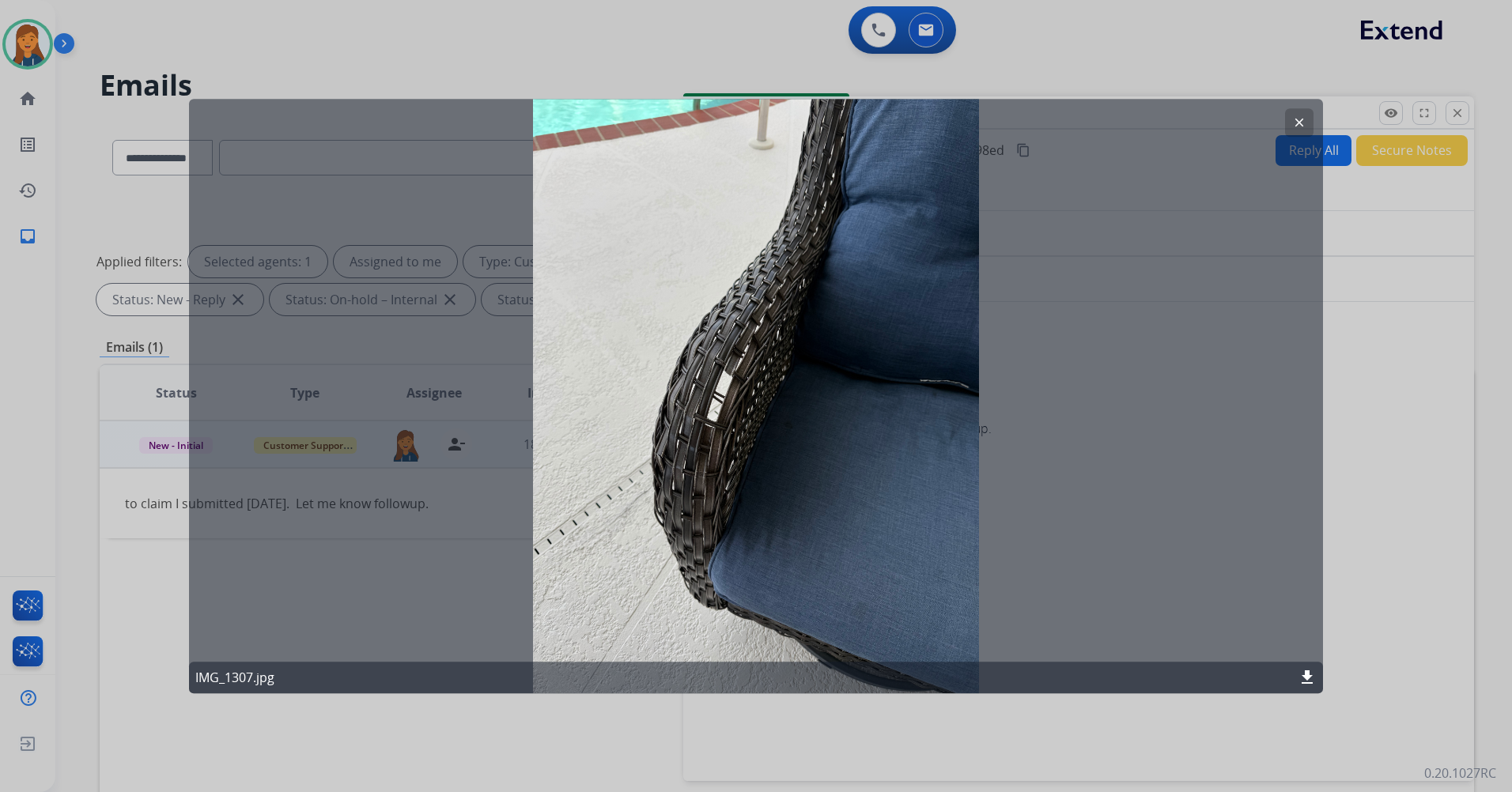
drag, startPoint x: 777, startPoint y: 483, endPoint x: 728, endPoint y: 536, distance: 72.2
click at [728, 536] on div "clear IMG_1307.jpg download" at bounding box center [755, 396] width 1134 height 595
click at [1408, 400] on div at bounding box center [756, 396] width 1512 height 792
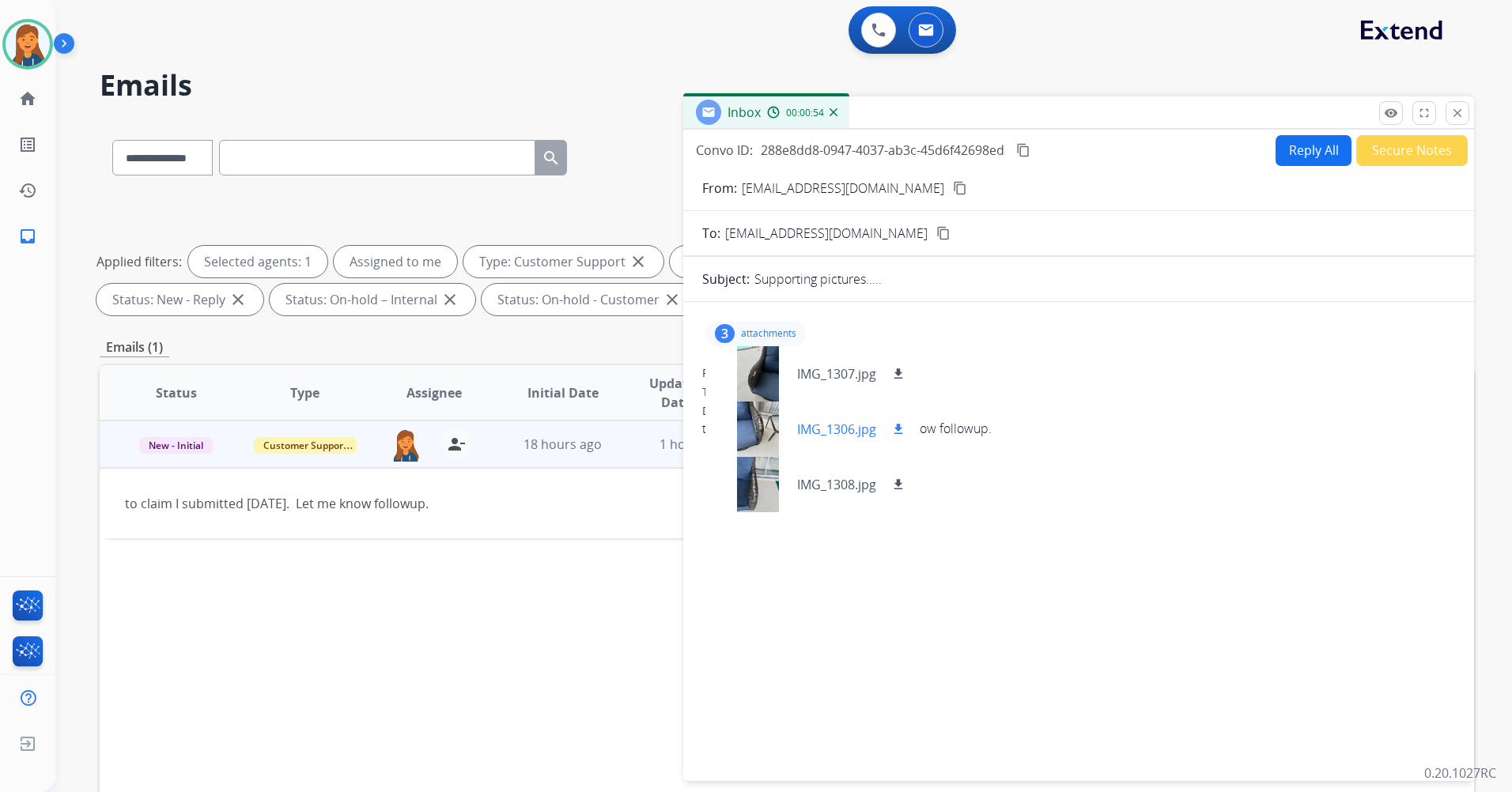
click at [767, 419] on div at bounding box center [758, 429] width 79 height 56
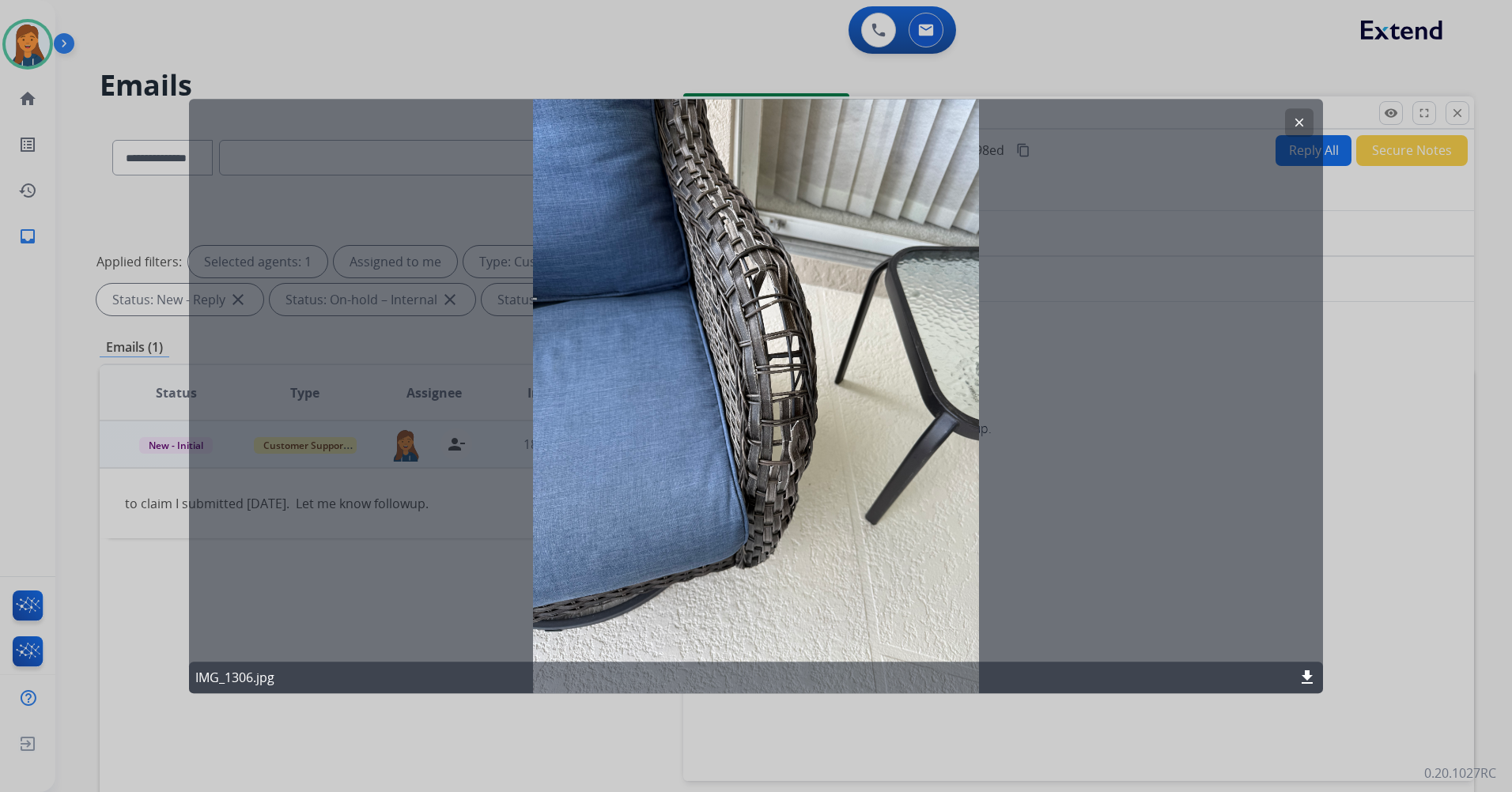
click at [1303, 115] on button "clear" at bounding box center [1299, 122] width 28 height 28
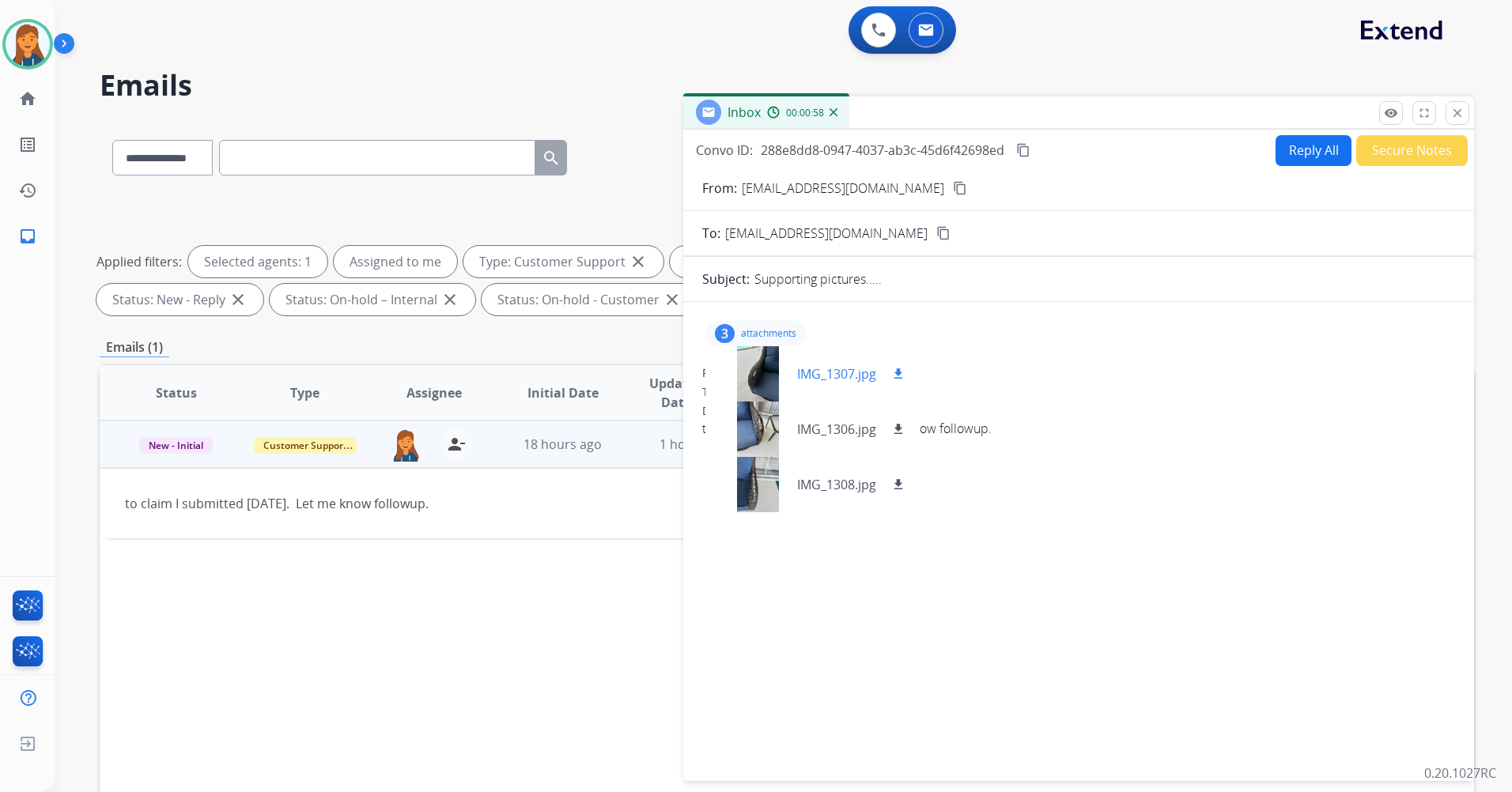
click at [896, 374] on mat-icon "download" at bounding box center [898, 374] width 14 height 14
click at [894, 426] on mat-icon "download" at bounding box center [898, 429] width 14 height 14
click at [762, 500] on div at bounding box center [758, 485] width 79 height 56
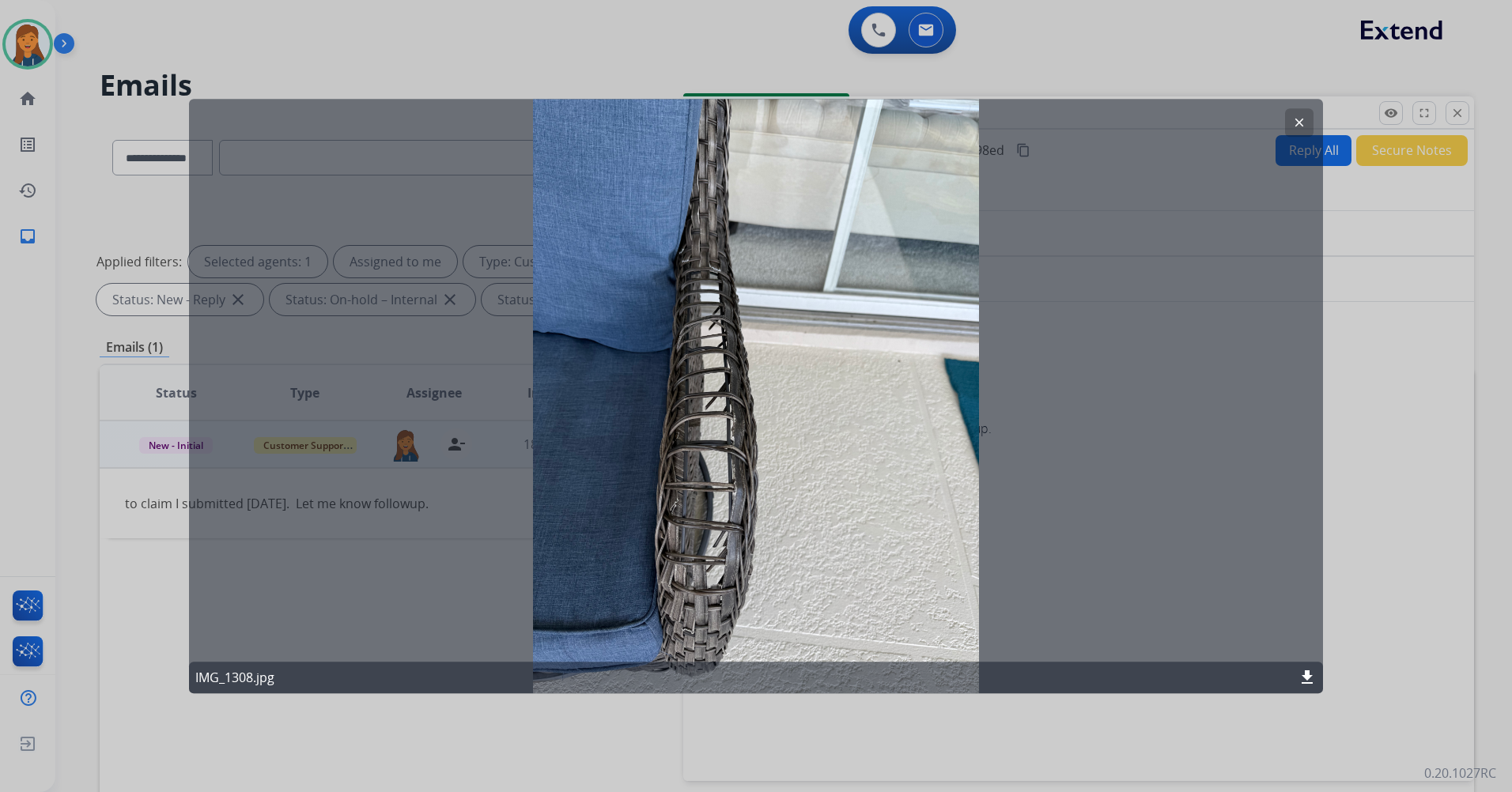
click at [1426, 381] on div at bounding box center [756, 396] width 1512 height 792
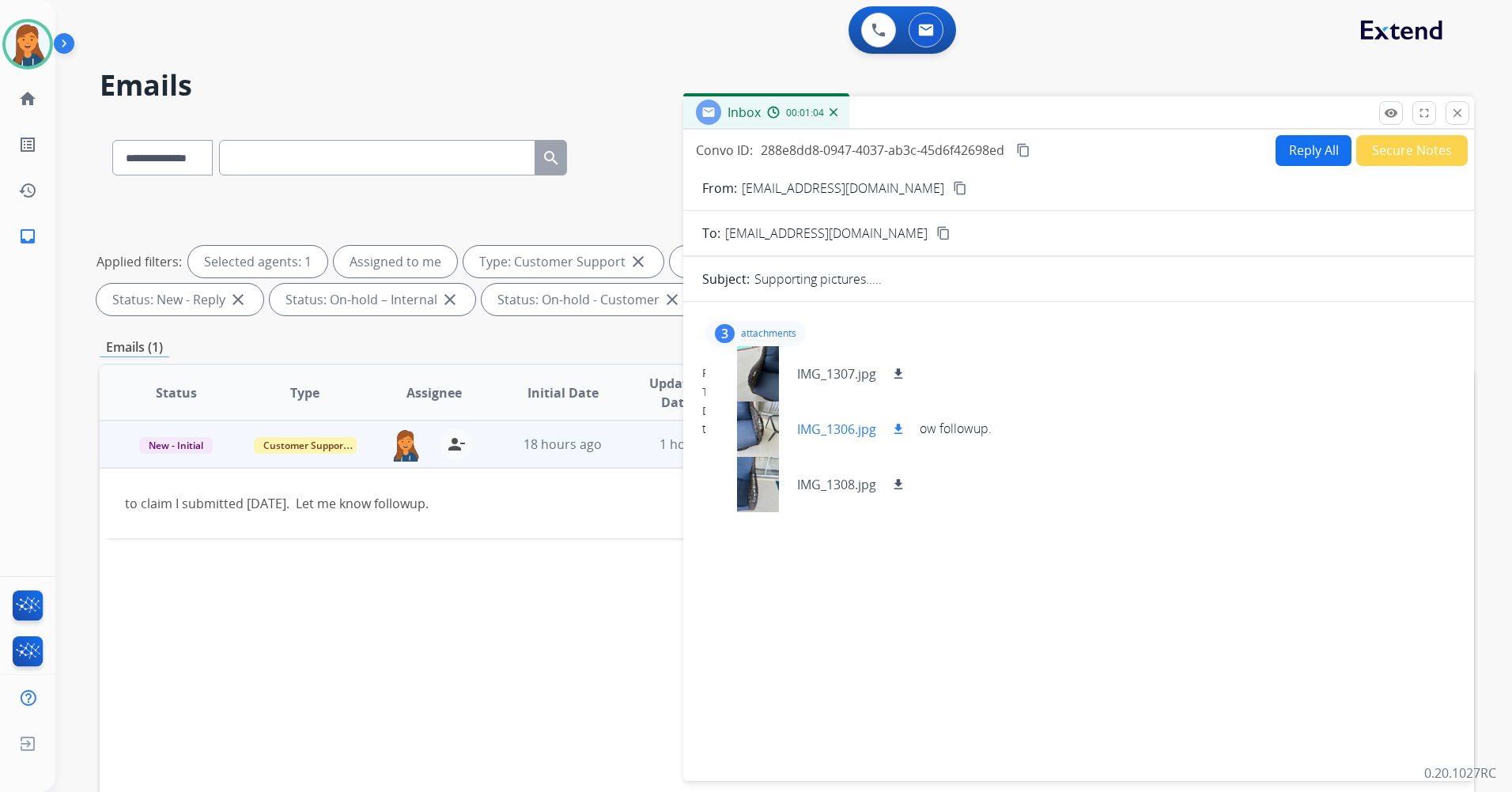
click at [771, 420] on div at bounding box center [758, 429] width 79 height 56
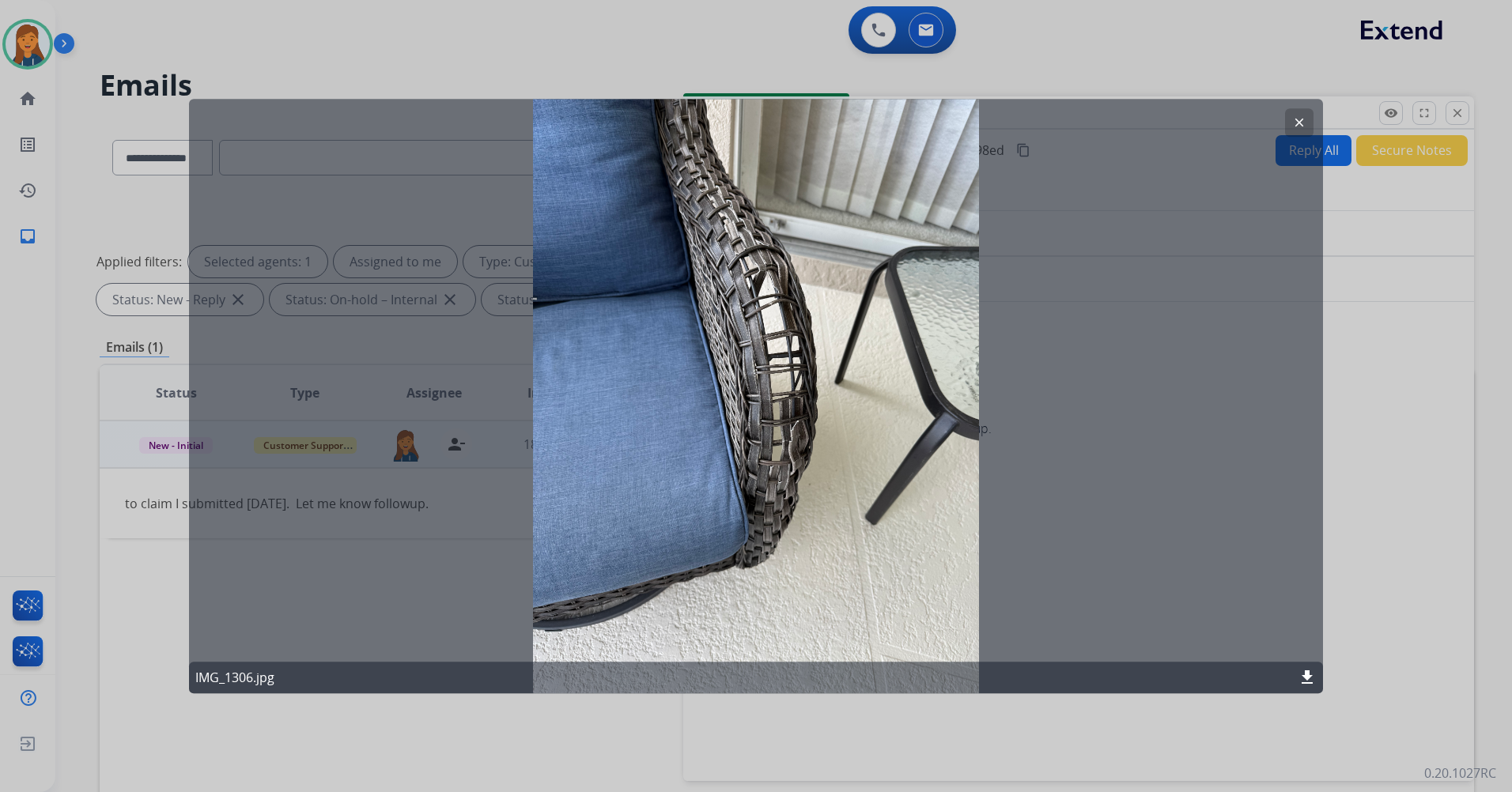
click at [1355, 437] on div at bounding box center [756, 396] width 1512 height 792
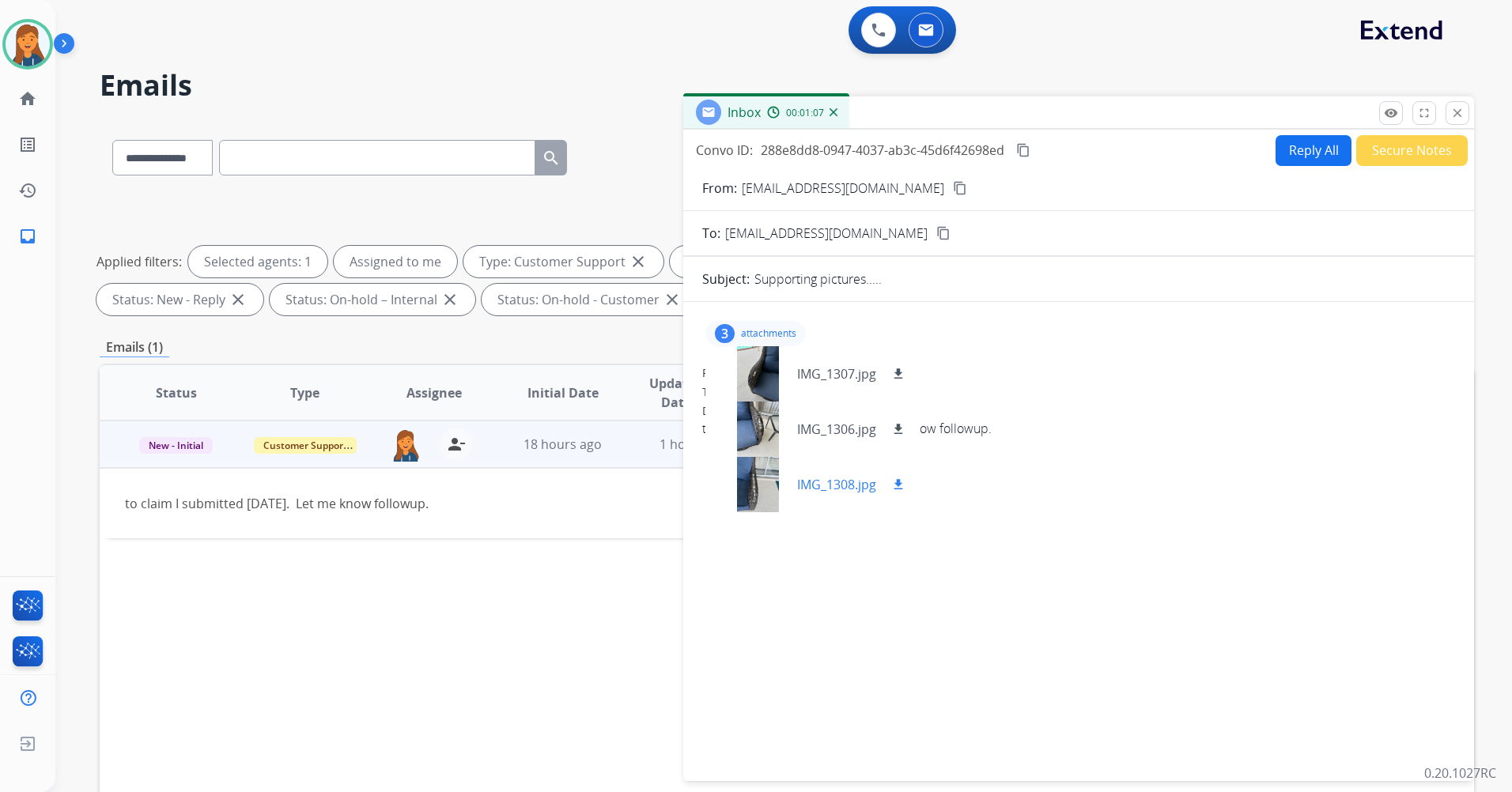
click at [900, 479] on mat-icon "download" at bounding box center [898, 485] width 14 height 14
click at [740, 418] on div at bounding box center [758, 429] width 79 height 56
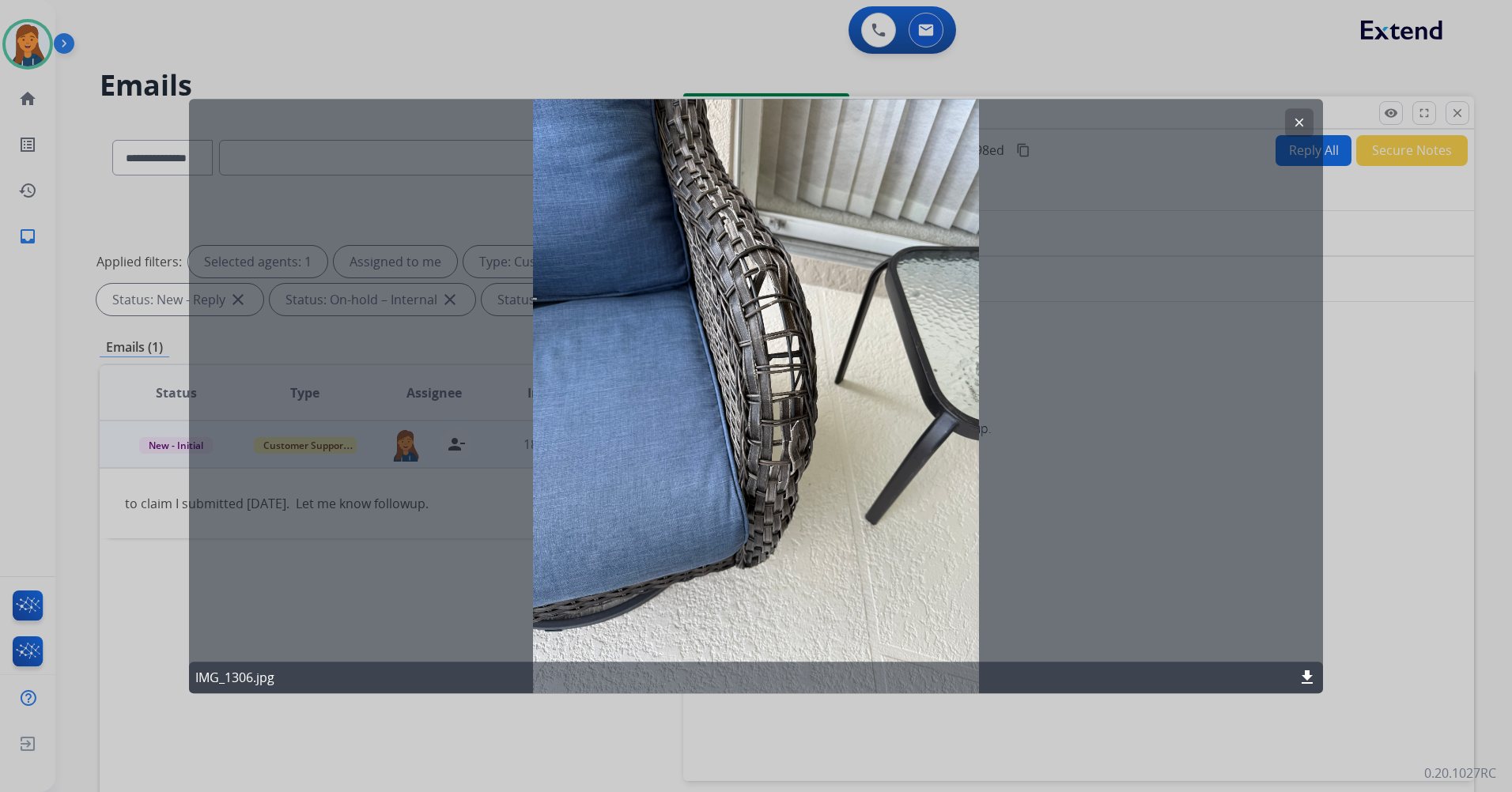
click at [1300, 119] on mat-icon "clear" at bounding box center [1299, 122] width 14 height 14
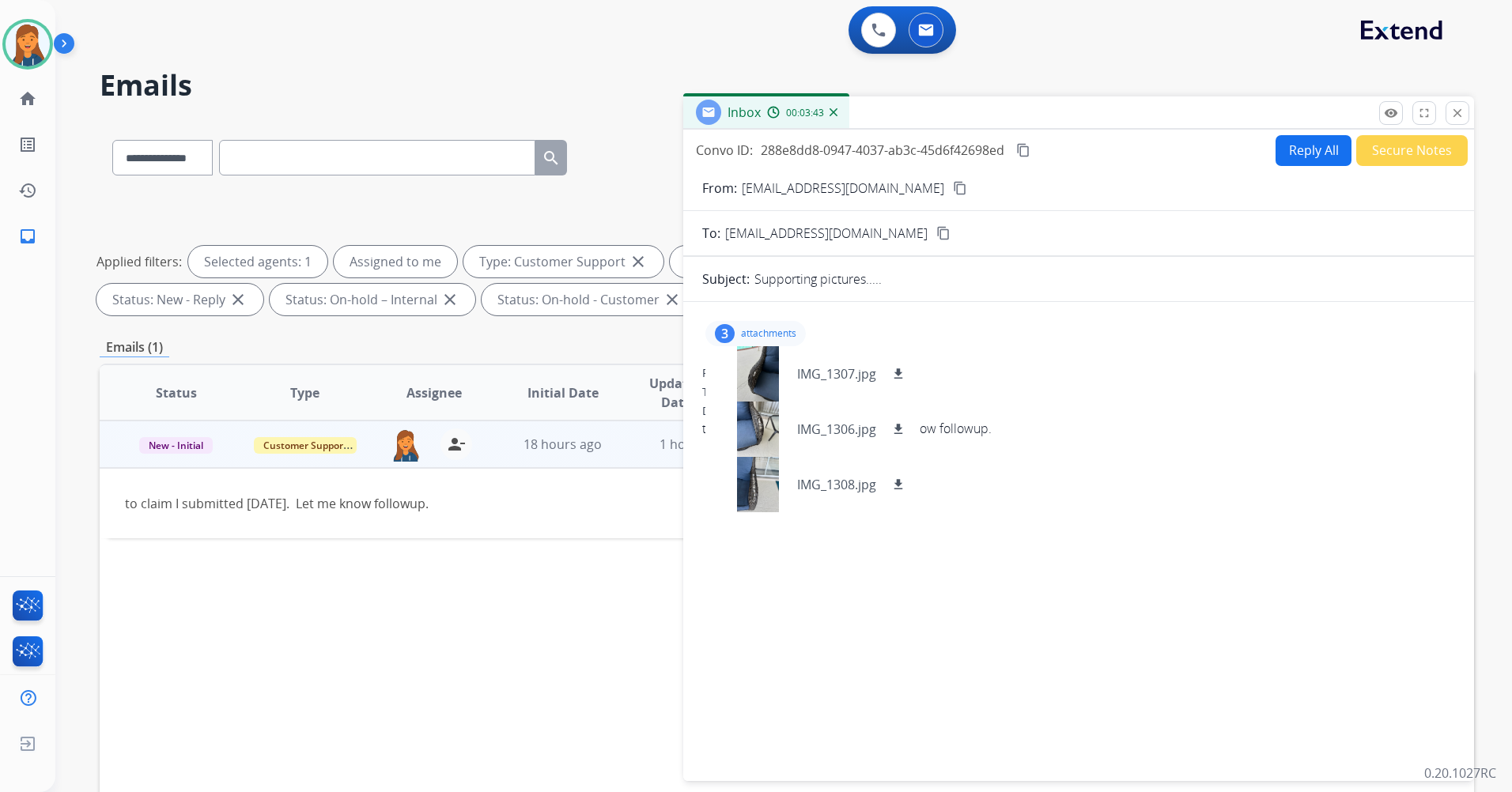
click at [1291, 153] on button "Reply All" at bounding box center [1313, 150] width 76 height 31
select select "**********"
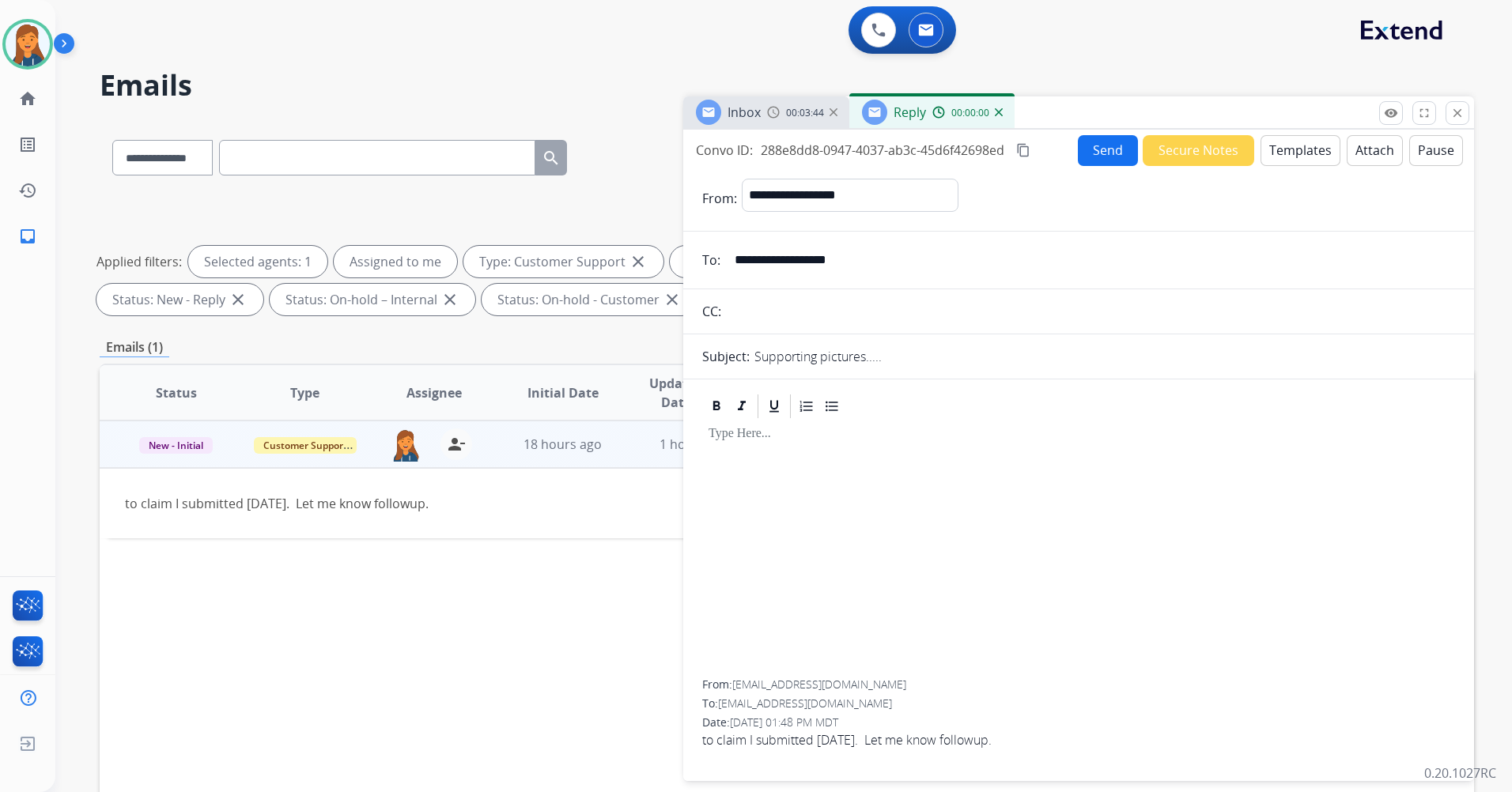
click at [1293, 152] on button "Templates" at bounding box center [1300, 150] width 80 height 31
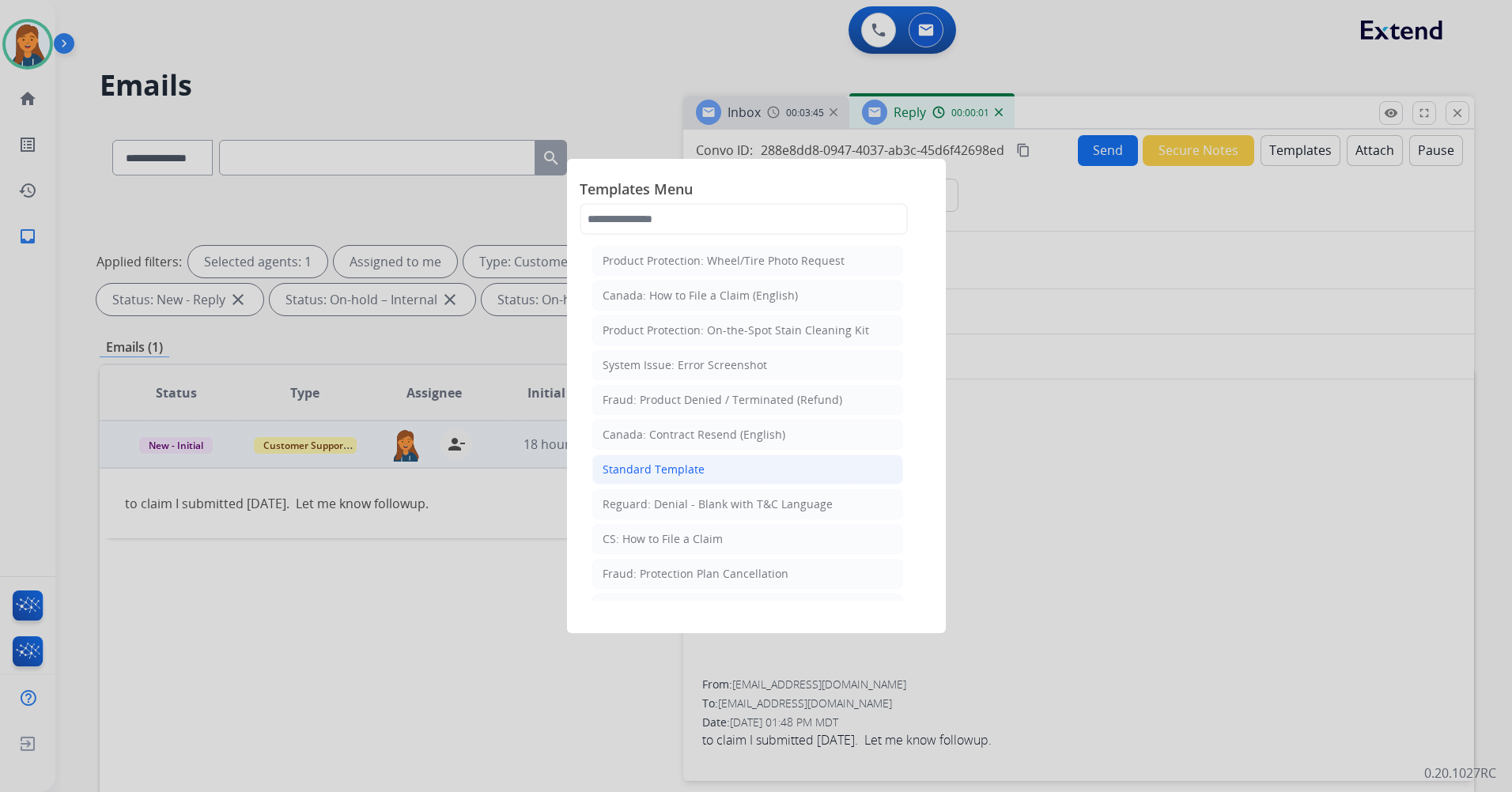
click at [665, 473] on div "Standard Template" at bounding box center [654, 470] width 102 height 16
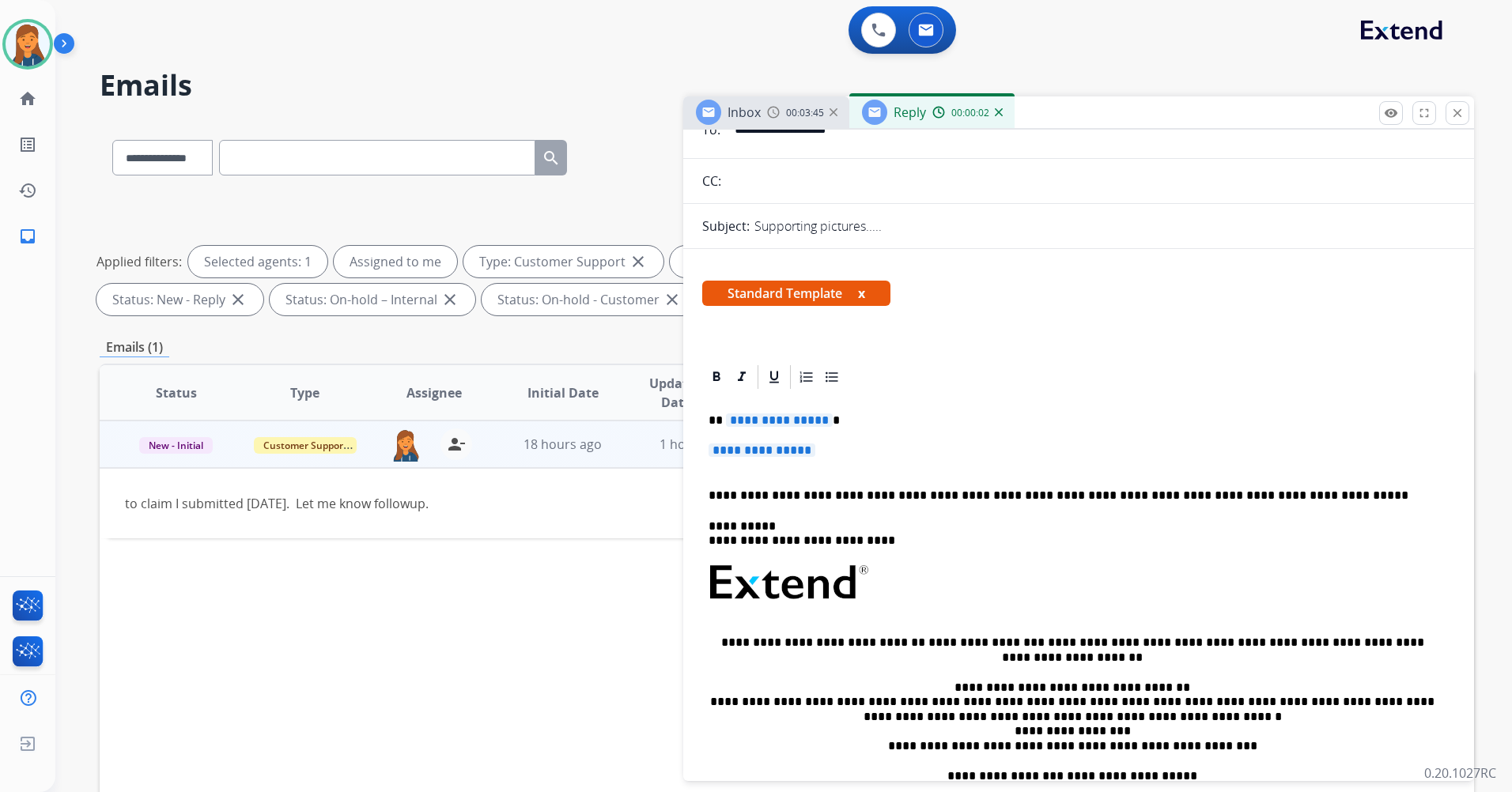
scroll to position [237, 0]
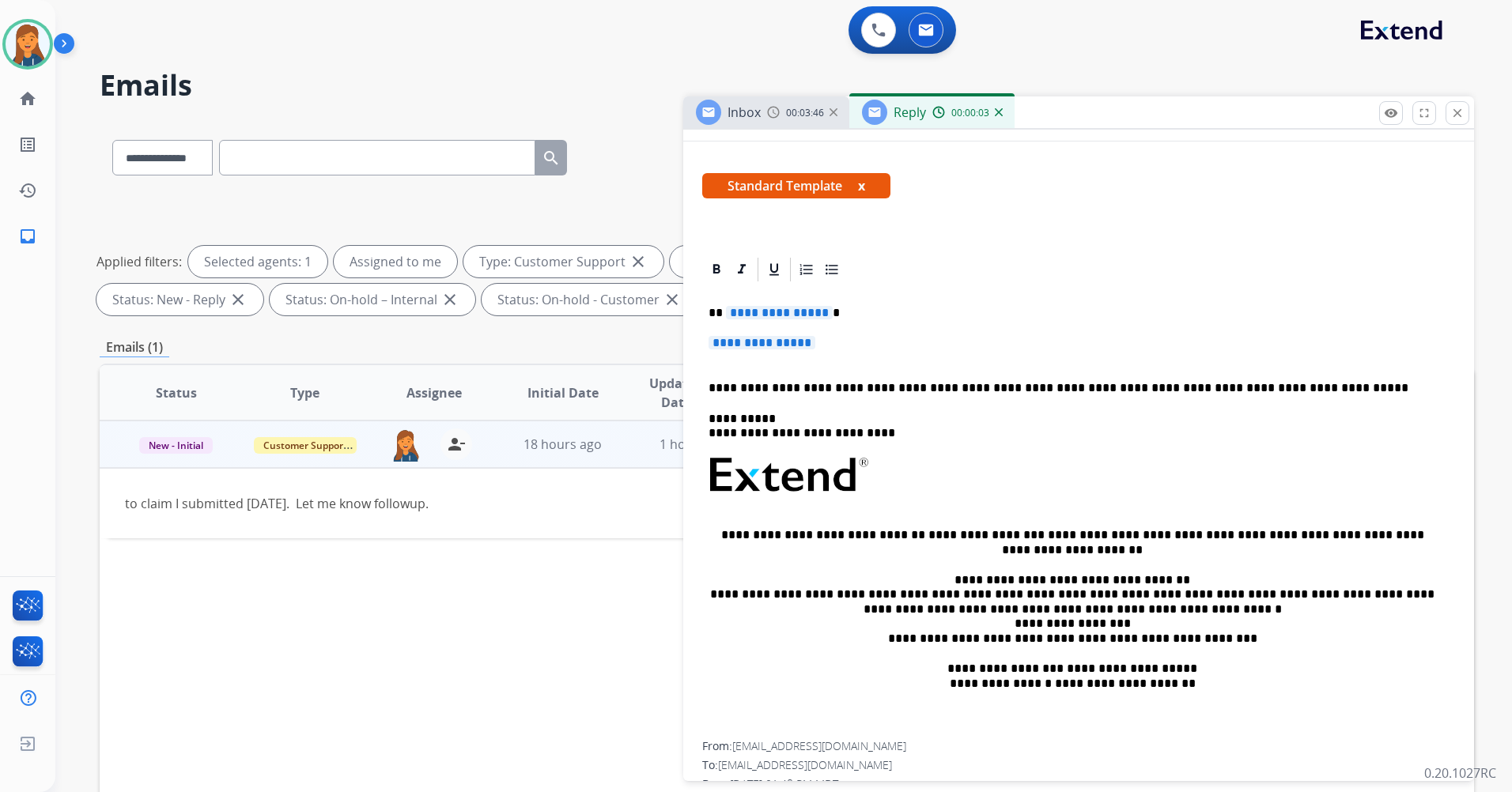
click at [768, 311] on span "**********" at bounding box center [779, 312] width 107 height 13
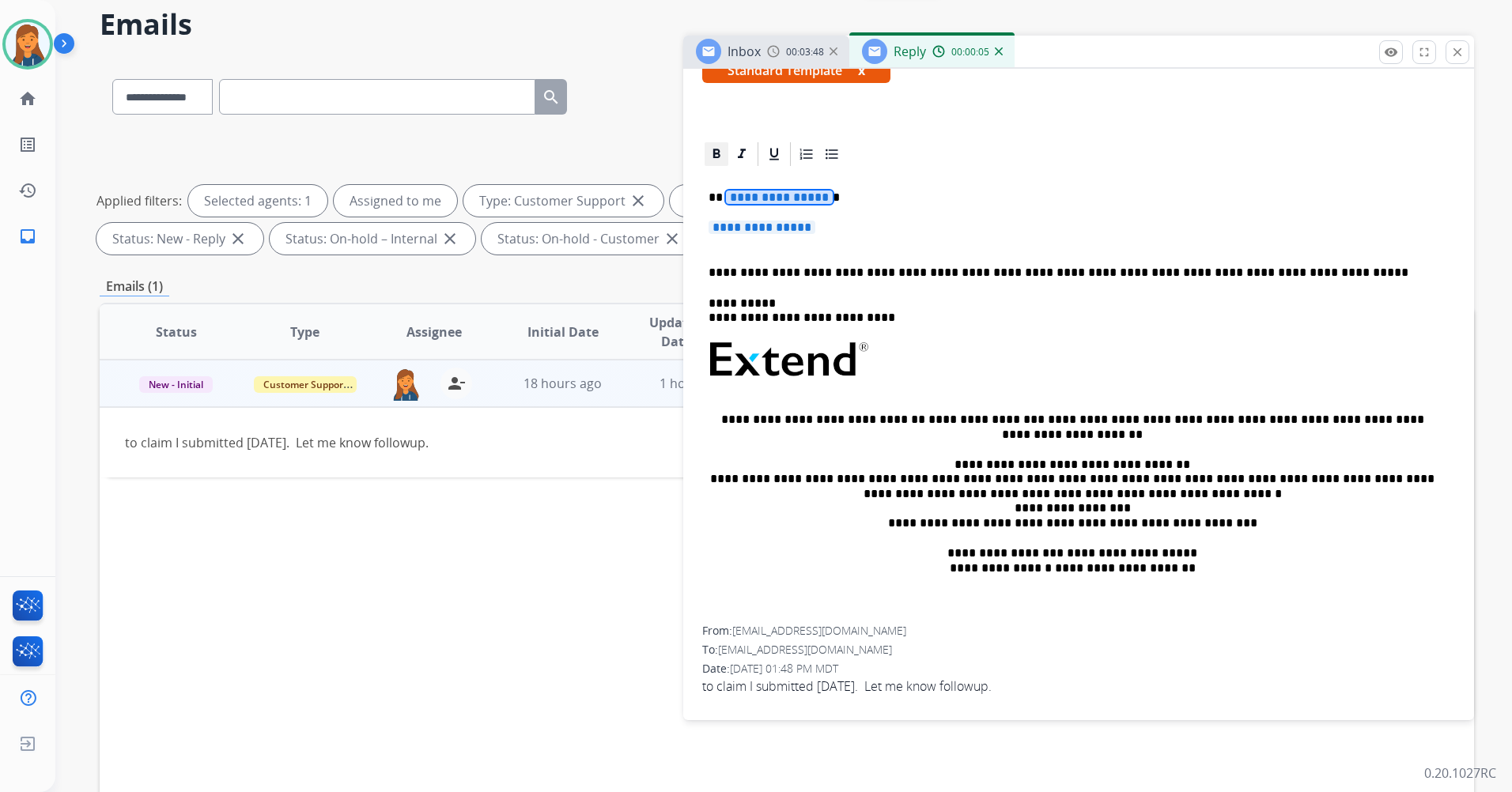
scroll to position [79, 0]
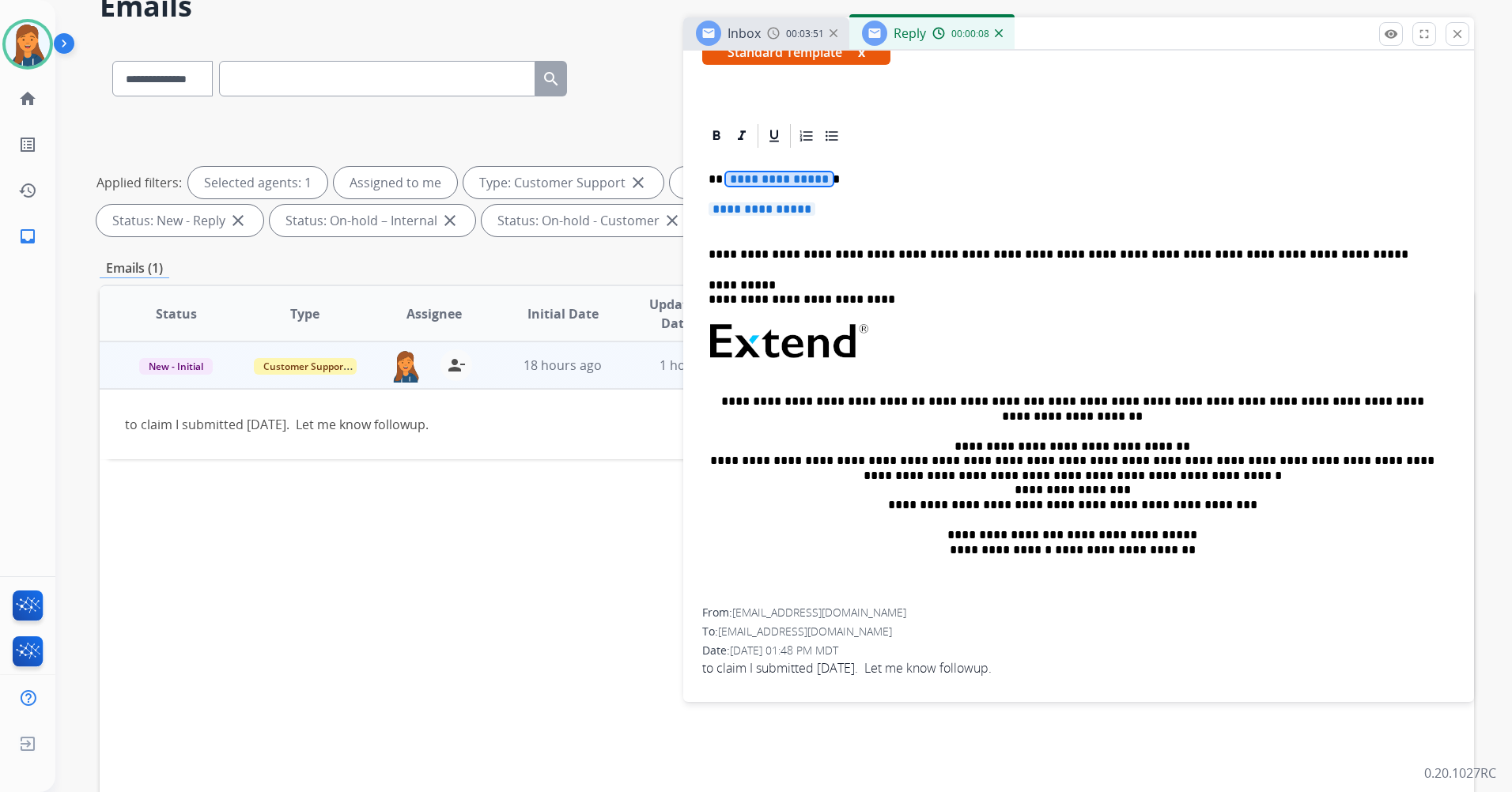
click at [768, 174] on span "**********" at bounding box center [779, 179] width 107 height 13
click at [758, 205] on span "**********" at bounding box center [761, 209] width 107 height 13
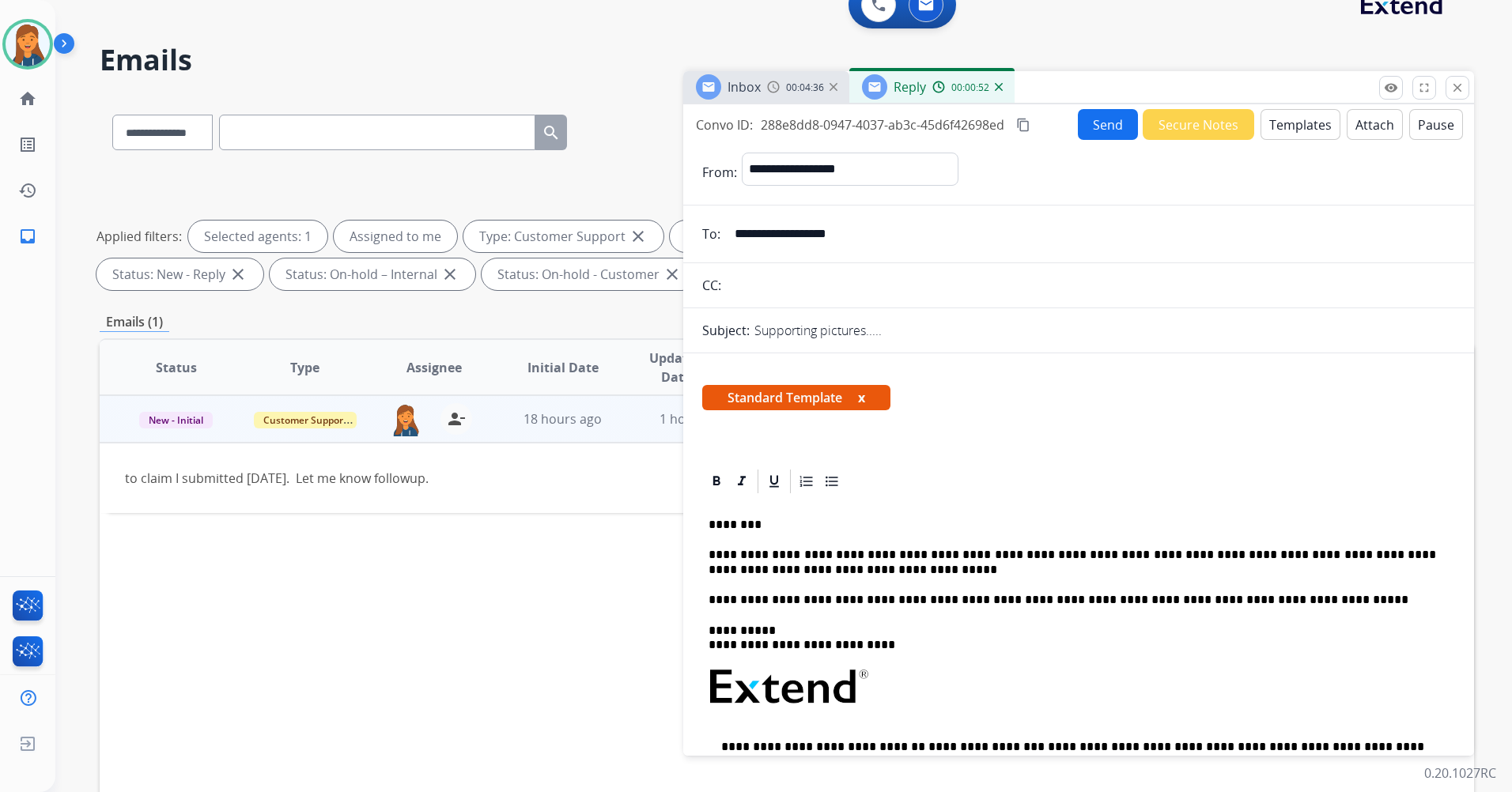
scroll to position [0, 0]
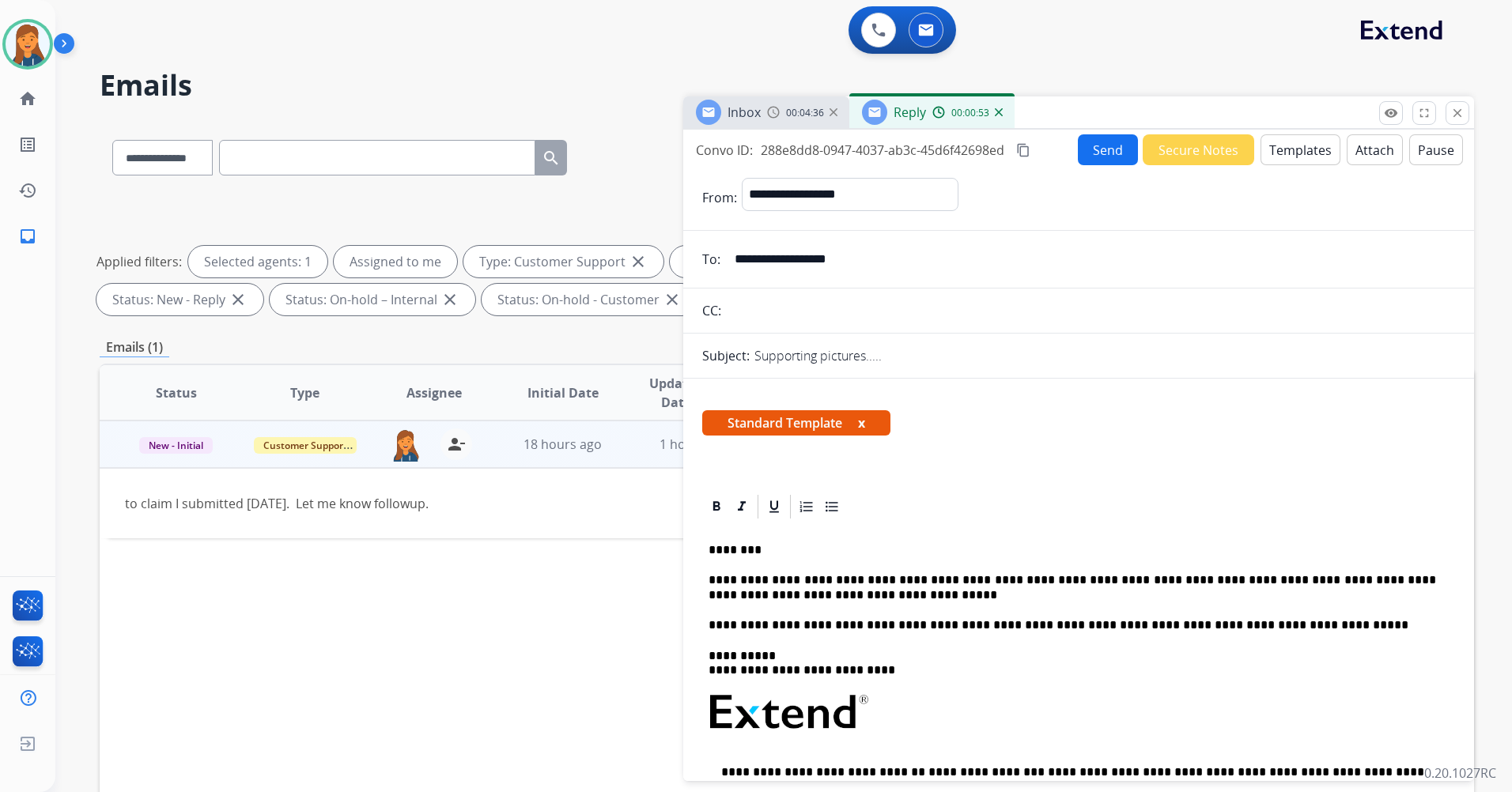
click at [1117, 144] on button "Send" at bounding box center [1108, 150] width 60 height 31
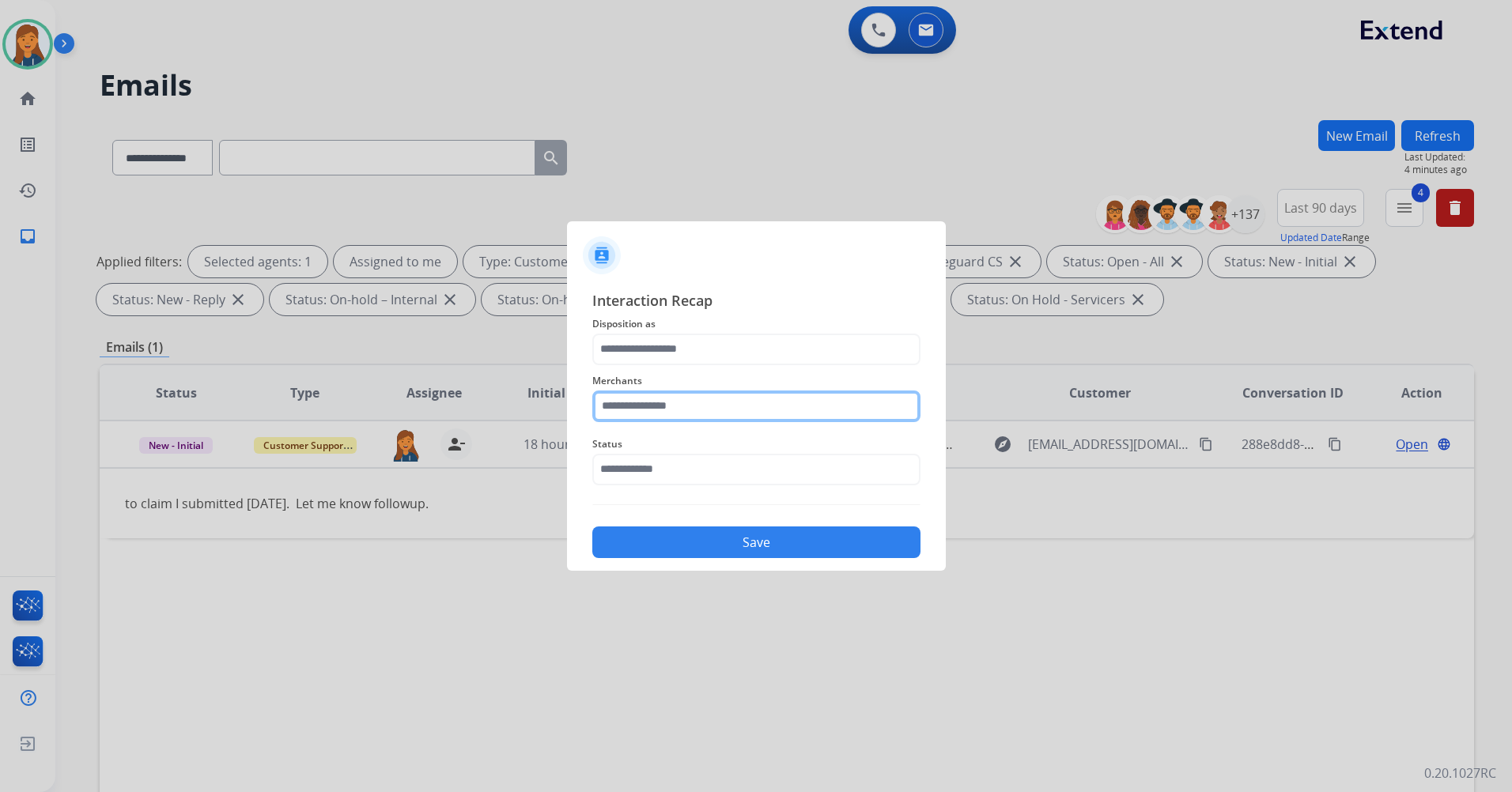
click at [621, 399] on input "text" at bounding box center [756, 406] width 328 height 32
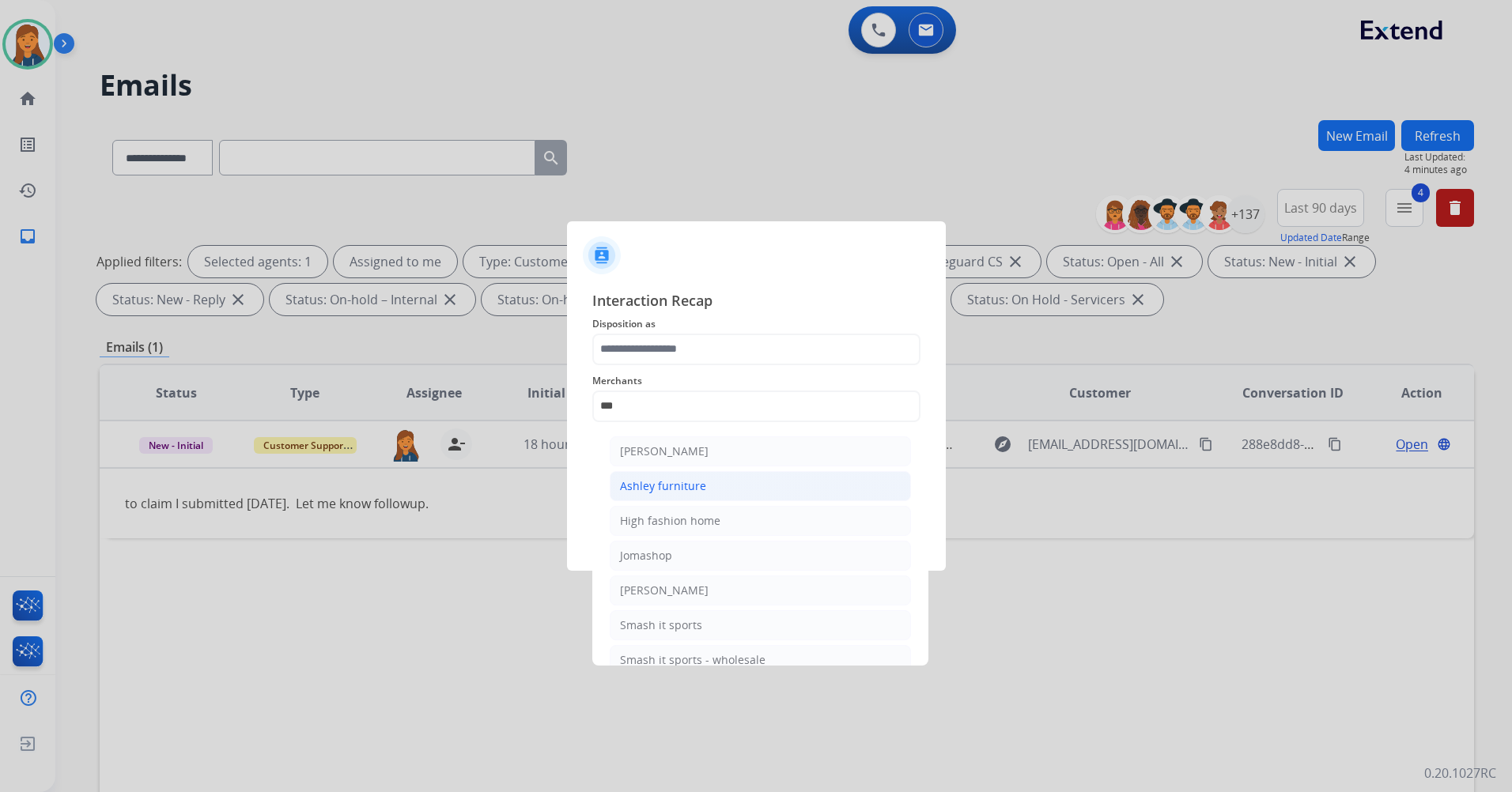
click at [645, 487] on div "Ashley furniture" at bounding box center [663, 486] width 86 height 16
type input "**********"
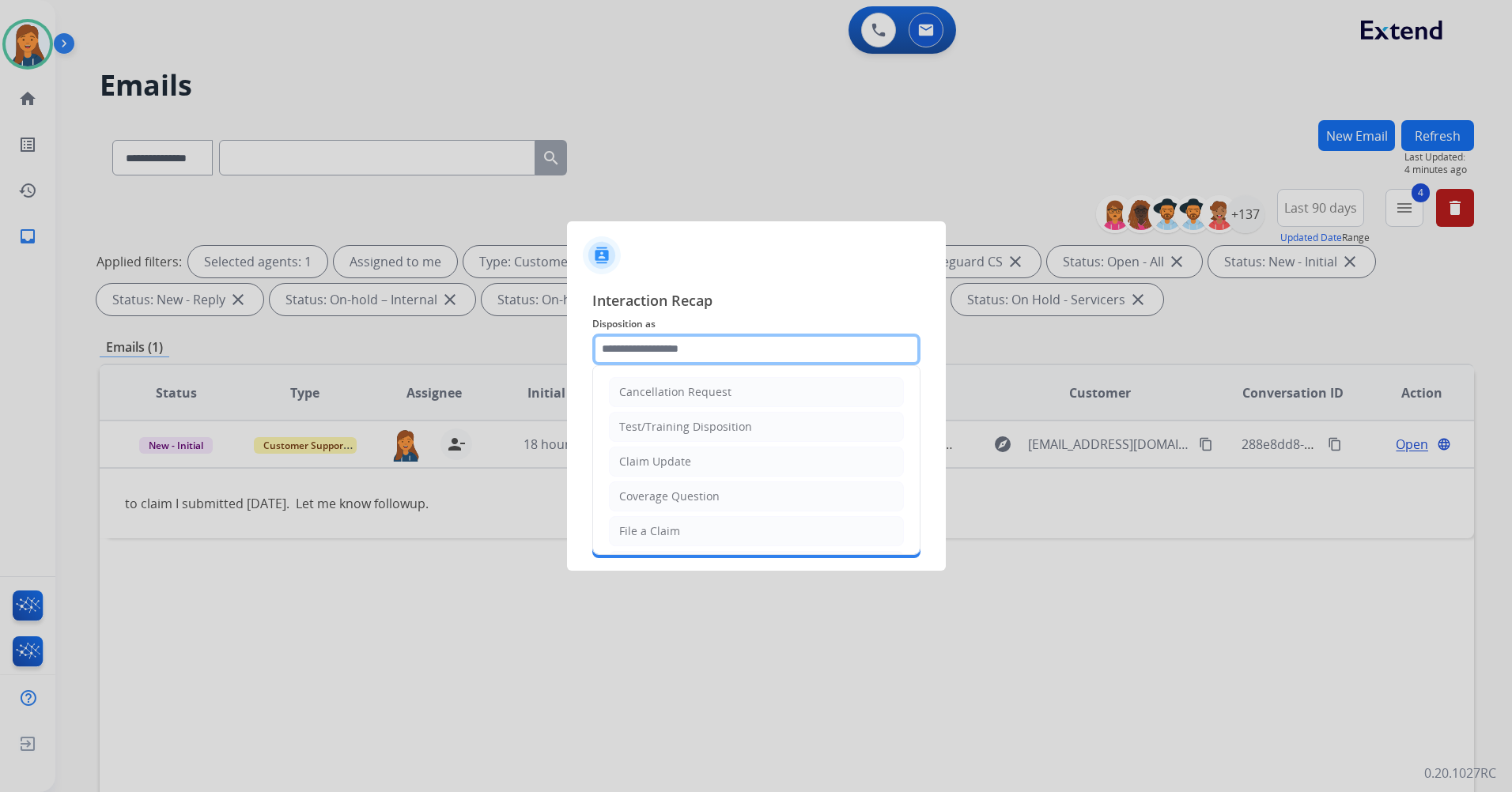
click at [657, 348] on input "text" at bounding box center [756, 350] width 328 height 32
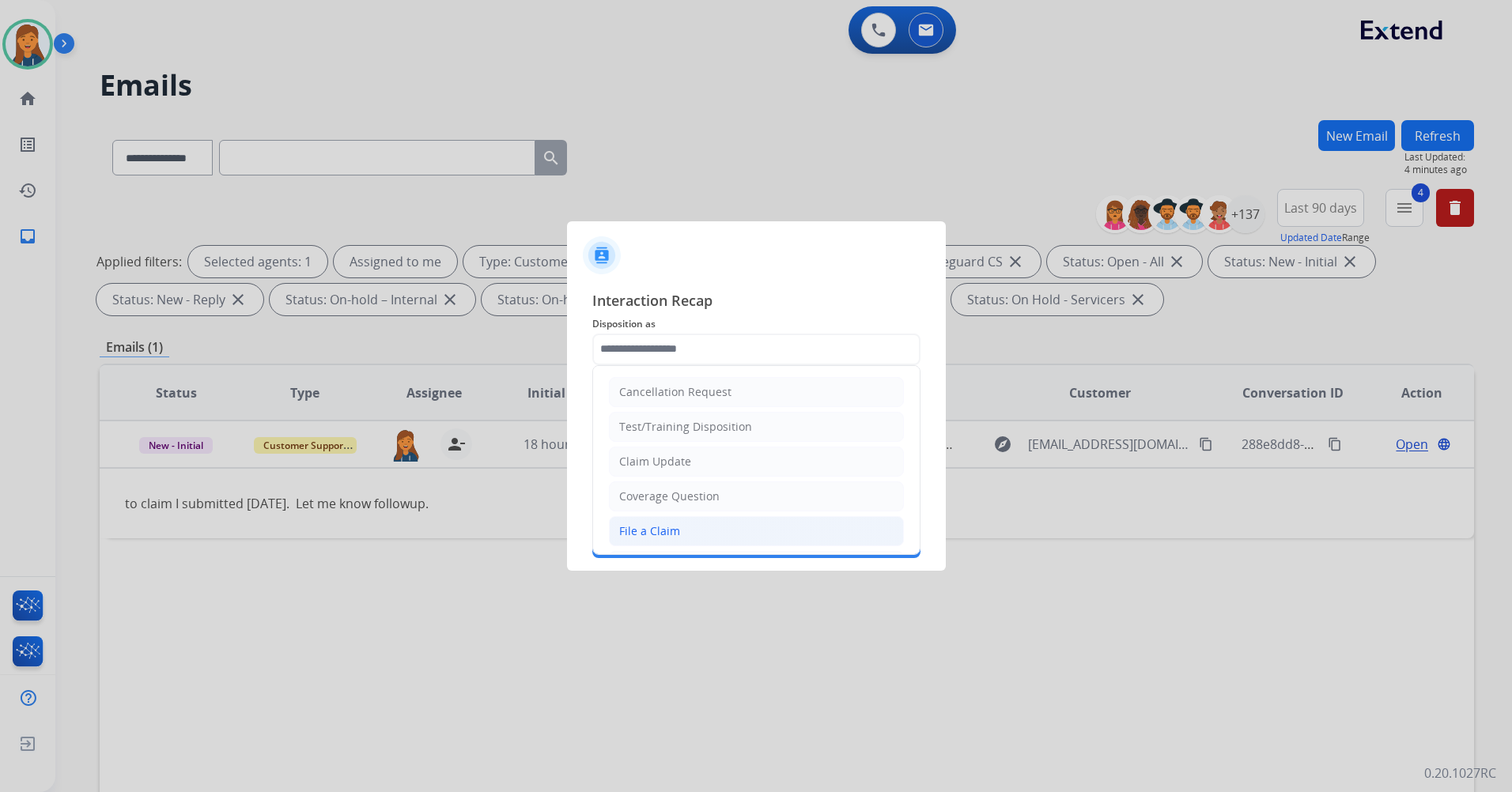
click at [626, 529] on div "File a Claim" at bounding box center [649, 531] width 61 height 16
type input "**********"
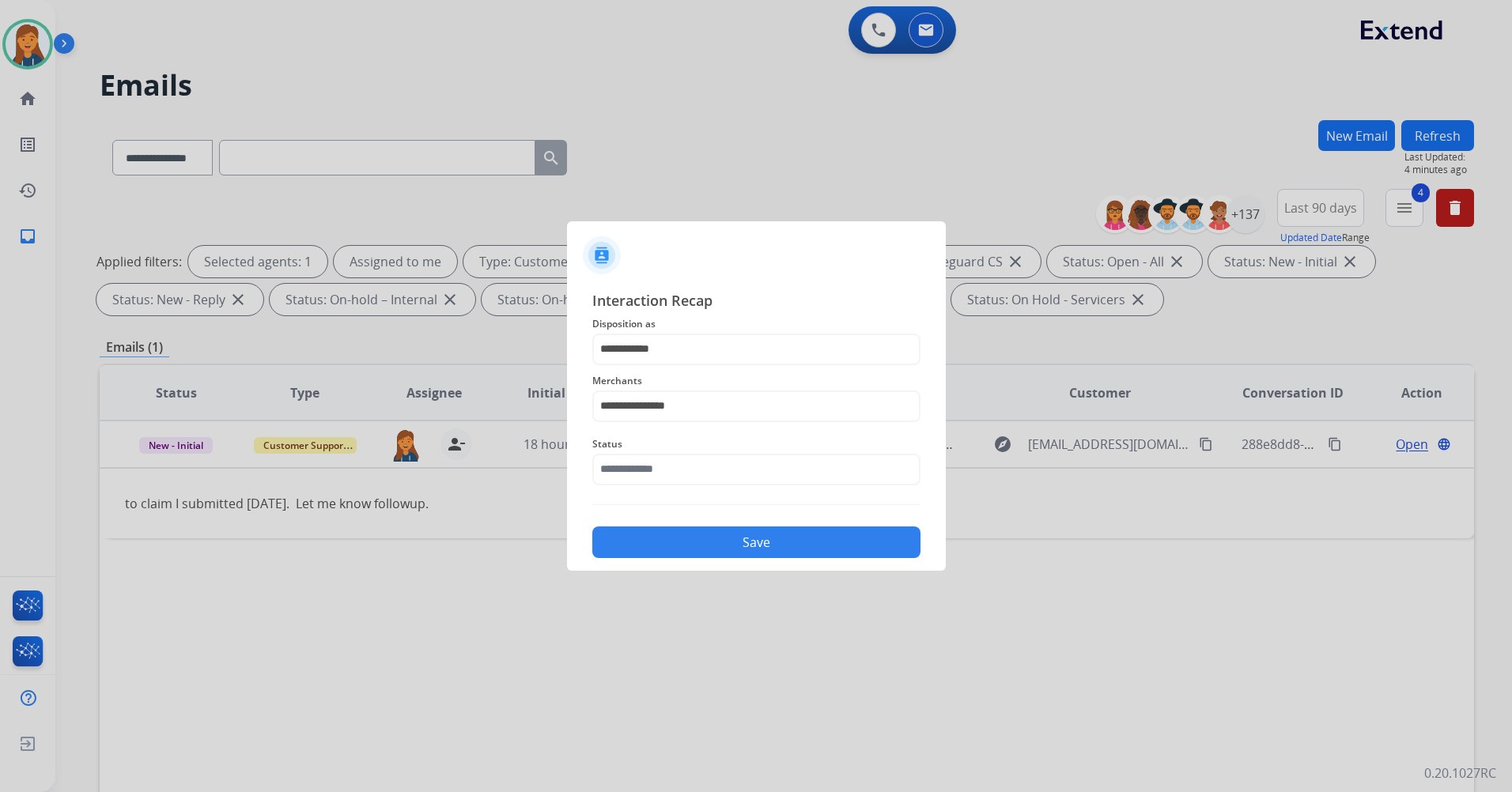
click at [639, 485] on div "Status" at bounding box center [756, 460] width 328 height 63
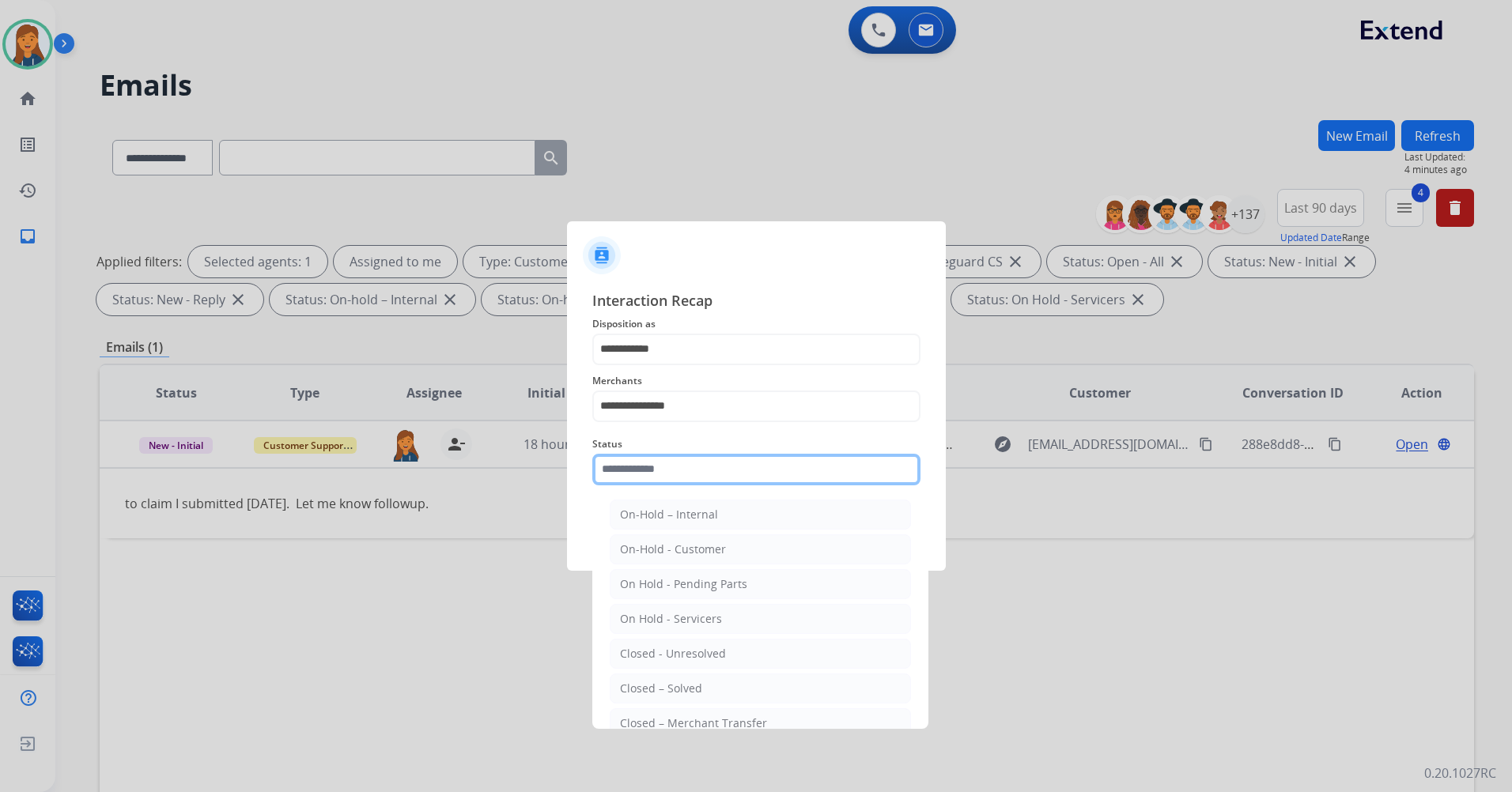
click at [640, 476] on input "text" at bounding box center [756, 470] width 328 height 32
drag, startPoint x: 660, startPoint y: 679, endPoint x: 652, endPoint y: 673, distance: 10.0
click at [658, 681] on li "Closed – Solved" at bounding box center [760, 688] width 301 height 30
type input "**********"
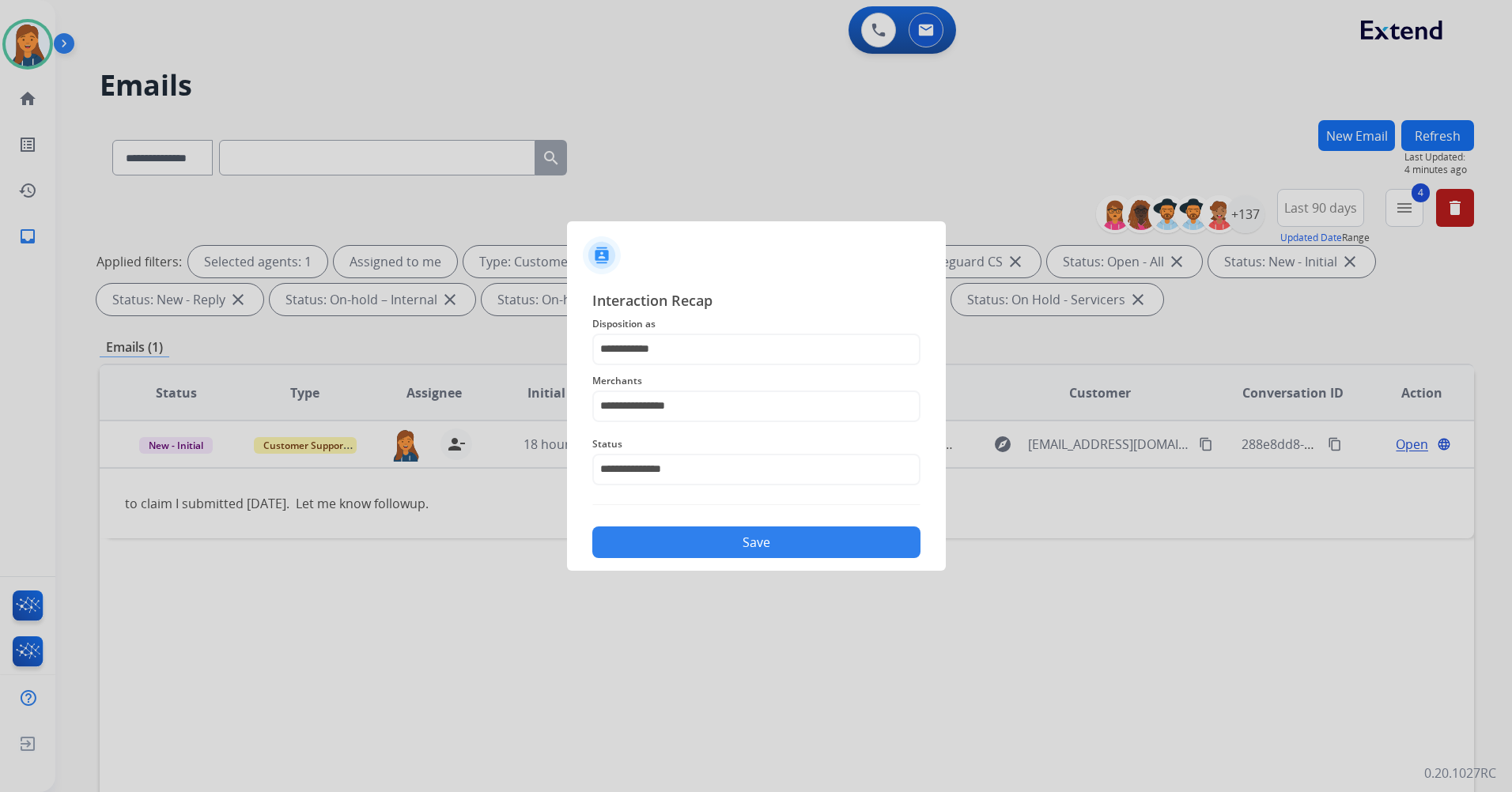
click at [666, 539] on button "Save" at bounding box center [756, 543] width 328 height 32
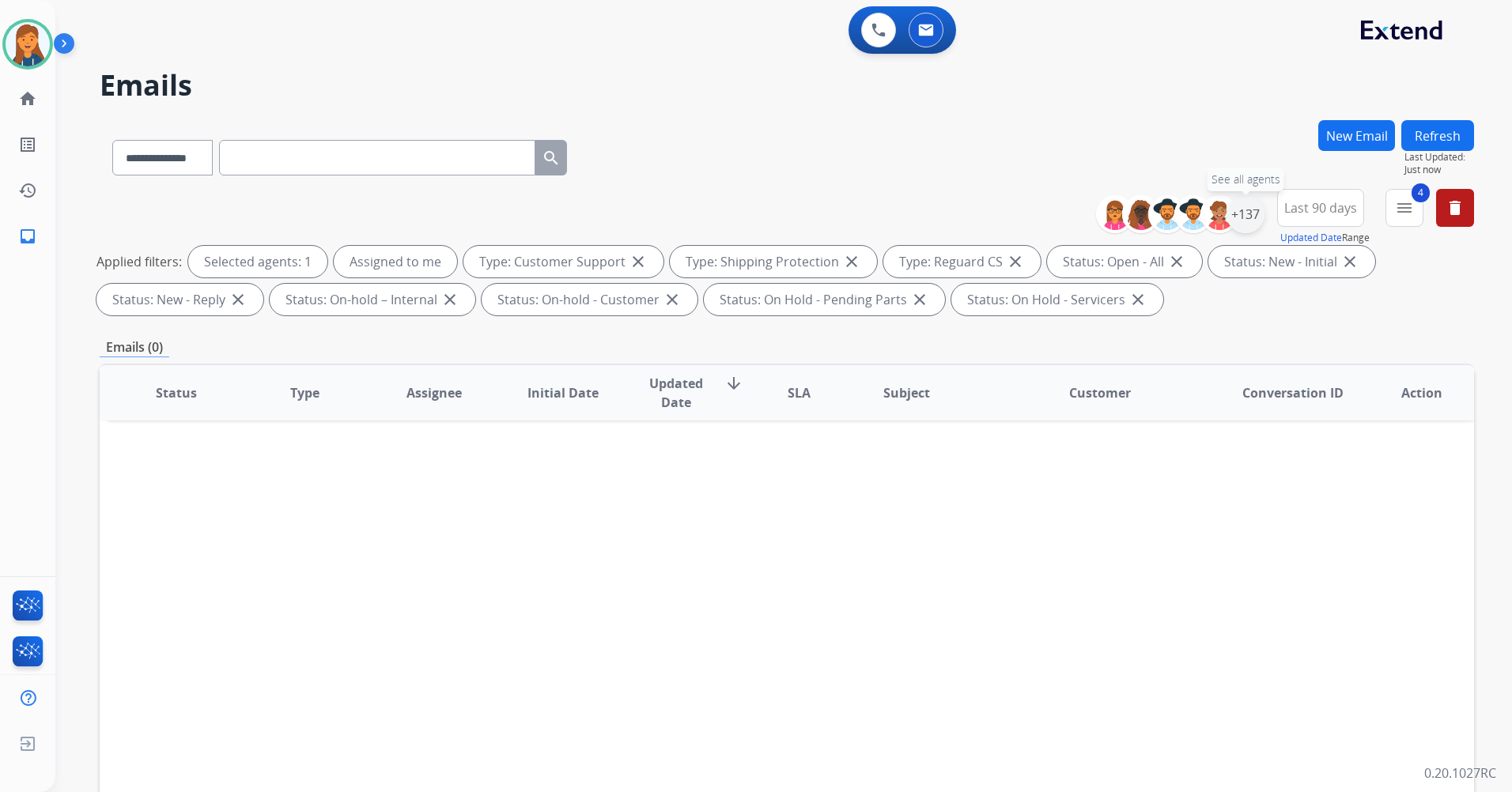
click at [1241, 224] on div "+137" at bounding box center [1245, 214] width 38 height 38
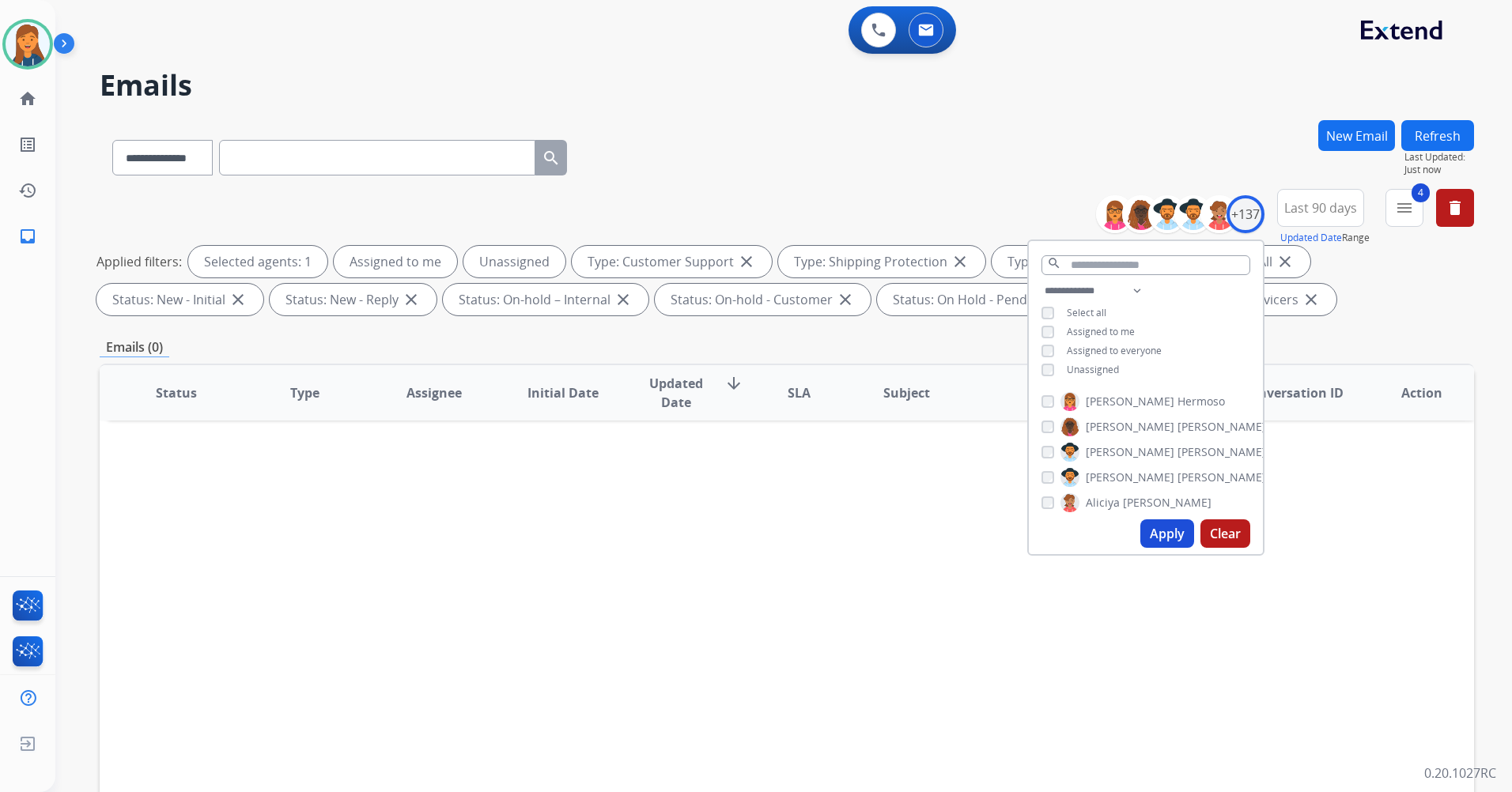
click at [1140, 528] on button "Apply" at bounding box center [1167, 534] width 54 height 28
click at [522, 750] on div "Status Type Assignee Initial Date Updated Date arrow_downward SLA Subject Custo…" at bounding box center [786, 628] width 1374 height 529
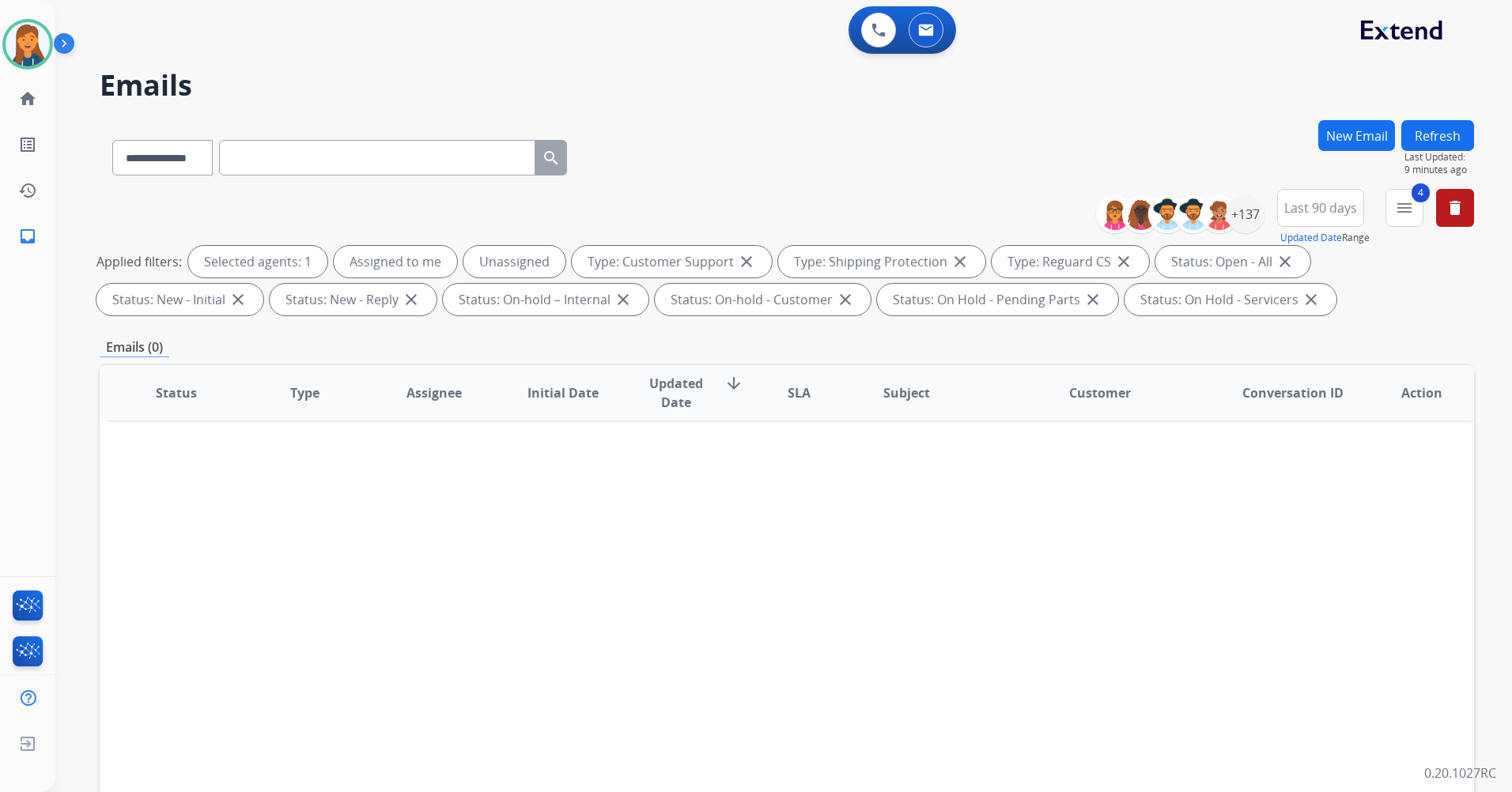
click at [1427, 125] on button "Refresh" at bounding box center [1437, 135] width 73 height 31
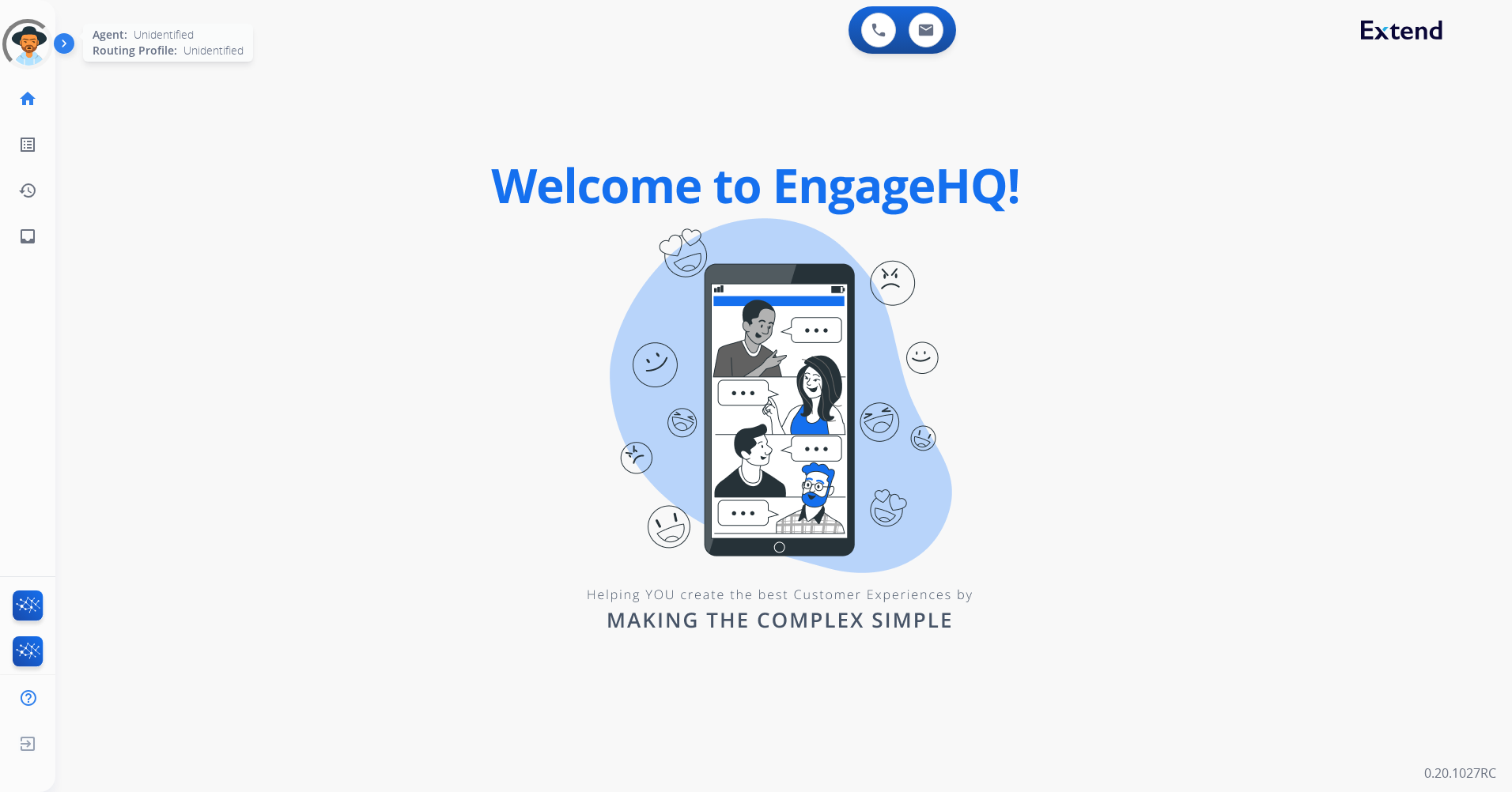
click at [34, 50] on div at bounding box center [27, 44] width 50 height 50
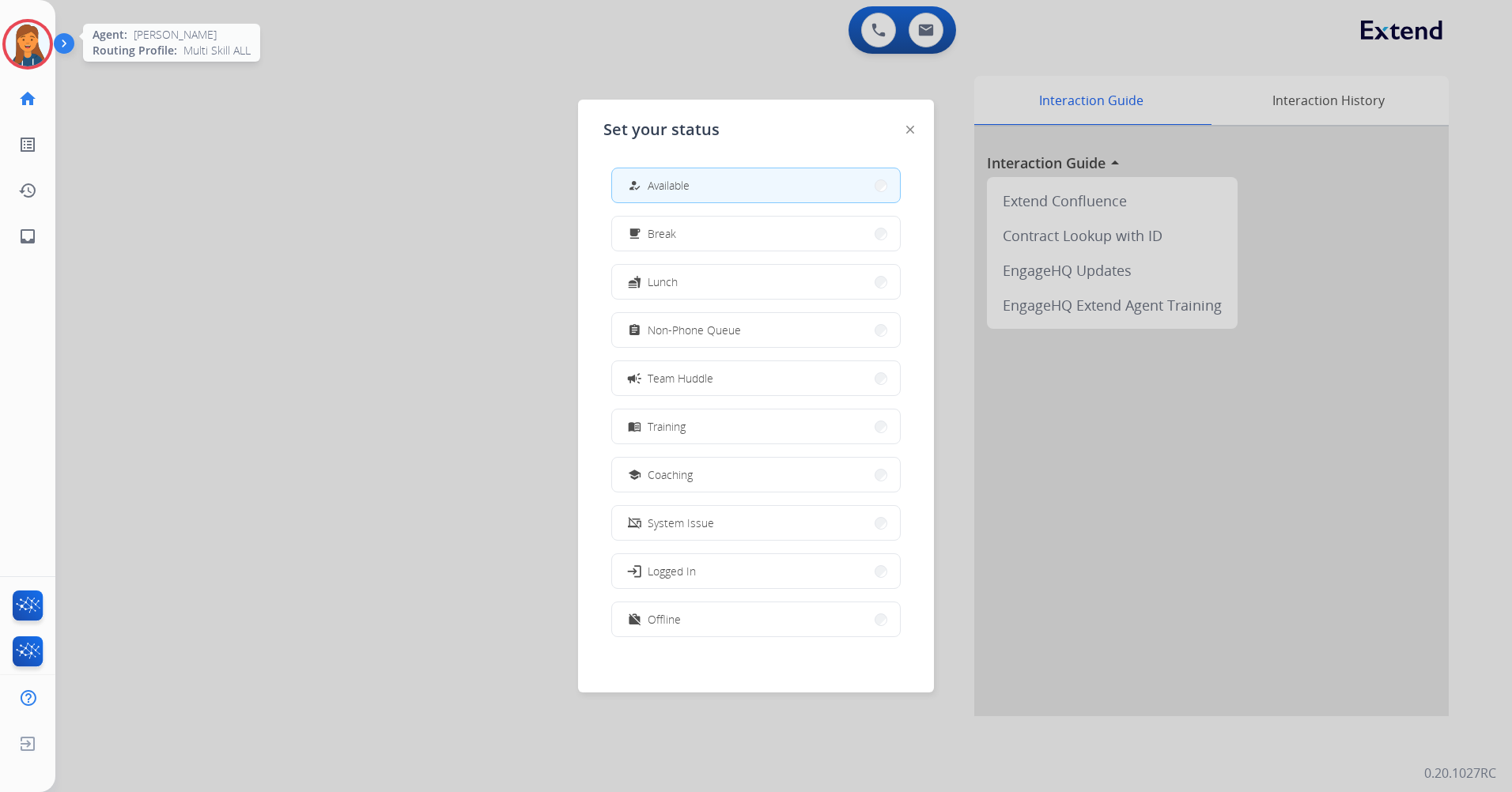
click at [714, 180] on button "how_to_reg Available" at bounding box center [756, 185] width 288 height 34
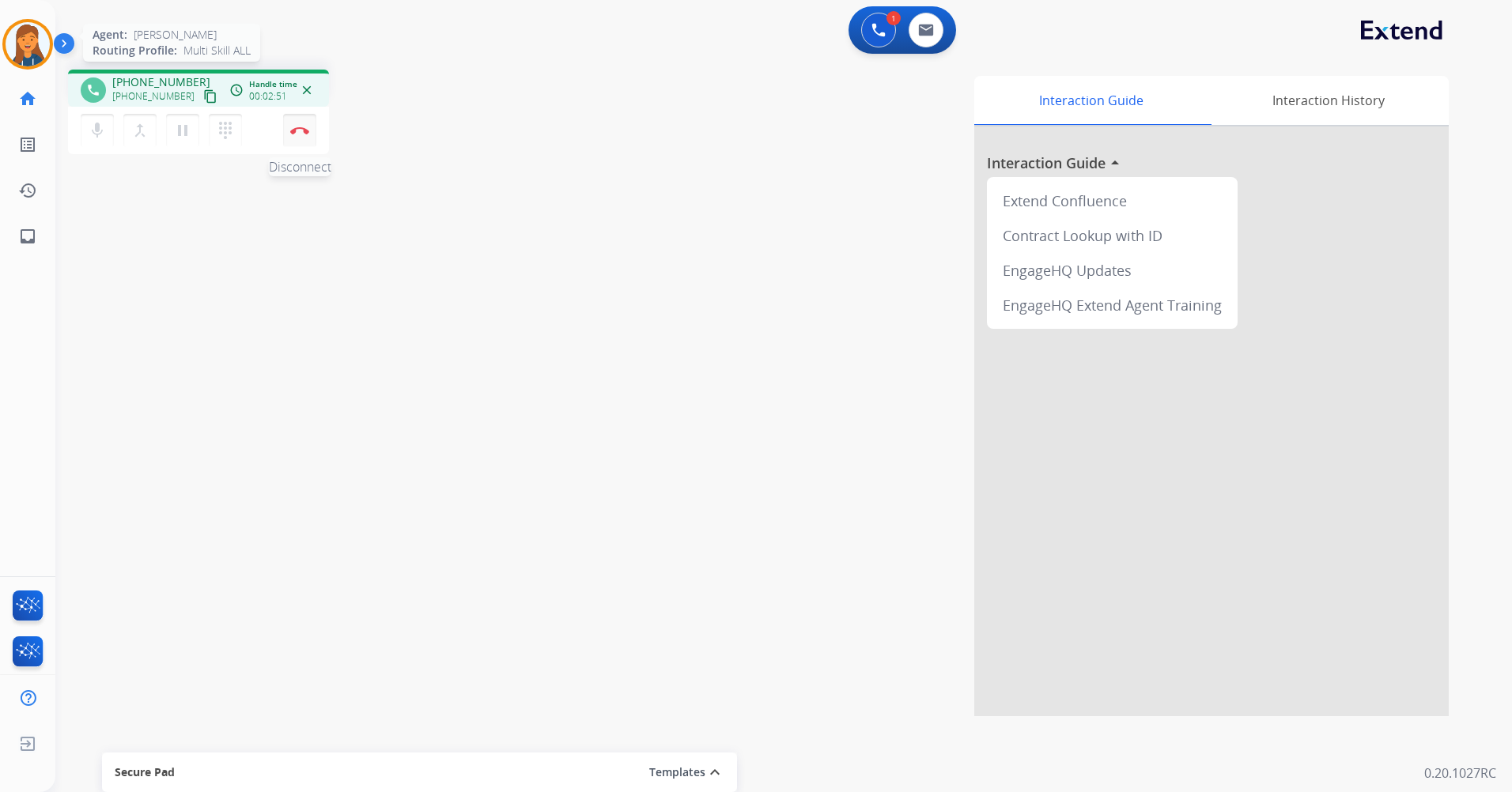
click at [289, 135] on button "Disconnect" at bounding box center [300, 130] width 33 height 33
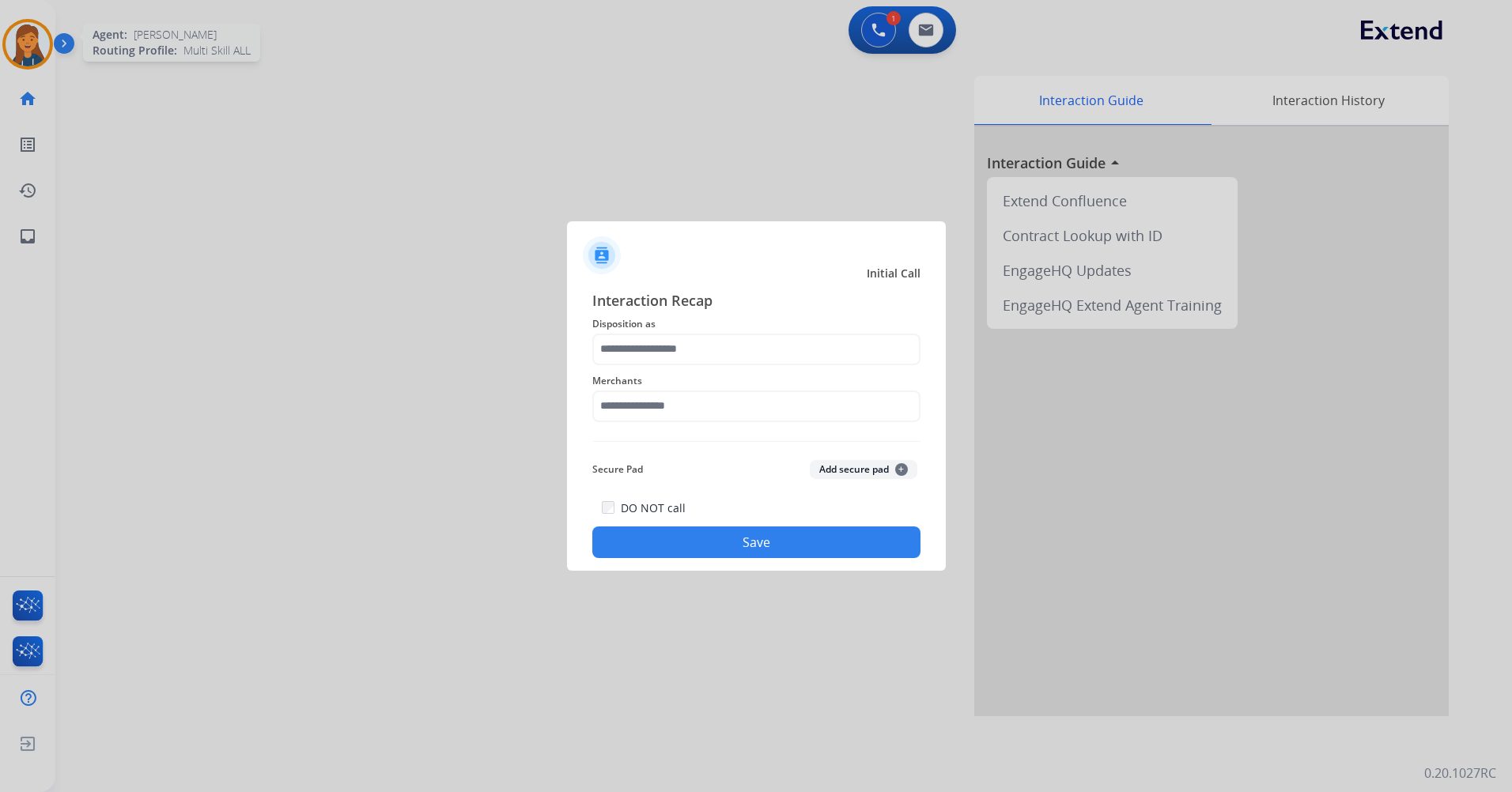
click at [752, 426] on div "Merchants" at bounding box center [756, 397] width 328 height 63
click at [658, 419] on input "text" at bounding box center [756, 406] width 328 height 32
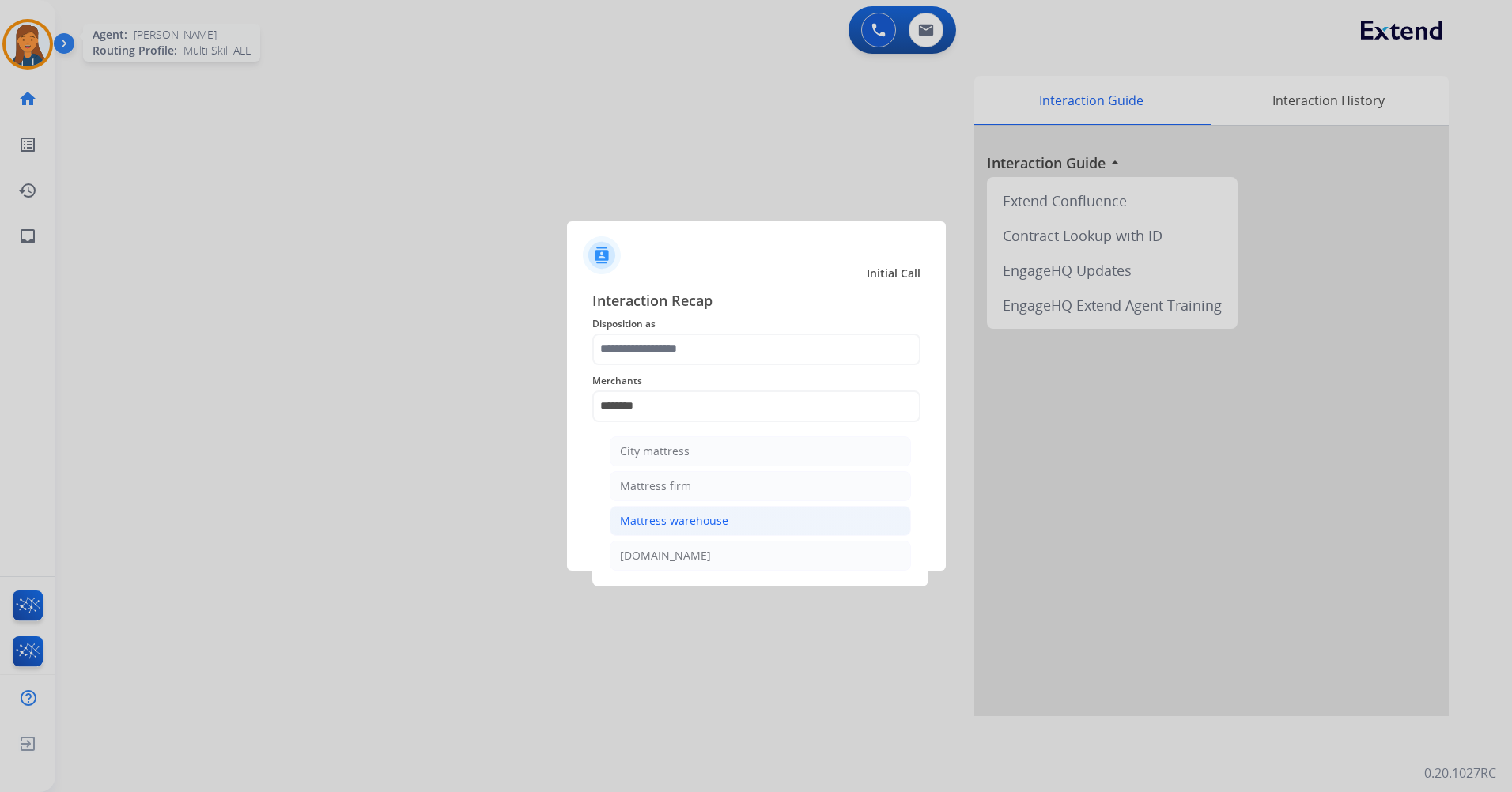
click at [721, 513] on div "Mattress warehouse" at bounding box center [673, 521] width 108 height 16
type input "**********"
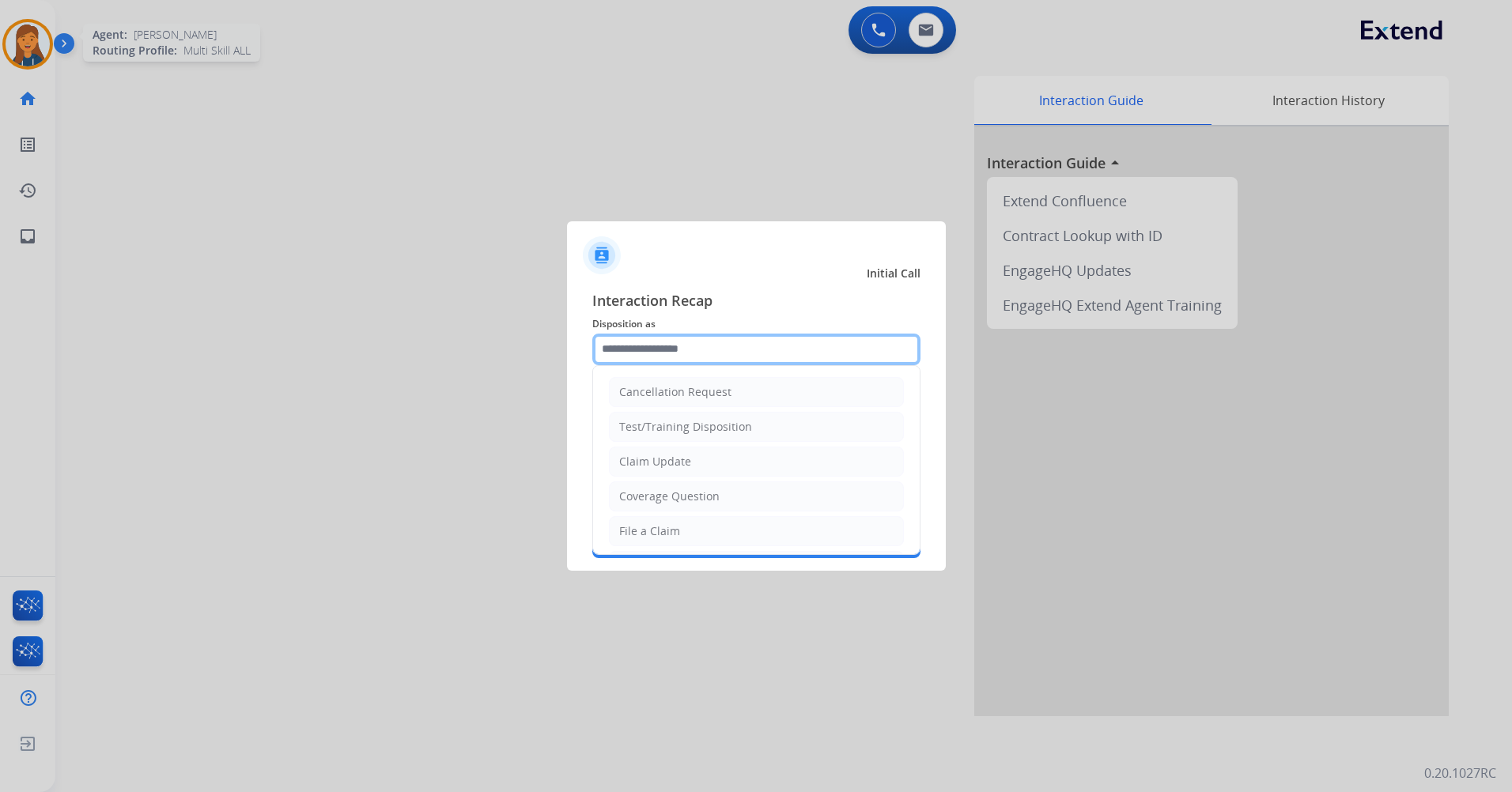
click at [718, 349] on input "text" at bounding box center [756, 350] width 328 height 32
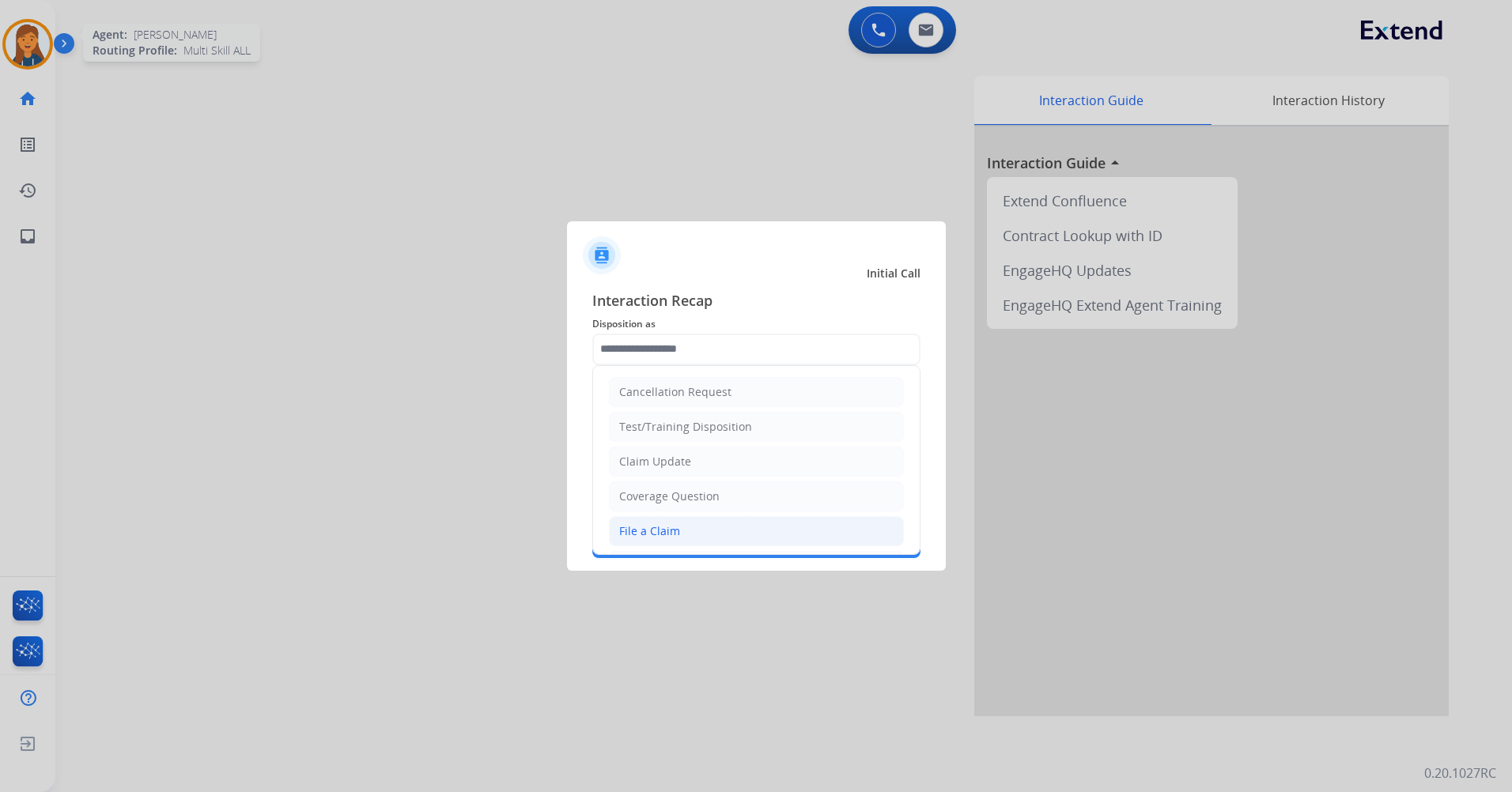
click at [693, 537] on li "File a Claim" at bounding box center [756, 531] width 295 height 30
type input "**********"
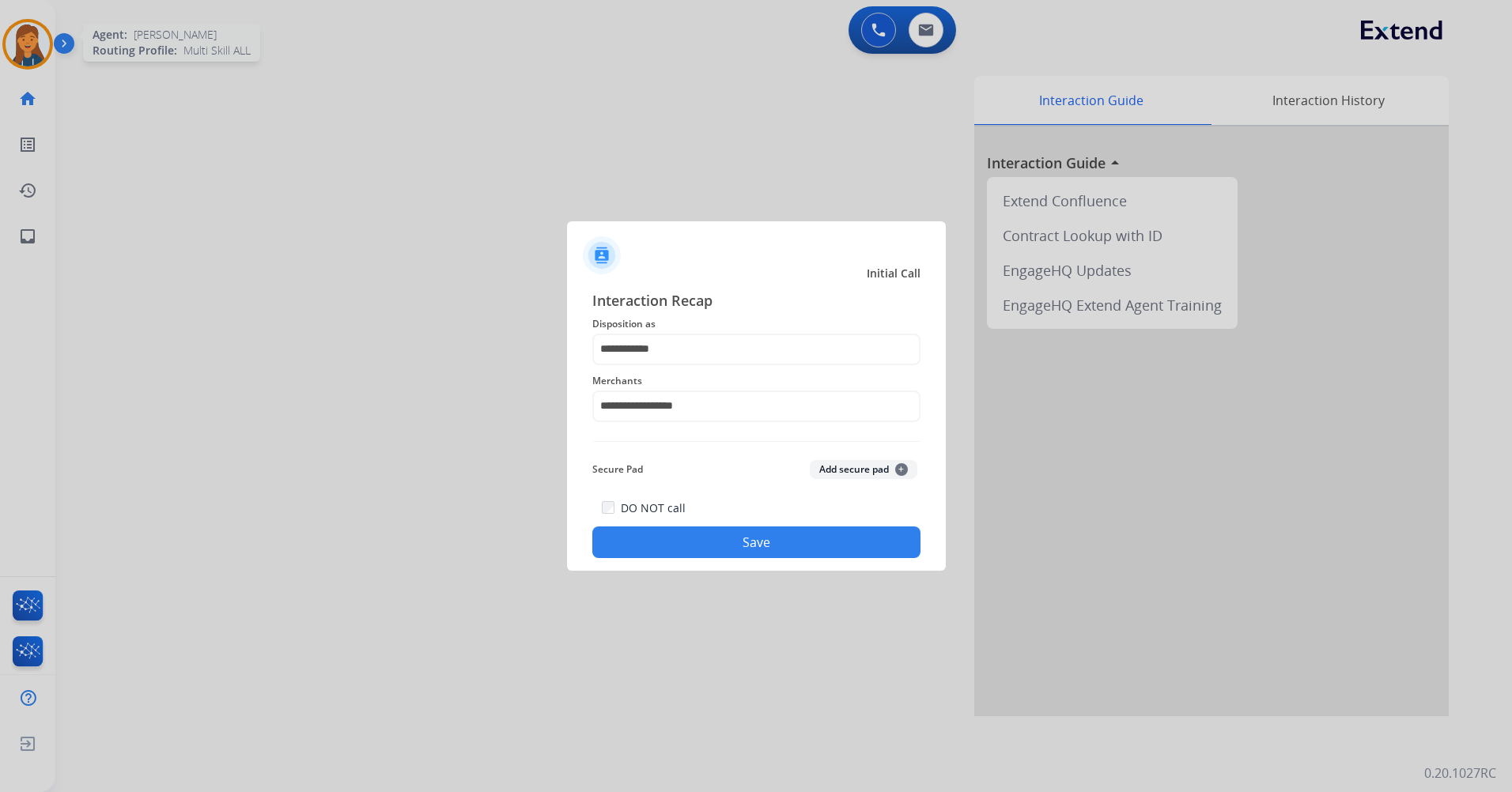
click at [693, 537] on button "Save" at bounding box center [756, 543] width 328 height 32
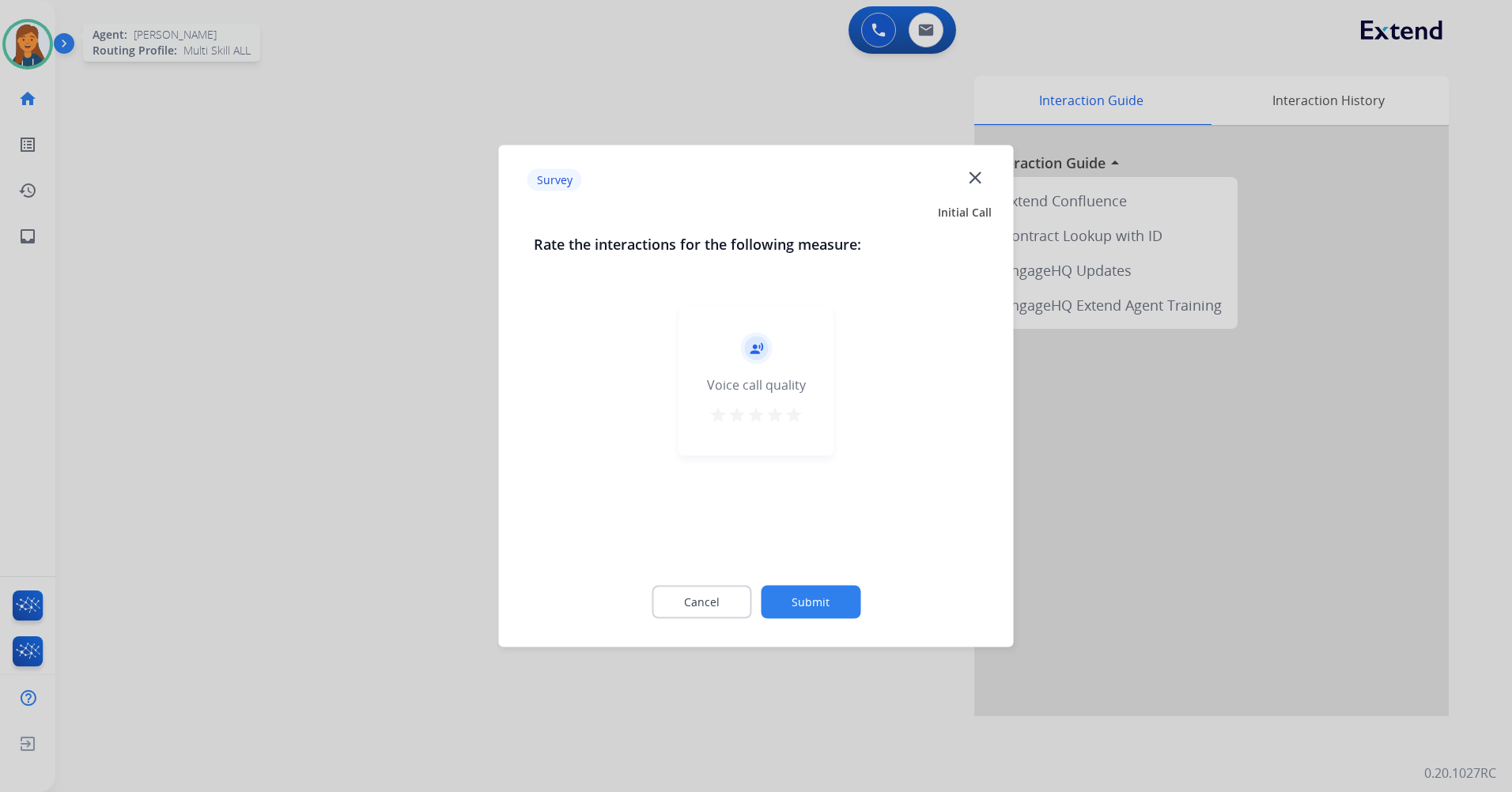
click at [790, 407] on mat-icon "star" at bounding box center [794, 415] width 19 height 19
click at [810, 604] on button "Submit" at bounding box center [810, 603] width 100 height 33
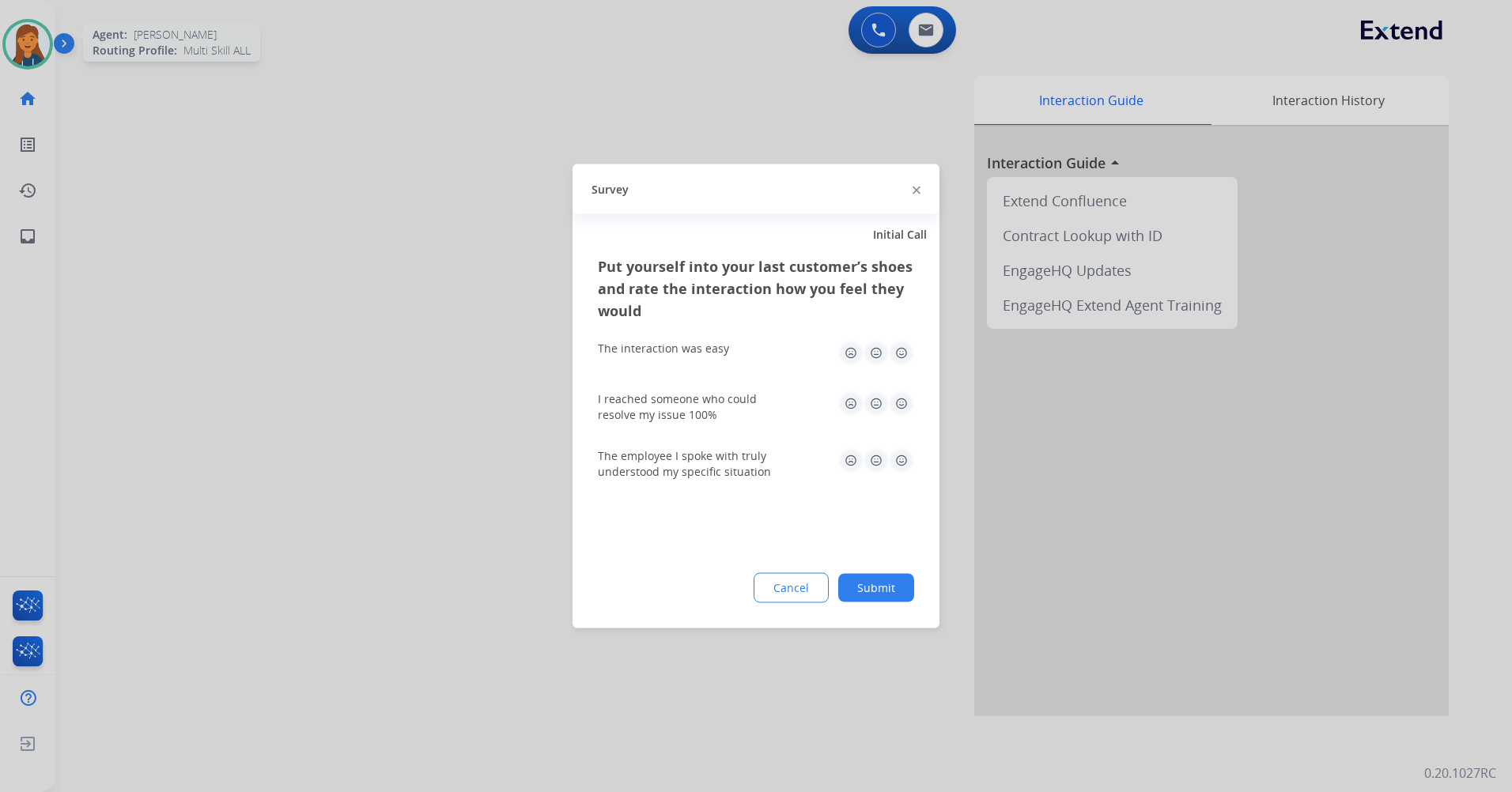
click at [889, 360] on img at bounding box center [901, 353] width 26 height 26
click at [889, 389] on div "I reached someone who could resolve my issue 100%" at bounding box center [755, 407] width 316 height 57
click at [900, 447] on div "The employee I spoke with truly understood my specific situation" at bounding box center [755, 463] width 316 height 57
click at [900, 448] on img at bounding box center [901, 461] width 26 height 26
click at [900, 408] on img at bounding box center [901, 403] width 26 height 26
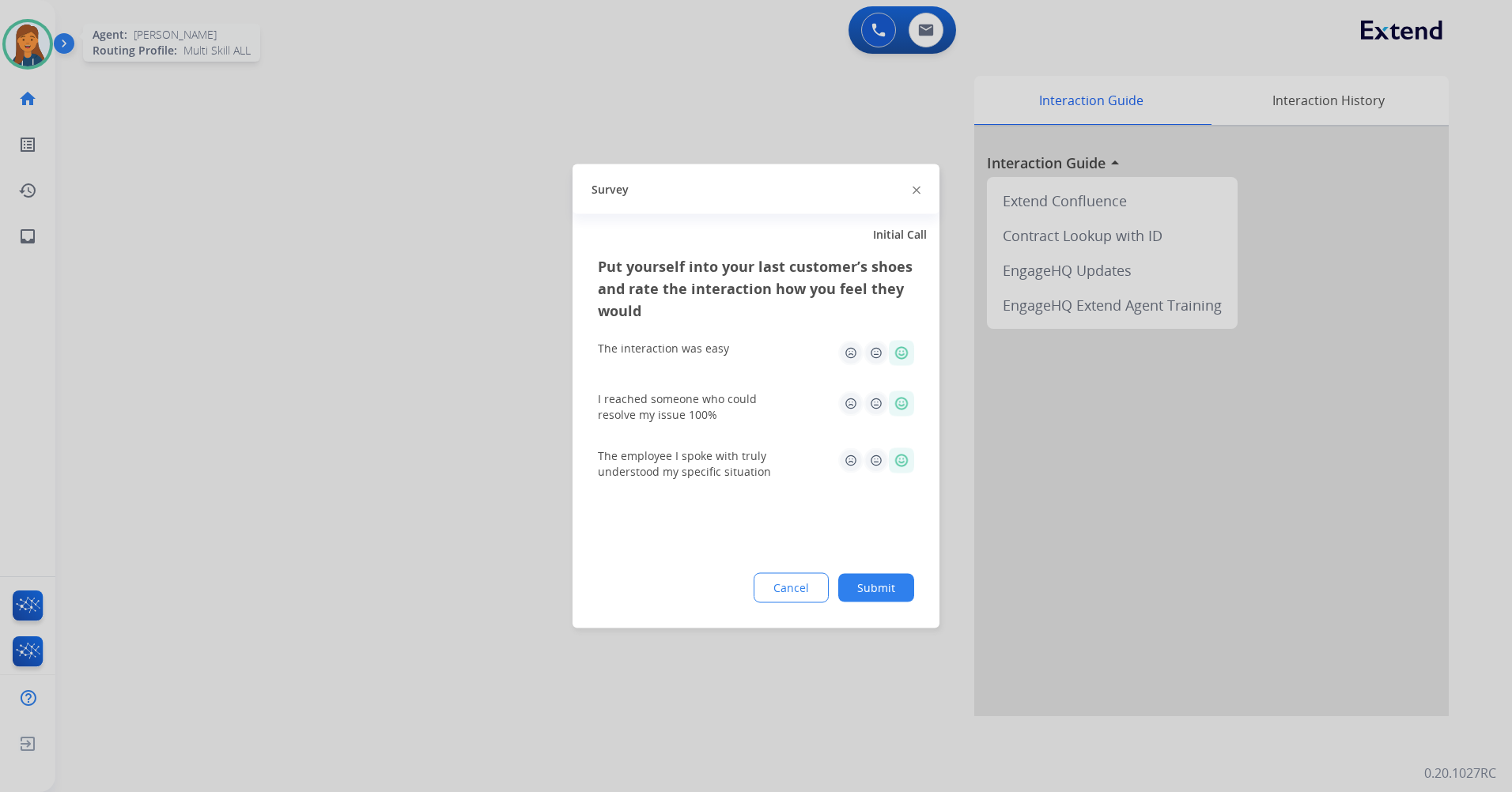
click at [883, 579] on button "Submit" at bounding box center [876, 588] width 76 height 28
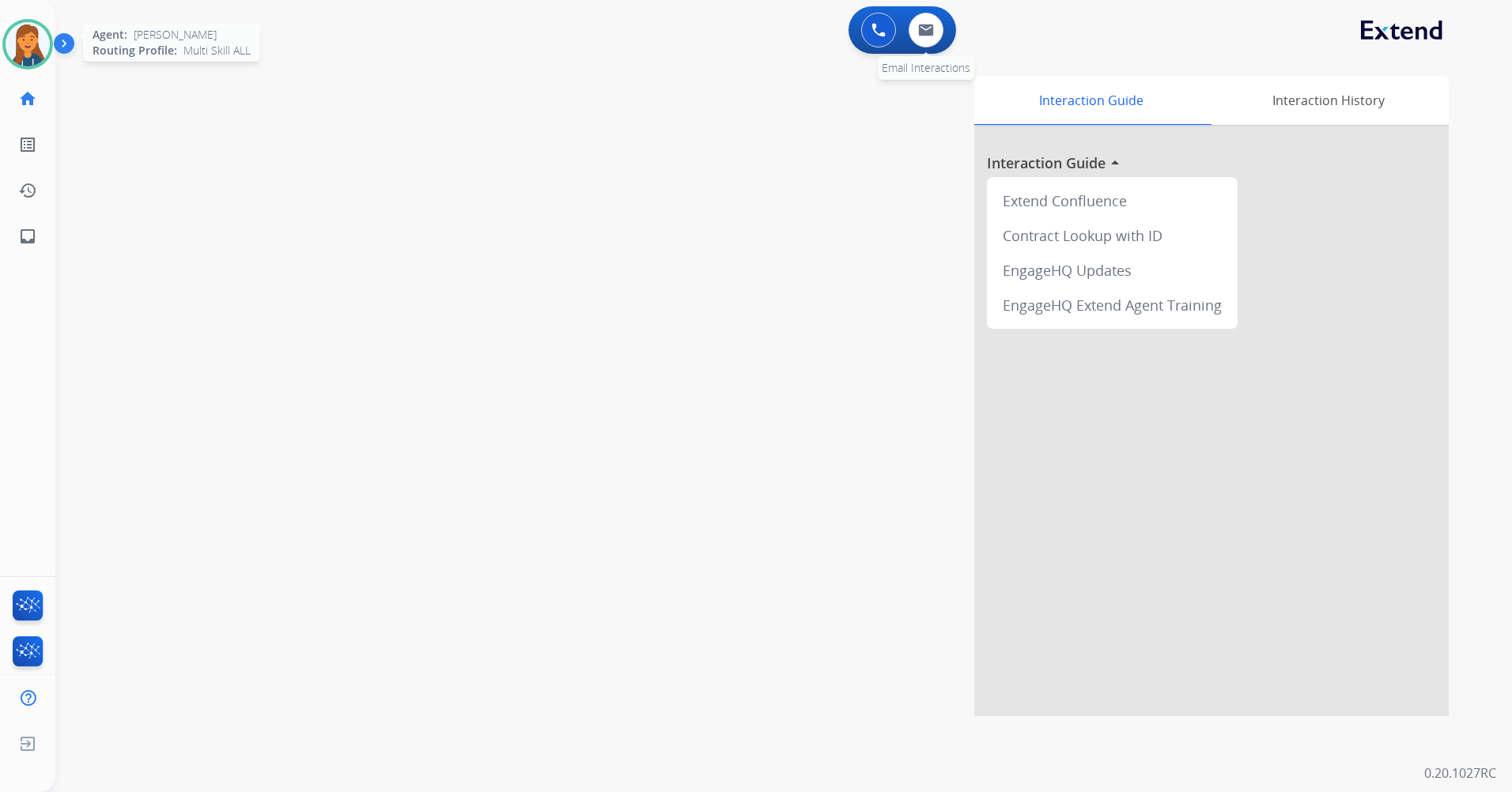
click at [904, 44] on div "0 Email Interactions" at bounding box center [926, 29] width 48 height 34
click at [923, 33] on img at bounding box center [926, 30] width 16 height 12
select select "**********"
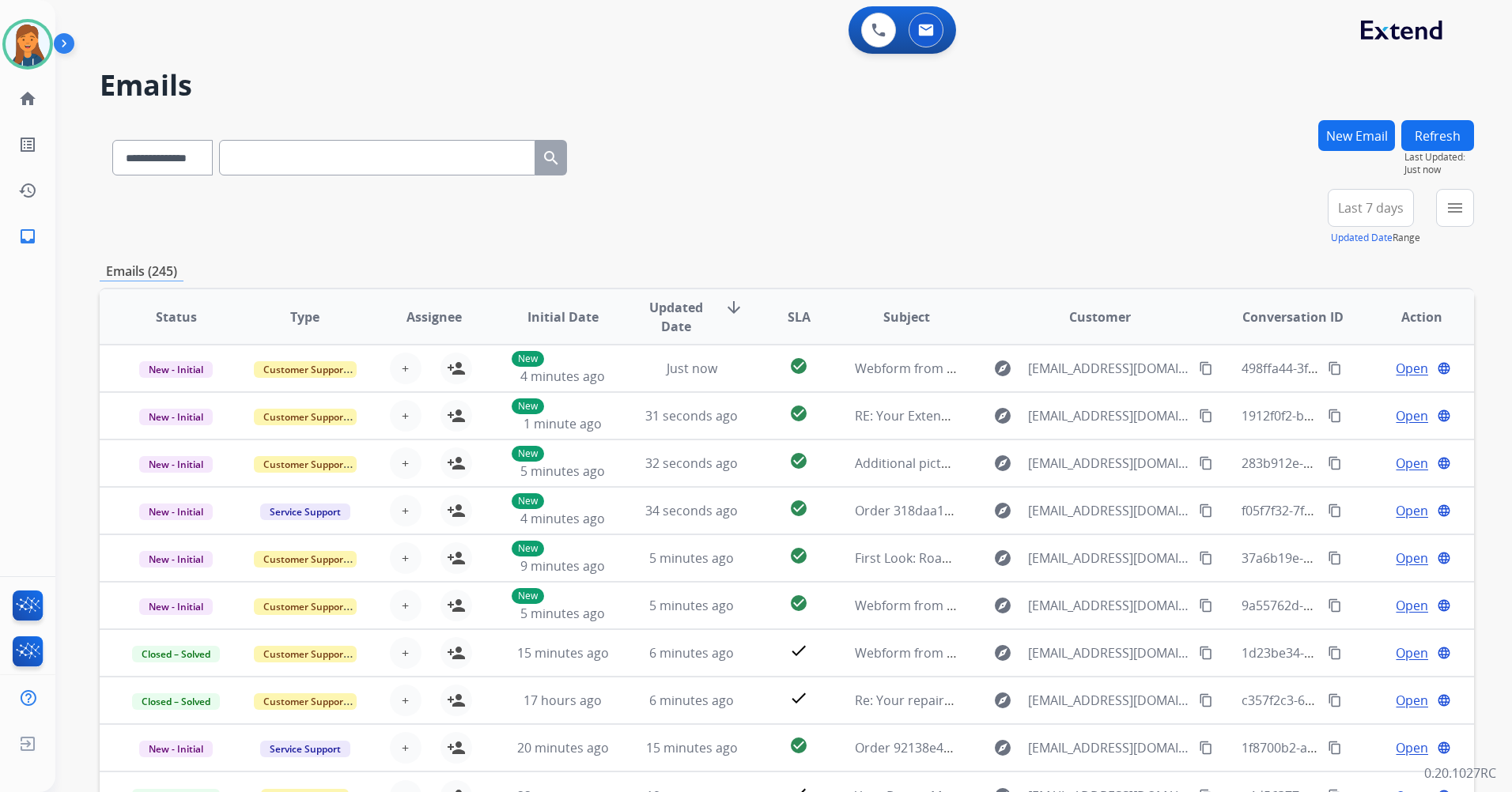
click at [1355, 204] on span "Last 7 days" at bounding box center [1370, 207] width 65 height 6
click at [1347, 398] on div "Last 90 days" at bounding box center [1365, 400] width 87 height 24
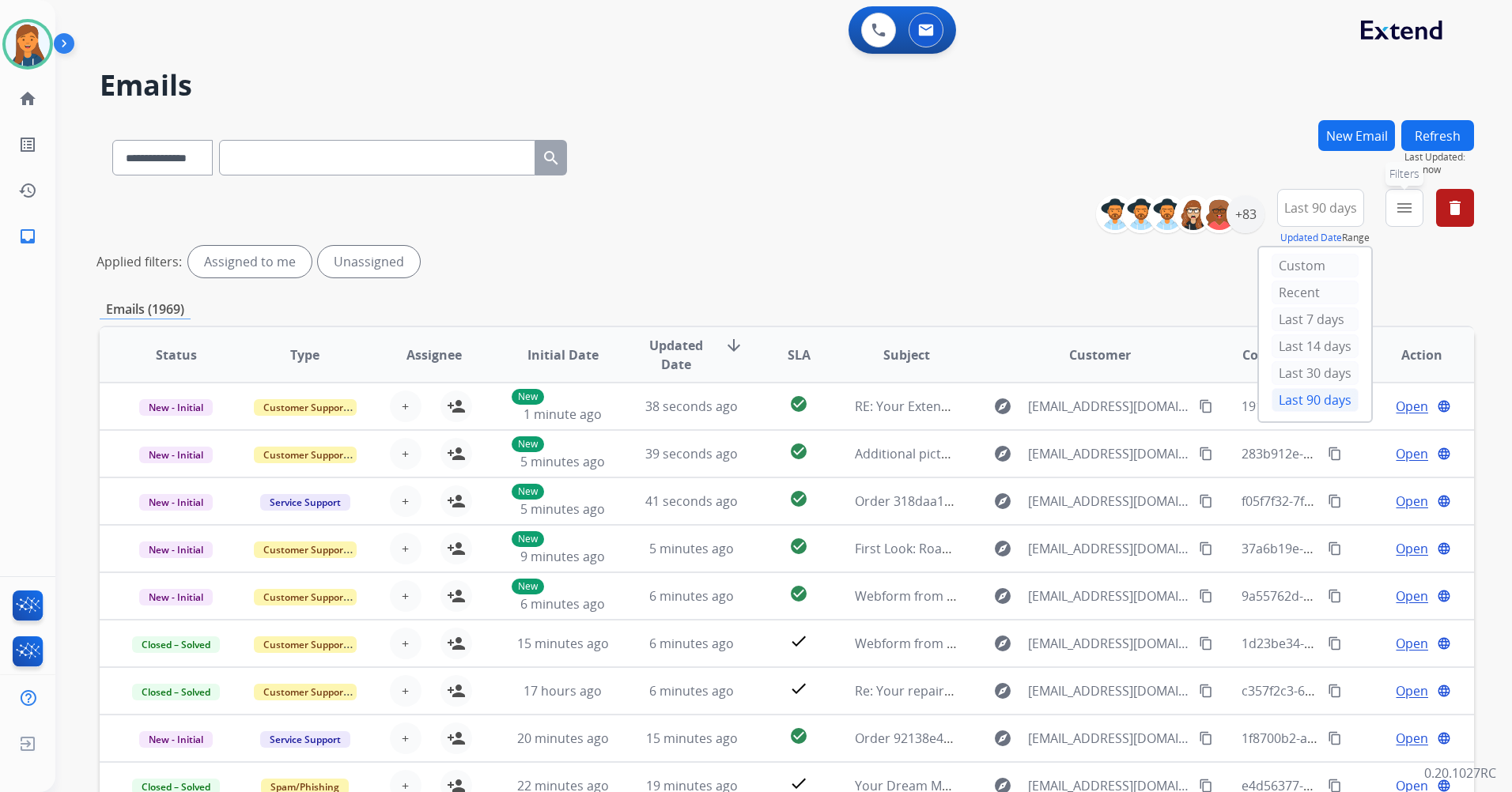
click at [1403, 217] on mat-icon "menu" at bounding box center [1405, 208] width 19 height 19
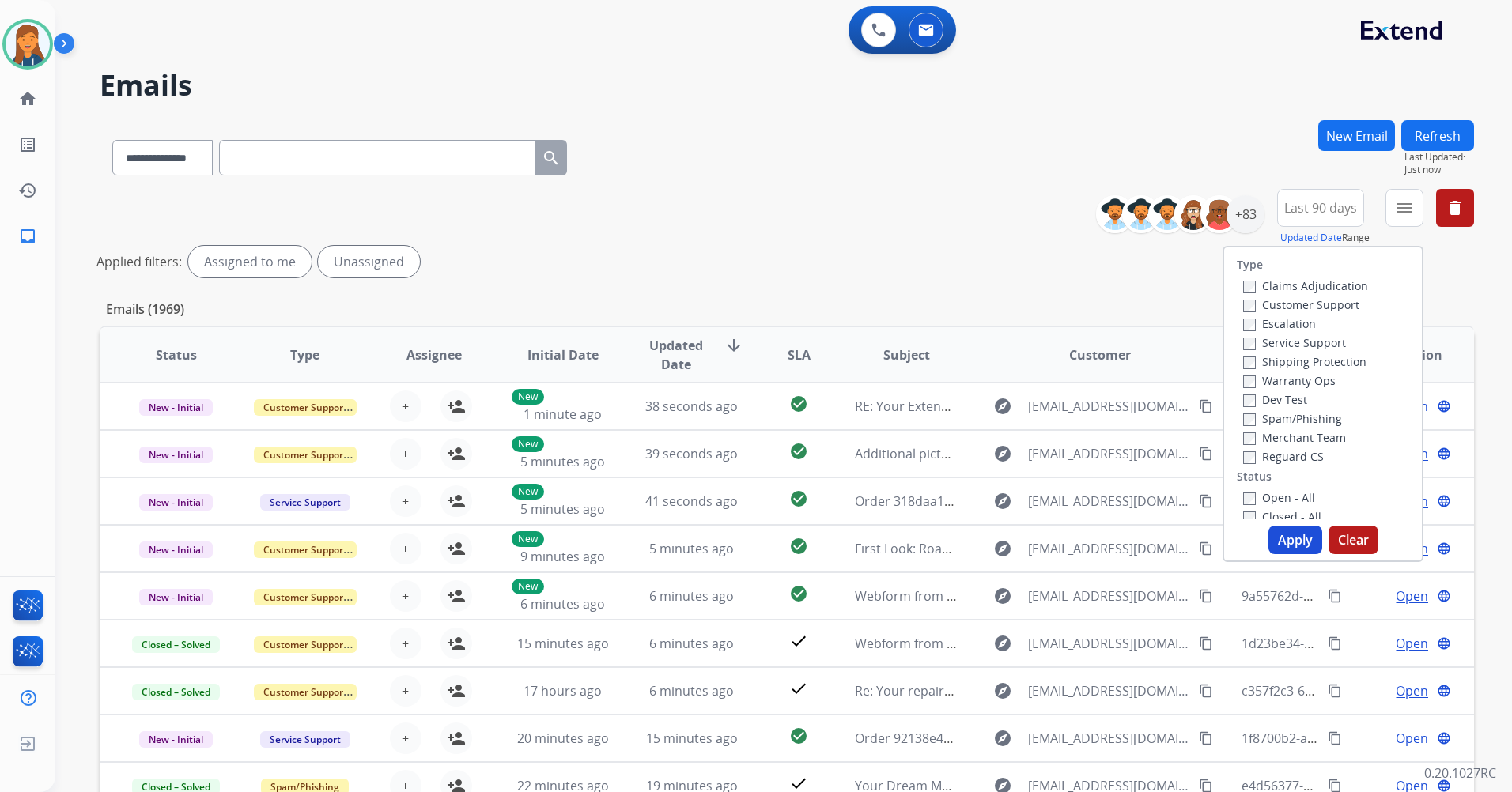
click at [1268, 304] on label "Customer Support" at bounding box center [1301, 304] width 116 height 15
click at [1284, 364] on label "Shipping Protection" at bounding box center [1305, 361] width 123 height 15
click at [1286, 457] on label "Reguard CS" at bounding box center [1284, 456] width 81 height 15
click at [1274, 502] on label "Open - All" at bounding box center [1279, 497] width 72 height 15
click at [1280, 543] on button "Apply" at bounding box center [1294, 540] width 54 height 28
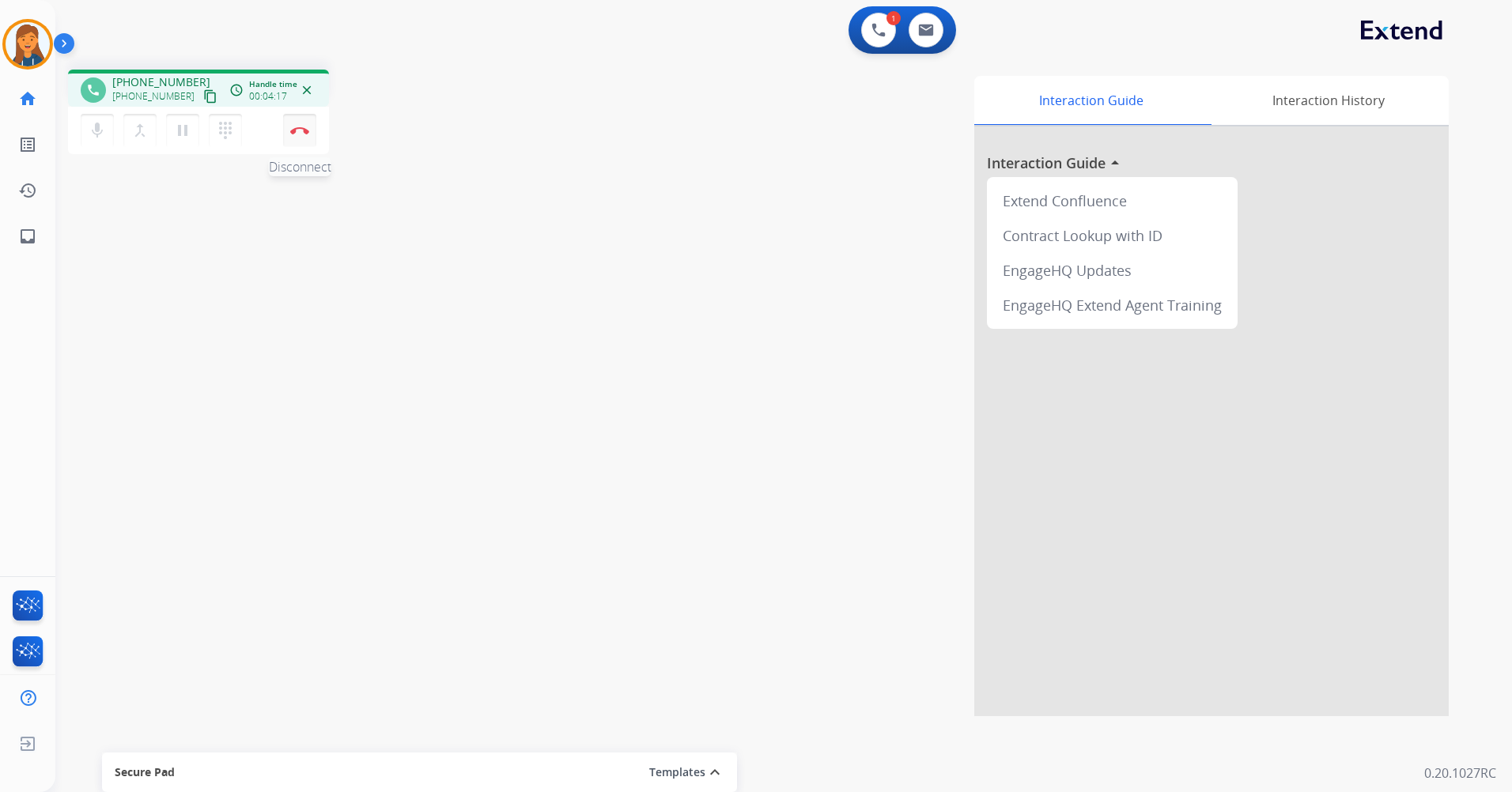
click at [297, 130] on img at bounding box center [300, 130] width 19 height 8
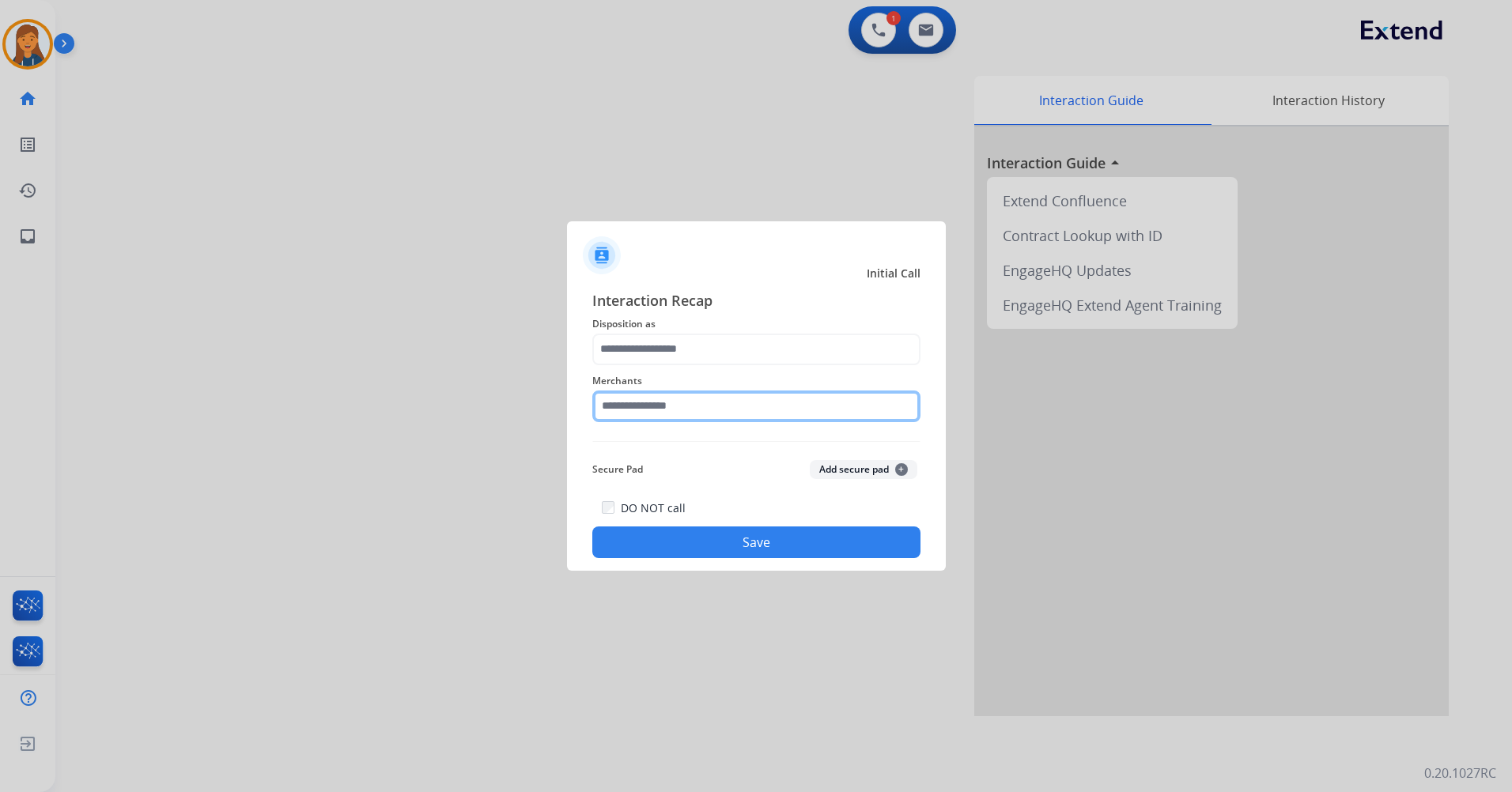
click at [650, 404] on input "text" at bounding box center [756, 406] width 328 height 32
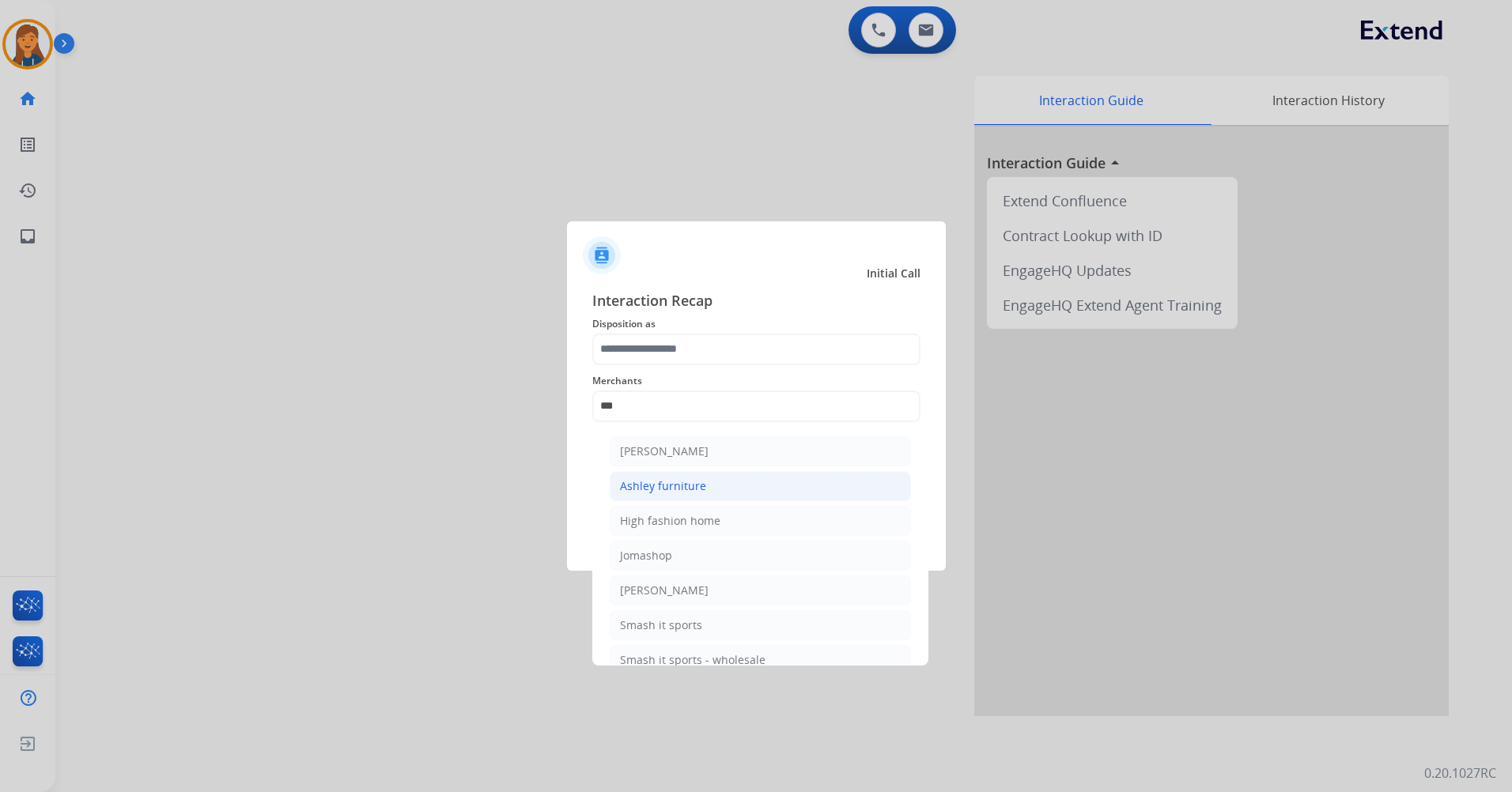
click at [656, 488] on div "Ashley furniture" at bounding box center [663, 486] width 86 height 16
type input "**********"
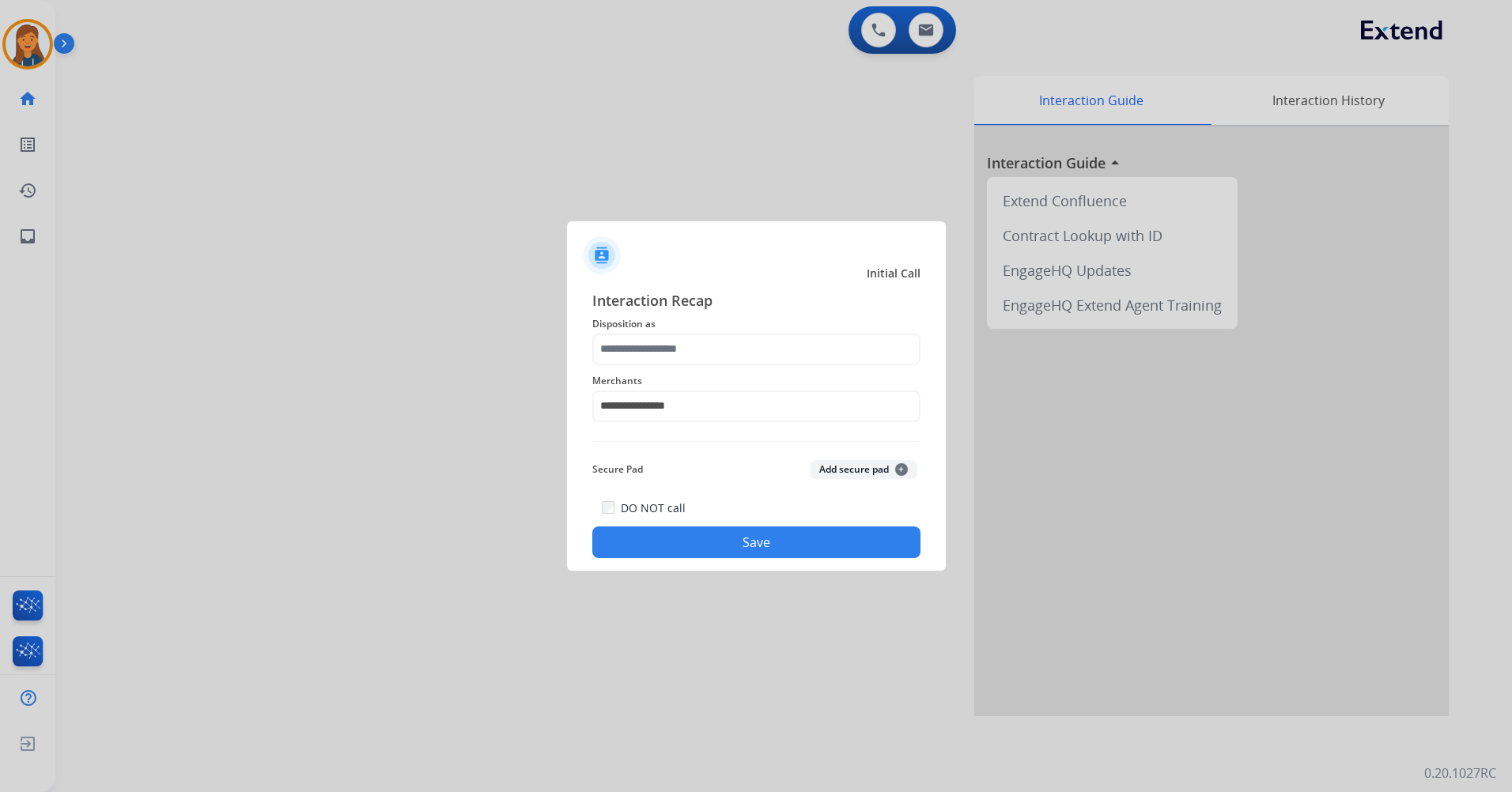
click at [651, 329] on span "Disposition as" at bounding box center [756, 324] width 328 height 19
click at [651, 338] on input "text" at bounding box center [756, 350] width 328 height 32
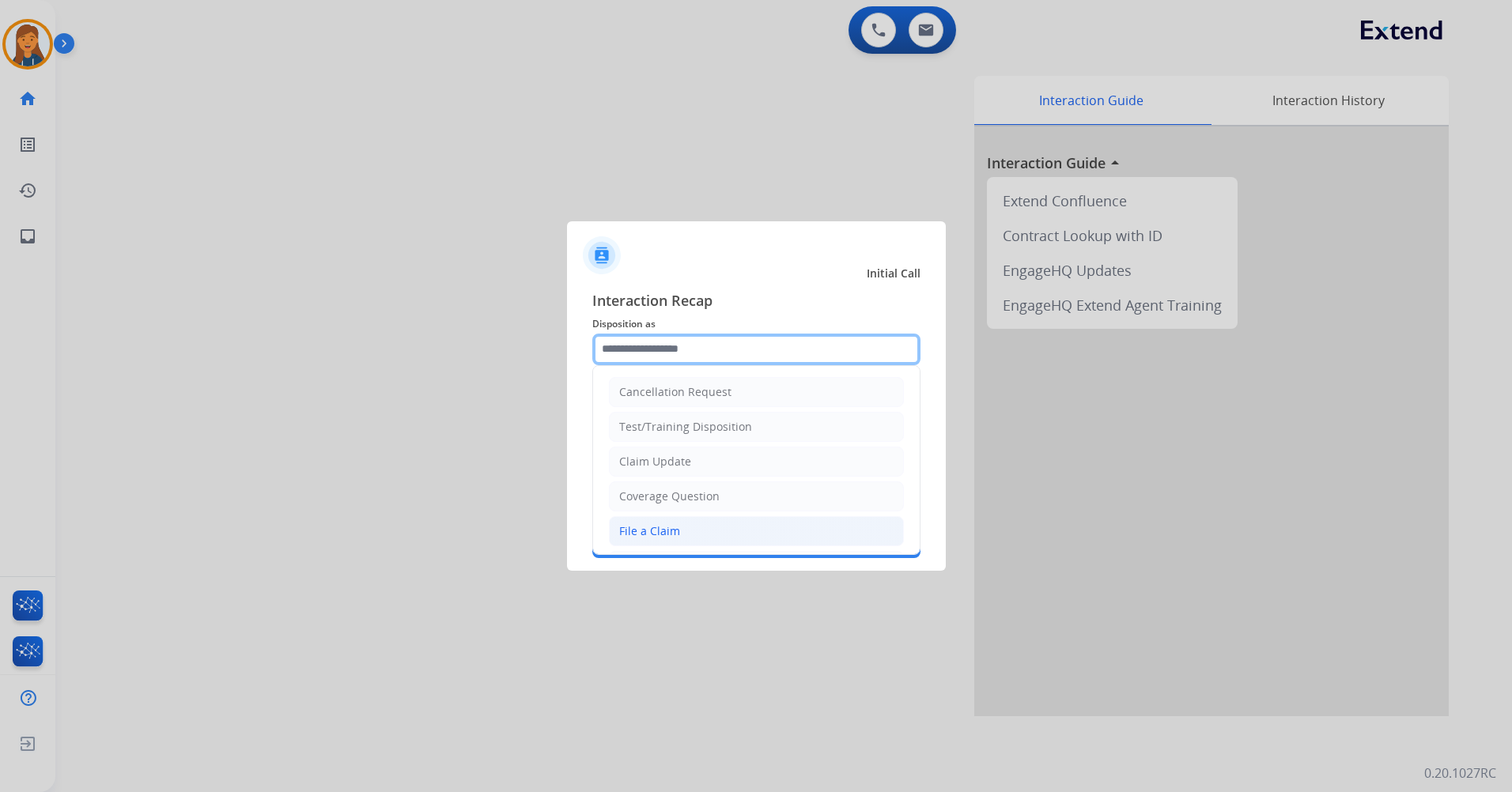
scroll to position [247, 0]
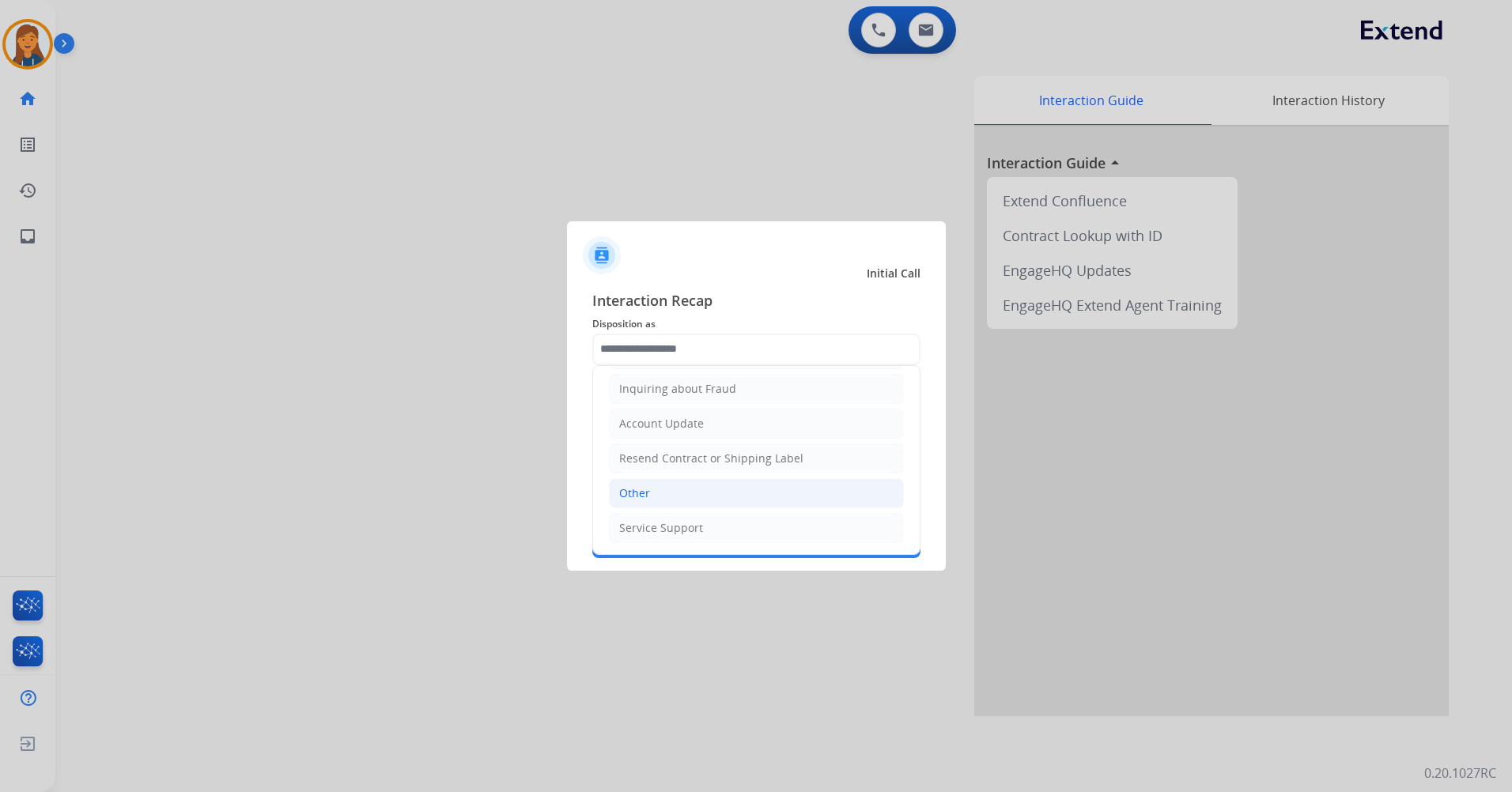
click at [644, 495] on div "Other" at bounding box center [634, 493] width 31 height 16
type input "*****"
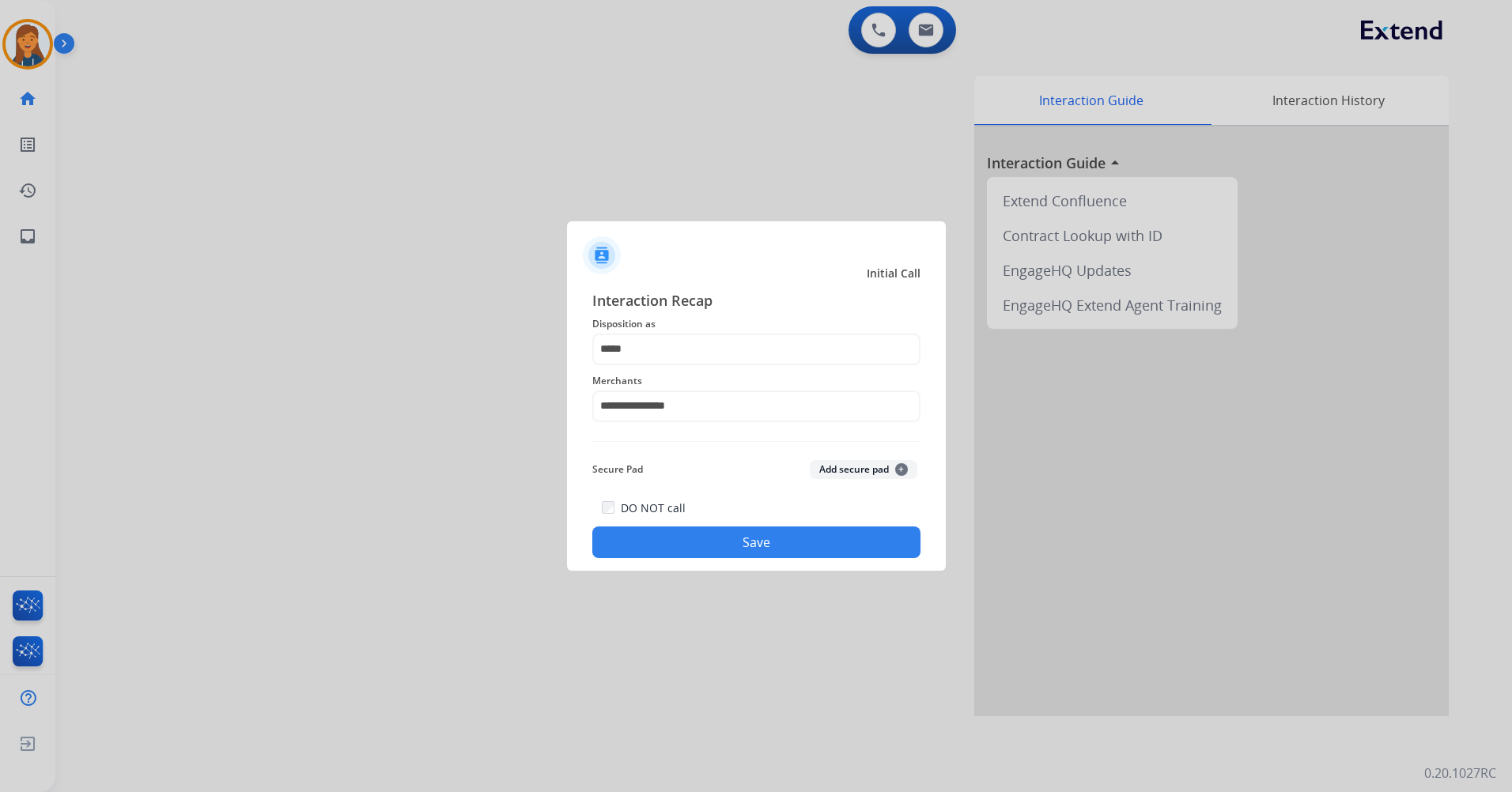
click at [694, 547] on button "Save" at bounding box center [756, 543] width 328 height 32
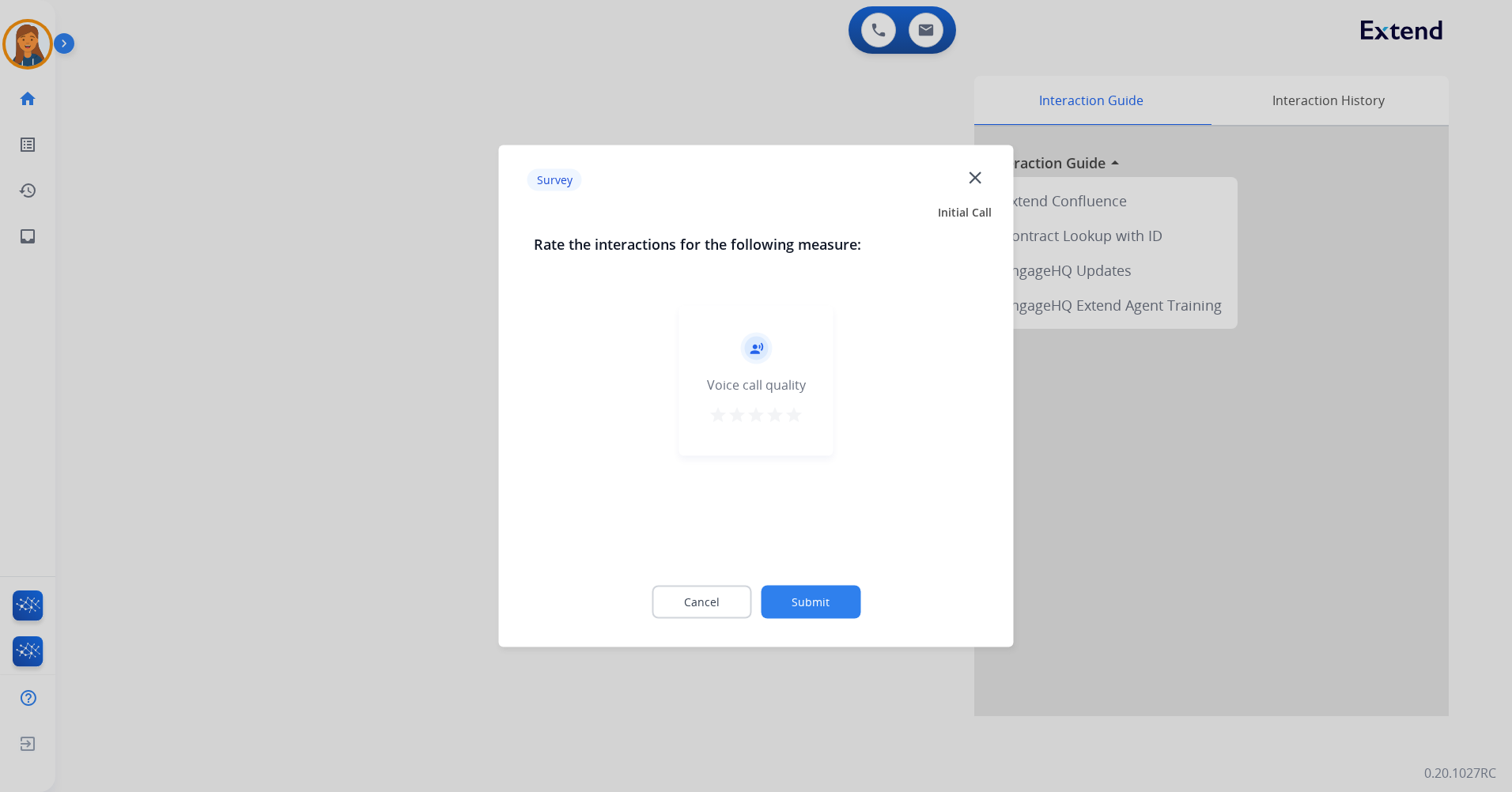
drag, startPoint x: 796, startPoint y: 427, endPoint x: 794, endPoint y: 449, distance: 22.1
click at [794, 427] on button "star" at bounding box center [794, 417] width 19 height 24
click at [827, 618] on button "Submit" at bounding box center [810, 603] width 100 height 33
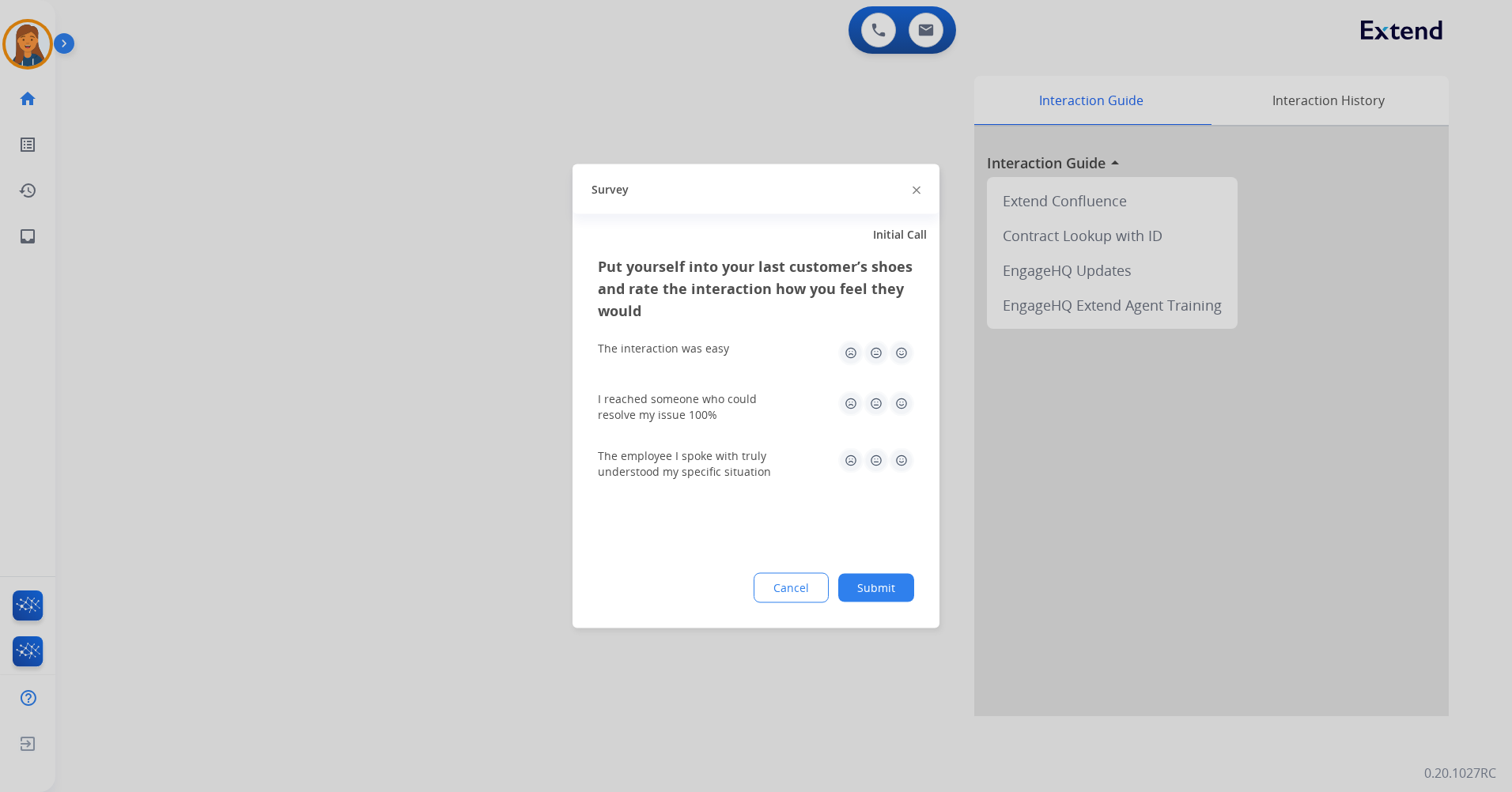
click at [905, 364] on img at bounding box center [901, 353] width 26 height 26
click at [901, 404] on img at bounding box center [901, 403] width 26 height 26
click at [901, 442] on div "The employee I spoke with truly understood my specific situation" at bounding box center [755, 463] width 316 height 57
click at [901, 463] on img at bounding box center [901, 461] width 26 height 26
click at [879, 598] on button "Submit" at bounding box center [876, 588] width 76 height 28
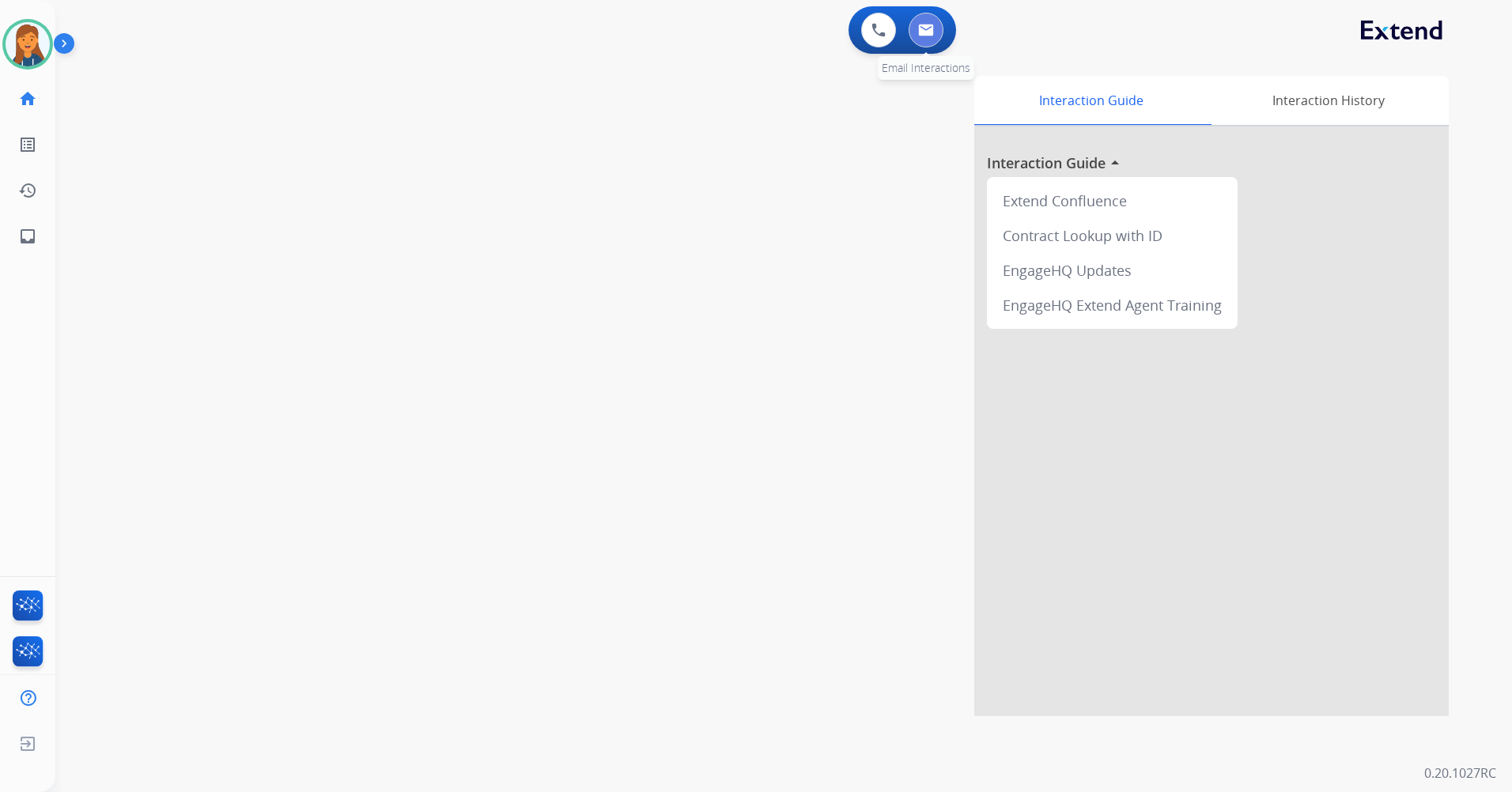
click at [939, 41] on button at bounding box center [925, 29] width 34 height 34
select select "**********"
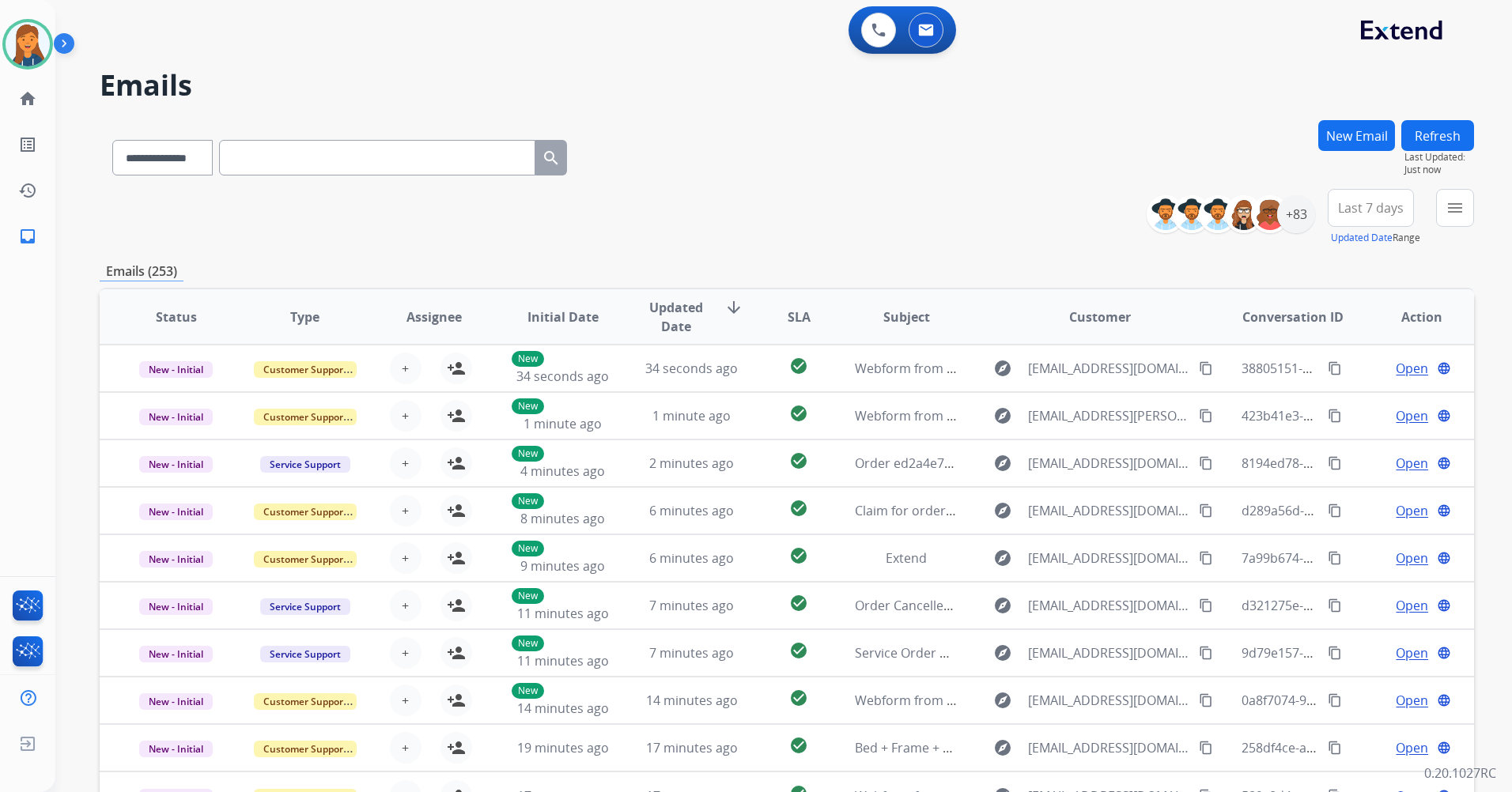
click at [1379, 211] on span "Last 7 days" at bounding box center [1370, 207] width 65 height 6
click at [1362, 409] on div "Last 90 days" at bounding box center [1365, 400] width 87 height 24
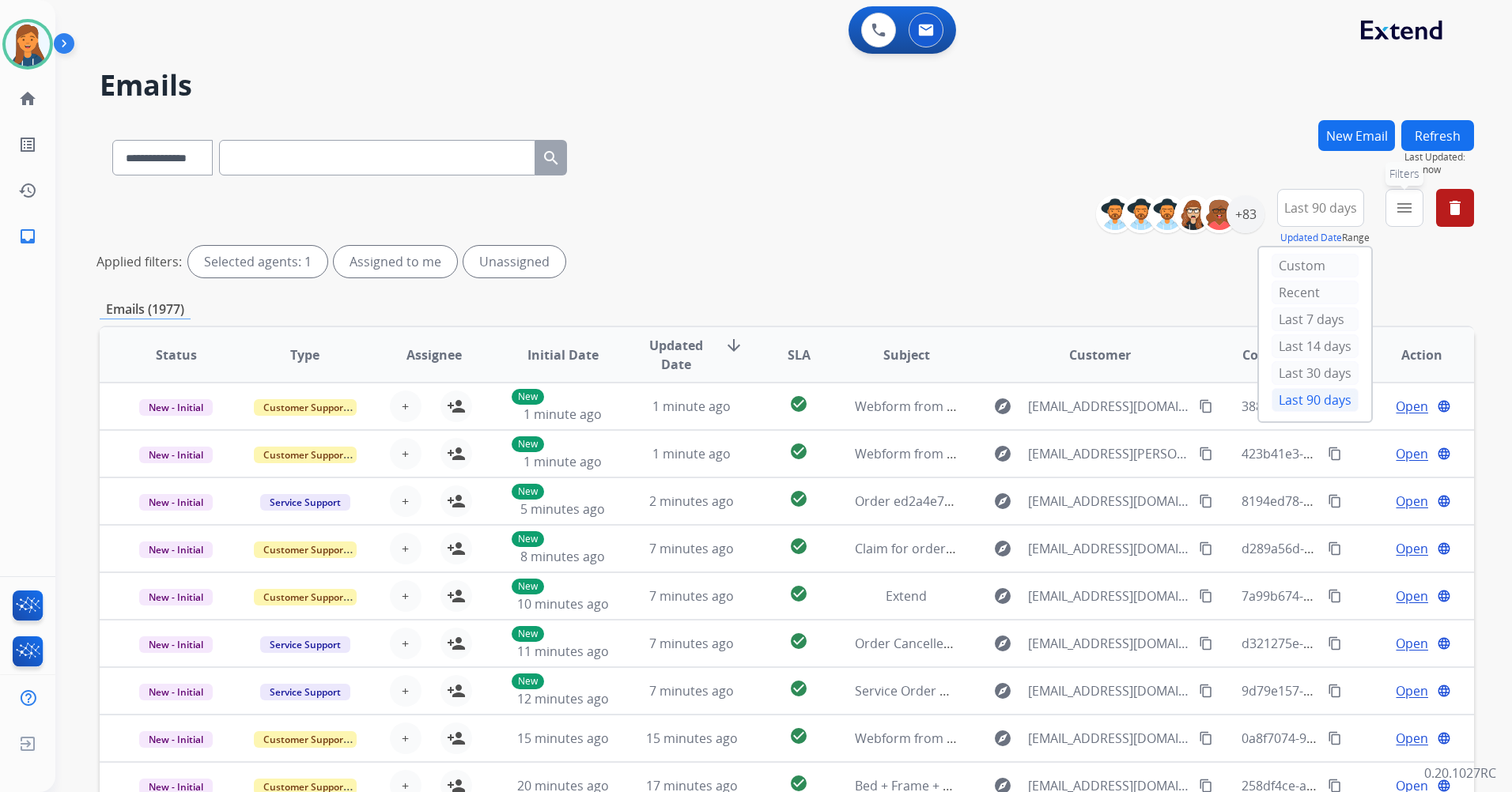
click at [1410, 204] on mat-icon "menu" at bounding box center [1405, 208] width 19 height 19
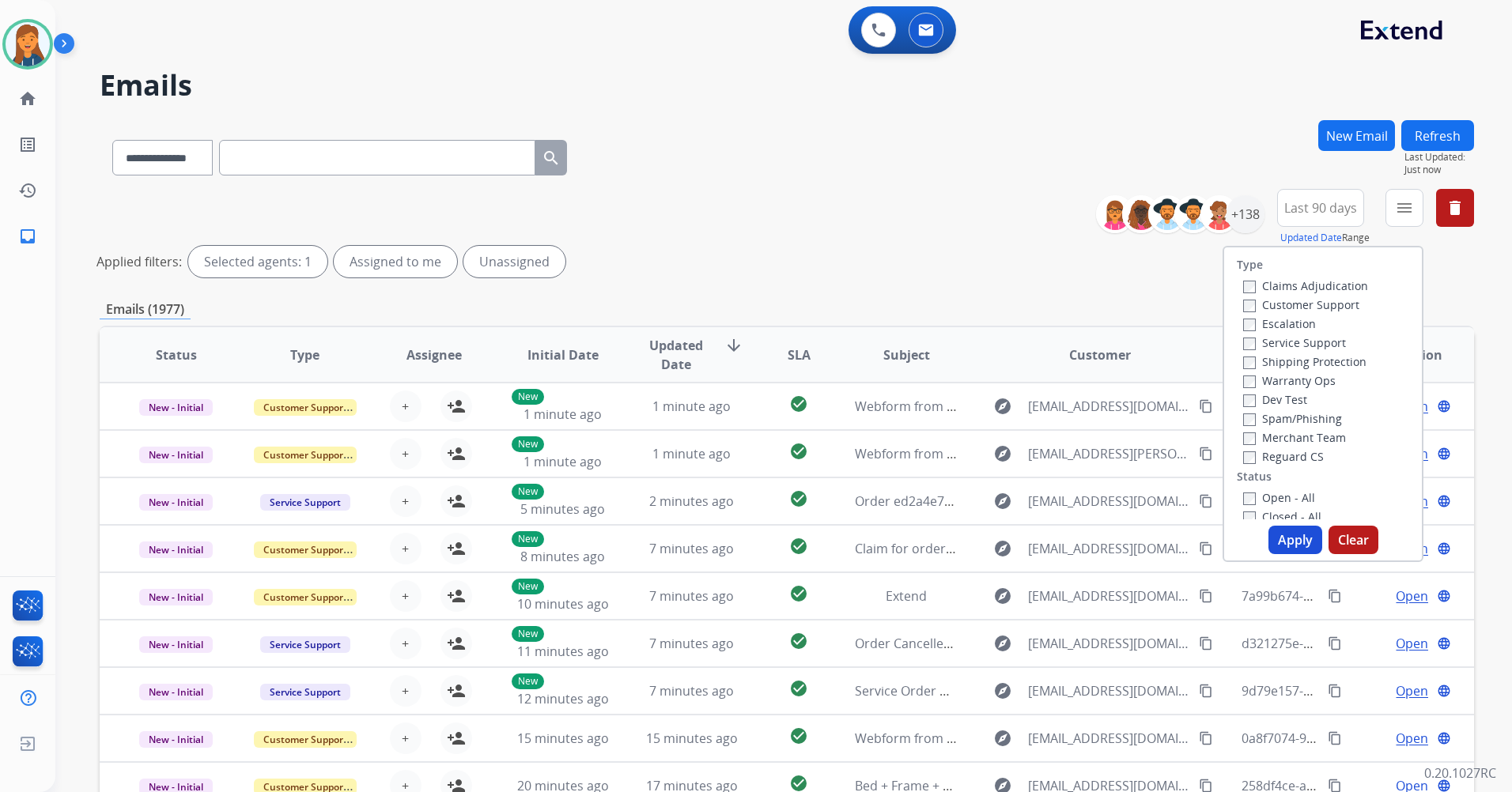
click at [1317, 300] on label "Customer Support" at bounding box center [1301, 304] width 116 height 15
click at [1289, 360] on label "Shipping Protection" at bounding box center [1305, 361] width 123 height 15
click at [1282, 458] on label "Reguard CS" at bounding box center [1284, 456] width 81 height 15
click at [1275, 510] on label "Closed - All" at bounding box center [1282, 516] width 78 height 15
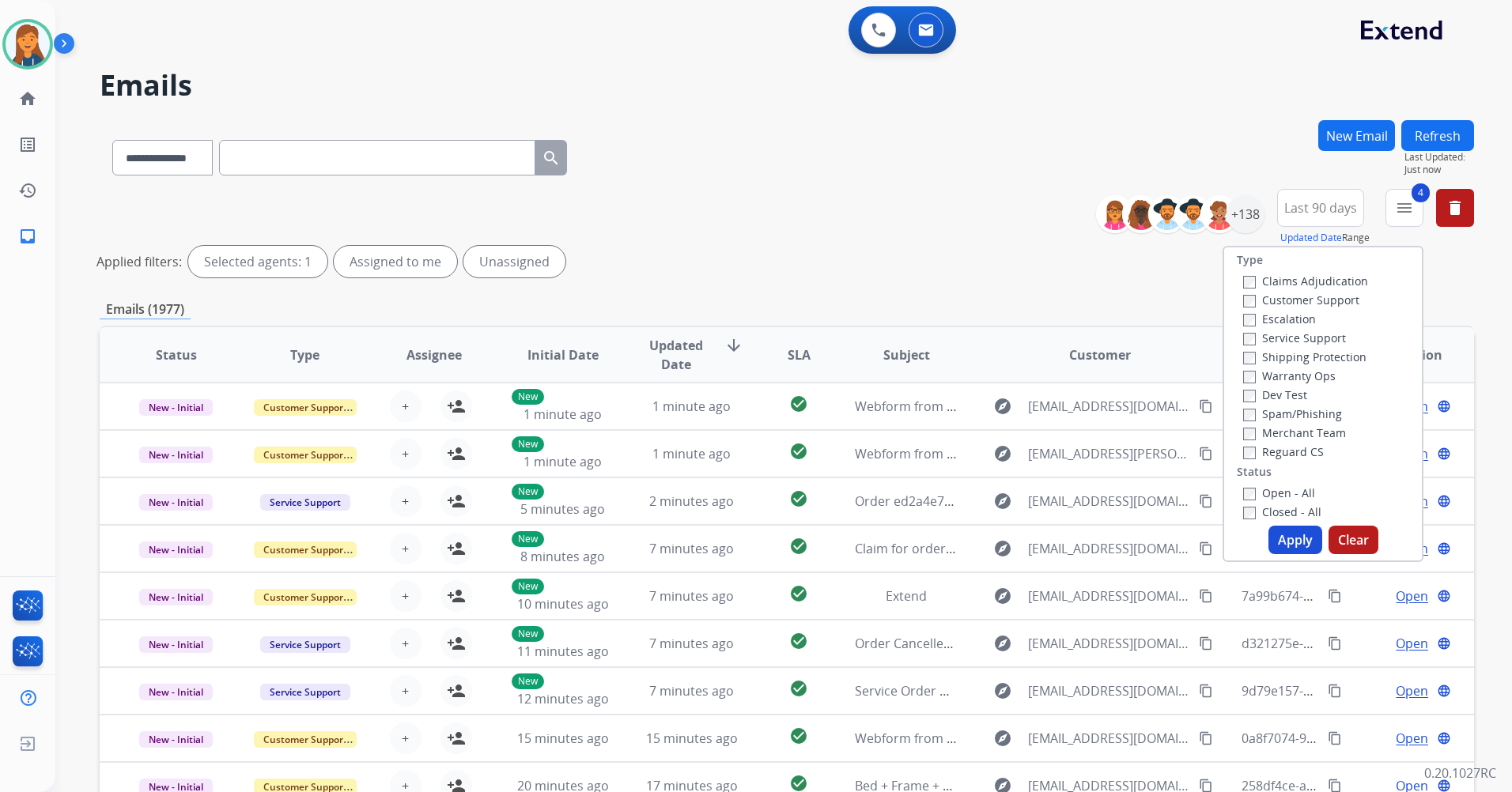
click at [1277, 483] on div "Open - All" at bounding box center [1326, 492] width 166 height 19
click at [1277, 496] on label "Open - All" at bounding box center [1279, 492] width 72 height 15
click at [1270, 511] on label "Closed - All" at bounding box center [1282, 511] width 78 height 15
click at [1283, 553] on button "Apply" at bounding box center [1294, 540] width 54 height 28
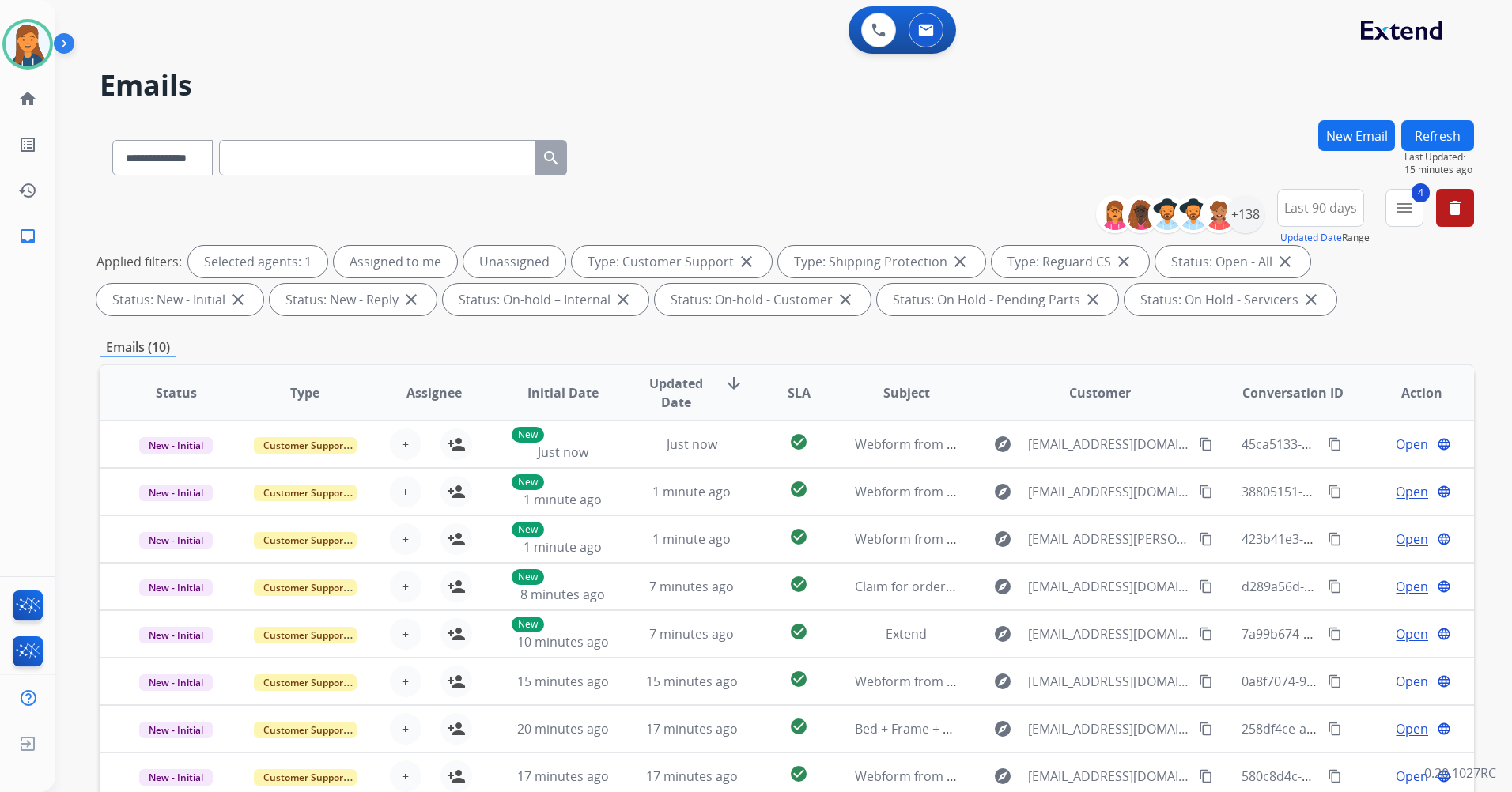
click at [1447, 135] on button "Refresh" at bounding box center [1437, 135] width 73 height 31
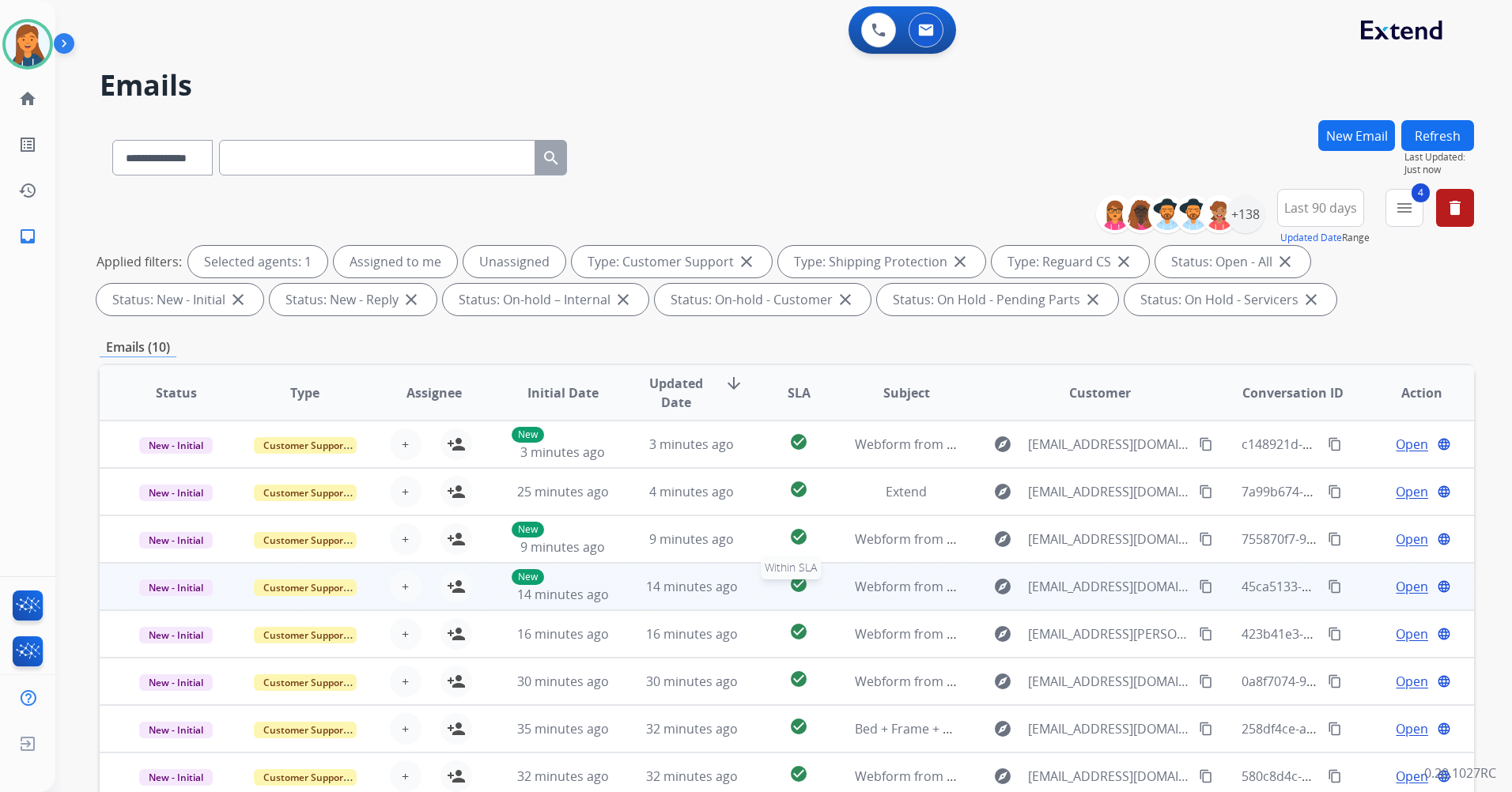
scroll to position [2, 0]
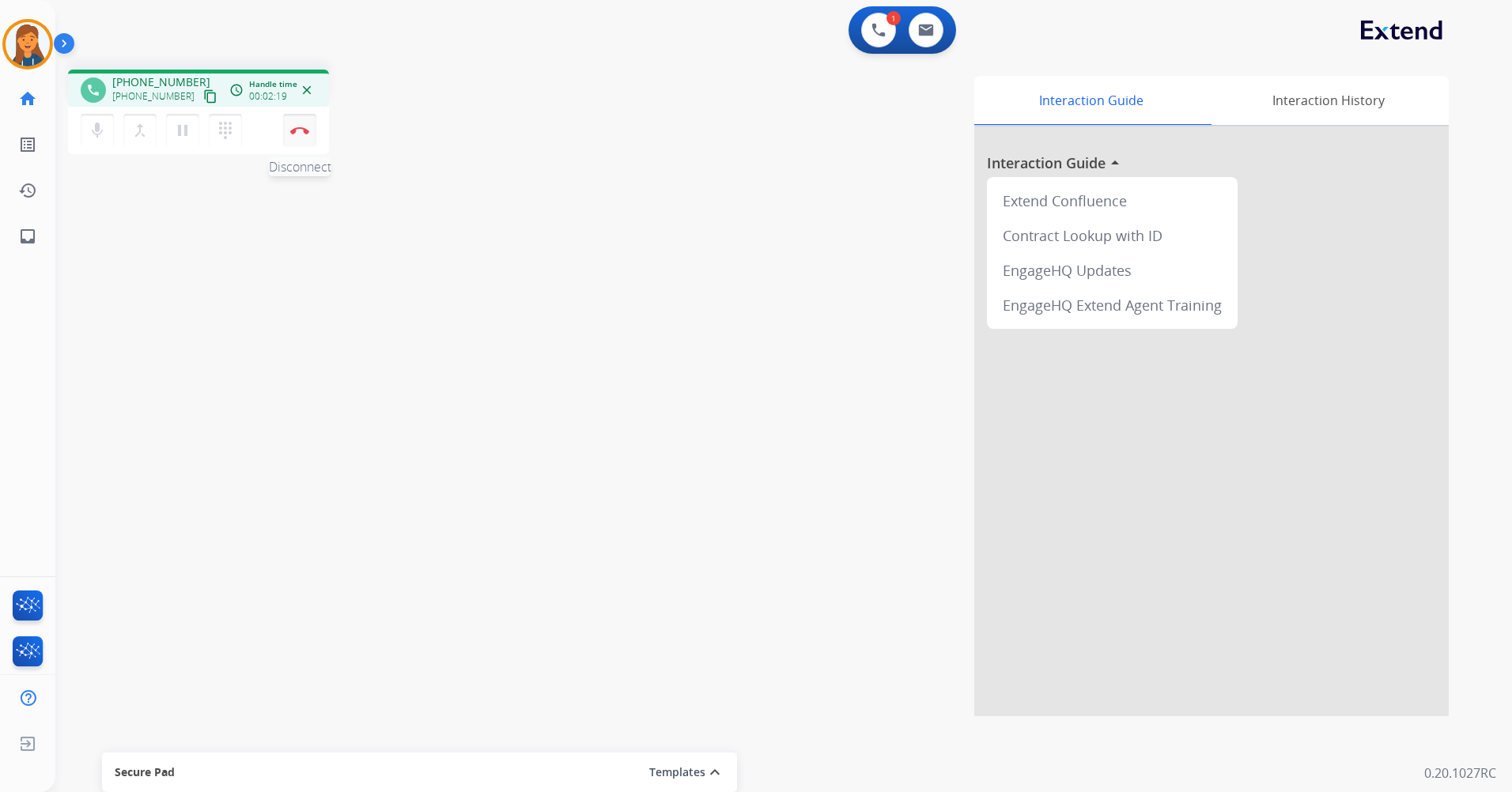
click at [302, 135] on button "Disconnect" at bounding box center [300, 130] width 33 height 33
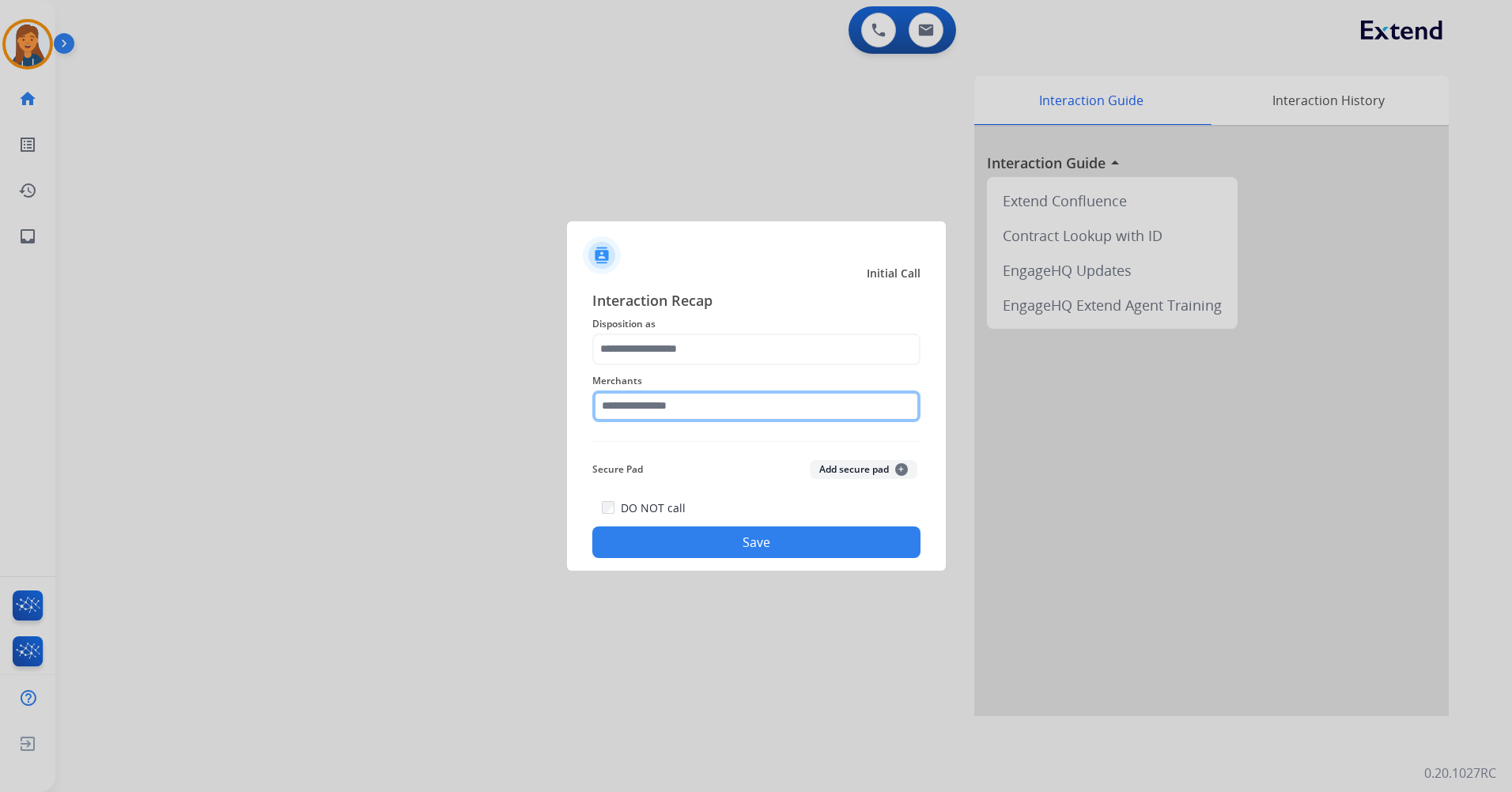
click at [724, 403] on input "text" at bounding box center [756, 406] width 328 height 32
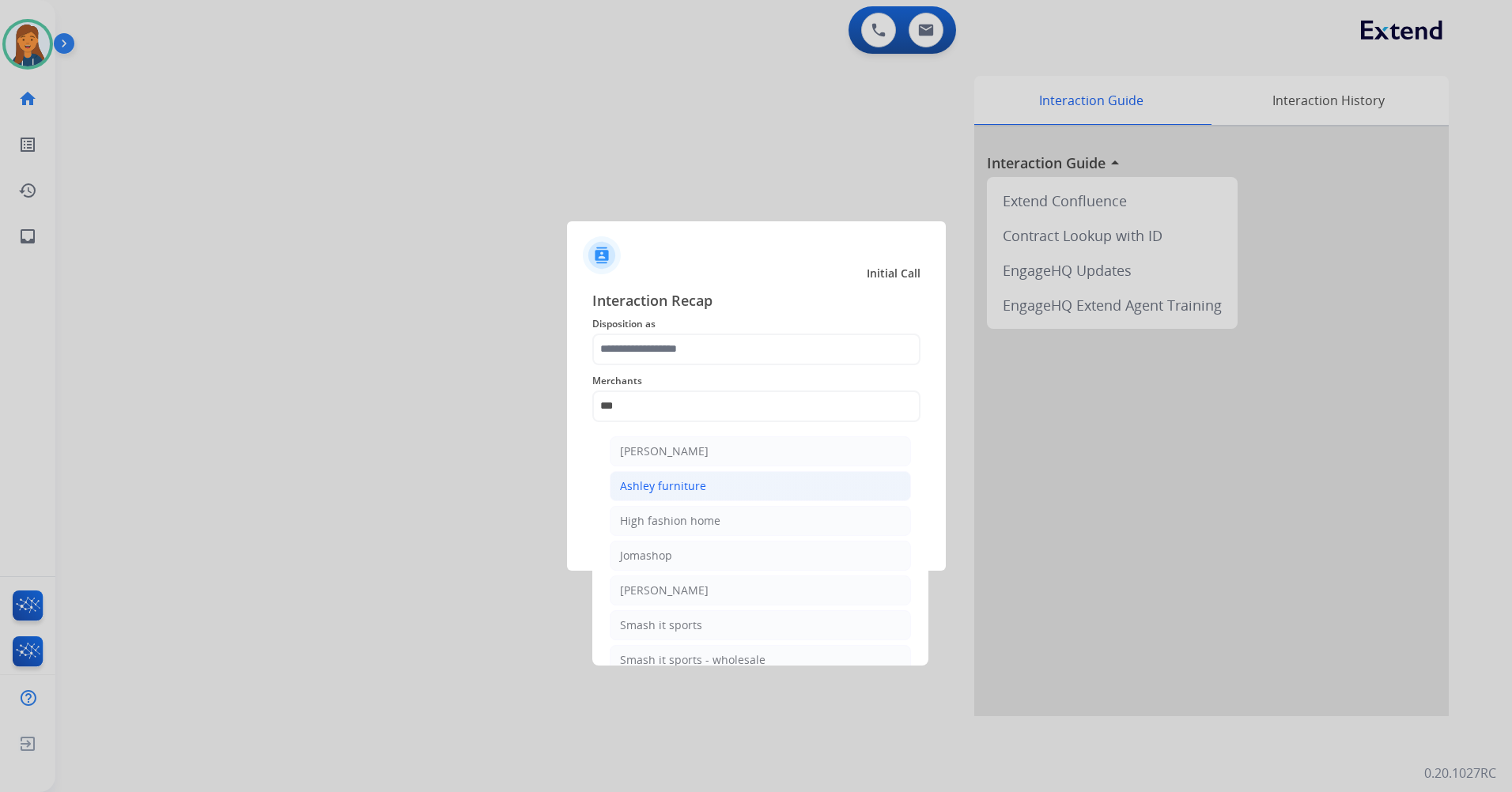
click at [648, 485] on div "Ashley furniture" at bounding box center [663, 486] width 86 height 16
type input "**********"
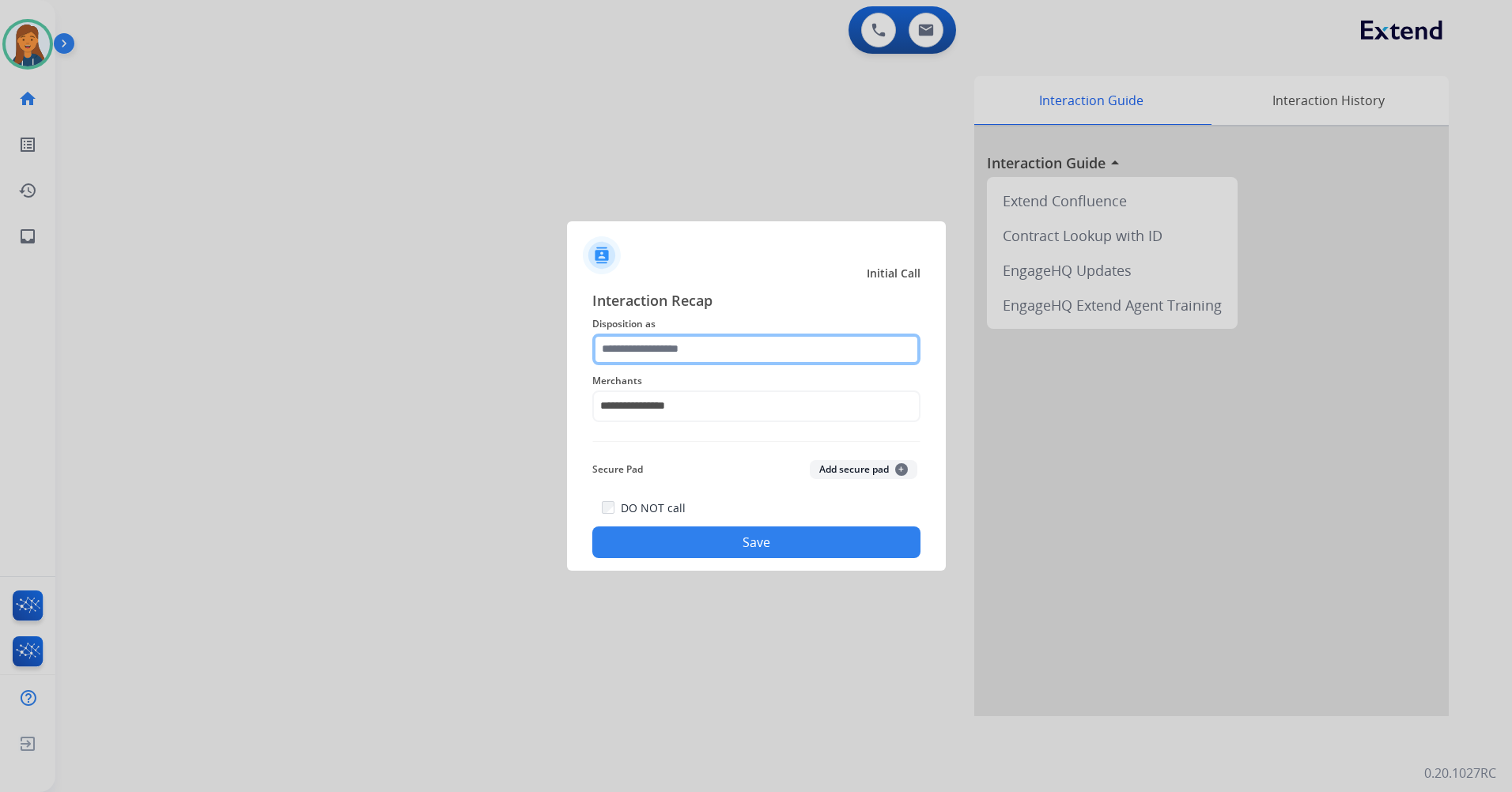
click at [670, 347] on input "text" at bounding box center [756, 350] width 328 height 32
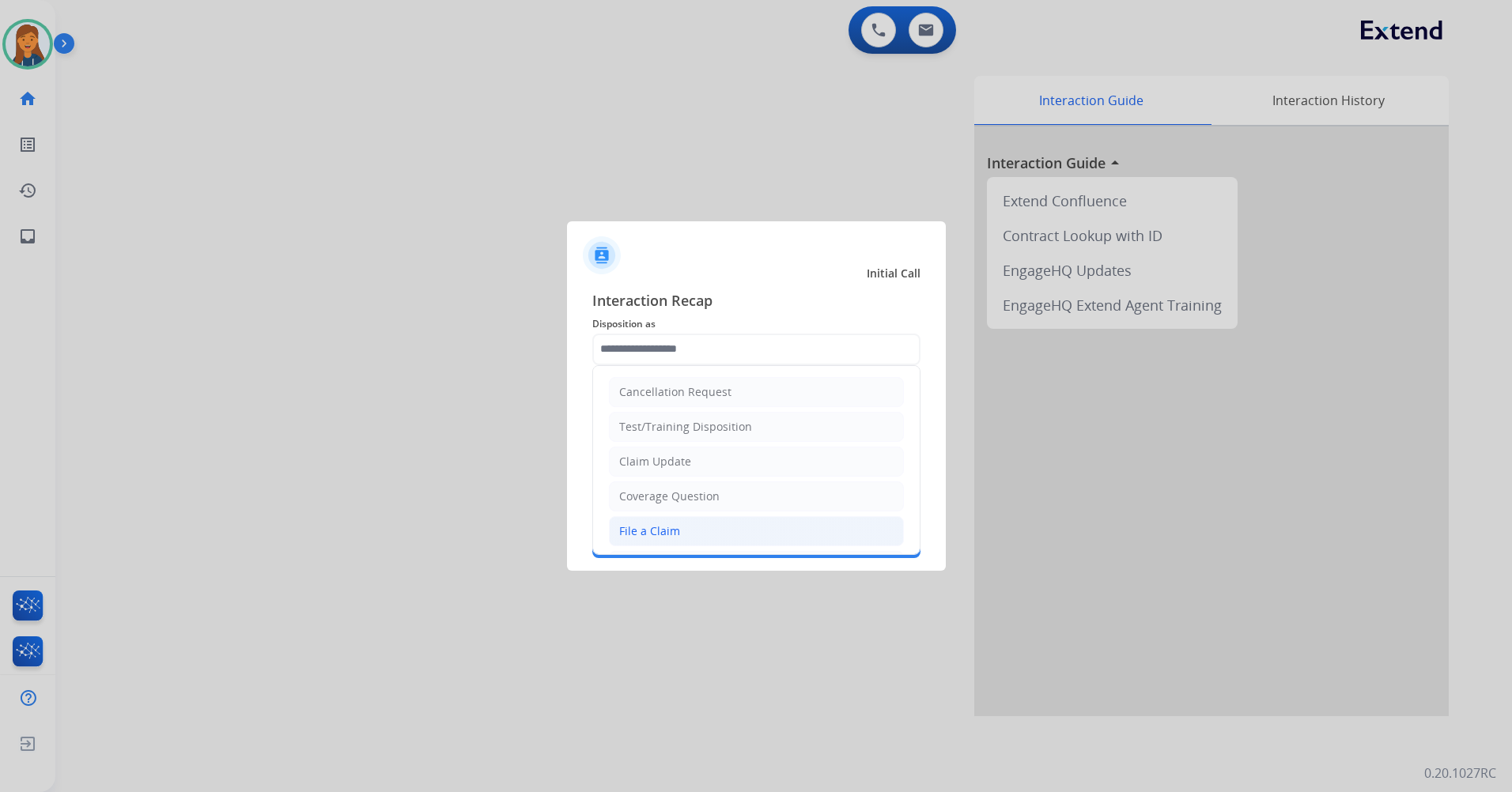
click at [657, 536] on div "File a Claim" at bounding box center [649, 531] width 61 height 16
type input "**********"
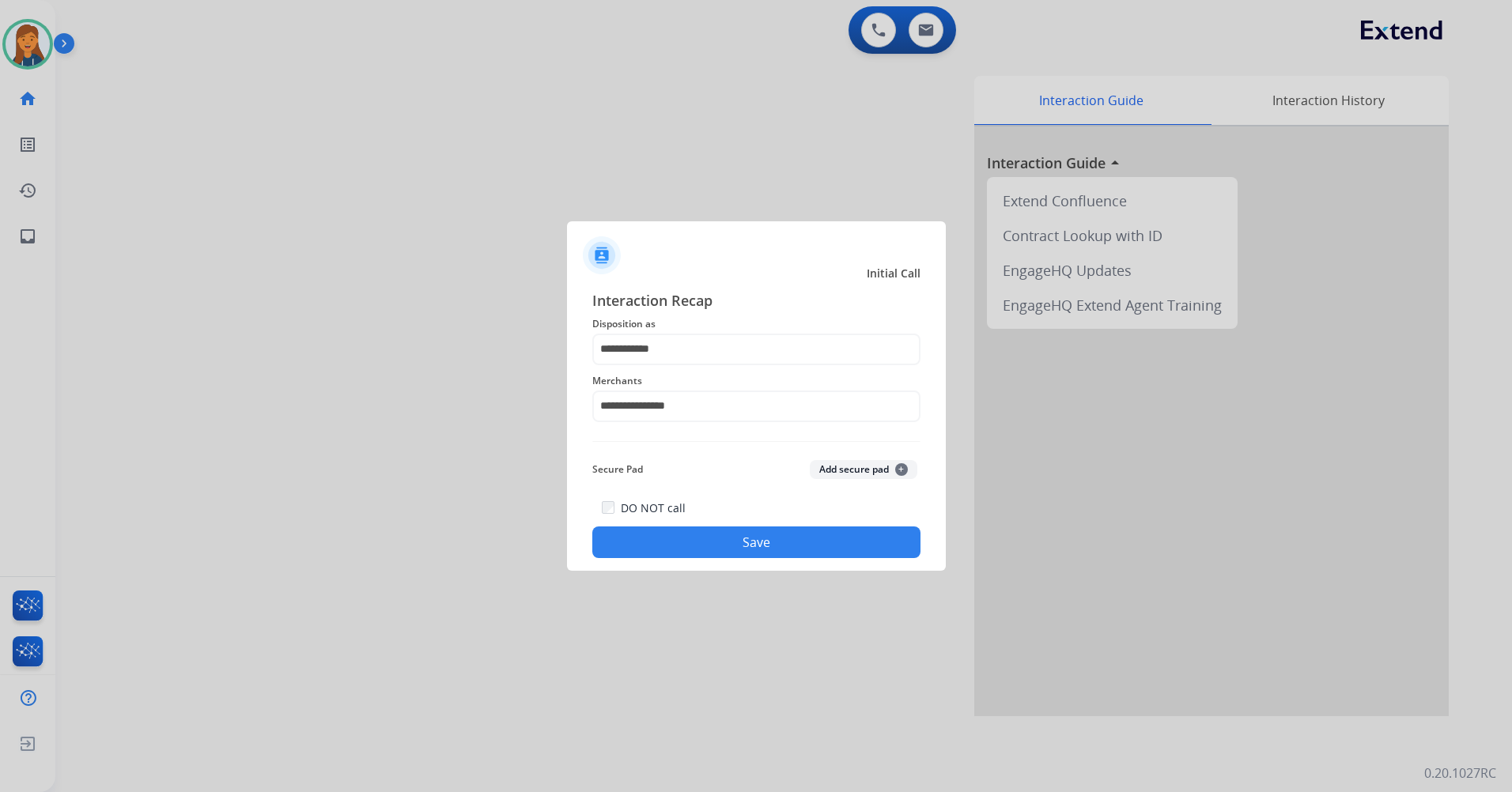
click at [673, 546] on button "Save" at bounding box center [756, 543] width 328 height 32
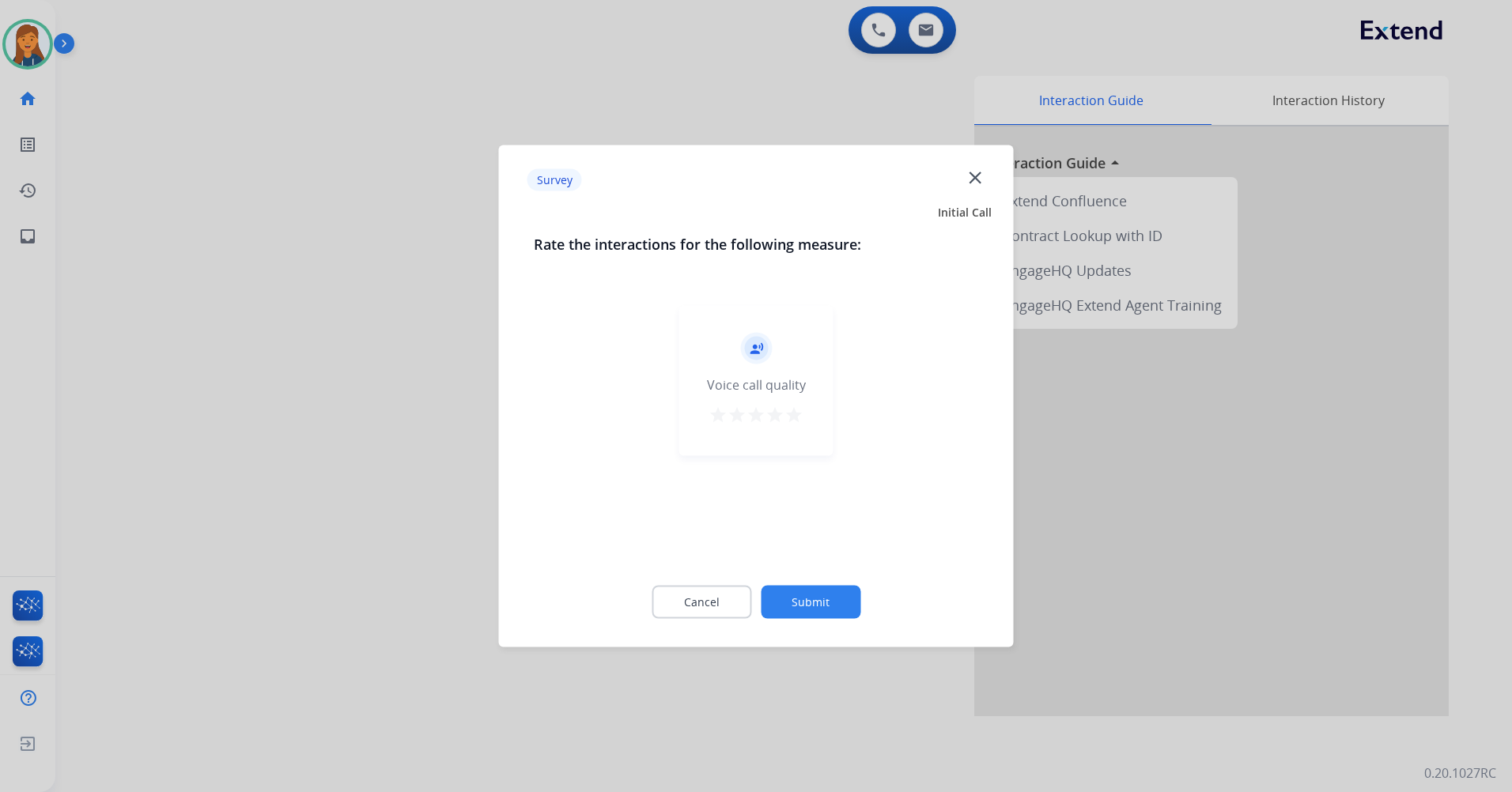
click at [789, 403] on div "record_voice_over Voice call quality star star star star star" at bounding box center [756, 381] width 154 height 150
click at [791, 418] on mat-icon "star" at bounding box center [794, 415] width 19 height 19
click at [816, 604] on button "Submit" at bounding box center [810, 603] width 100 height 33
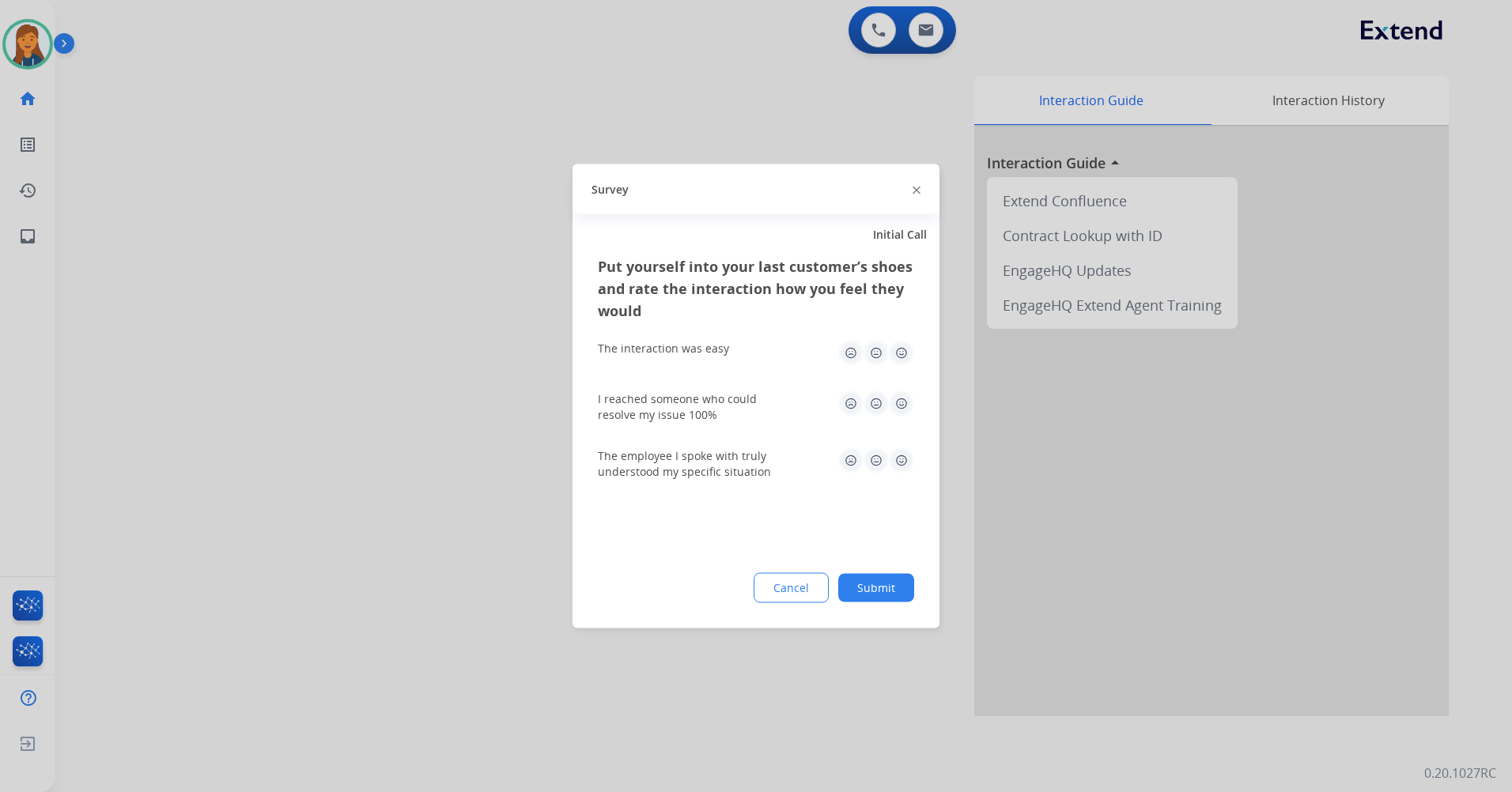
click at [897, 355] on img at bounding box center [901, 353] width 26 height 26
click at [907, 397] on img at bounding box center [901, 403] width 26 height 26
click at [899, 462] on img at bounding box center [901, 461] width 26 height 26
click at [908, 589] on button "Submit" at bounding box center [876, 588] width 76 height 28
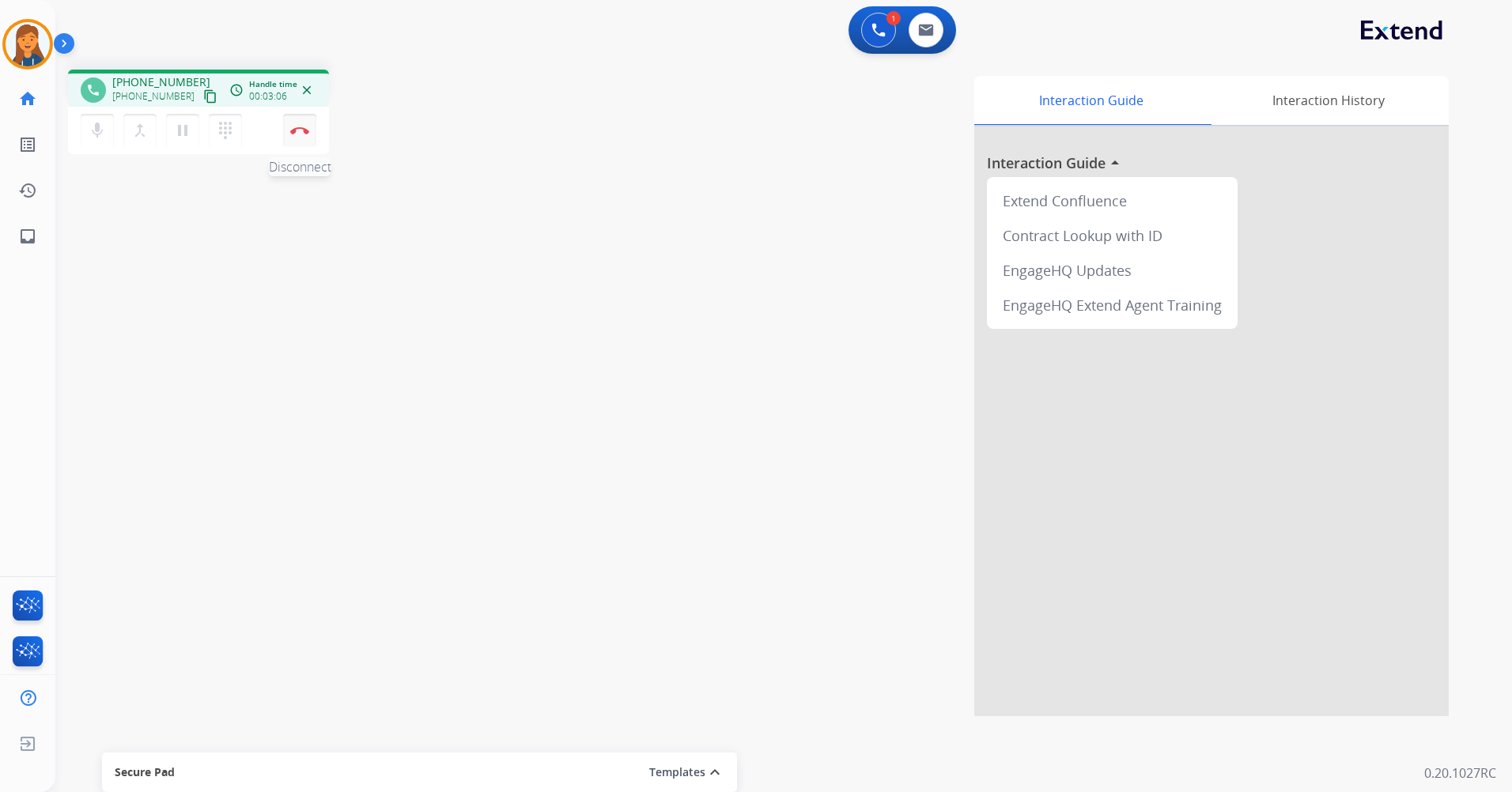
click at [298, 135] on button "Disconnect" at bounding box center [300, 130] width 33 height 33
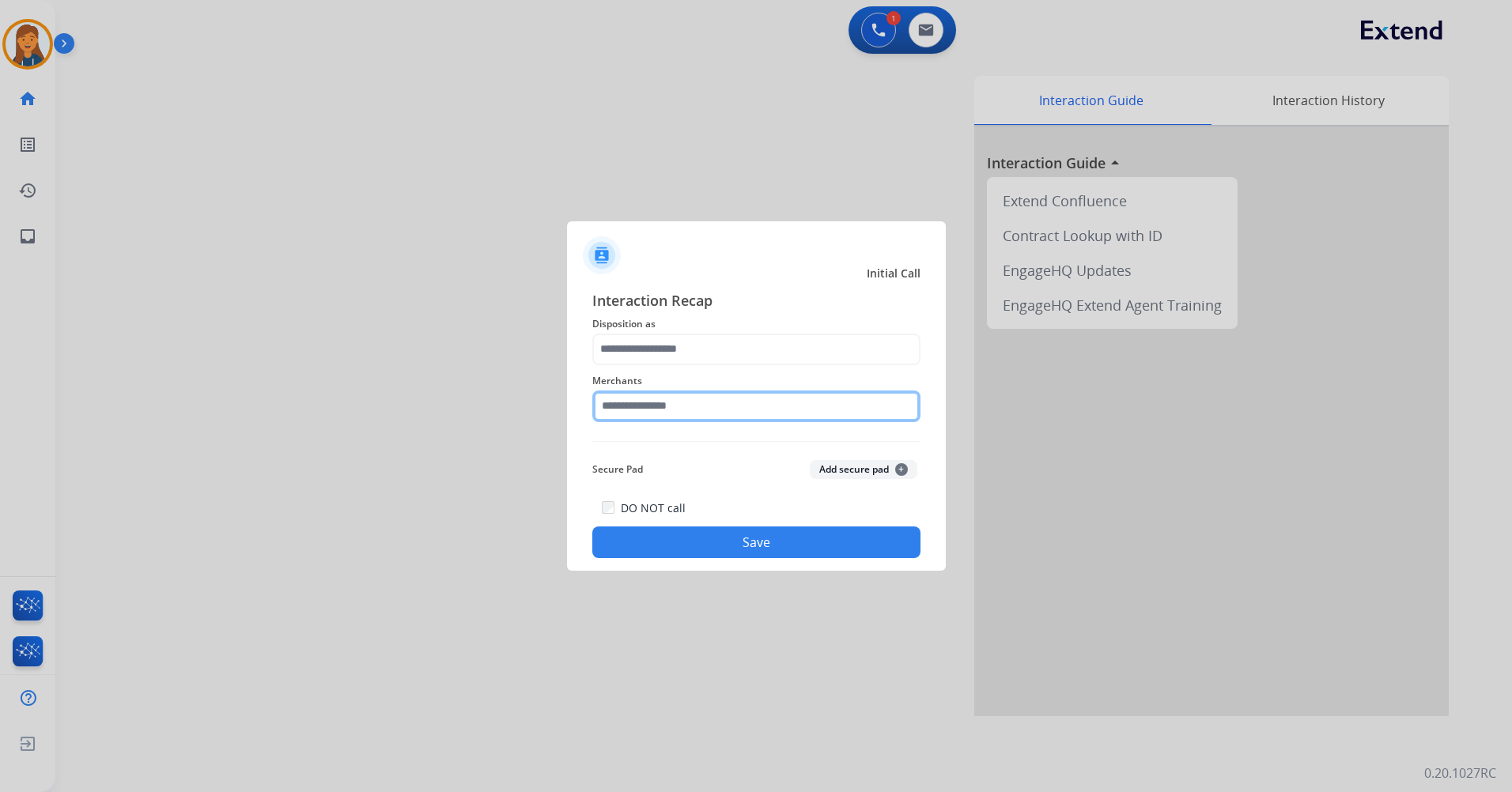
click at [620, 419] on input "text" at bounding box center [756, 406] width 328 height 32
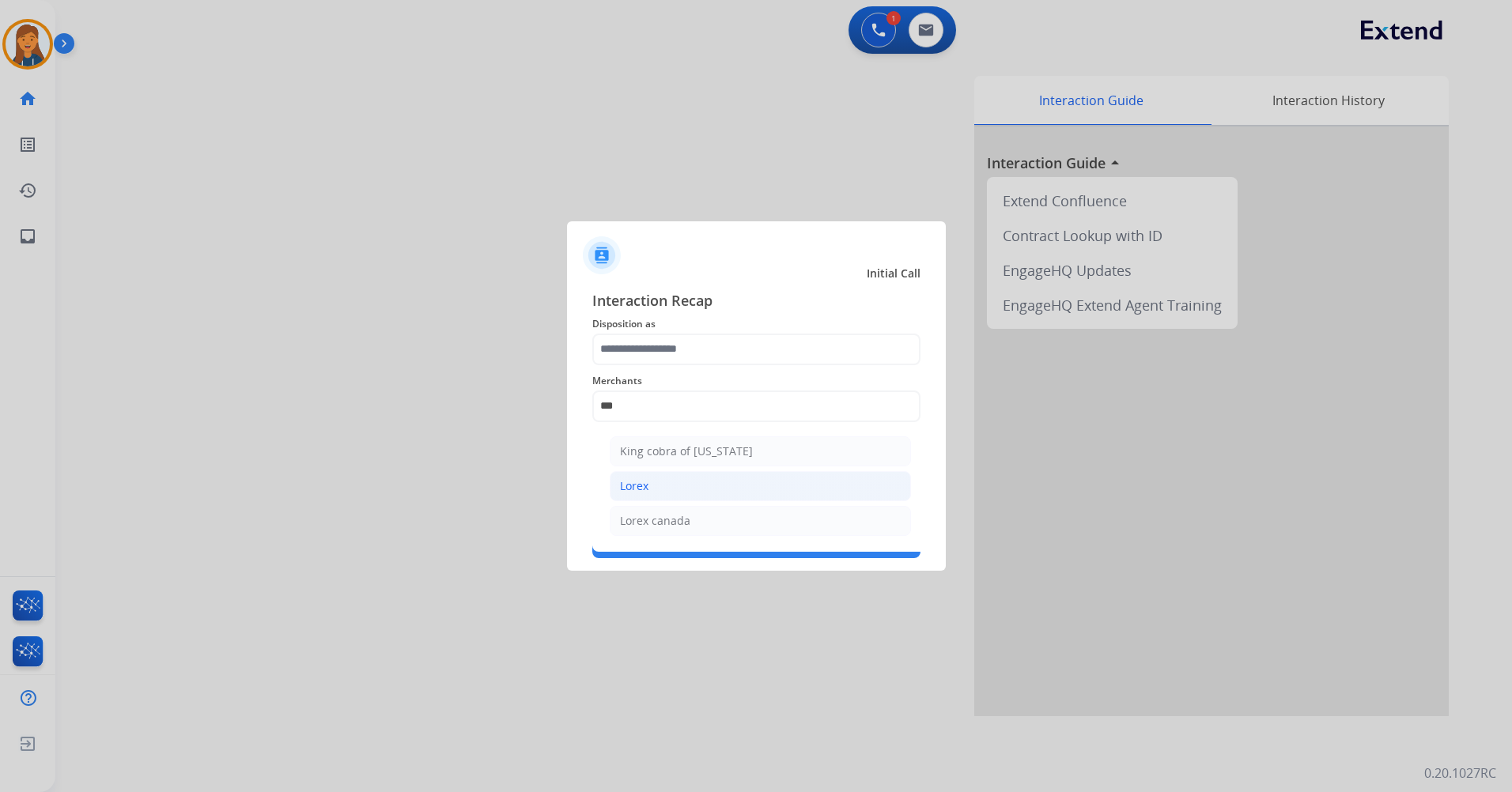
click at [665, 485] on li "Lorex" at bounding box center [760, 486] width 301 height 30
type input "*****"
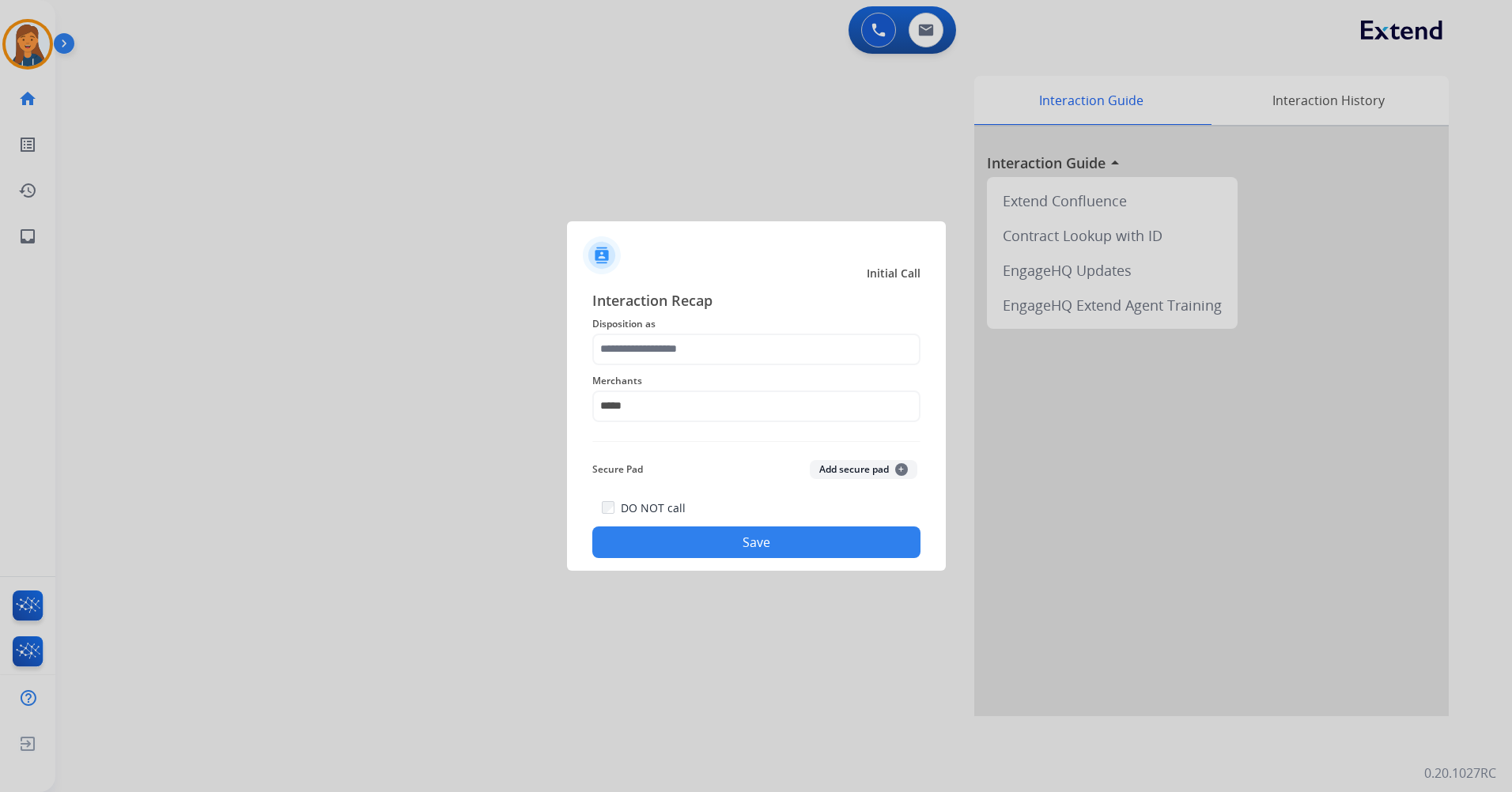
click at [652, 325] on span "Disposition as" at bounding box center [756, 324] width 328 height 19
click at [652, 345] on input "text" at bounding box center [756, 350] width 328 height 32
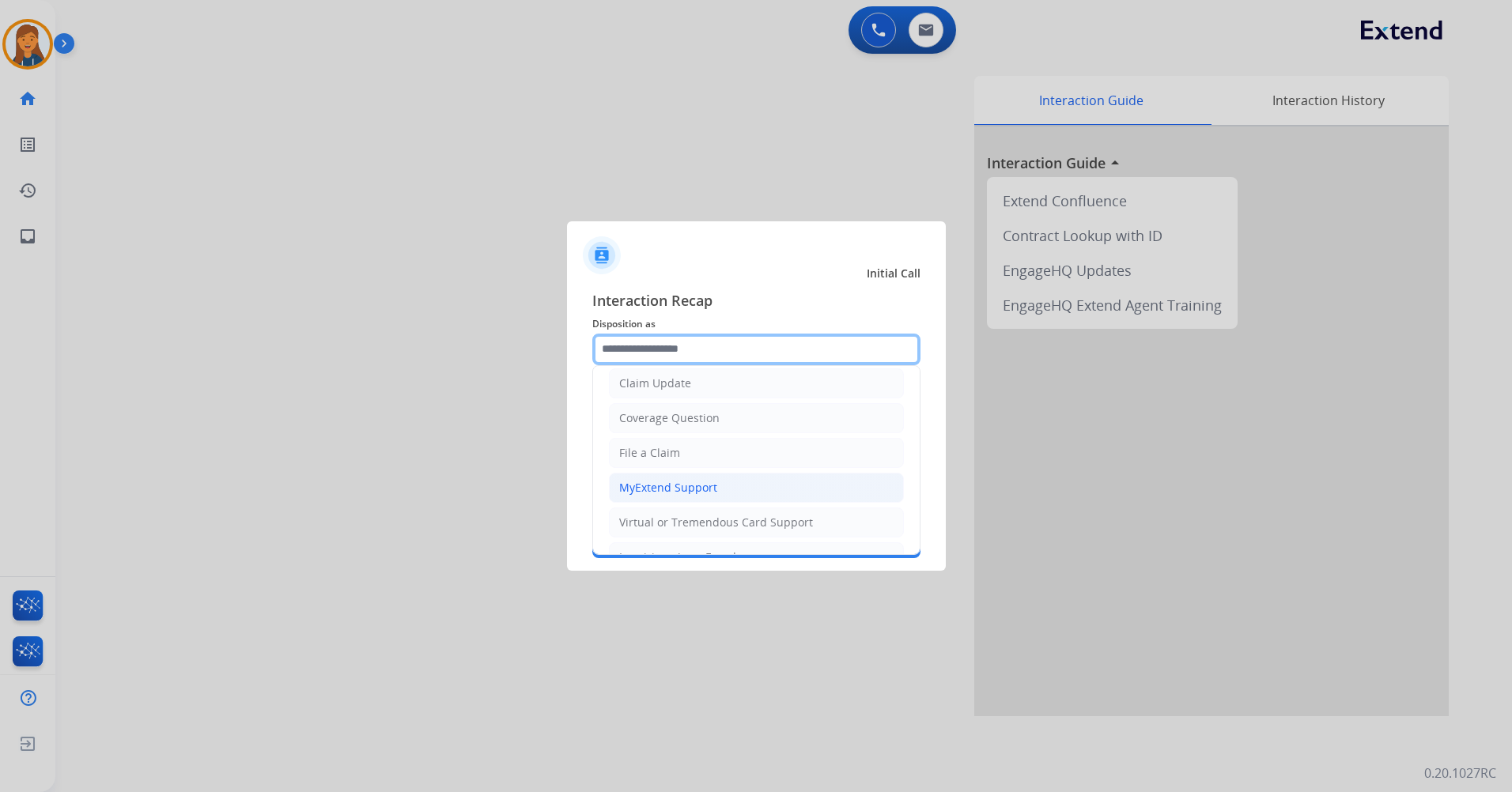
scroll to position [79, 0]
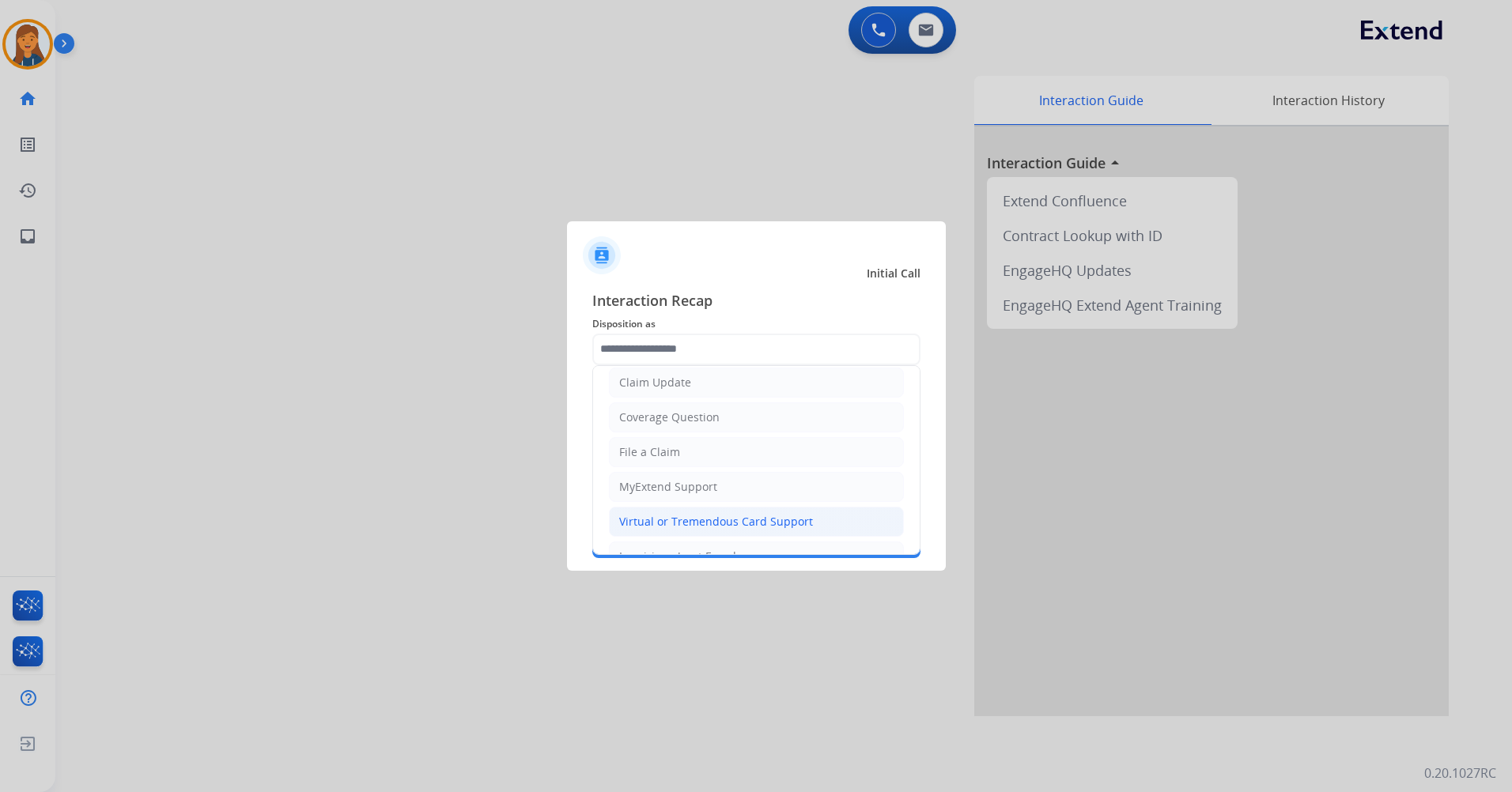
click at [653, 520] on div "Virtual or Tremendous Card Support" at bounding box center [716, 522] width 194 height 16
type input "**********"
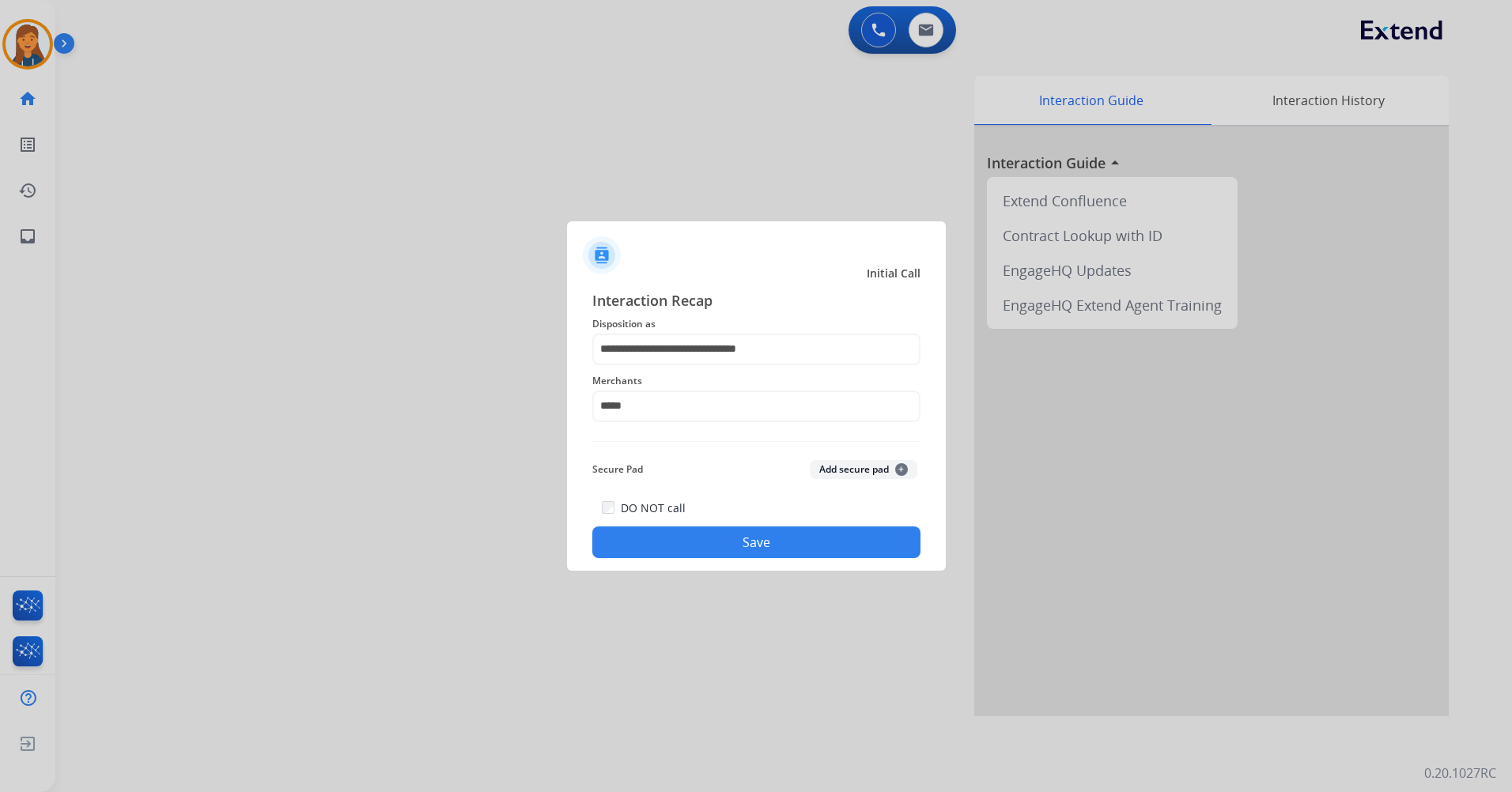
click at [660, 542] on button "Save" at bounding box center [756, 543] width 328 height 32
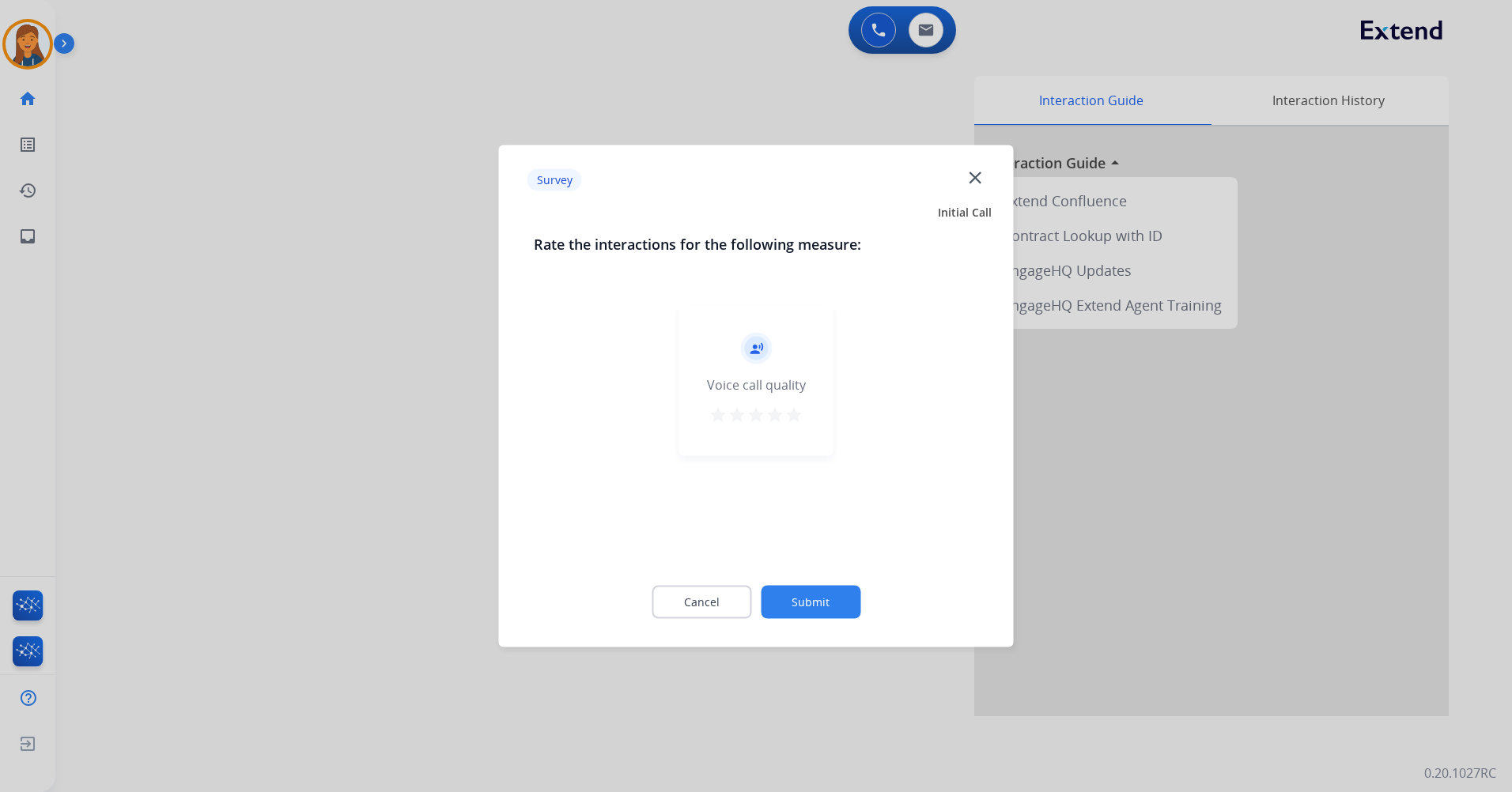
drag, startPoint x: 797, startPoint y: 412, endPoint x: 796, endPoint y: 467, distance: 55.0
click at [797, 413] on mat-icon "star" at bounding box center [794, 415] width 19 height 19
click at [829, 609] on button "Submit" at bounding box center [810, 603] width 100 height 33
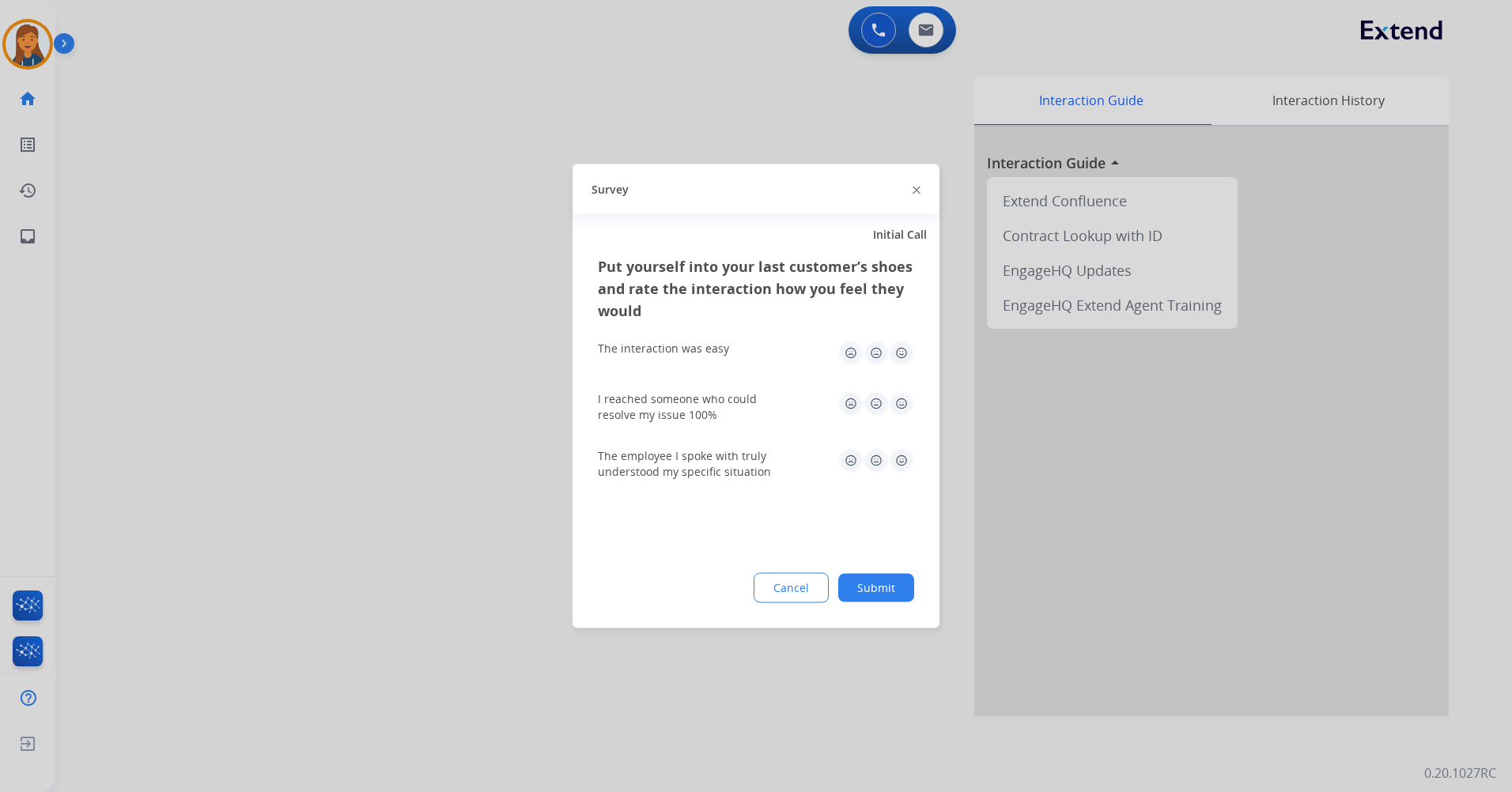
click at [901, 360] on img at bounding box center [901, 353] width 26 height 26
click at [903, 410] on img at bounding box center [901, 403] width 26 height 26
click at [905, 476] on div "The employee I spoke with truly understood my specific situation" at bounding box center [755, 464] width 316 height 32
drag, startPoint x: 903, startPoint y: 460, endPoint x: 892, endPoint y: 515, distance: 56.1
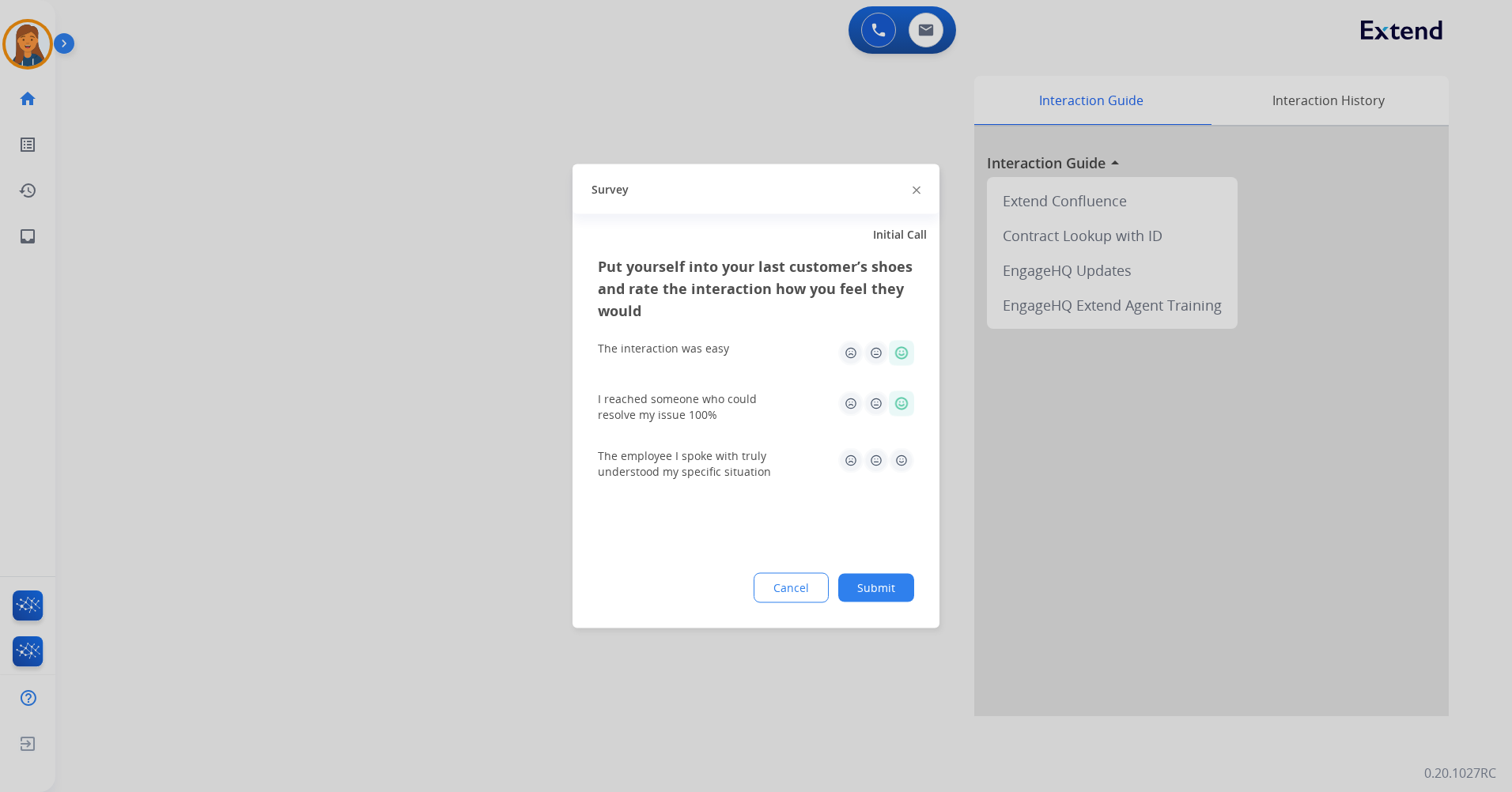
click at [903, 458] on img at bounding box center [901, 461] width 26 height 26
click at [878, 581] on button "Submit" at bounding box center [876, 588] width 76 height 28
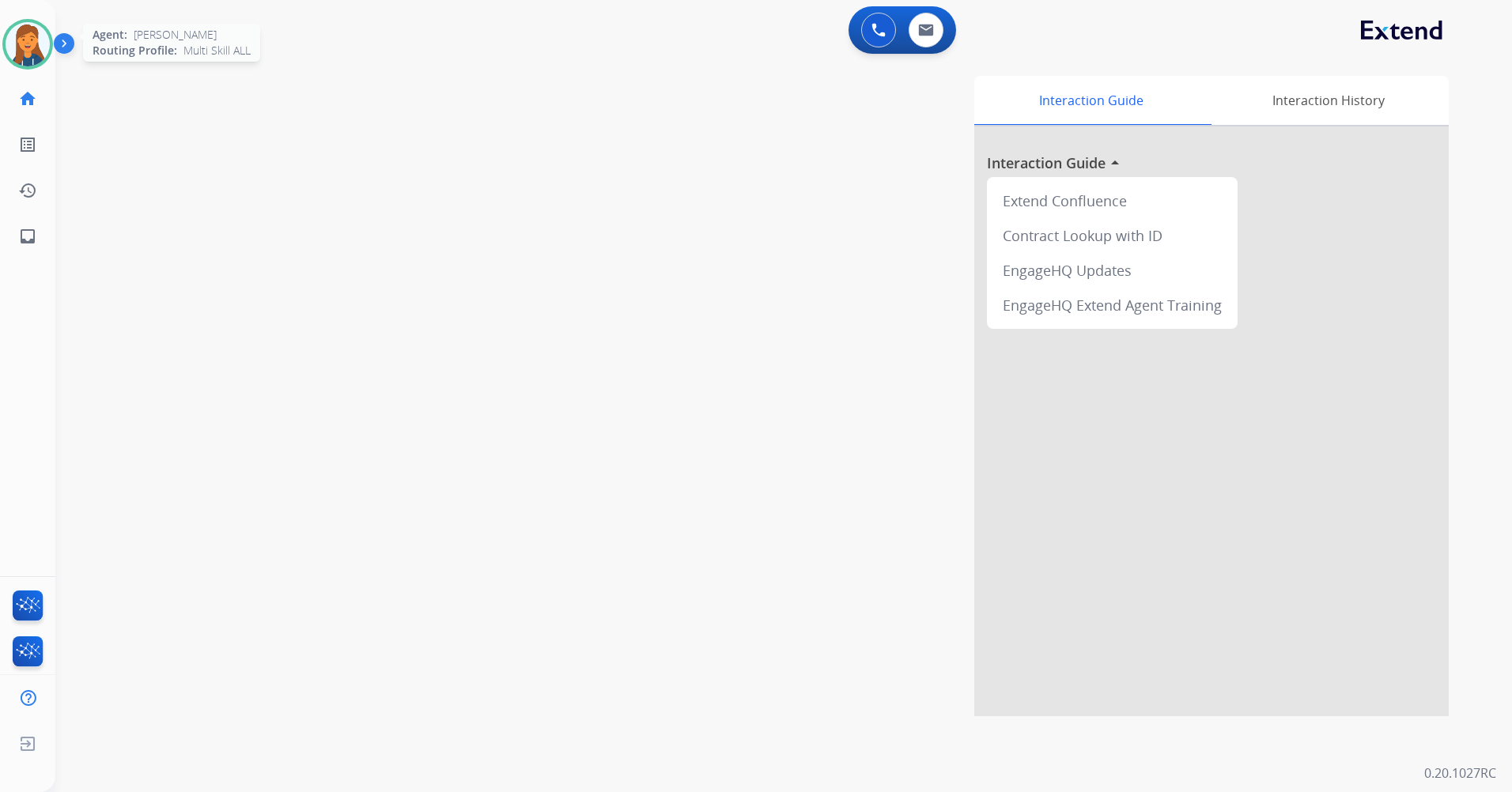
click at [26, 50] on img at bounding box center [27, 44] width 44 height 44
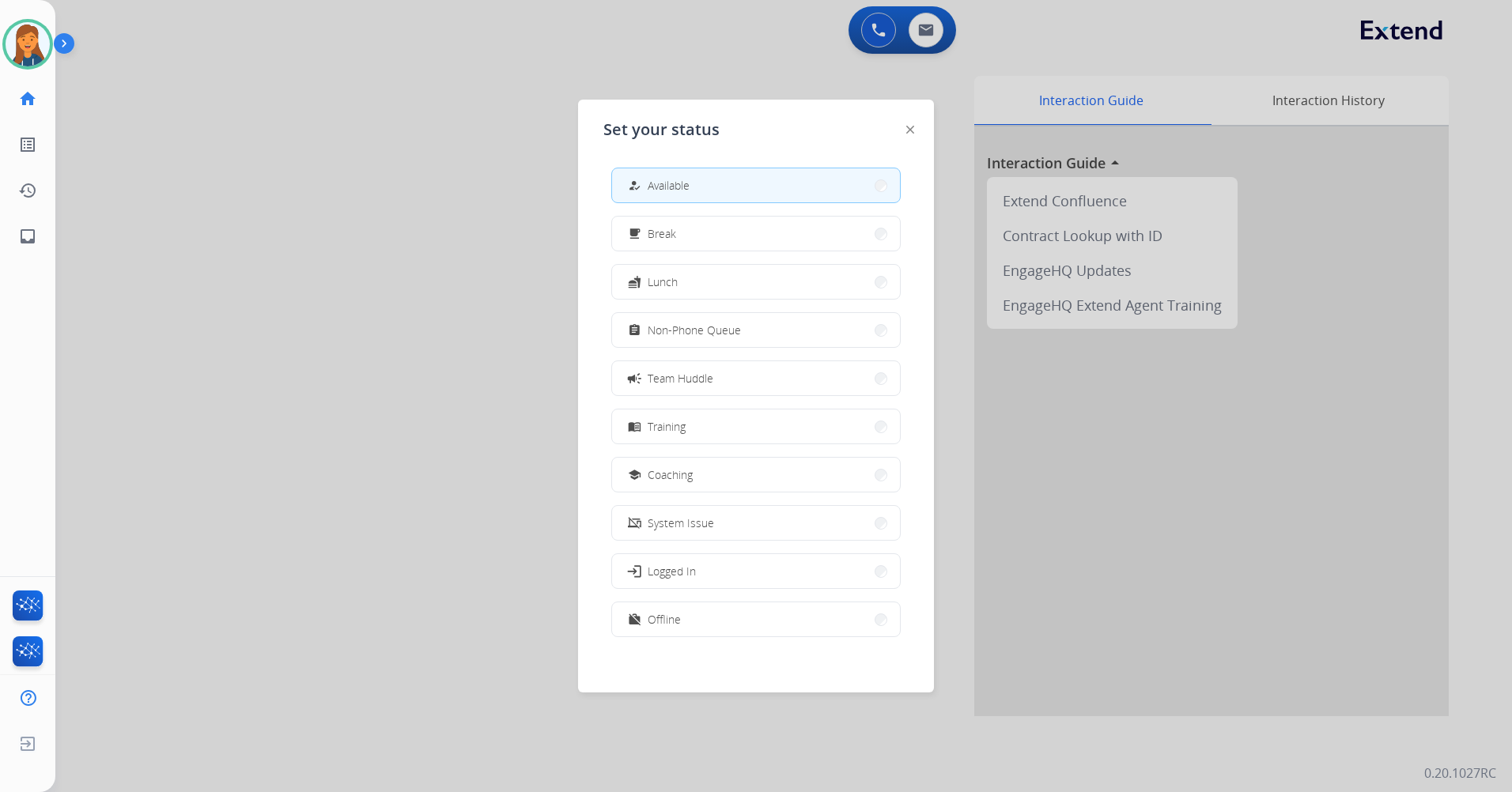
click at [284, 470] on div at bounding box center [756, 396] width 1512 height 792
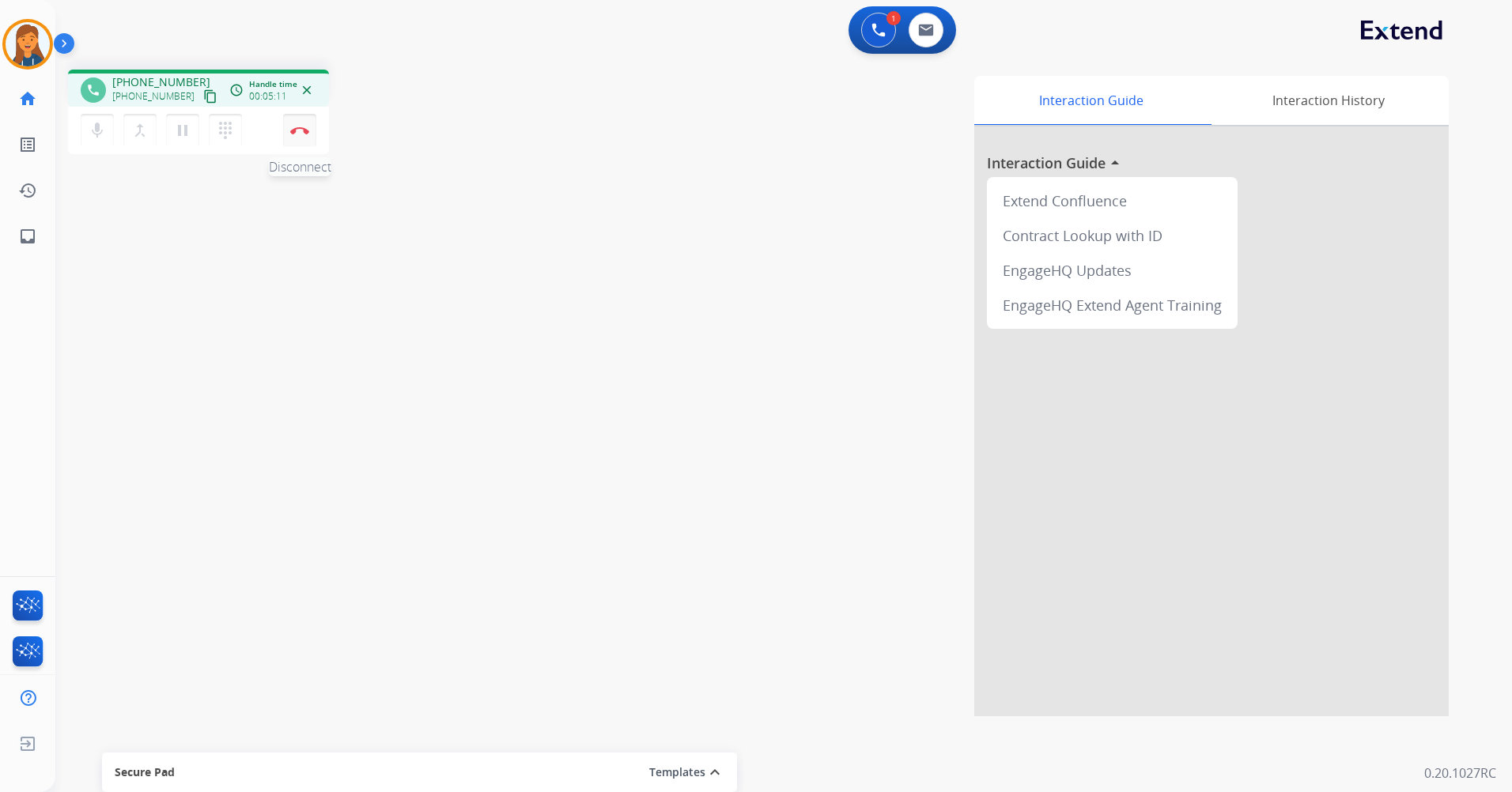
click at [304, 125] on button "Disconnect" at bounding box center [300, 130] width 33 height 33
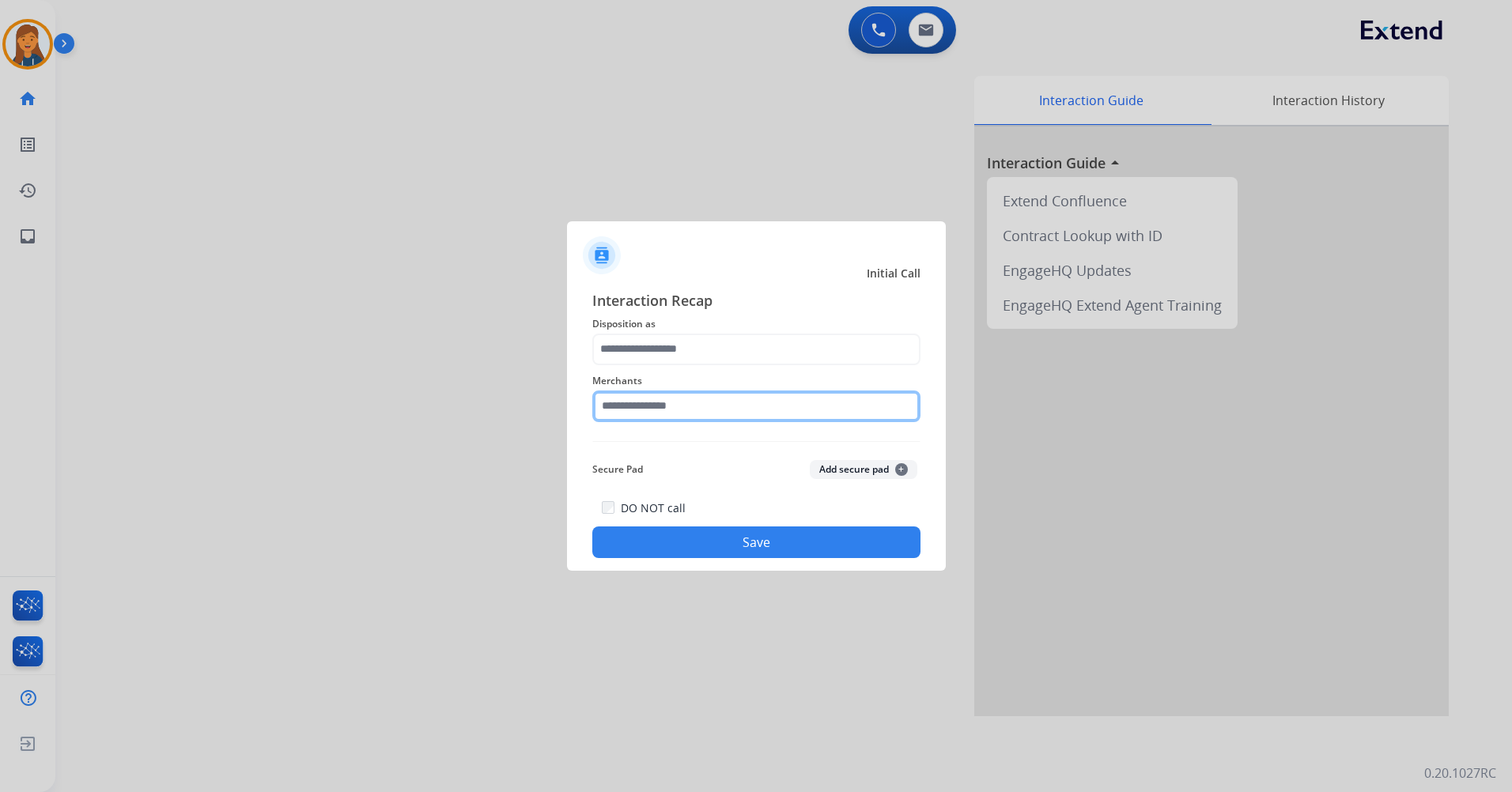
click at [655, 407] on input "text" at bounding box center [756, 406] width 328 height 32
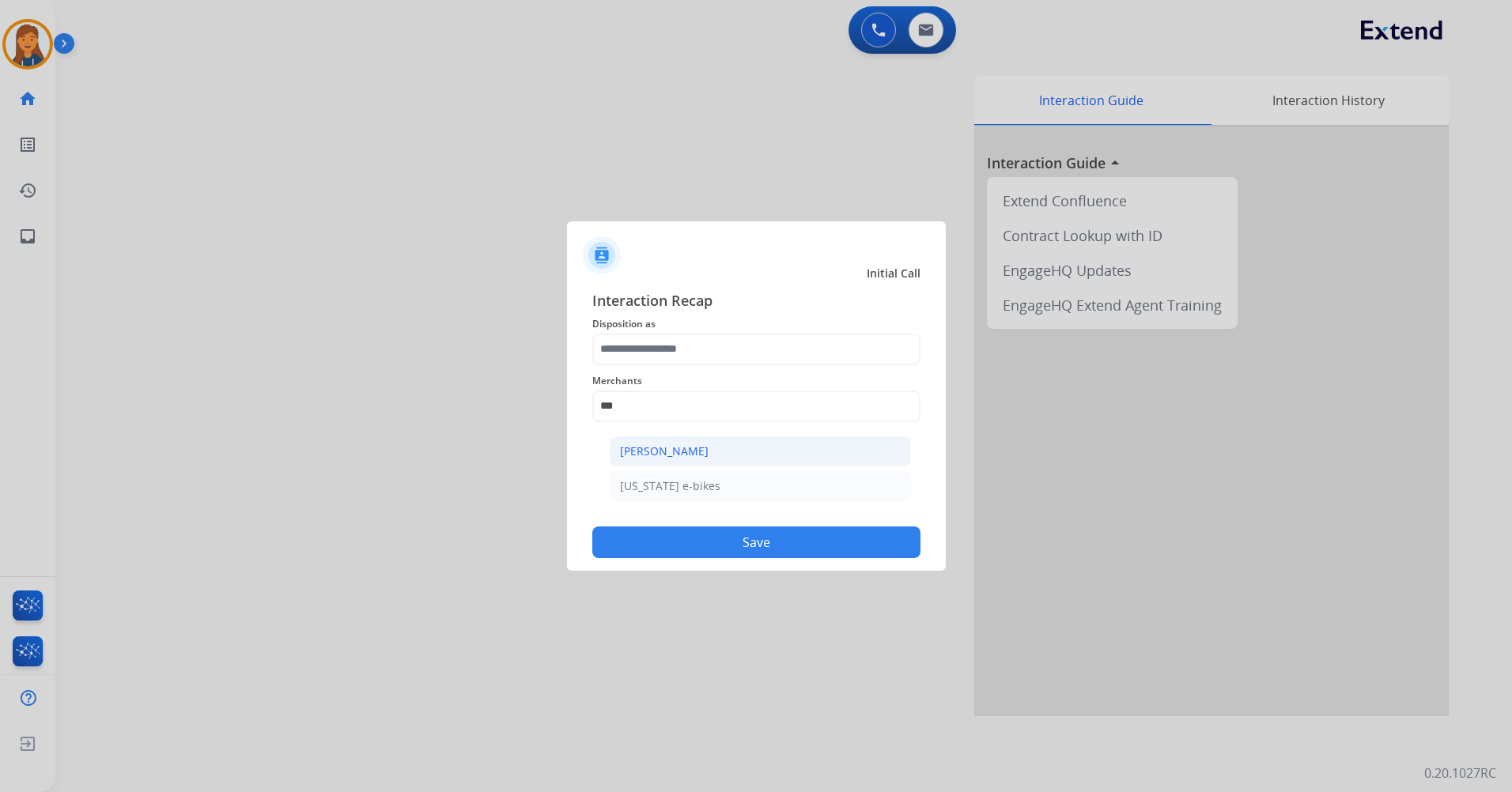
click at [658, 459] on li "[PERSON_NAME]" at bounding box center [760, 451] width 301 height 30
type input "**********"
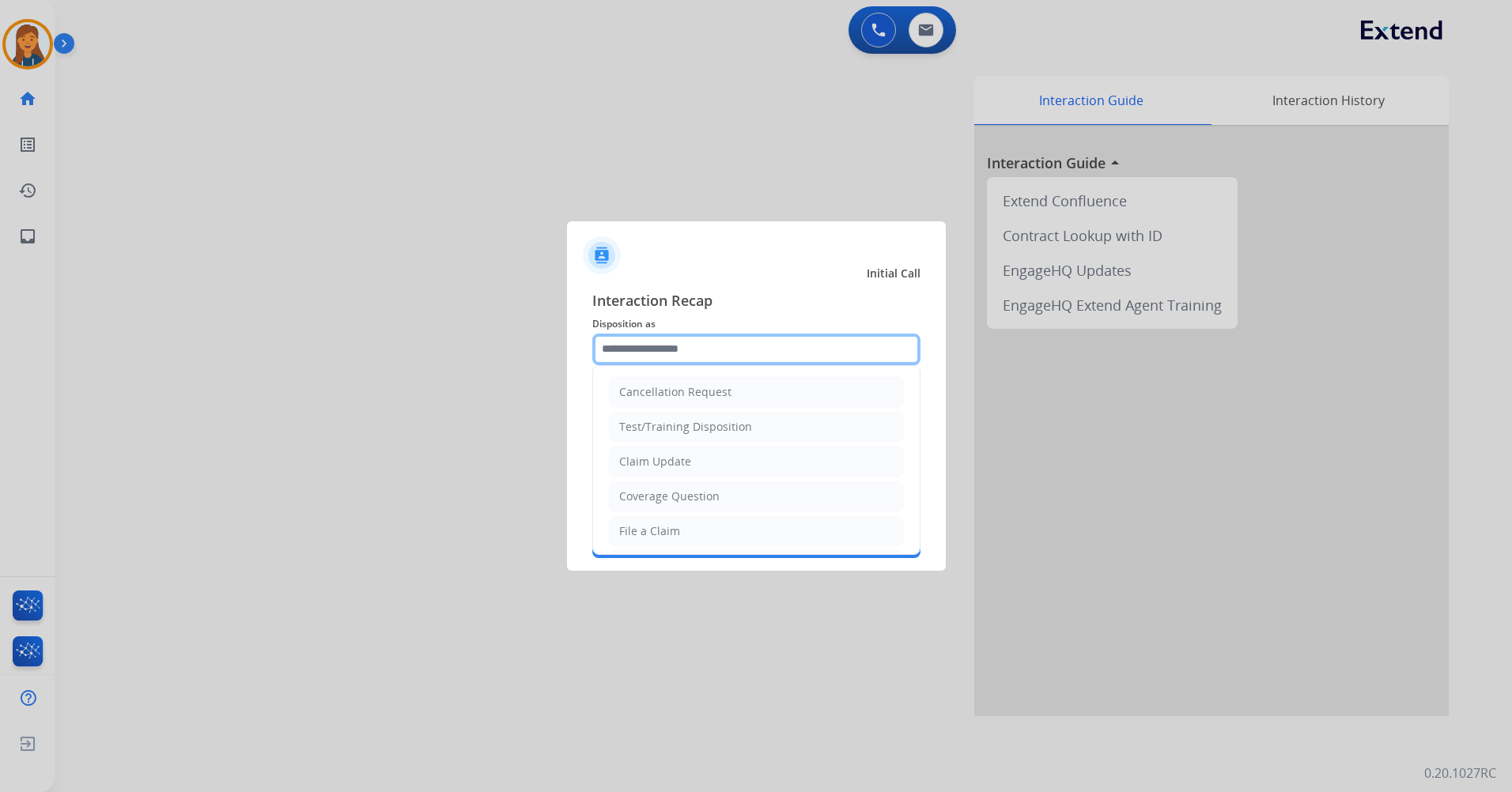
click at [672, 336] on input "text" at bounding box center [756, 350] width 328 height 32
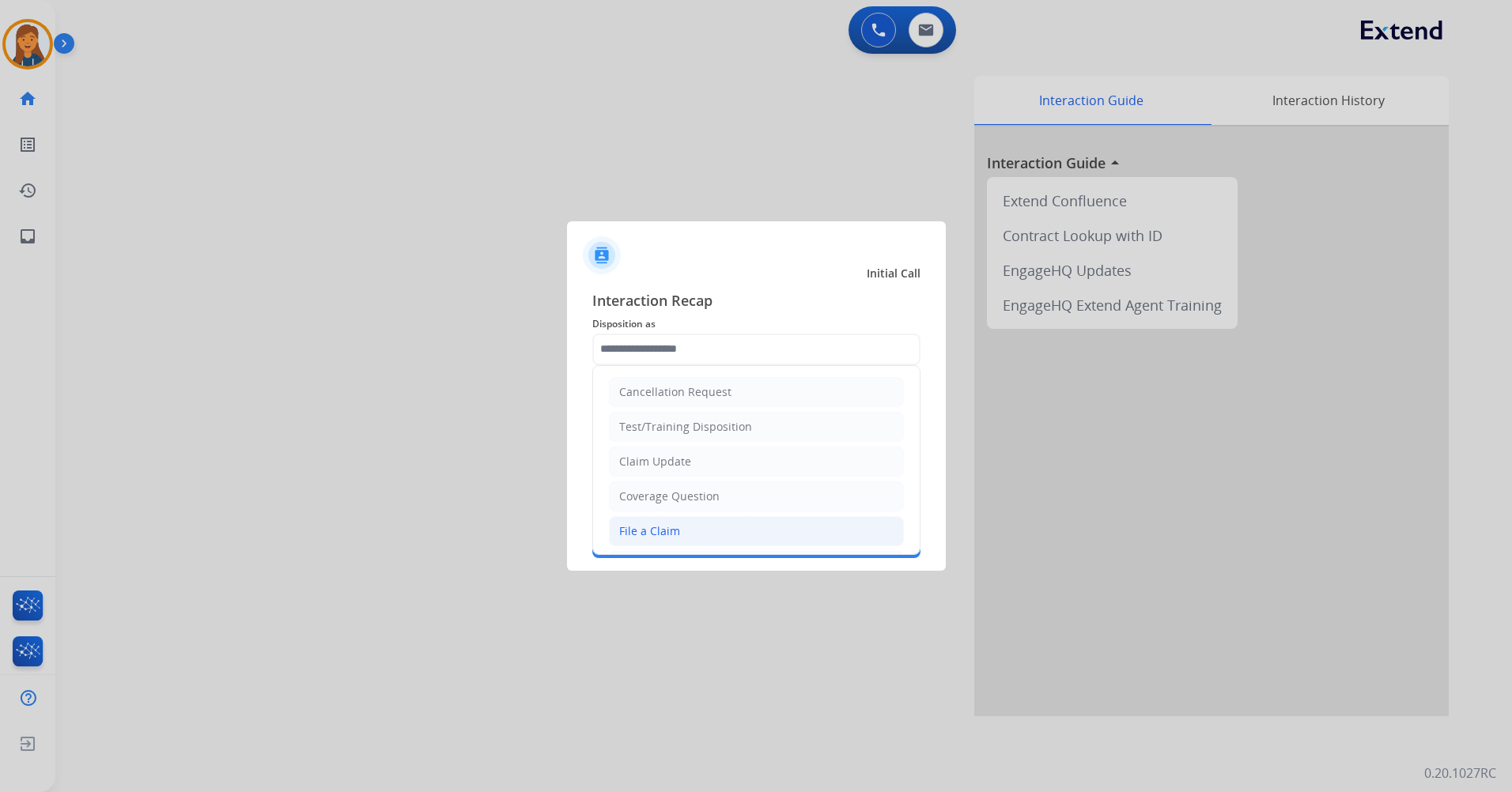
click at [649, 535] on div "File a Claim" at bounding box center [649, 531] width 61 height 16
type input "**********"
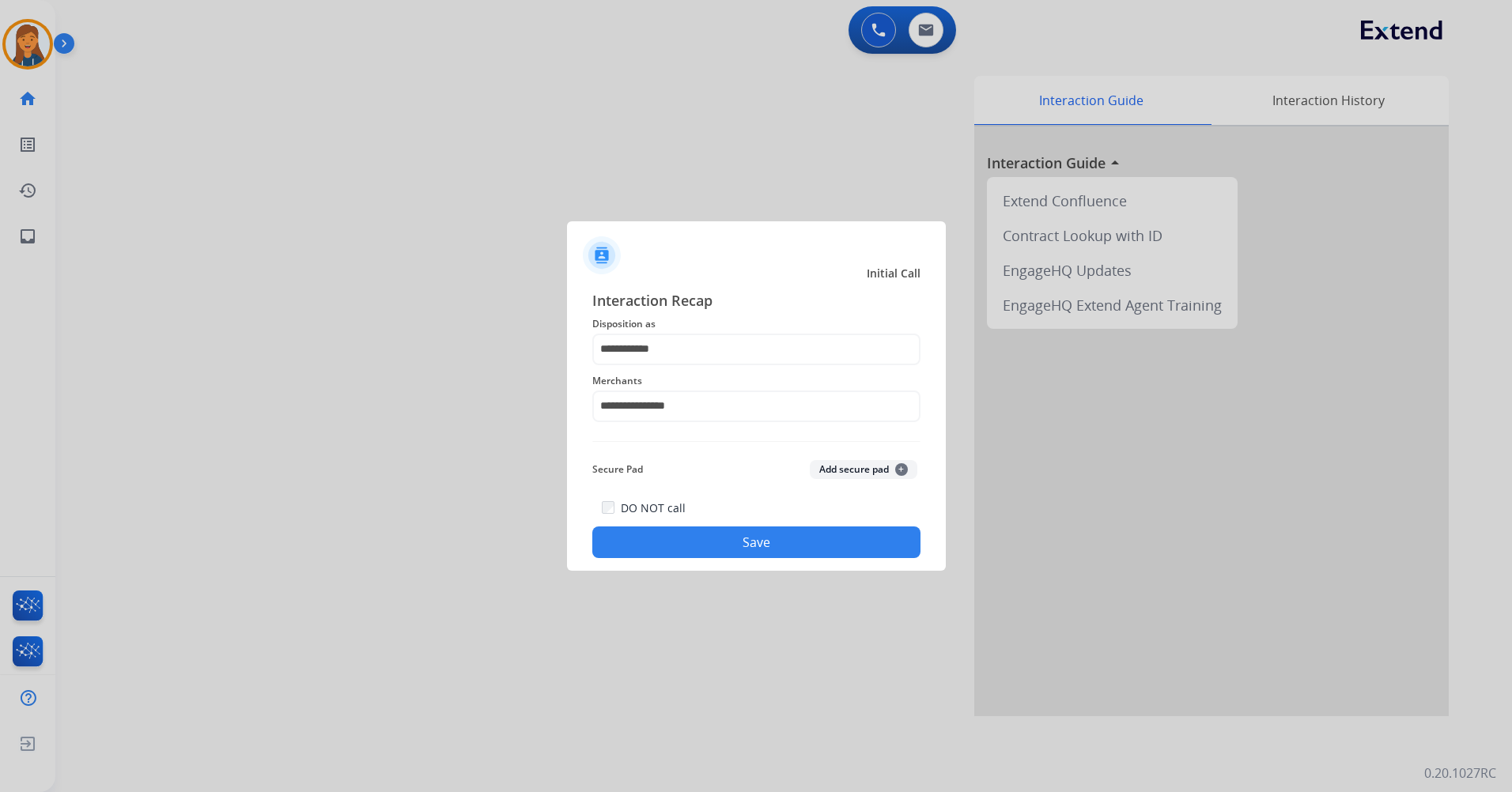
click at [735, 537] on button "Save" at bounding box center [756, 543] width 328 height 32
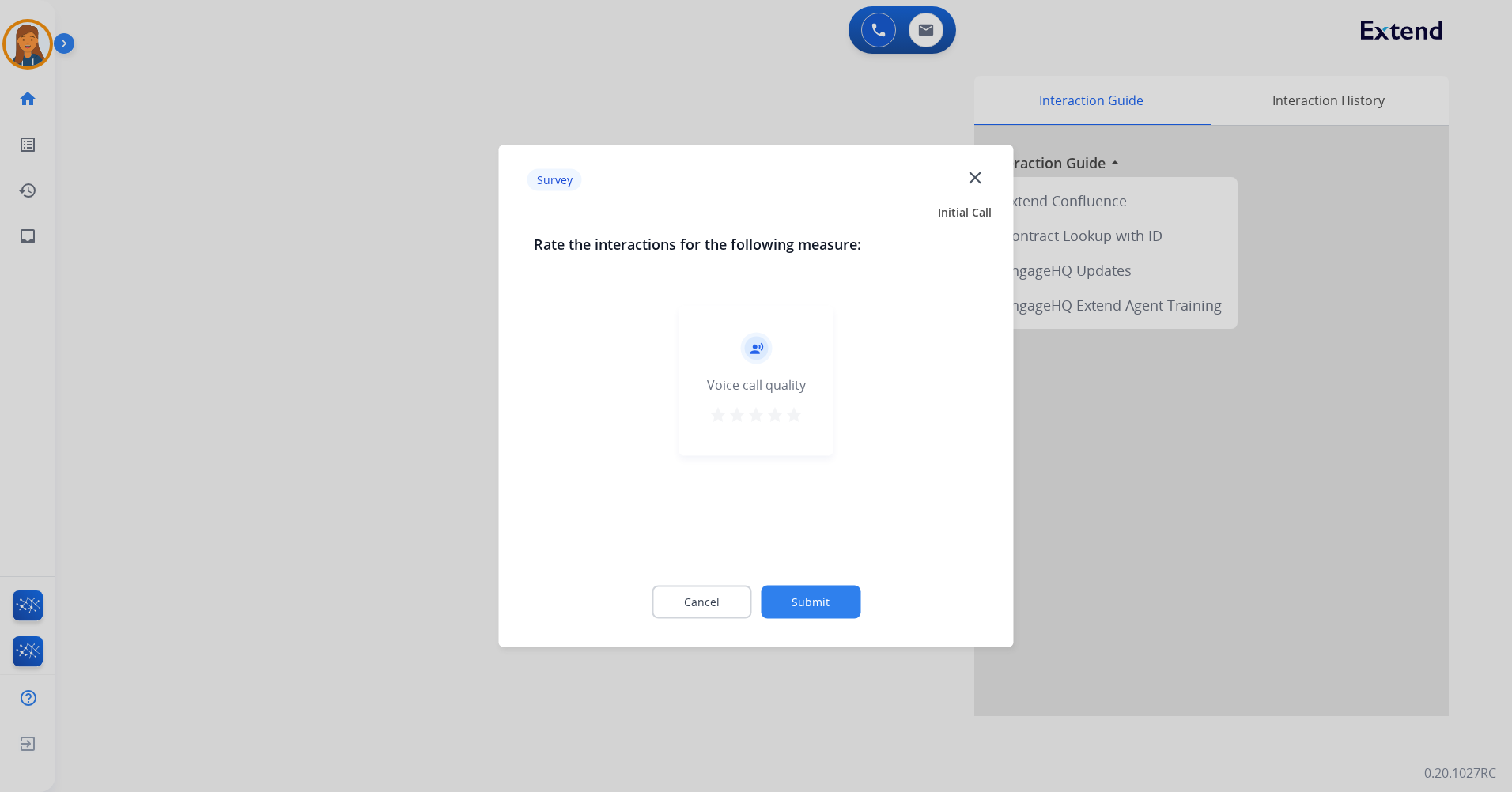
click at [800, 419] on mat-icon "star" at bounding box center [794, 415] width 19 height 19
click at [803, 577] on div "Cancel Submit" at bounding box center [756, 602] width 445 height 71
click at [804, 608] on button "Submit" at bounding box center [810, 603] width 100 height 33
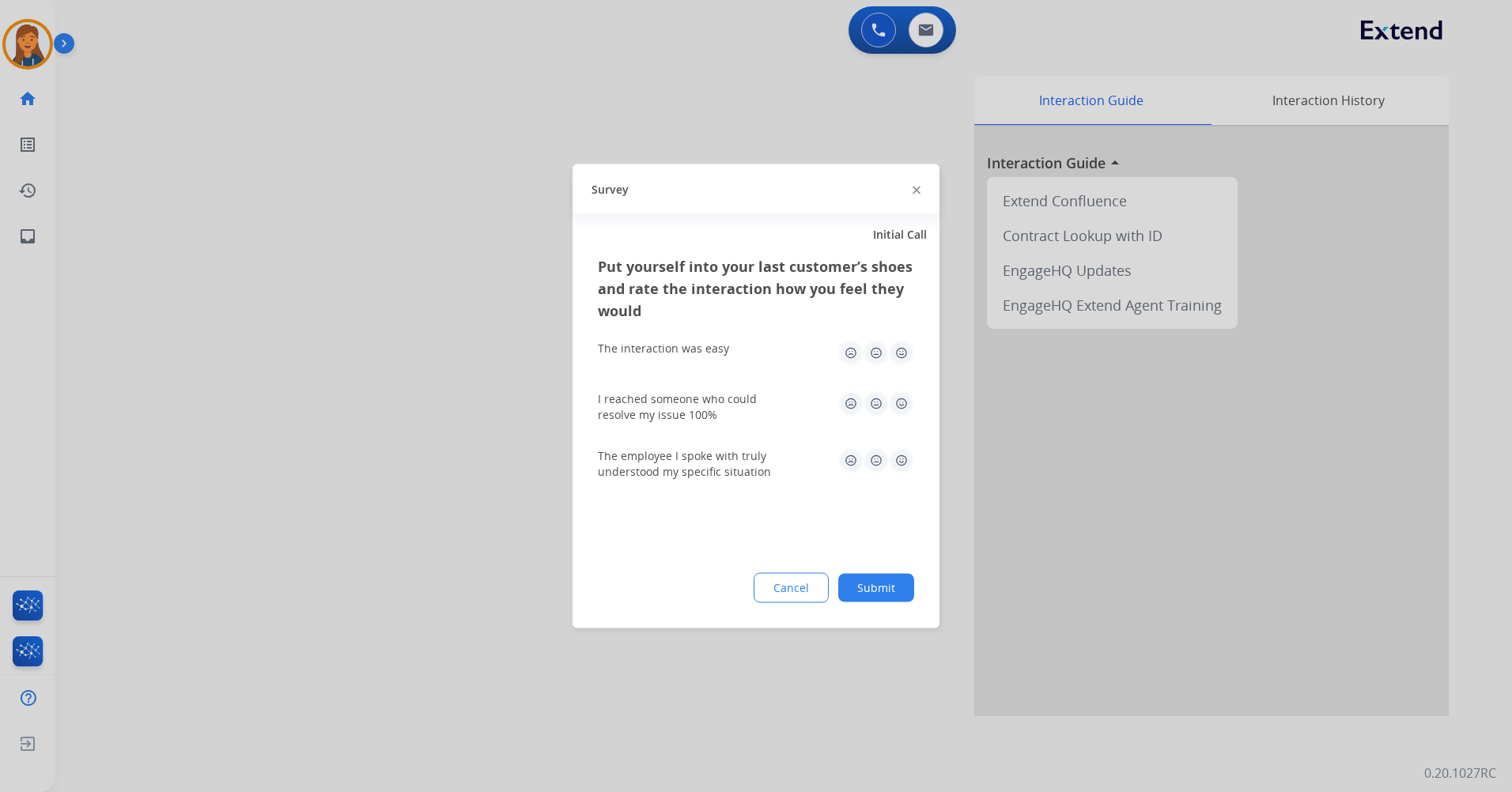
click at [899, 346] on img at bounding box center [901, 353] width 26 height 26
click at [893, 397] on img at bounding box center [901, 403] width 26 height 26
click at [893, 466] on img at bounding box center [901, 461] width 26 height 26
click at [888, 582] on button "Submit" at bounding box center [876, 588] width 76 height 28
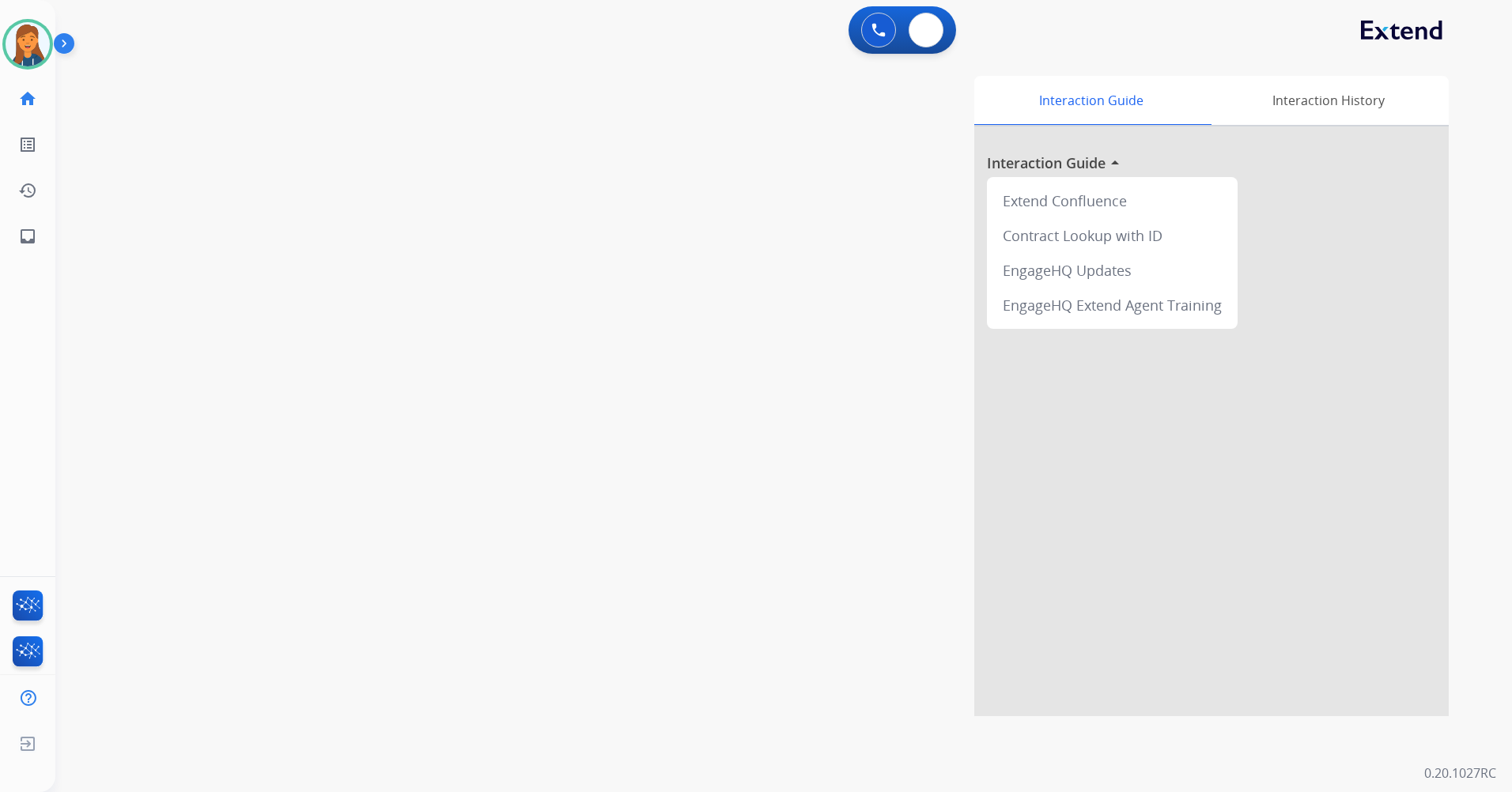
click at [928, 6] on div "0 Voice Interactions 0 Email Interactions" at bounding box center [902, 30] width 107 height 48
click at [925, 22] on button at bounding box center [925, 29] width 34 height 34
select select "**********"
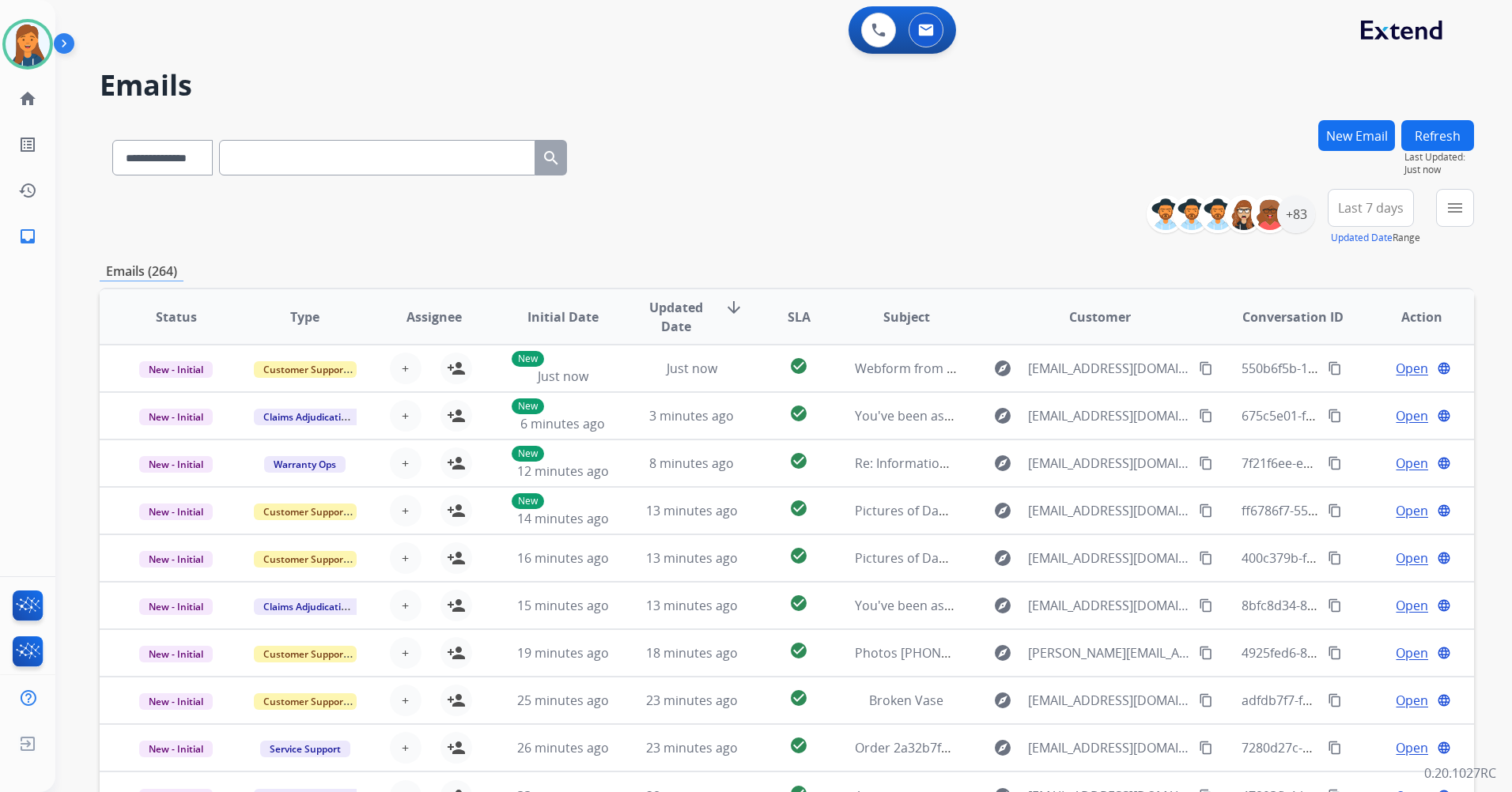
click at [1378, 204] on span "Last 7 days" at bounding box center [1370, 207] width 65 height 6
click at [1375, 392] on div "Last 90 days" at bounding box center [1365, 400] width 87 height 24
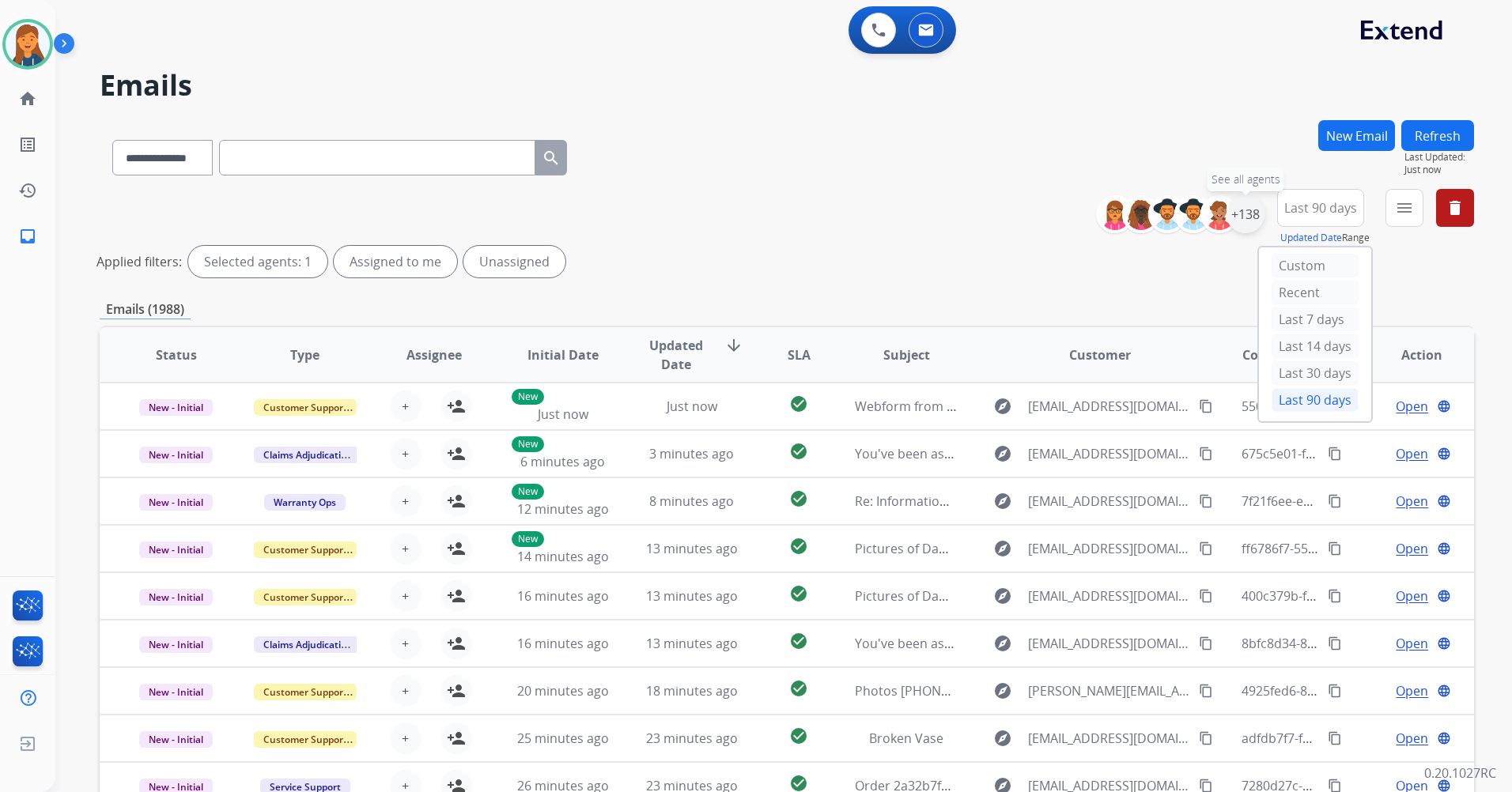
click at [1247, 212] on div "+138" at bounding box center [1245, 214] width 38 height 38
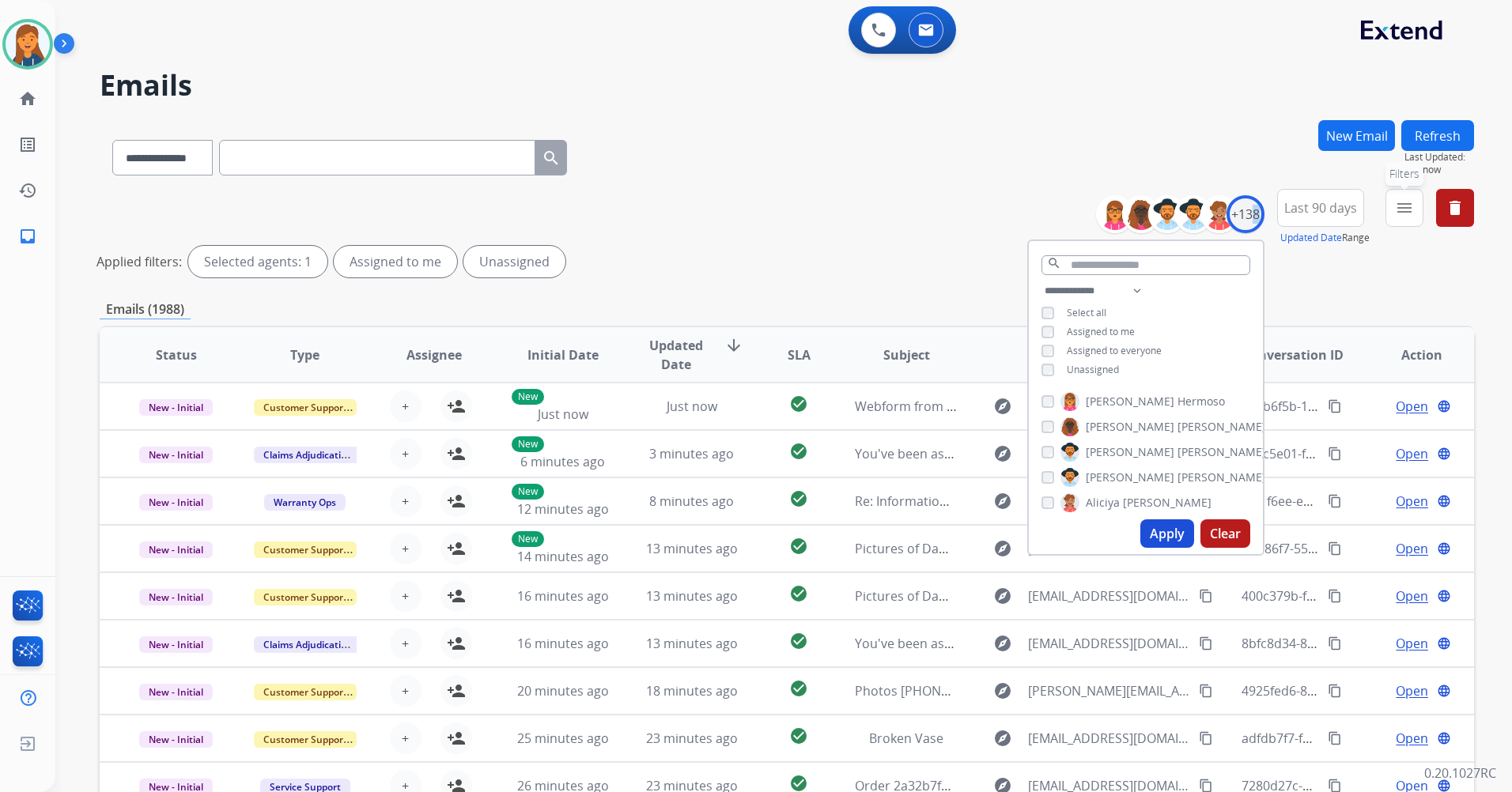
click at [1409, 206] on mat-icon "menu" at bounding box center [1405, 208] width 19 height 19
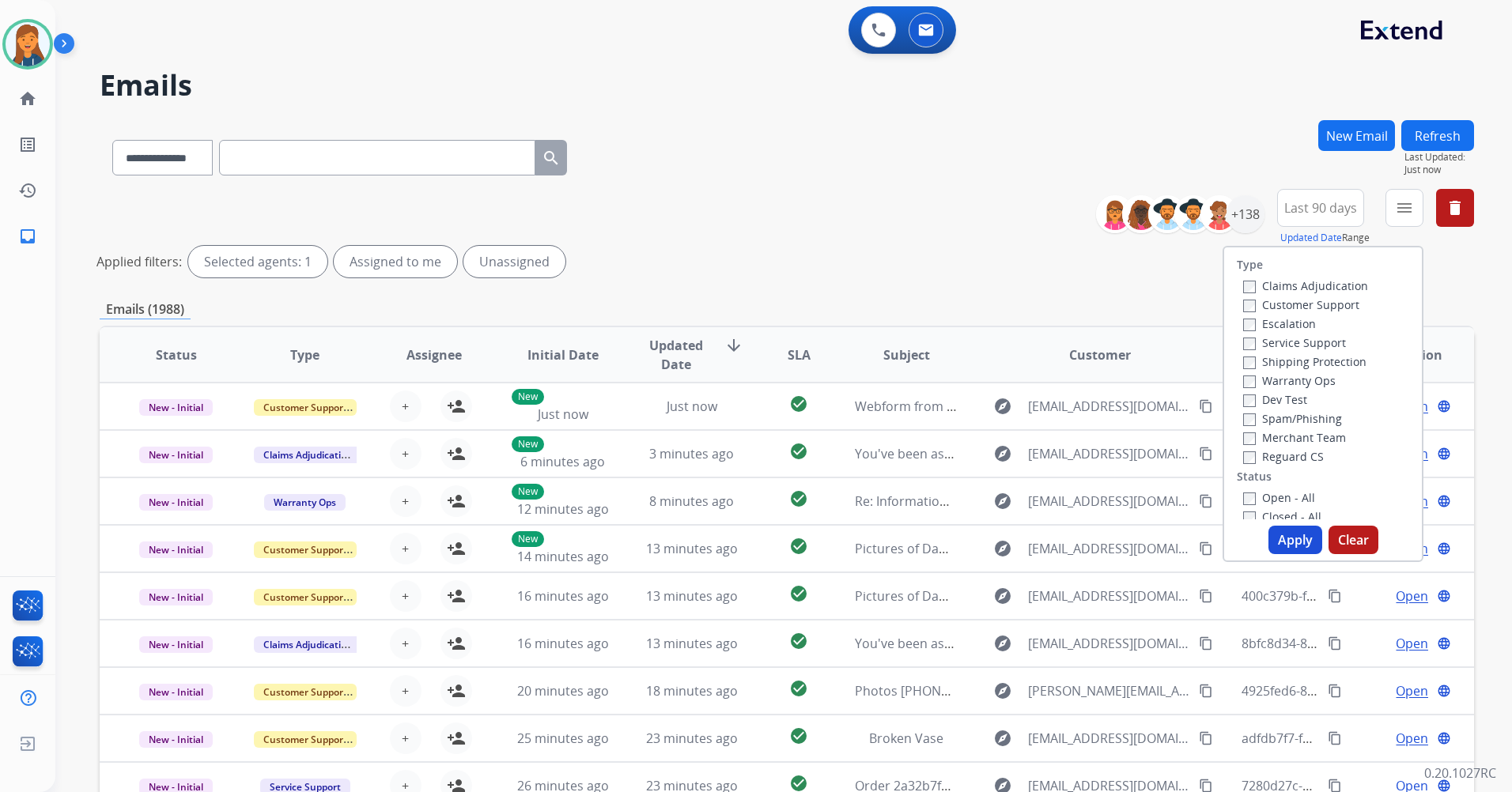
click at [1309, 301] on label "Customer Support" at bounding box center [1301, 304] width 116 height 15
click at [1279, 363] on label "Shipping Protection" at bounding box center [1305, 361] width 123 height 15
click at [1251, 458] on label "Reguard CS" at bounding box center [1284, 456] width 81 height 15
click at [1253, 496] on label "Open - All" at bounding box center [1279, 497] width 72 height 15
click at [1286, 546] on button "Apply" at bounding box center [1294, 540] width 54 height 28
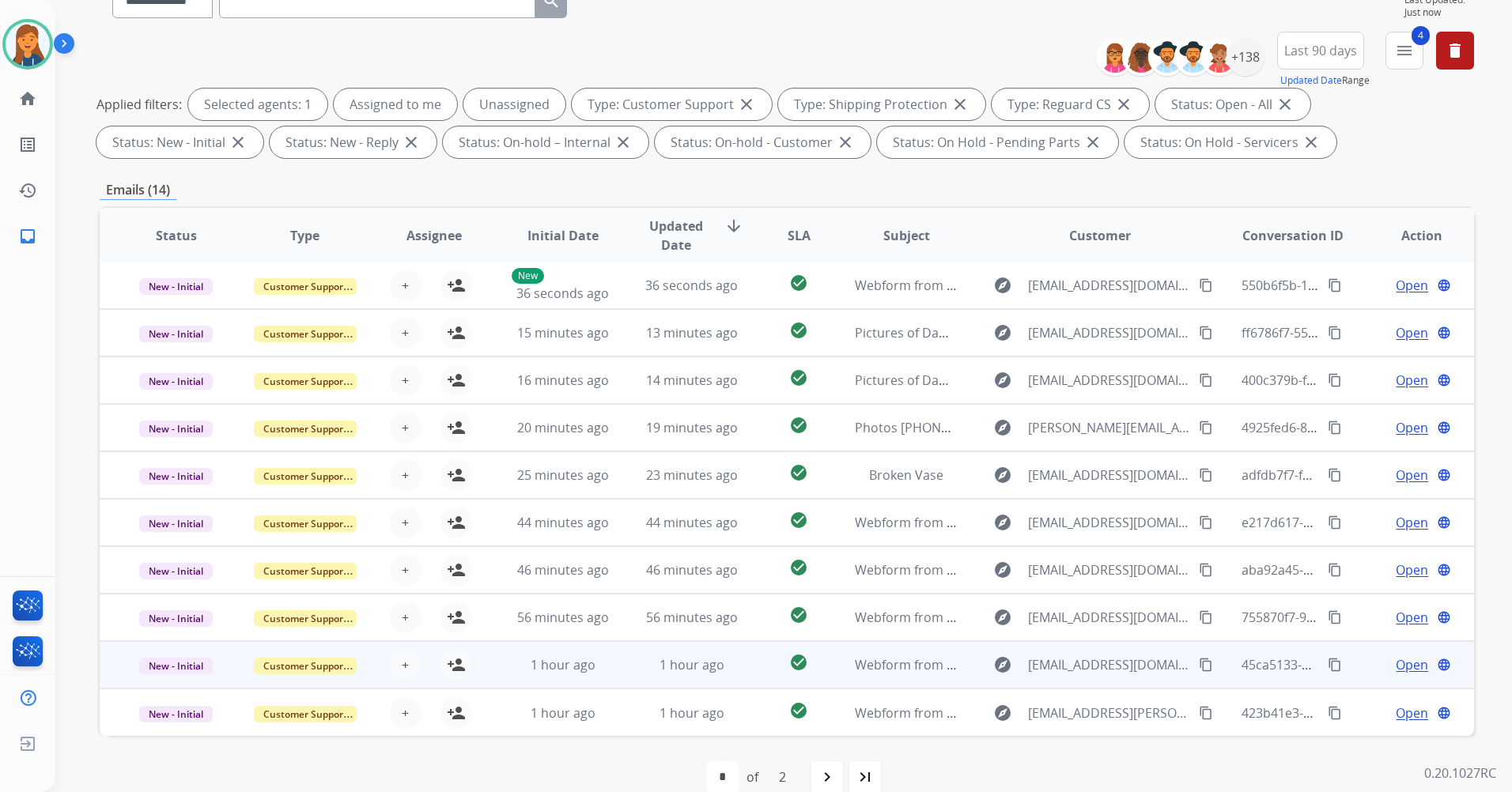
scroll to position [183, 0]
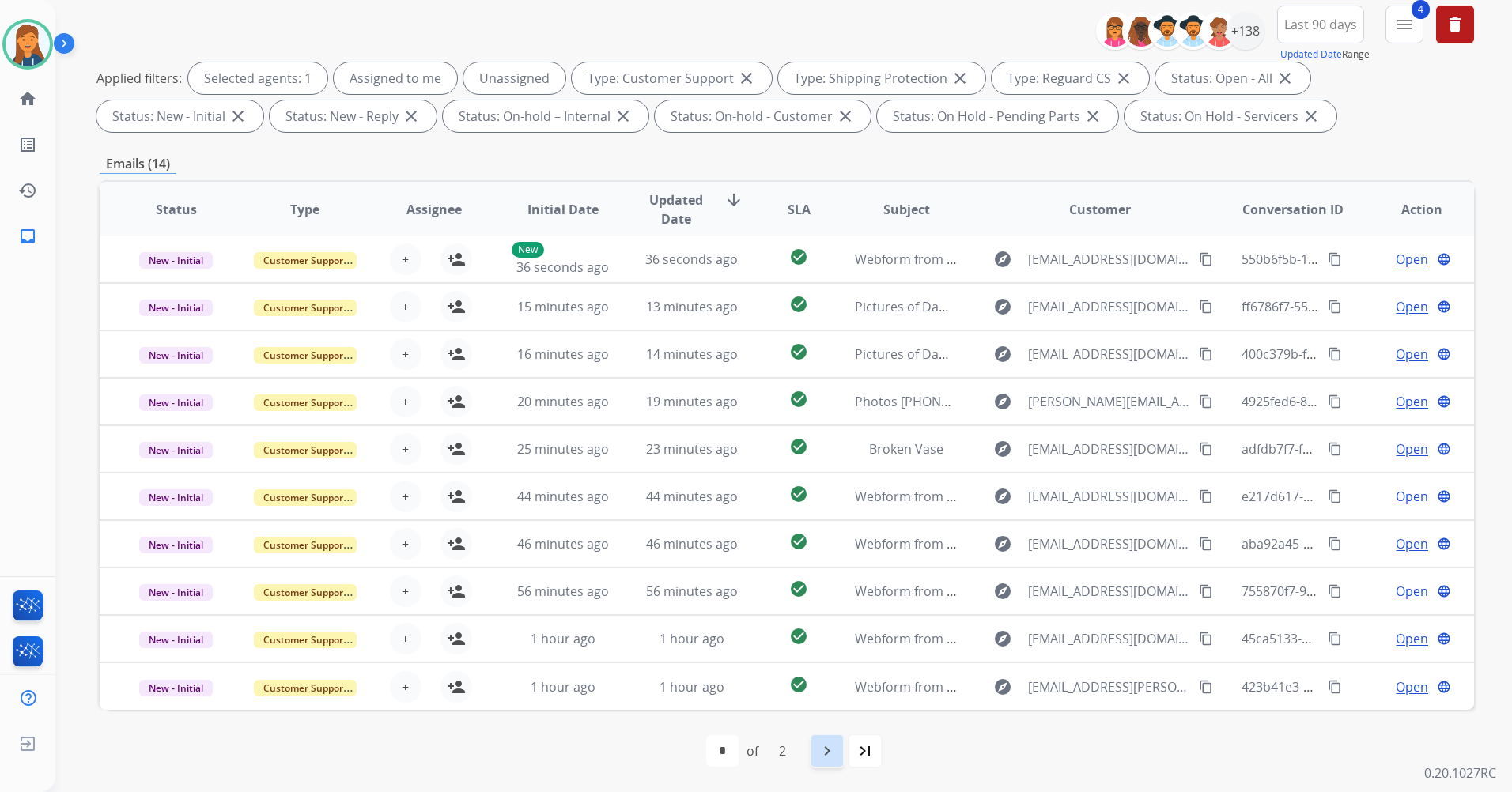
click at [819, 751] on mat-icon "navigate_next" at bounding box center [827, 751] width 19 height 19
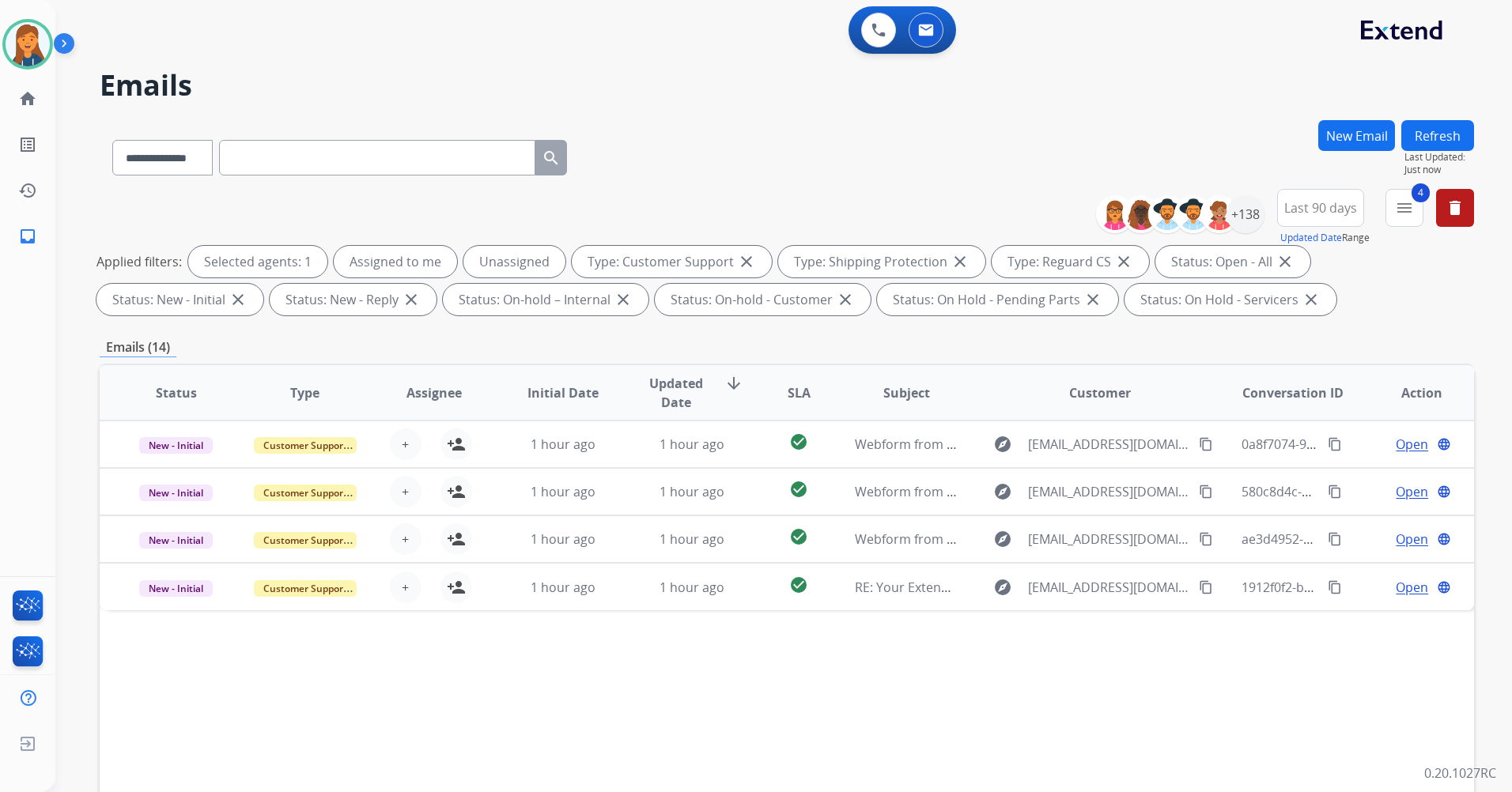
scroll to position [0, 0]
click at [16, 50] on img at bounding box center [27, 44] width 44 height 44
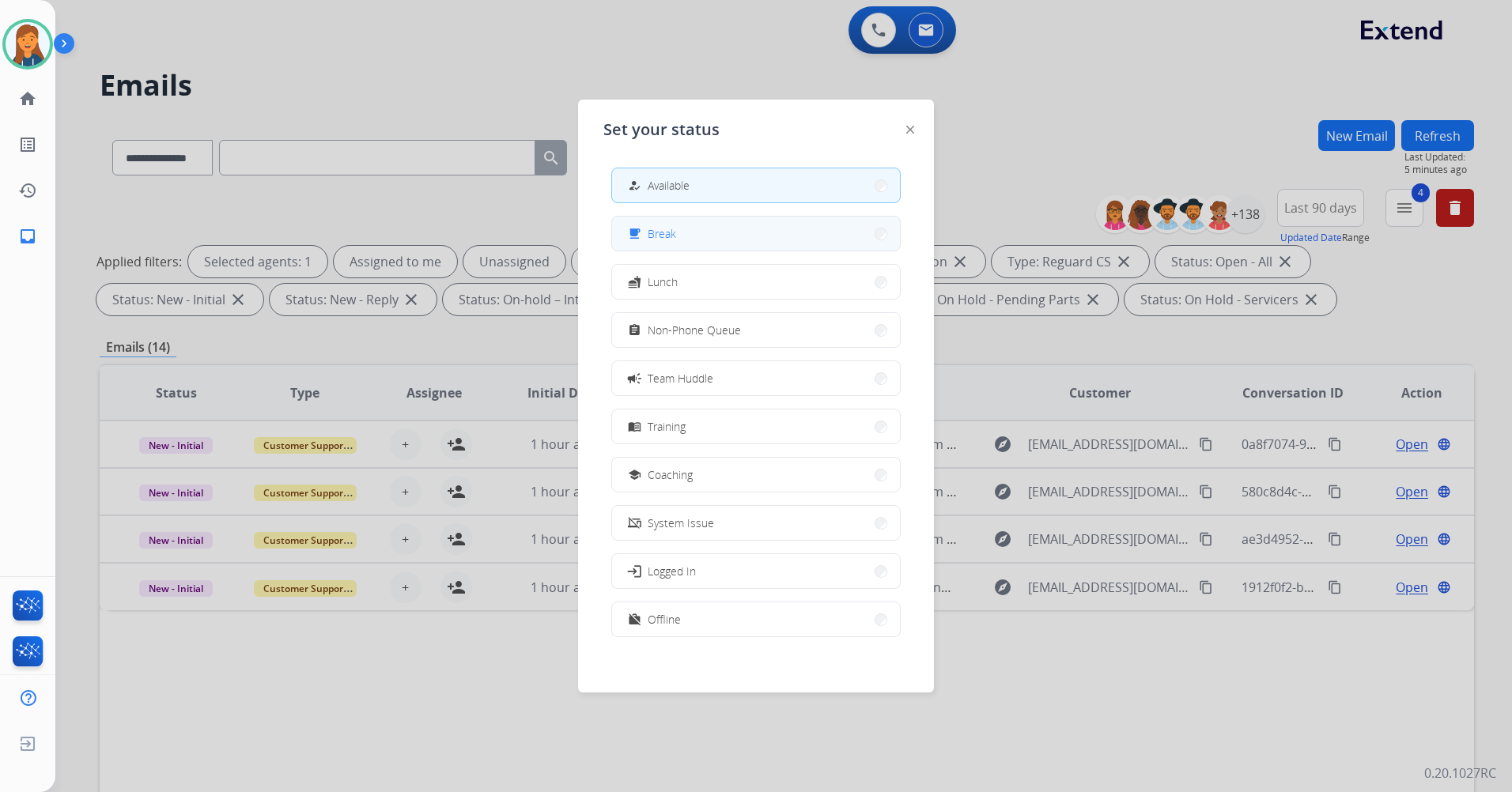
click at [735, 241] on button "free_breakfast Break" at bounding box center [756, 233] width 288 height 34
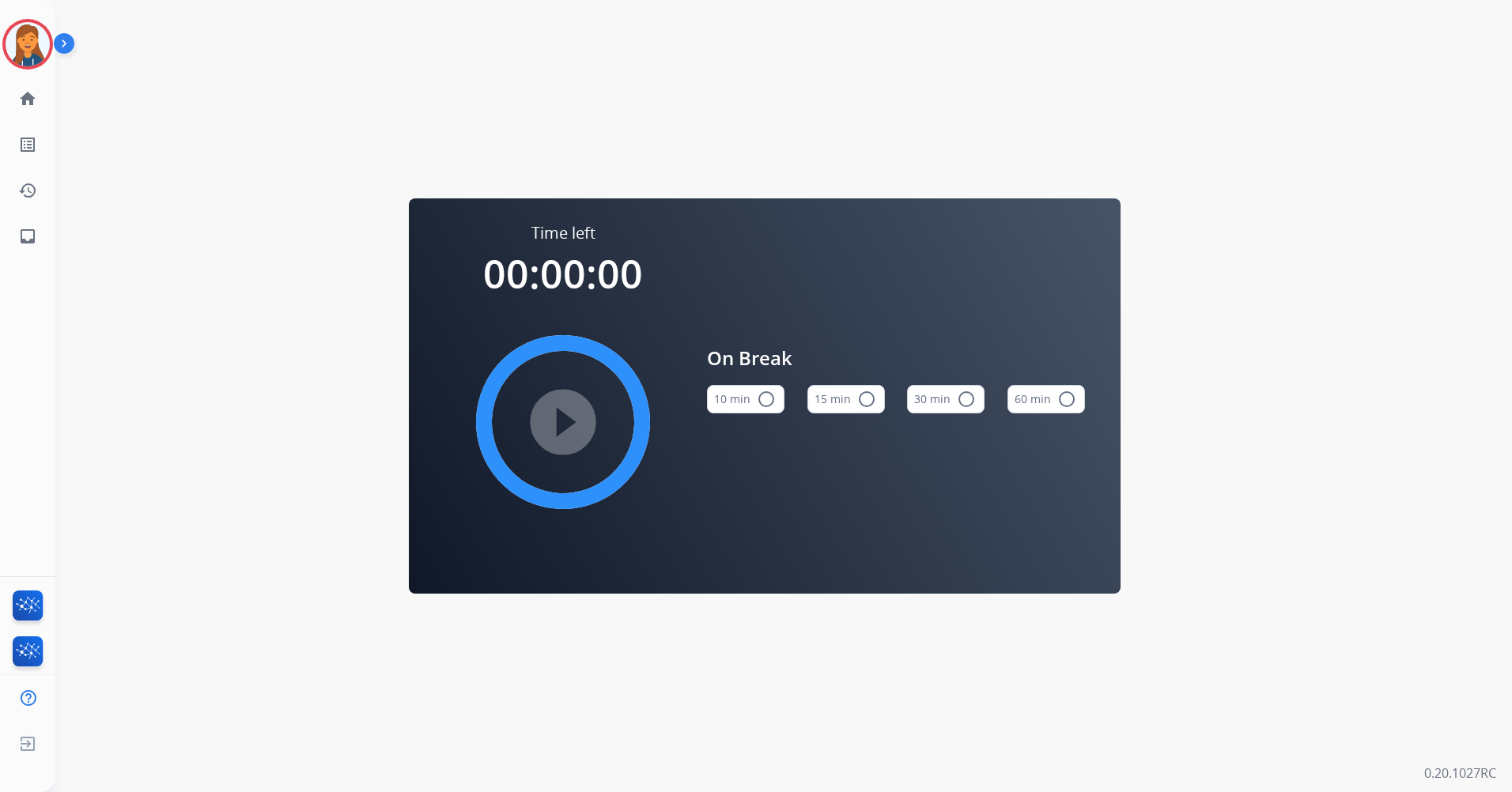
click at [833, 396] on button "15 min radio_button_unchecked" at bounding box center [846, 399] width 78 height 28
click at [567, 427] on mat-icon "play_circle_filled" at bounding box center [563, 422] width 19 height 19
click at [22, 56] on img at bounding box center [27, 44] width 44 height 44
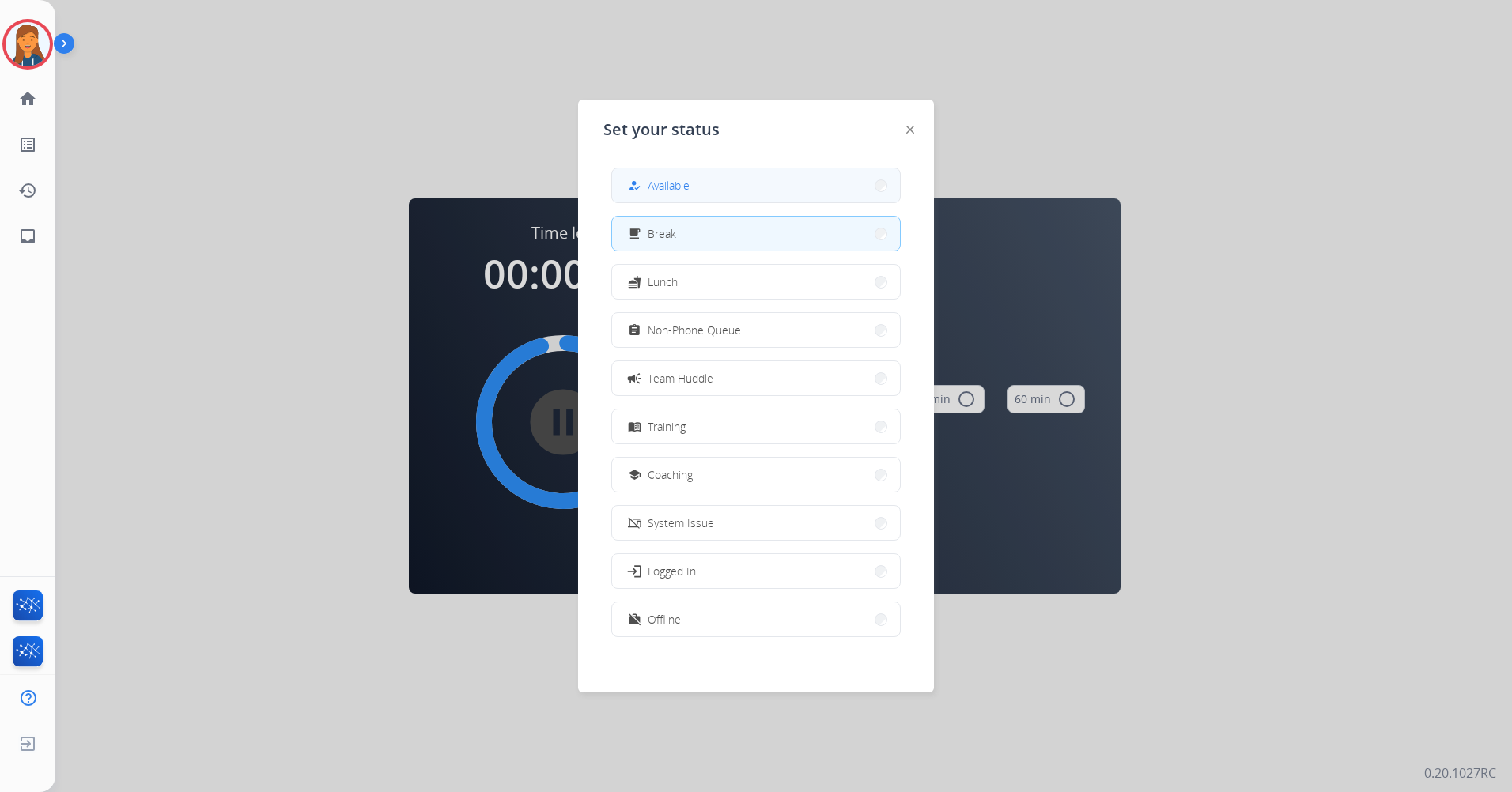
click at [684, 187] on span "Available" at bounding box center [669, 185] width 42 height 17
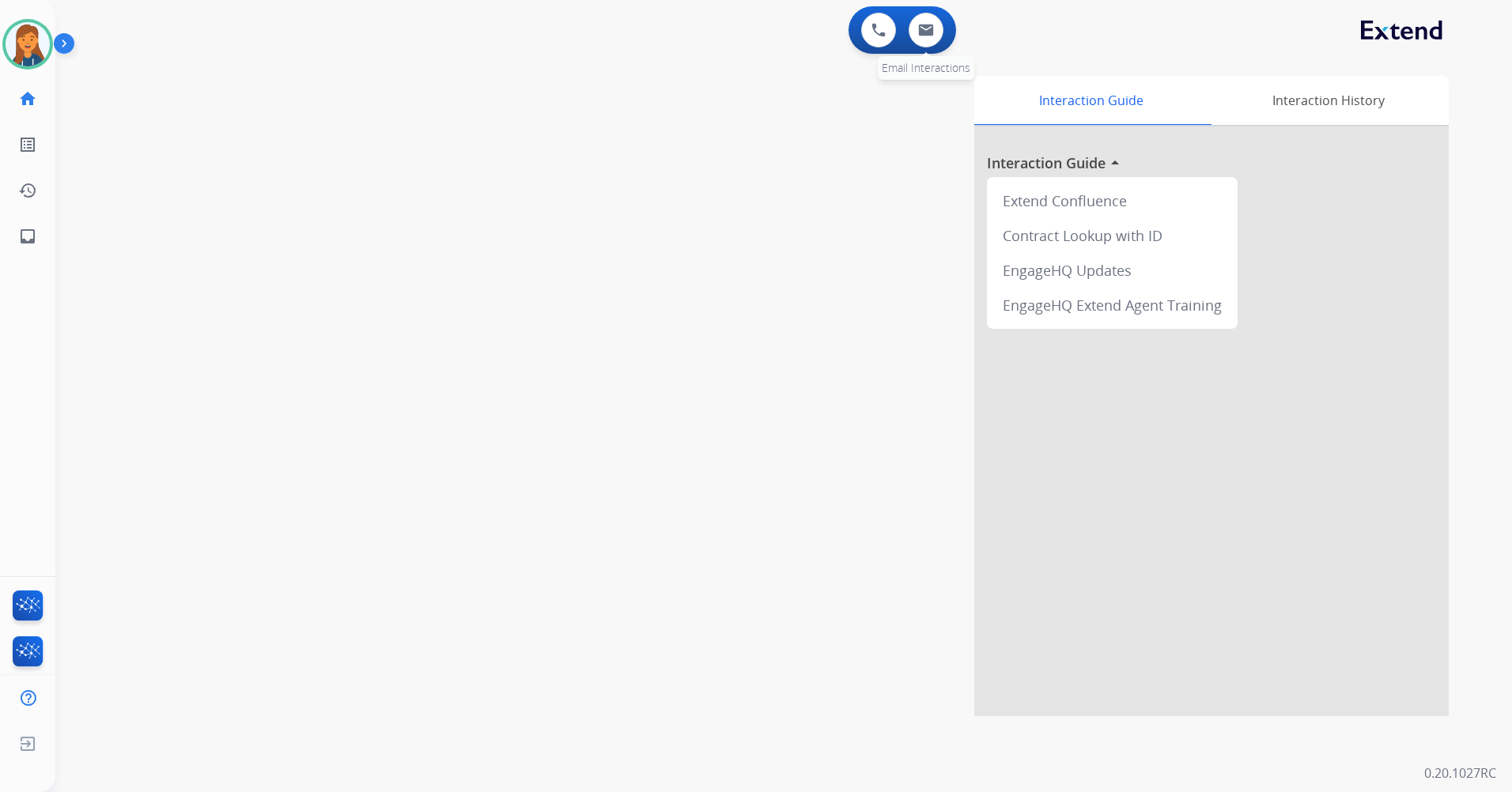
click at [948, 17] on div "0 Email Interactions" at bounding box center [926, 29] width 48 height 34
click at [934, 22] on button at bounding box center [925, 29] width 34 height 34
select select "**********"
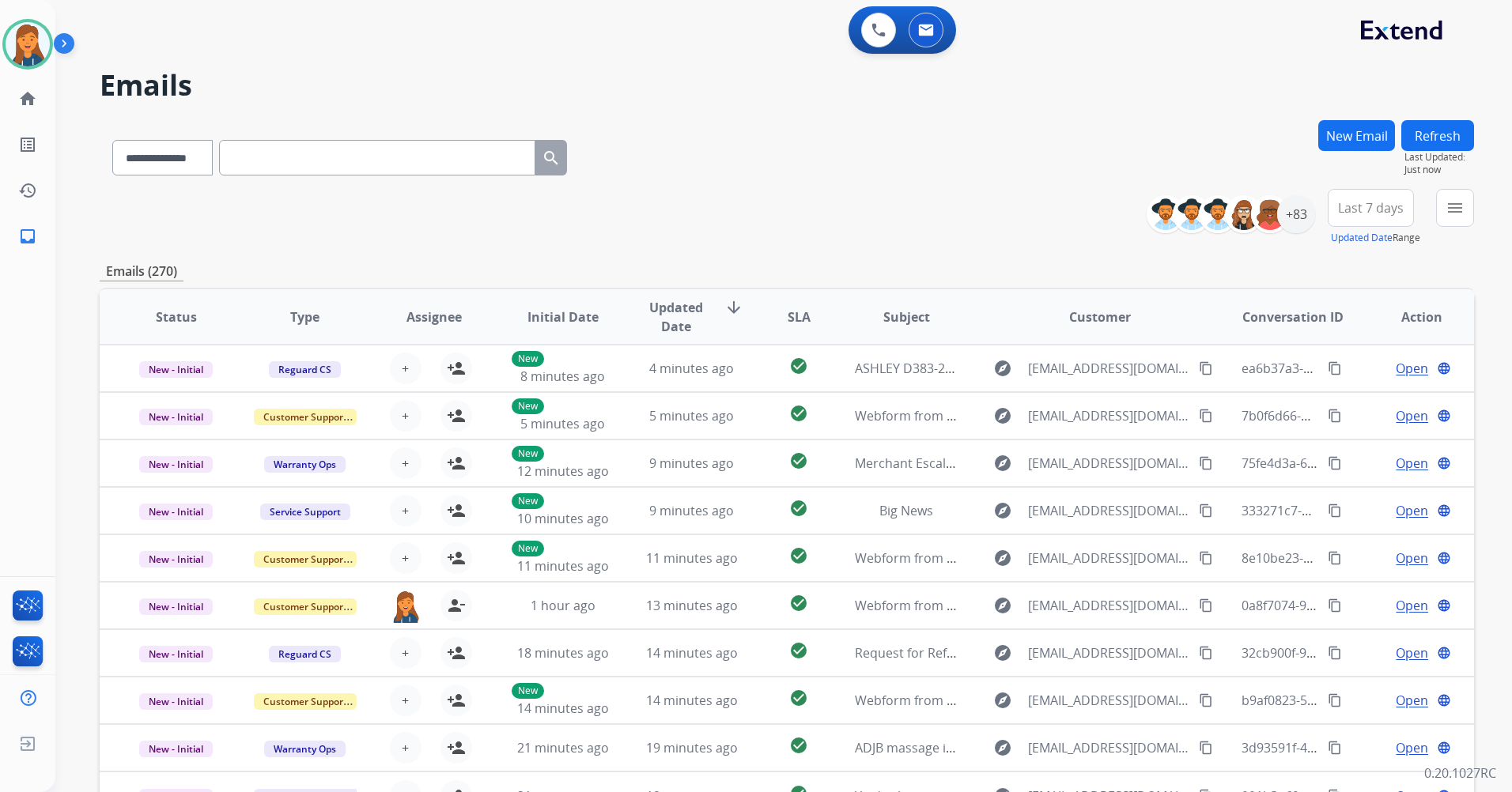
click at [1382, 221] on button "Last 7 days" at bounding box center [1371, 207] width 86 height 38
click at [1331, 396] on div "Last 90 days" at bounding box center [1365, 400] width 87 height 24
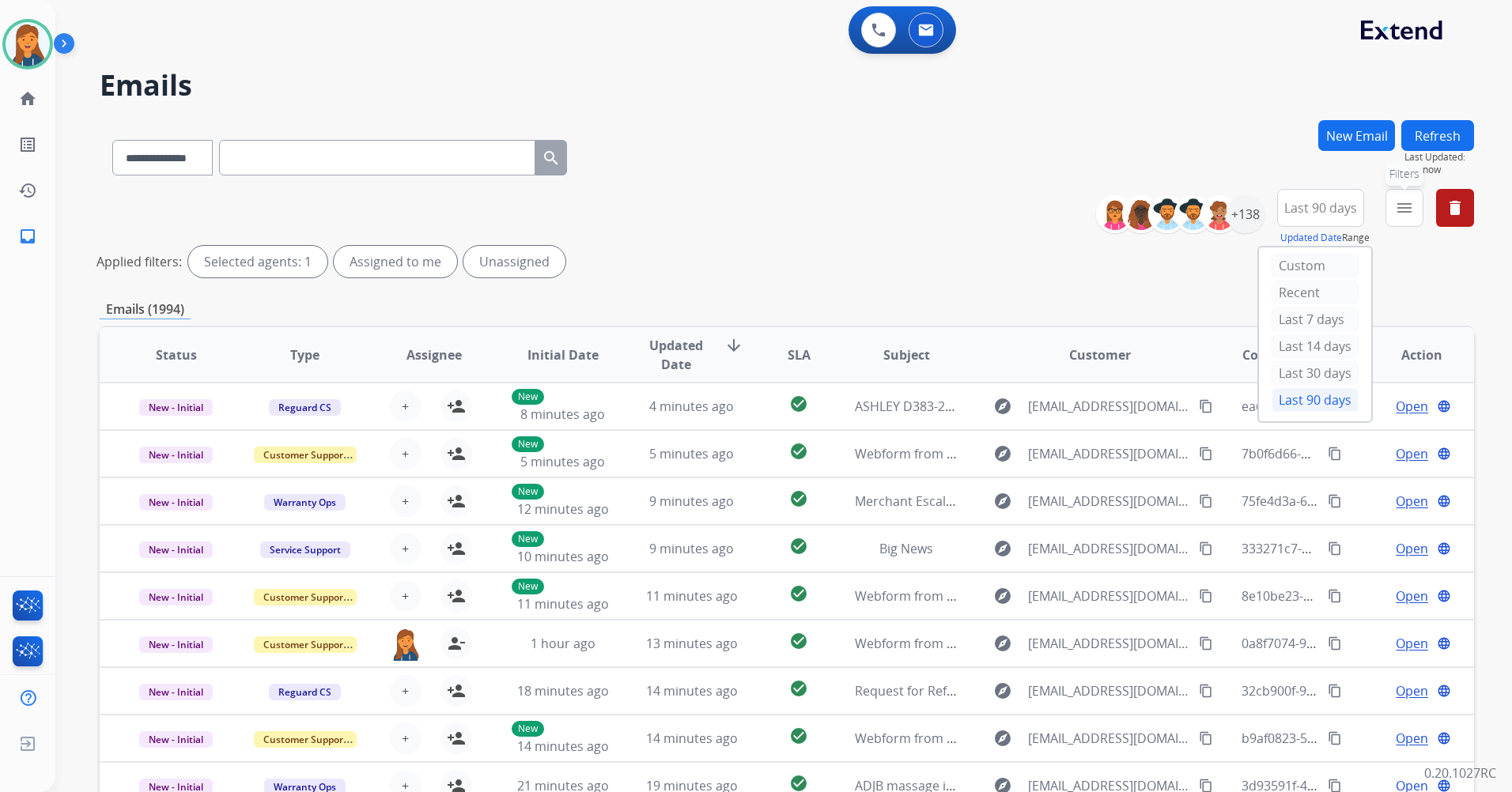
click at [1405, 214] on mat-icon "menu" at bounding box center [1405, 208] width 19 height 19
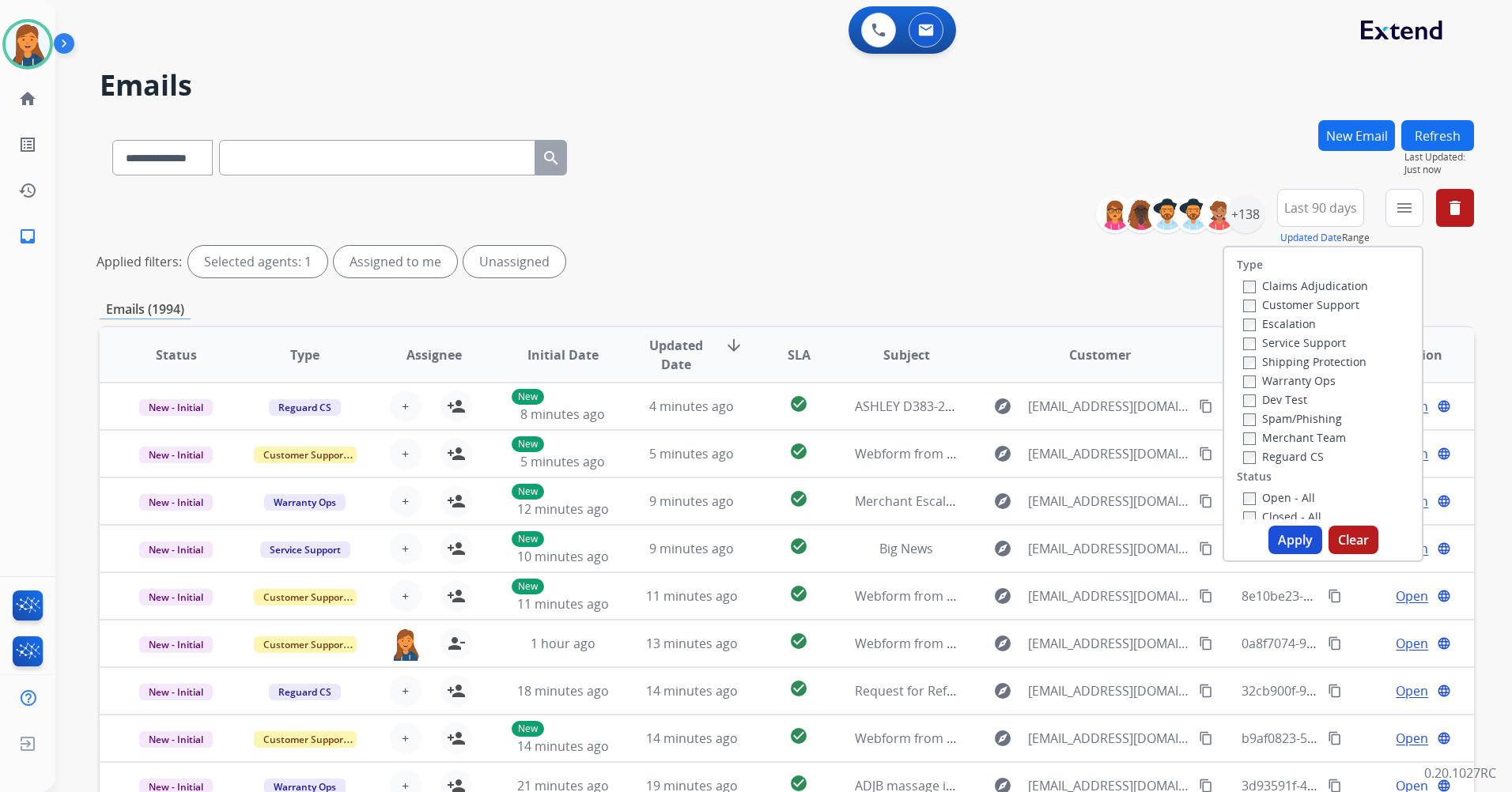
click at [1297, 311] on label "Customer Support" at bounding box center [1301, 304] width 116 height 15
click at [1275, 364] on label "Shipping Protection" at bounding box center [1305, 361] width 123 height 15
click at [1266, 458] on label "Reguard CS" at bounding box center [1284, 456] width 81 height 15
click at [1266, 500] on label "Open - All" at bounding box center [1279, 497] width 72 height 15
click at [1283, 551] on button "Apply" at bounding box center [1294, 540] width 54 height 28
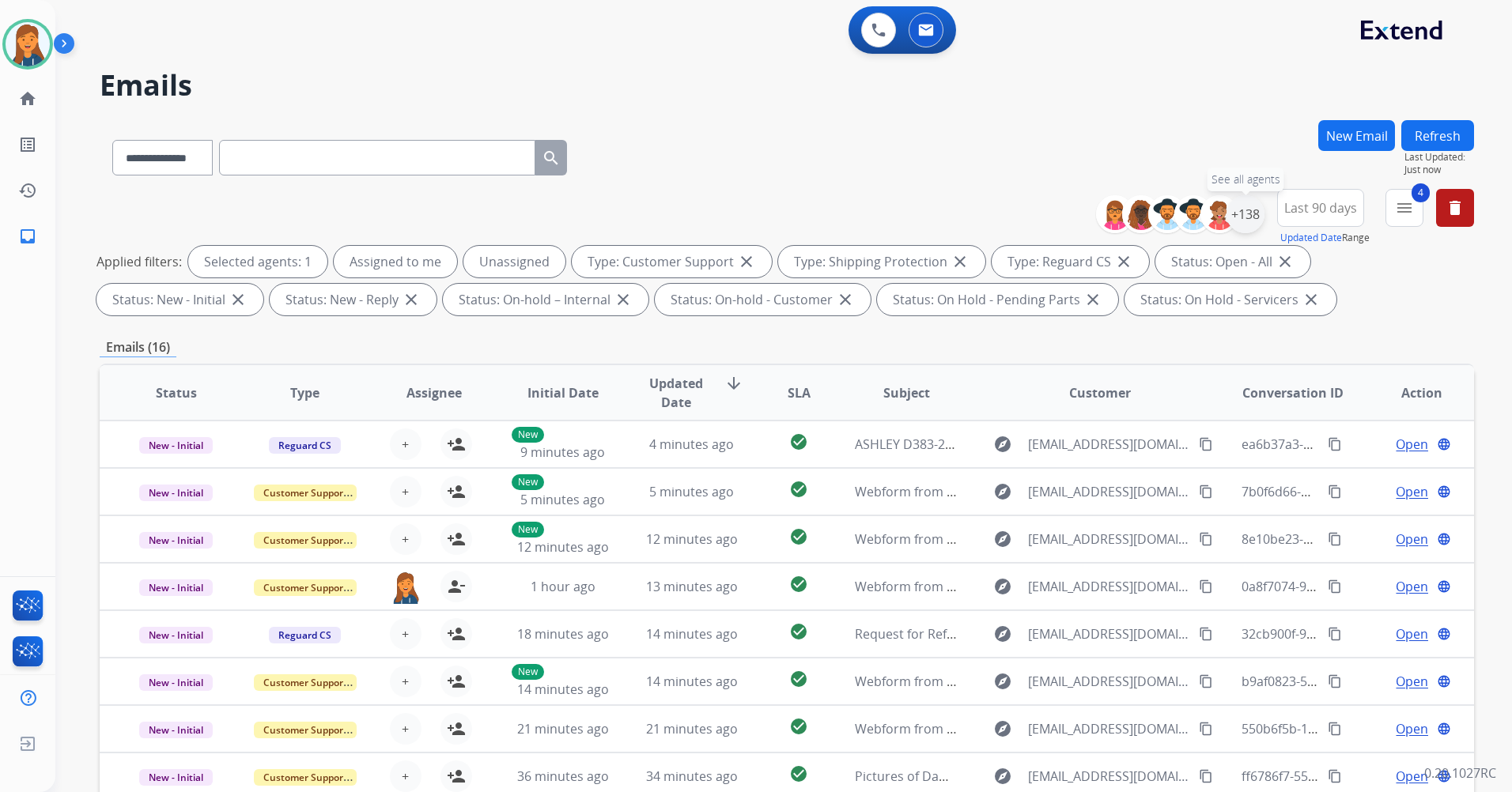
drag, startPoint x: 1241, startPoint y: 220, endPoint x: 1233, endPoint y: 221, distance: 8.1
click at [1238, 219] on div "+138" at bounding box center [1245, 214] width 38 height 38
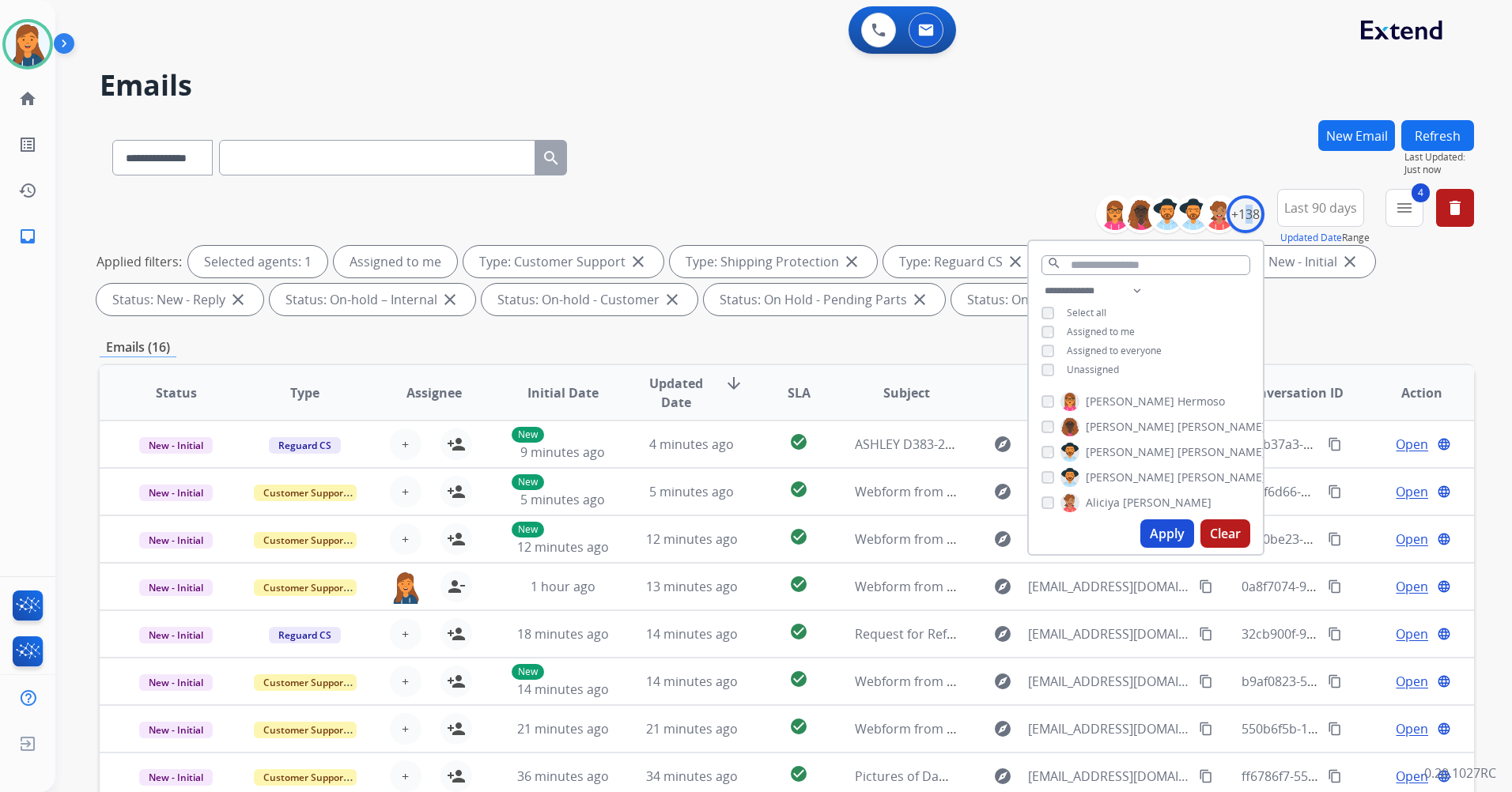
click at [1149, 541] on button "Apply" at bounding box center [1167, 534] width 54 height 28
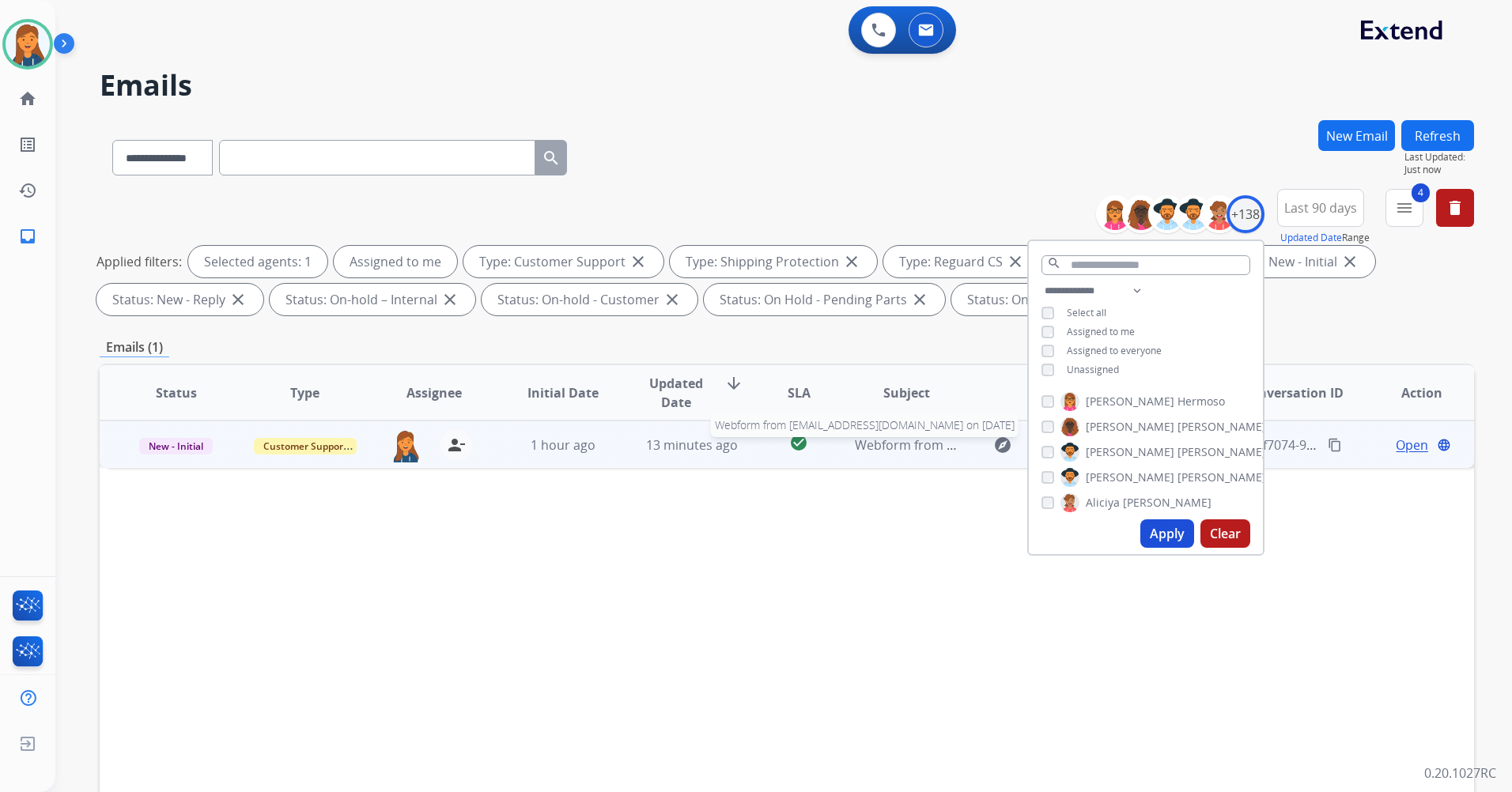
click at [909, 449] on span "Webform from gaffney_kevin@yahoo.com on 08/30/2025" at bounding box center [1034, 445] width 358 height 18
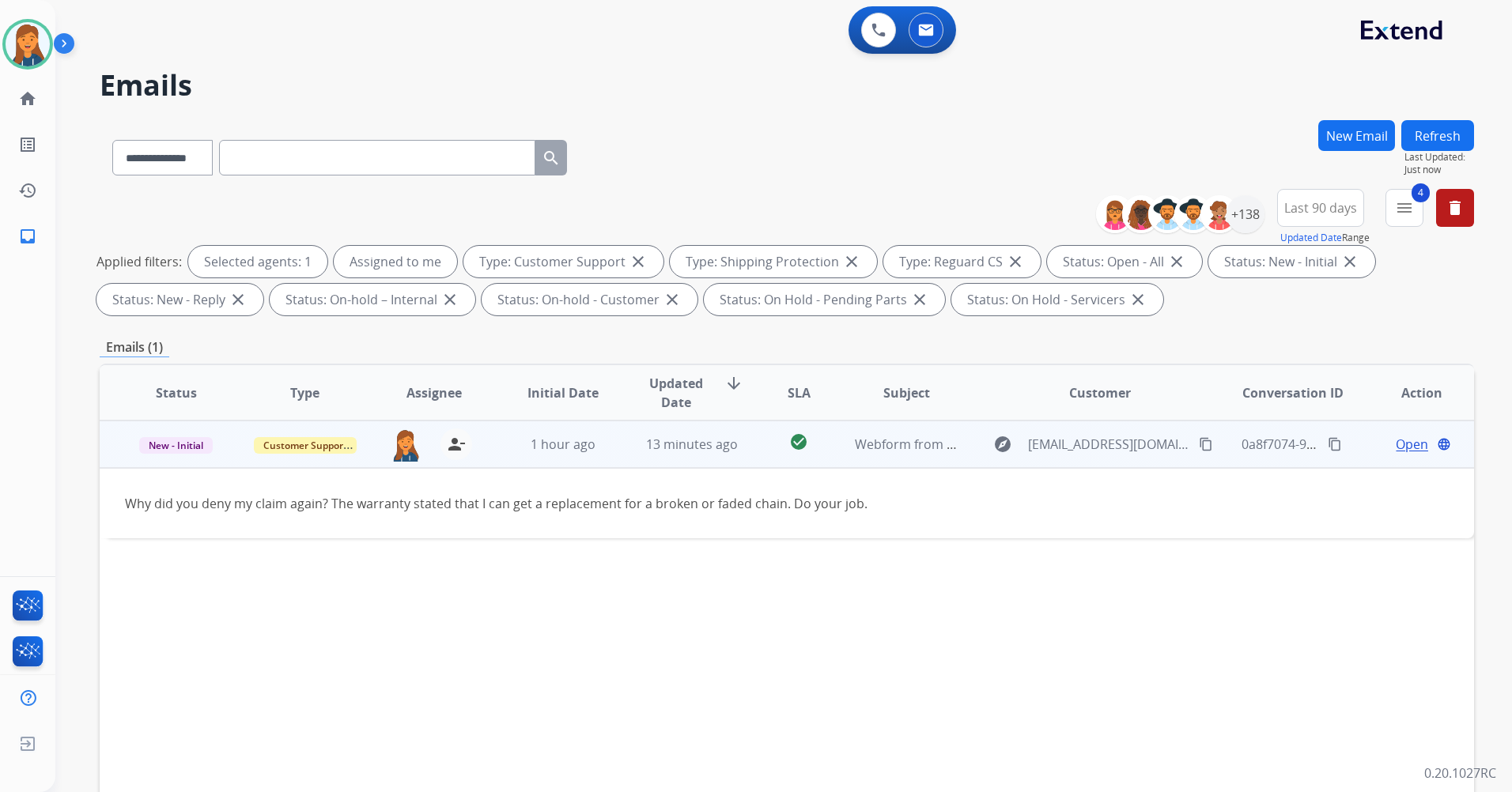
click at [1396, 442] on span "Open" at bounding box center [1412, 445] width 33 height 19
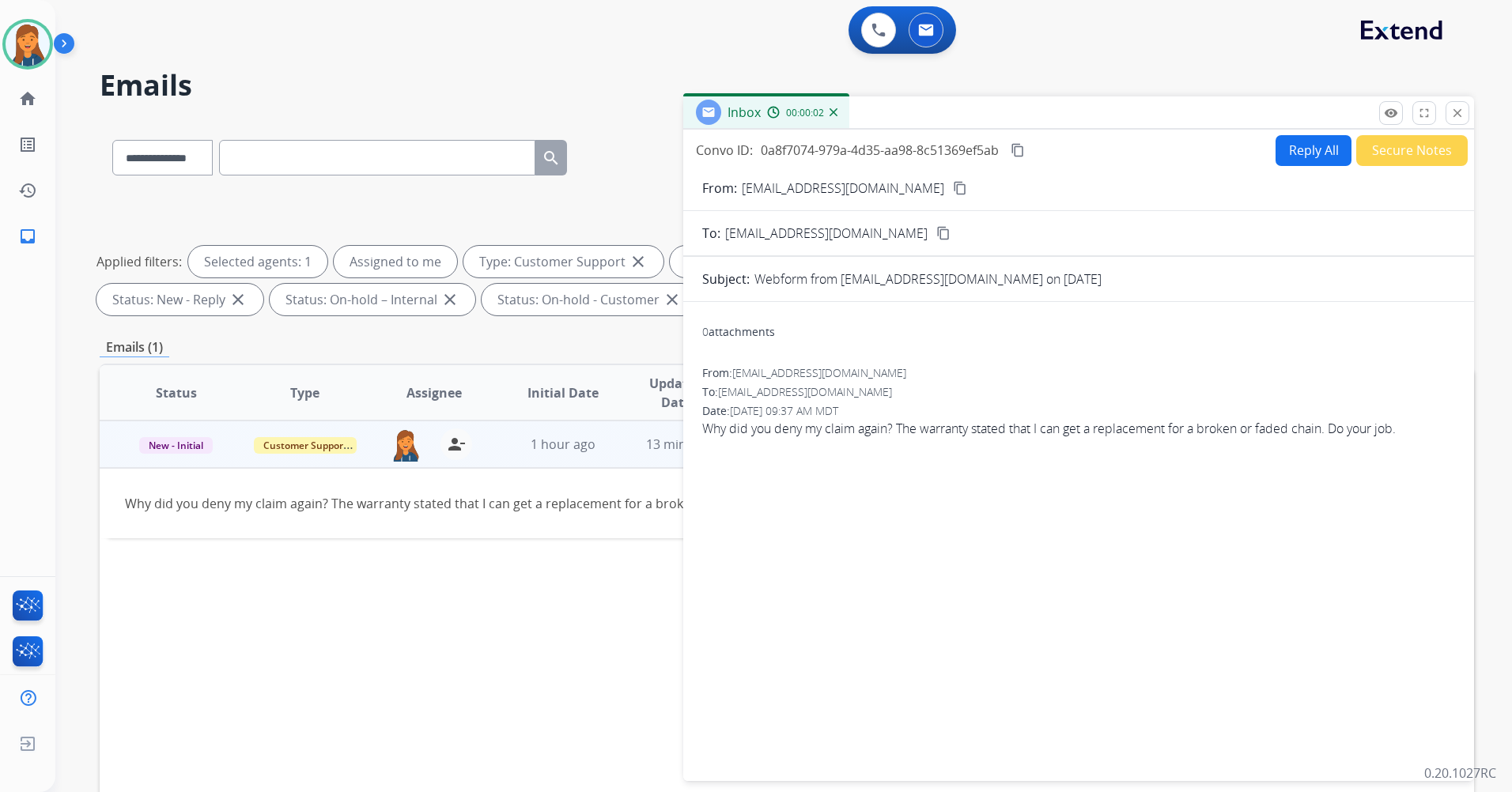
drag, startPoint x: 905, startPoint y: 187, endPoint x: 661, endPoint y: 66, distance: 272.4
click at [952, 188] on mat-icon "content_copy" at bounding box center [960, 188] width 14 height 14
click at [1315, 144] on button "Reply All" at bounding box center [1313, 150] width 76 height 31
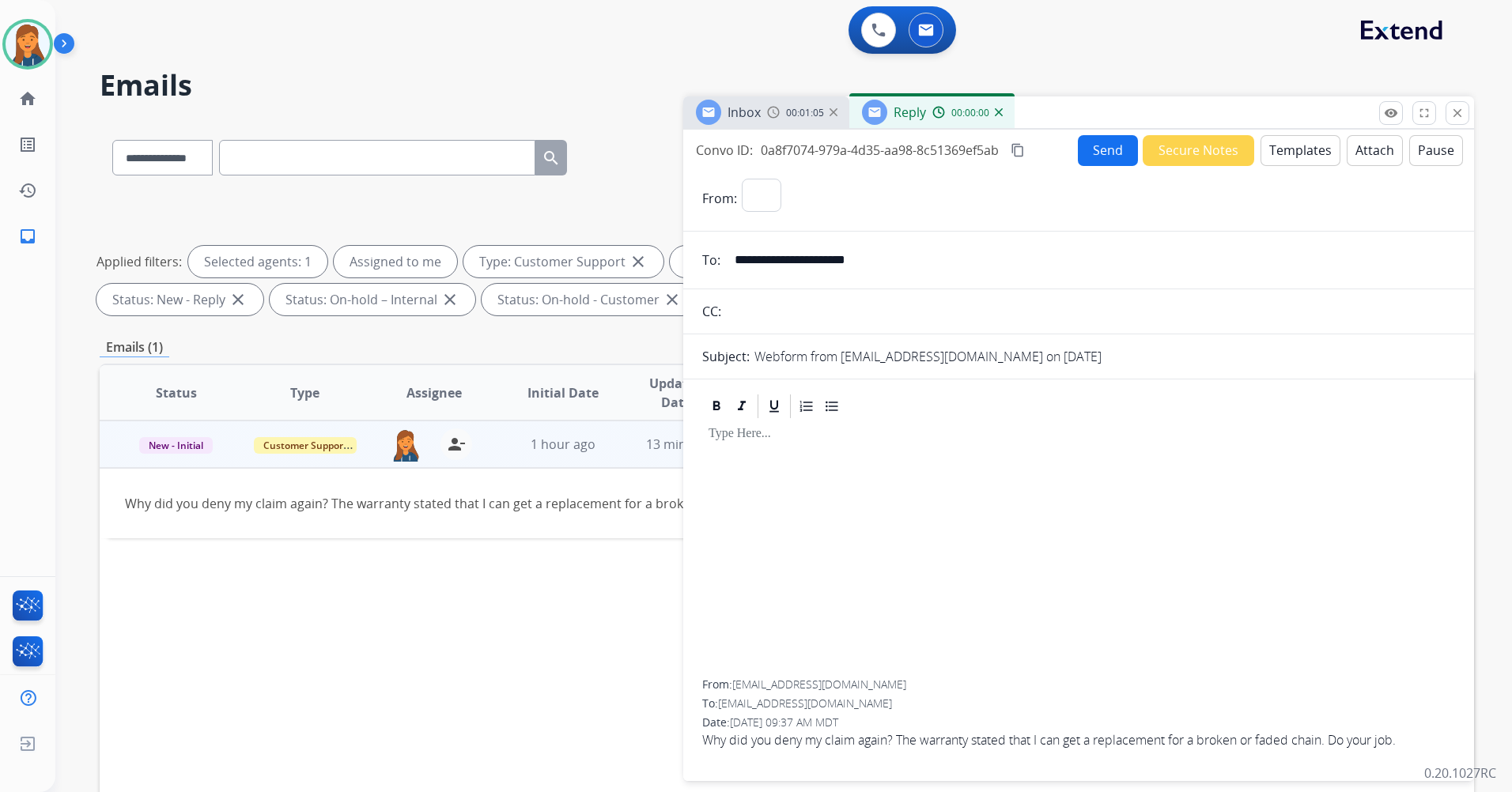
select select "**********"
click at [1296, 143] on button "Templates" at bounding box center [1300, 150] width 80 height 31
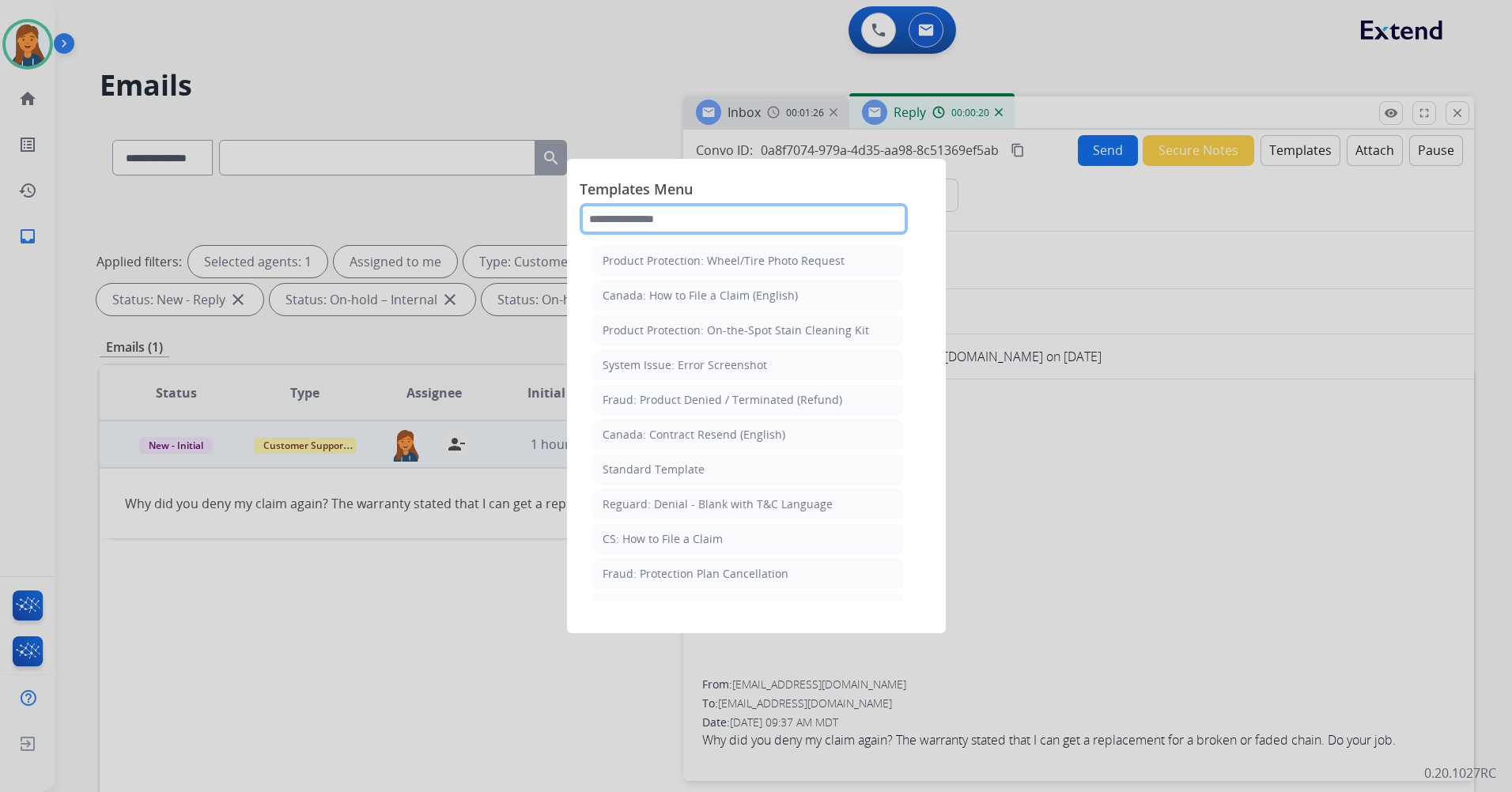
click at [701, 208] on input "text" at bounding box center [744, 219] width 328 height 32
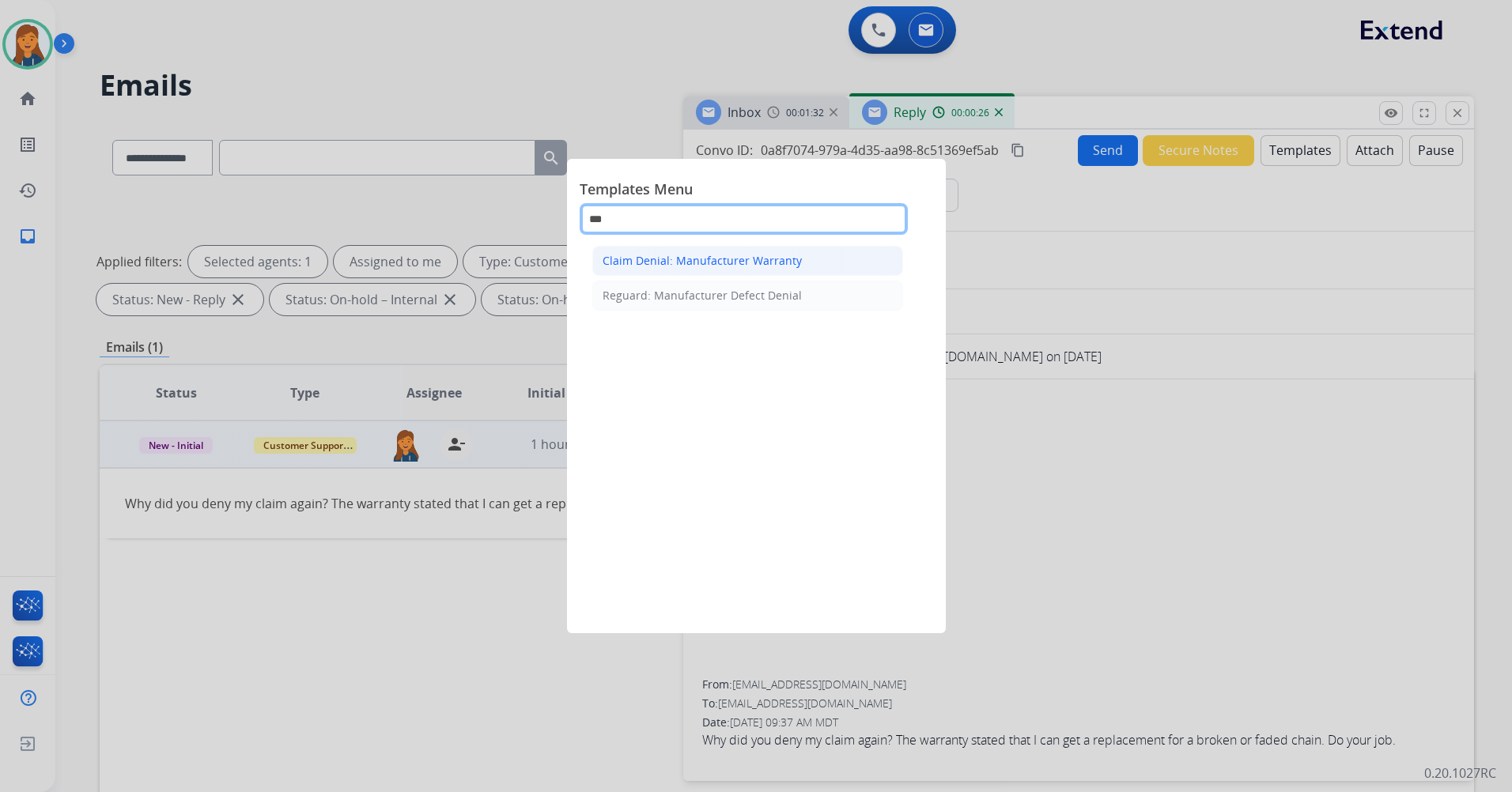
type input "***"
click at [655, 255] on div "Claim Denial: Manufacturer Warranty" at bounding box center [702, 261] width 199 height 16
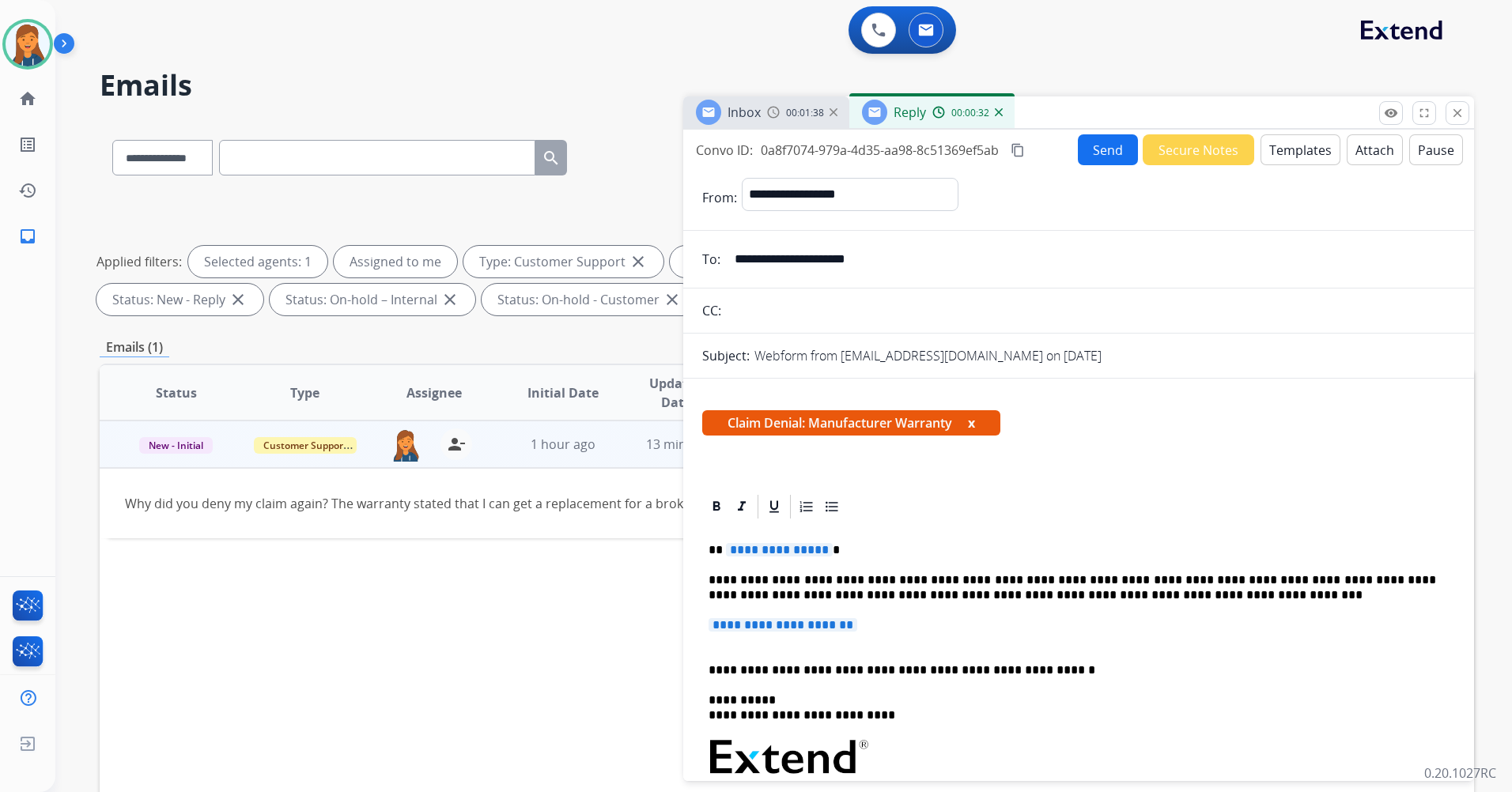
click at [750, 545] on span "**********" at bounding box center [779, 549] width 107 height 13
click at [757, 624] on span "**********" at bounding box center [782, 625] width 149 height 13
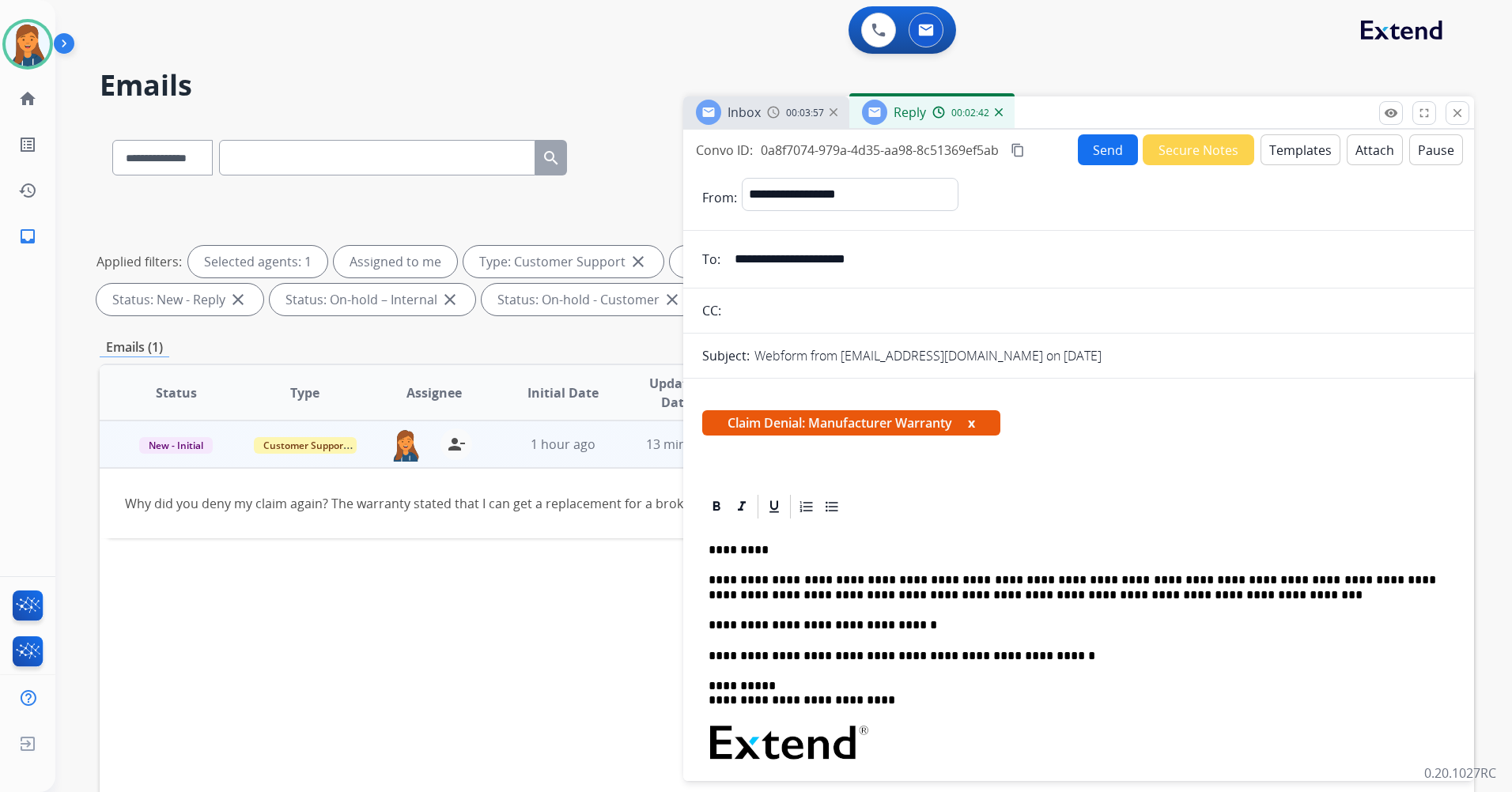
click at [1020, 153] on mat-icon "content_copy" at bounding box center [1018, 150] width 14 height 14
click at [1078, 158] on button "Send" at bounding box center [1108, 150] width 60 height 31
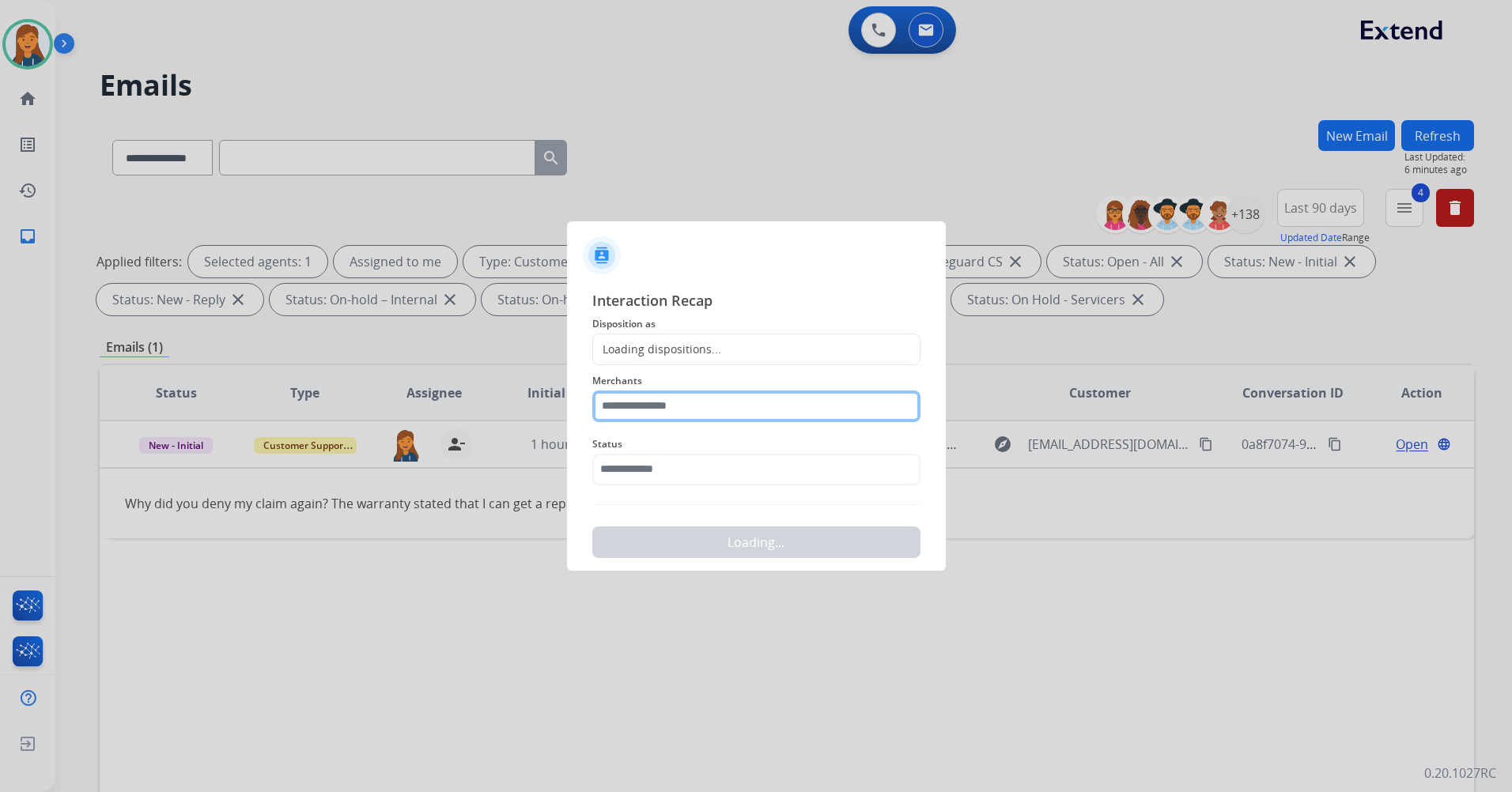
click at [694, 412] on input "text" at bounding box center [756, 406] width 328 height 32
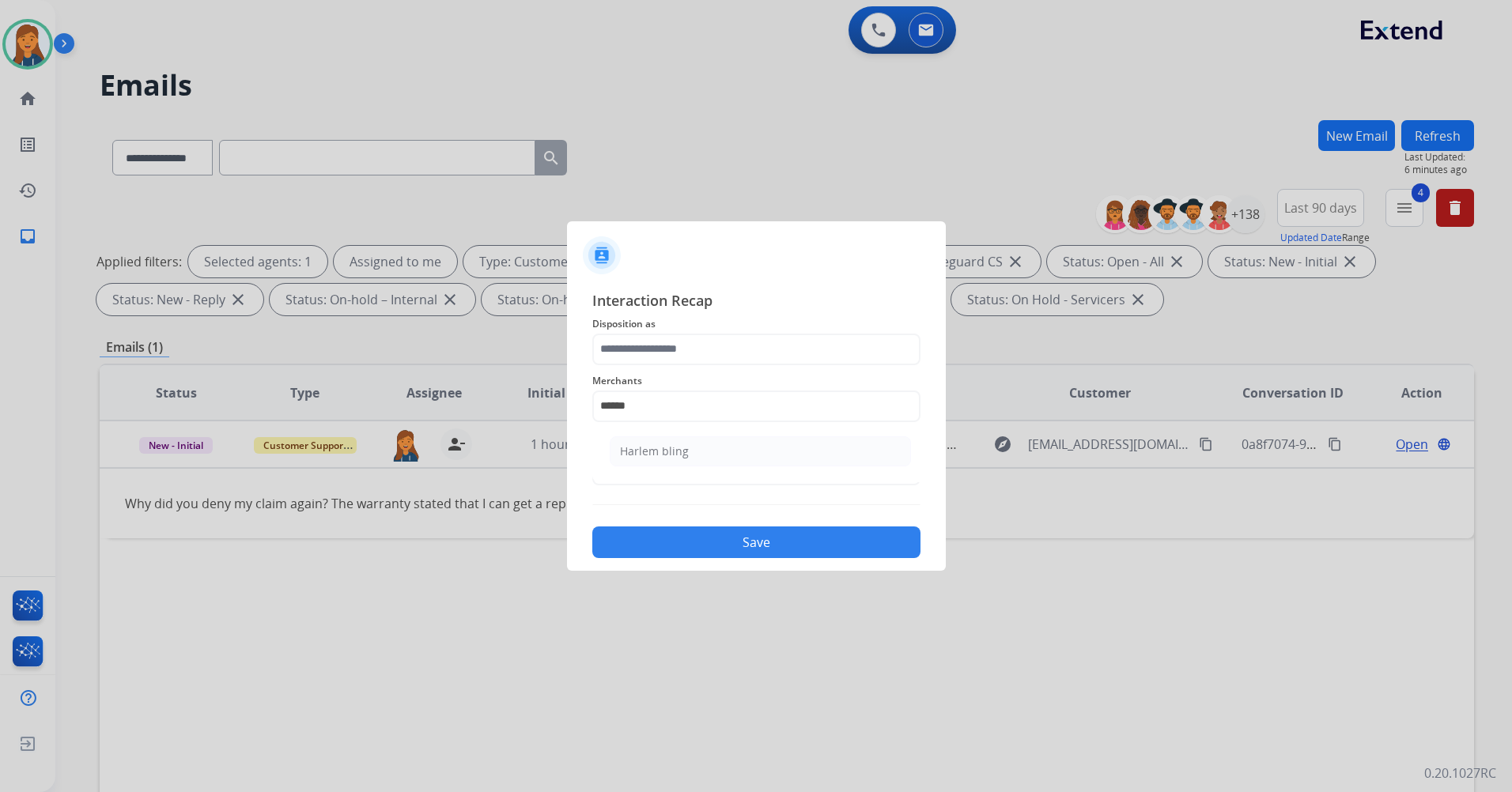
drag, startPoint x: 670, startPoint y: 451, endPoint x: 661, endPoint y: 419, distance: 33.2
click at [663, 445] on div "Harlem bling" at bounding box center [654, 451] width 69 height 16
type input "**********"
click at [659, 300] on span "Interaction Recap" at bounding box center [756, 301] width 328 height 26
click at [651, 379] on span "Merchants" at bounding box center [756, 381] width 328 height 19
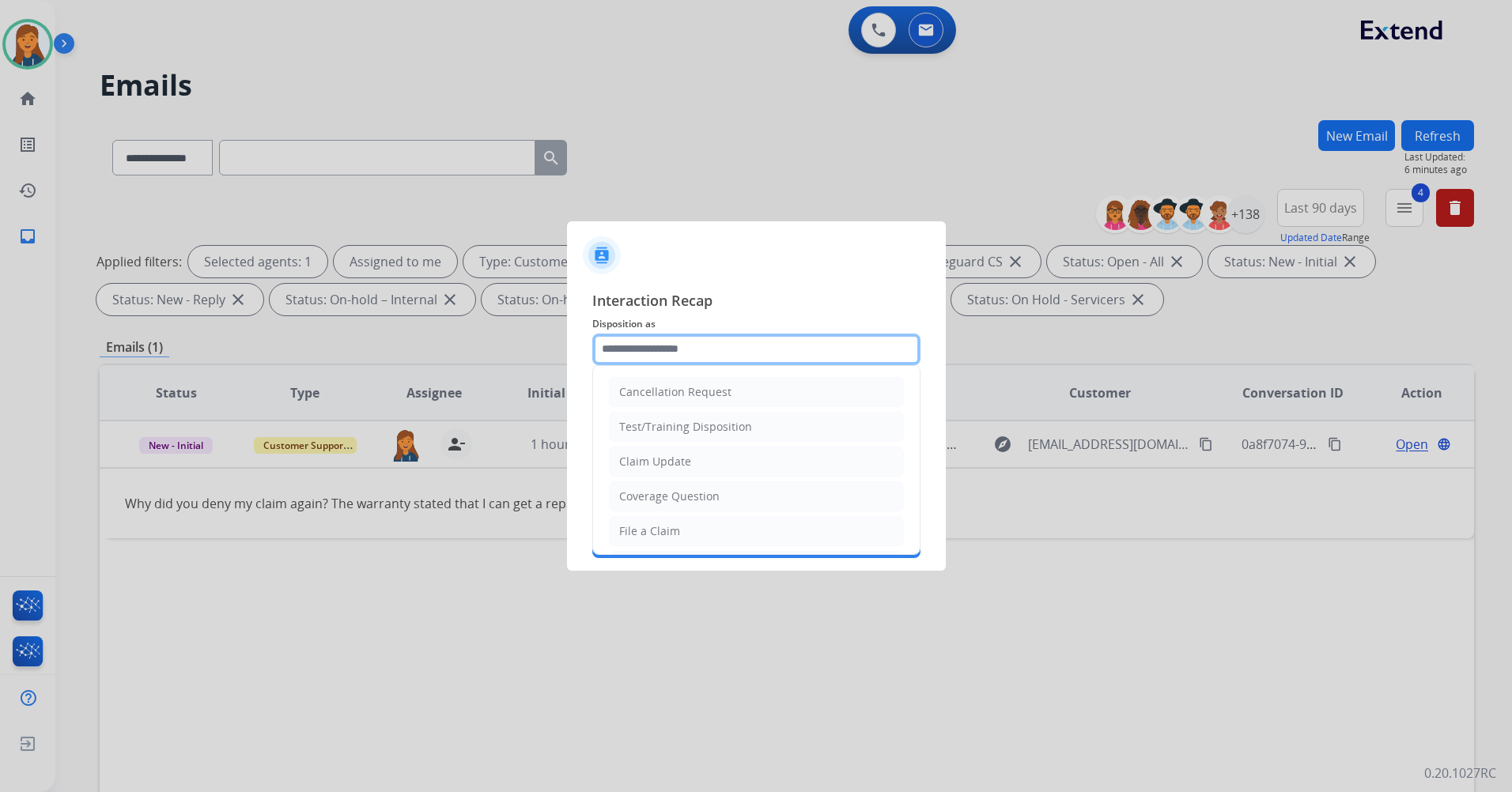
click at [650, 358] on input "text" at bounding box center [756, 350] width 328 height 32
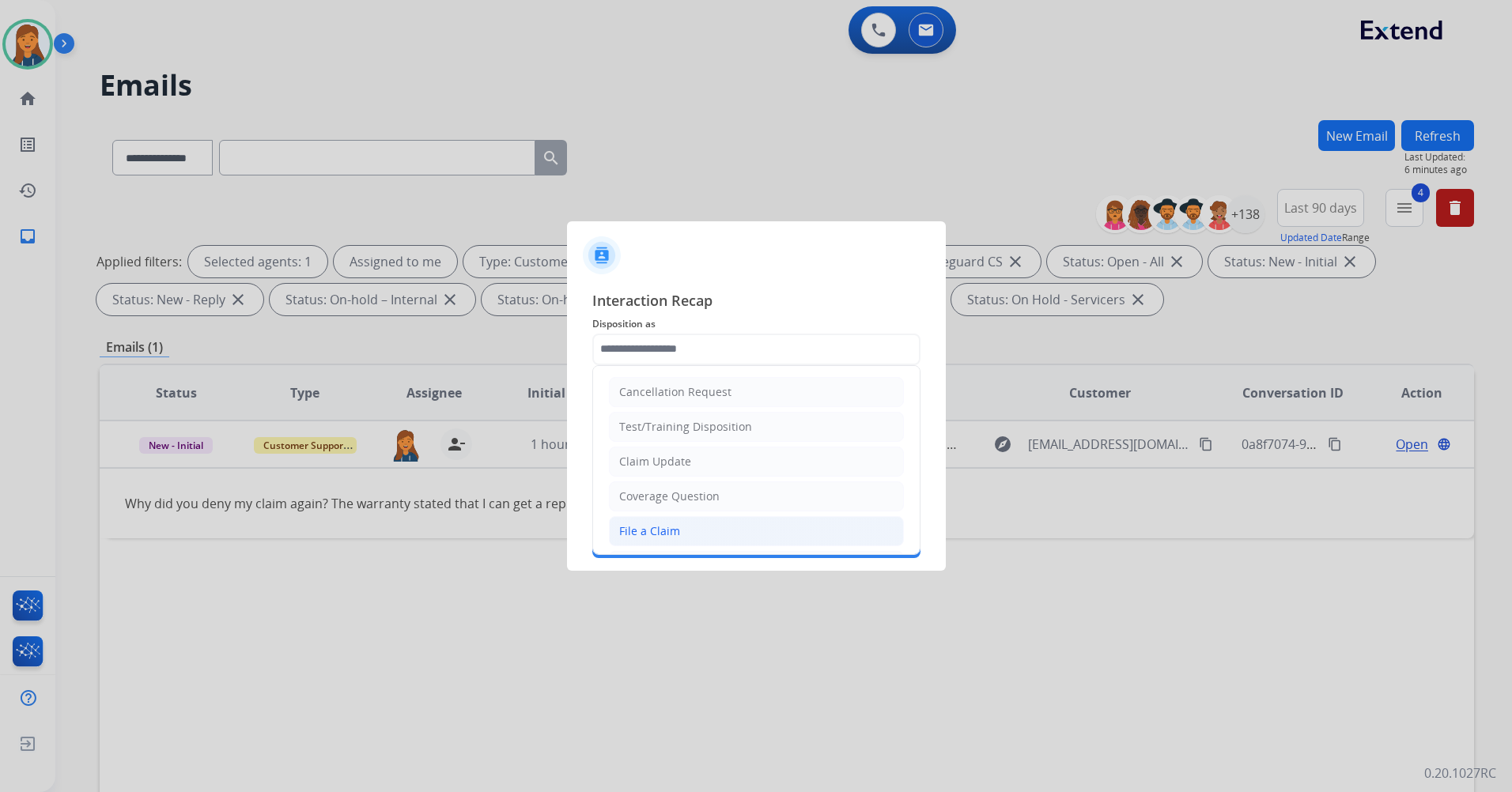
click at [652, 532] on div "File a Claim" at bounding box center [649, 531] width 61 height 16
type input "**********"
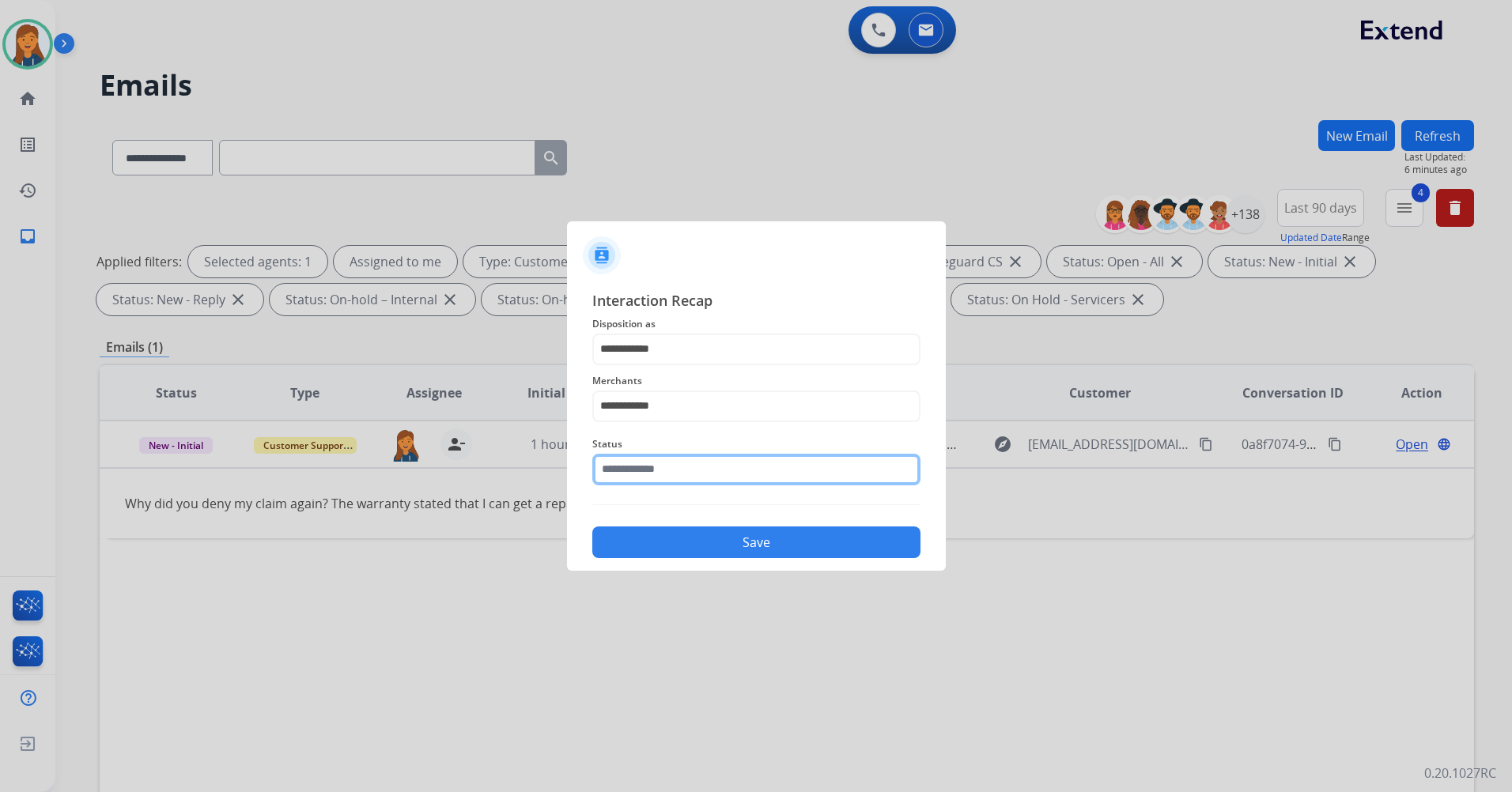
click at [642, 476] on input "text" at bounding box center [756, 470] width 328 height 32
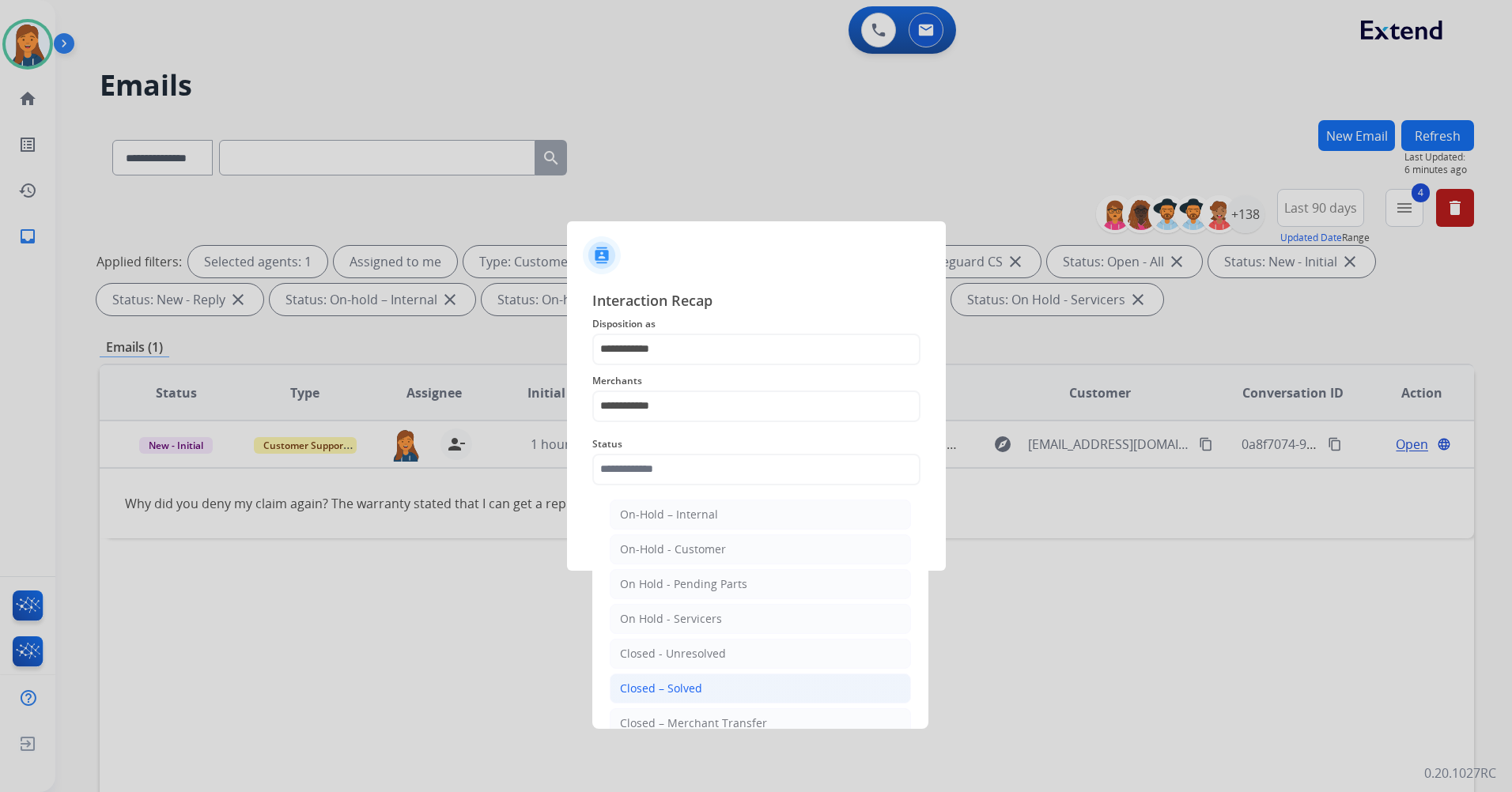
click at [663, 685] on div "Closed – Solved" at bounding box center [660, 689] width 82 height 16
type input "**********"
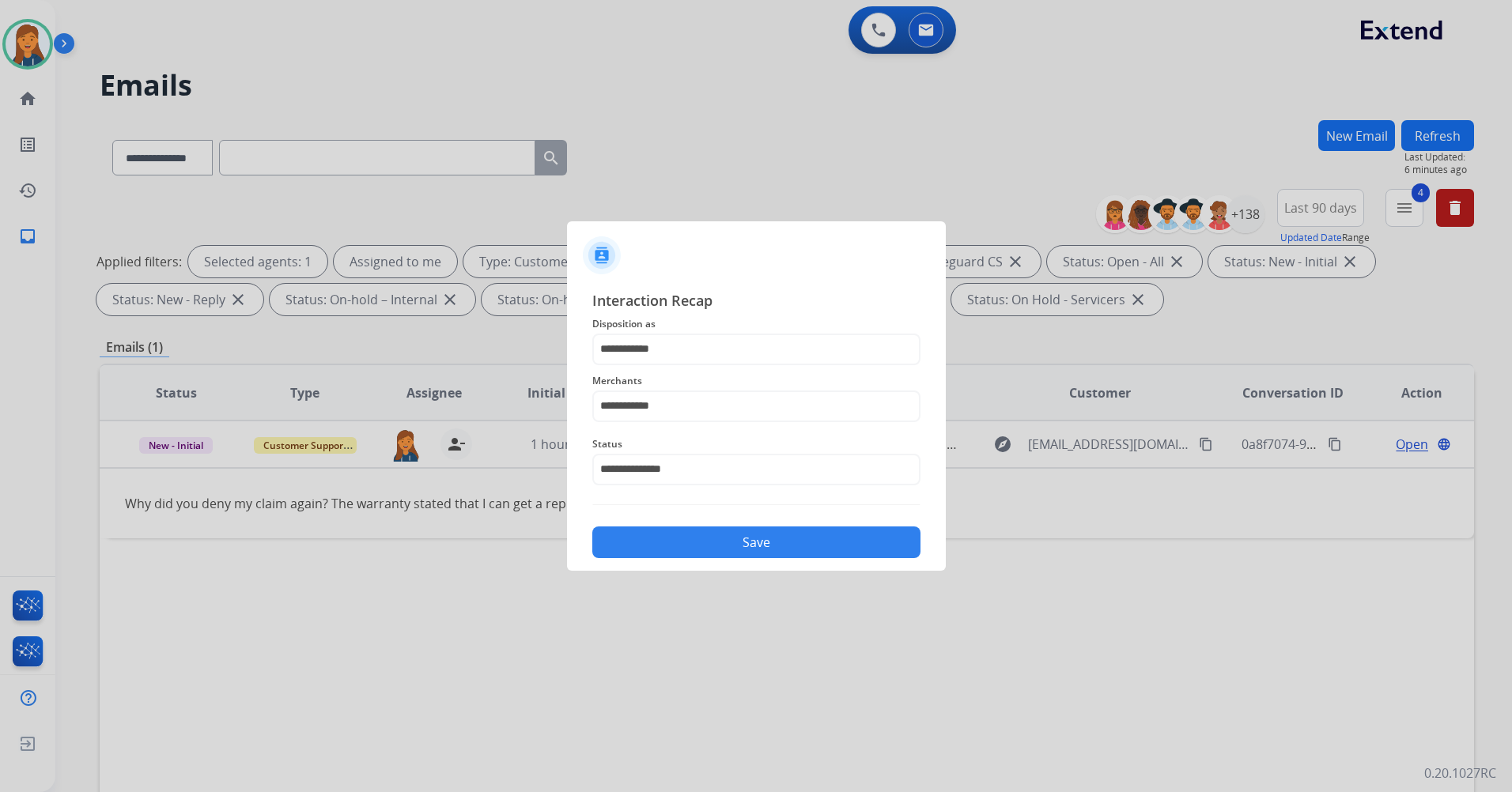
click at [649, 548] on button "Save" at bounding box center [756, 543] width 328 height 32
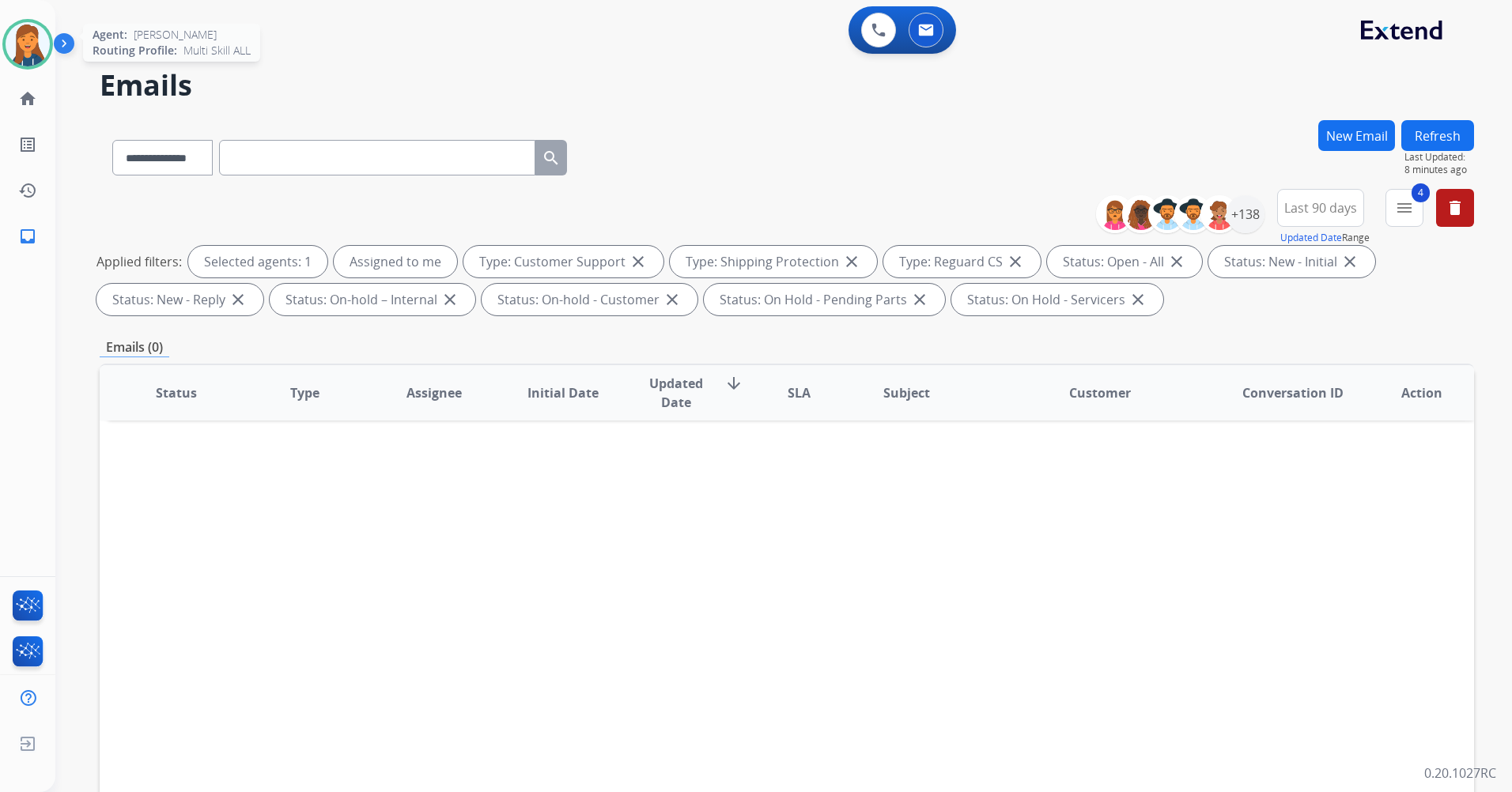
click at [12, 52] on img at bounding box center [27, 44] width 44 height 44
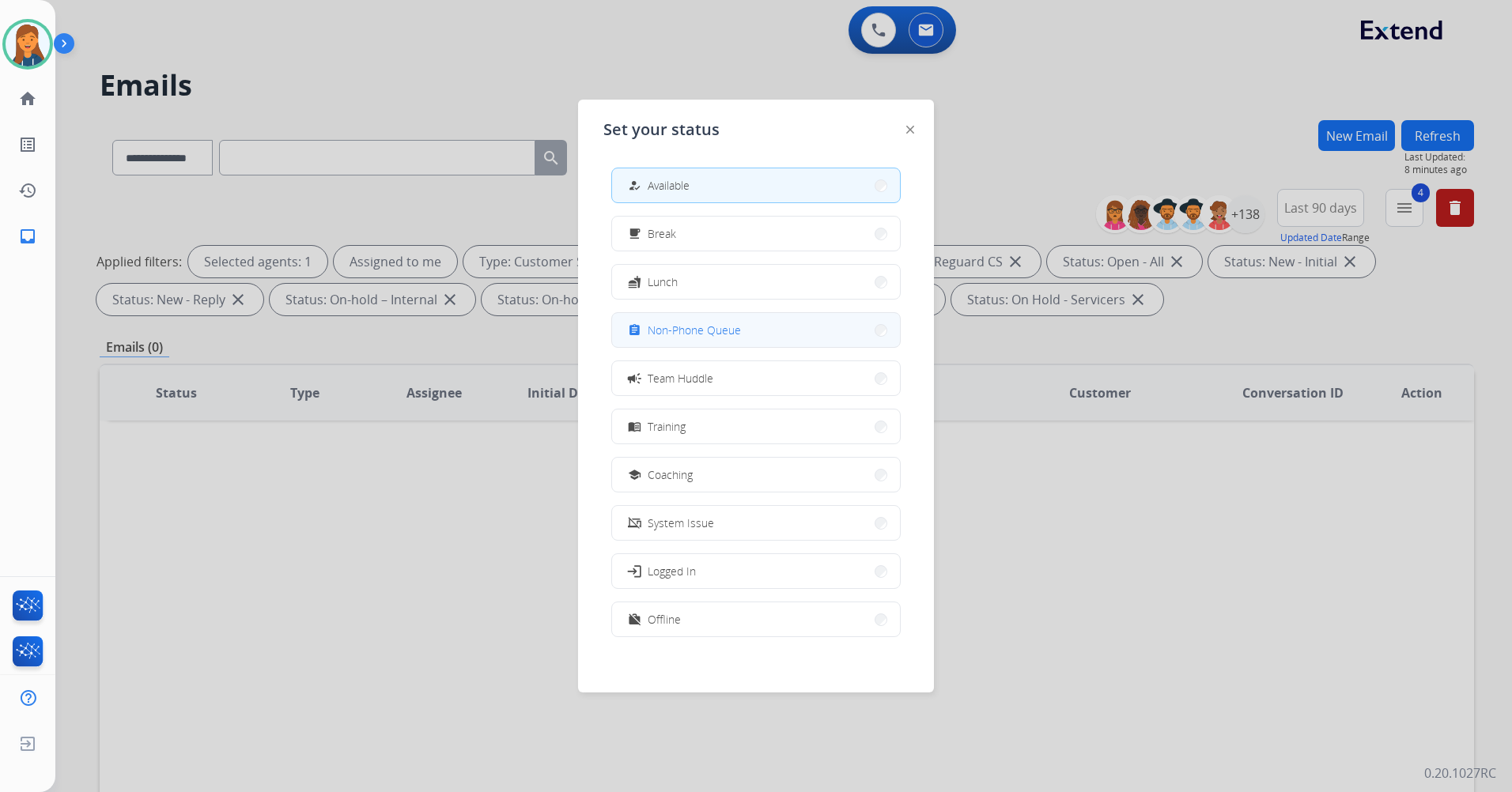
click at [706, 324] on span "Non-Phone Queue" at bounding box center [694, 329] width 93 height 17
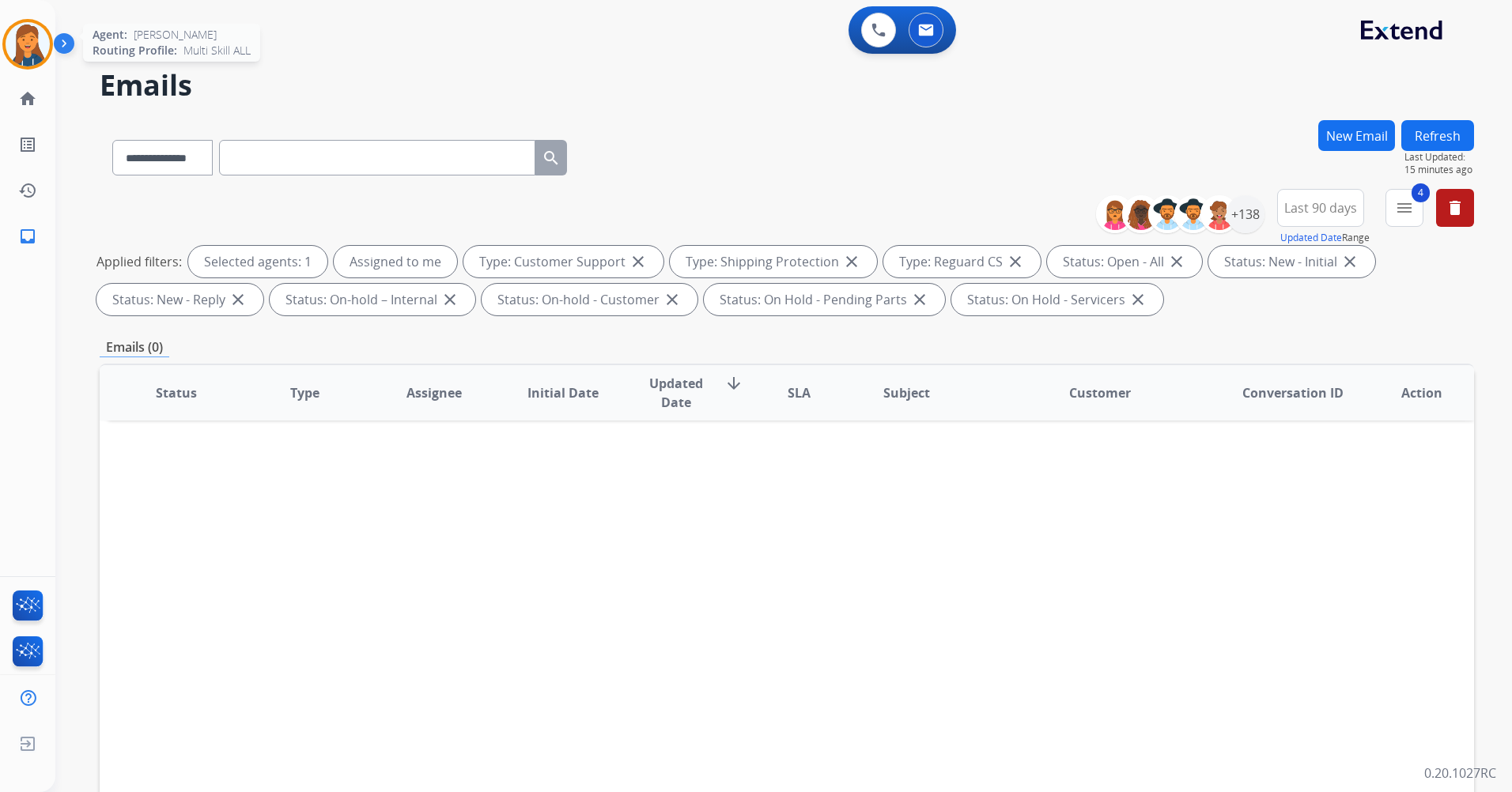
click at [29, 56] on img at bounding box center [27, 44] width 44 height 44
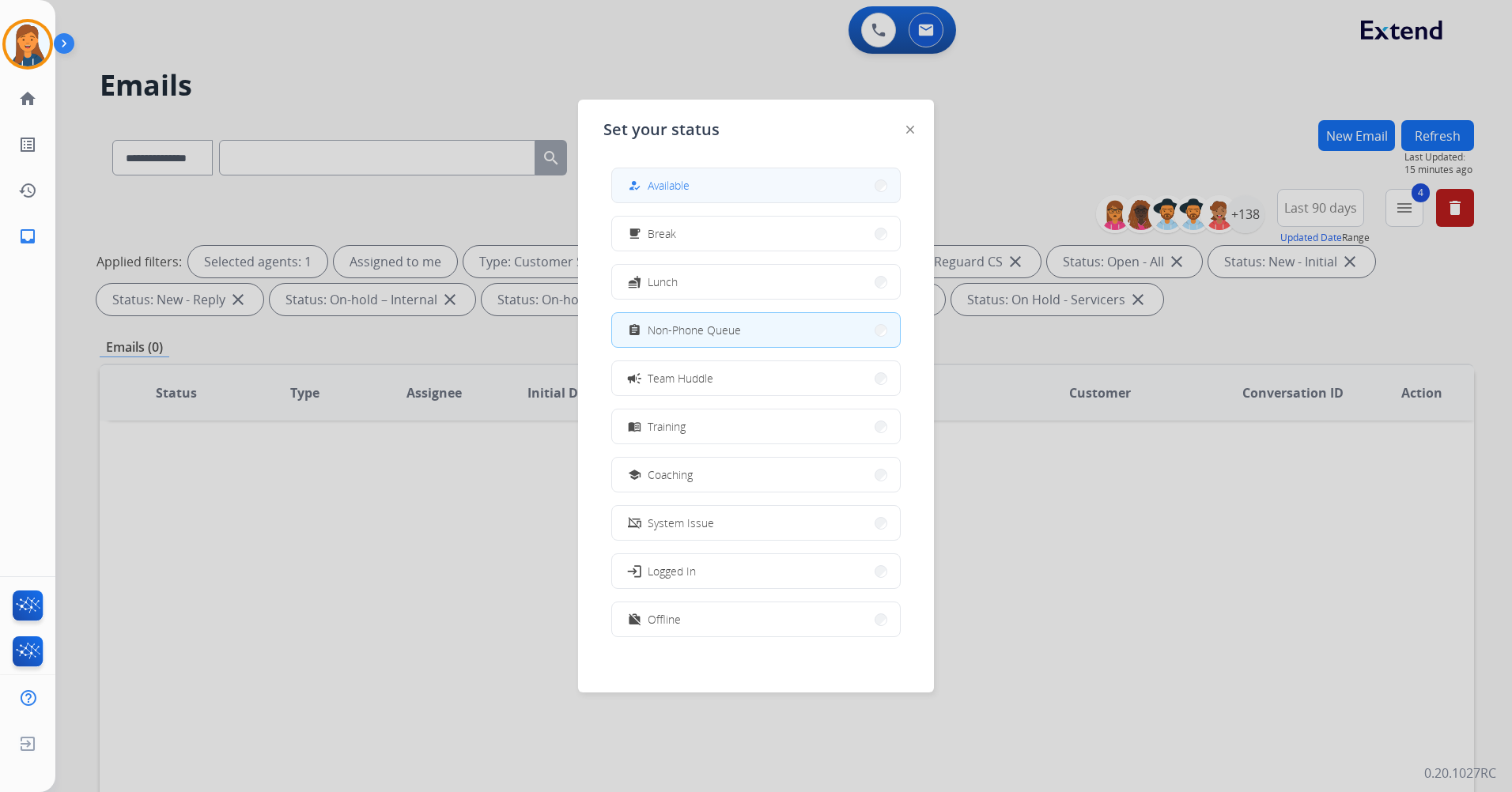
click at [708, 170] on button "how_to_reg Available" at bounding box center [756, 185] width 288 height 34
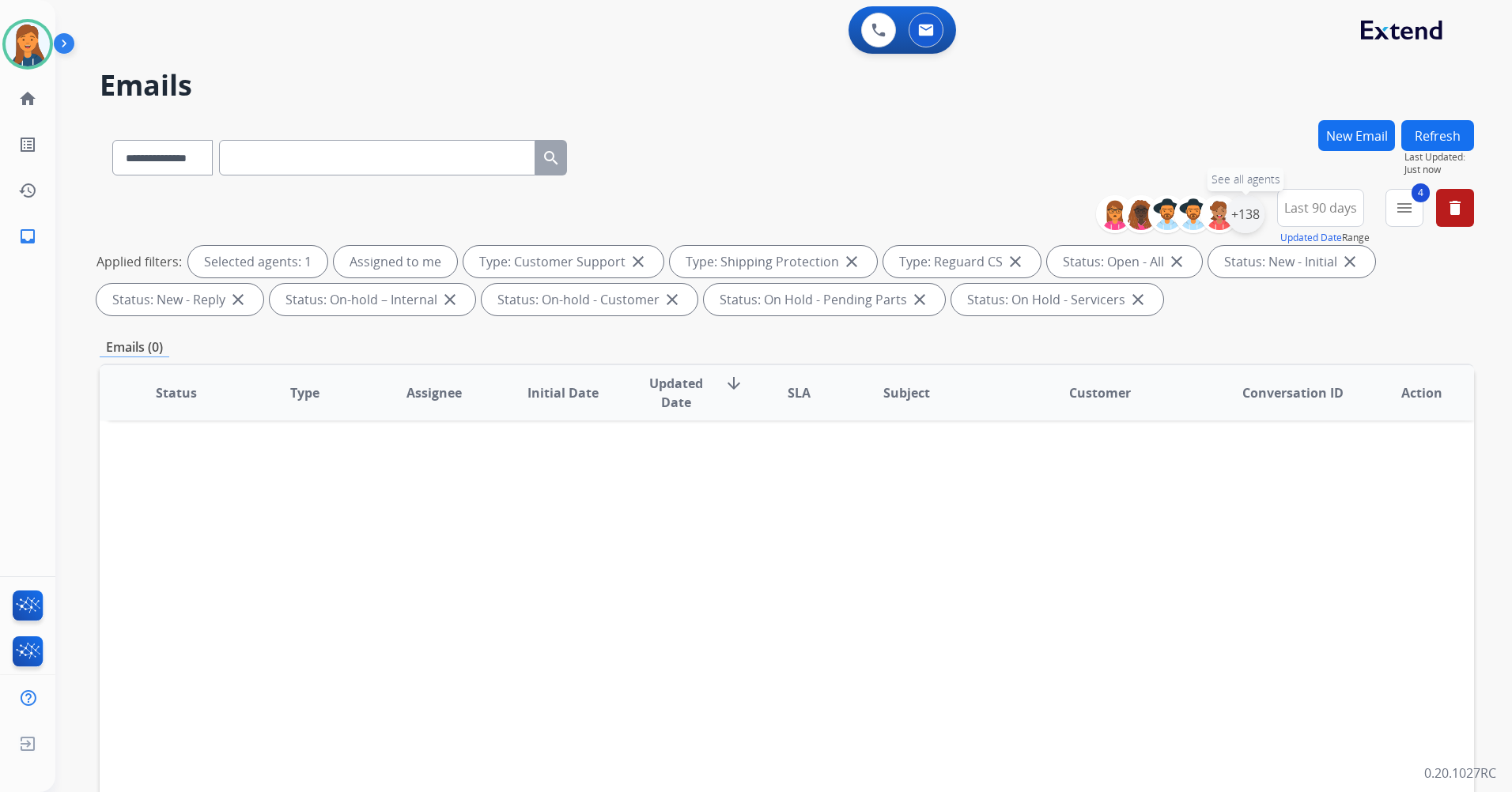
click at [1248, 201] on div "+138" at bounding box center [1245, 214] width 38 height 38
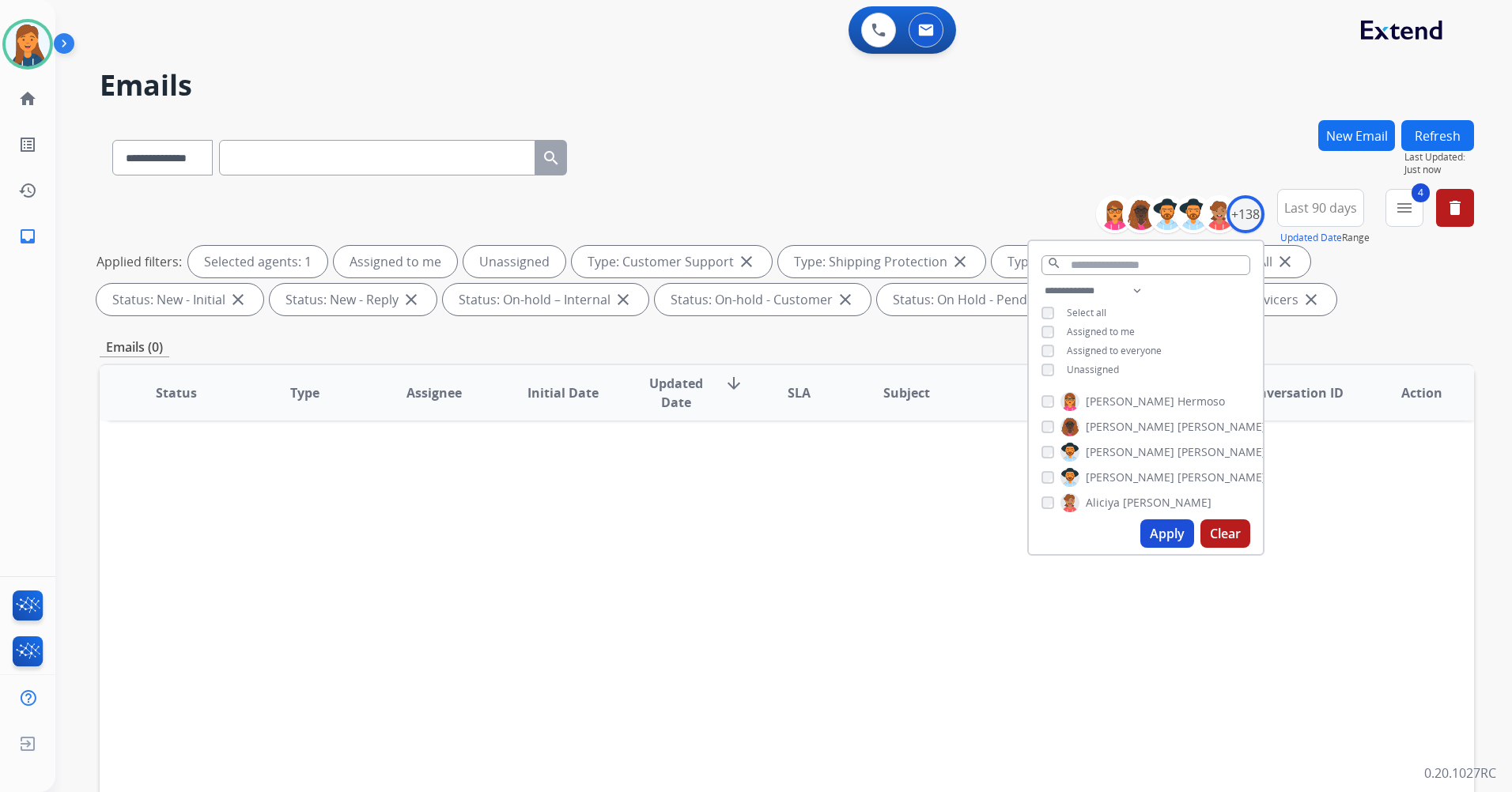
click at [1157, 534] on button "Apply" at bounding box center [1167, 534] width 54 height 28
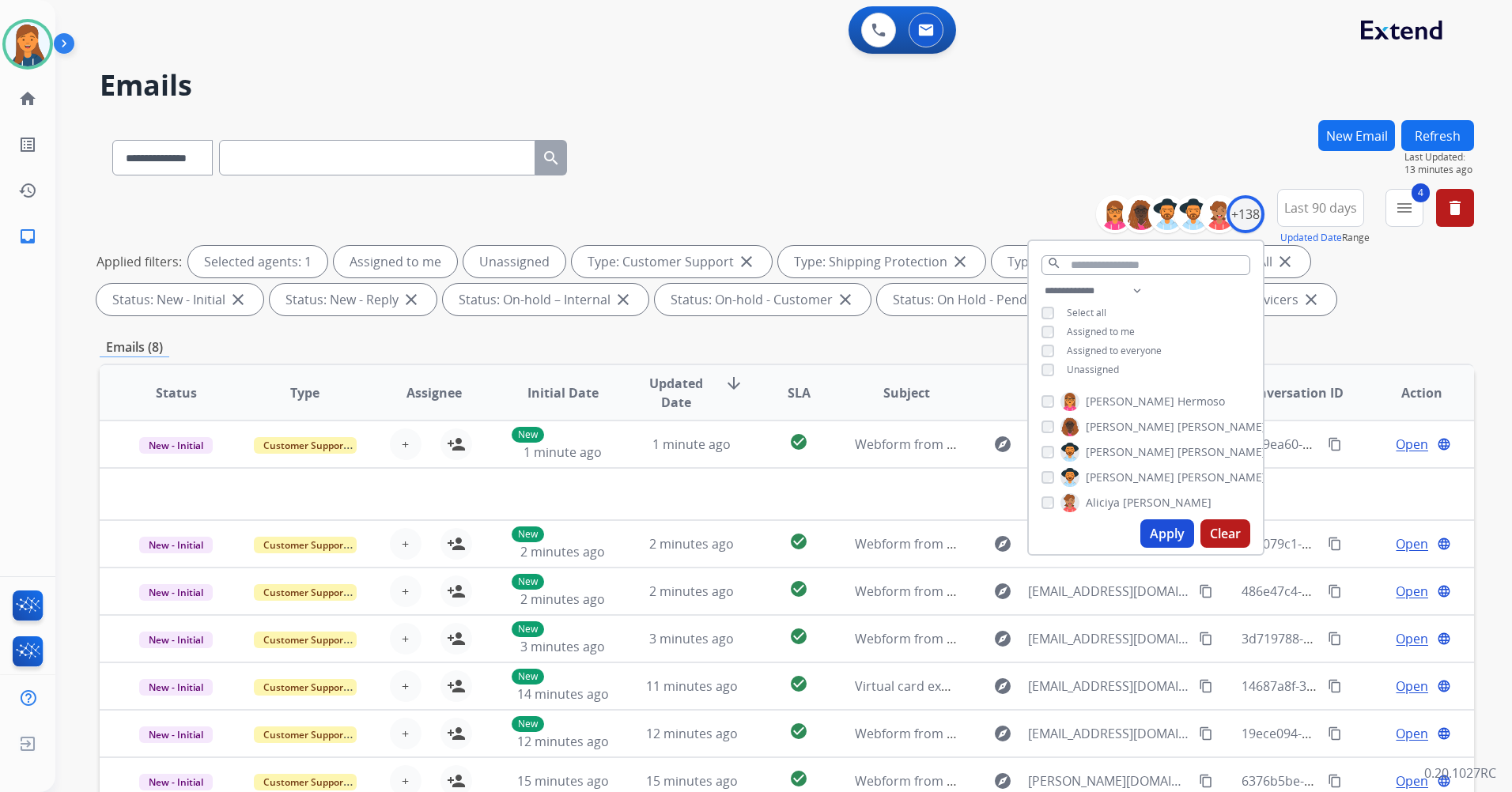
click at [1424, 330] on div "**********" at bounding box center [786, 547] width 1374 height 855
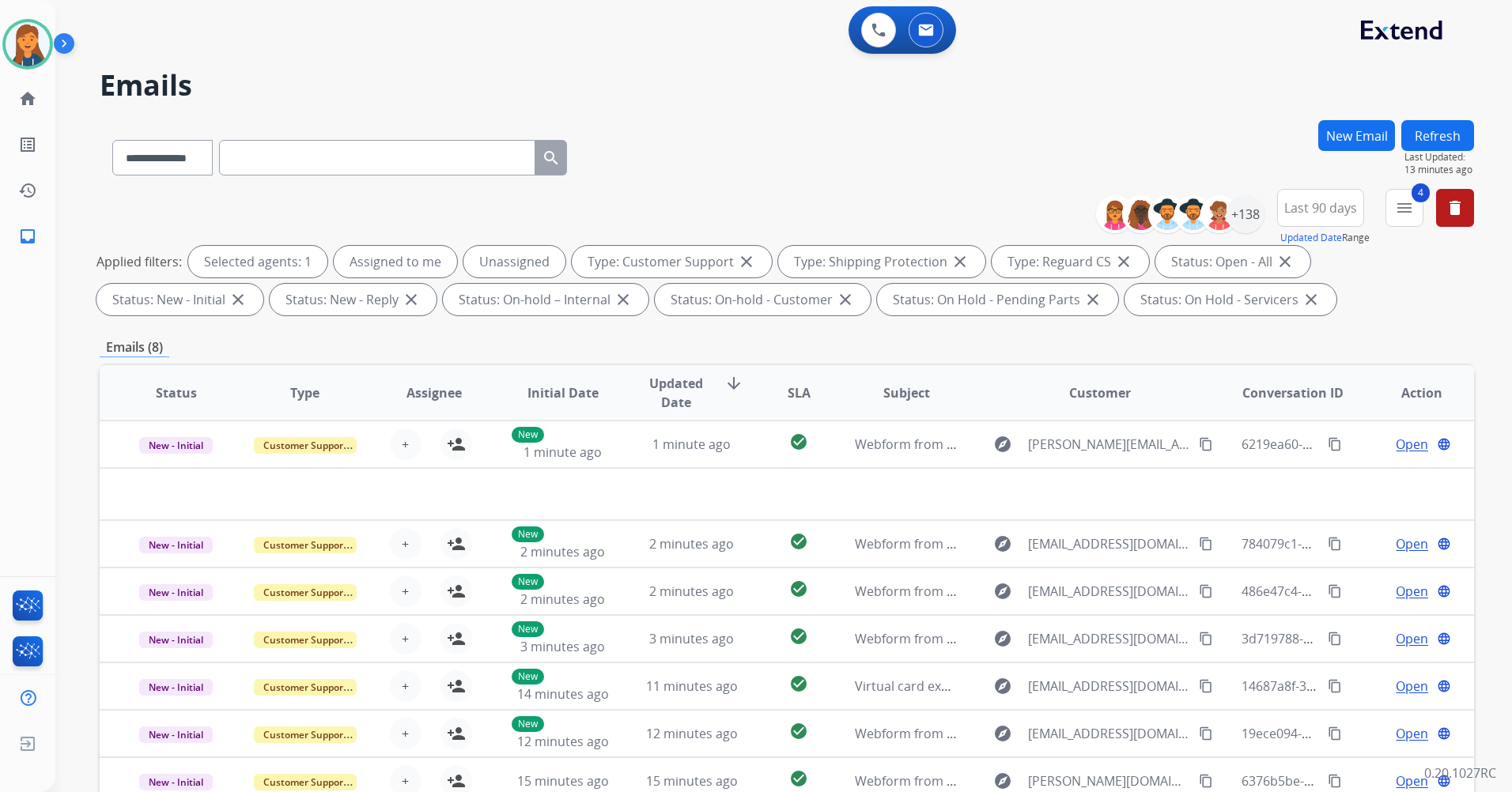
click at [1418, 140] on button "Refresh" at bounding box center [1437, 135] width 73 height 31
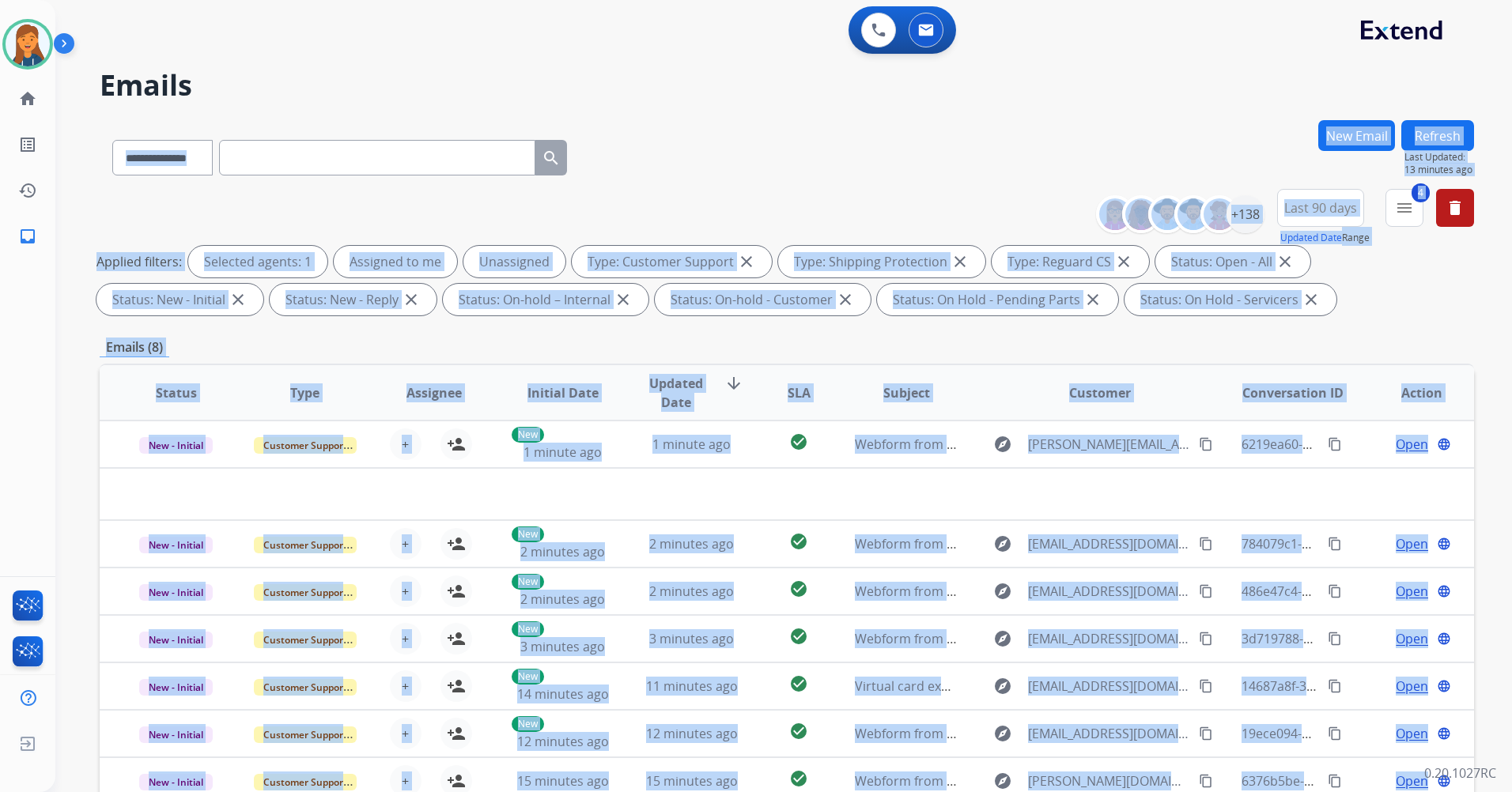
click at [1418, 140] on div "**********" at bounding box center [765, 453] width 1419 height 792
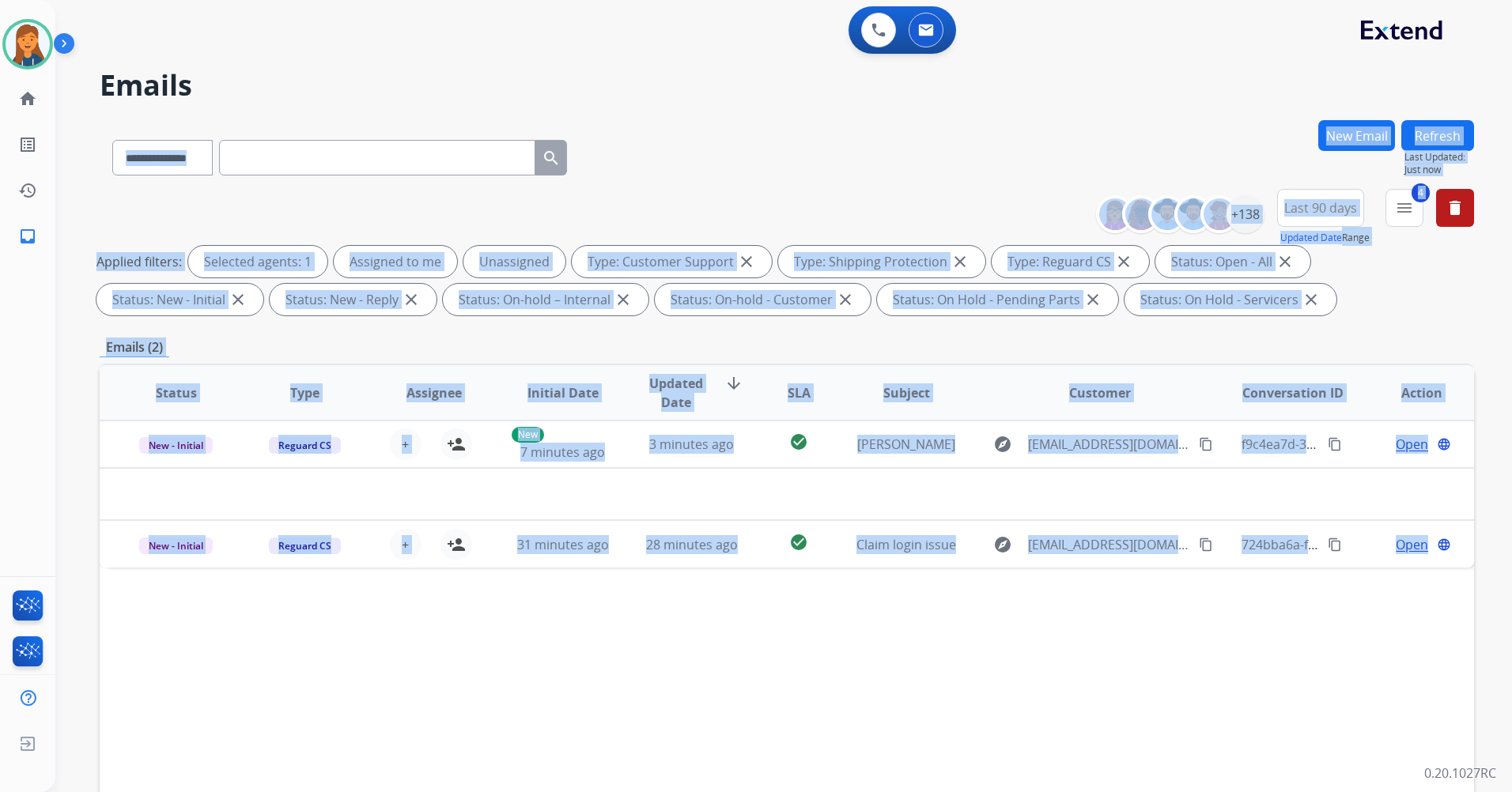
click at [386, 736] on div "Status Type Assignee Initial Date Updated Date arrow_downward SLA Subject Custo…" at bounding box center [786, 628] width 1374 height 529
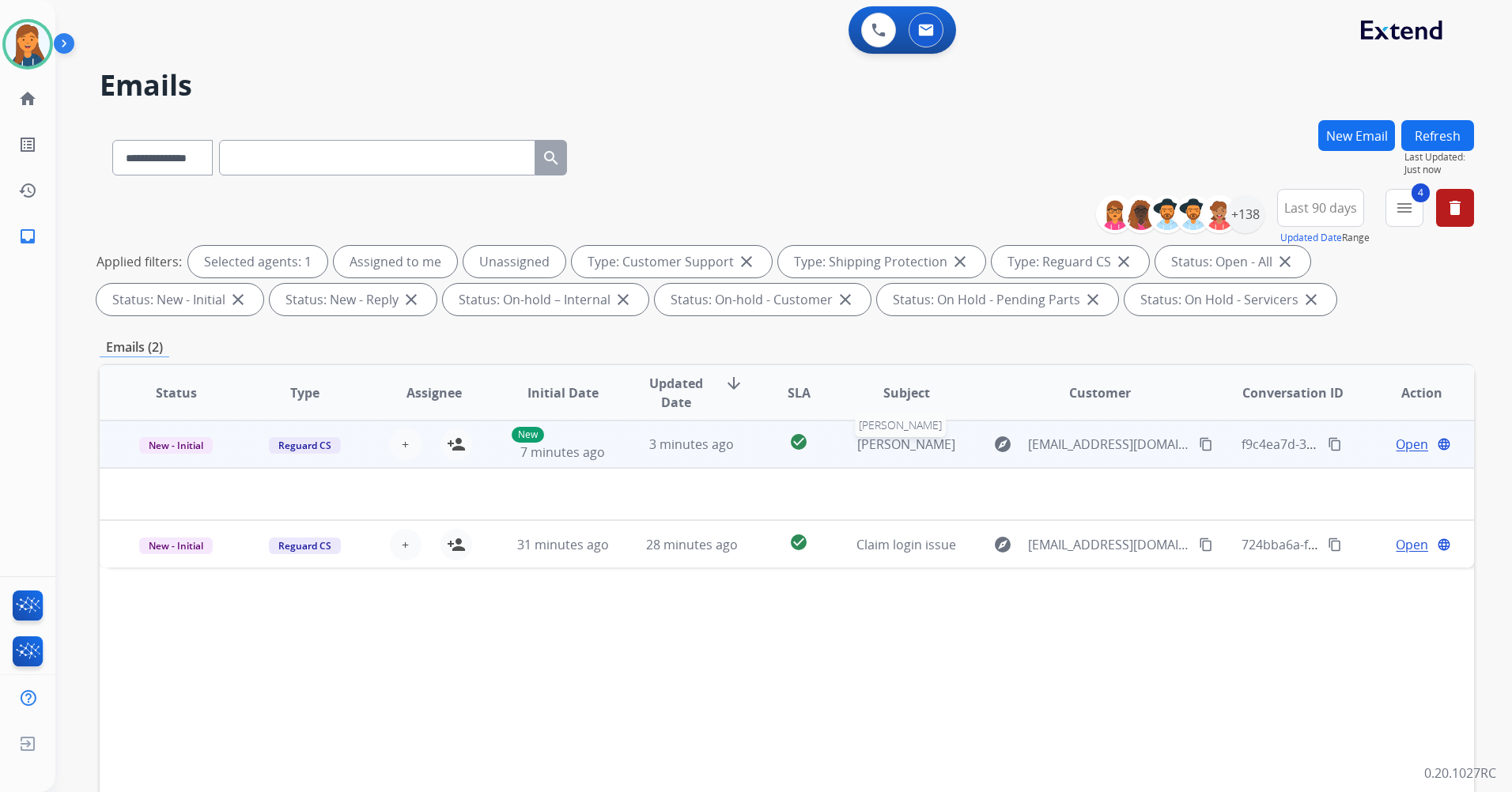
click at [893, 448] on span "William Robinson" at bounding box center [906, 444] width 98 height 18
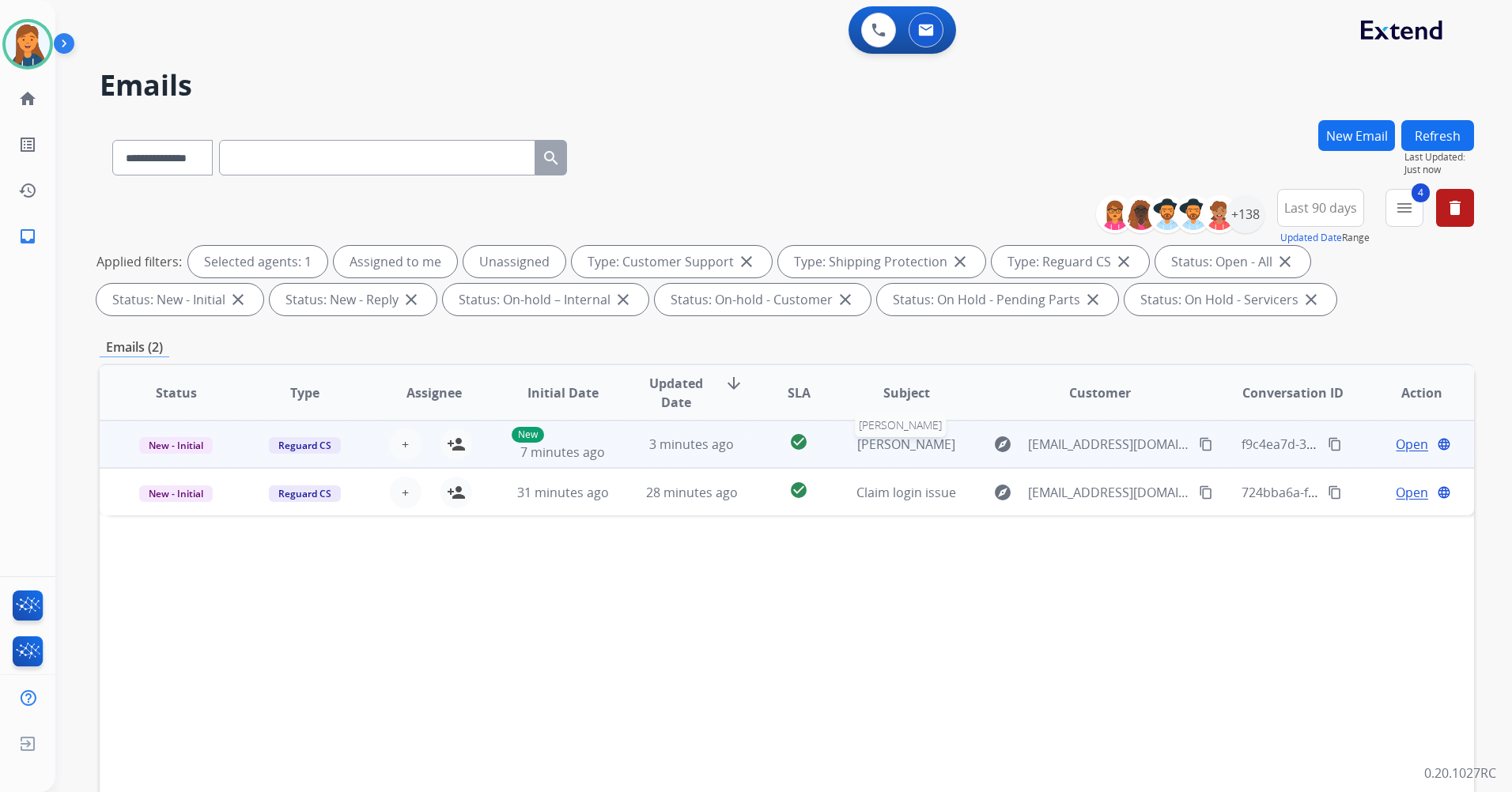
click at [893, 448] on span "William Robinson" at bounding box center [906, 444] width 98 height 18
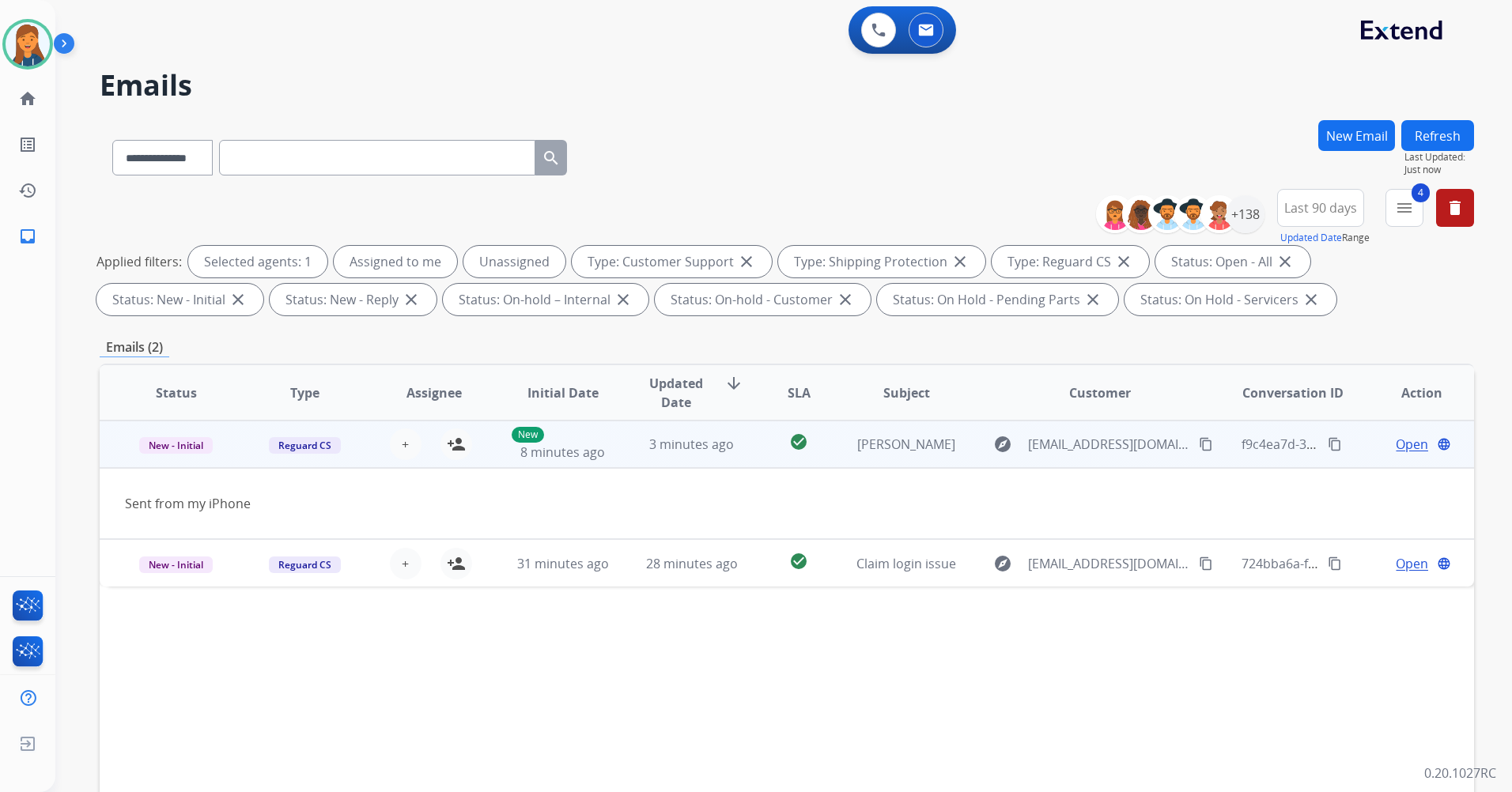
click at [1397, 448] on span "Open" at bounding box center [1412, 445] width 33 height 19
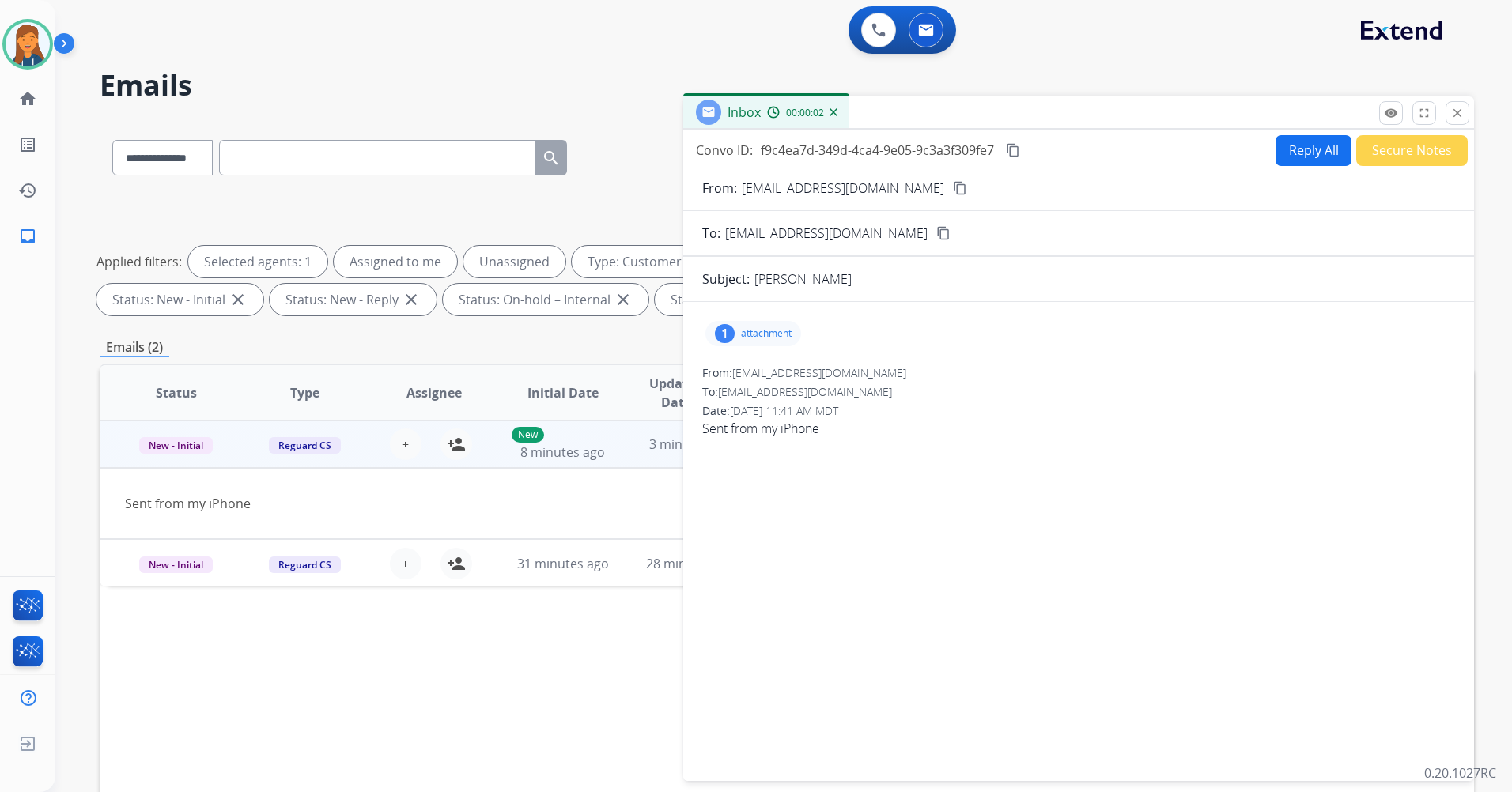
click at [766, 329] on p "attachment" at bounding box center [766, 333] width 50 height 12
click at [1462, 109] on mat-icon "close" at bounding box center [1457, 113] width 14 height 14
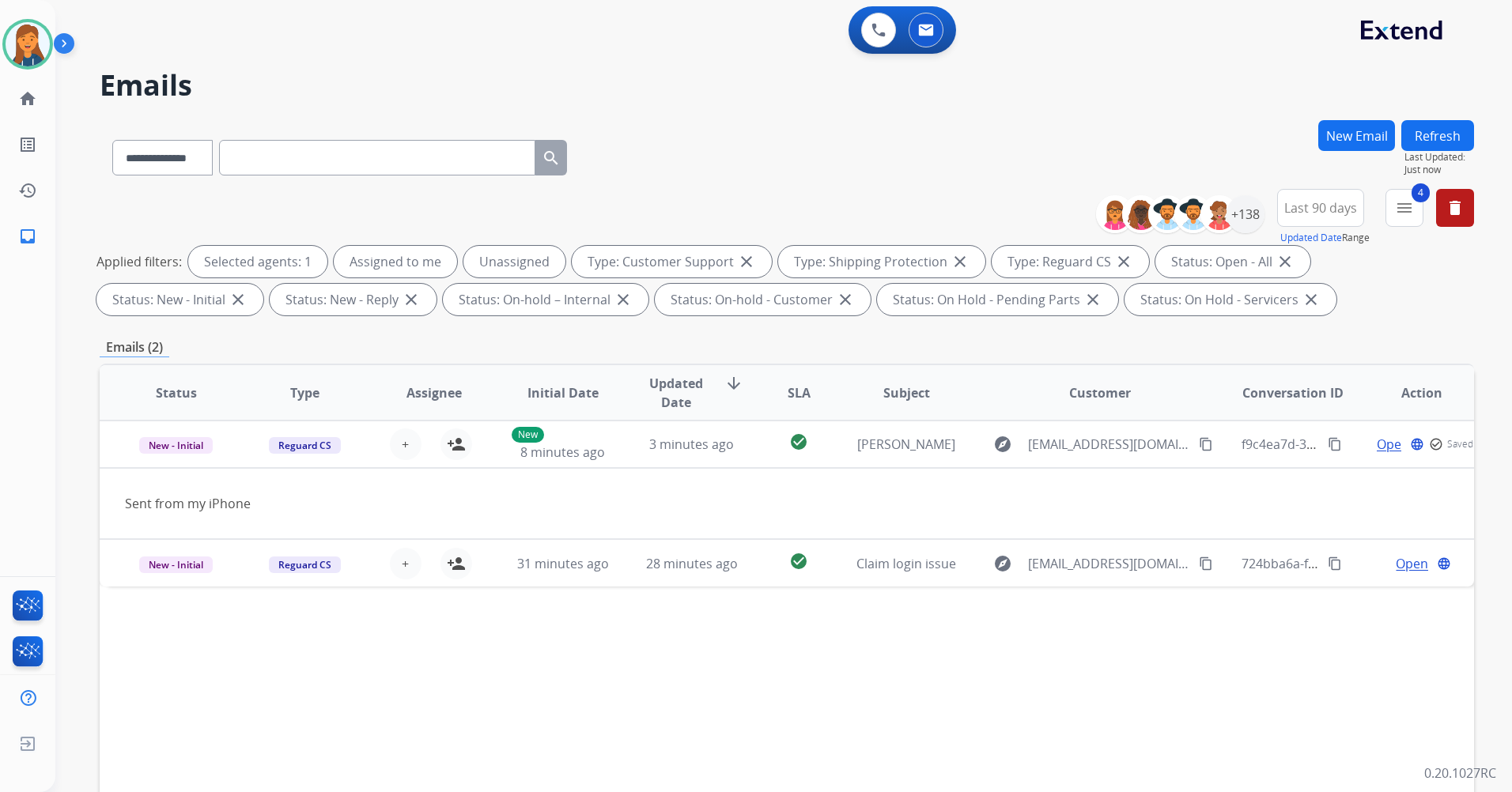
scroll to position [183, 0]
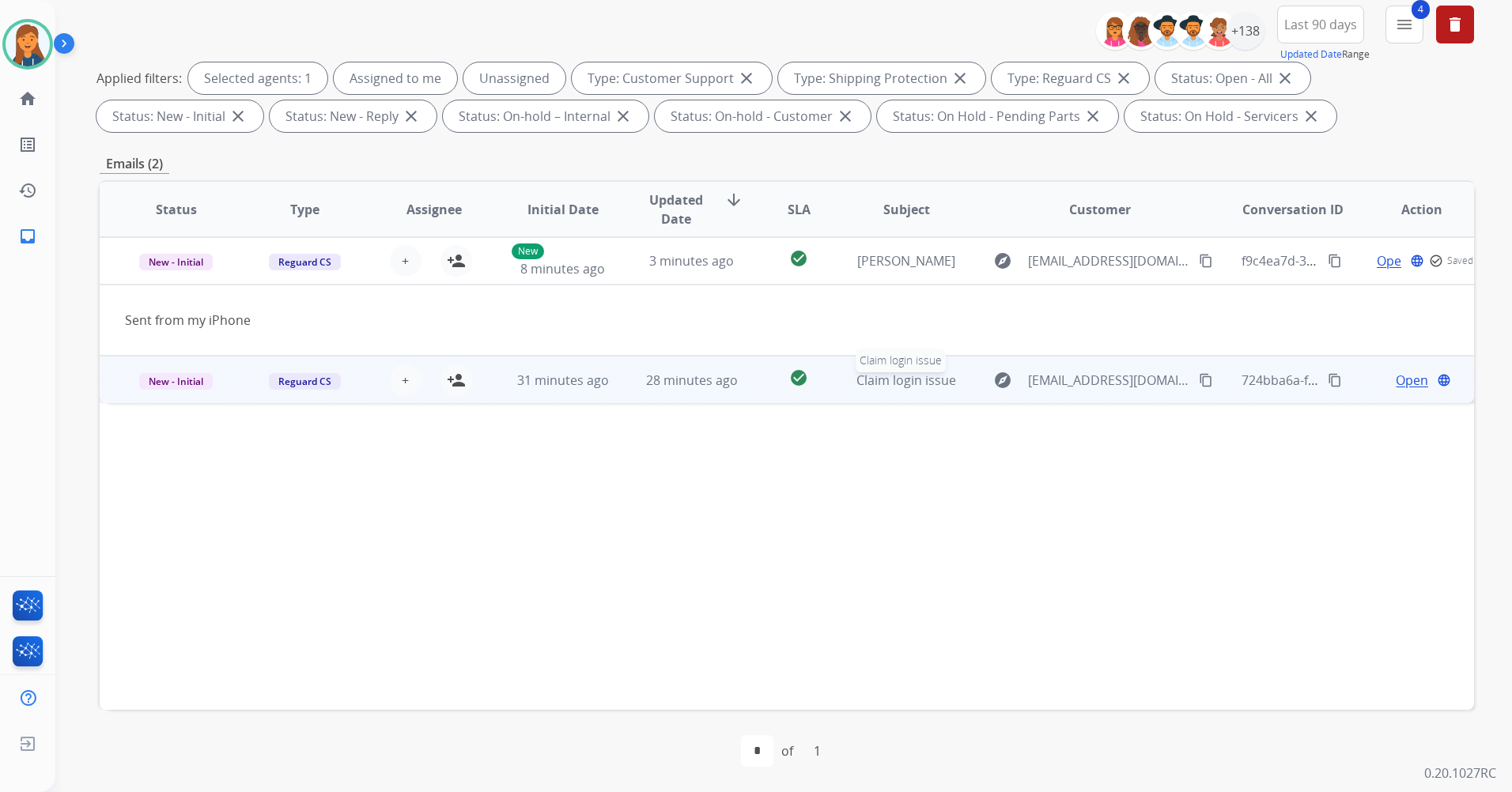
click at [892, 381] on span "Claim login issue" at bounding box center [906, 381] width 100 height 18
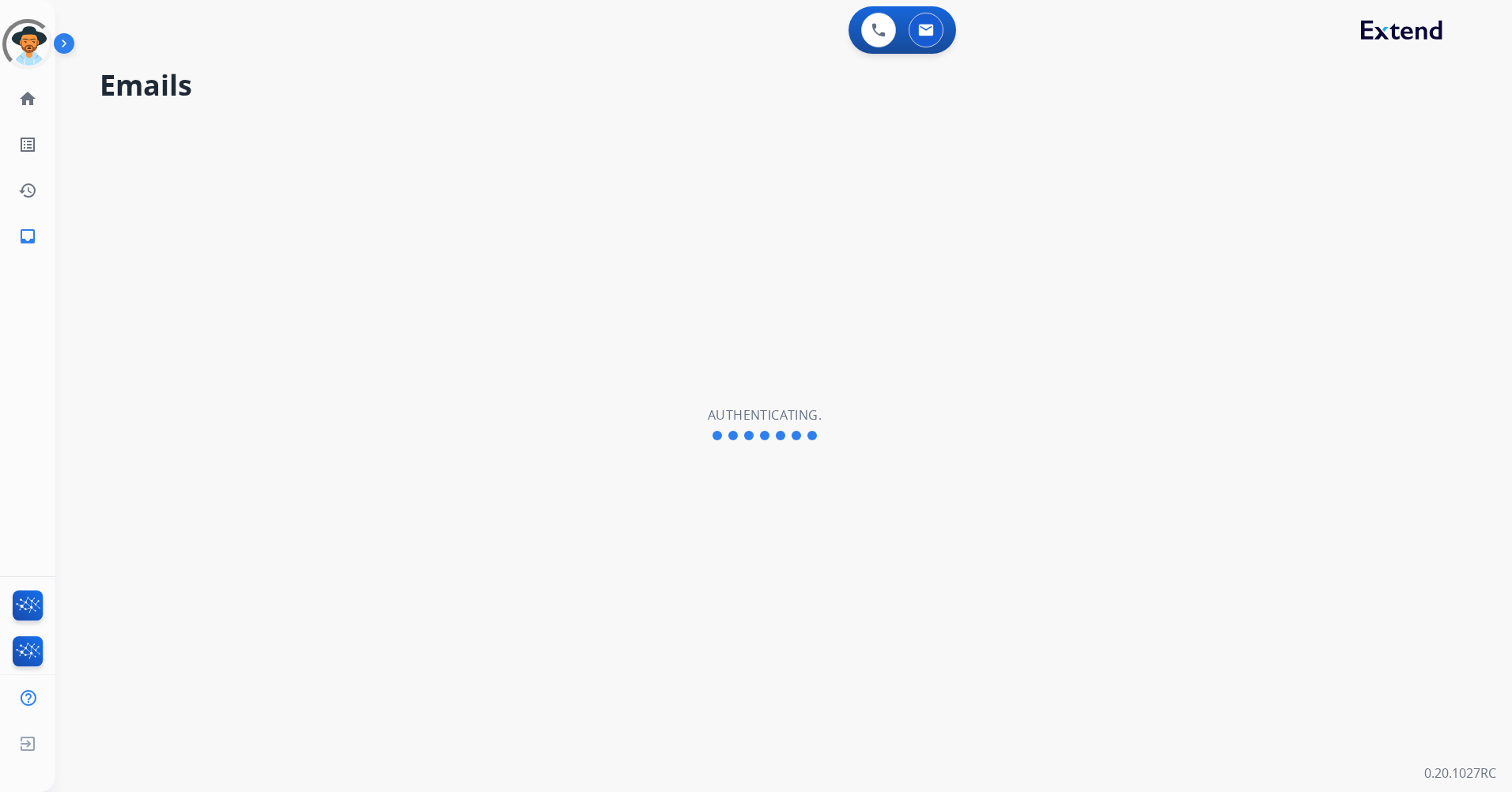
select select "**********"
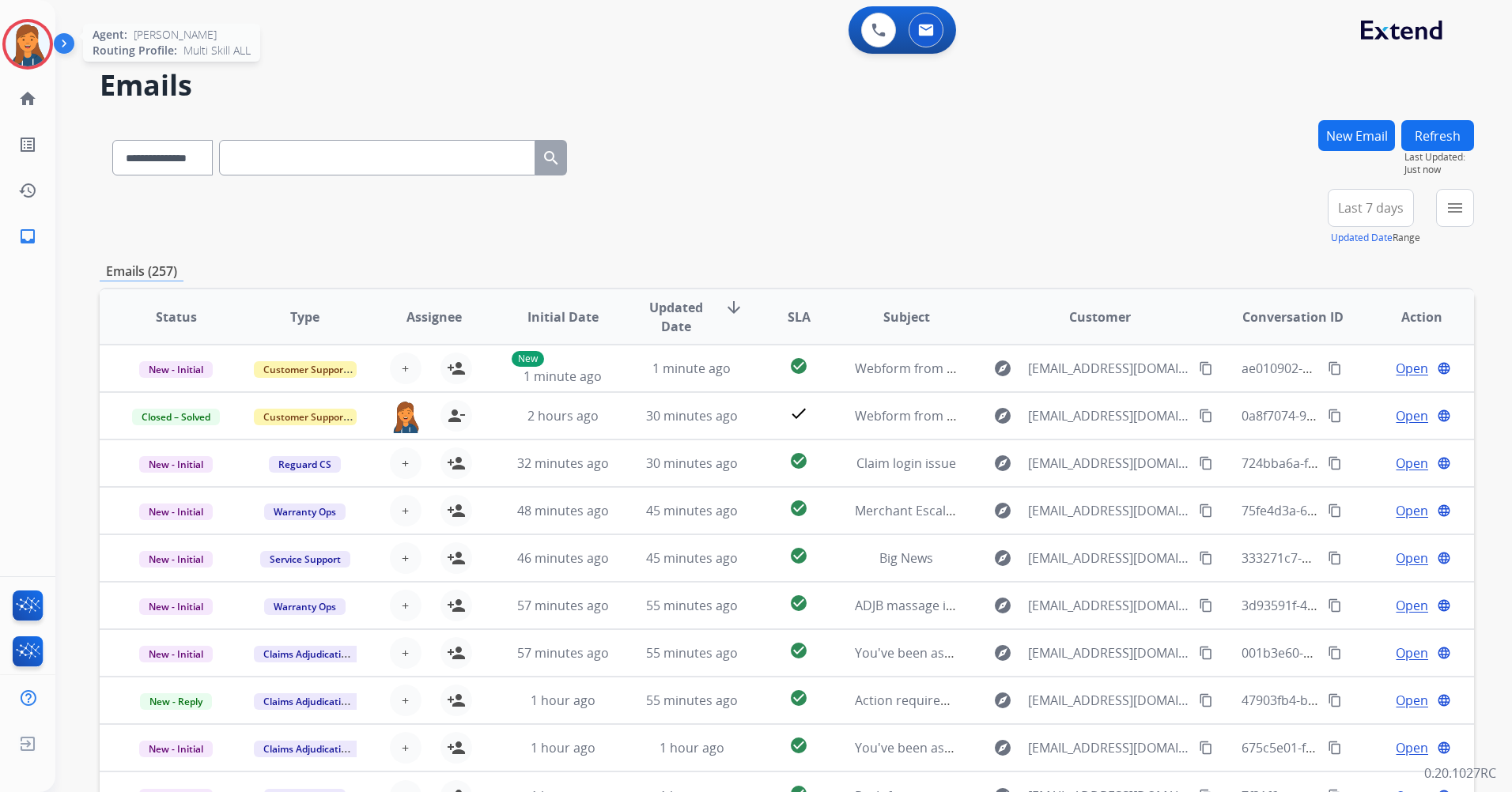
click at [26, 35] on img at bounding box center [27, 44] width 44 height 44
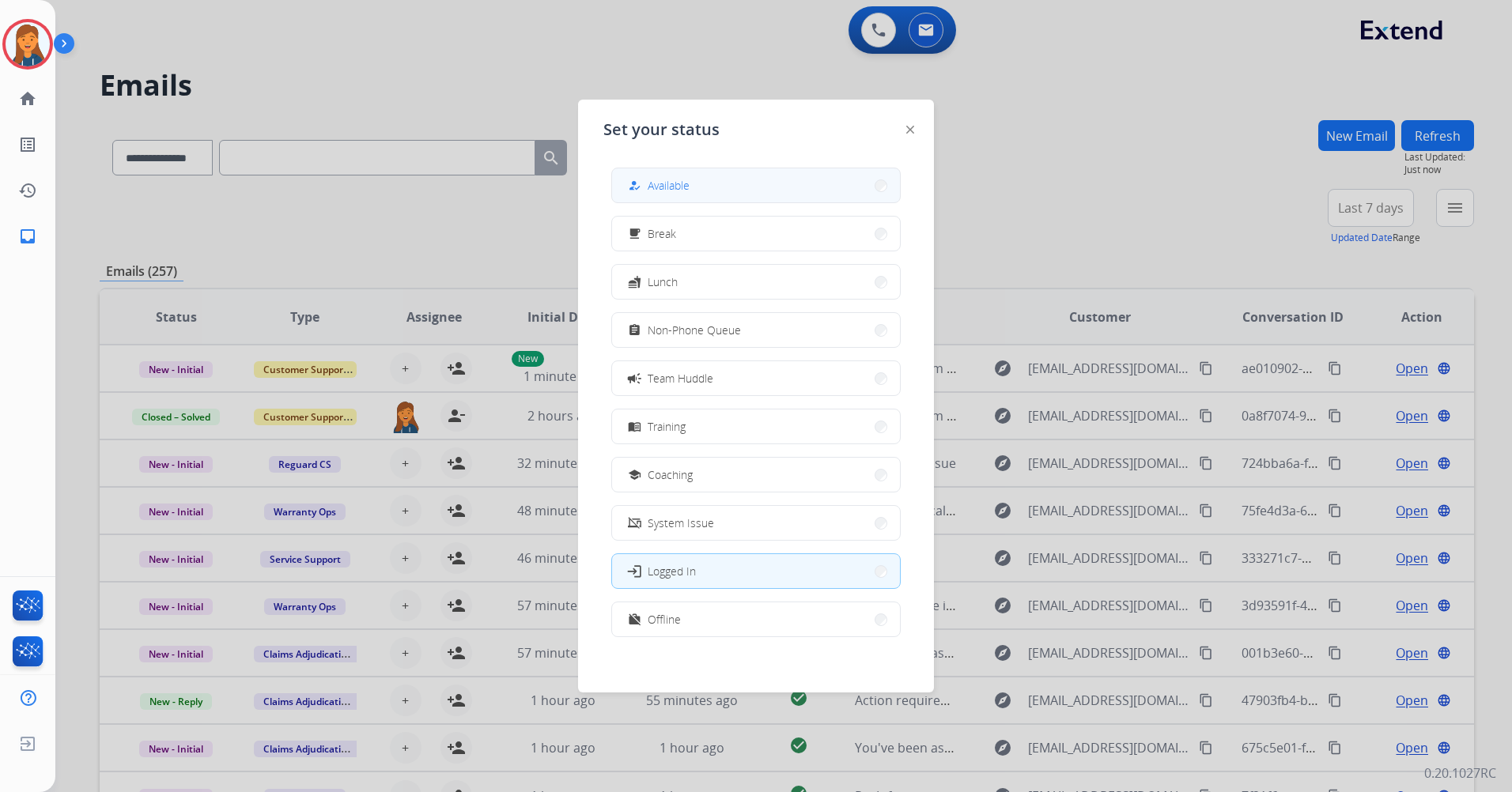
click at [774, 169] on button "how_to_reg Available" at bounding box center [756, 185] width 288 height 34
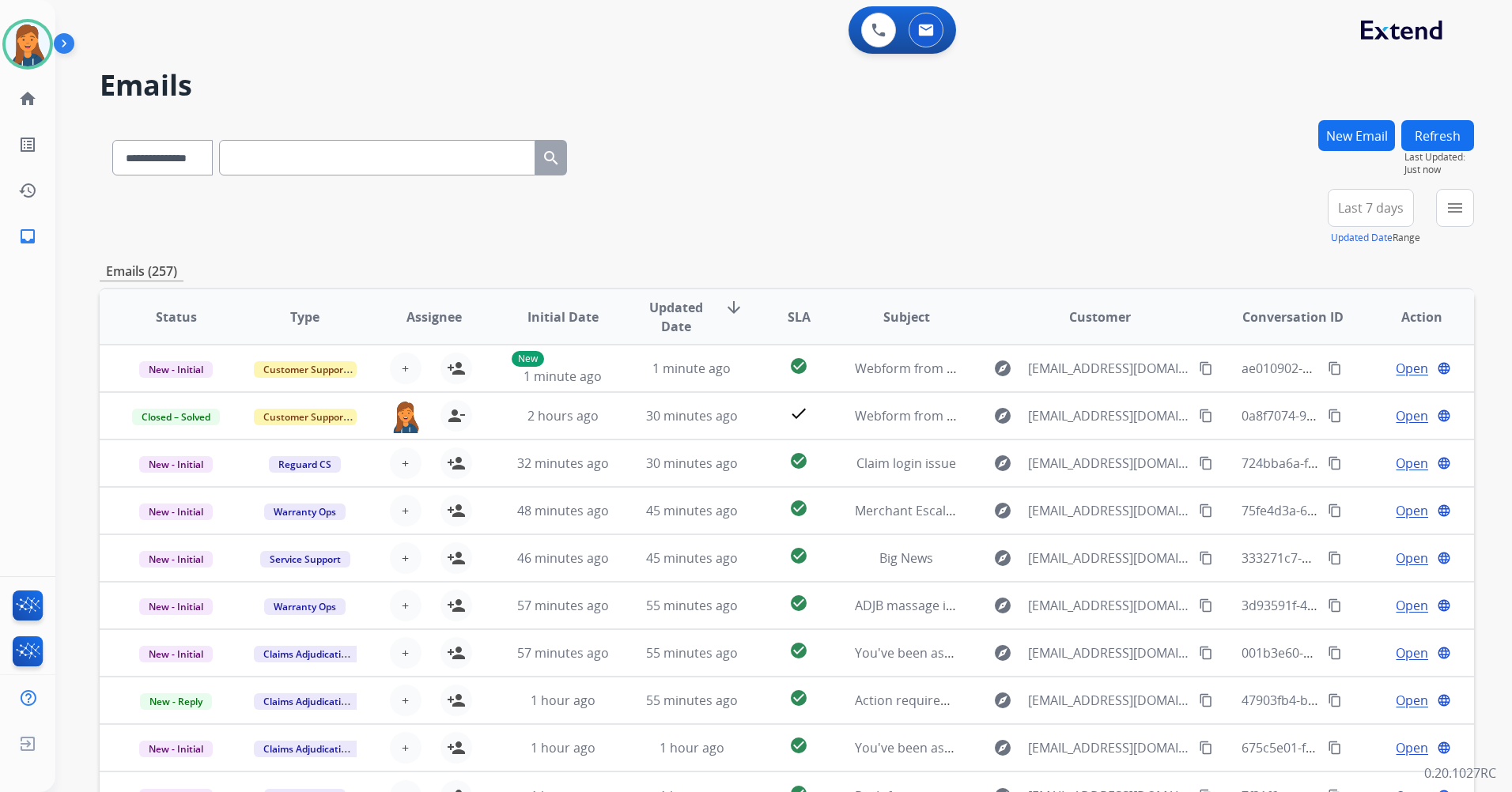
click at [1380, 208] on span "Last 7 days" at bounding box center [1370, 207] width 65 height 6
click at [1323, 403] on div "Last 90 days" at bounding box center [1365, 400] width 87 height 24
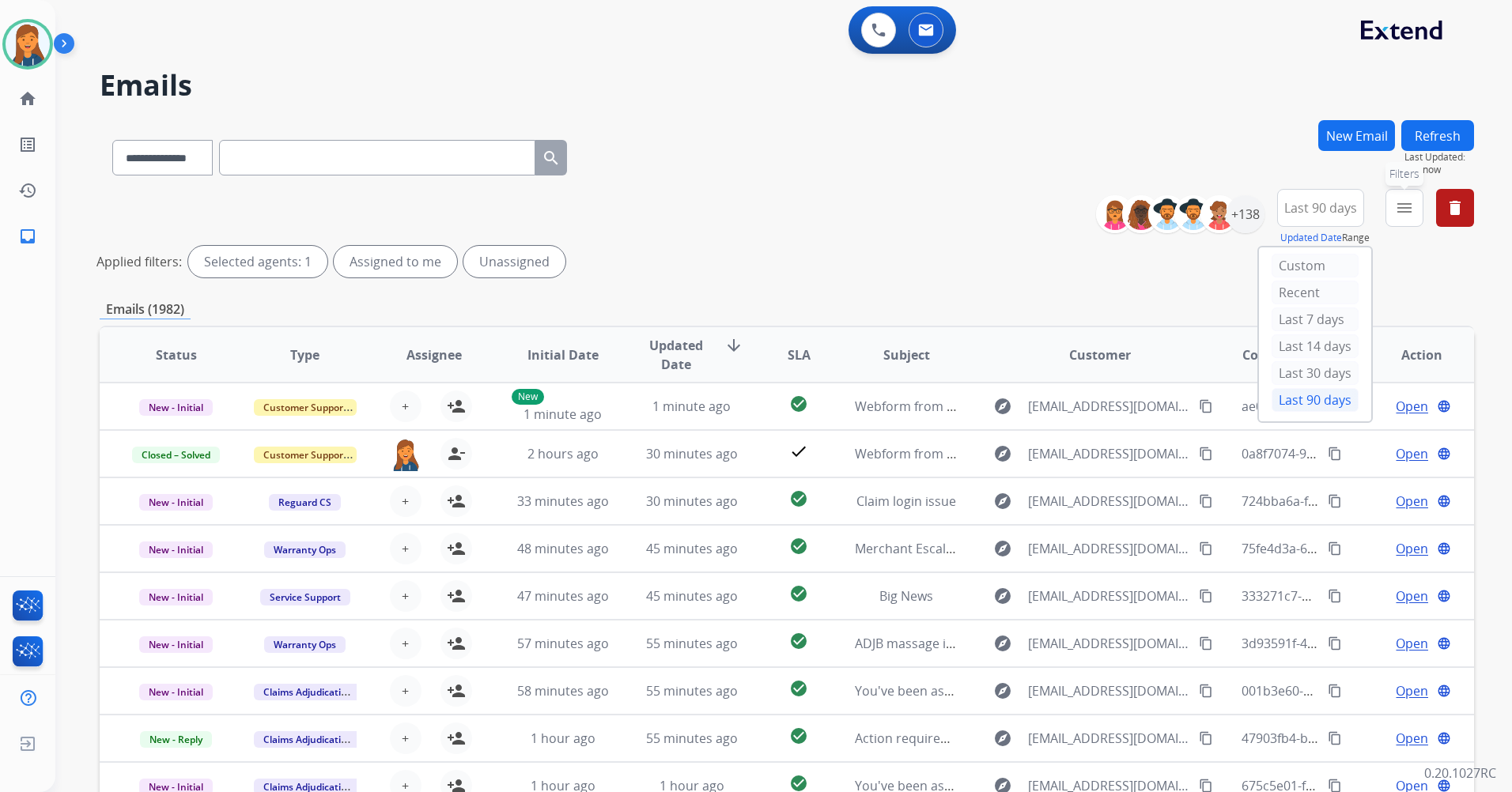
click at [1404, 225] on button "menu Filters" at bounding box center [1404, 207] width 38 height 38
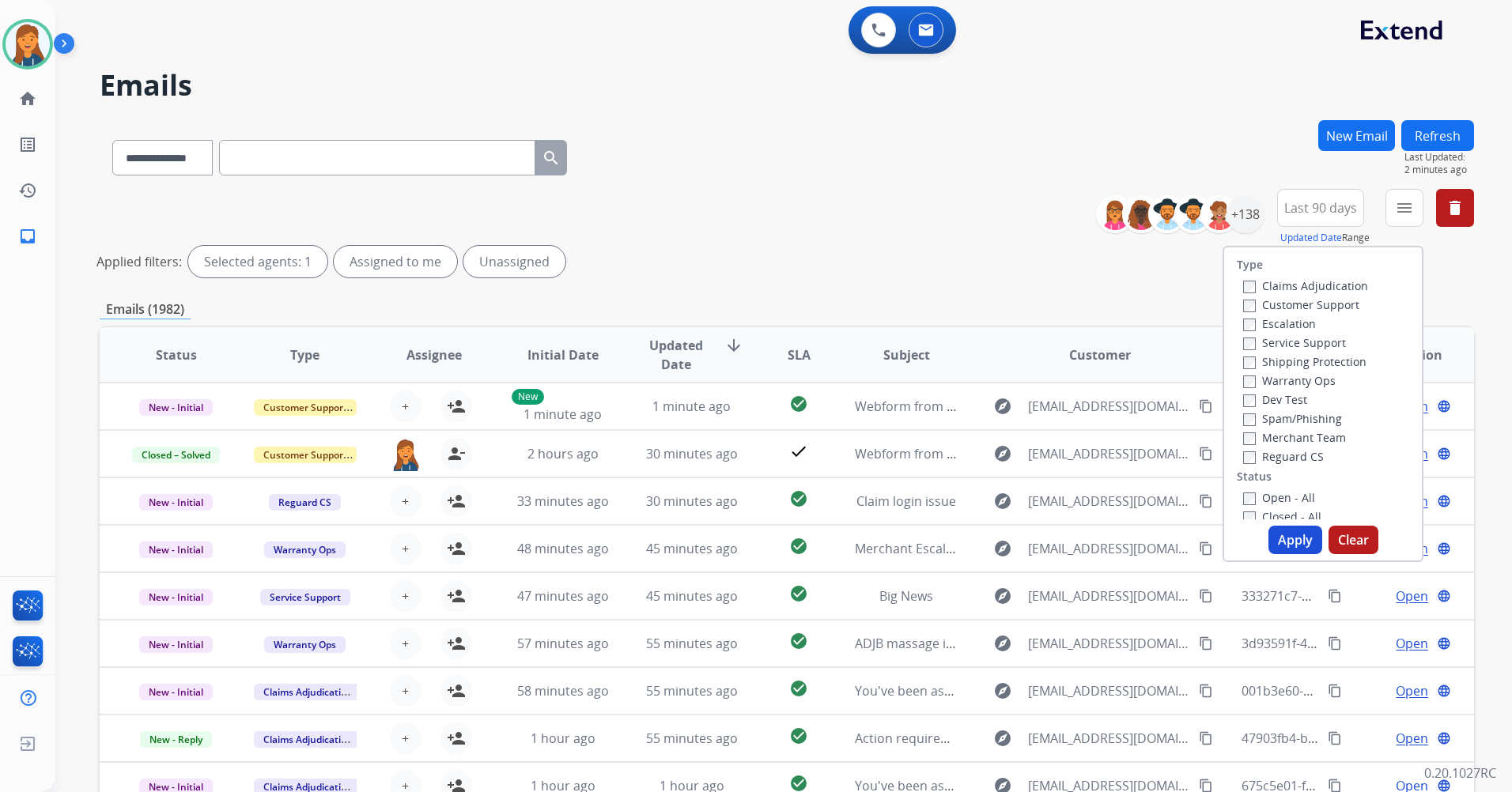
click at [1253, 303] on label "Customer Support" at bounding box center [1301, 304] width 116 height 15
click at [1254, 361] on label "Shipping Protection" at bounding box center [1305, 361] width 123 height 15
click at [1253, 454] on label "Reguard CS" at bounding box center [1284, 456] width 81 height 15
click at [1251, 497] on label "Open - All" at bounding box center [1279, 497] width 72 height 15
click at [1283, 543] on button "Apply" at bounding box center [1294, 540] width 54 height 28
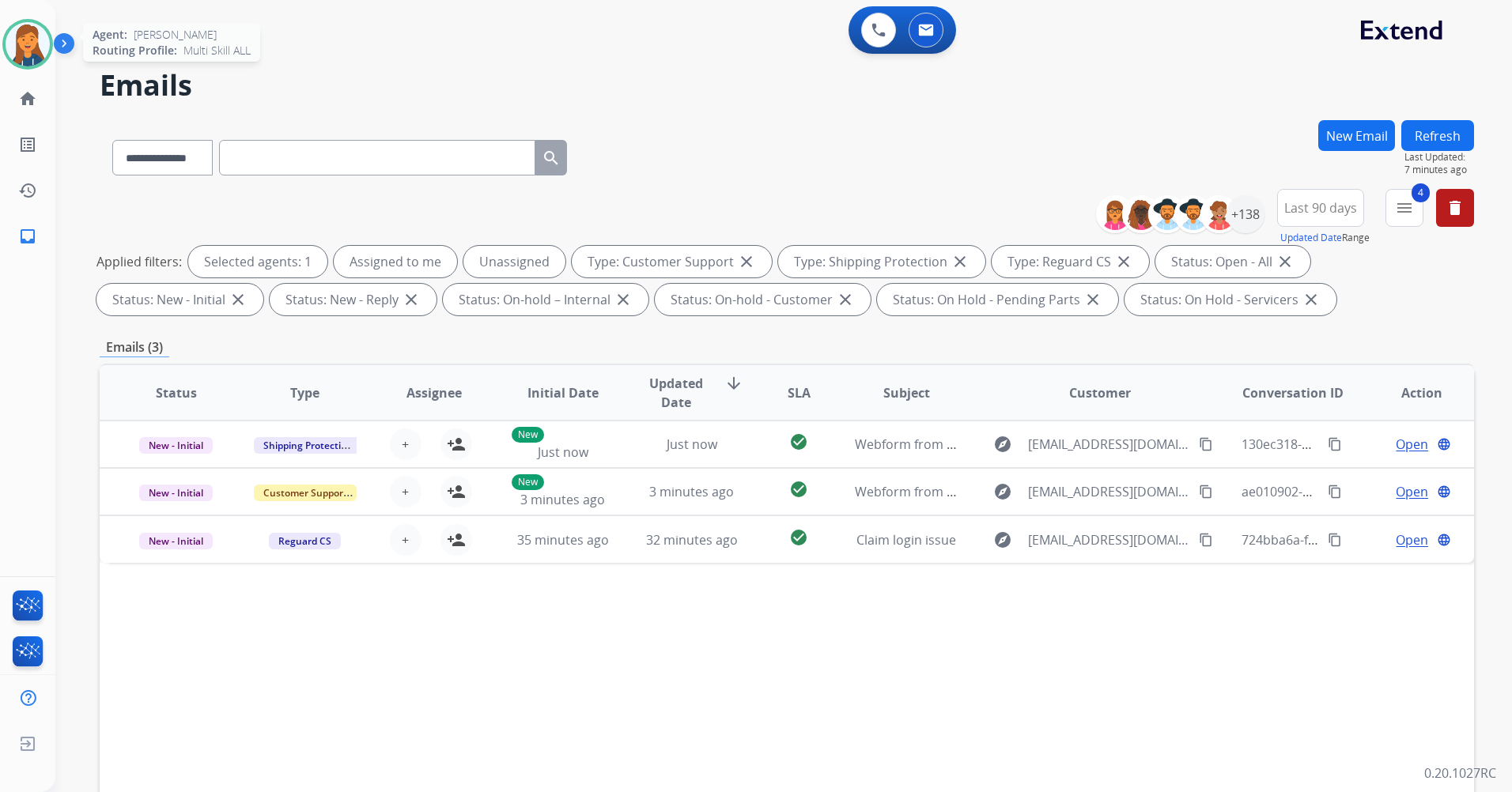
click at [27, 42] on img at bounding box center [27, 44] width 44 height 44
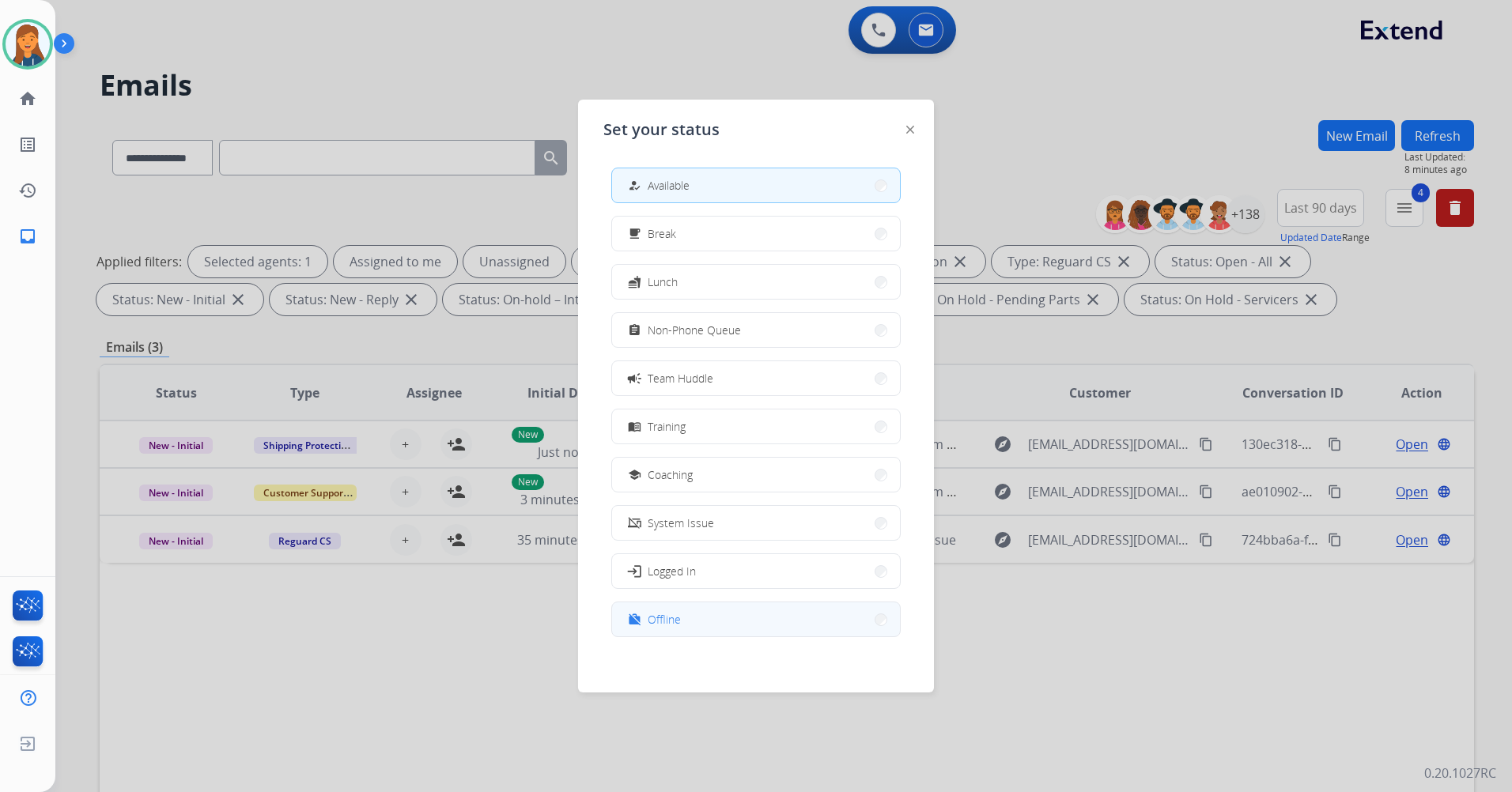
click at [635, 625] on mat-icon "work_off" at bounding box center [634, 618] width 13 height 13
